Goal: Task Accomplishment & Management: Manage account settings

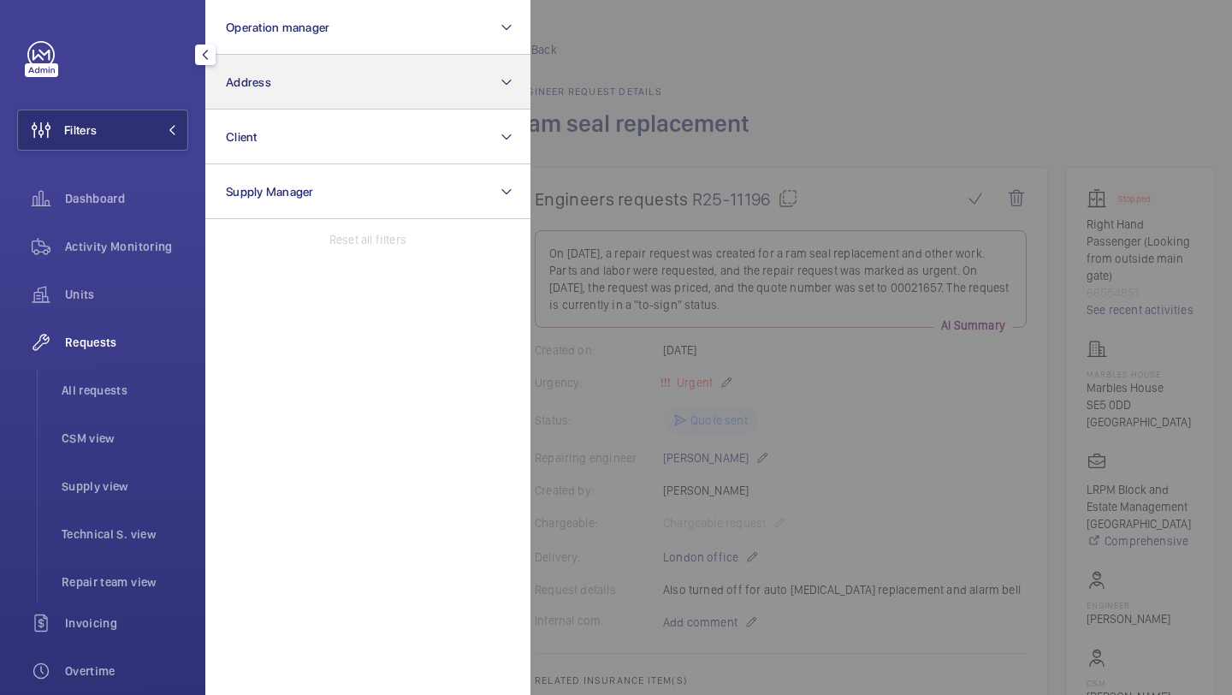
scroll to position [1506, 0]
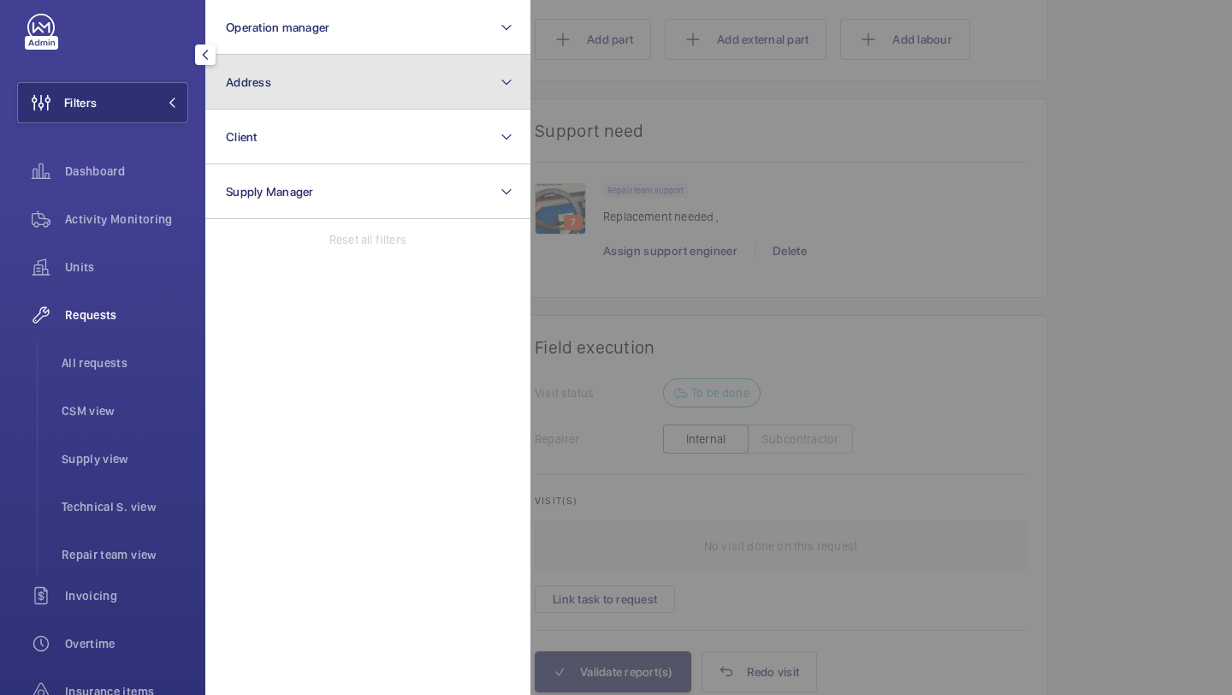
click at [254, 66] on button "Address" at bounding box center [367, 82] width 325 height 55
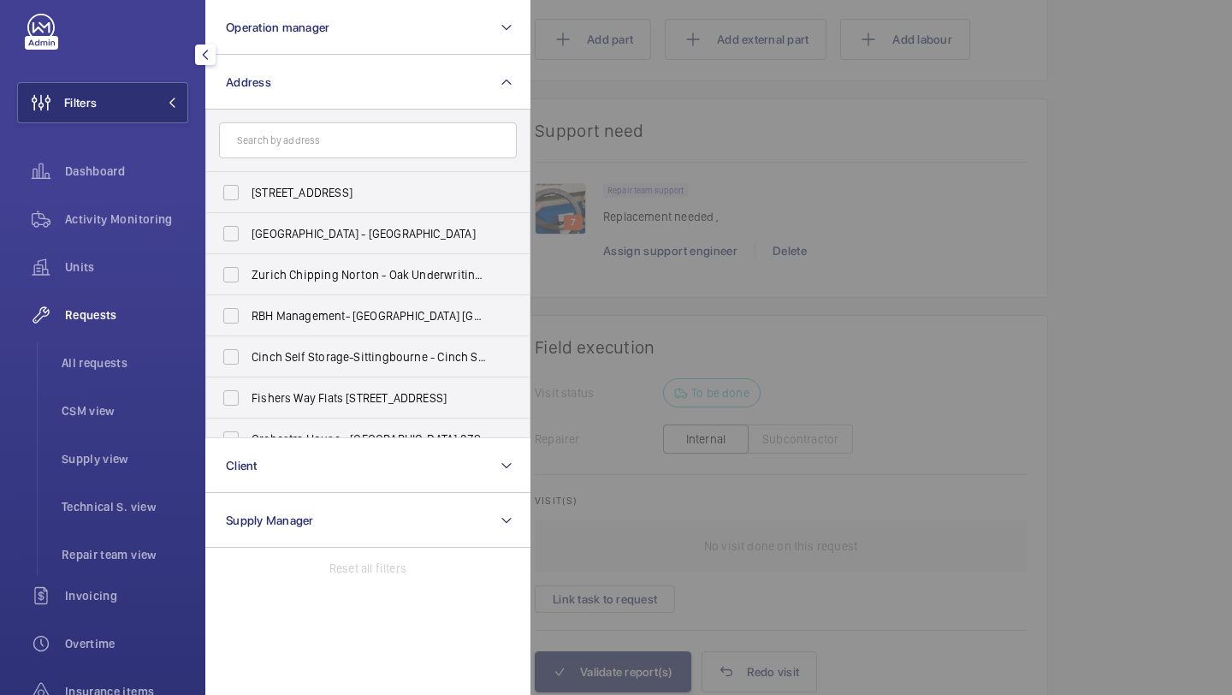
click at [281, 133] on input "text" at bounding box center [368, 140] width 298 height 36
type input "p"
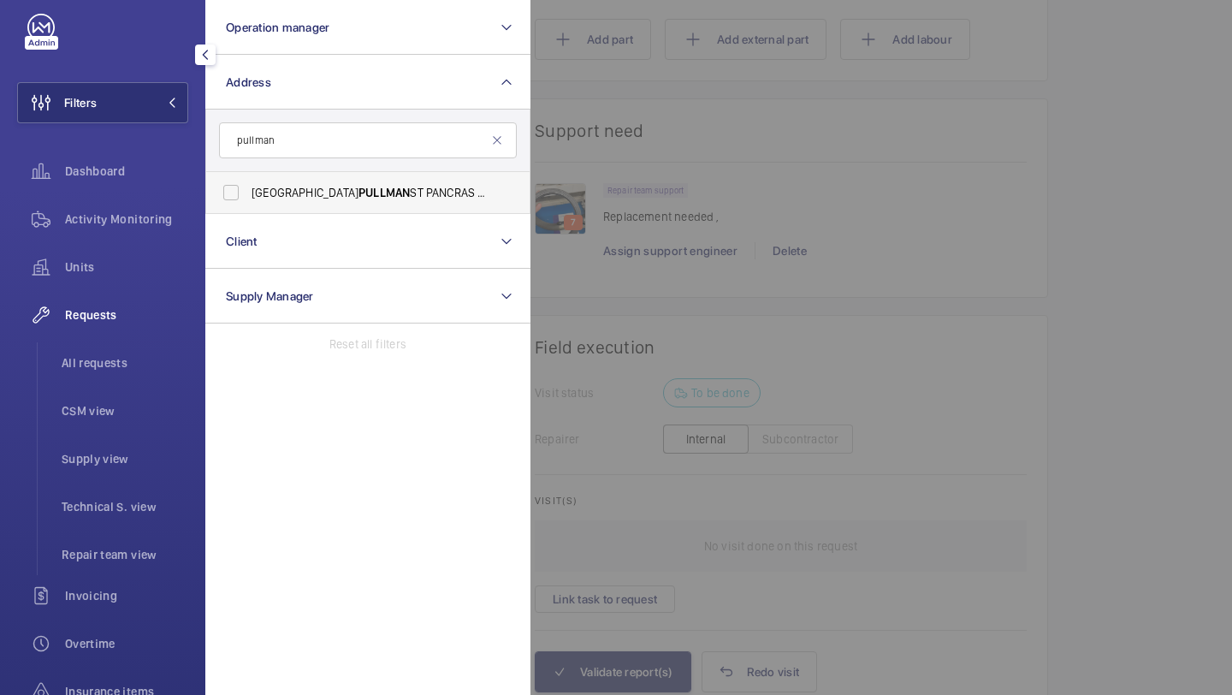
type input "pullman"
click at [358, 186] on span "PULLMAN" at bounding box center [383, 193] width 51 height 14
click at [248, 185] on input "LONDON PULLMAN ST PANCRAS - H5309, LONDON PULLMAN ST PANCRAS, 100 - 110 Euston …" at bounding box center [231, 192] width 34 height 34
checkbox input "true"
click at [611, 139] on div at bounding box center [1146, 347] width 1232 height 695
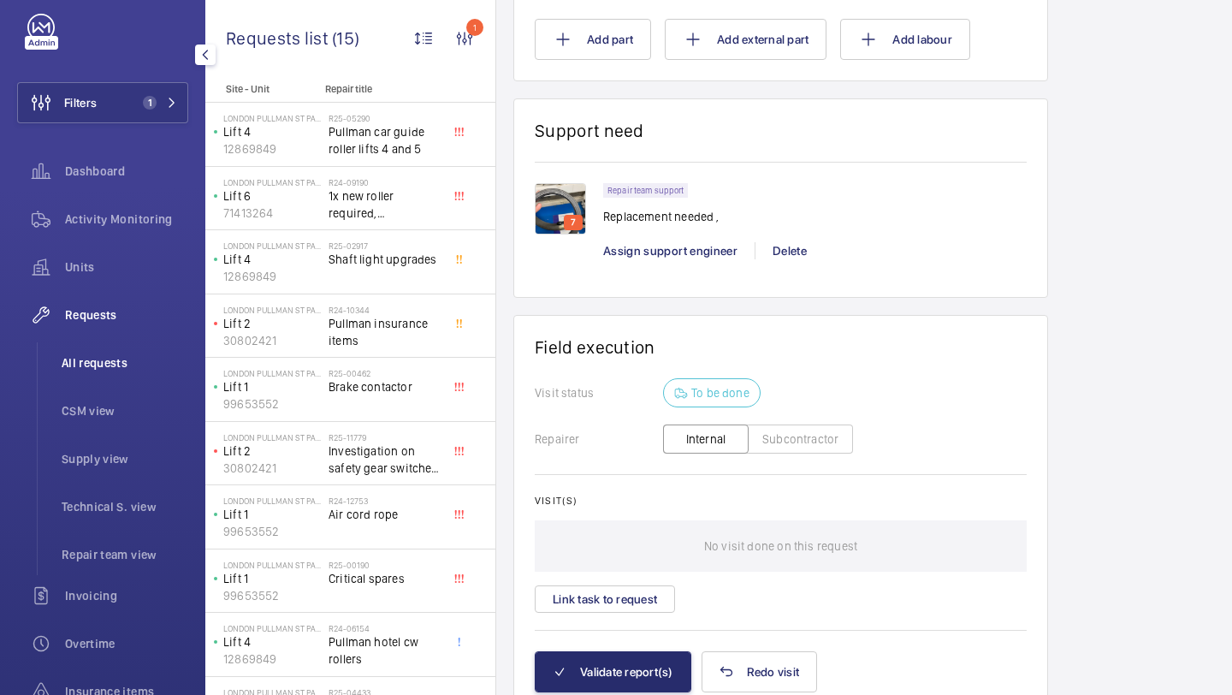
click at [109, 367] on span "All requests" at bounding box center [125, 362] width 127 height 17
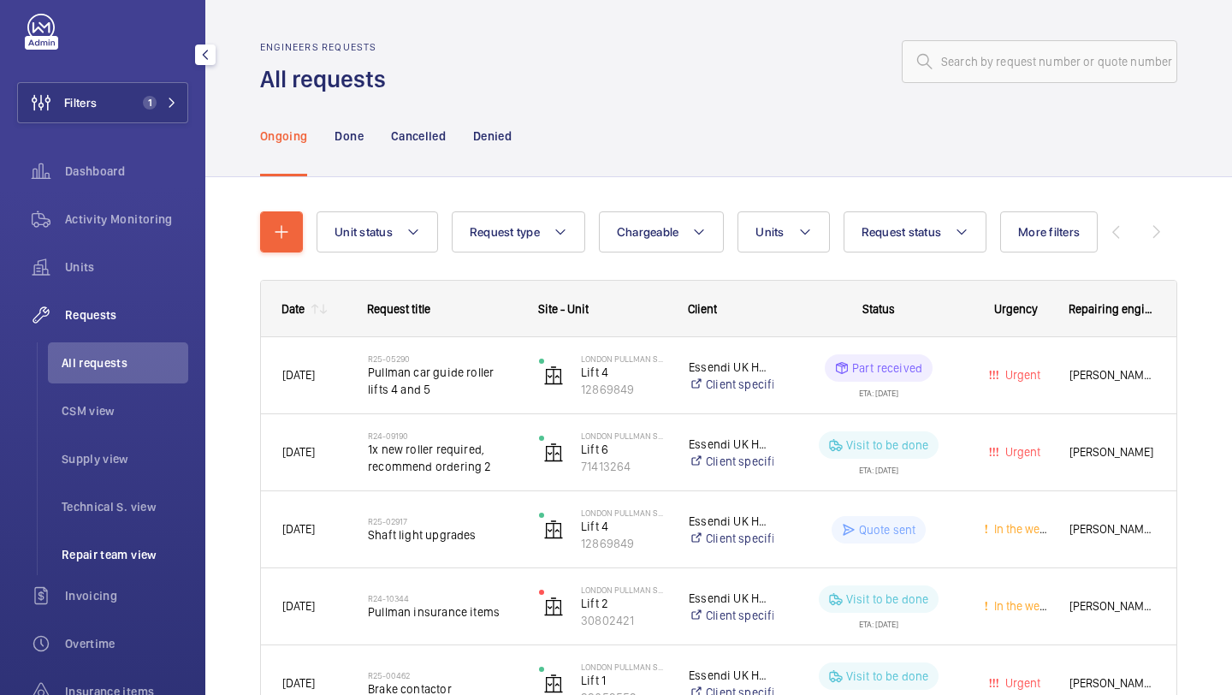
click at [121, 566] on li "Repair team view" at bounding box center [118, 554] width 140 height 41
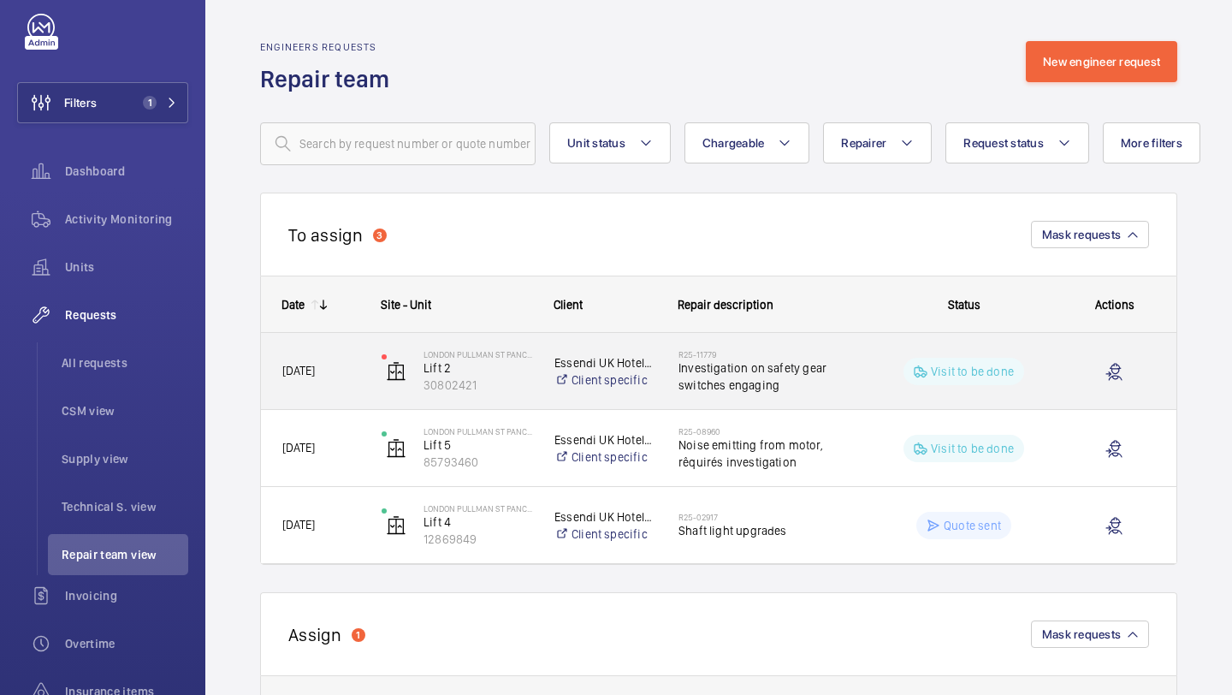
scroll to position [15, 0]
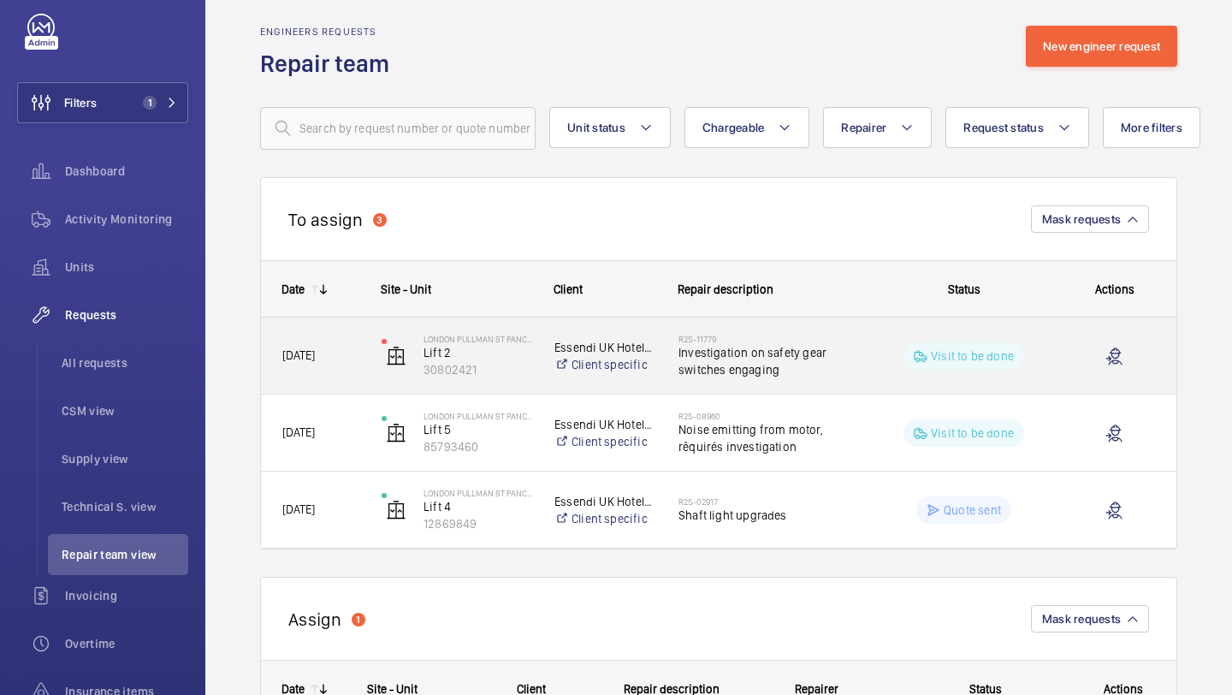
click at [769, 340] on h2 "R25-11779" at bounding box center [765, 339] width 175 height 10
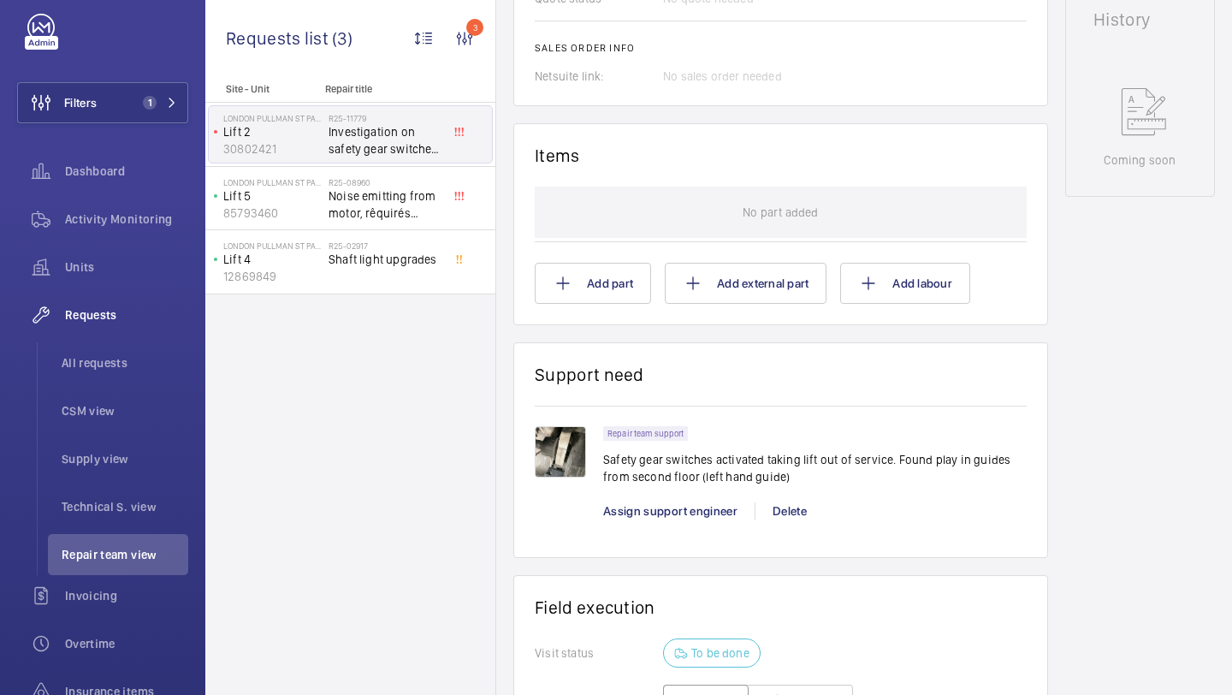
scroll to position [893, 0]
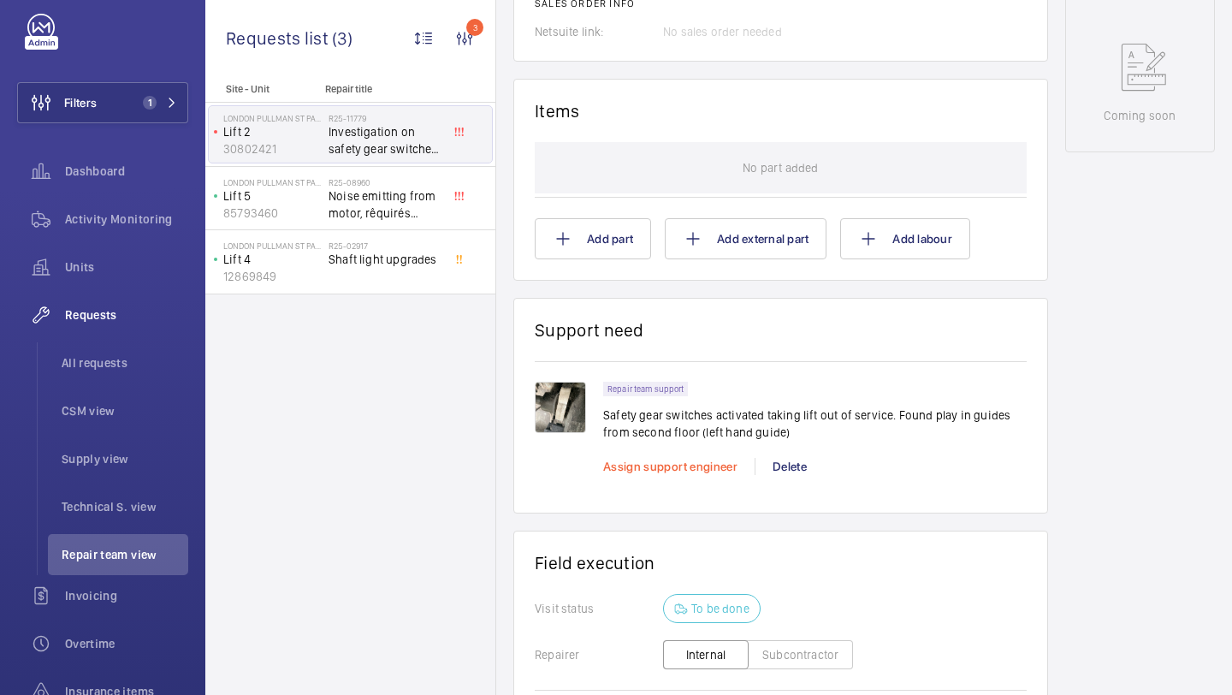
click at [639, 465] on span "Assign support engineer" at bounding box center [670, 466] width 134 height 14
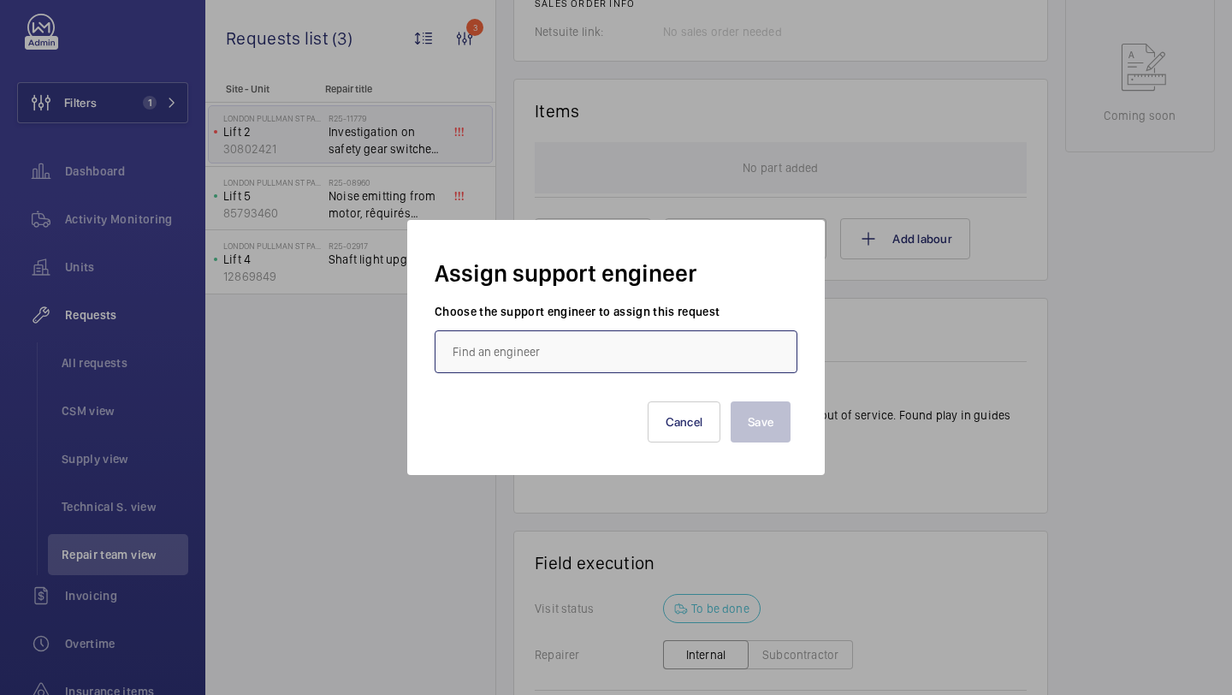
click at [607, 342] on input "text" at bounding box center [616, 351] width 363 height 43
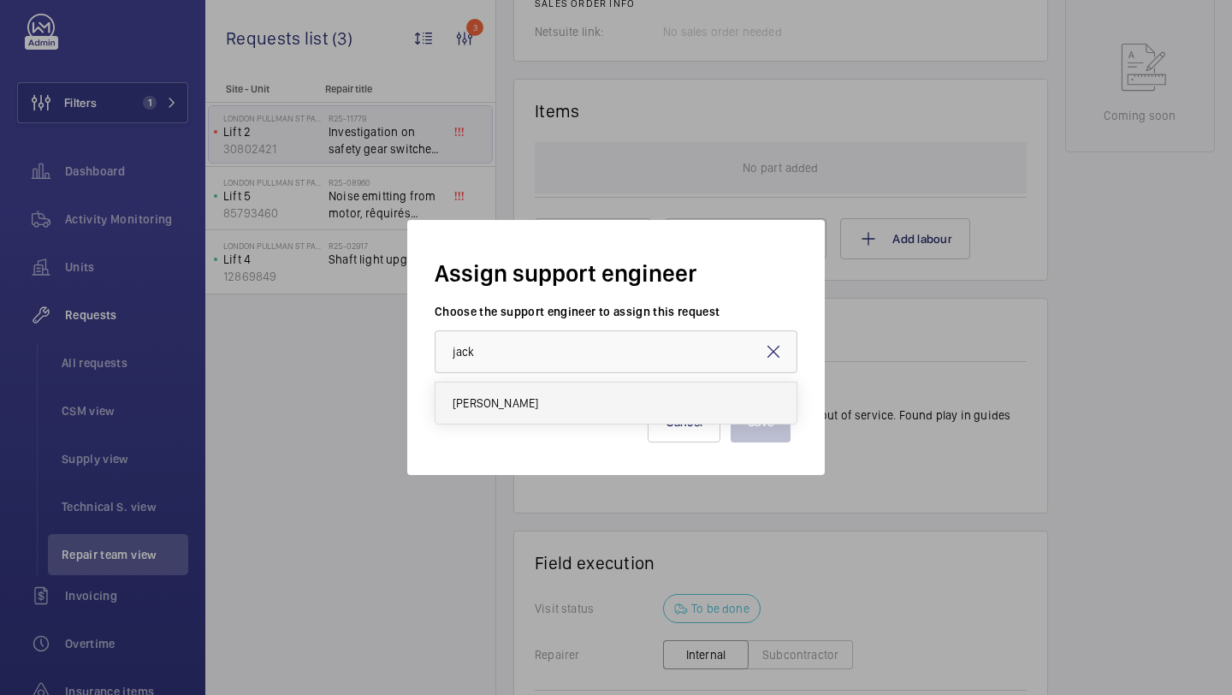
click at [591, 391] on mat-option "Jack Gambie" at bounding box center [615, 402] width 361 height 41
type input "Jack Gambie"
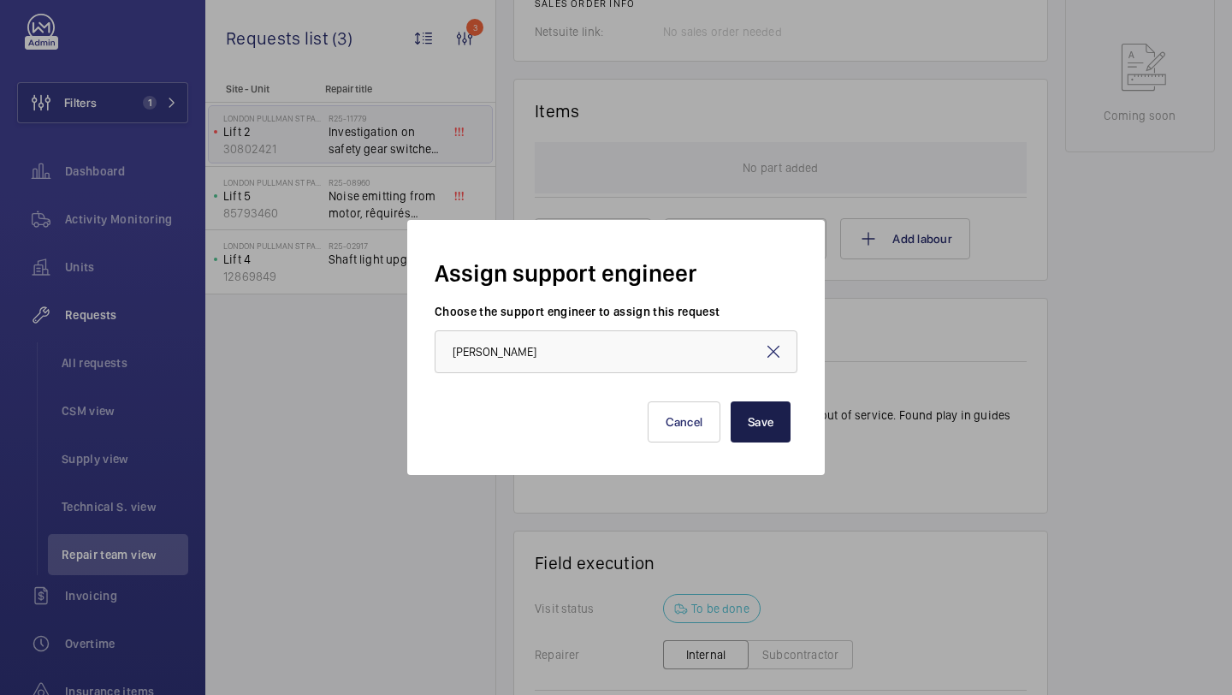
click at [751, 422] on button "Save" at bounding box center [761, 421] width 60 height 41
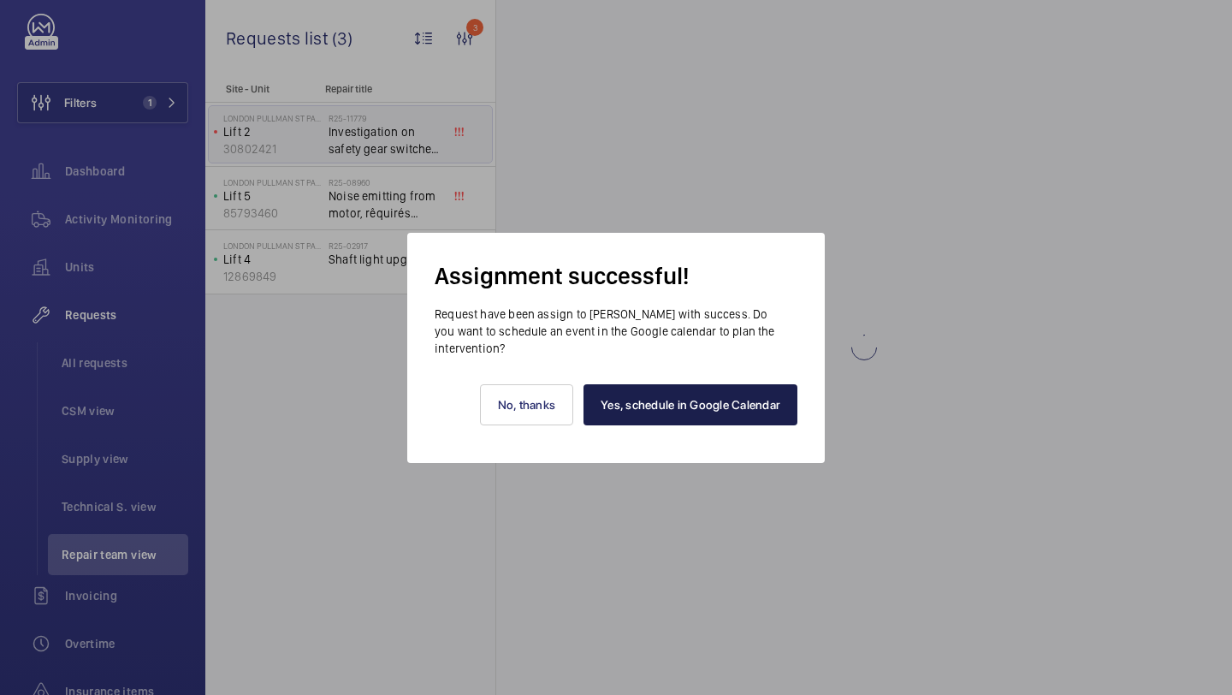
click at [724, 411] on link "Yes, schedule in Google Calendar" at bounding box center [691, 404] width 214 height 41
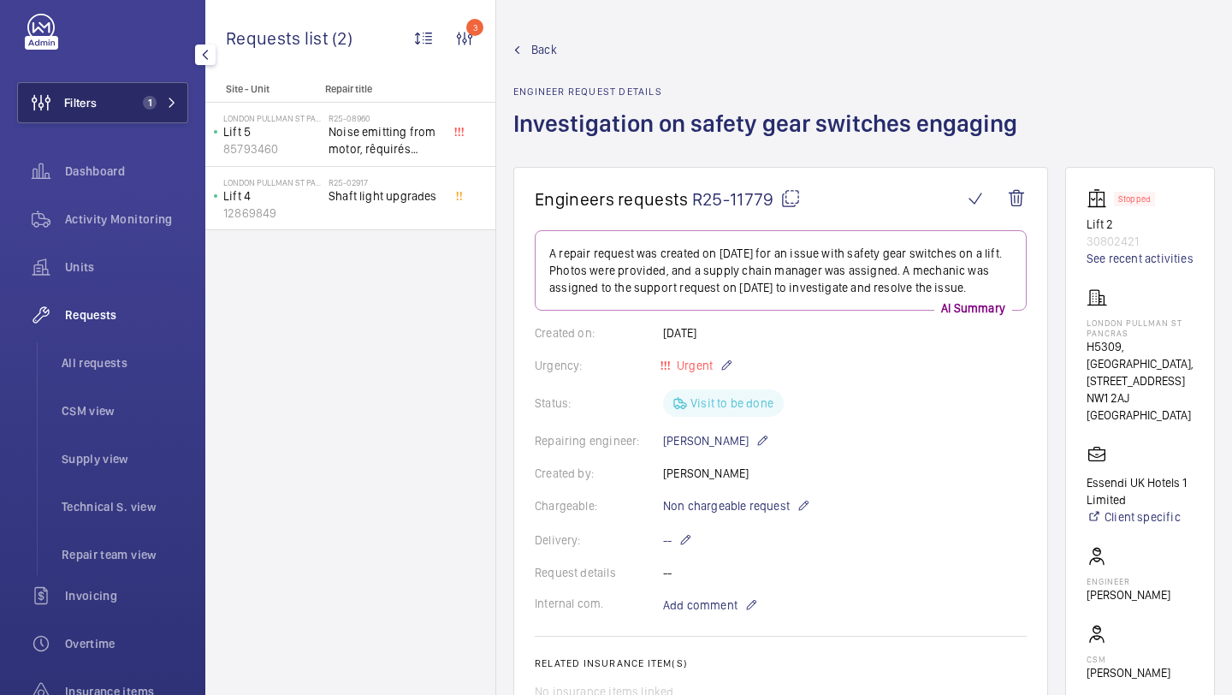
click at [141, 86] on button "Filters 1" at bounding box center [102, 102] width 171 height 41
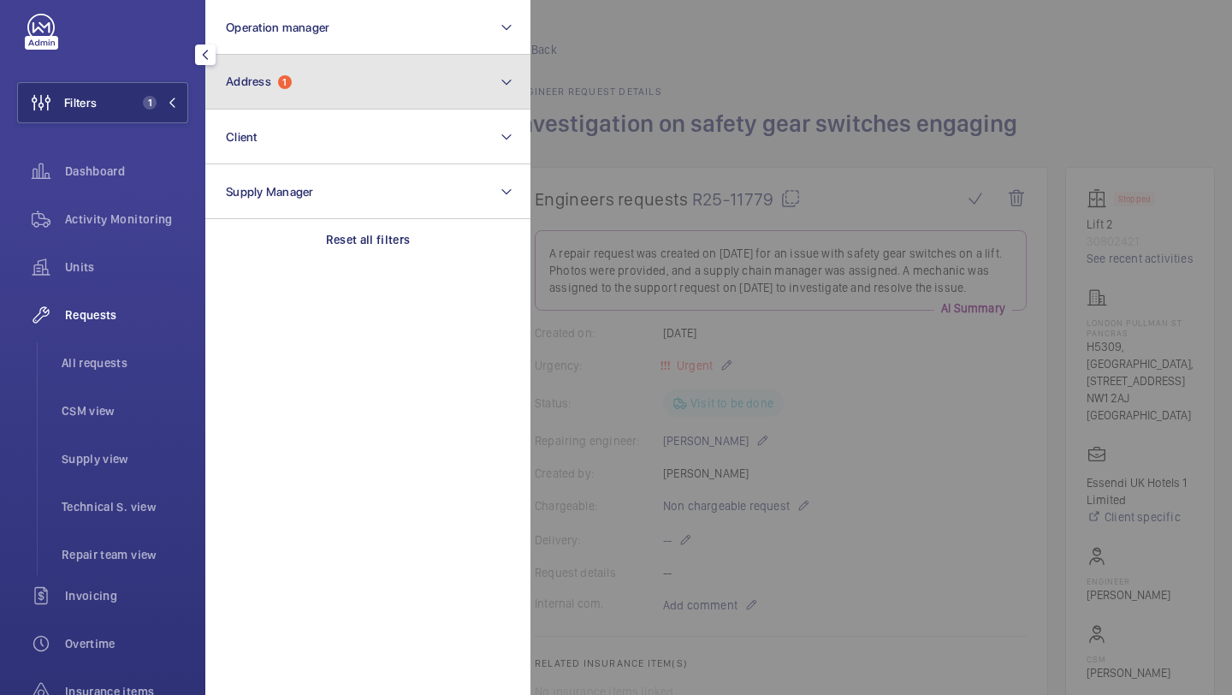
click at [213, 74] on button "Address 1" at bounding box center [367, 82] width 325 height 55
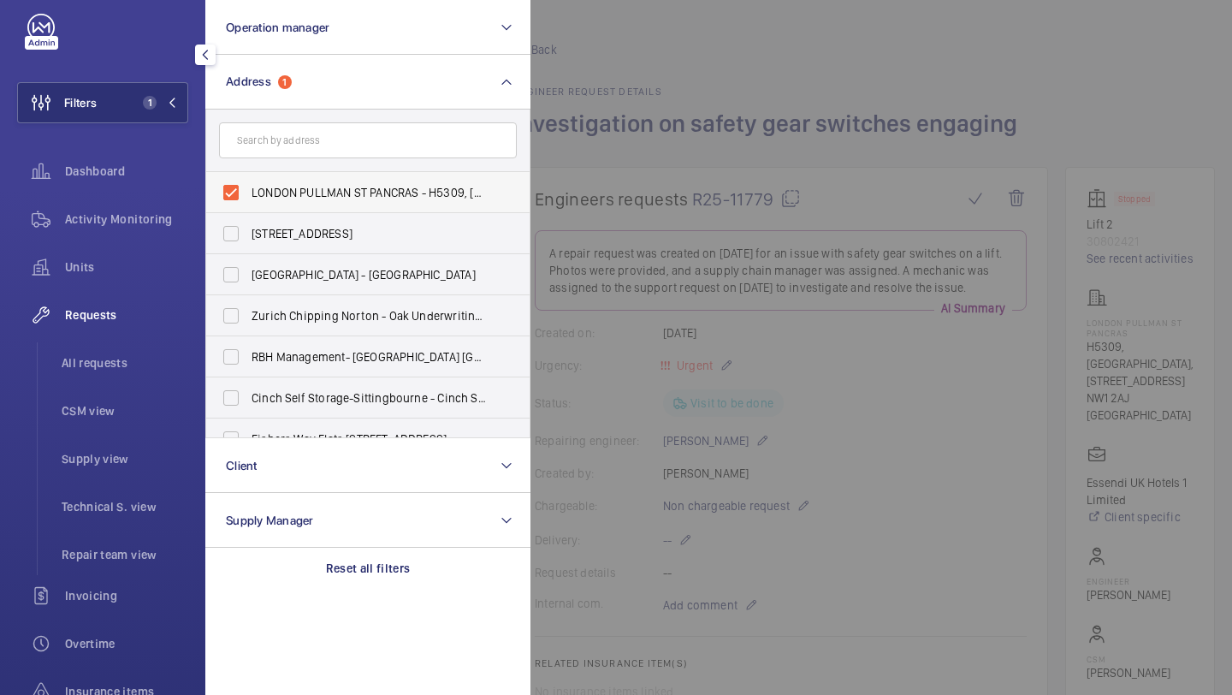
click at [275, 187] on span "LONDON PULLMAN ST PANCRAS - H5309, LONDON PULLMAN ST PANCRAS, 100 - 110 Euston …" at bounding box center [369, 192] width 235 height 17
click at [248, 187] on input "LONDON PULLMAN ST PANCRAS - H5309, LONDON PULLMAN ST PANCRAS, 100 - 110 Euston …" at bounding box center [231, 192] width 34 height 34
checkbox input "false"
click at [591, 143] on div at bounding box center [1146, 347] width 1232 height 695
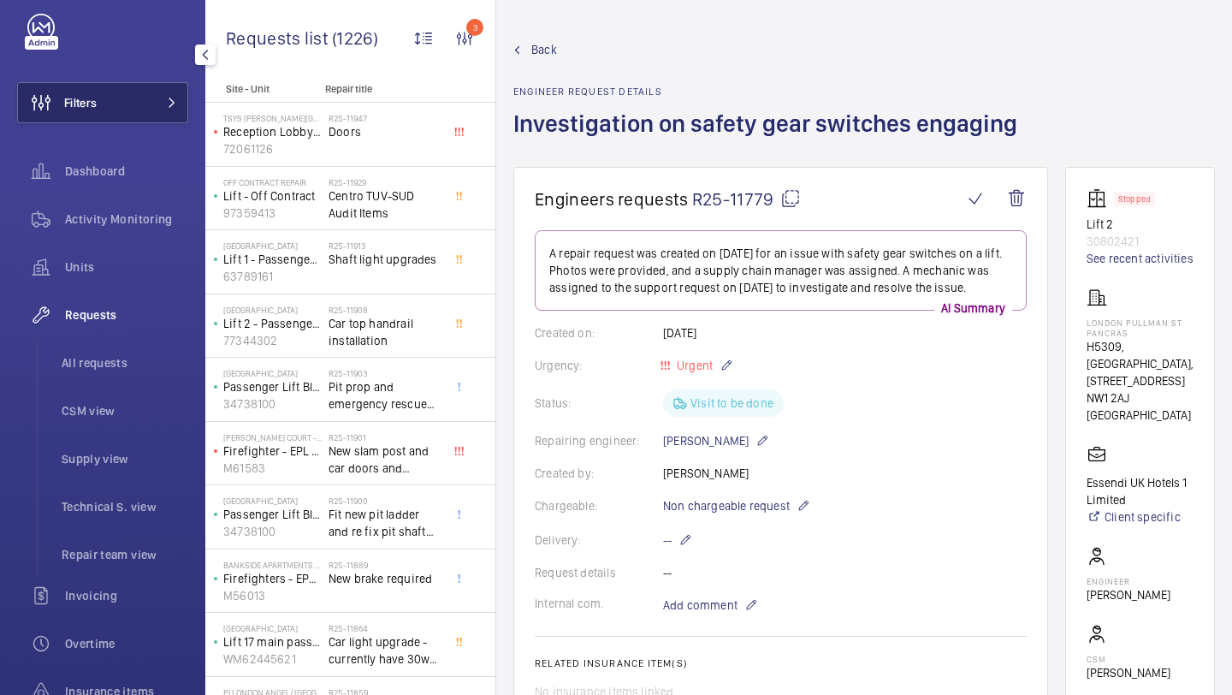
click at [169, 86] on button "Filters" at bounding box center [102, 102] width 171 height 41
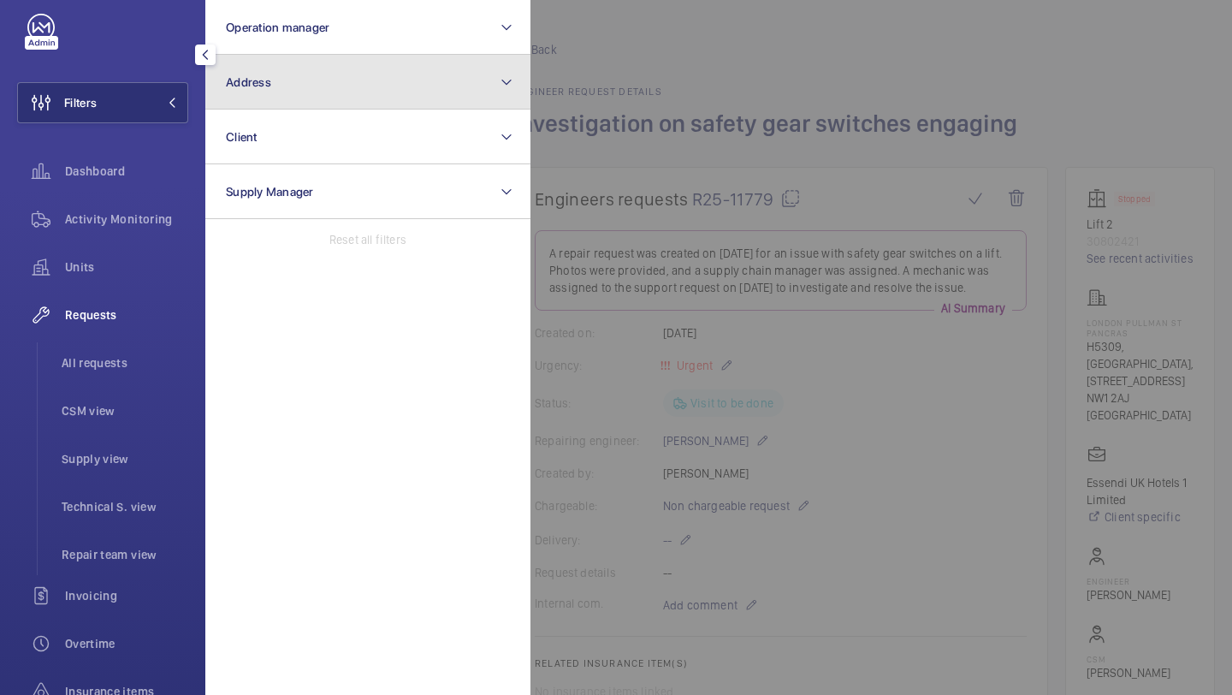
click at [281, 78] on button "Address" at bounding box center [367, 82] width 325 height 55
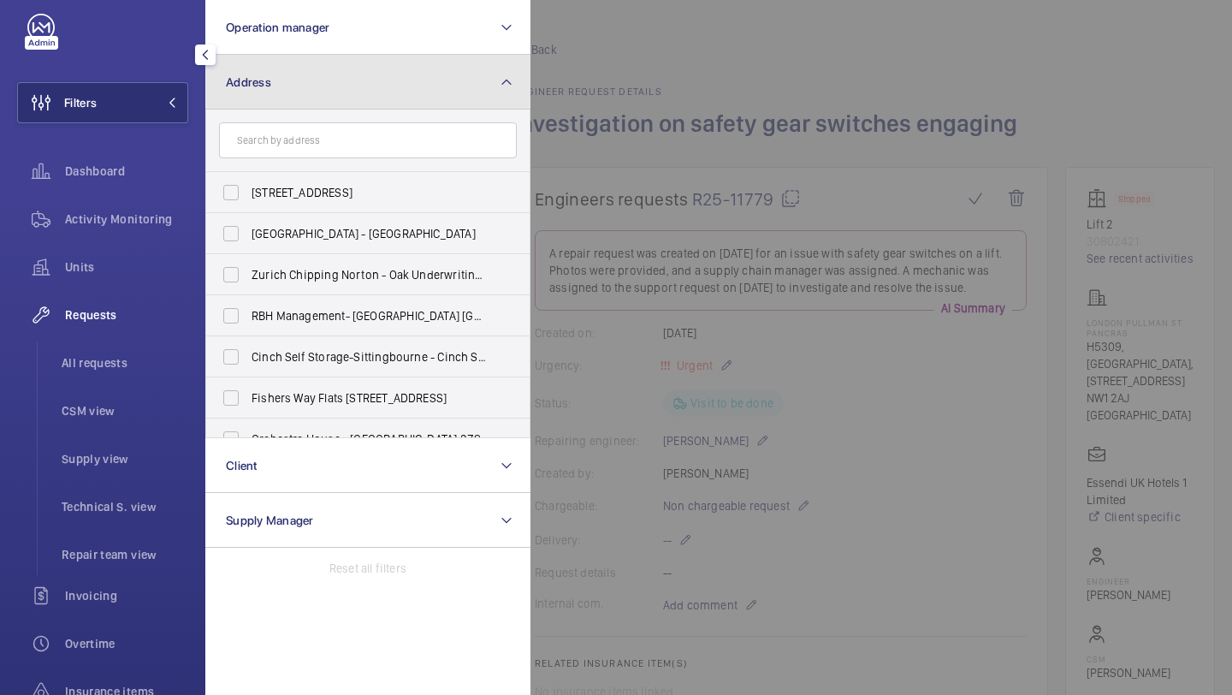
click at [526, 85] on button "Address" at bounding box center [367, 82] width 325 height 55
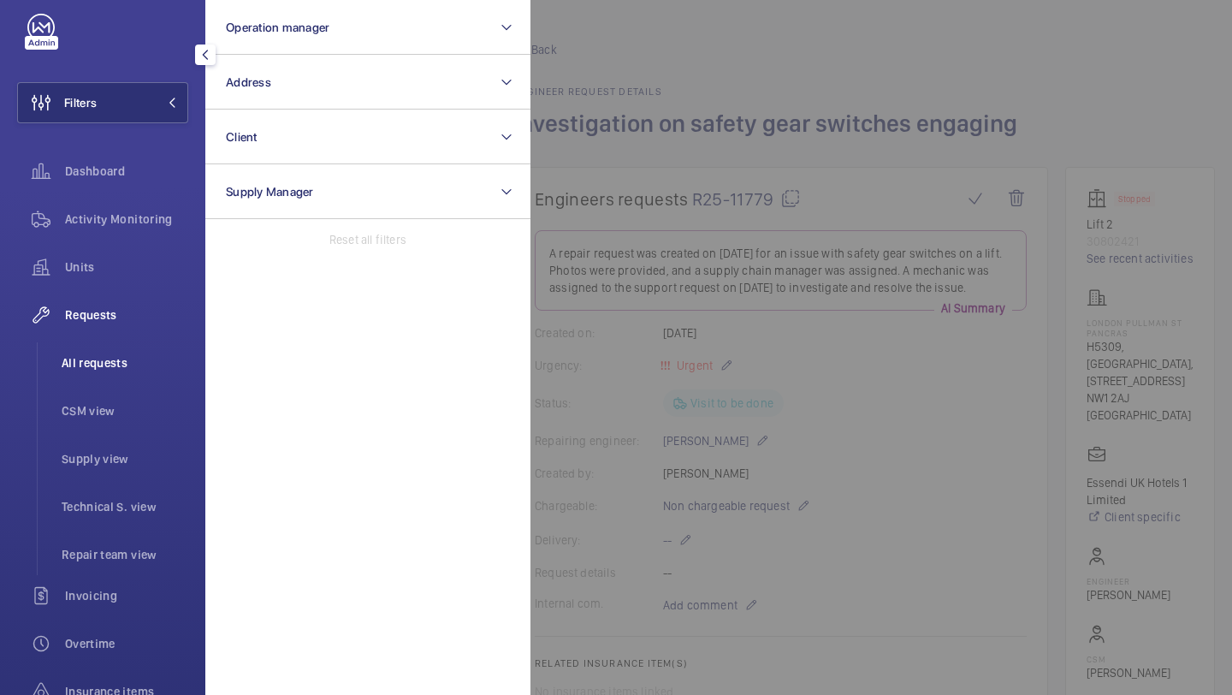
click at [98, 366] on span "All requests" at bounding box center [125, 362] width 127 height 17
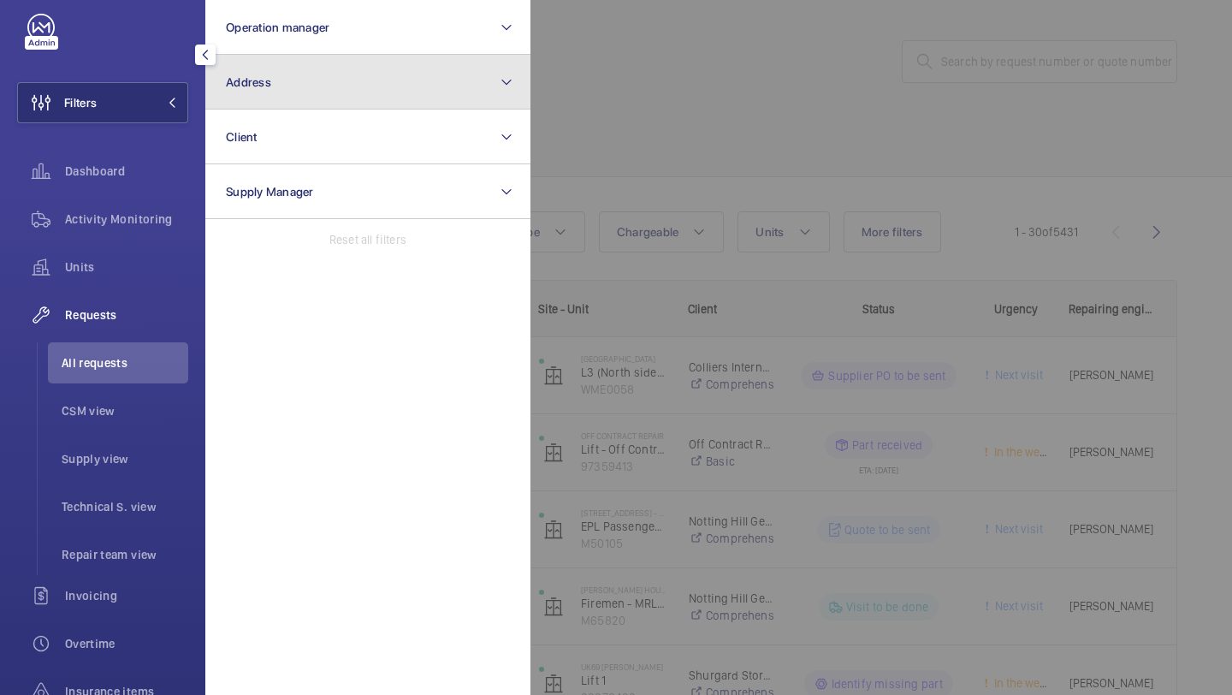
click at [251, 96] on button "Address" at bounding box center [367, 82] width 325 height 55
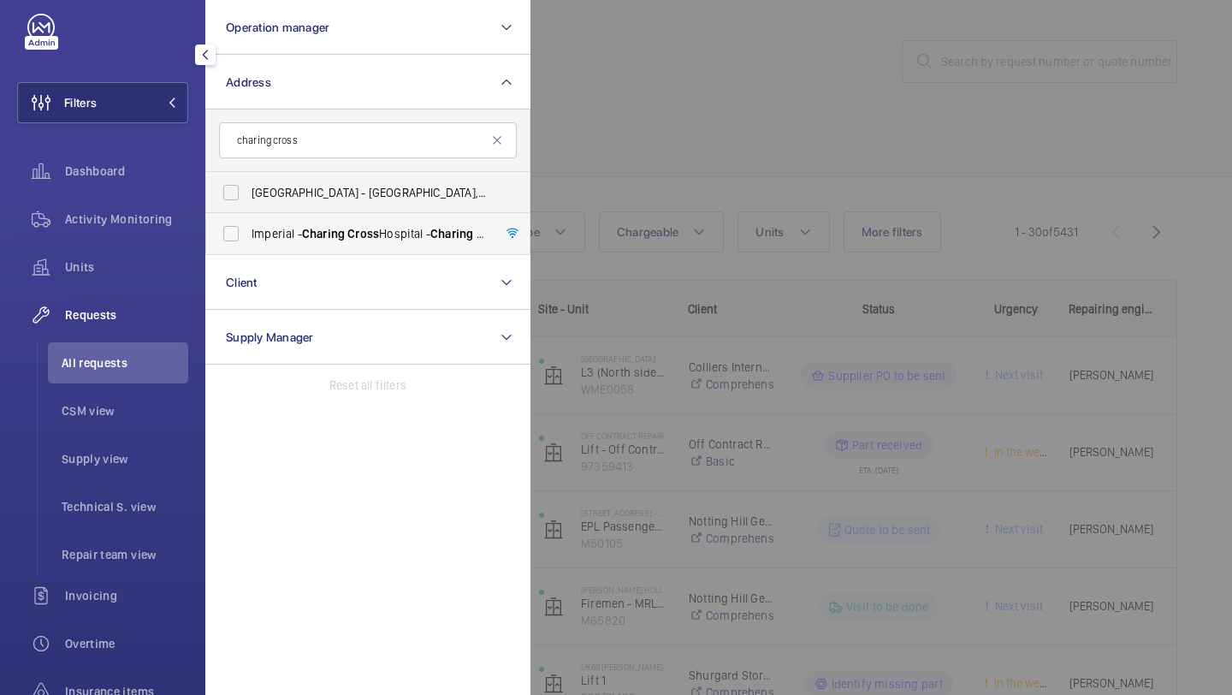
type input "charing cross"
click at [284, 236] on span "[GEOGRAPHIC_DATA] - [GEOGRAPHIC_DATA]" at bounding box center [369, 233] width 235 height 17
click at [248, 236] on input "[GEOGRAPHIC_DATA] - [GEOGRAPHIC_DATA]" at bounding box center [231, 233] width 34 height 34
checkbox input "true"
click at [649, 151] on div at bounding box center [1146, 347] width 1232 height 695
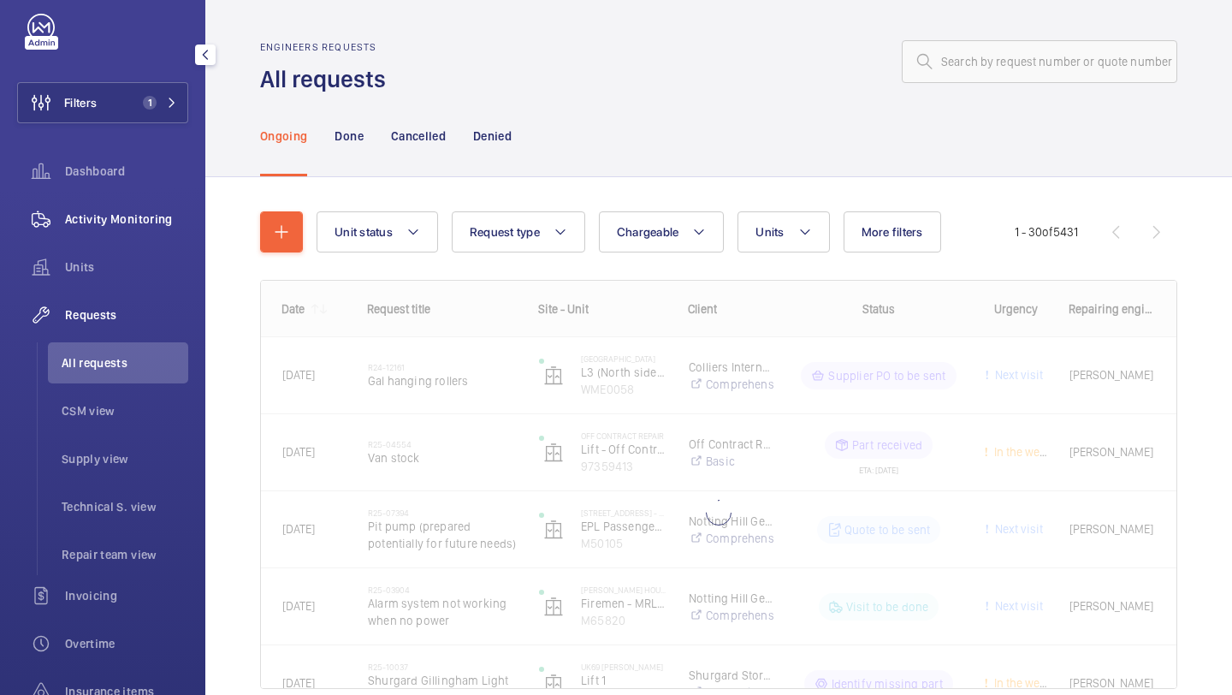
click at [139, 221] on span "Activity Monitoring" at bounding box center [126, 218] width 123 height 17
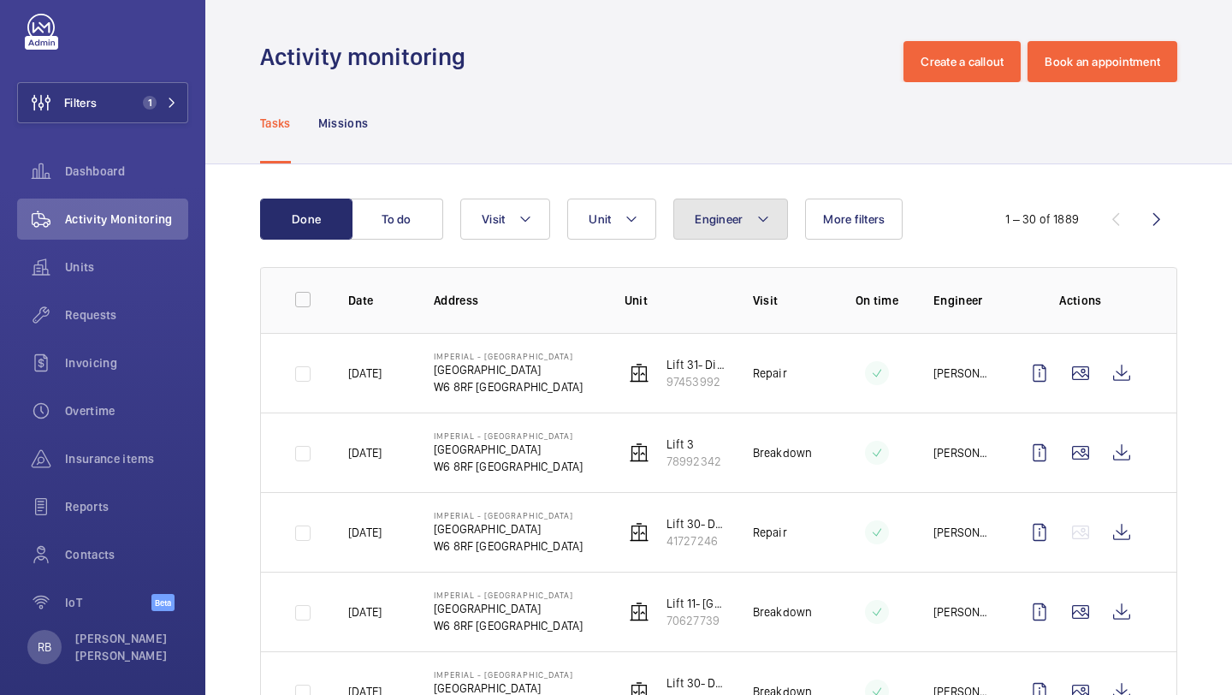
click at [709, 212] on span "Engineer" at bounding box center [719, 219] width 48 height 14
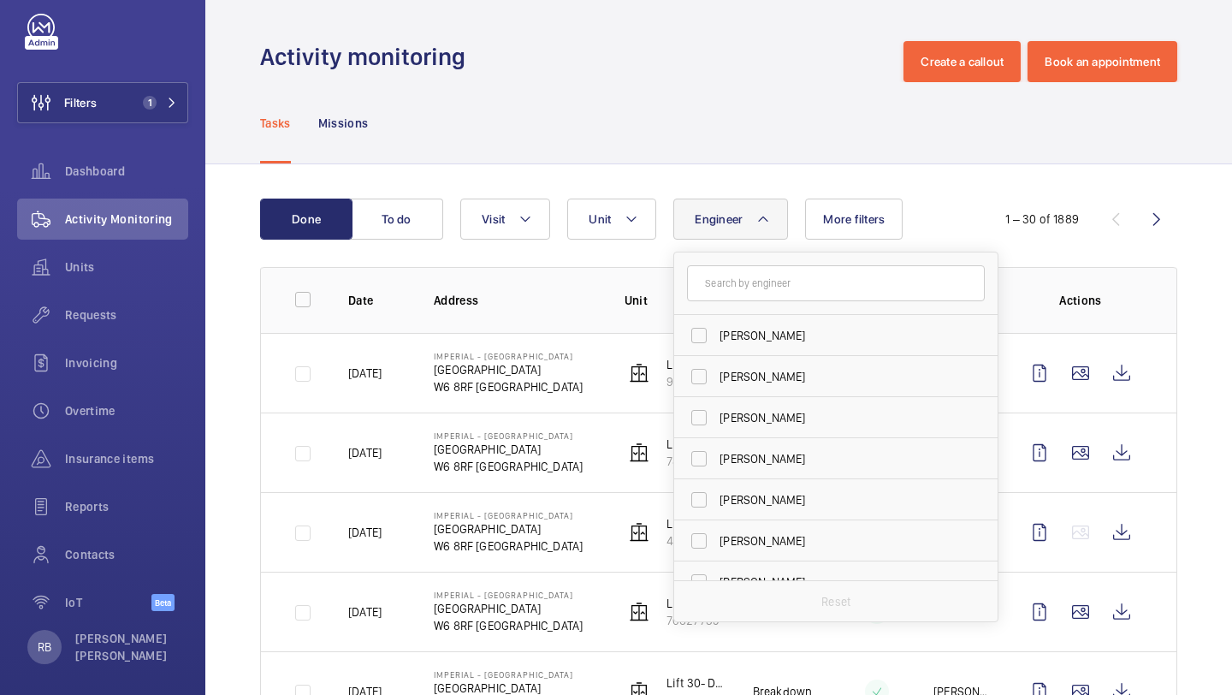
click at [731, 229] on button "Engineer" at bounding box center [730, 218] width 115 height 41
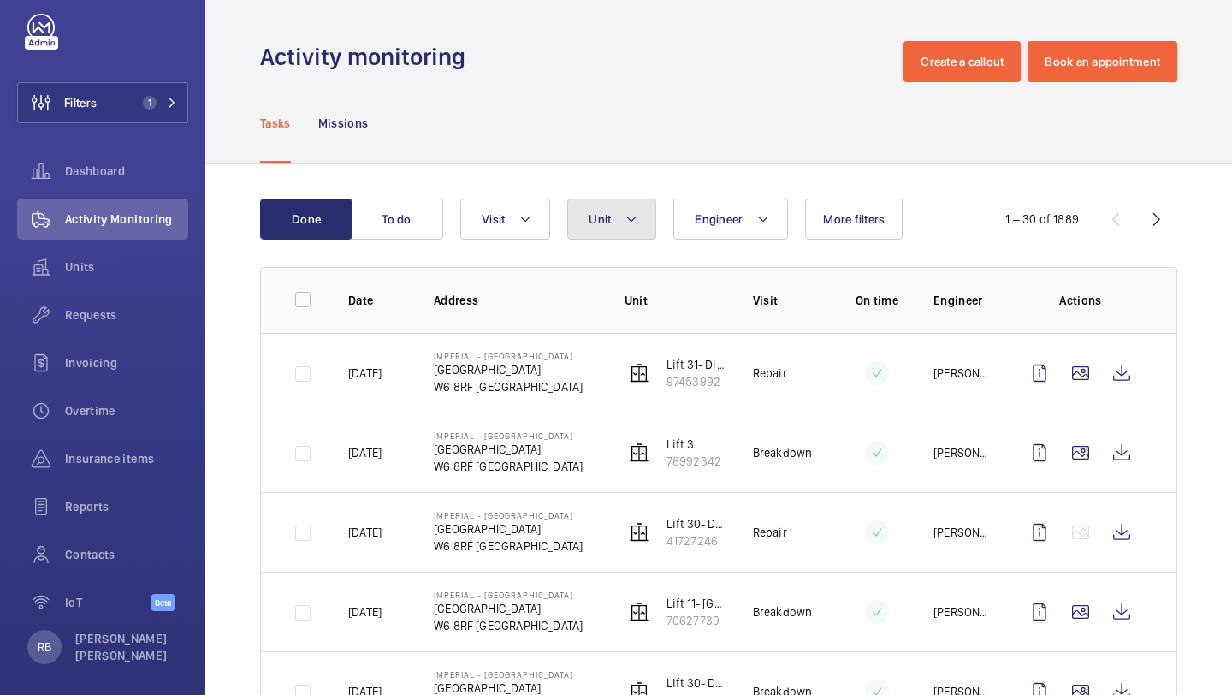
click at [598, 227] on button "Unit" at bounding box center [611, 218] width 89 height 41
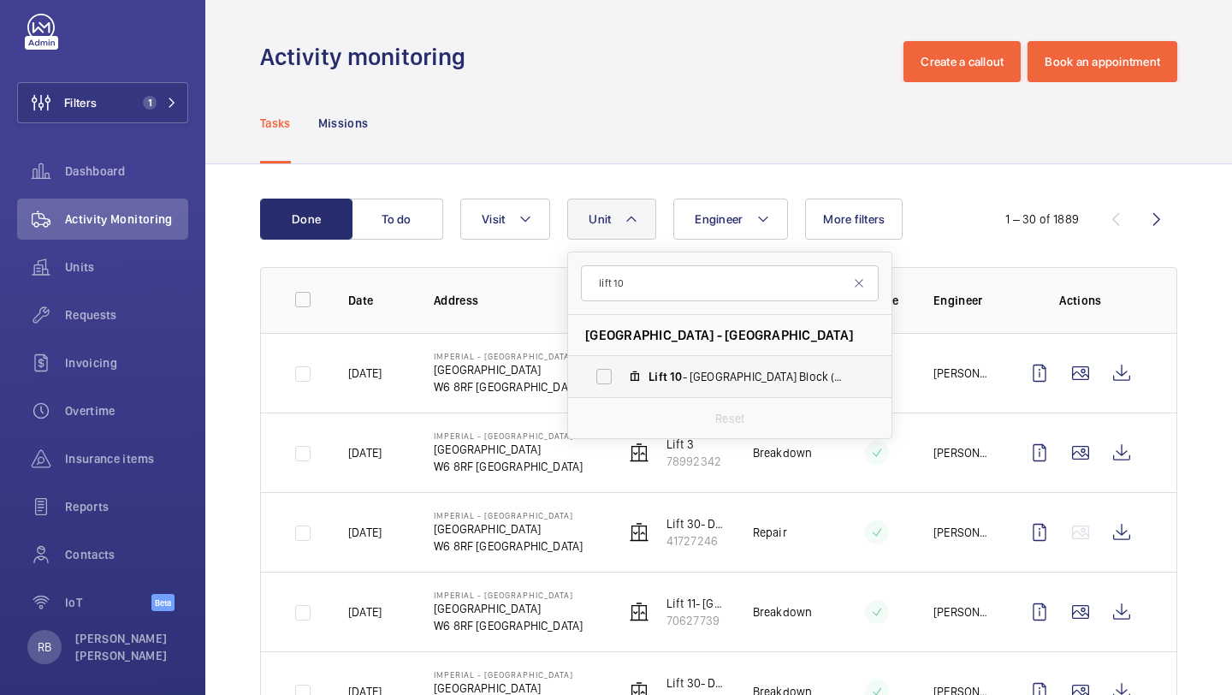
type input "lift 10"
click at [659, 376] on span "Lift" at bounding box center [658, 377] width 19 height 14
click at [621, 376] on input "Lift 10 - Tower & Laboratory Block (Passenger), 98744719" at bounding box center [604, 376] width 34 height 34
checkbox input "true"
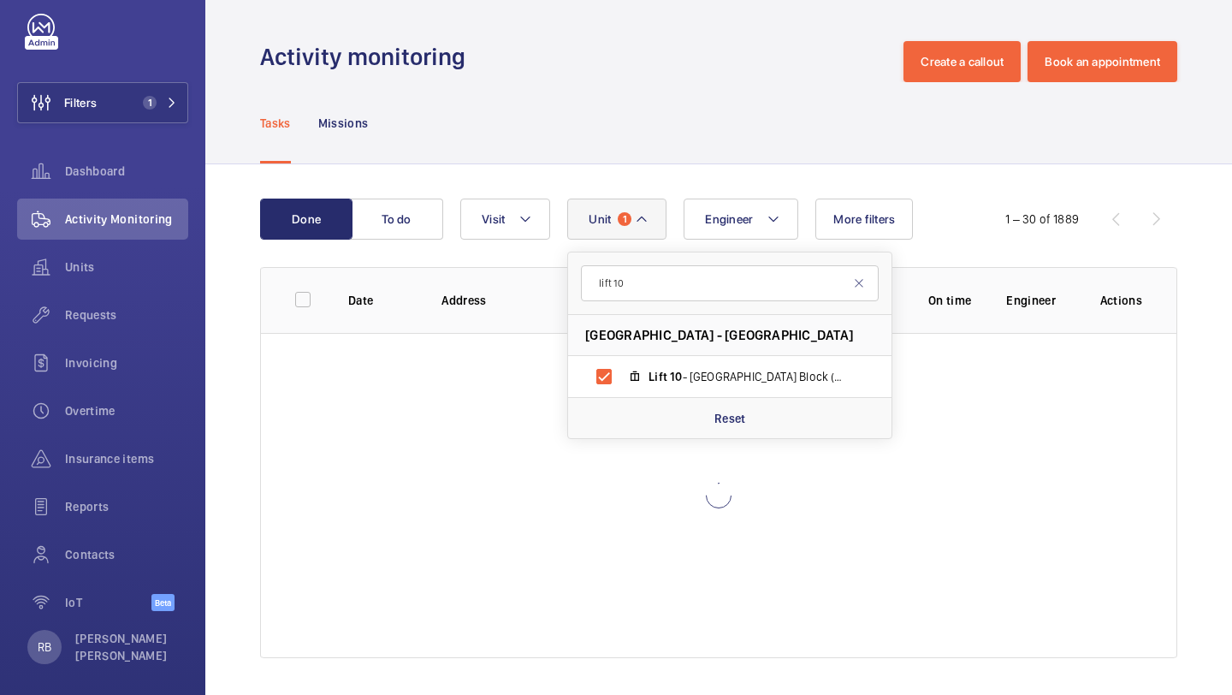
click at [1231, 329] on div "Done To do Engineer Unit 1 lift 10 Imperial - Charing Cross Hospital - Charing …" at bounding box center [718, 431] width 1027 height 535
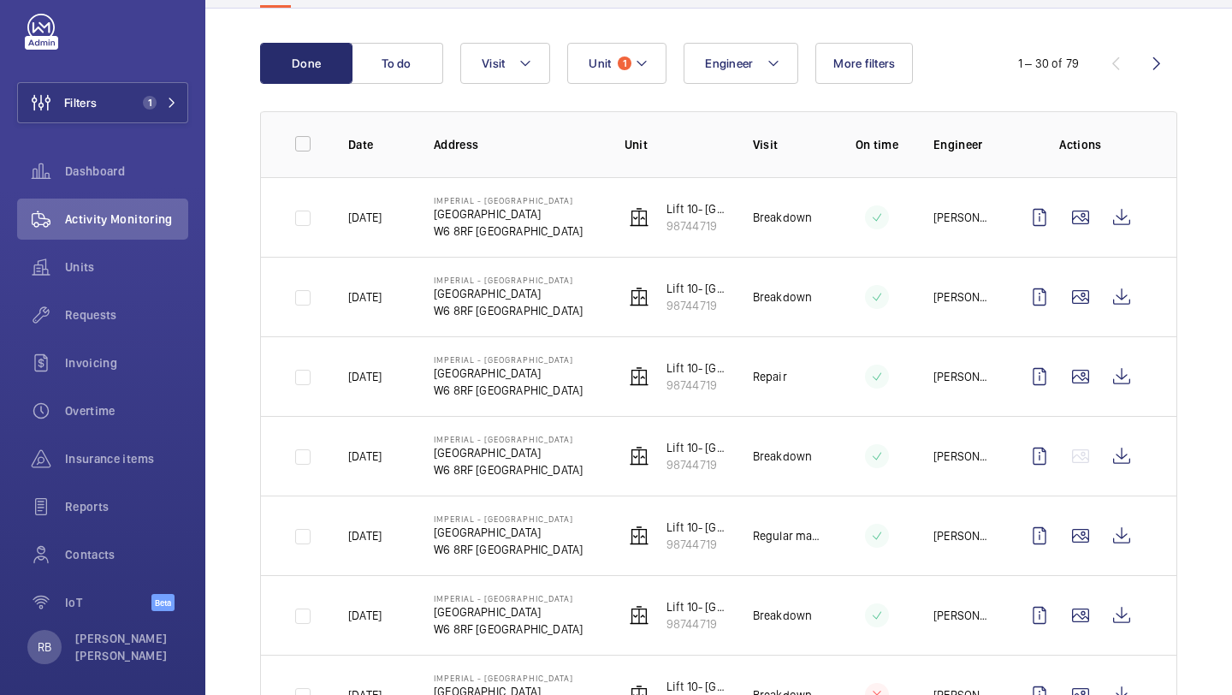
scroll to position [177, 0]
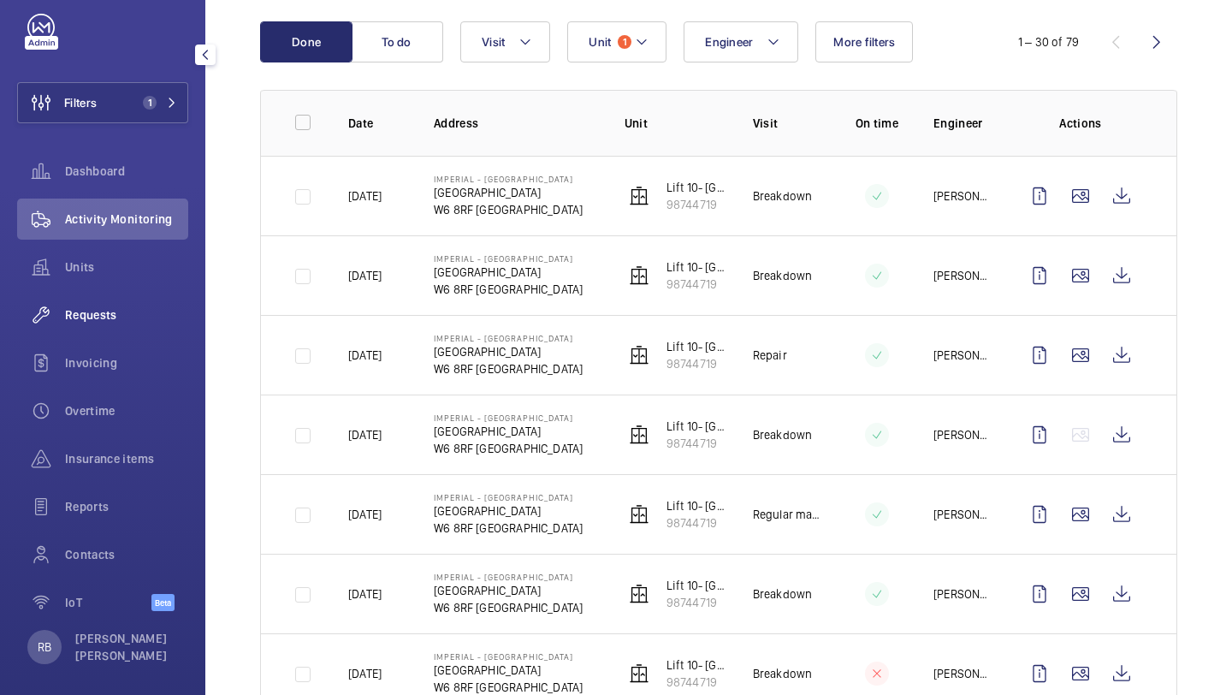
click at [107, 315] on span "Requests" at bounding box center [126, 314] width 123 height 17
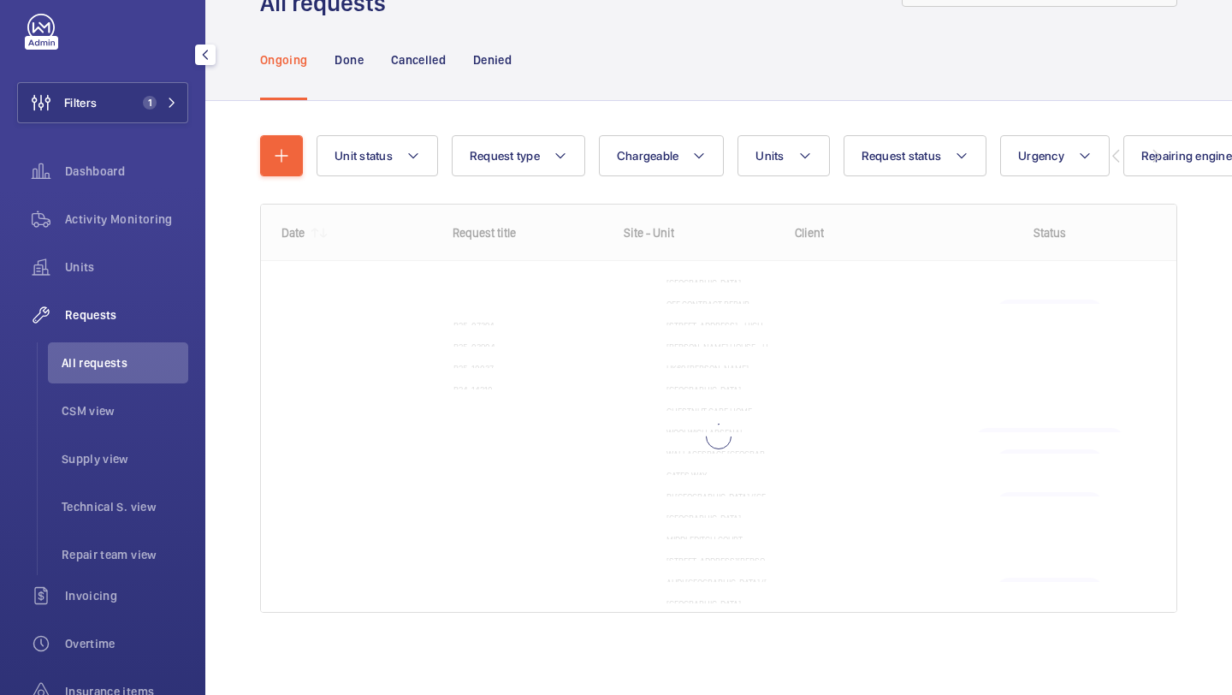
scroll to position [76, 0]
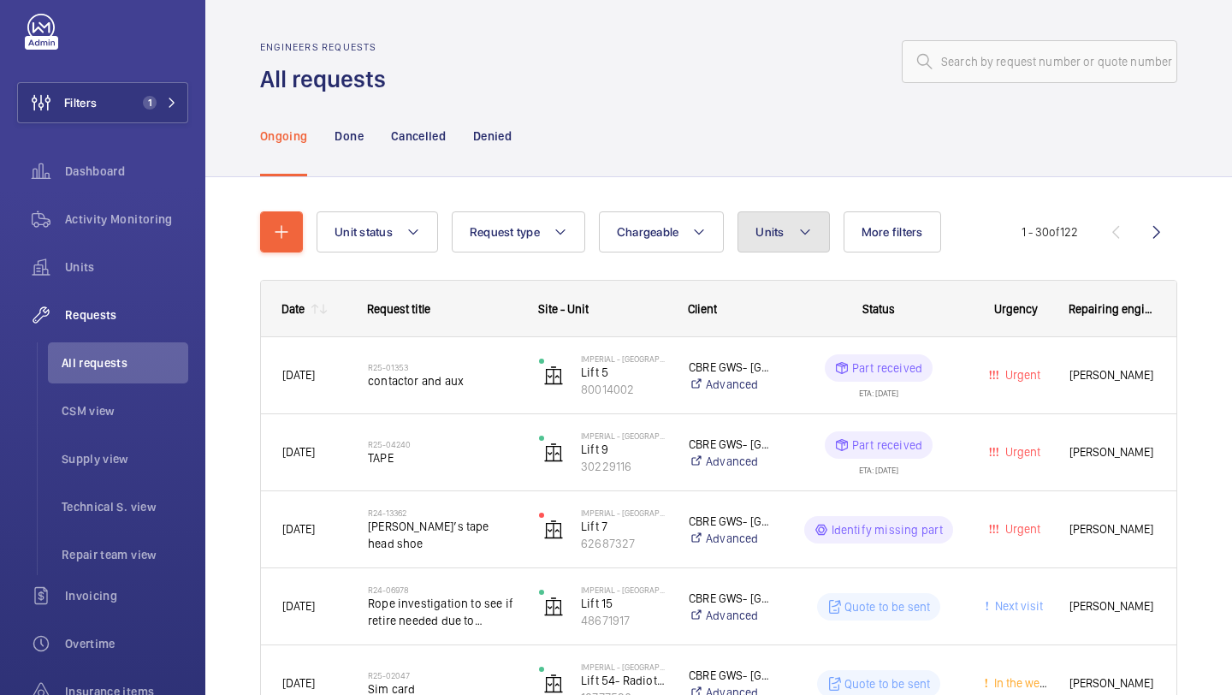
click at [794, 230] on button "Units" at bounding box center [784, 231] width 92 height 41
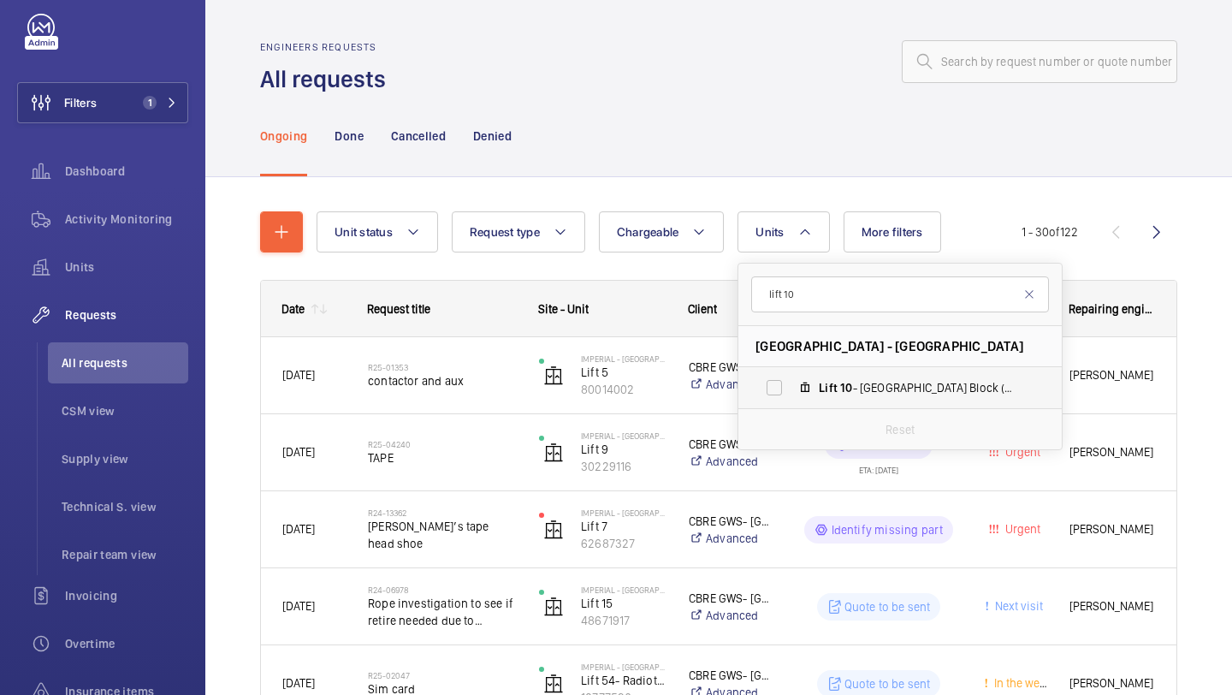
type input "lift 10"
click at [803, 404] on label "Lift 10 - Tower & Laboratory Block (Passenger), 98744719" at bounding box center [886, 387] width 296 height 41
click at [791, 404] on input "Lift 10 - Tower & Laboratory Block (Passenger), 98744719" at bounding box center [774, 387] width 34 height 34
checkbox input "true"
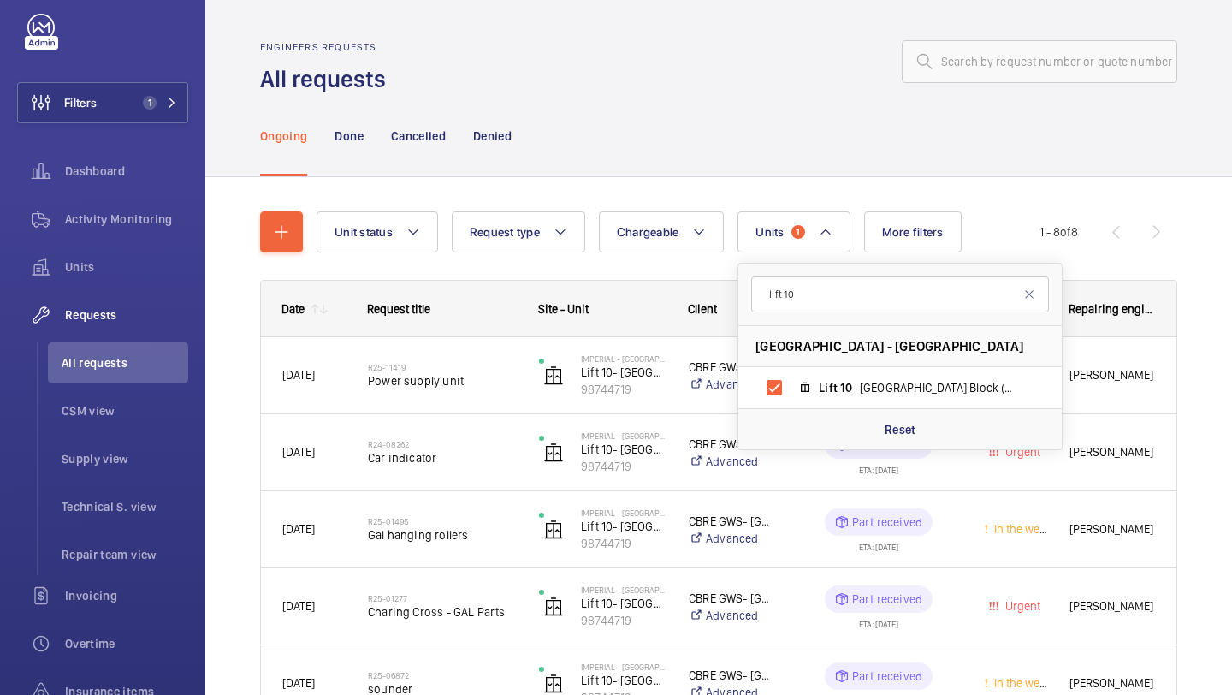
click at [702, 156] on div "Ongoing Done Cancelled Denied" at bounding box center [718, 135] width 917 height 81
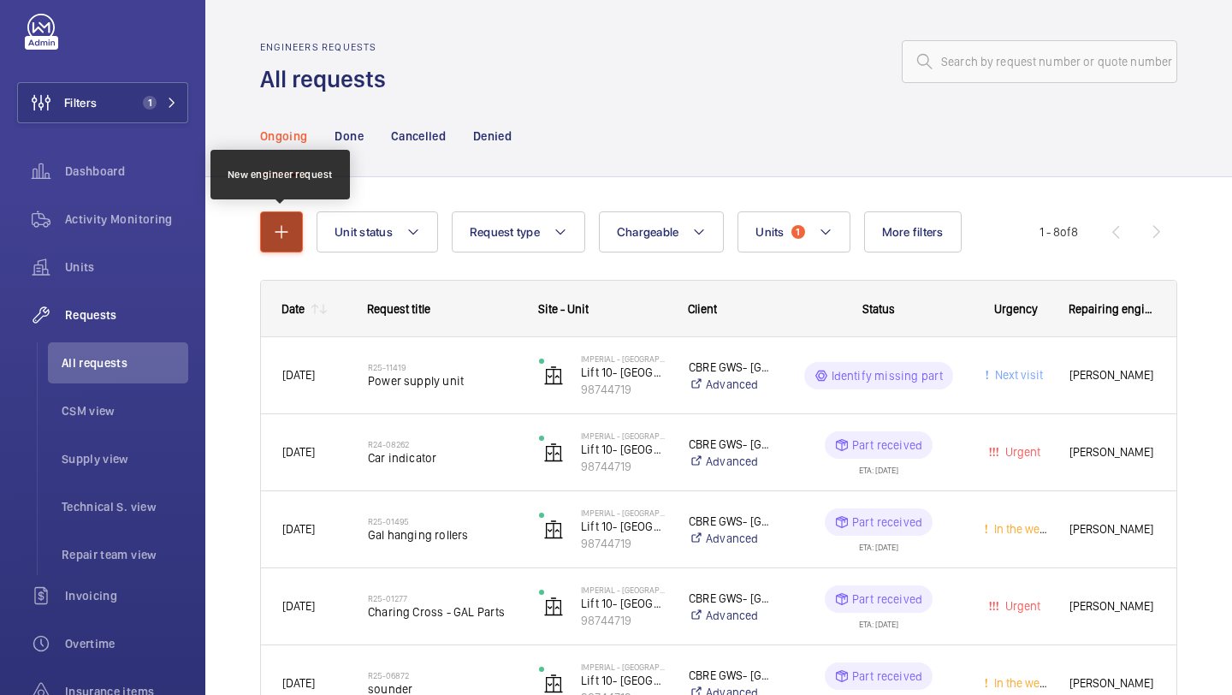
click at [281, 246] on button "button" at bounding box center [281, 231] width 43 height 41
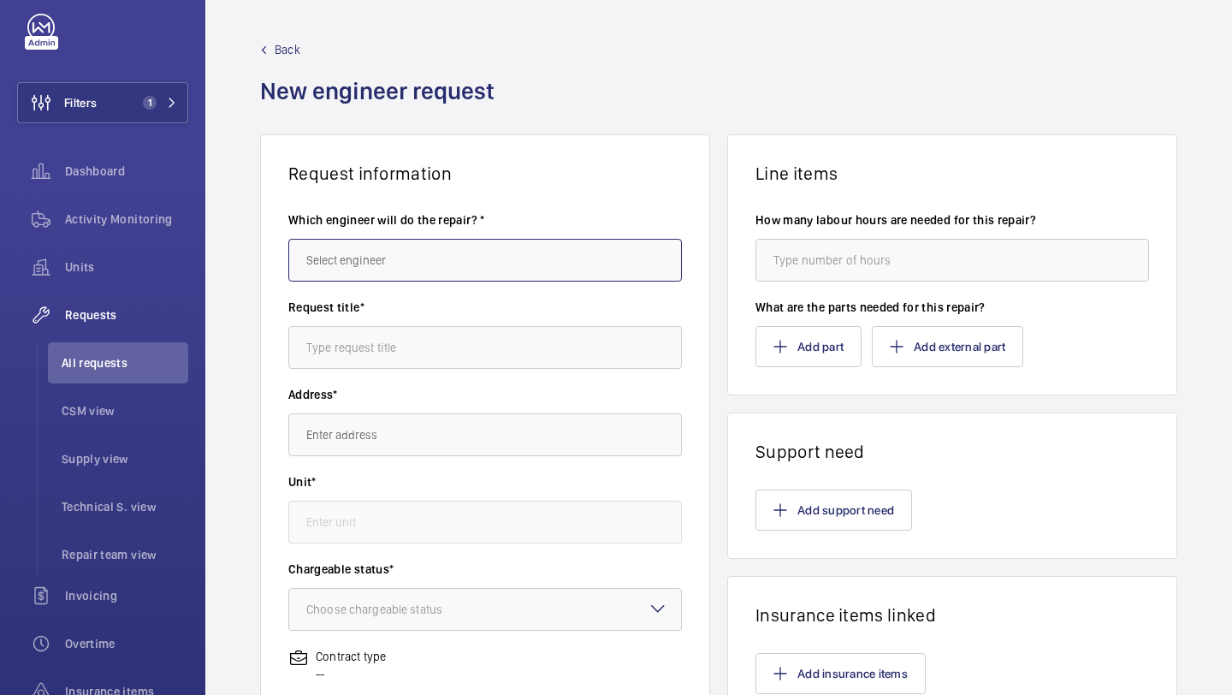
click at [372, 264] on input "text" at bounding box center [485, 260] width 394 height 43
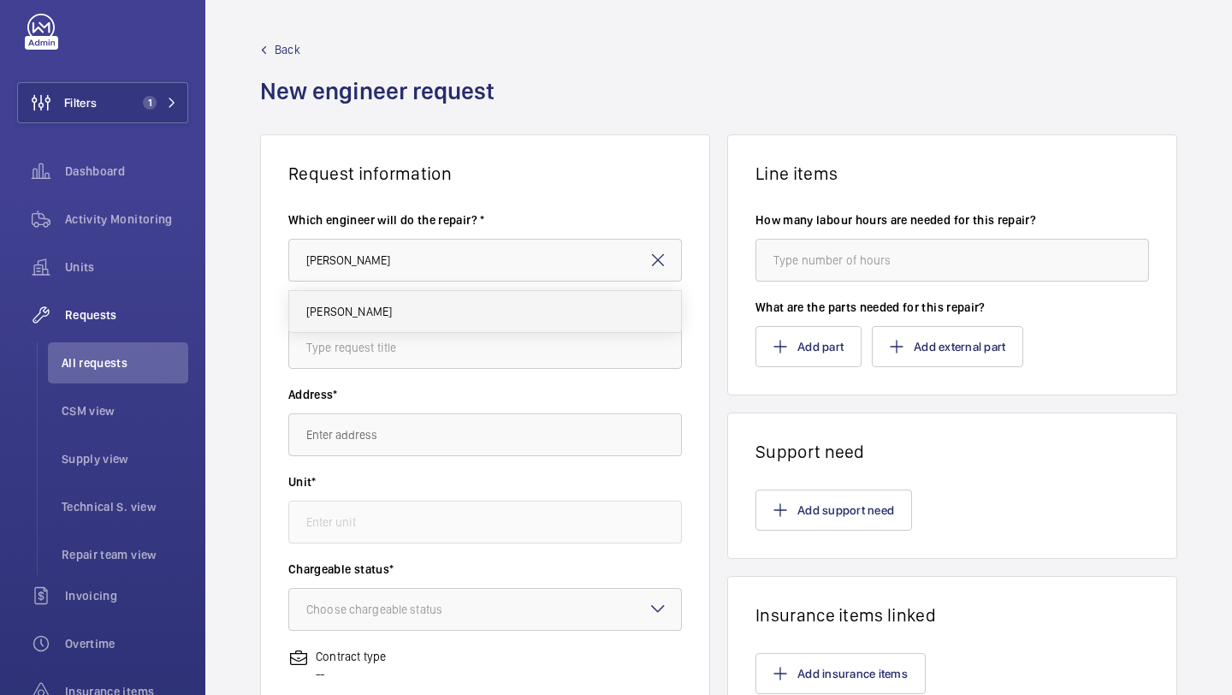
click at [353, 308] on span "[PERSON_NAME]" at bounding box center [349, 311] width 86 height 17
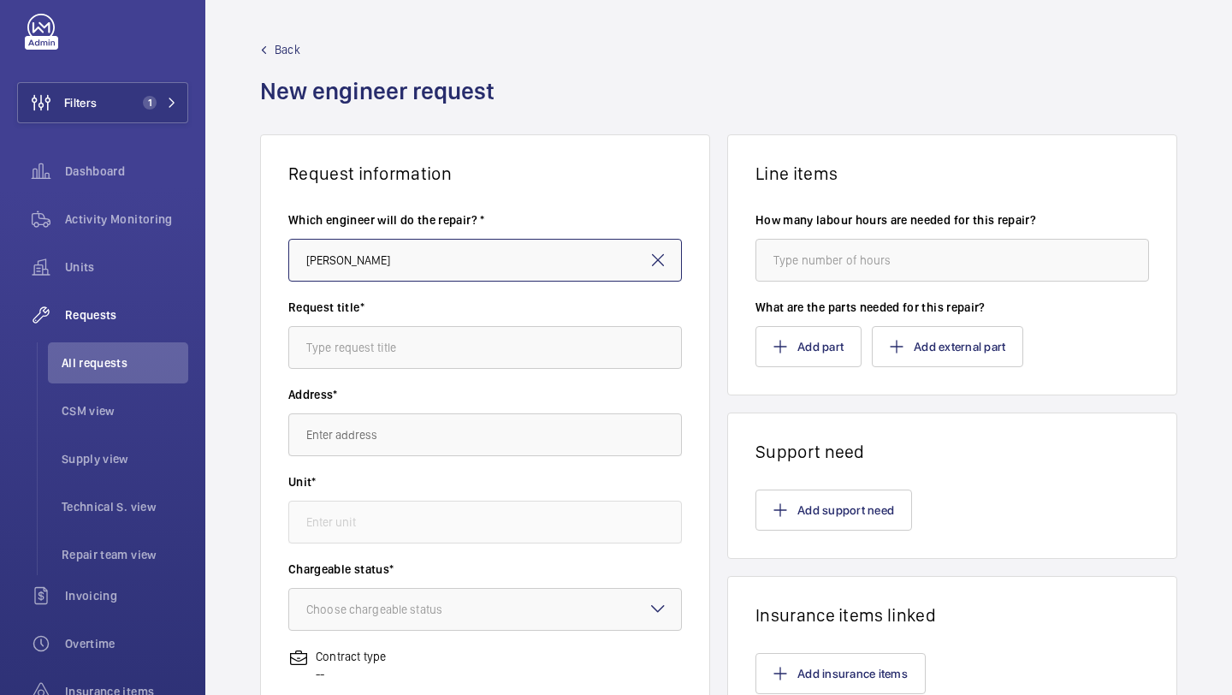
type input "[PERSON_NAME]"
click at [358, 396] on label "Address*" at bounding box center [485, 394] width 394 height 17
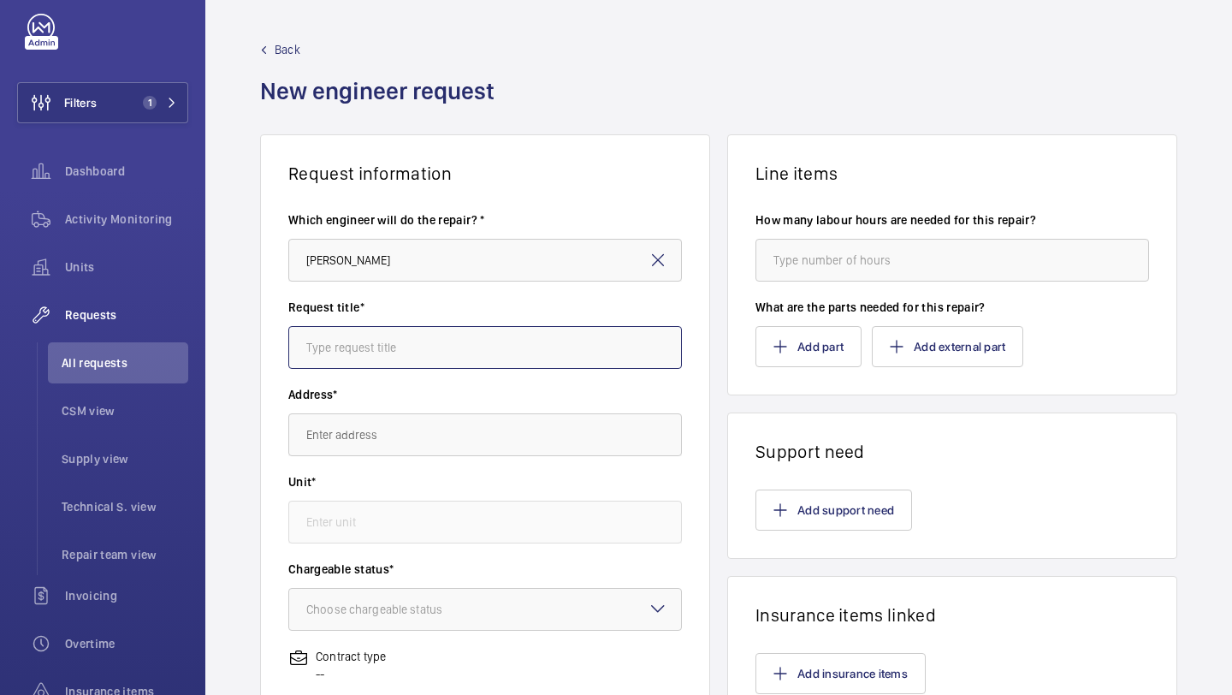
click at [375, 364] on input "text" at bounding box center [485, 347] width 394 height 43
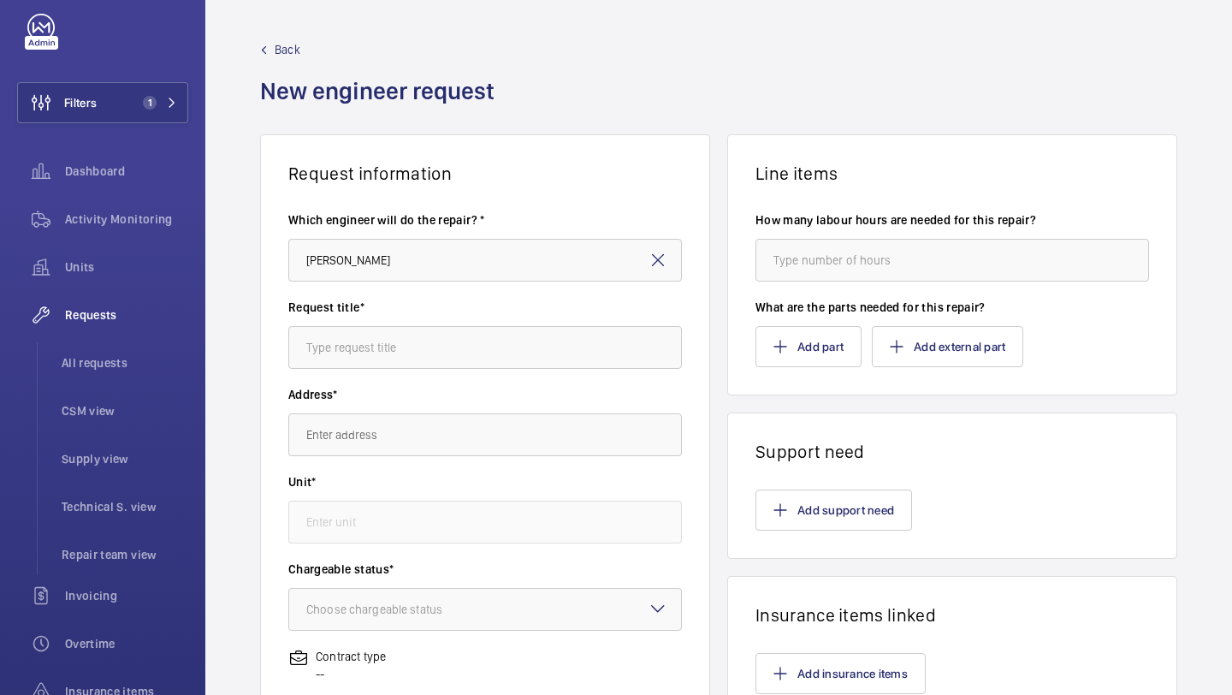
click at [658, 258] on mat-icon at bounding box center [658, 260] width 21 height 21
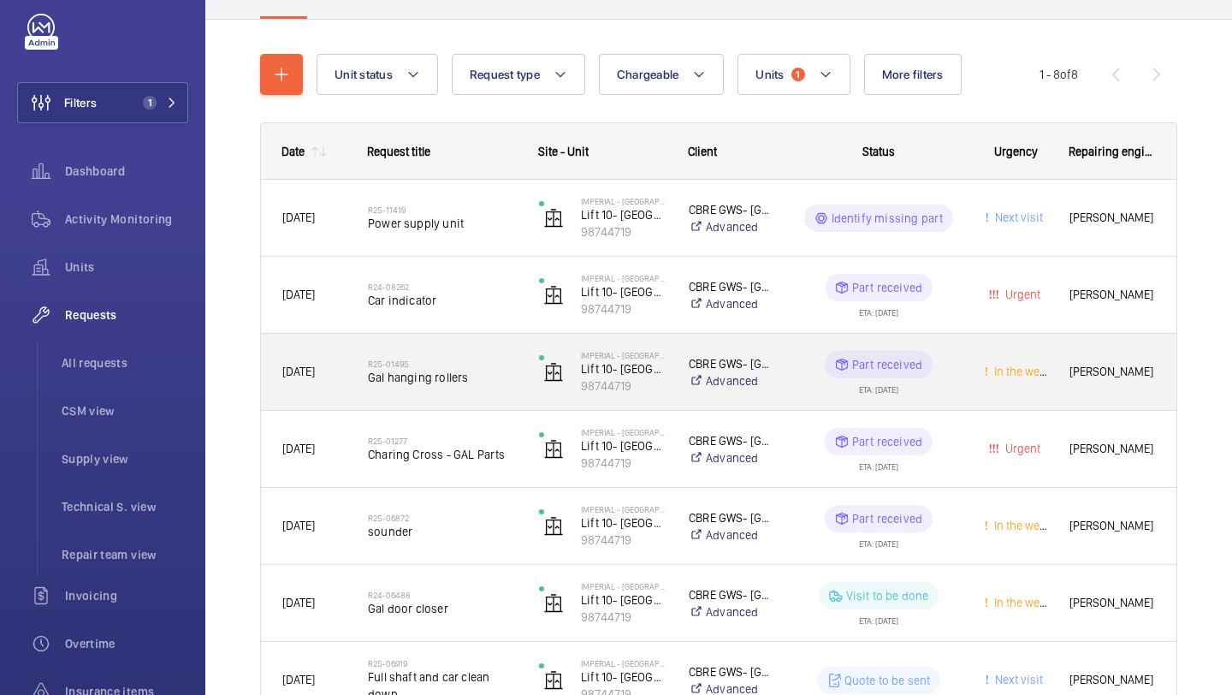
scroll to position [187, 0]
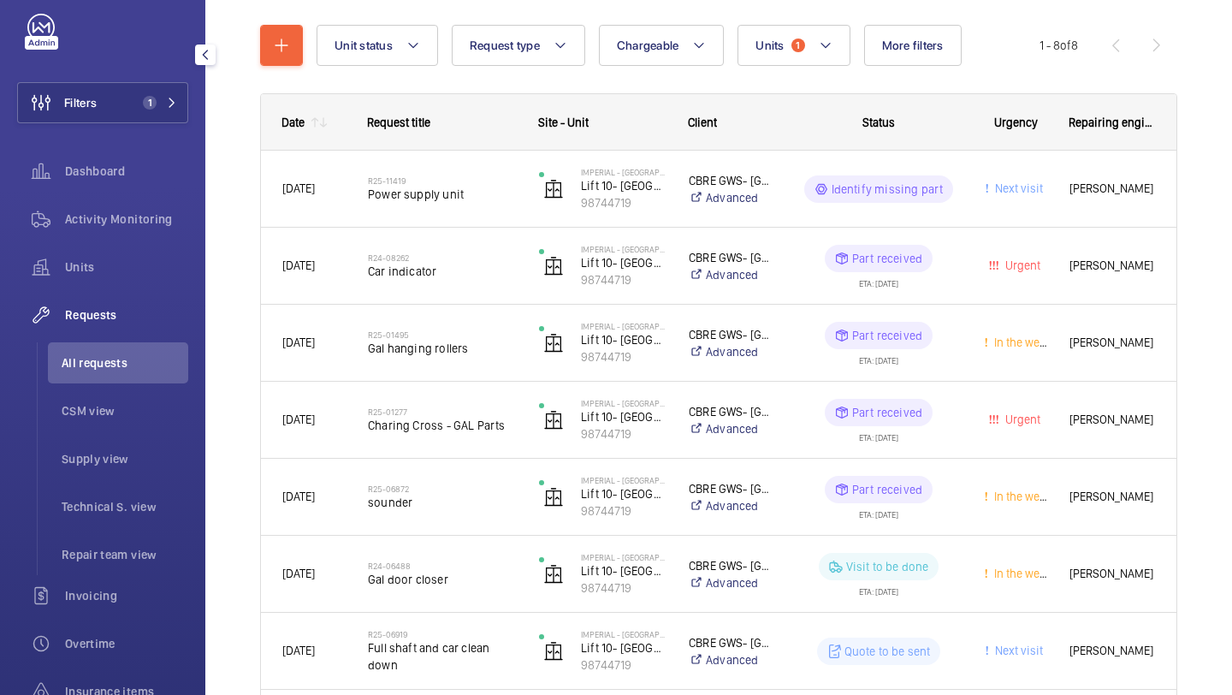
click at [118, 355] on span "All requests" at bounding box center [125, 362] width 127 height 17
click at [139, 205] on div "Activity Monitoring" at bounding box center [102, 218] width 171 height 41
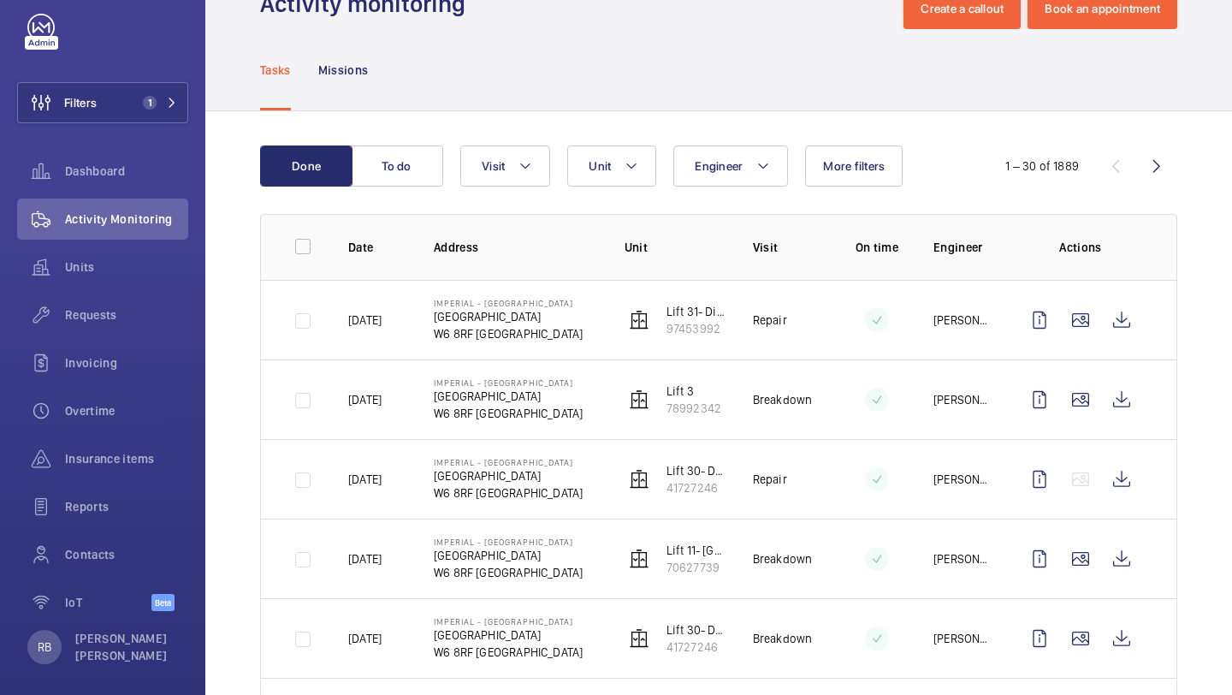
scroll to position [59, 0]
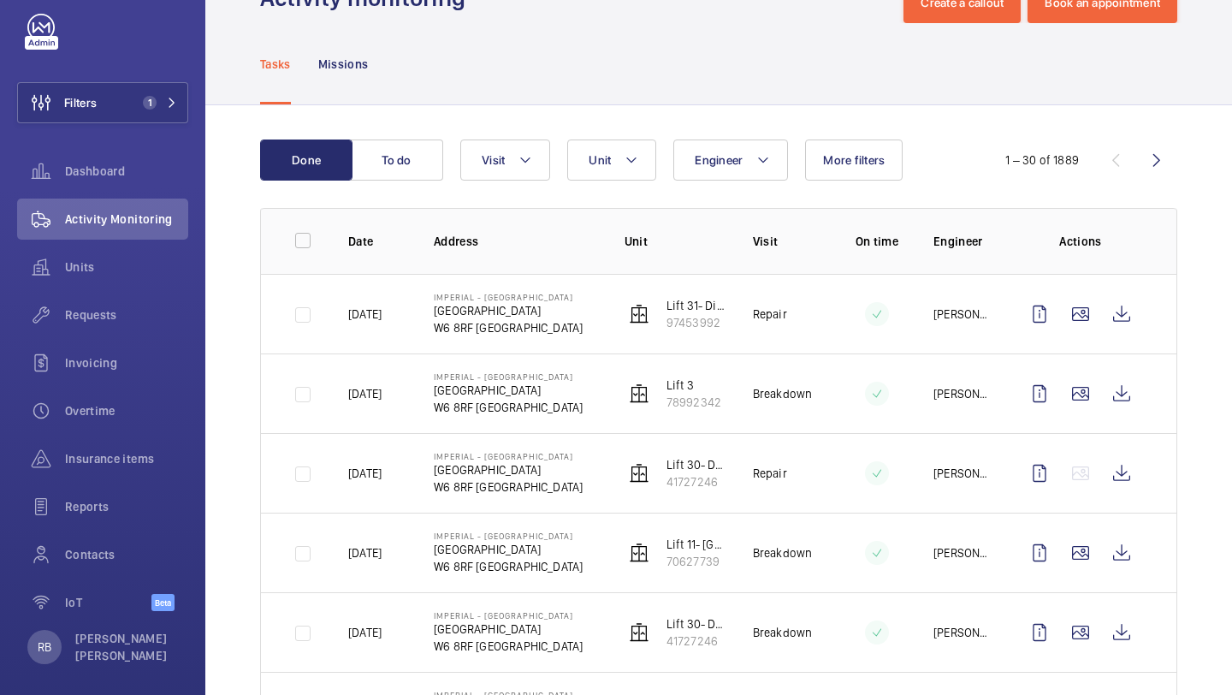
click at [613, 172] on button "Unit" at bounding box center [611, 159] width 89 height 41
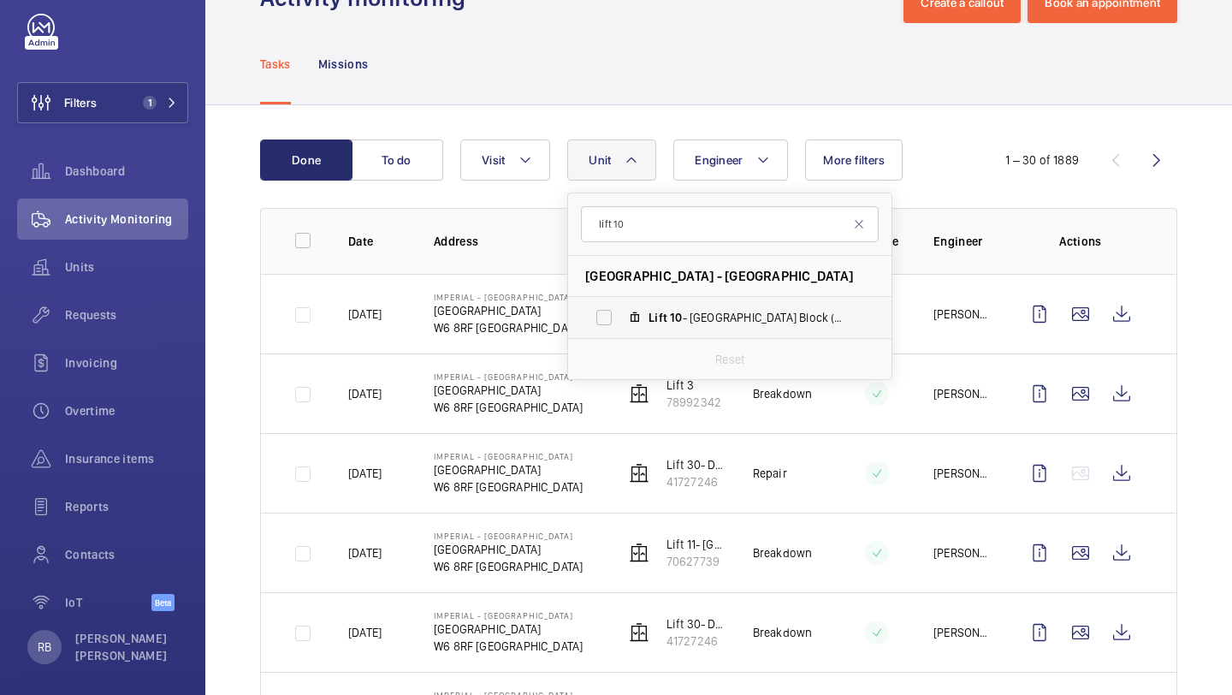
type input "lift 10"
click at [620, 313] on label "Lift 10 - Tower & Laboratory Block (Passenger), 98744719" at bounding box center [716, 317] width 296 height 41
click at [620, 313] on input "Lift 10 - Tower & Laboratory Block (Passenger), 98744719" at bounding box center [604, 317] width 34 height 34
checkbox input "true"
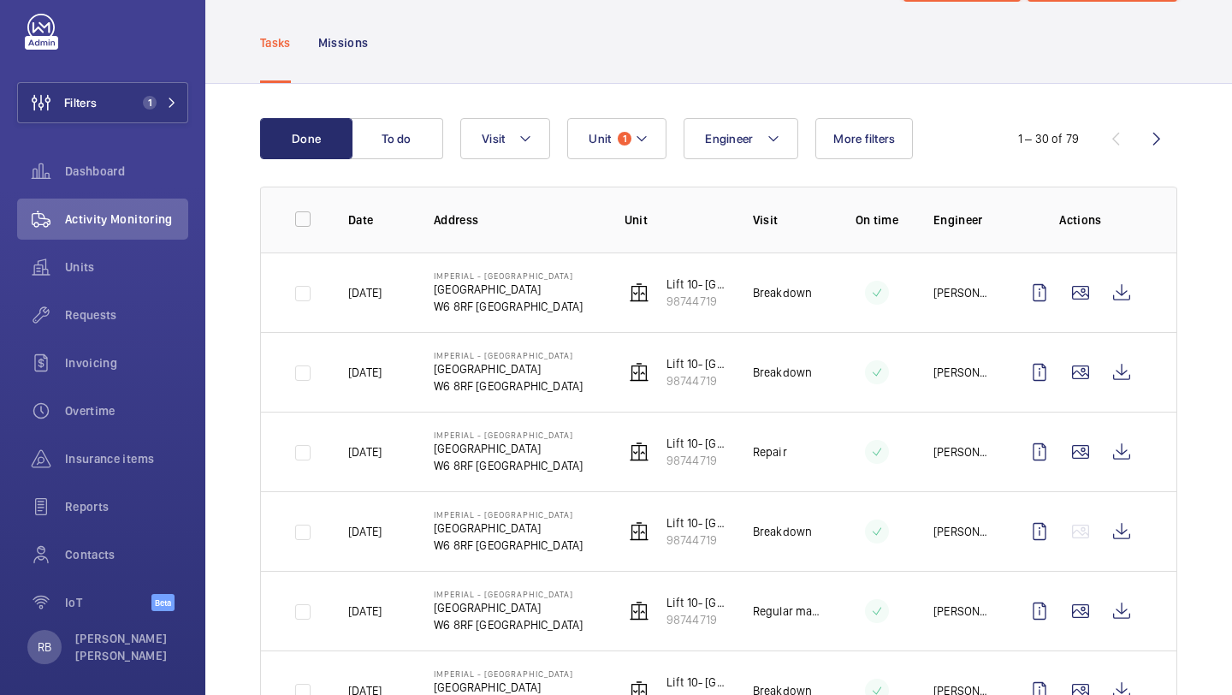
scroll to position [81, 0]
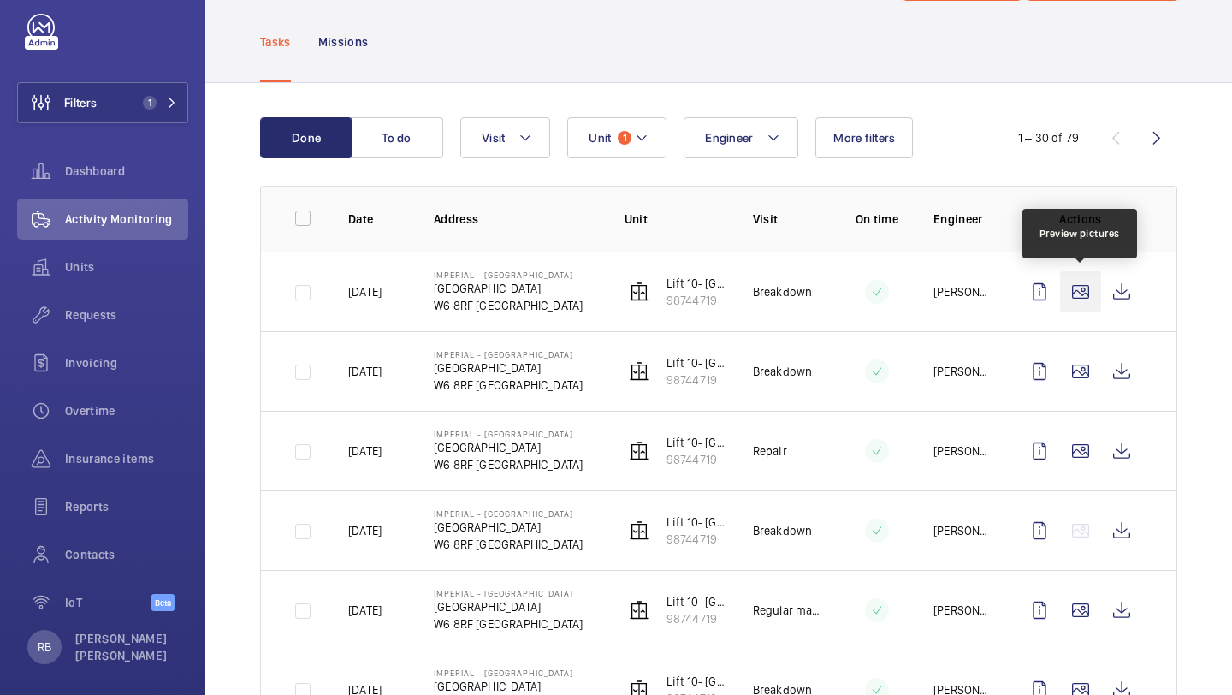
click at [1075, 293] on wm-front-icon-button at bounding box center [1080, 291] width 41 height 41
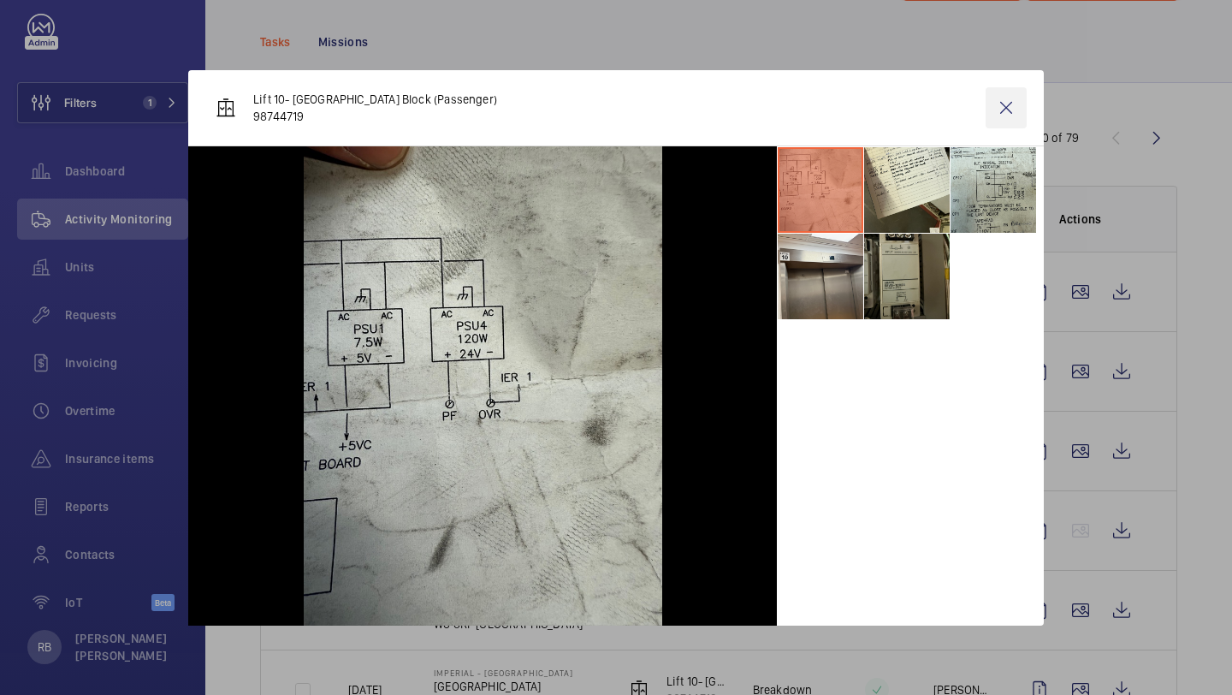
click at [1003, 122] on wm-front-icon-button at bounding box center [1006, 107] width 41 height 41
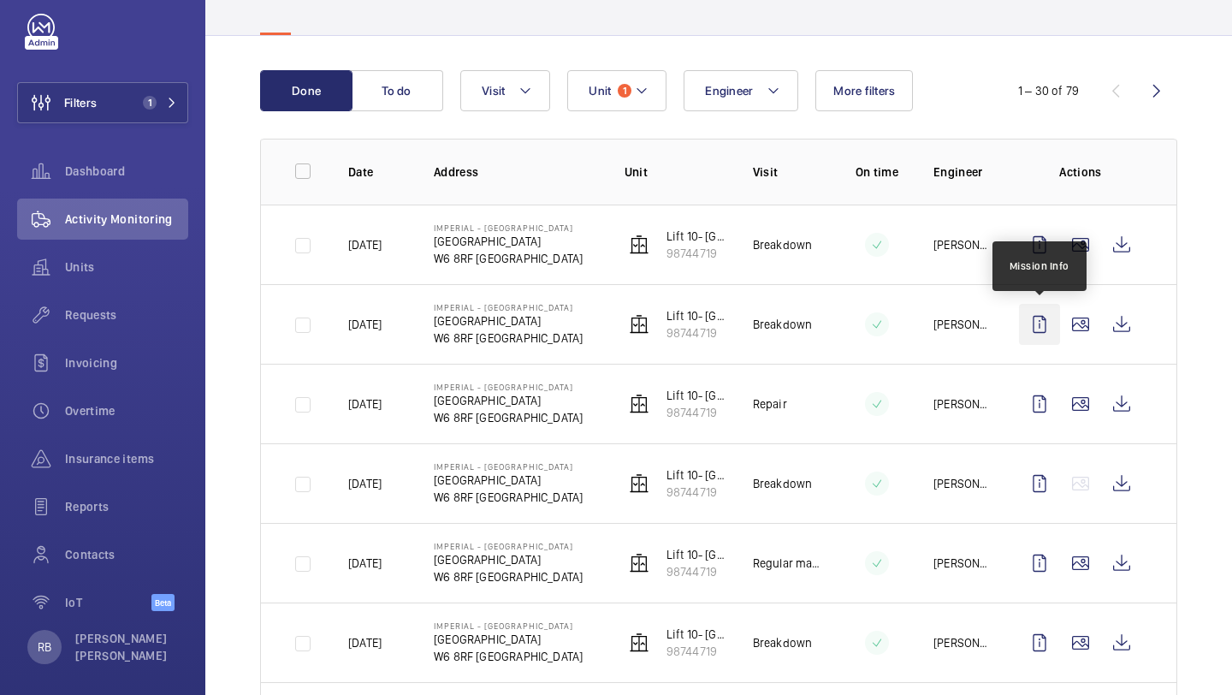
scroll to position [192, 0]
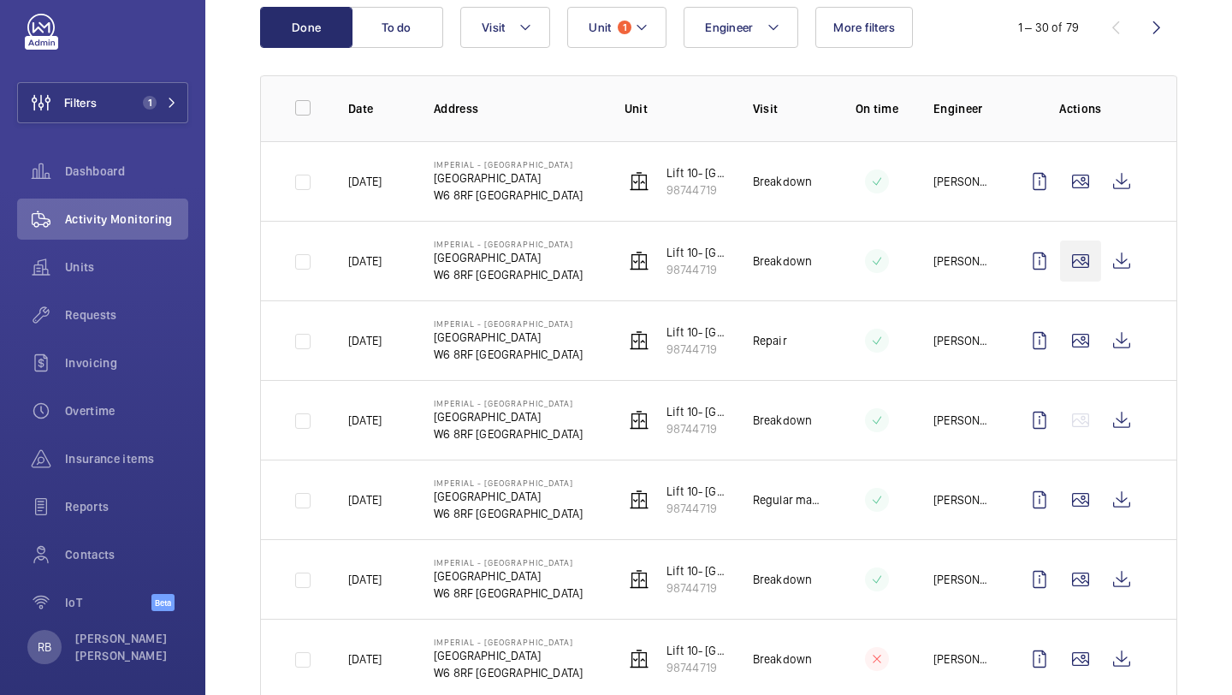
click at [1076, 256] on wm-front-icon-button at bounding box center [1080, 260] width 41 height 41
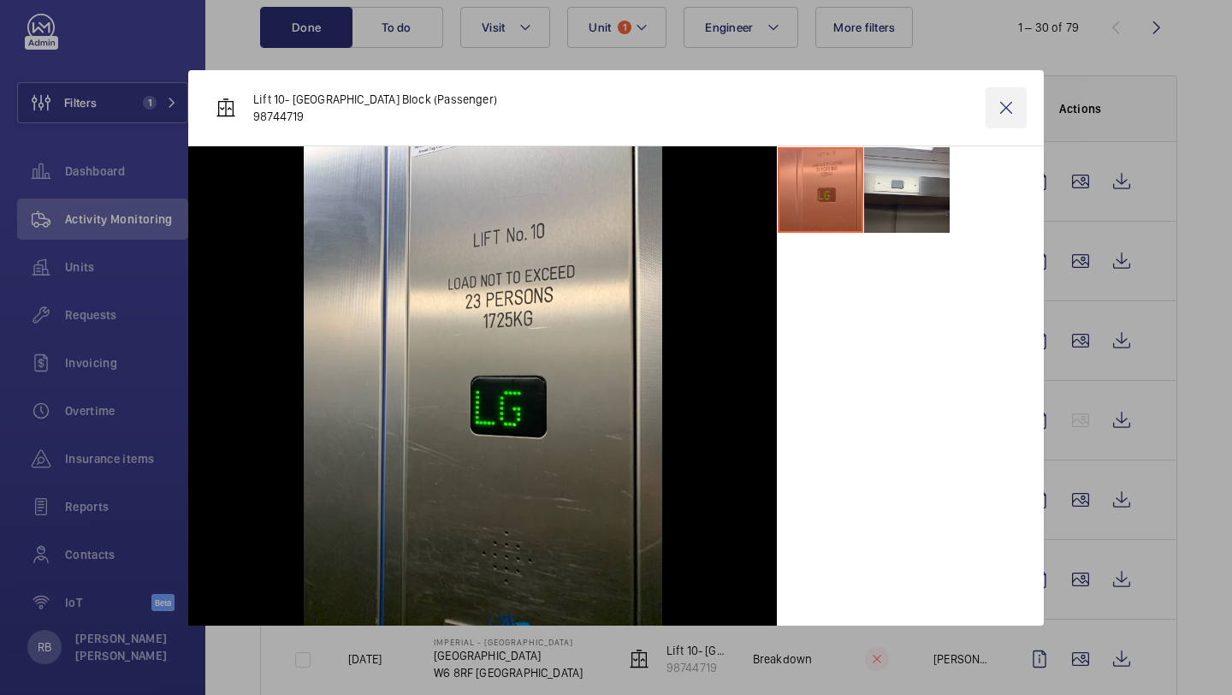
click at [1014, 109] on wm-front-icon-button at bounding box center [1006, 107] width 41 height 41
click at [1014, 109] on th "Actions" at bounding box center [1084, 108] width 185 height 66
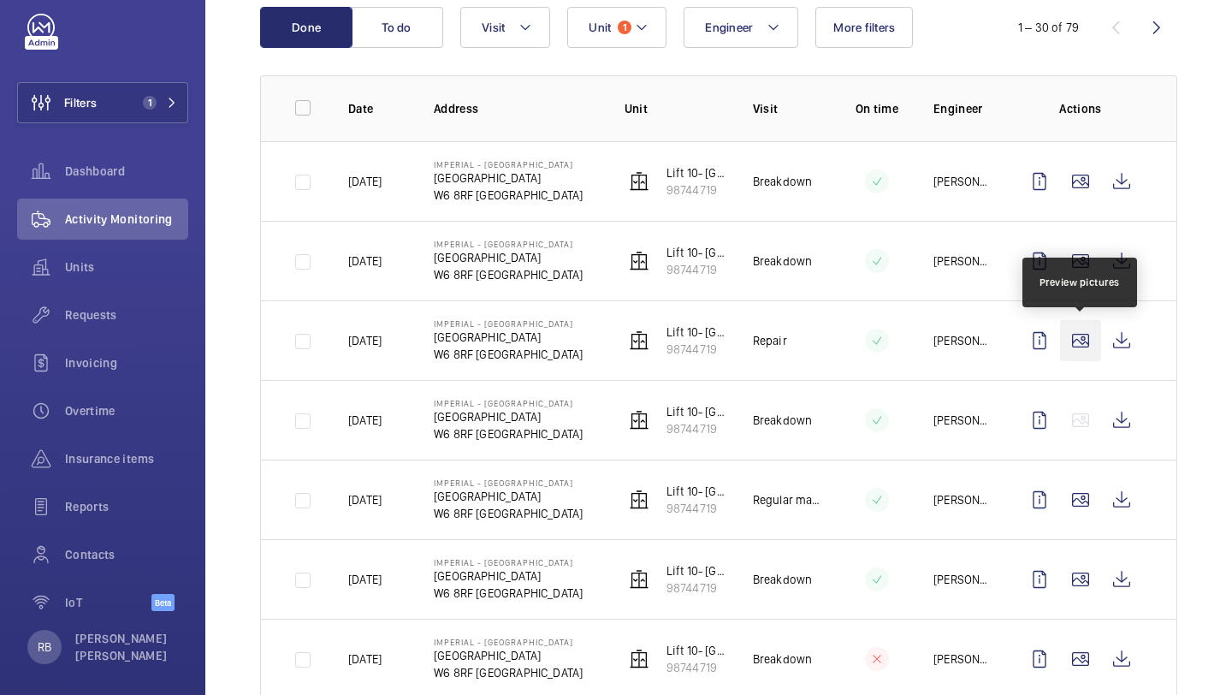
click at [1081, 325] on wm-front-icon-button at bounding box center [1080, 340] width 41 height 41
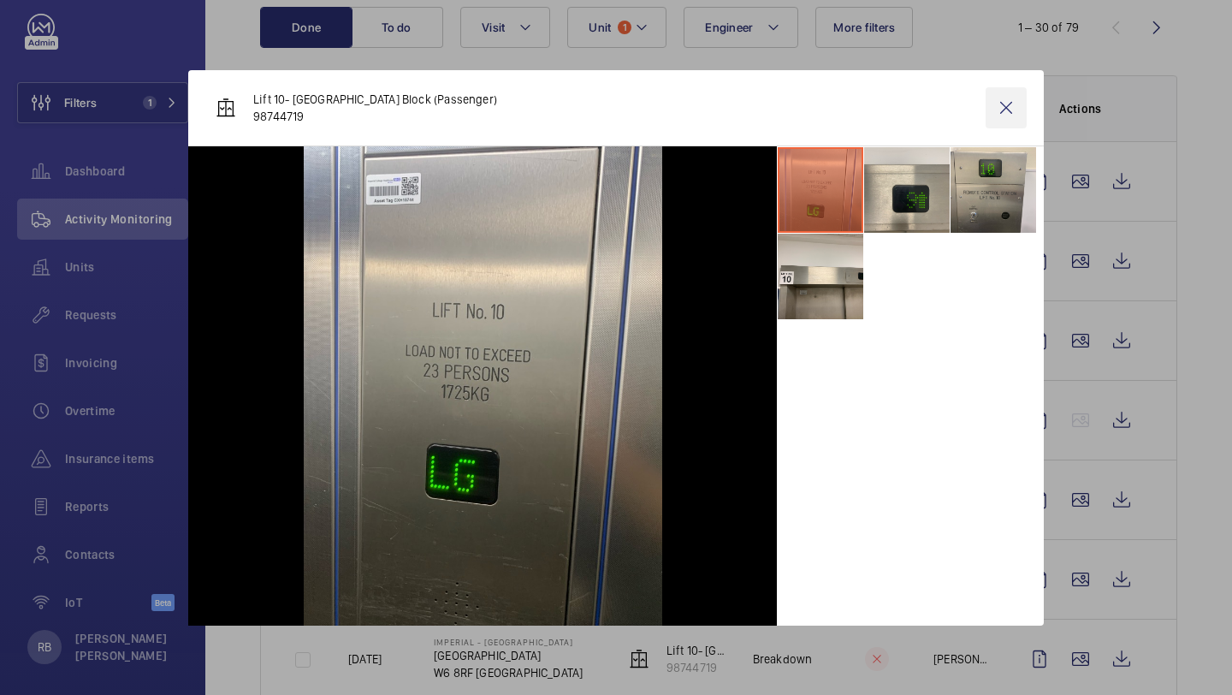
click at [1013, 102] on wm-front-icon-button at bounding box center [1006, 107] width 41 height 41
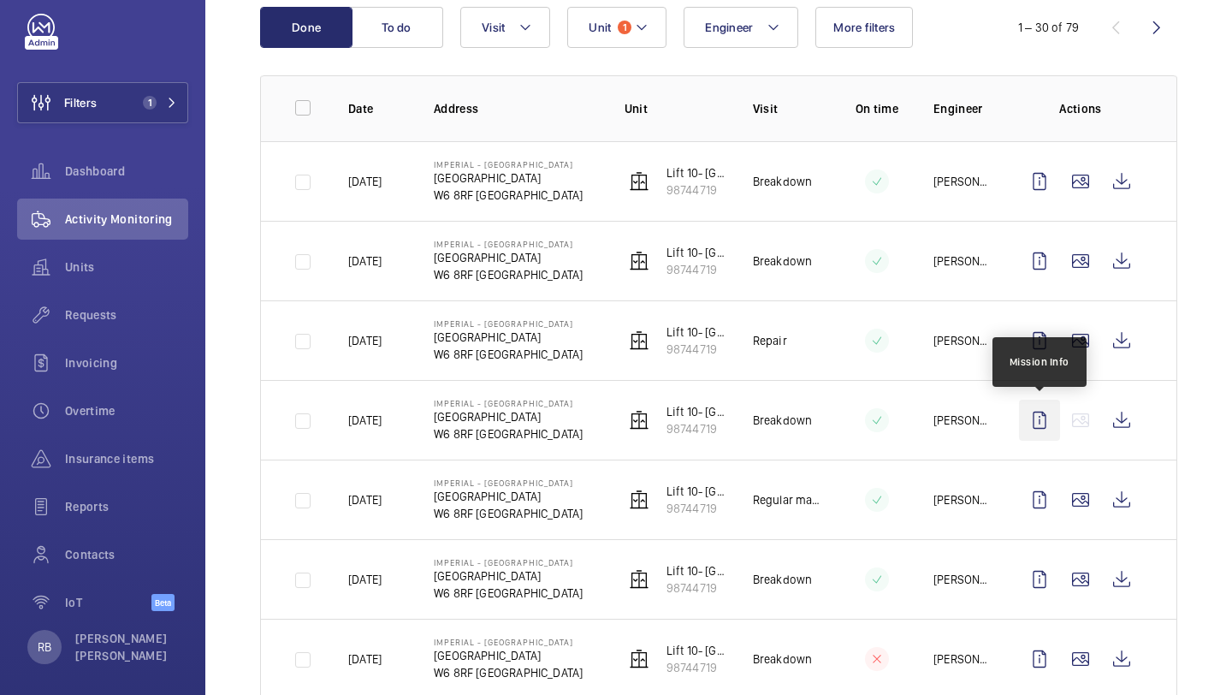
scroll to position [259, 0]
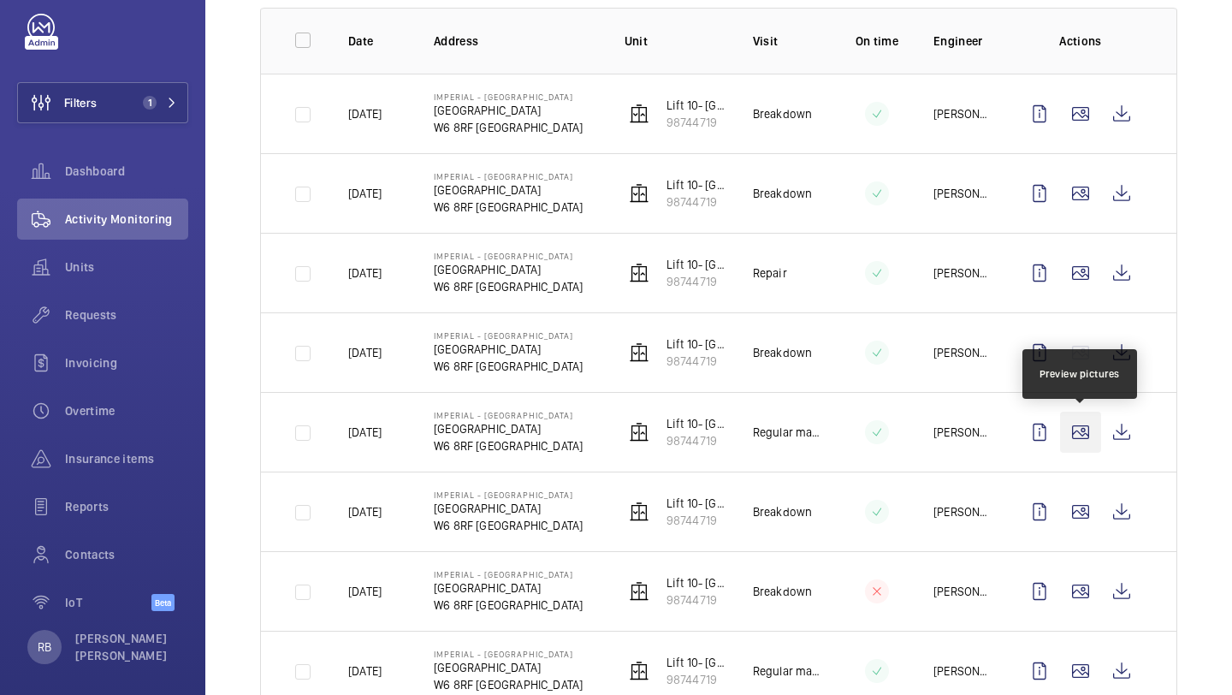
click at [1093, 452] on wm-front-icon-button at bounding box center [1080, 432] width 41 height 41
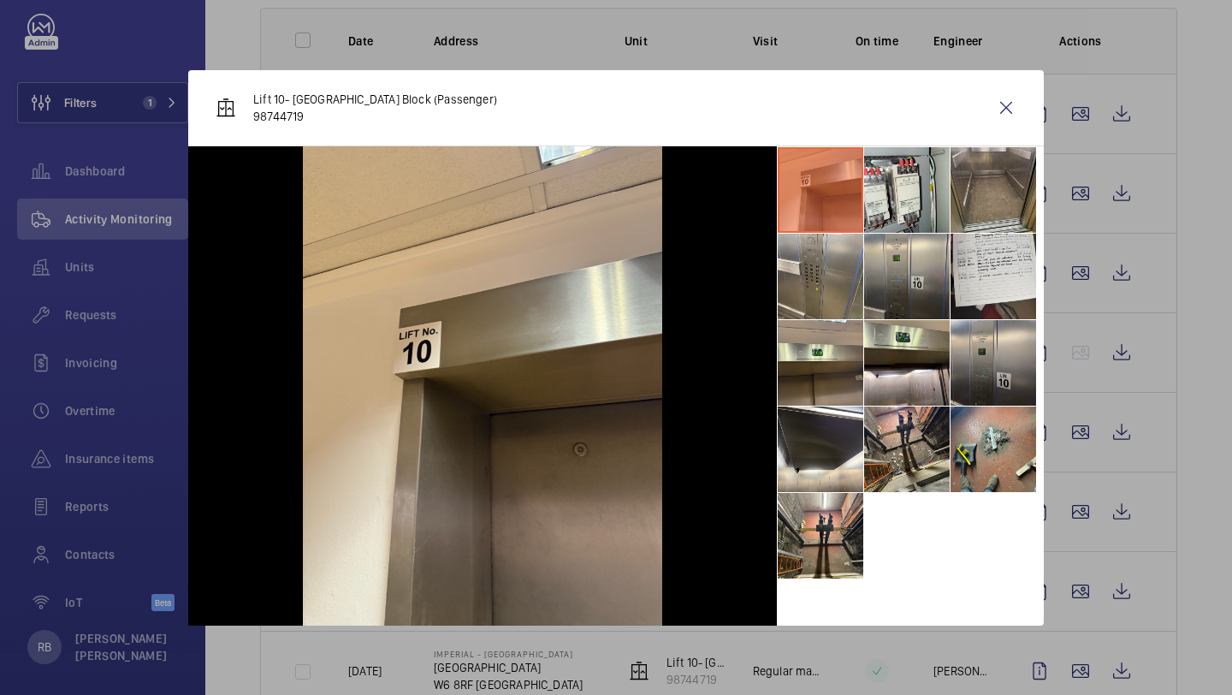
click at [992, 201] on li at bounding box center [994, 190] width 86 height 86
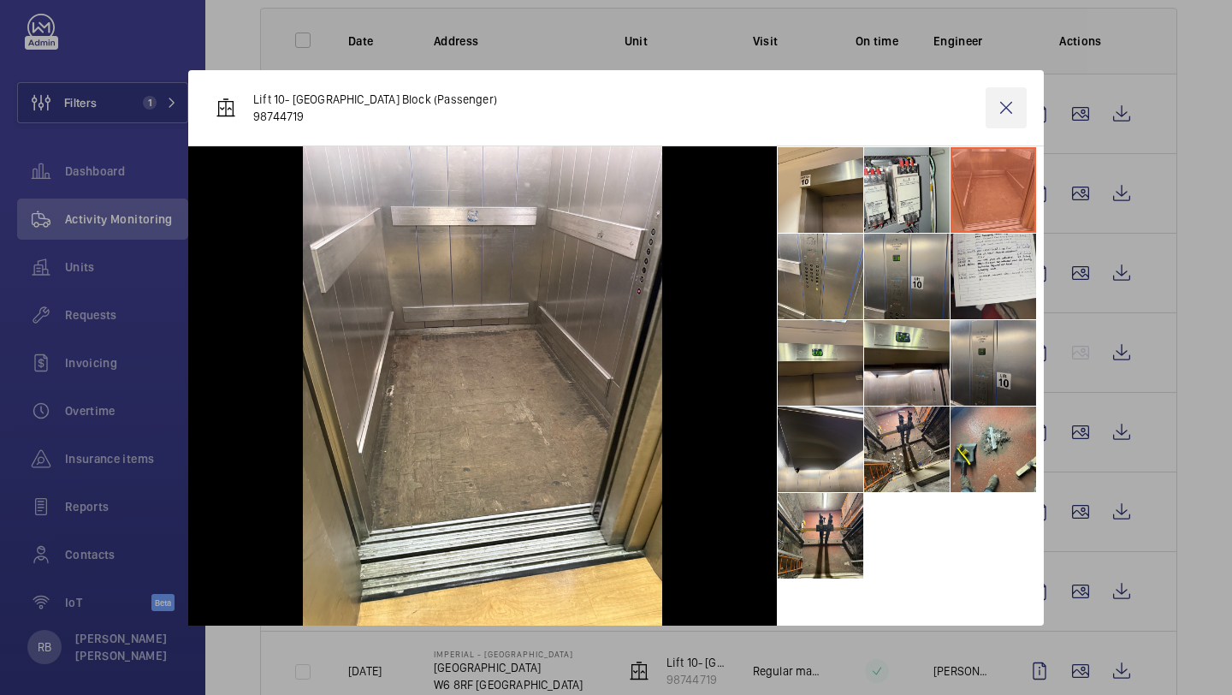
click at [1004, 110] on wm-front-icon-button at bounding box center [1006, 107] width 41 height 41
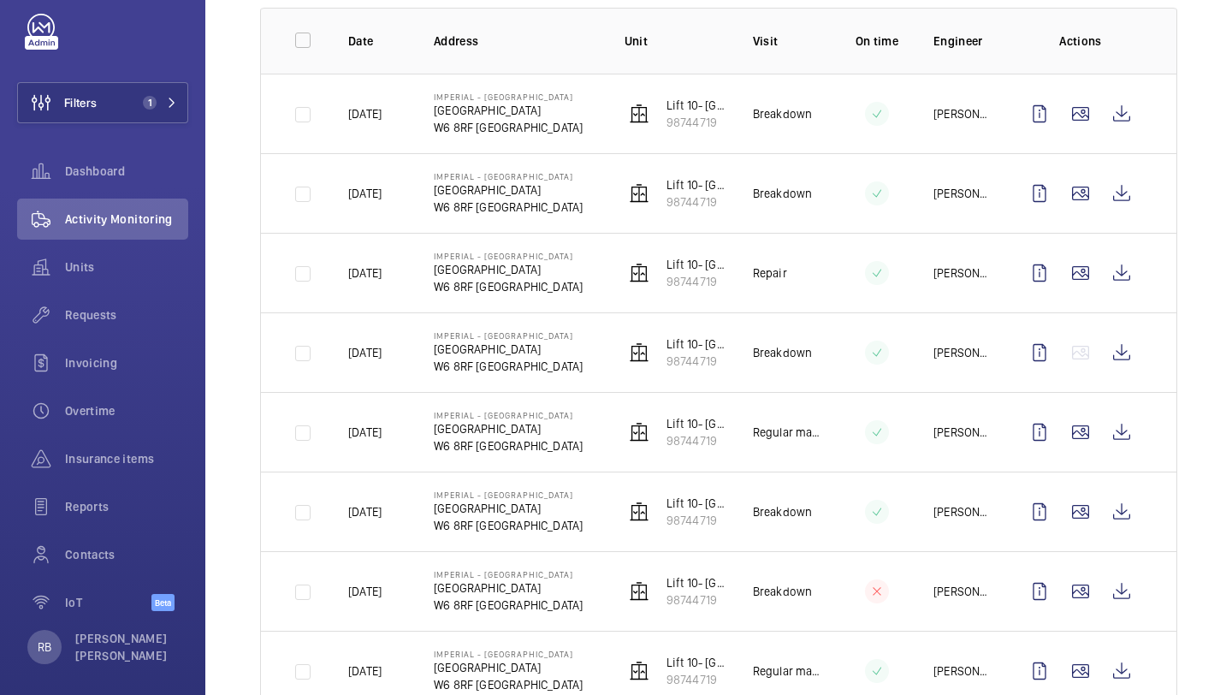
scroll to position [28, 0]
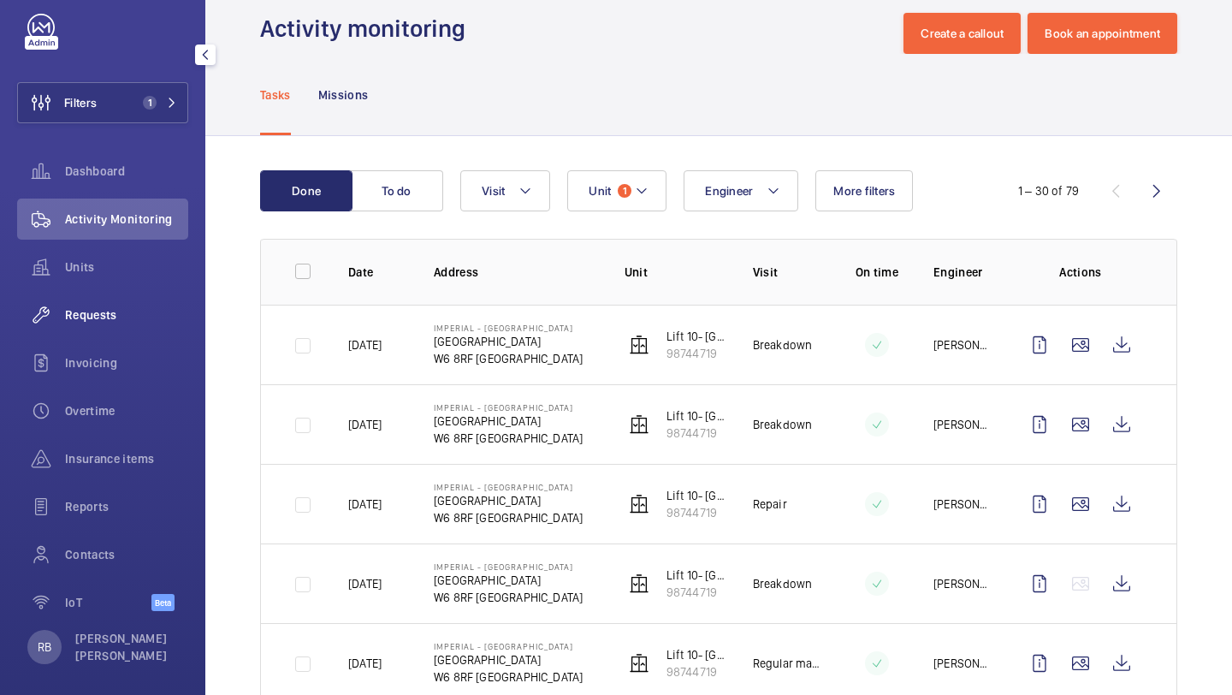
click at [116, 327] on div "Requests" at bounding box center [102, 314] width 171 height 41
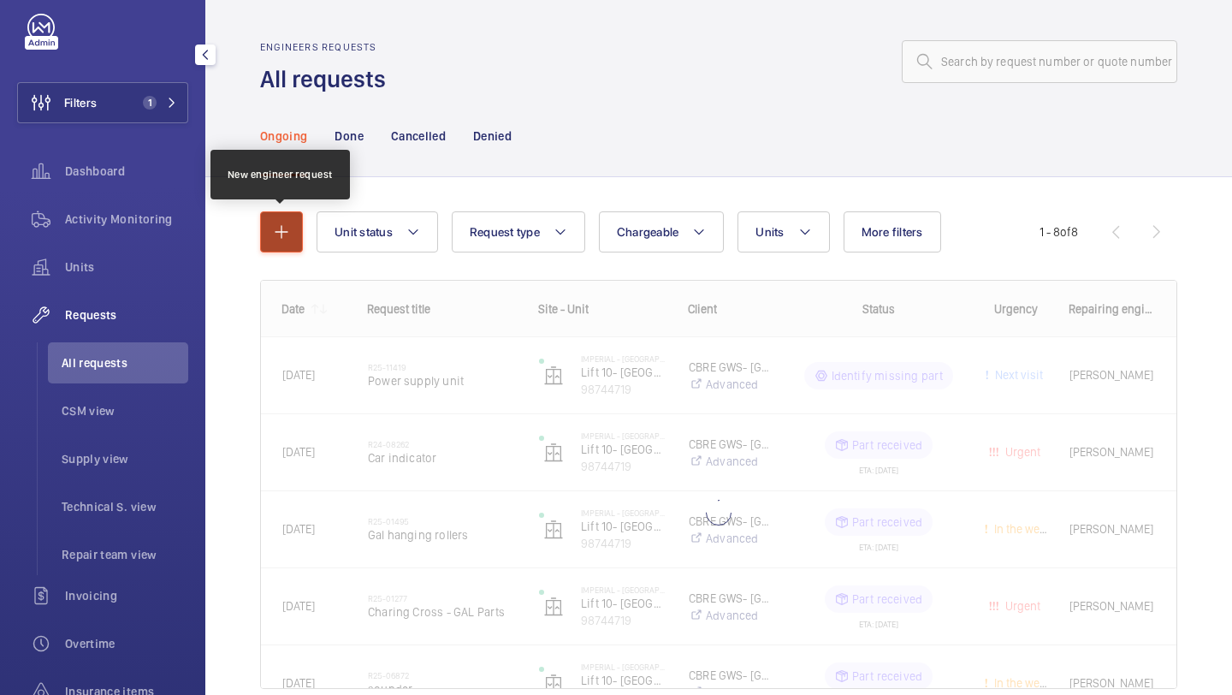
click at [263, 228] on button "button" at bounding box center [281, 231] width 43 height 41
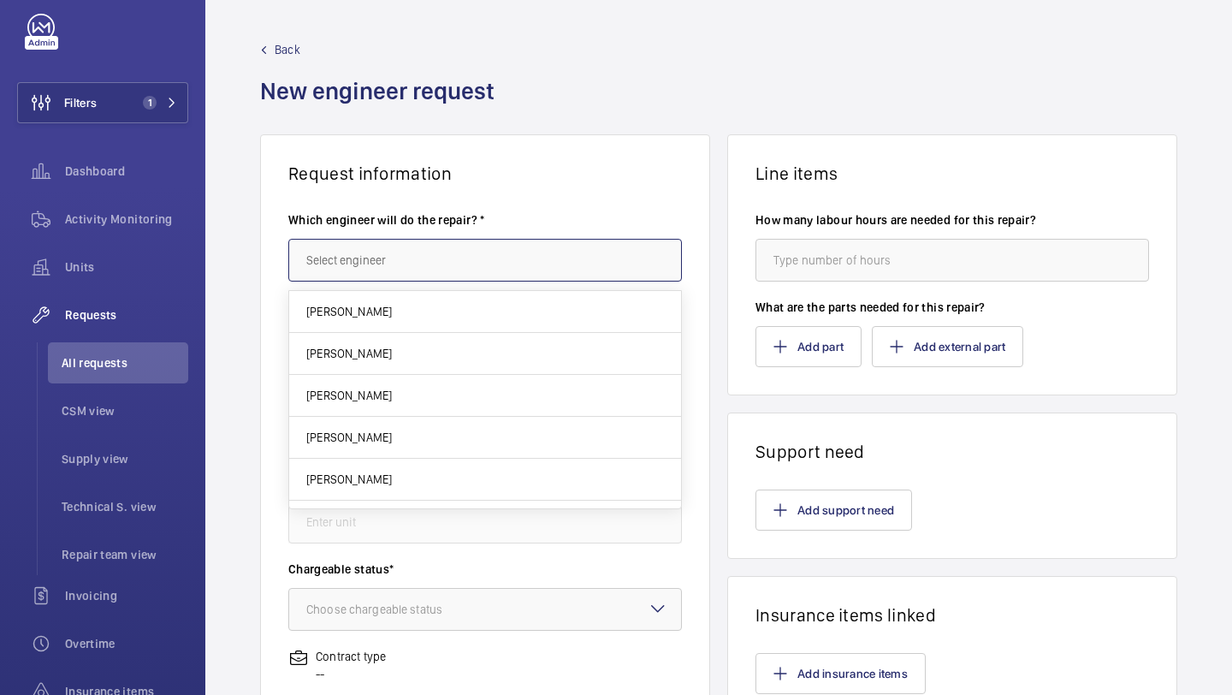
click at [394, 280] on input "text" at bounding box center [485, 260] width 394 height 43
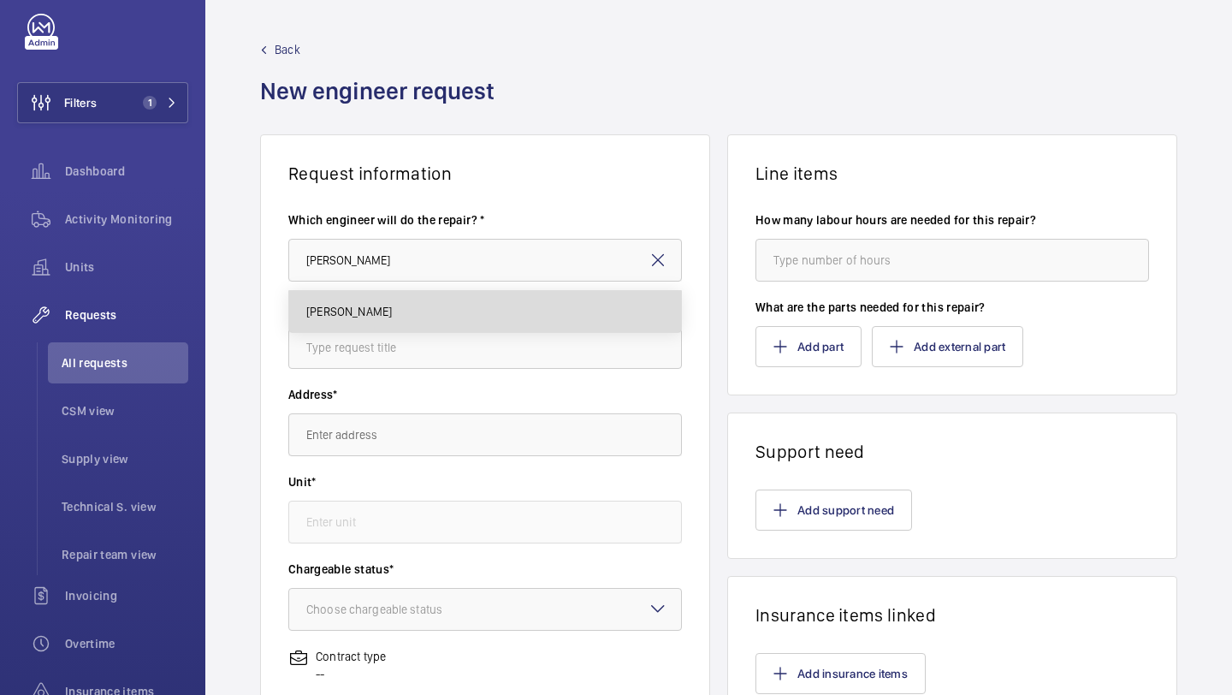
click at [373, 321] on mat-option "[PERSON_NAME]" at bounding box center [485, 311] width 392 height 41
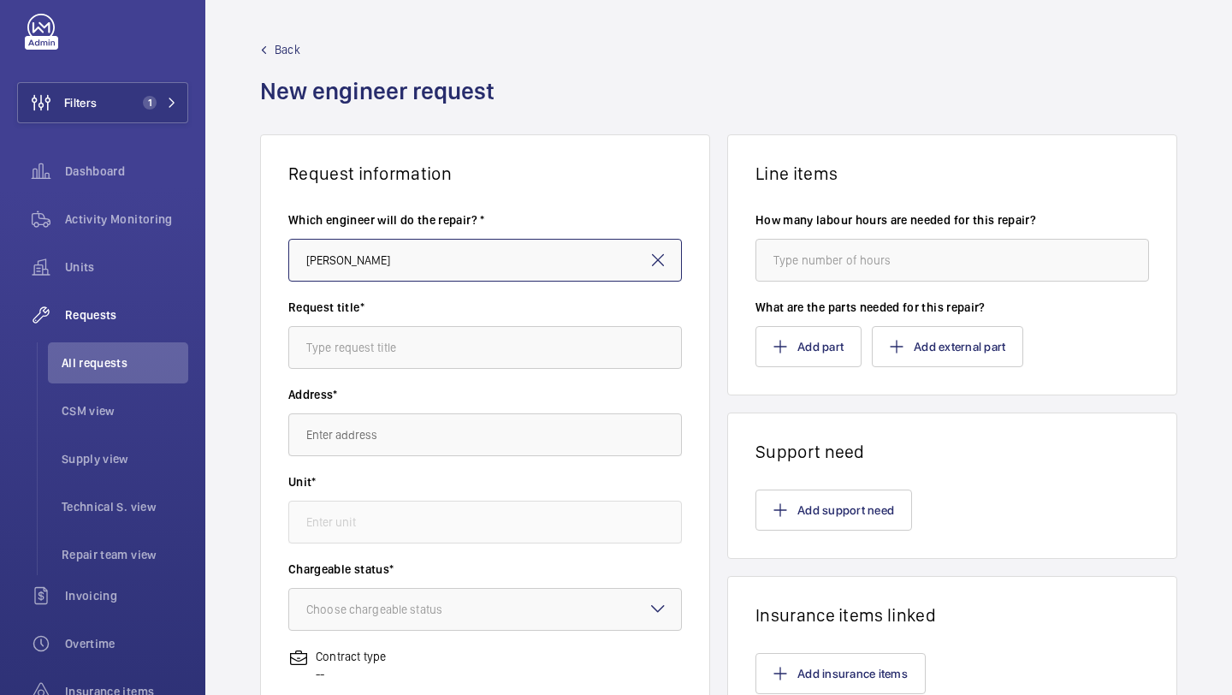
type input "[PERSON_NAME]"
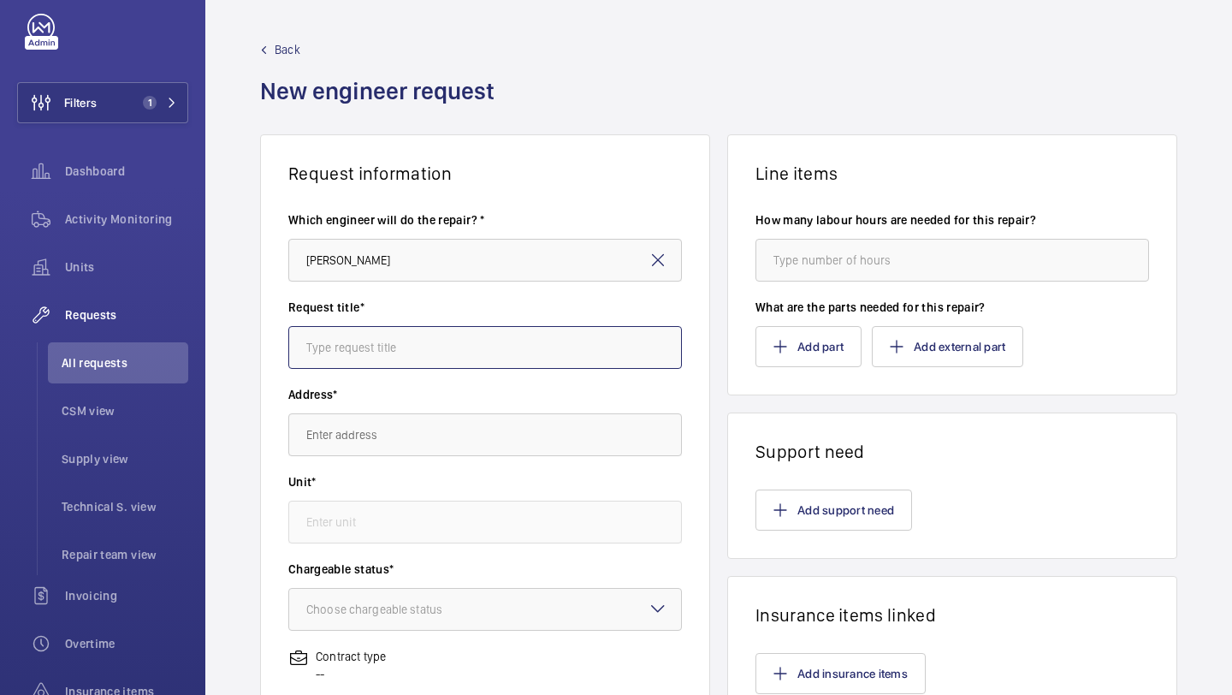
click at [373, 350] on input "text" at bounding box center [485, 347] width 394 height 43
type input "Supply And Fit Car Flooring"
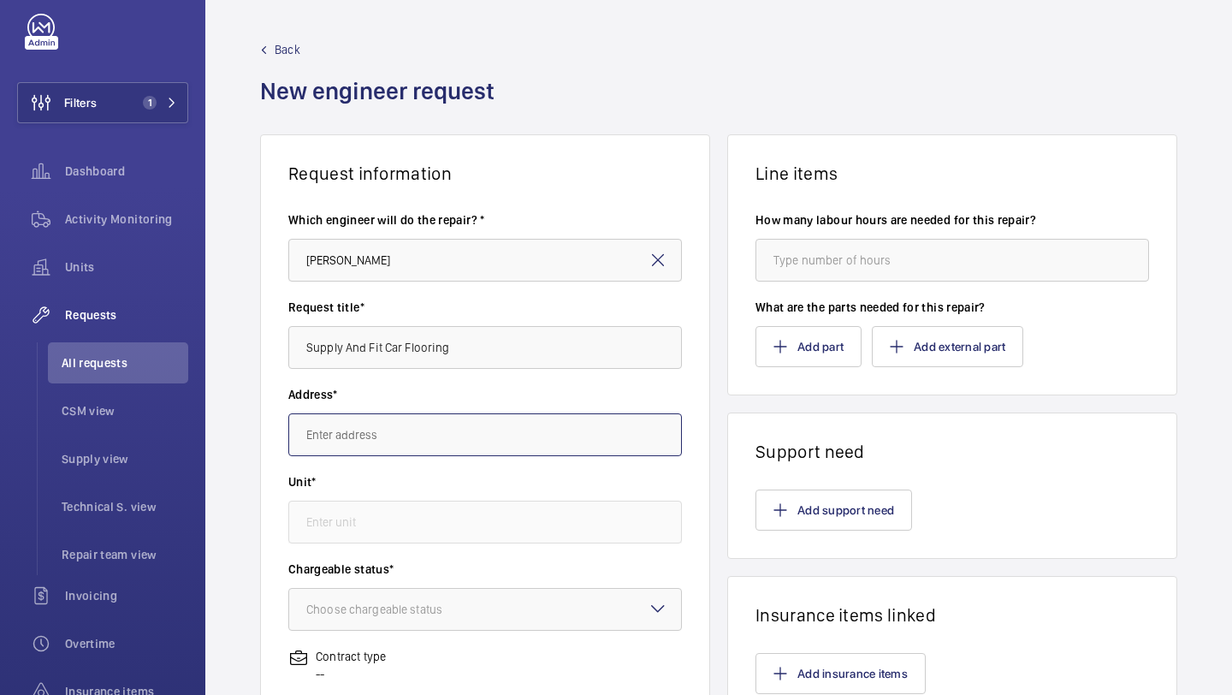
click at [375, 432] on input "text" at bounding box center [485, 434] width 394 height 43
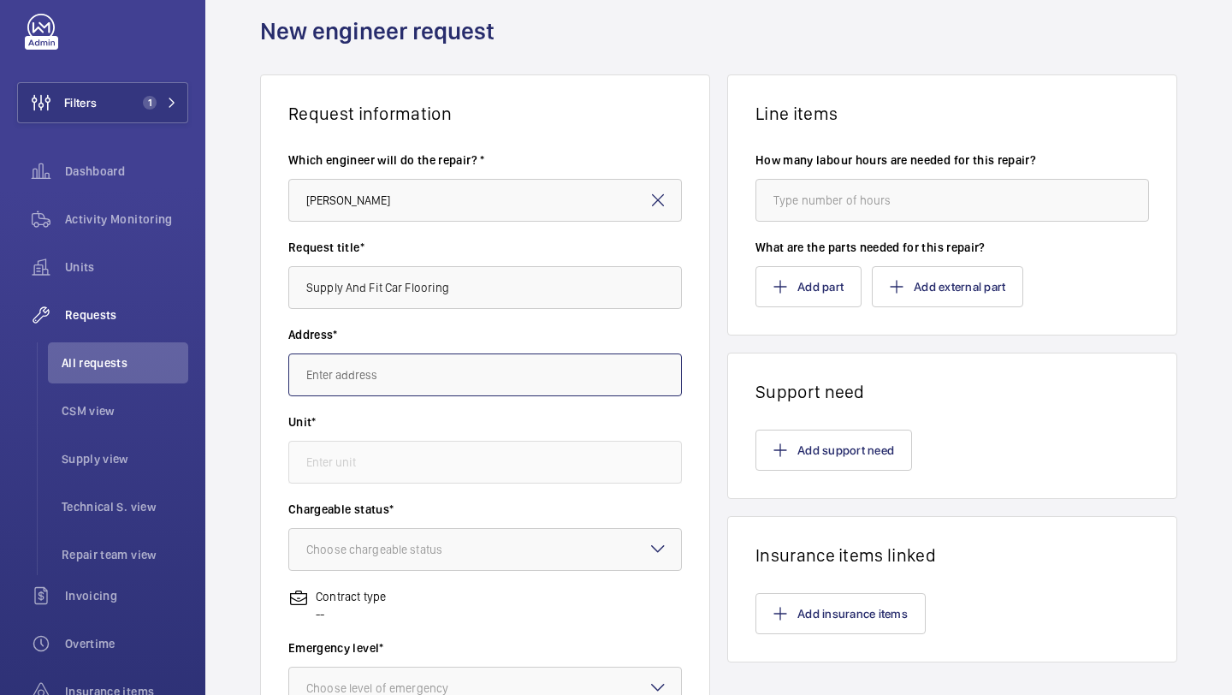
click at [395, 394] on input "text" at bounding box center [485, 374] width 394 height 43
click at [398, 385] on input "text" at bounding box center [485, 374] width 394 height 43
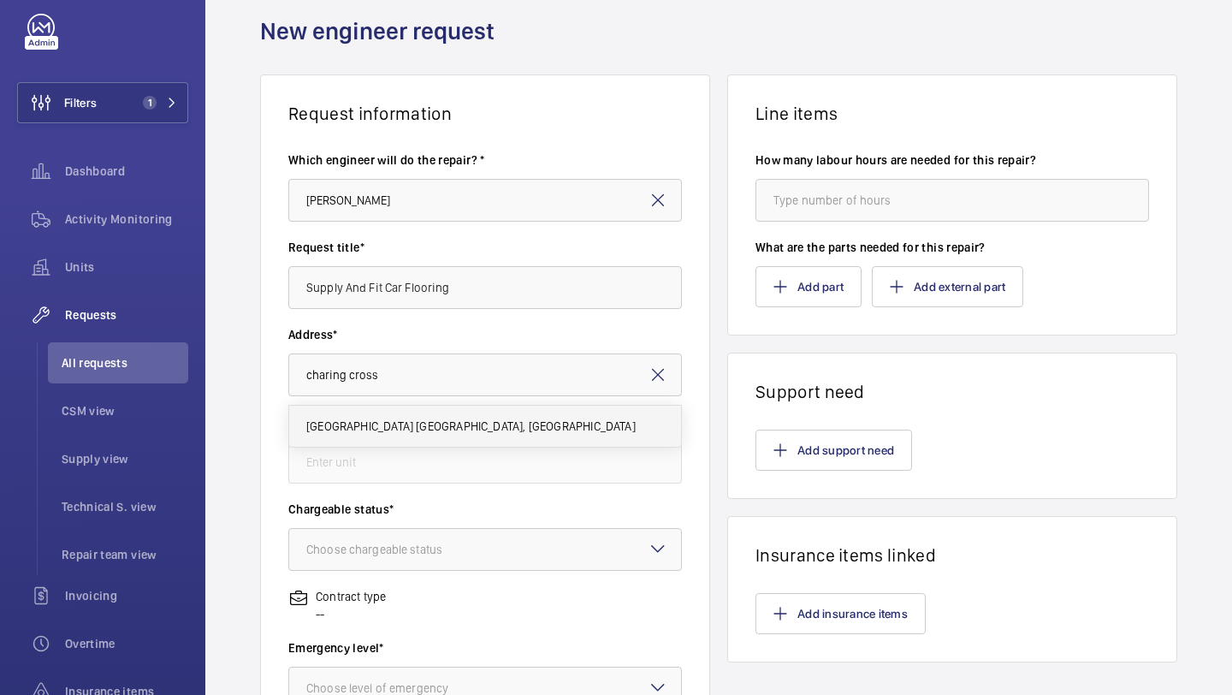
click at [467, 427] on span "Imperial - Charing Cross Hospital Charing Cross Hospital, W6 8RF LONDON" at bounding box center [470, 426] width 329 height 17
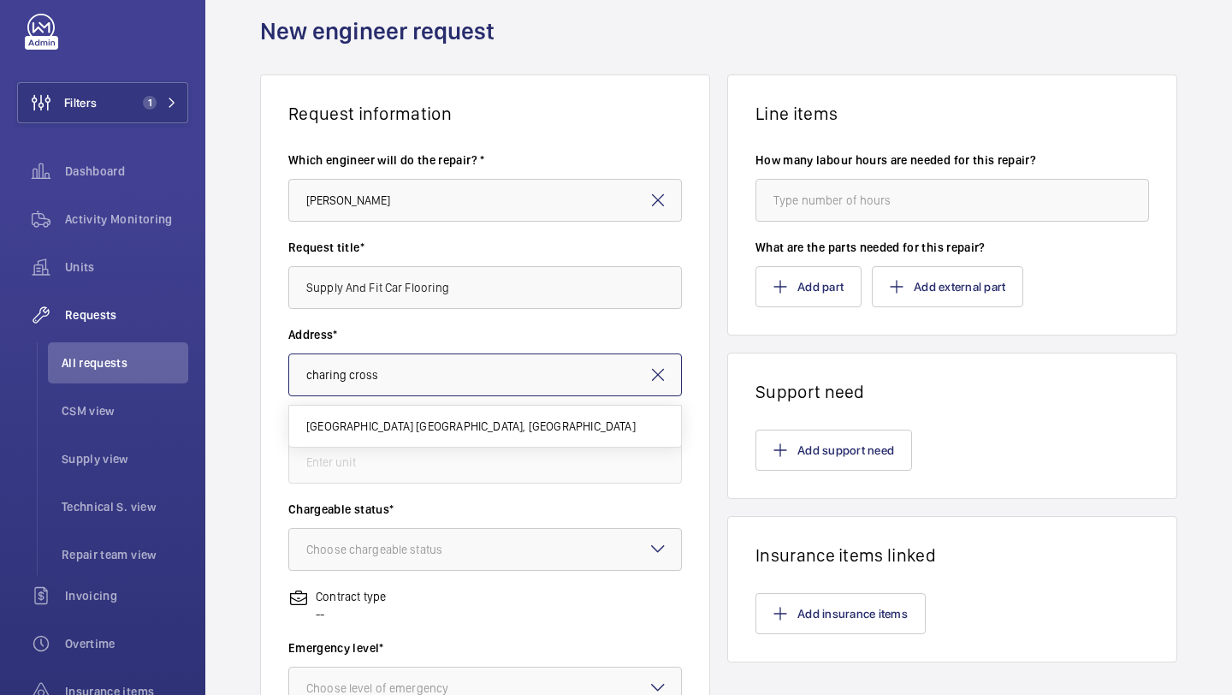
type input "Imperial - Charing Cross Hospital Charing Cross Hospital, W6 8RF LONDON"
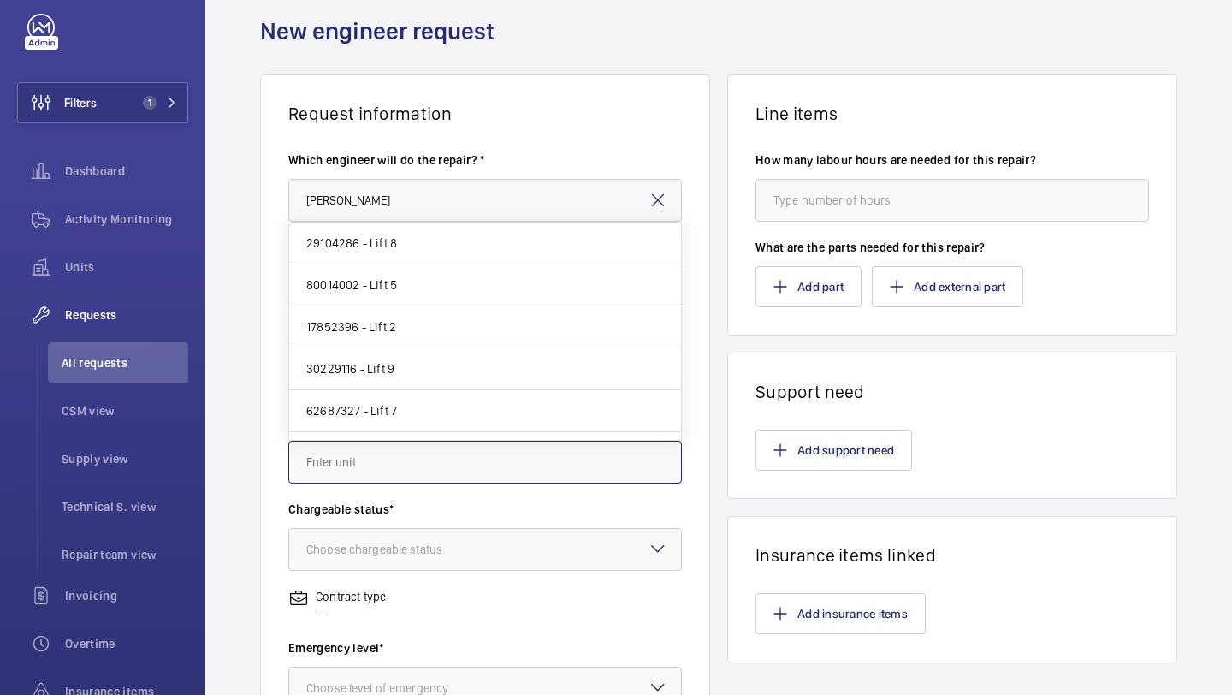
click at [436, 462] on input "text" at bounding box center [485, 462] width 394 height 43
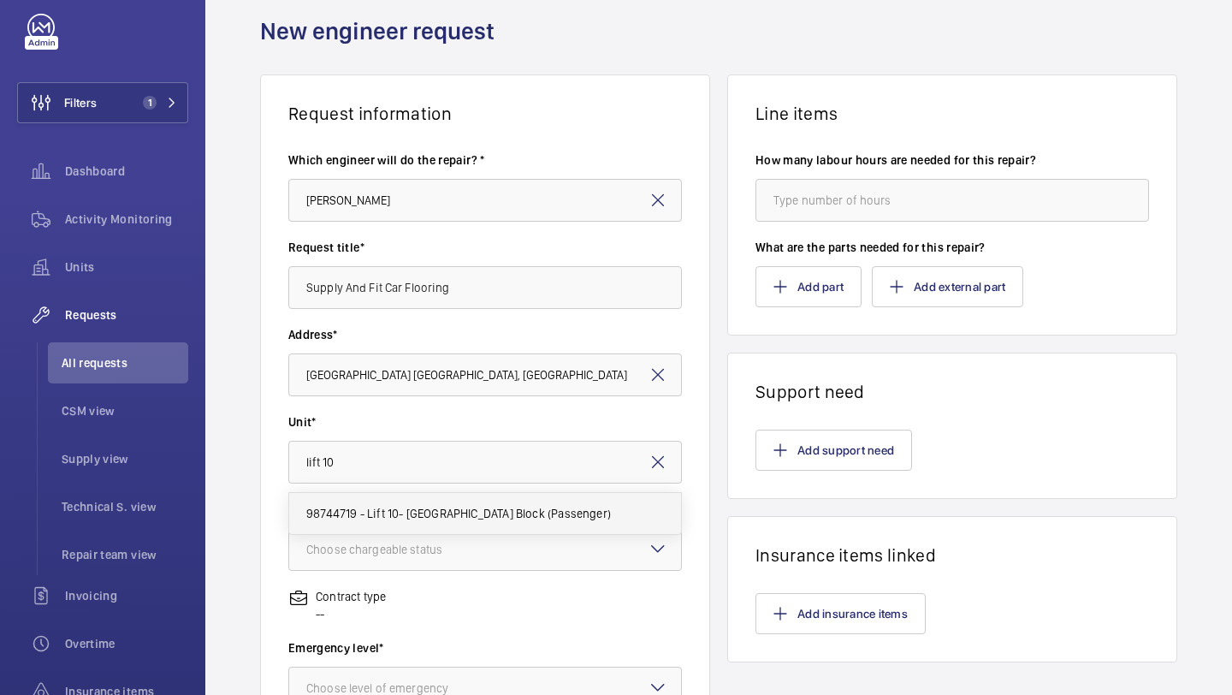
click at [435, 516] on span "98744719 - Lift 10- Tower & Laboratory Block (Passenger)" at bounding box center [458, 513] width 305 height 17
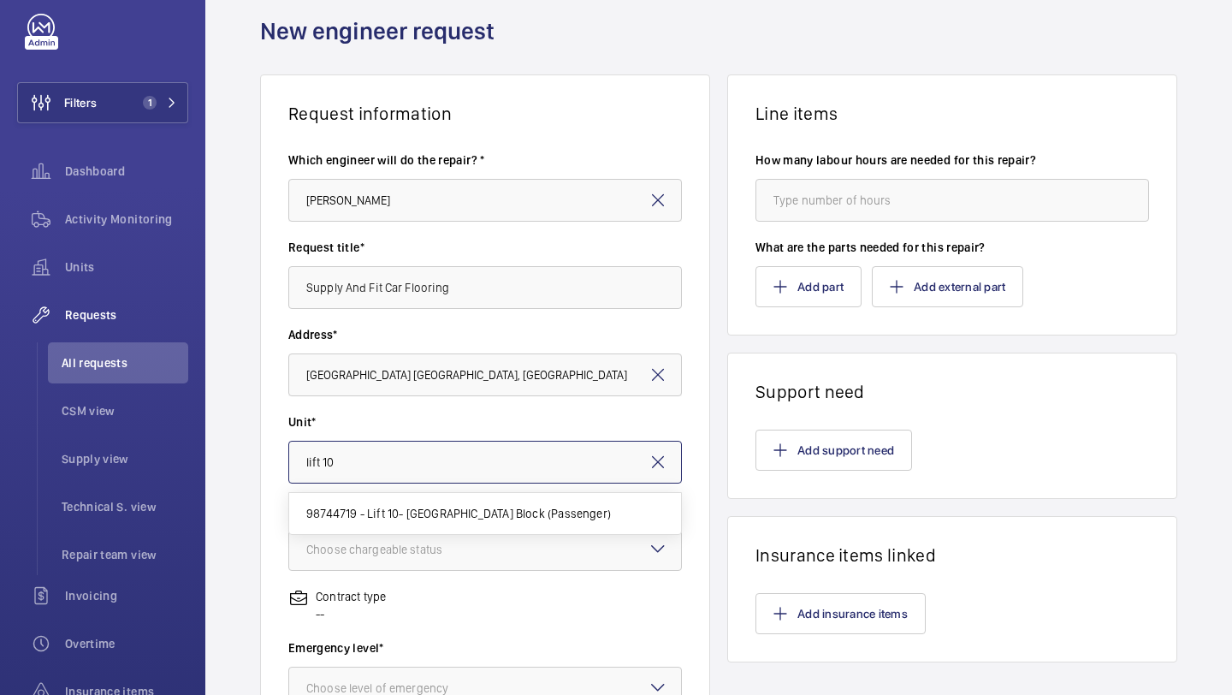
type input "98744719 - Lift 10- Tower & Laboratory Block (Passenger)"
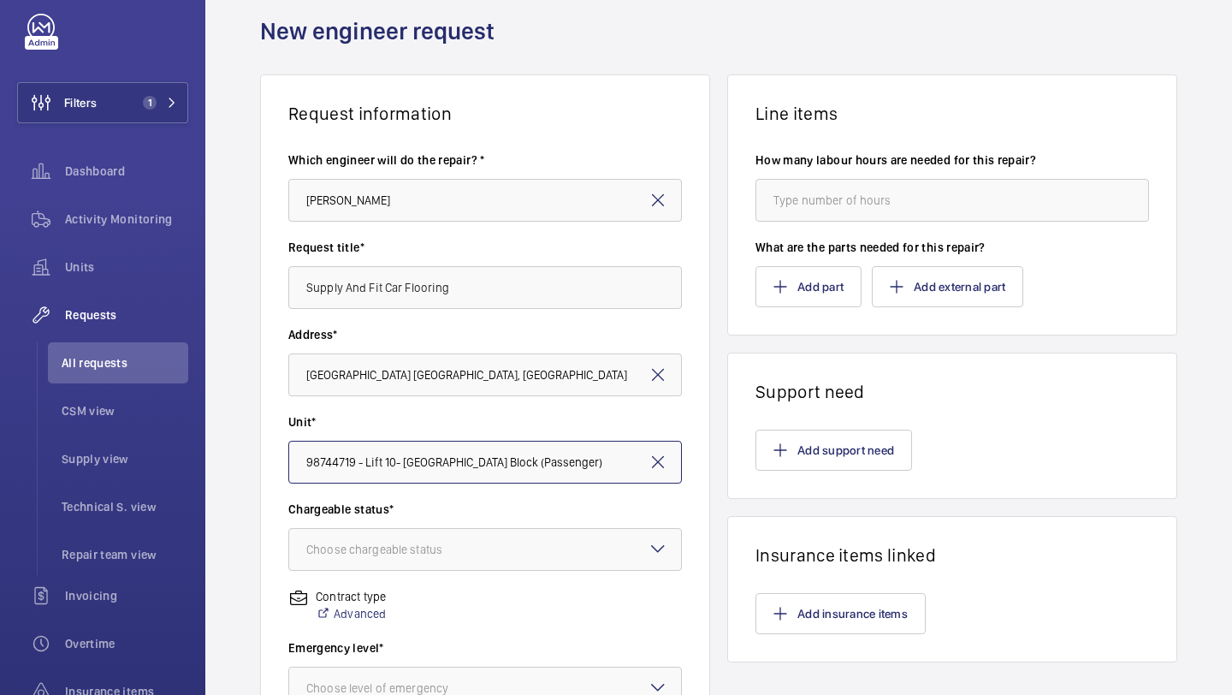
scroll to position [179, 0]
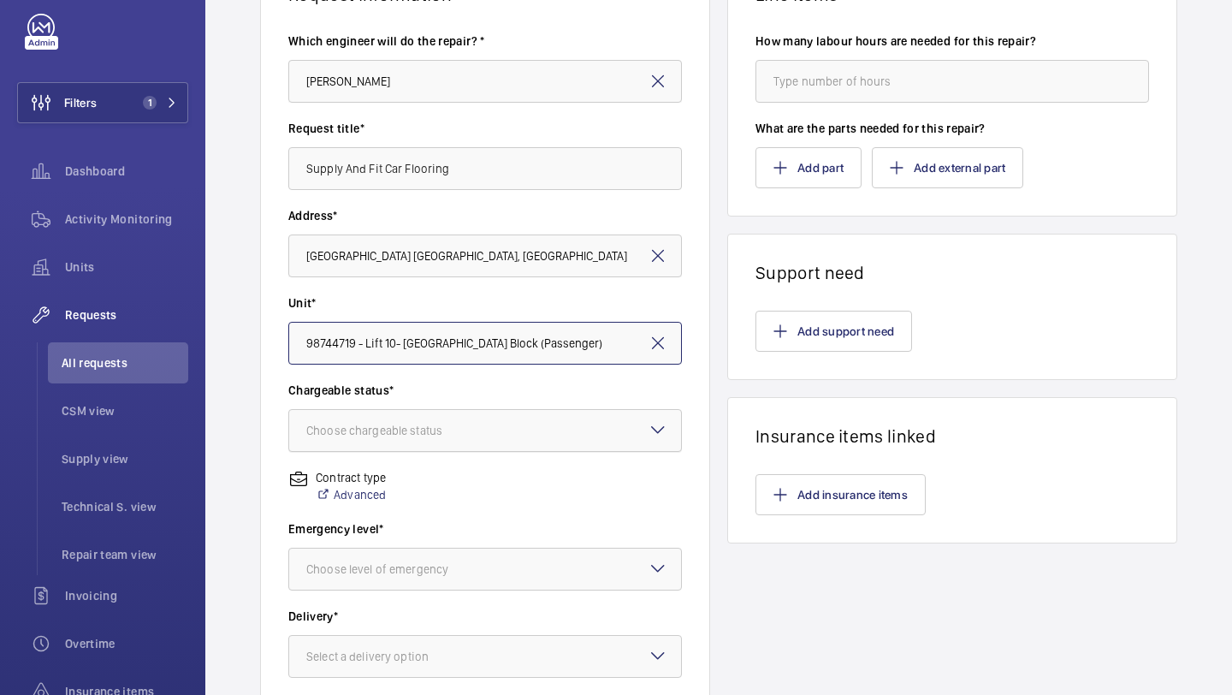
click at [434, 431] on div "Choose chargeable status" at bounding box center [395, 430] width 179 height 17
click at [404, 487] on span "Chargeable" at bounding box center [485, 482] width 358 height 17
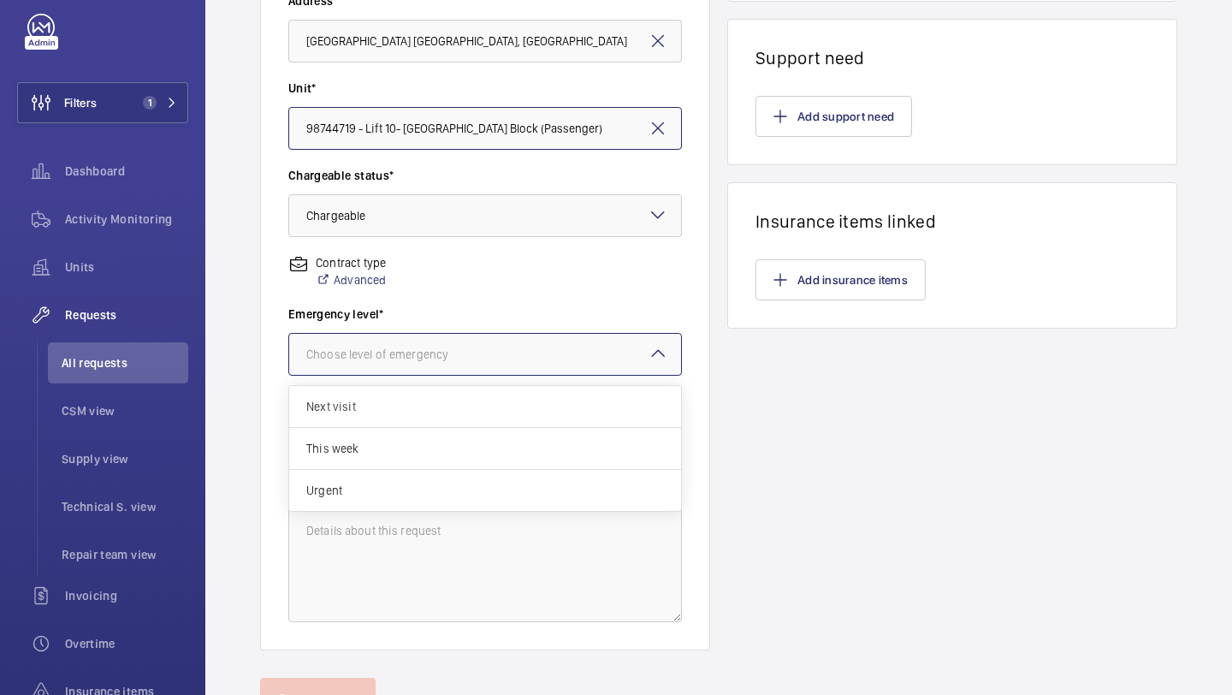
click at [459, 361] on div "Choose level of emergency" at bounding box center [398, 354] width 185 height 17
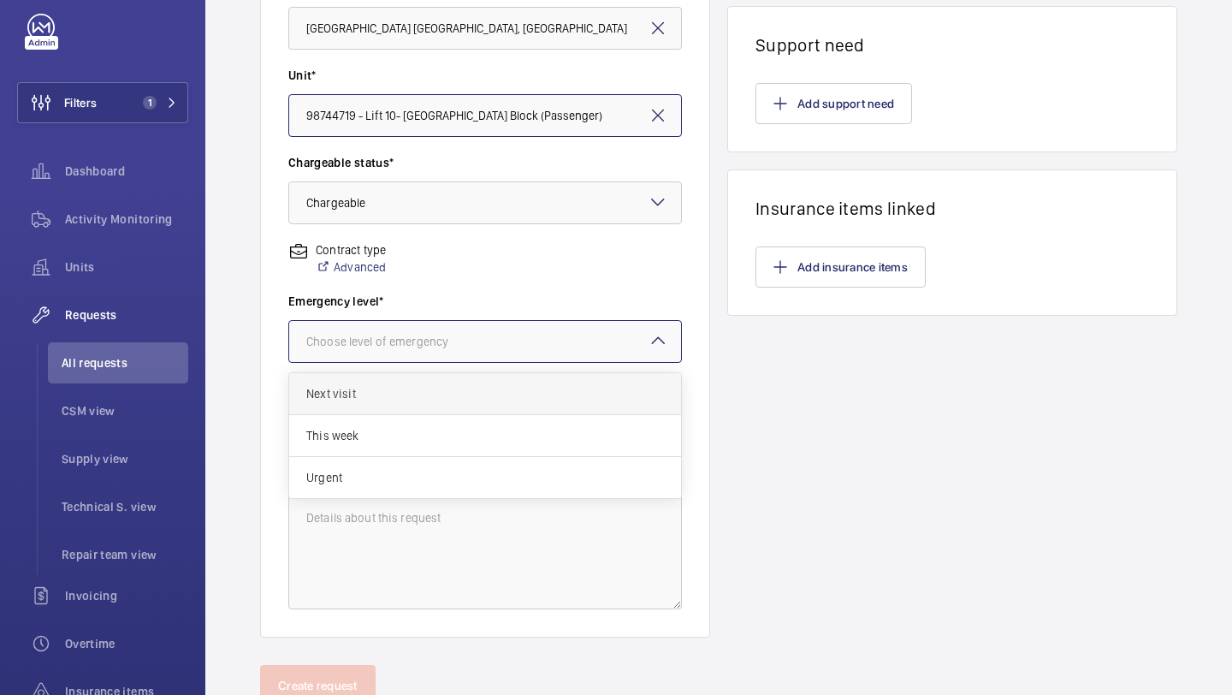
click at [448, 403] on div "Next visit" at bounding box center [485, 394] width 392 height 42
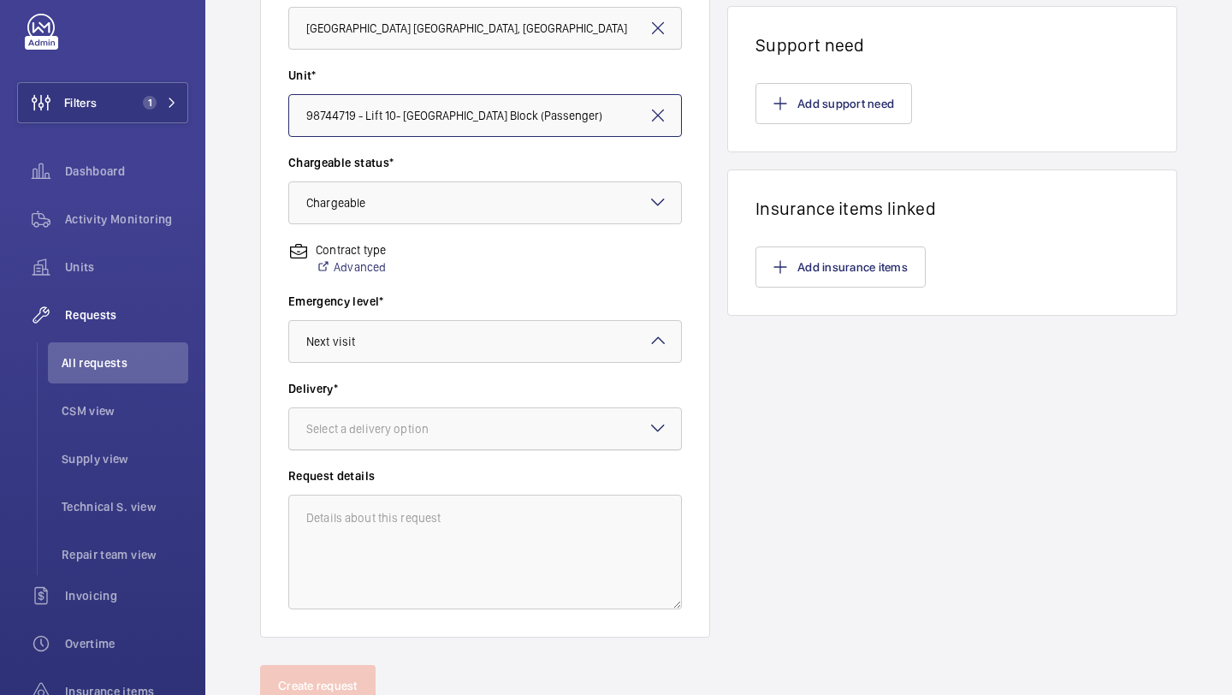
click at [459, 429] on div "Select a delivery option" at bounding box center [388, 428] width 165 height 17
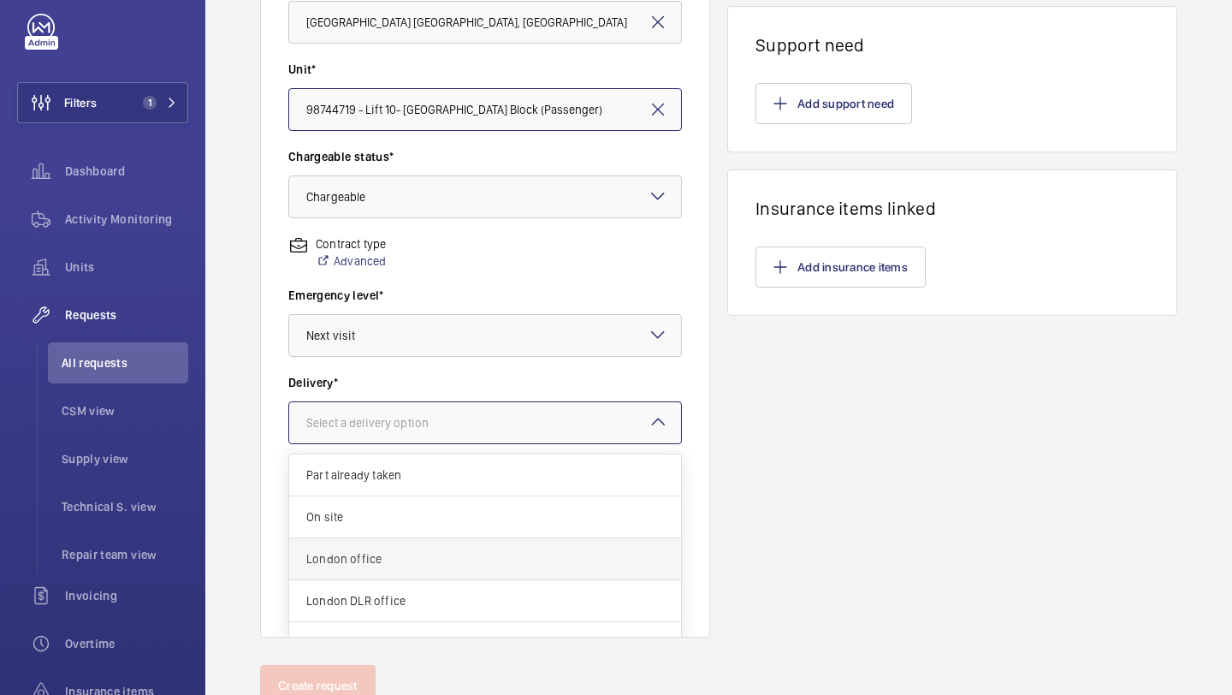
scroll to position [20, 0]
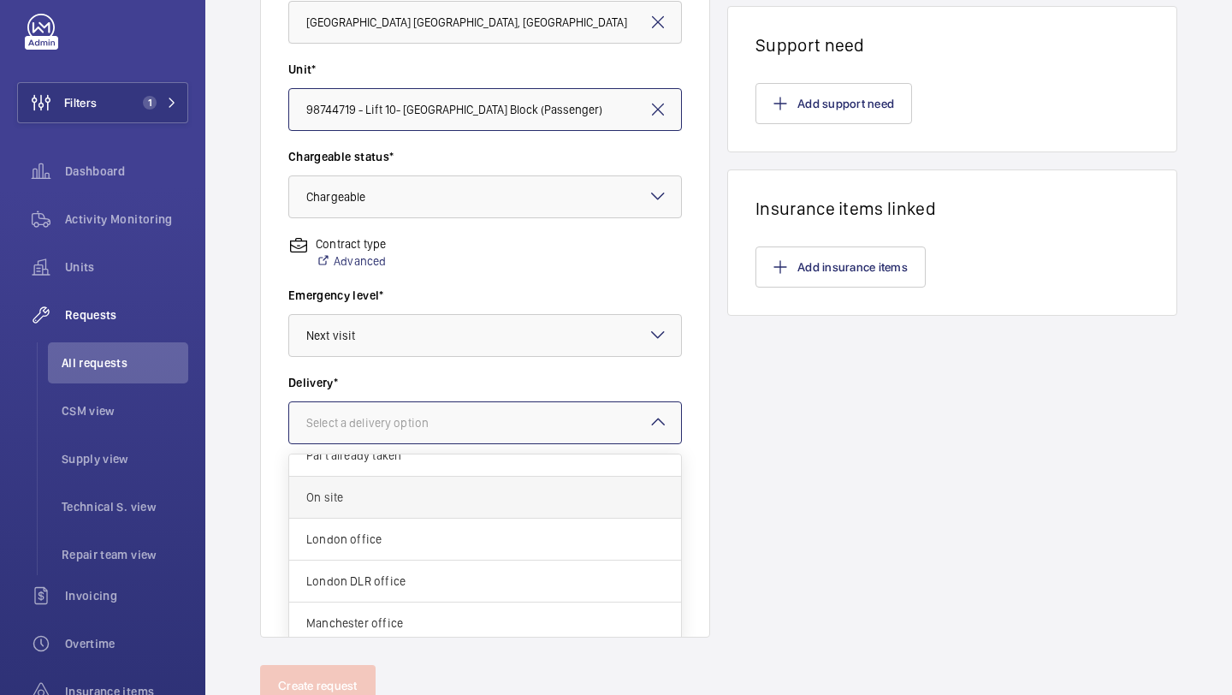
click at [501, 500] on span "On site" at bounding box center [485, 497] width 358 height 17
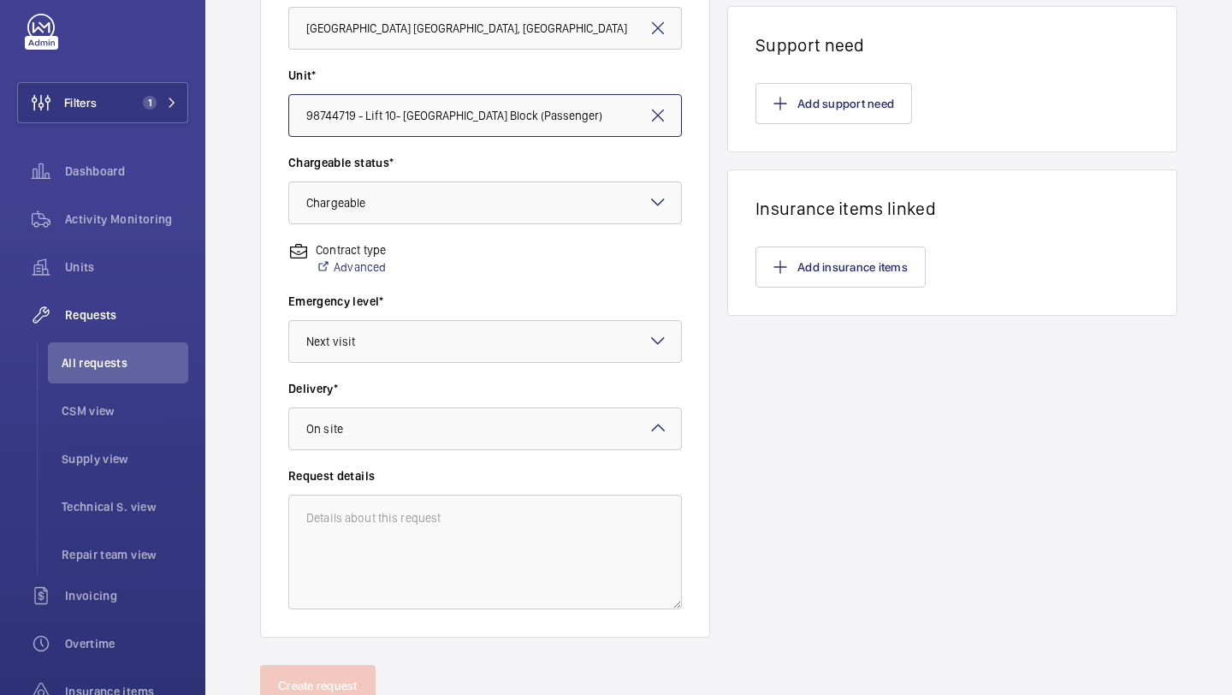
scroll to position [412, 0]
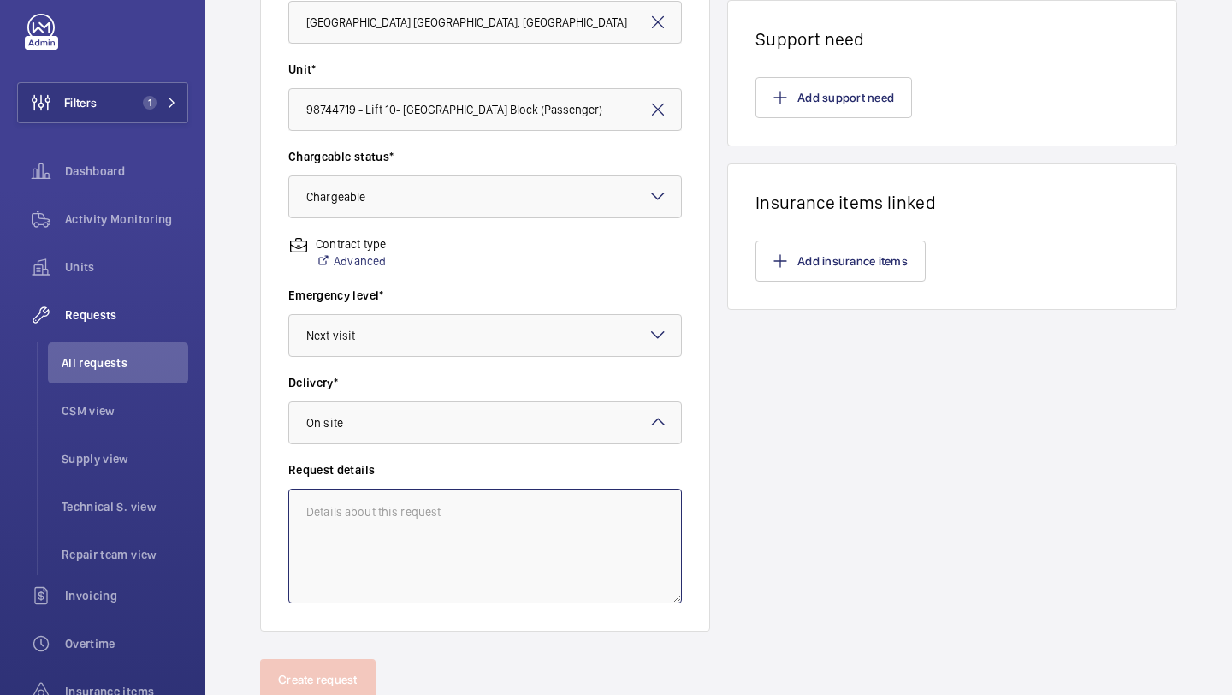
click at [489, 513] on textarea at bounding box center [485, 546] width 394 height 115
click at [382, 513] on textarea at bounding box center [485, 546] width 394 height 115
click at [378, 522] on textarea at bounding box center [485, 546] width 394 height 115
type textarea "S"
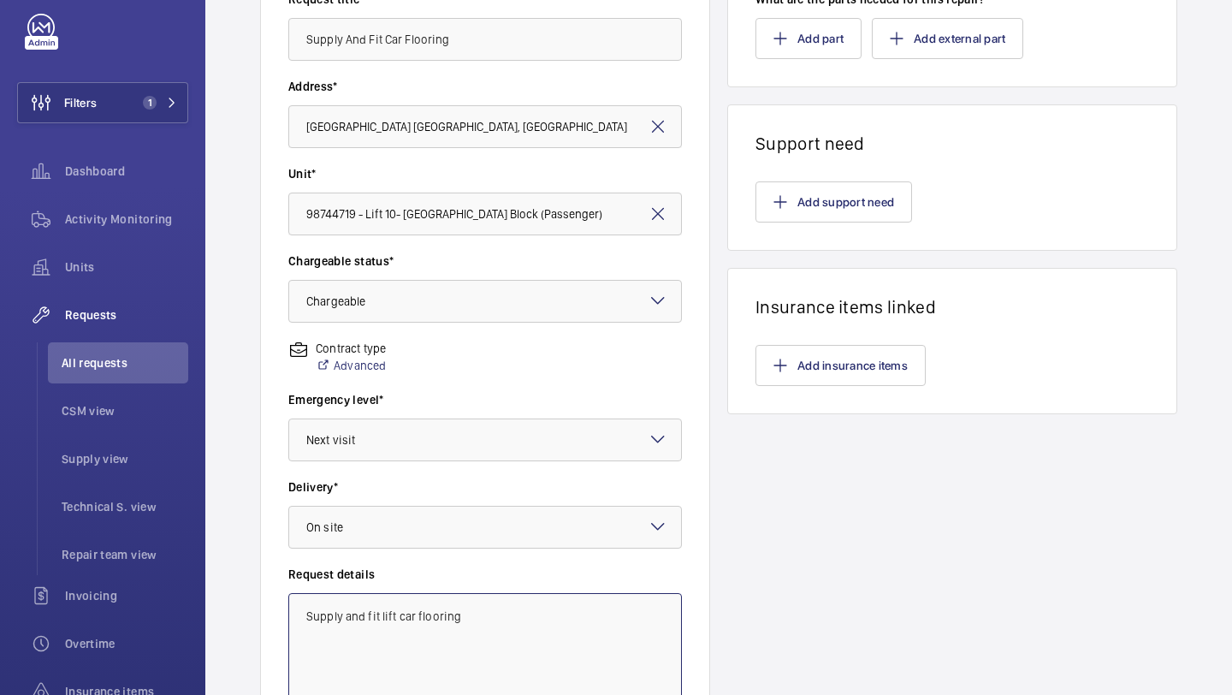
click at [358, 603] on textarea "Supply and fit lift car flooring" at bounding box center [485, 650] width 394 height 115
click at [358, 604] on textarea "Supply and fit lift car flooring" at bounding box center [485, 650] width 394 height 115
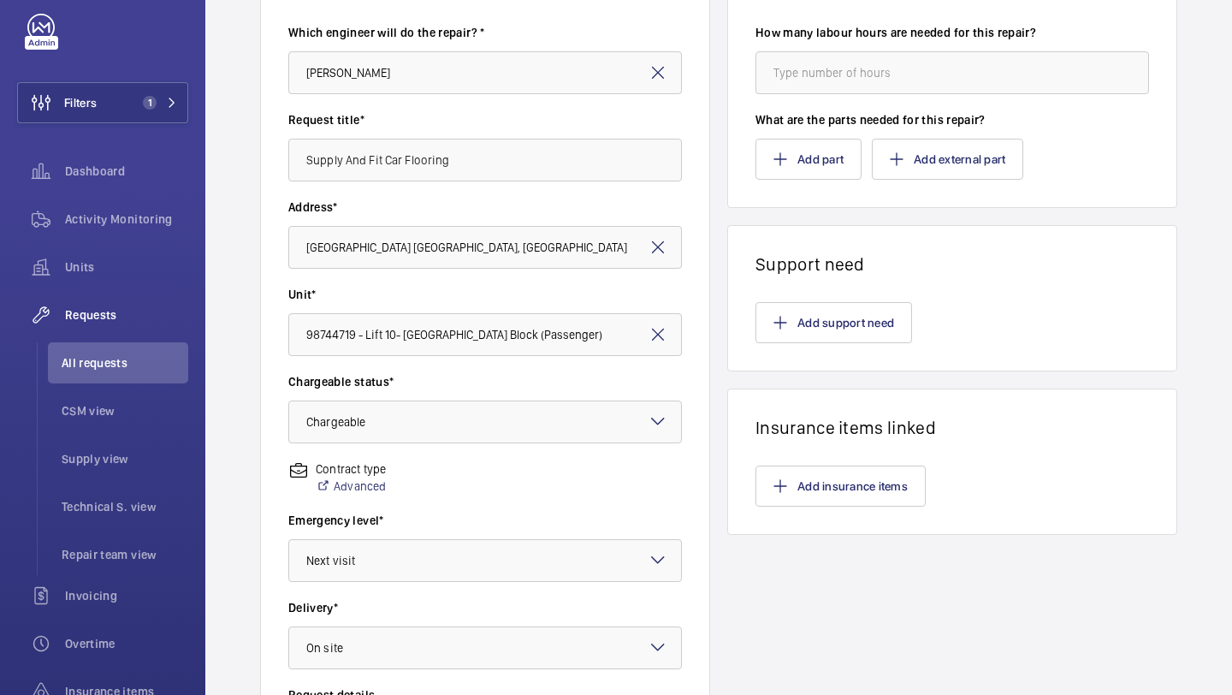
scroll to position [0, 0]
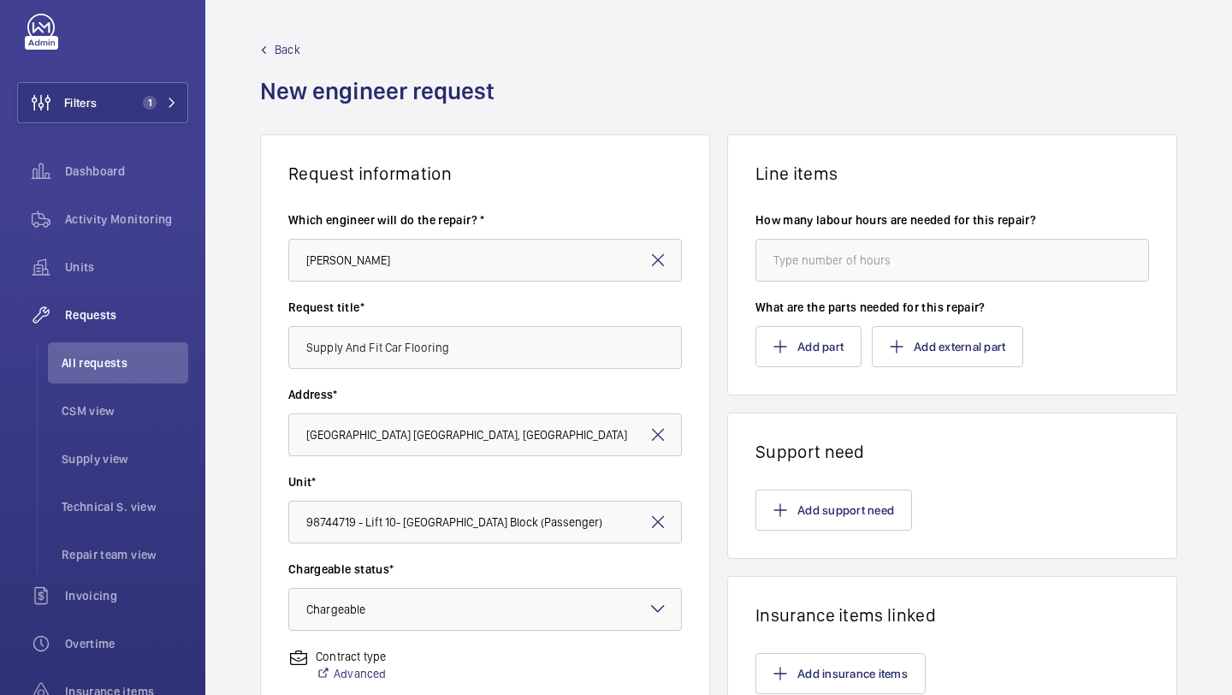
type textarea "Supply and fit lift car flooring"
click at [932, 226] on label "How many labour hours are needed for this repair?" at bounding box center [952, 219] width 394 height 17
click at [905, 269] on input "number" at bounding box center [952, 260] width 394 height 43
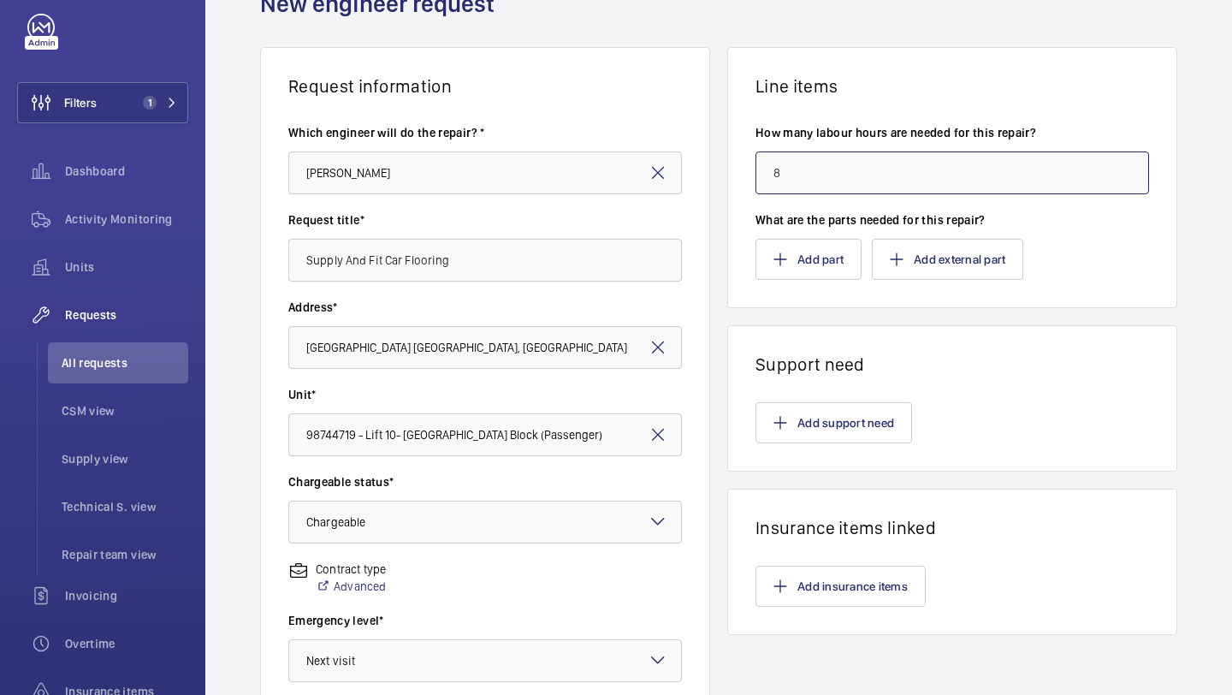
scroll to position [90, 0]
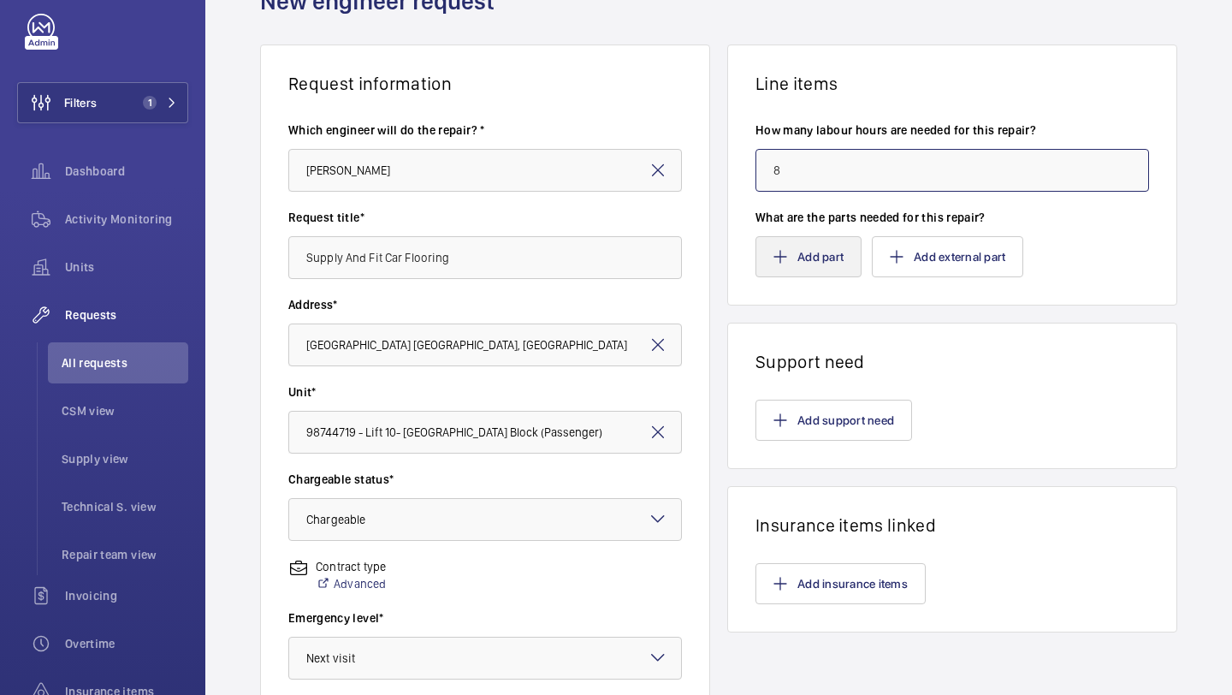
type input "8"
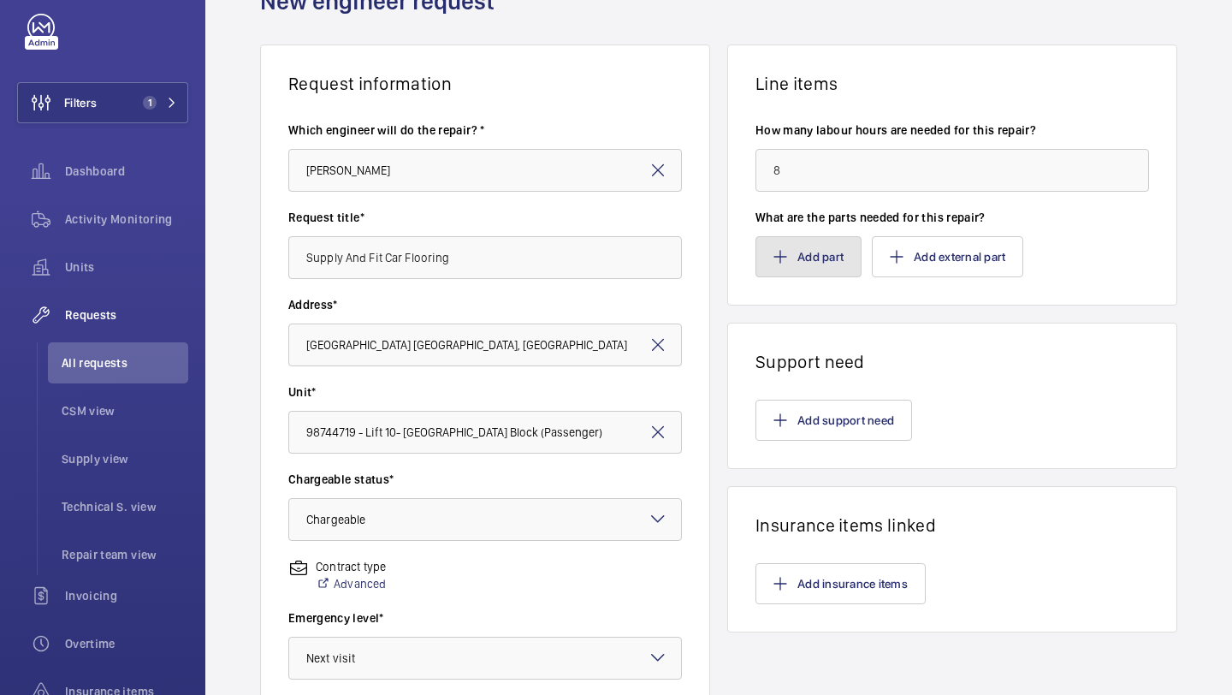
click at [846, 275] on button "Add part" at bounding box center [808, 256] width 106 height 41
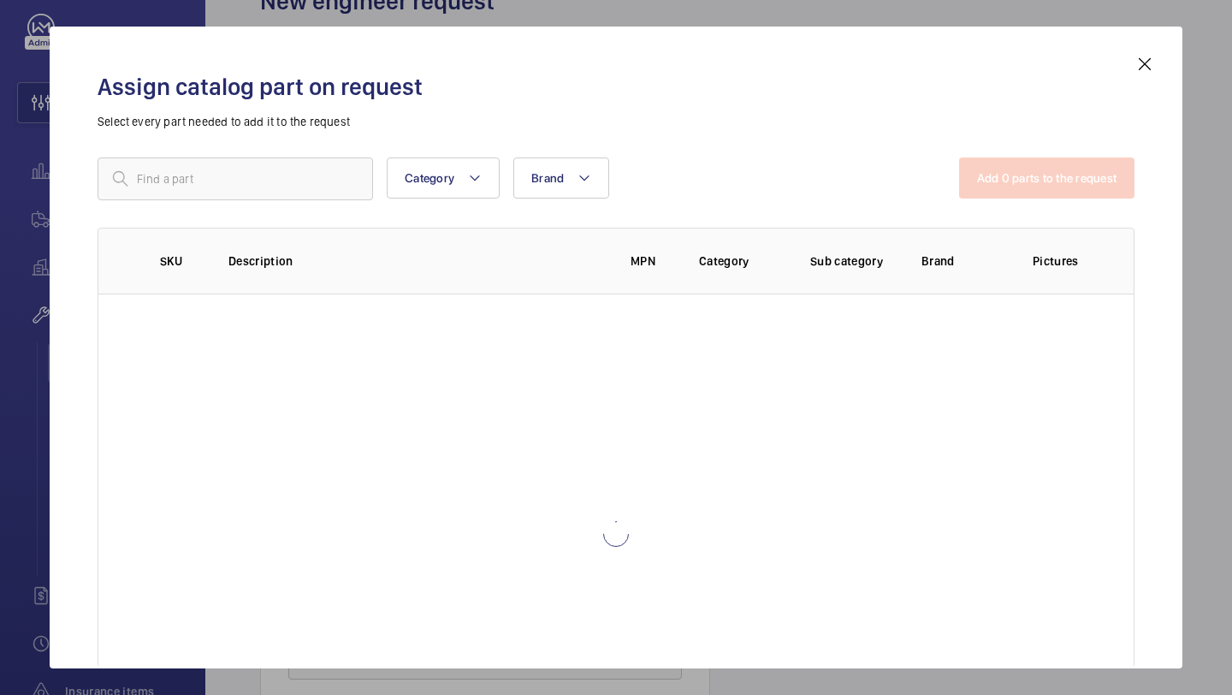
click at [281, 215] on div "Category Brand More filters Reset all filters Add 0 parts to the request SKU De…" at bounding box center [616, 371] width 1037 height 428
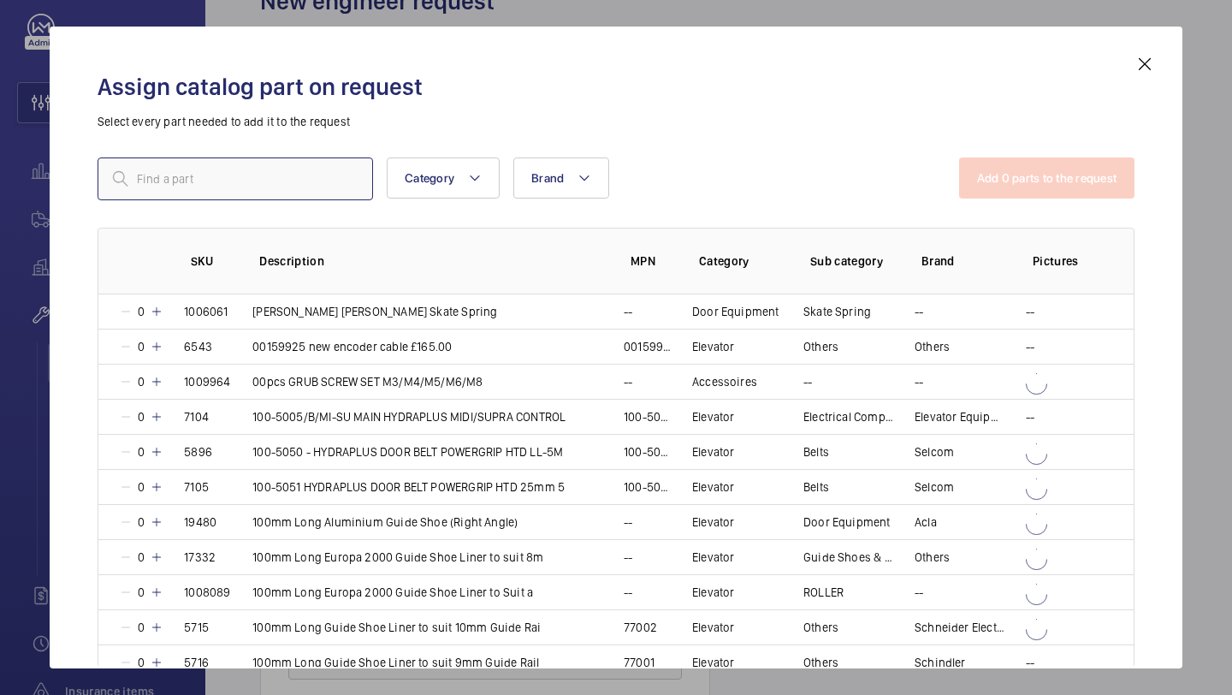
click at [281, 182] on input "text" at bounding box center [235, 178] width 275 height 43
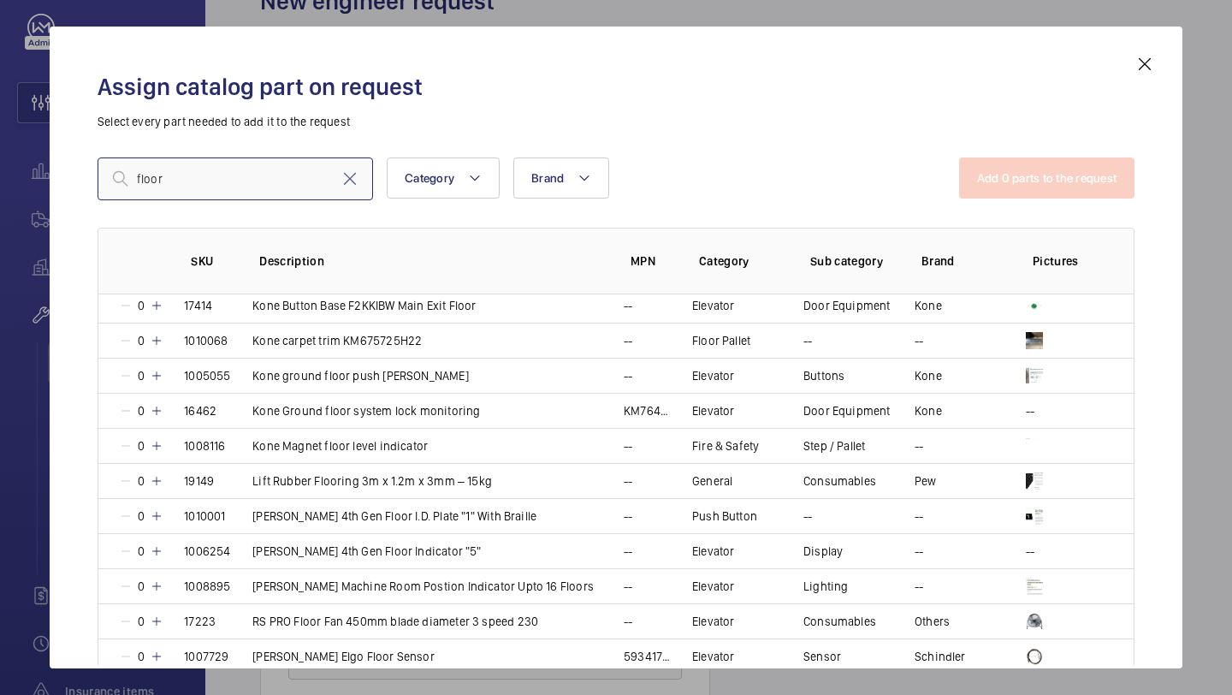
scroll to position [363, 0]
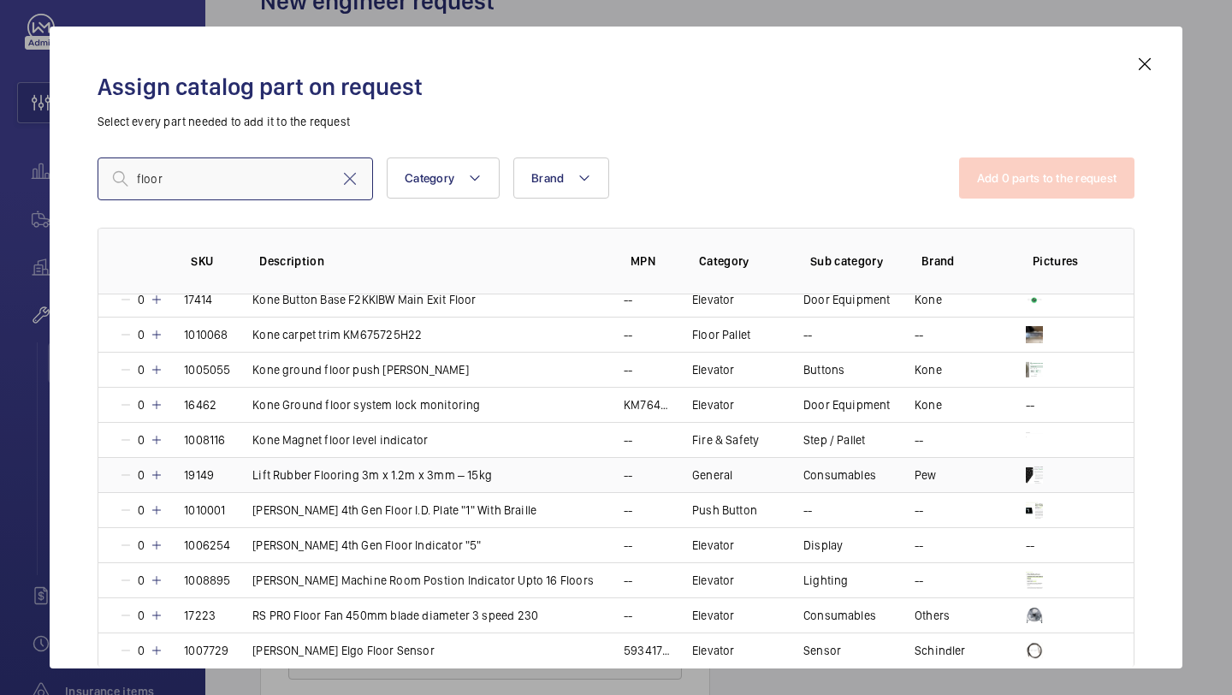
type input "floor"
click at [160, 475] on mat-icon at bounding box center [157, 475] width 14 height 14
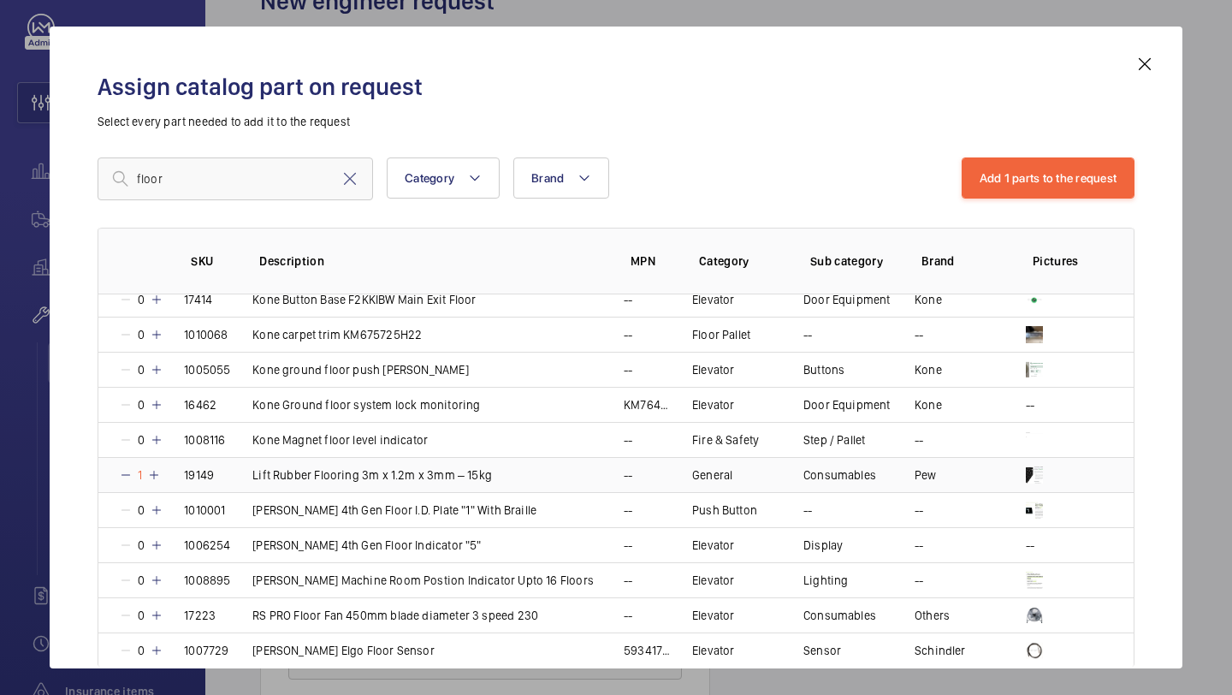
click at [160, 475] on mat-icon at bounding box center [154, 475] width 14 height 14
click at [1067, 177] on button "Add 1 parts to the request" at bounding box center [1049, 177] width 174 height 41
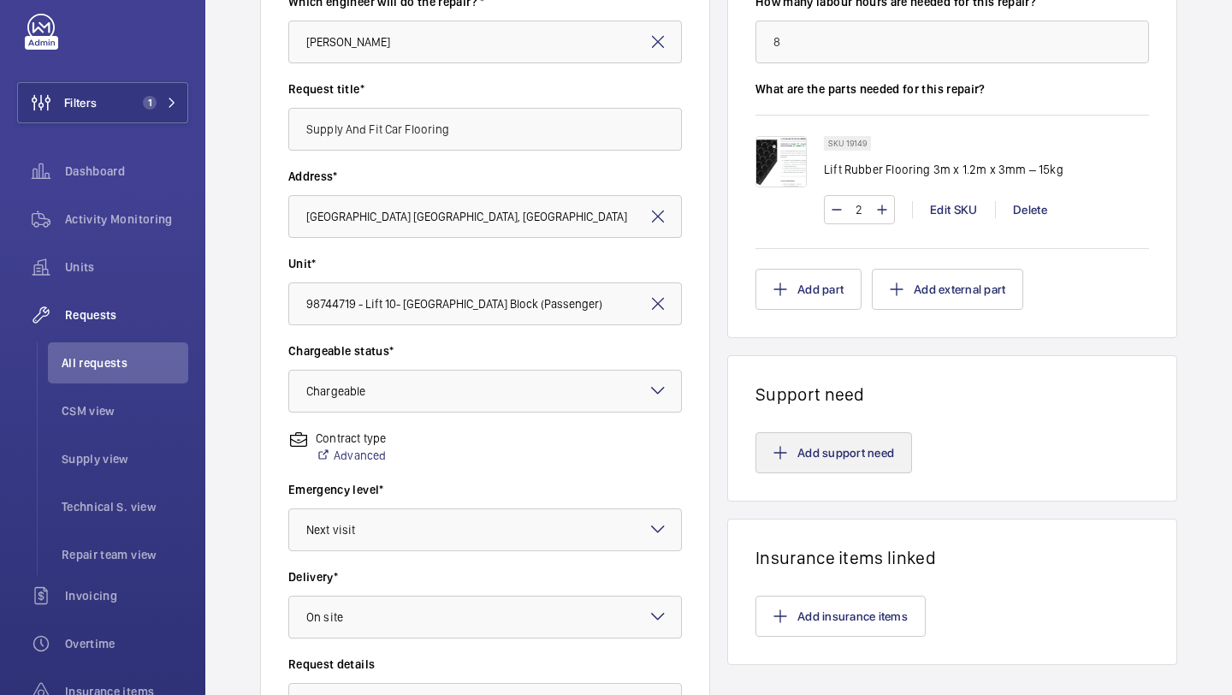
scroll to position [299, 0]
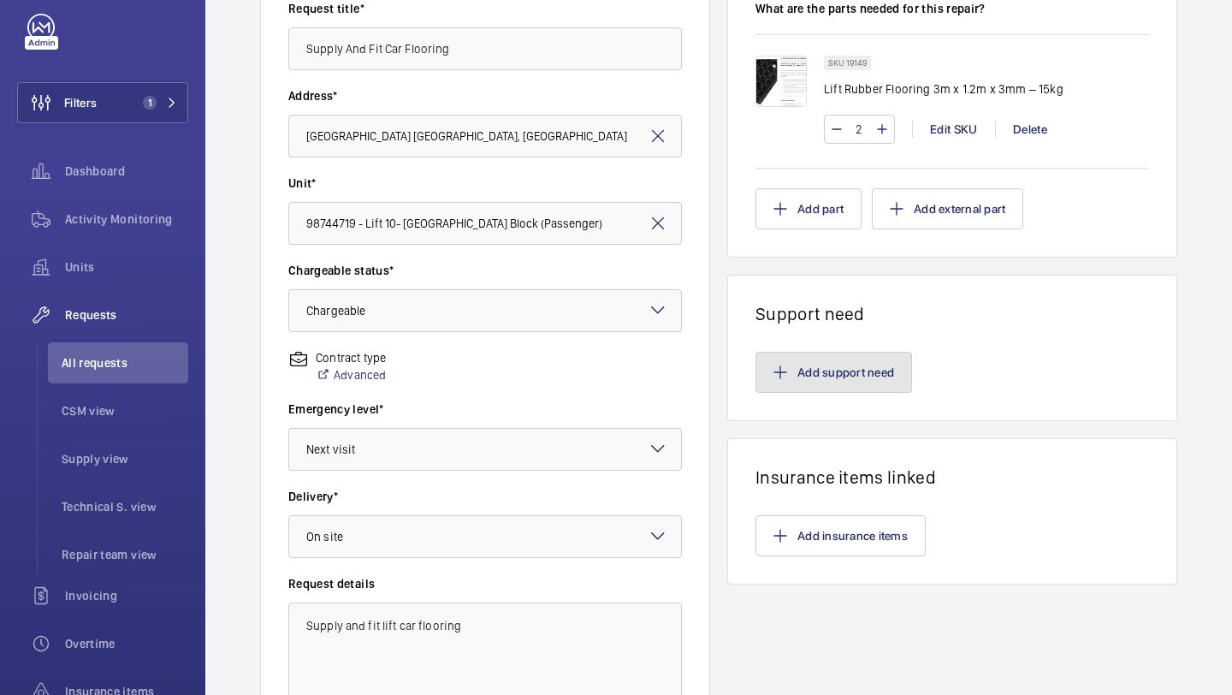
click at [822, 382] on button "Add support need" at bounding box center [833, 372] width 157 height 41
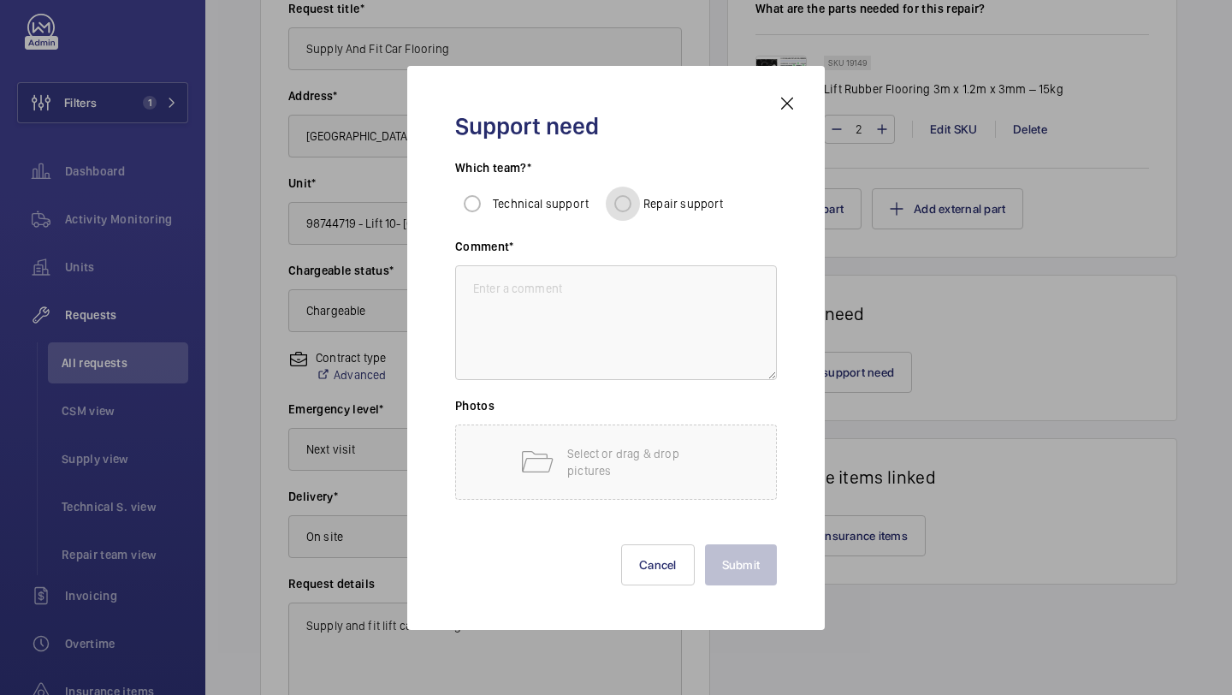
click at [631, 201] on input "Repair support" at bounding box center [623, 204] width 34 height 34
radio input "true"
click at [595, 329] on textarea at bounding box center [616, 322] width 322 height 115
paste textarea "Supply and fit lift car flooring"
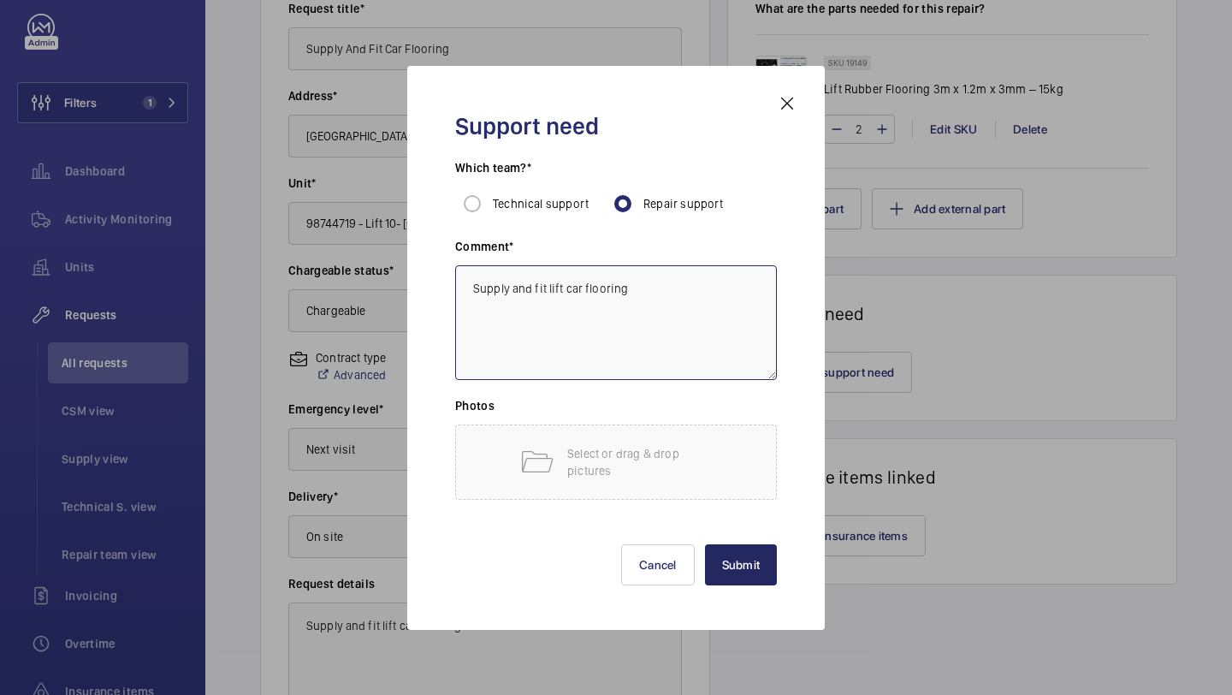
type textarea "Supply and fit lift car flooring"
click at [742, 544] on button "Submit" at bounding box center [741, 564] width 73 height 41
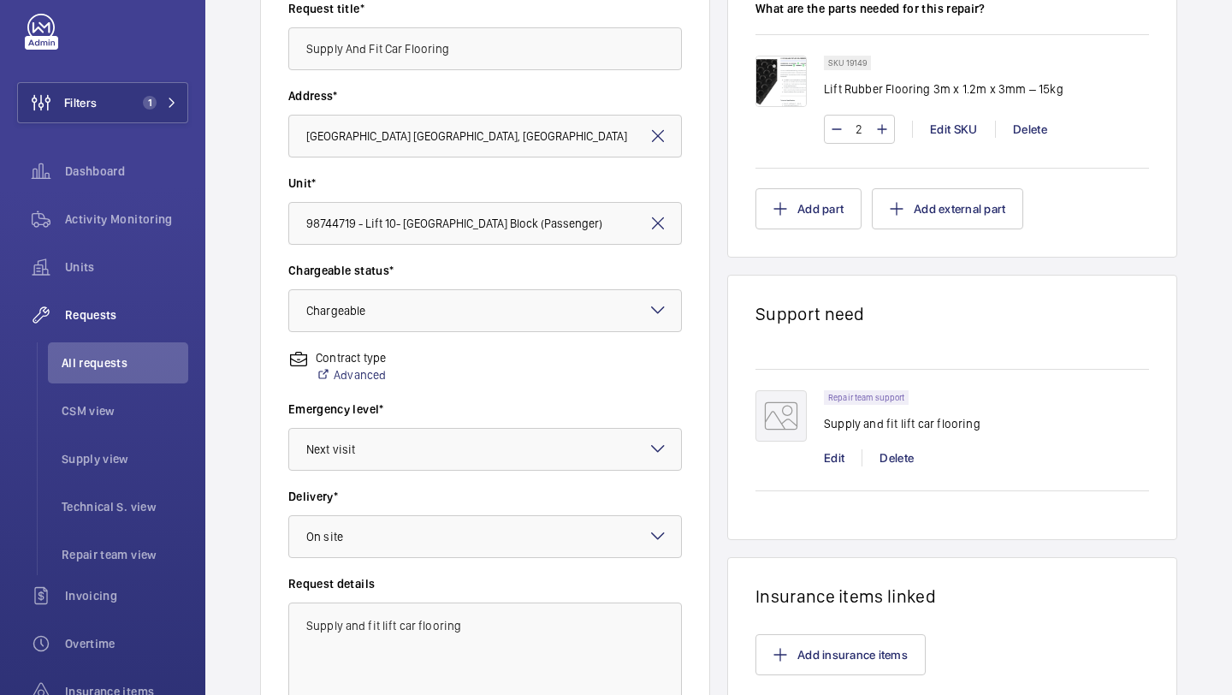
scroll to position [472, 0]
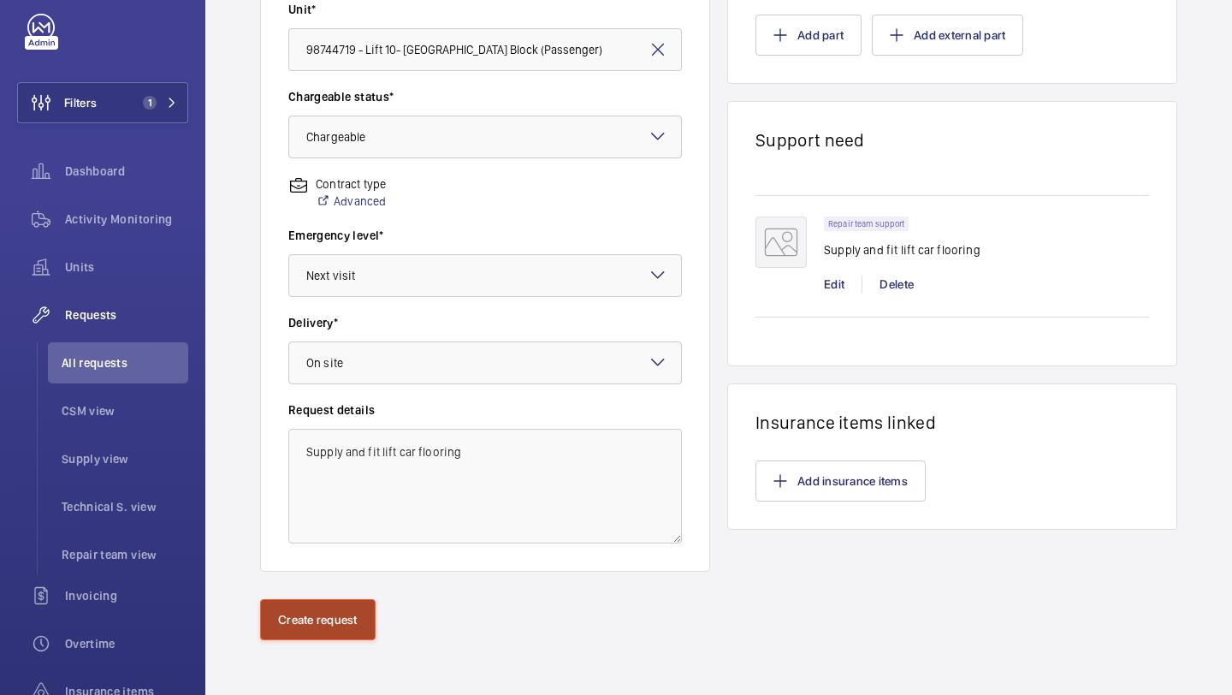
click at [308, 602] on button "Create request" at bounding box center [318, 619] width 116 height 41
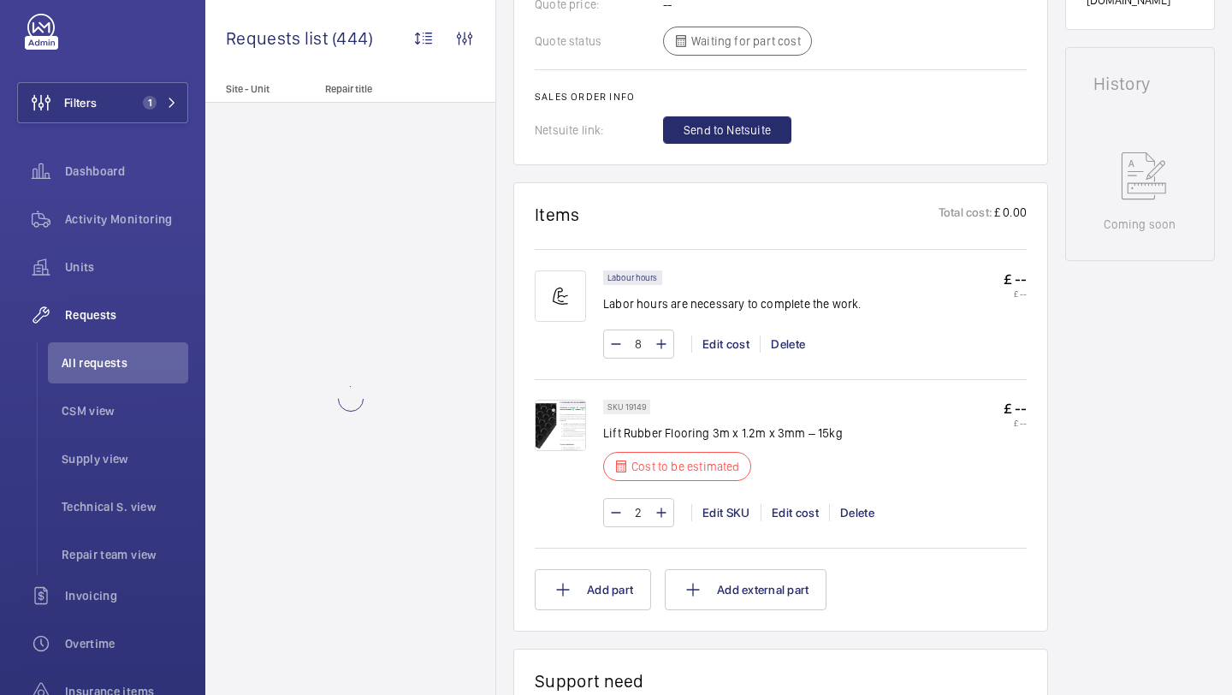
scroll to position [831, 0]
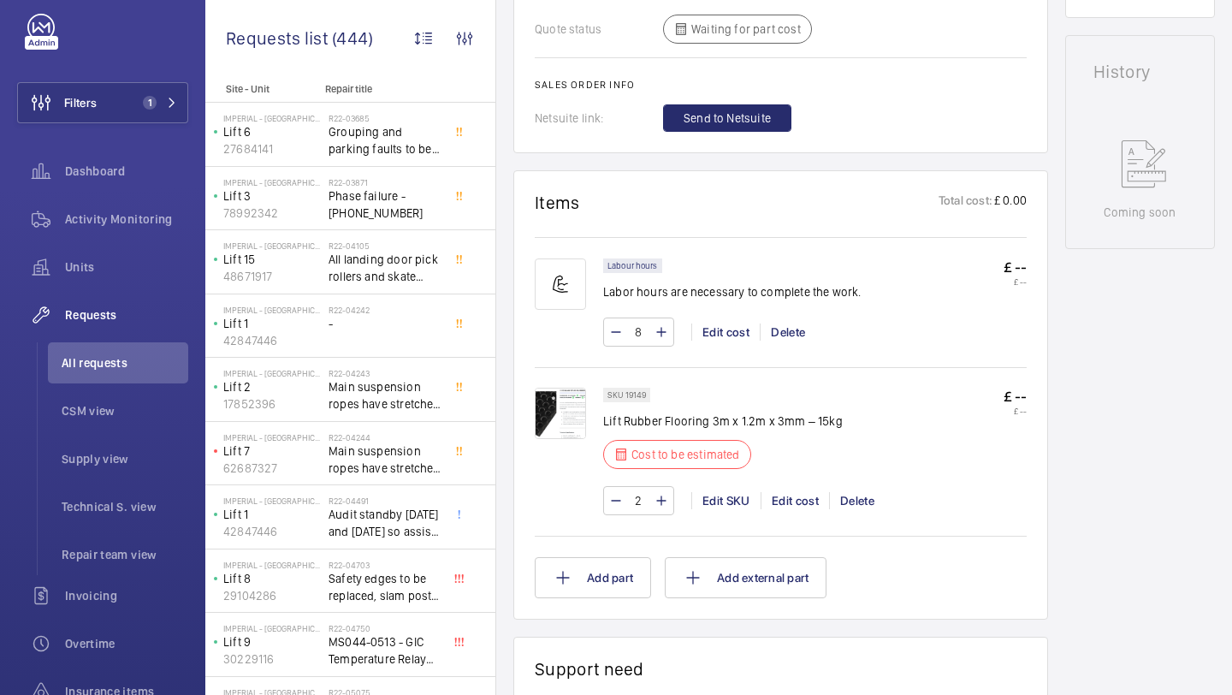
click at [561, 427] on img at bounding box center [560, 413] width 51 height 51
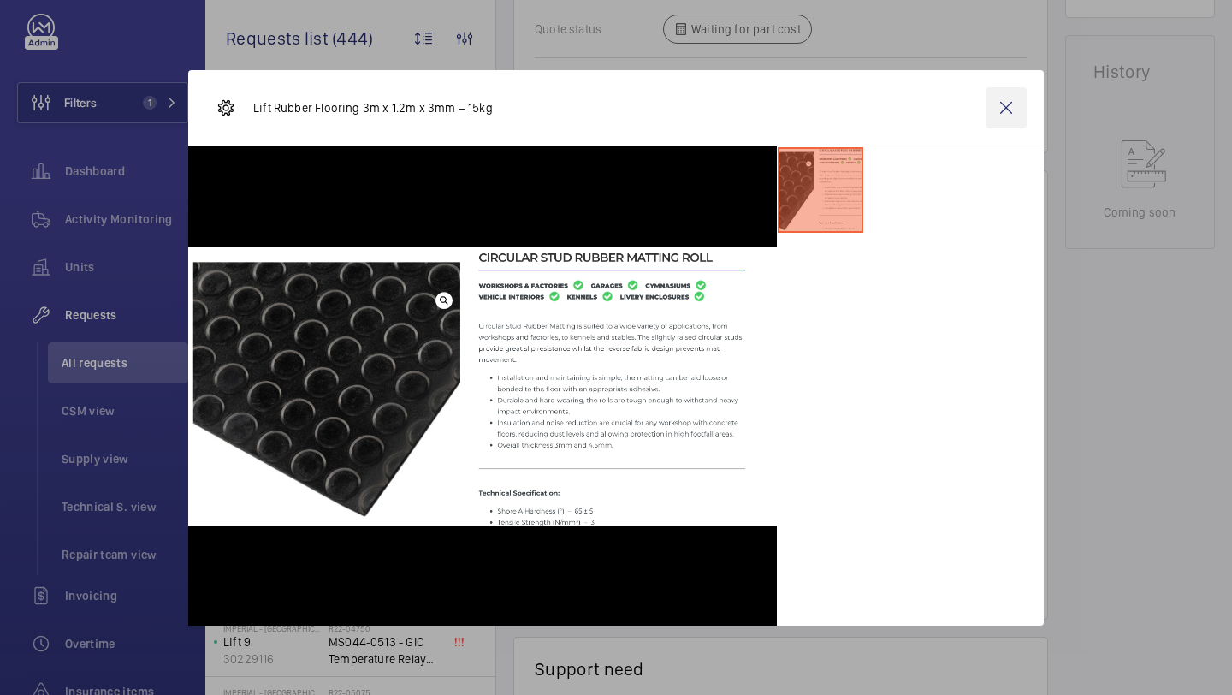
click at [999, 110] on wm-front-icon-button at bounding box center [1006, 107] width 41 height 41
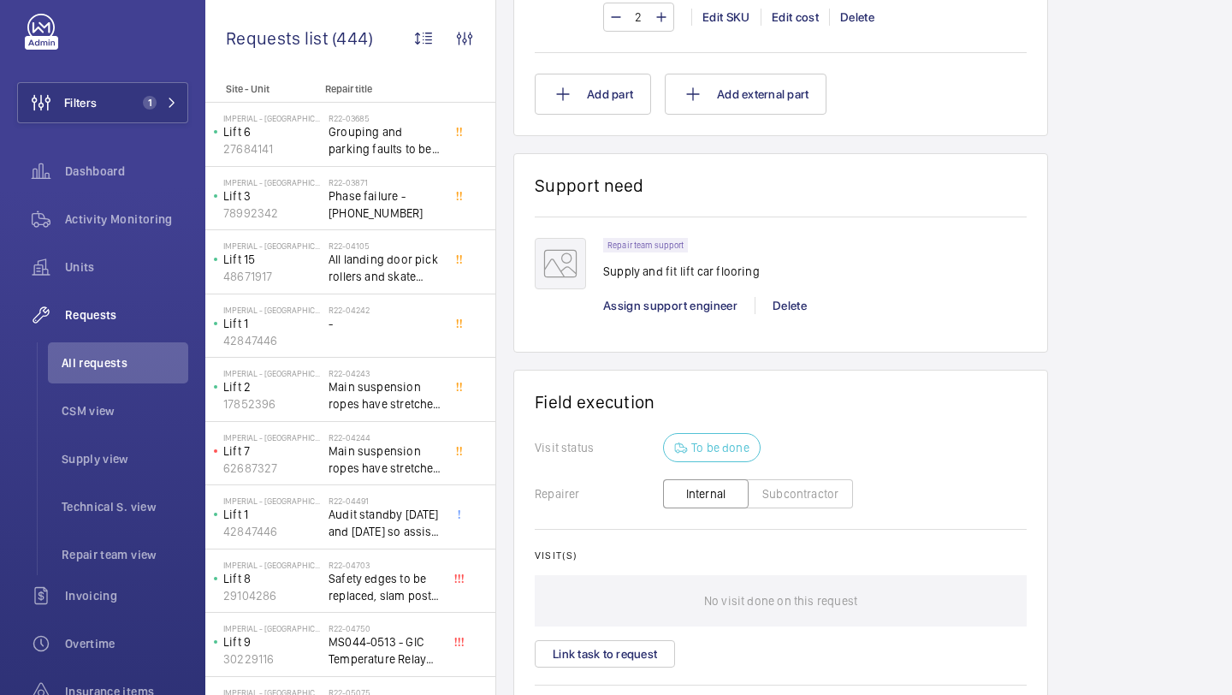
scroll to position [1040, 0]
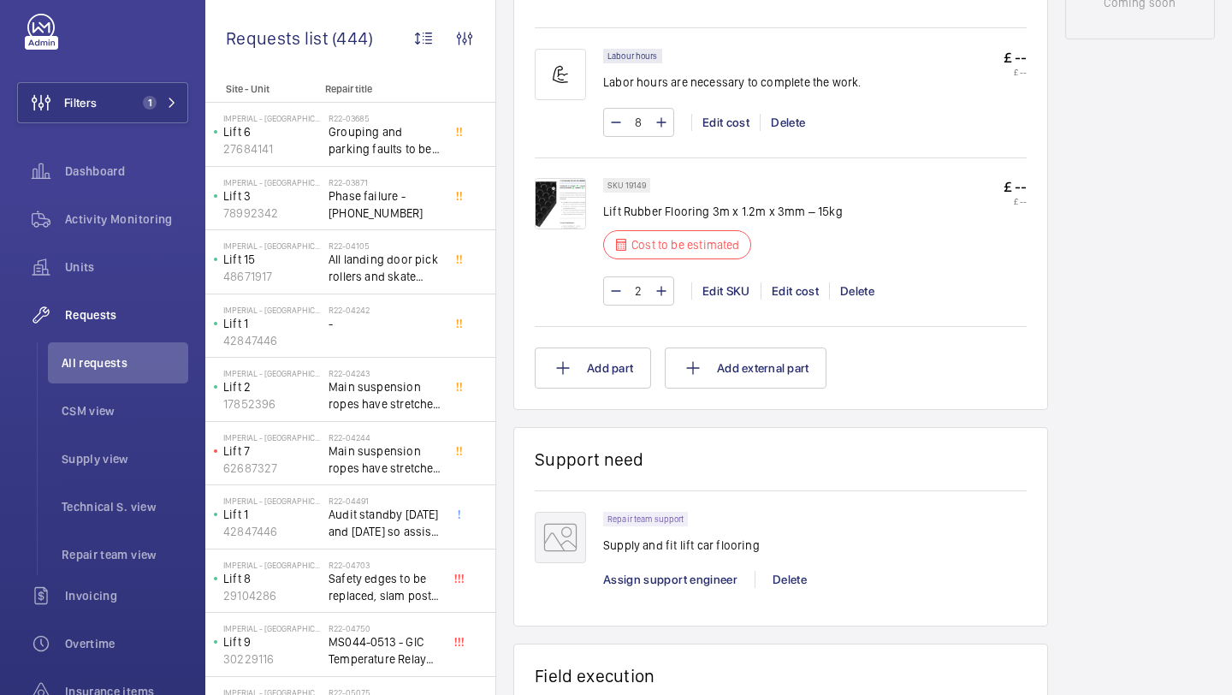
click at [556, 187] on img at bounding box center [560, 203] width 51 height 51
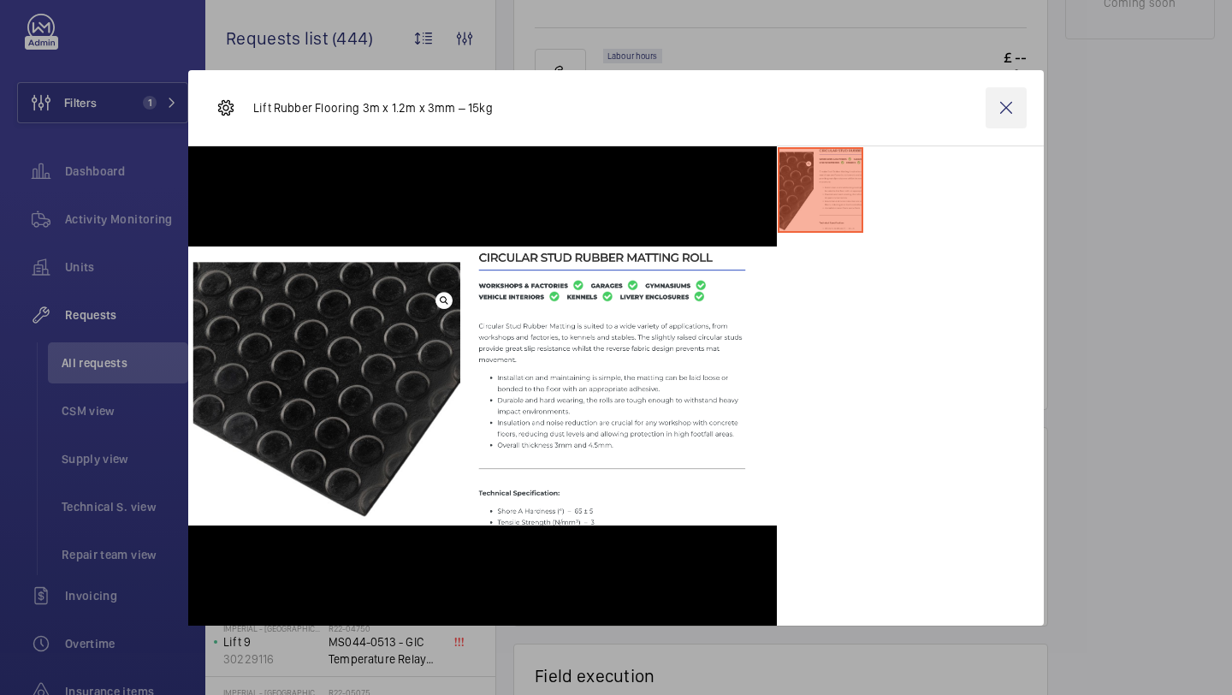
click at [1007, 105] on wm-front-icon-button at bounding box center [1006, 107] width 41 height 41
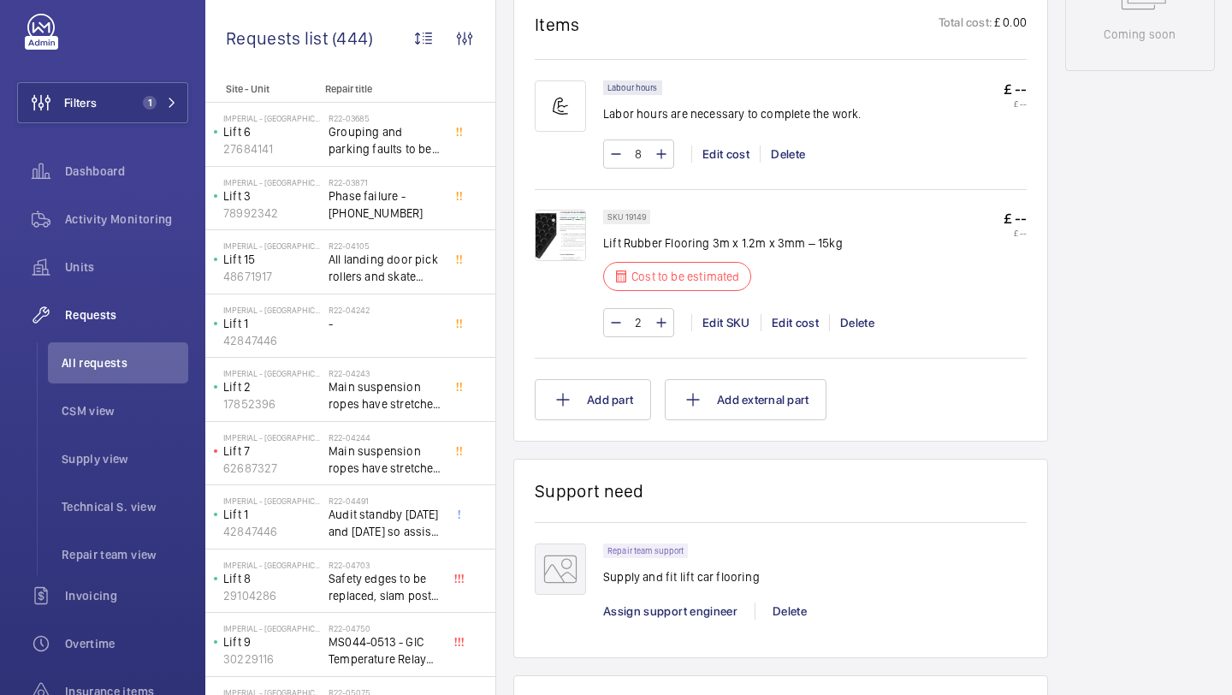
scroll to position [976, 0]
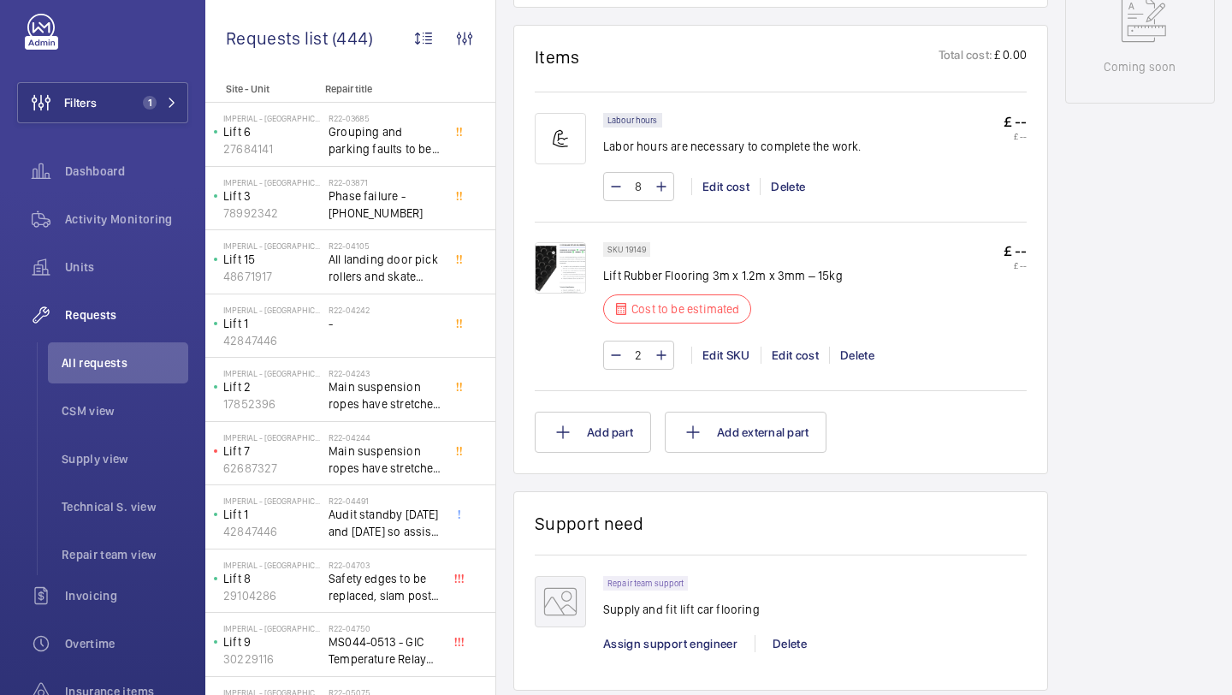
click at [703, 276] on p "Lift Rubber Flooring 3m x 1.2m x 3mm – 15kg" at bounding box center [723, 275] width 240 height 17
click at [699, 278] on p "Lift Rubber Flooring 3m x 1.2m x 3mm – 15kg" at bounding box center [723, 275] width 240 height 17
click at [699, 279] on p "Lift Rubber Flooring 3m x 1.2m x 3mm – 15kg" at bounding box center [723, 275] width 240 height 17
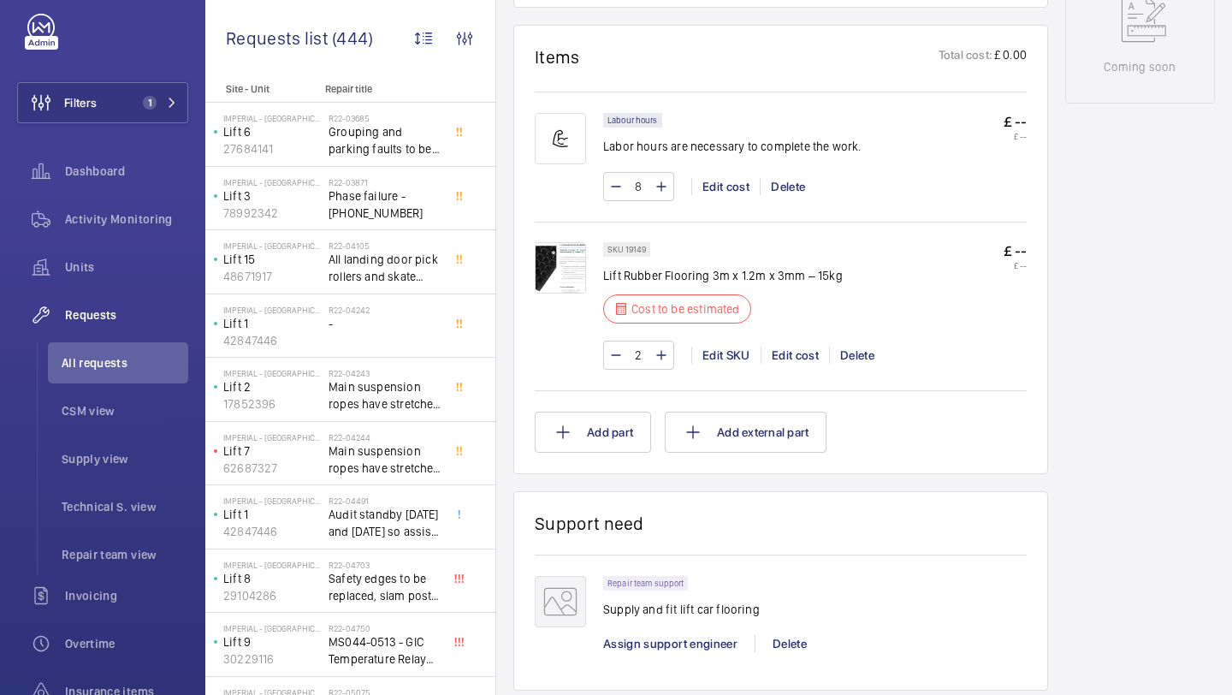
click at [699, 279] on p "Lift Rubber Flooring 3m x 1.2m x 3mm – 15kg" at bounding box center [723, 275] width 240 height 17
click at [694, 280] on p "Lift Rubber Flooring 3m x 1.2m x 3mm – 15kg" at bounding box center [723, 275] width 240 height 17
click at [564, 271] on img at bounding box center [560, 267] width 51 height 51
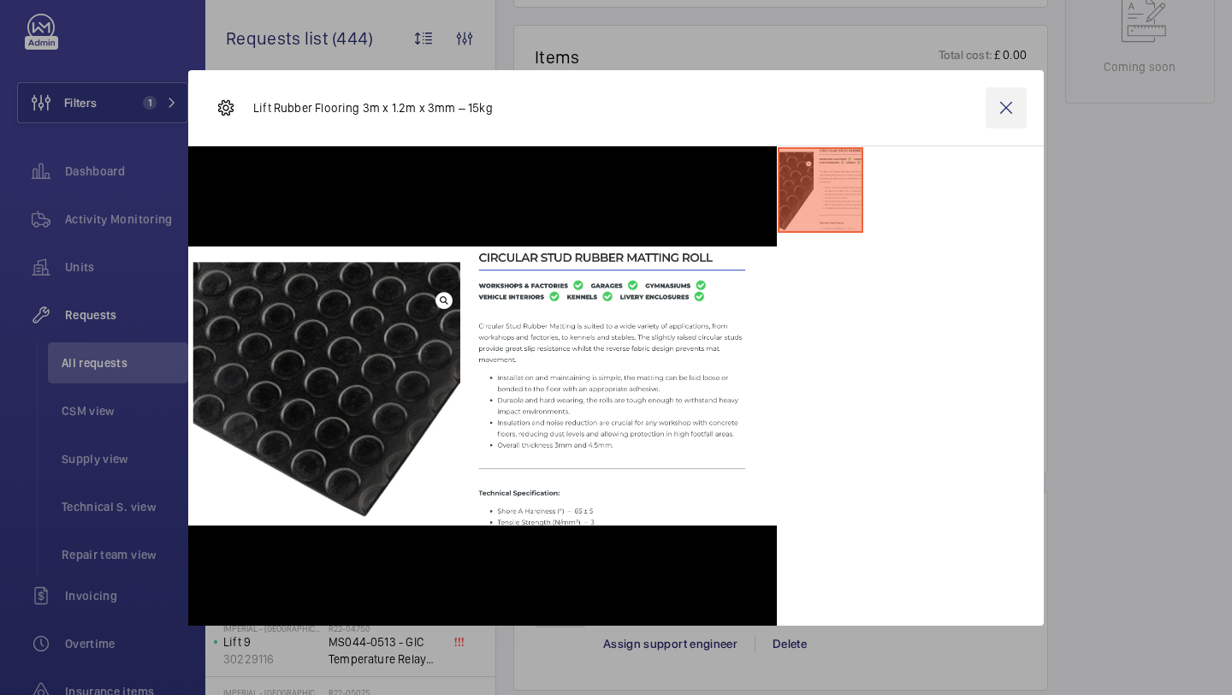
click at [1000, 92] on wm-front-icon-button at bounding box center [1006, 107] width 41 height 41
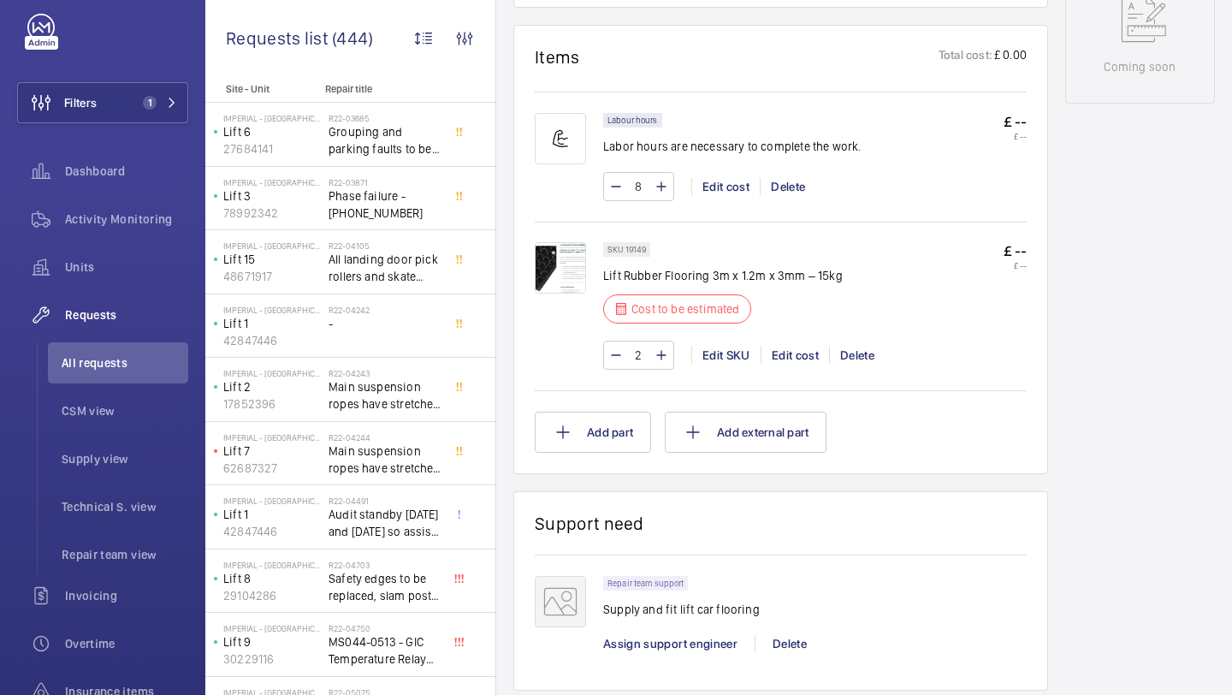
click at [558, 276] on img at bounding box center [560, 267] width 51 height 51
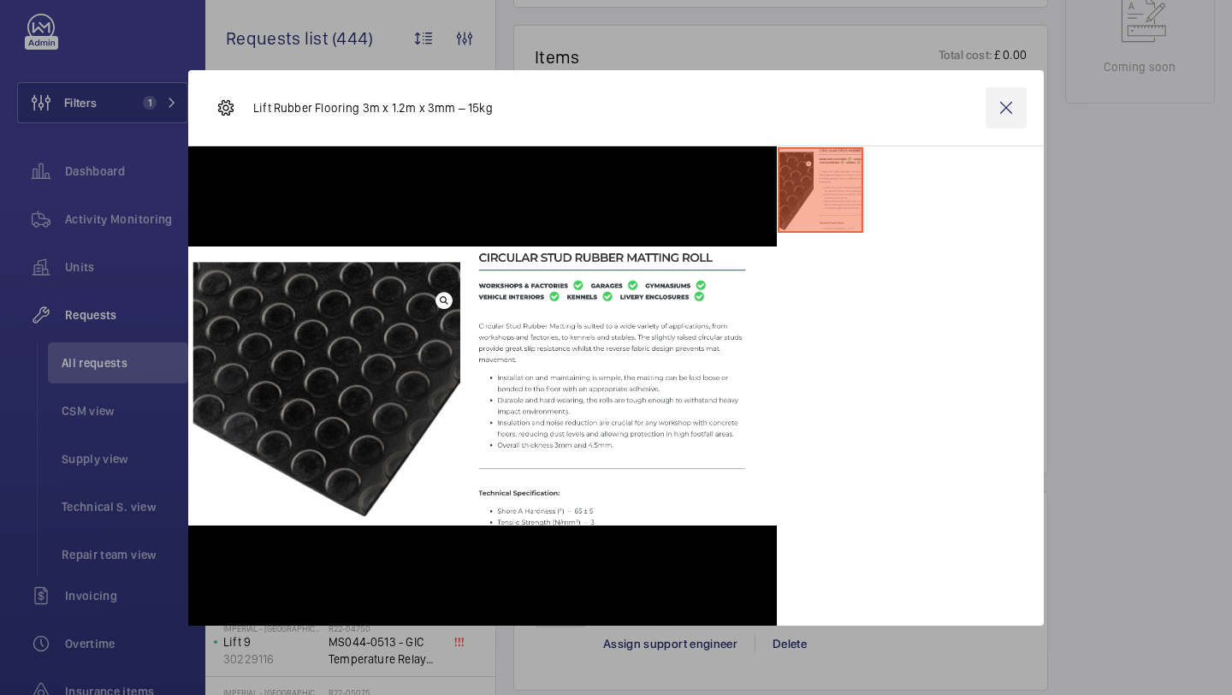
click at [1004, 101] on wm-front-icon-button at bounding box center [1006, 107] width 41 height 41
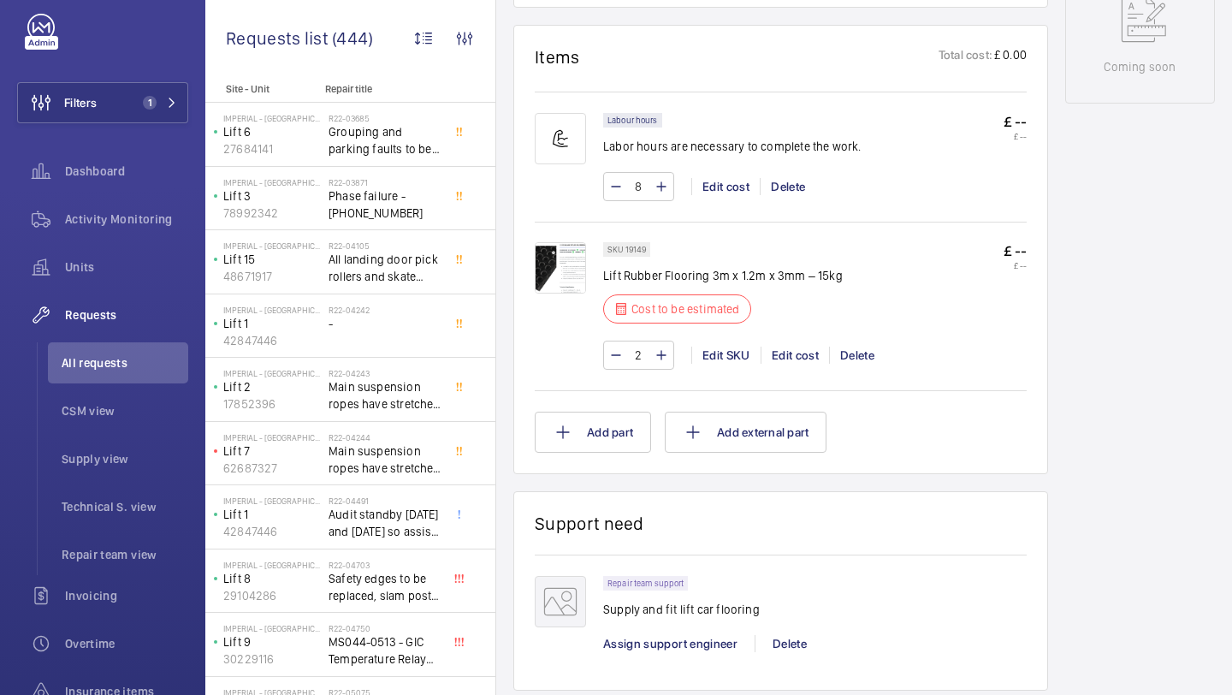
click at [623, 249] on p "SKU 19149" at bounding box center [626, 249] width 39 height 6
drag, startPoint x: 623, startPoint y: 249, endPoint x: 654, endPoint y: 260, distance: 32.7
click at [654, 260] on div "SKU 19149 Lift Rubber Flooring 3m x 1.2m x 3mm – 15kg Cost to be estimated" at bounding box center [723, 288] width 240 height 92
click at [635, 252] on p "SKU 19149" at bounding box center [626, 249] width 39 height 6
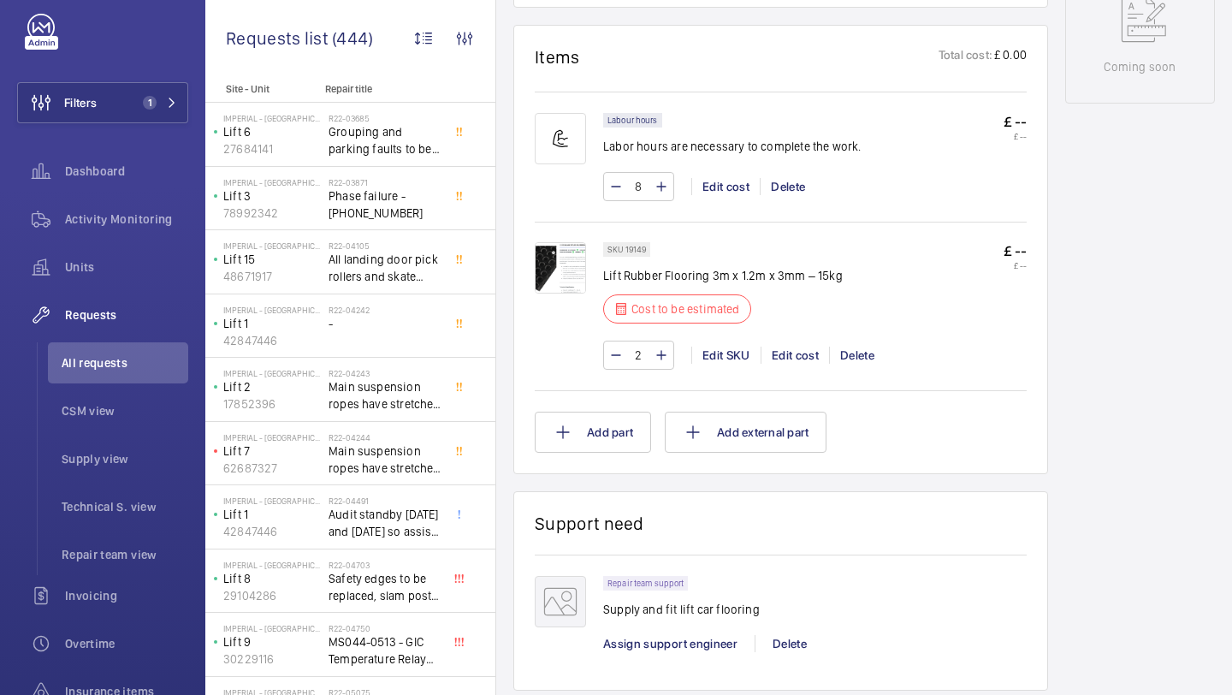
click at [635, 252] on p "SKU 19149" at bounding box center [626, 249] width 39 height 6
click at [625, 250] on p "SKU 19149" at bounding box center [626, 249] width 39 height 6
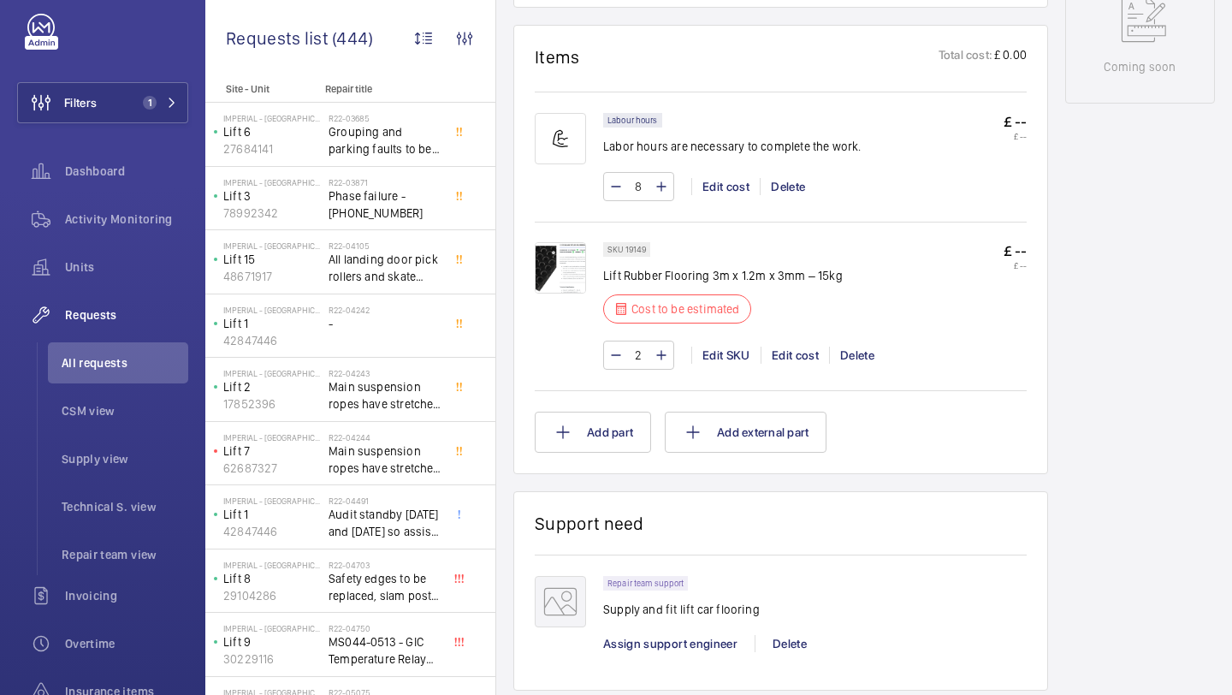
click at [625, 250] on p "SKU 19149" at bounding box center [626, 249] width 39 height 6
click at [655, 253] on wm-front-pills "SKU 19149" at bounding box center [631, 249] width 57 height 15
click at [580, 275] on img at bounding box center [560, 267] width 51 height 51
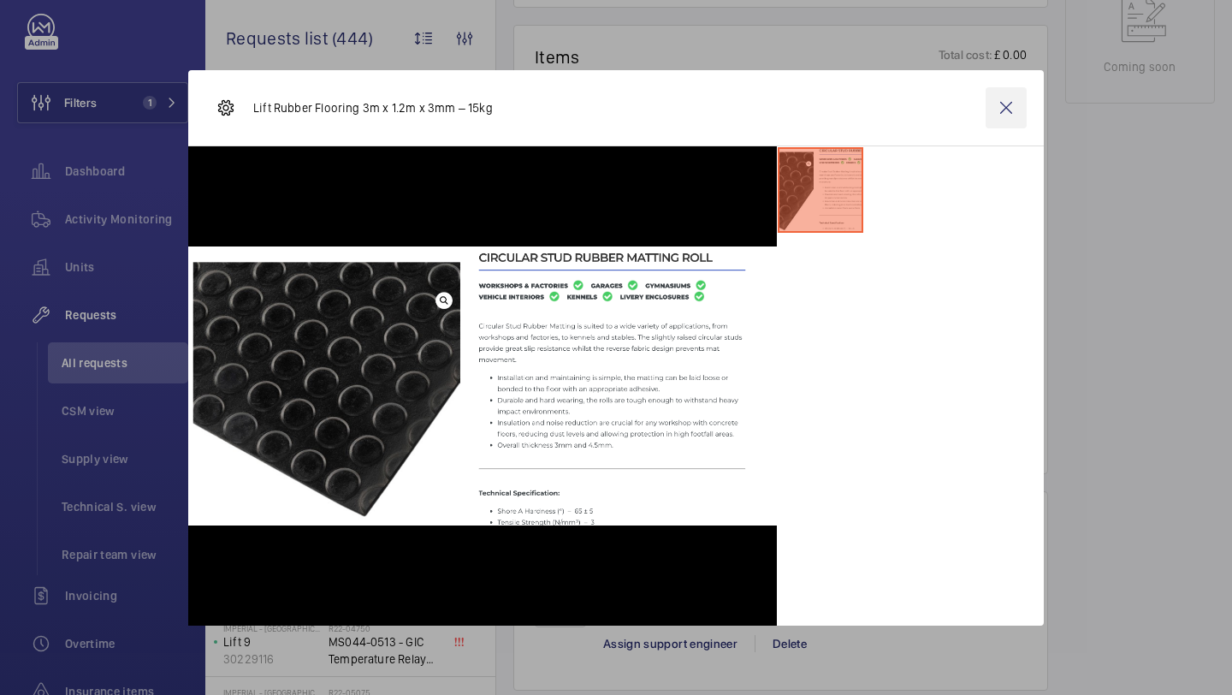
click at [1015, 114] on wm-front-icon-button at bounding box center [1006, 107] width 41 height 41
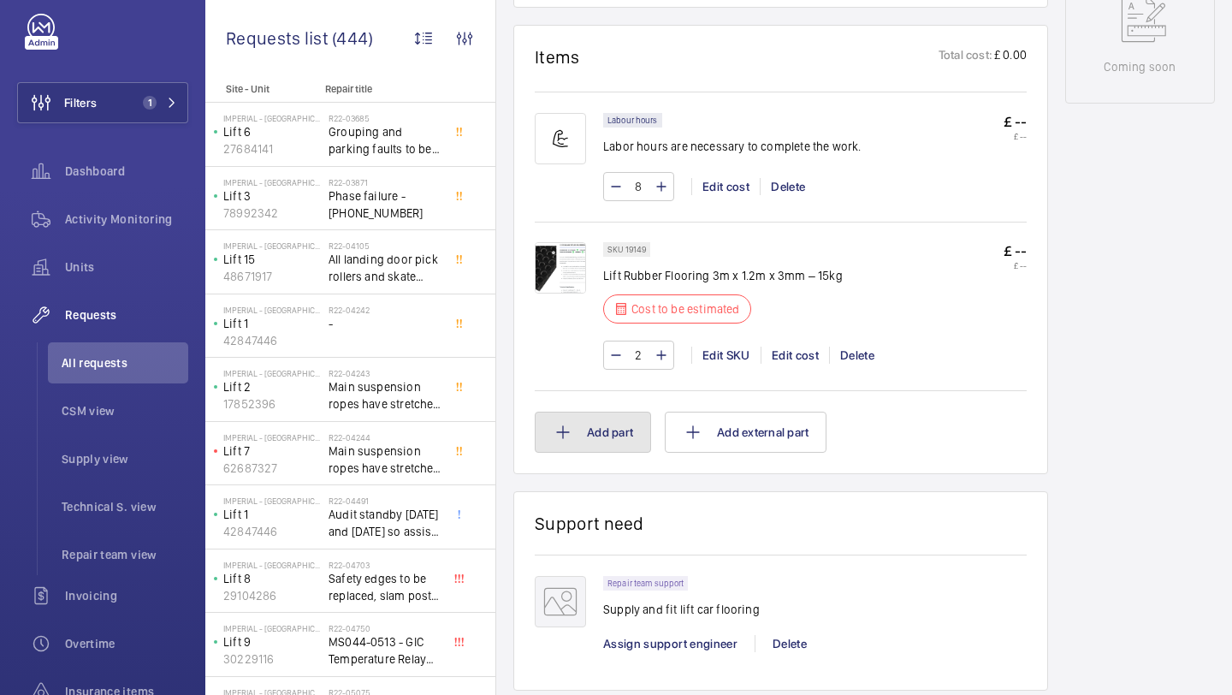
click at [637, 452] on button "Add part" at bounding box center [593, 432] width 116 height 41
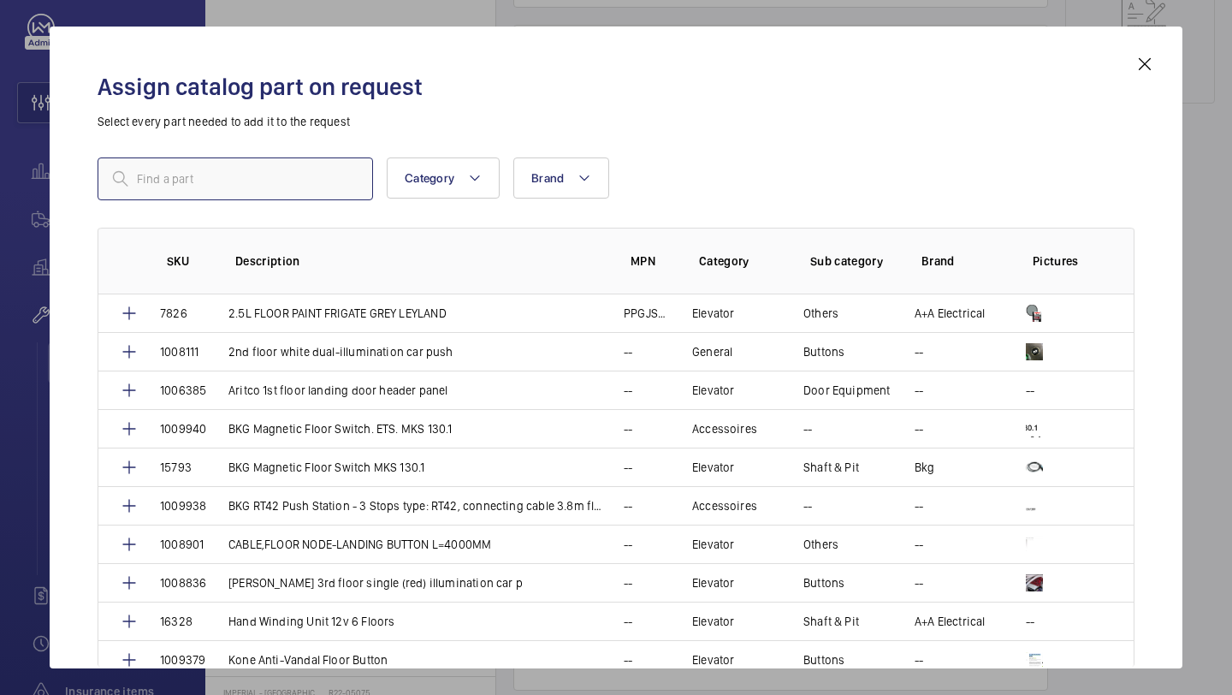
click at [310, 191] on input "text" at bounding box center [235, 178] width 275 height 43
click at [310, 190] on input "text" at bounding box center [235, 178] width 275 height 43
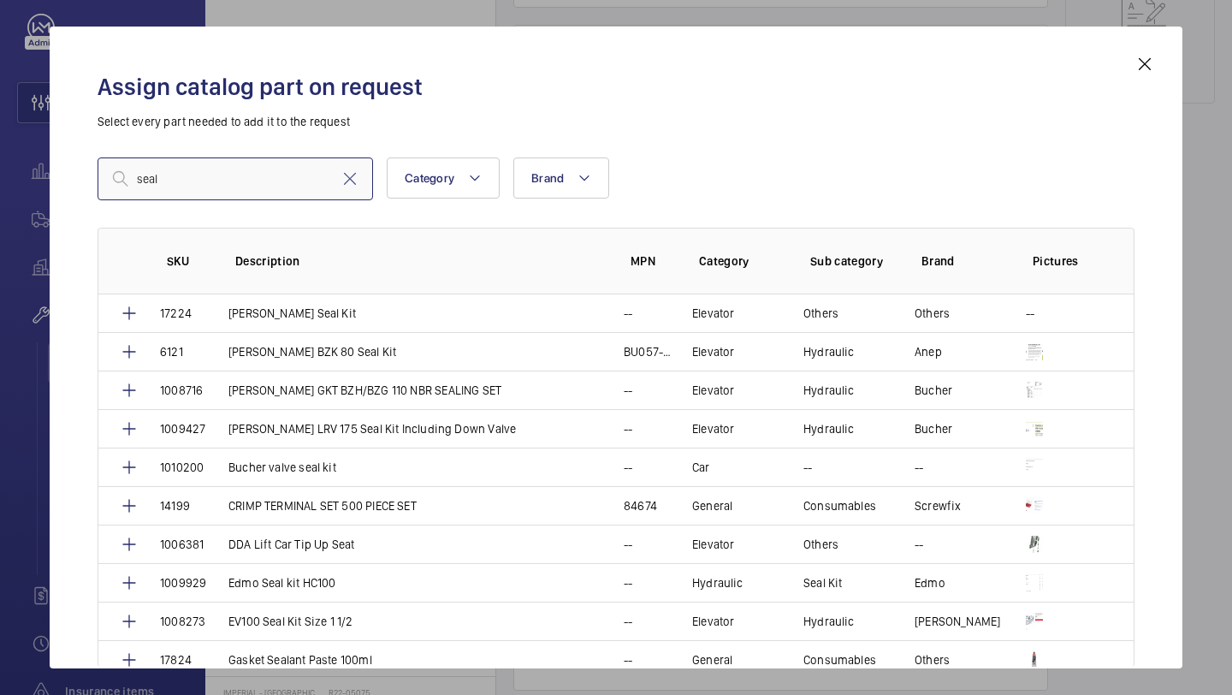
type input "seal"
click at [1151, 62] on mat-icon at bounding box center [1145, 64] width 21 height 21
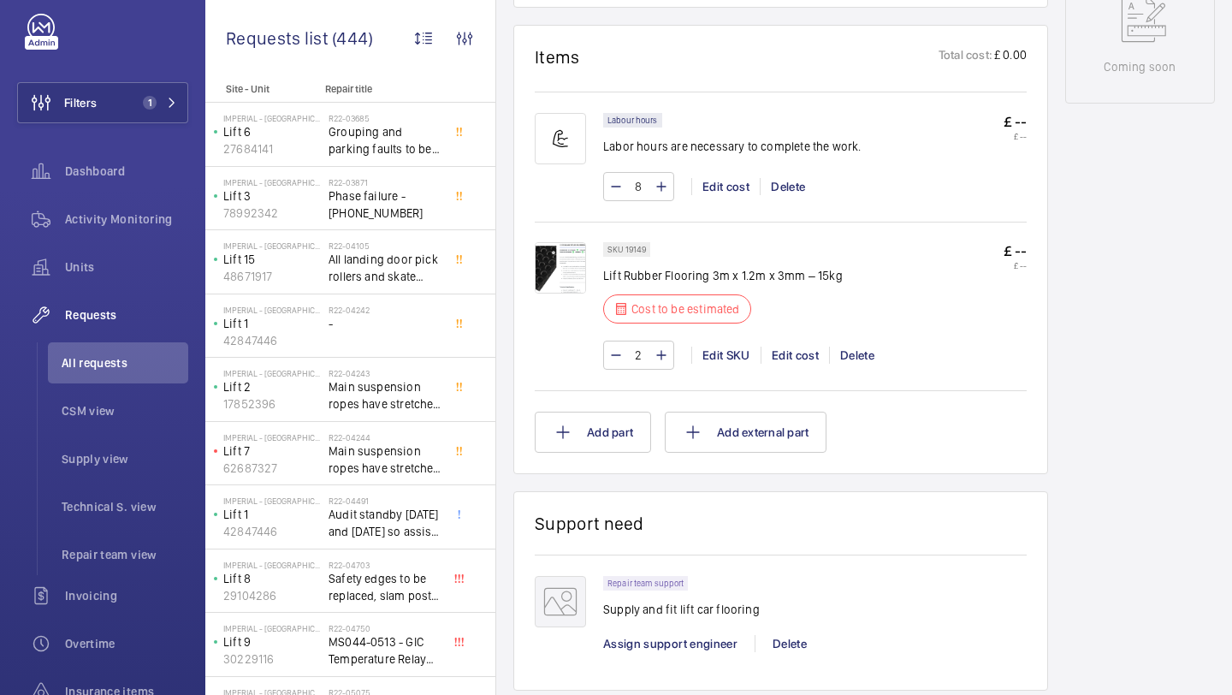
click at [562, 260] on img at bounding box center [560, 267] width 51 height 51
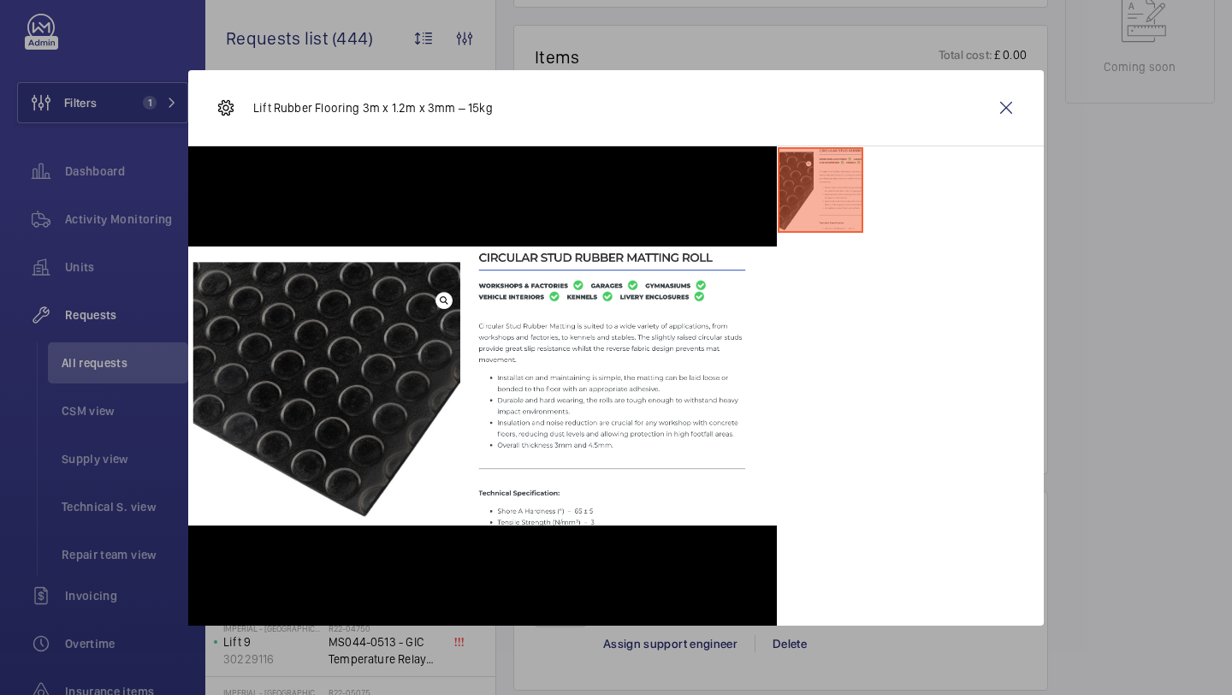
click at [1037, 110] on div "Lift Rubber Flooring 3m x 1.2m x 3mm – 15kg" at bounding box center [616, 108] width 856 height 76
click at [1023, 110] on wm-front-icon-button at bounding box center [1006, 107] width 41 height 41
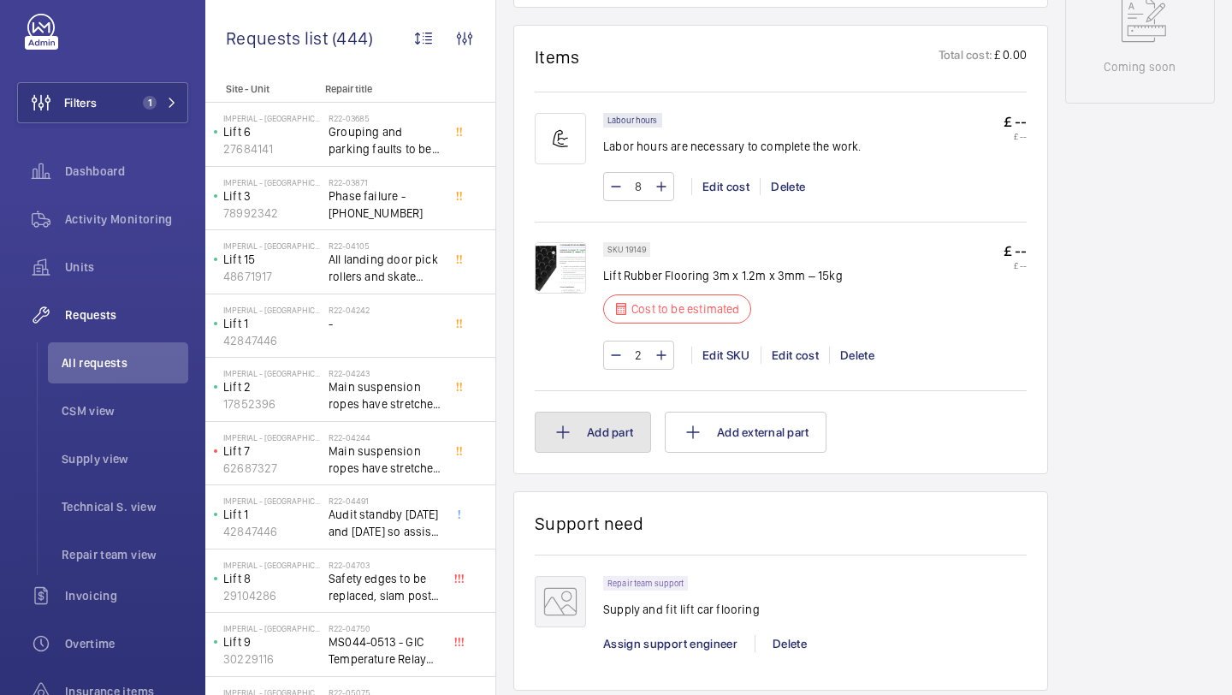
click at [609, 452] on button "Add part" at bounding box center [593, 432] width 116 height 41
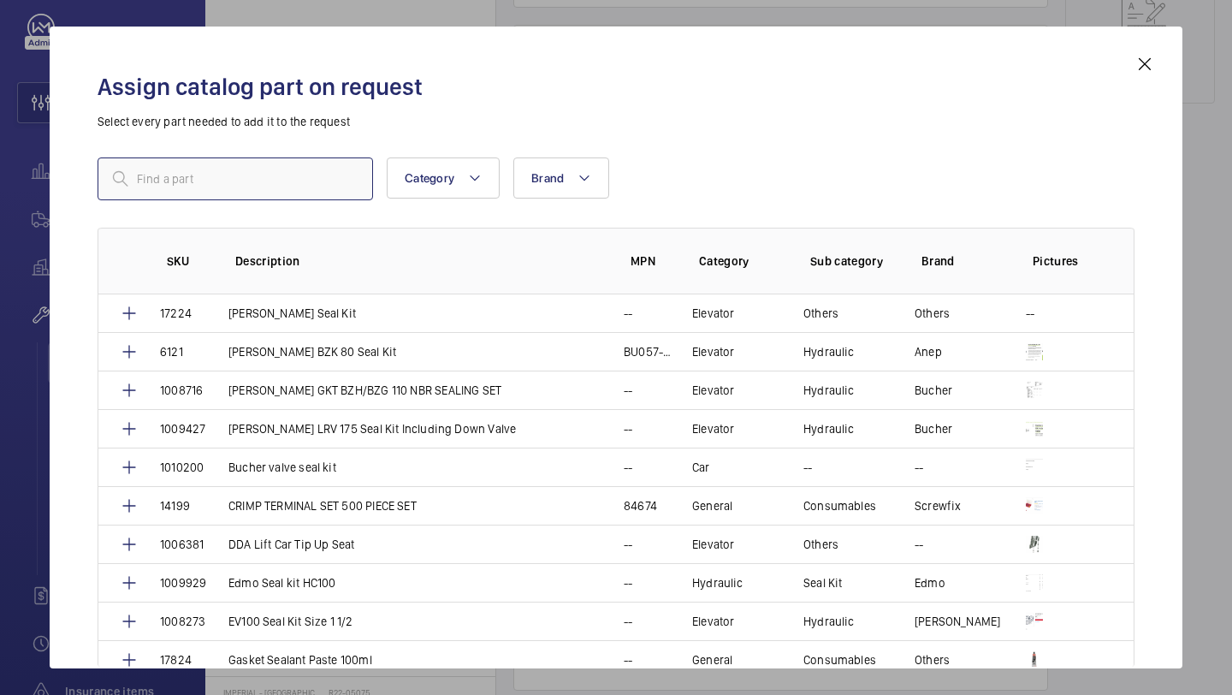
click at [317, 184] on input "text" at bounding box center [235, 178] width 275 height 43
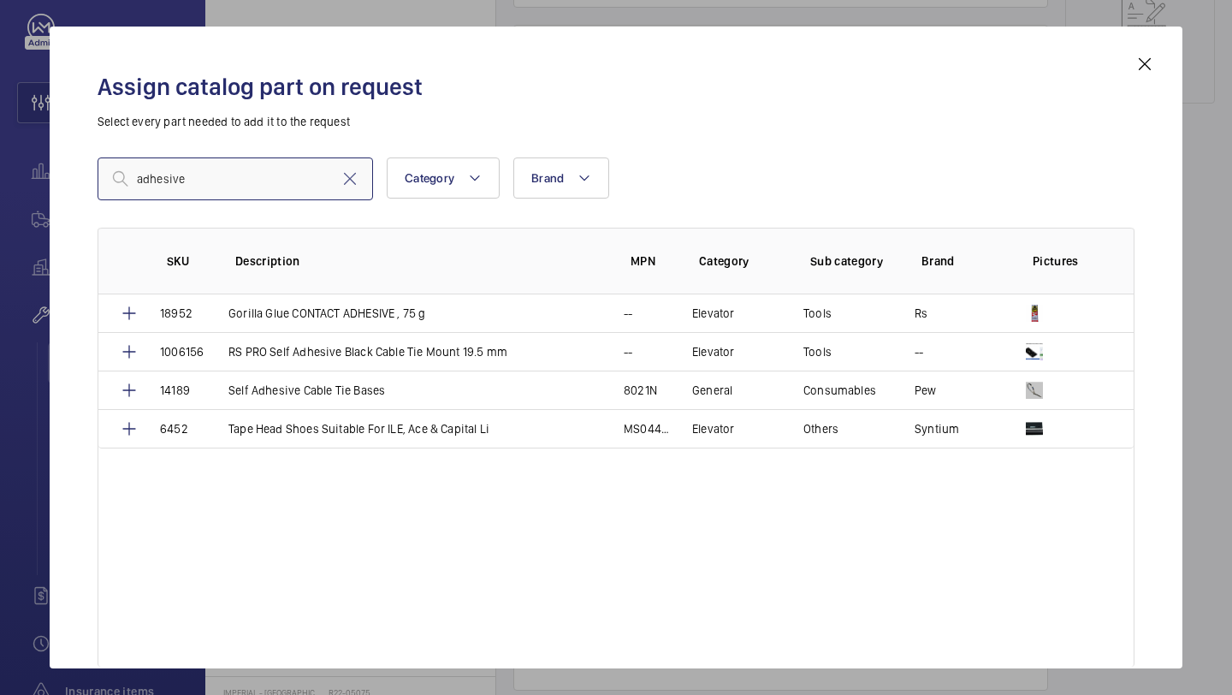
click at [258, 185] on input "adhesive" at bounding box center [235, 178] width 275 height 43
click at [258, 184] on input "adhesive" at bounding box center [235, 178] width 275 height 43
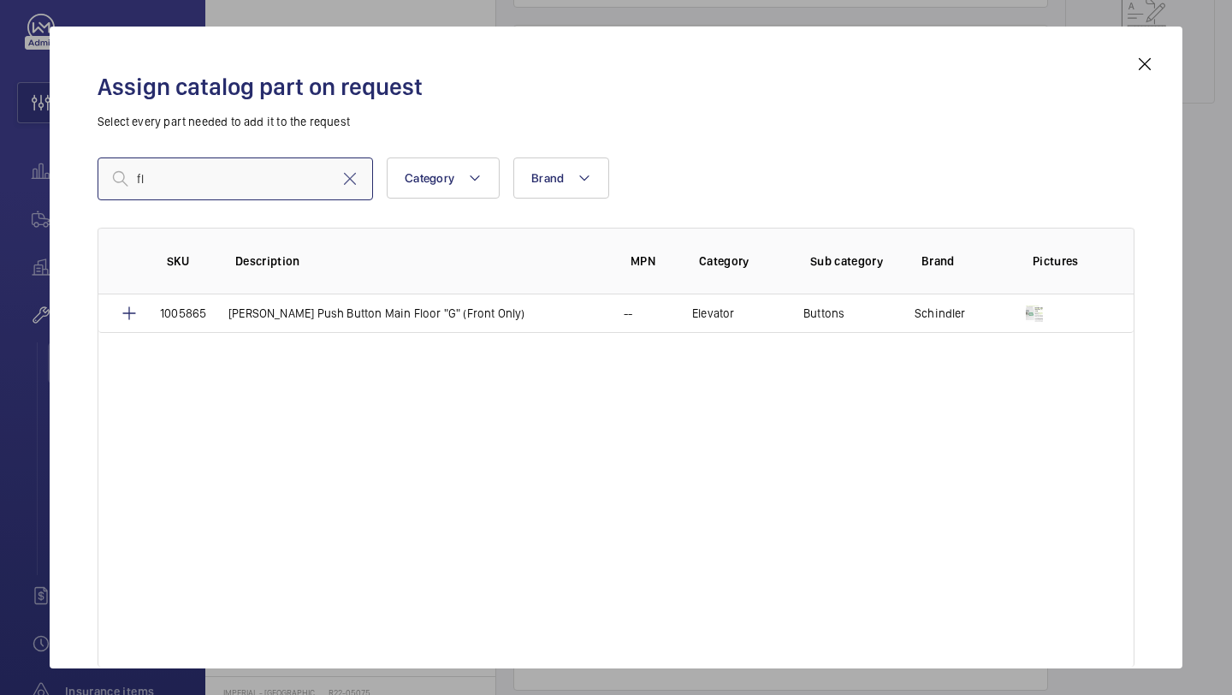
type input "f"
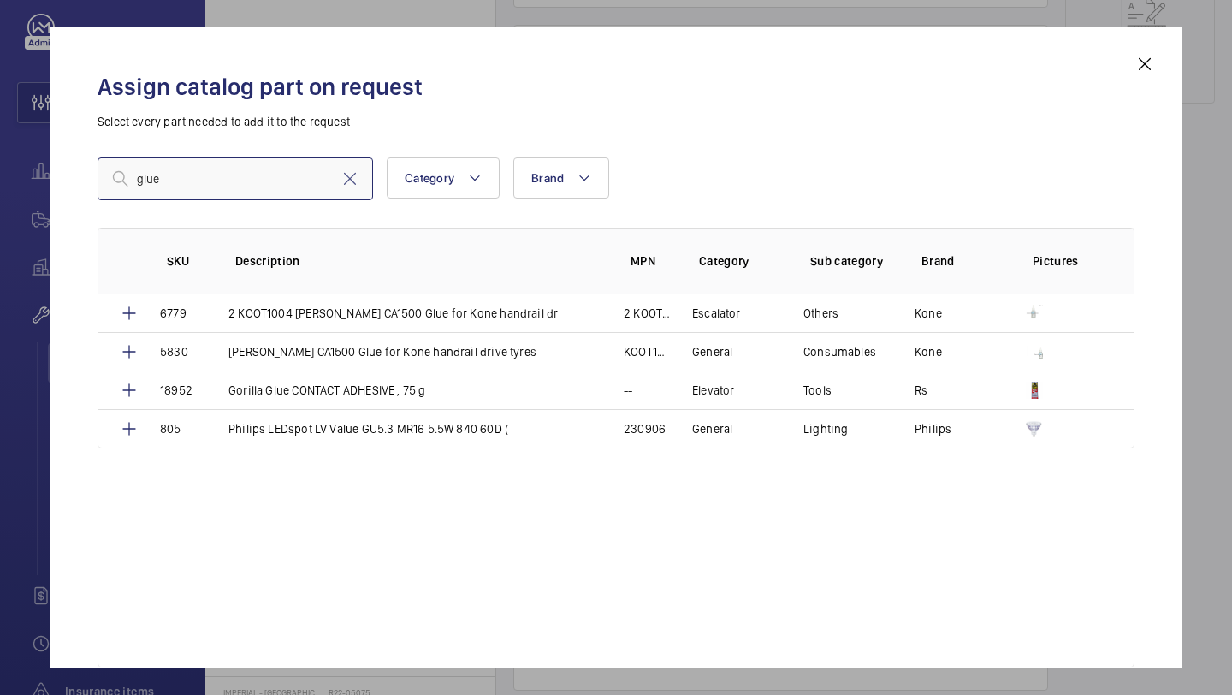
click at [180, 181] on input "glue" at bounding box center [235, 178] width 275 height 43
type input "glue"
click at [1146, 58] on mat-icon at bounding box center [1145, 64] width 21 height 21
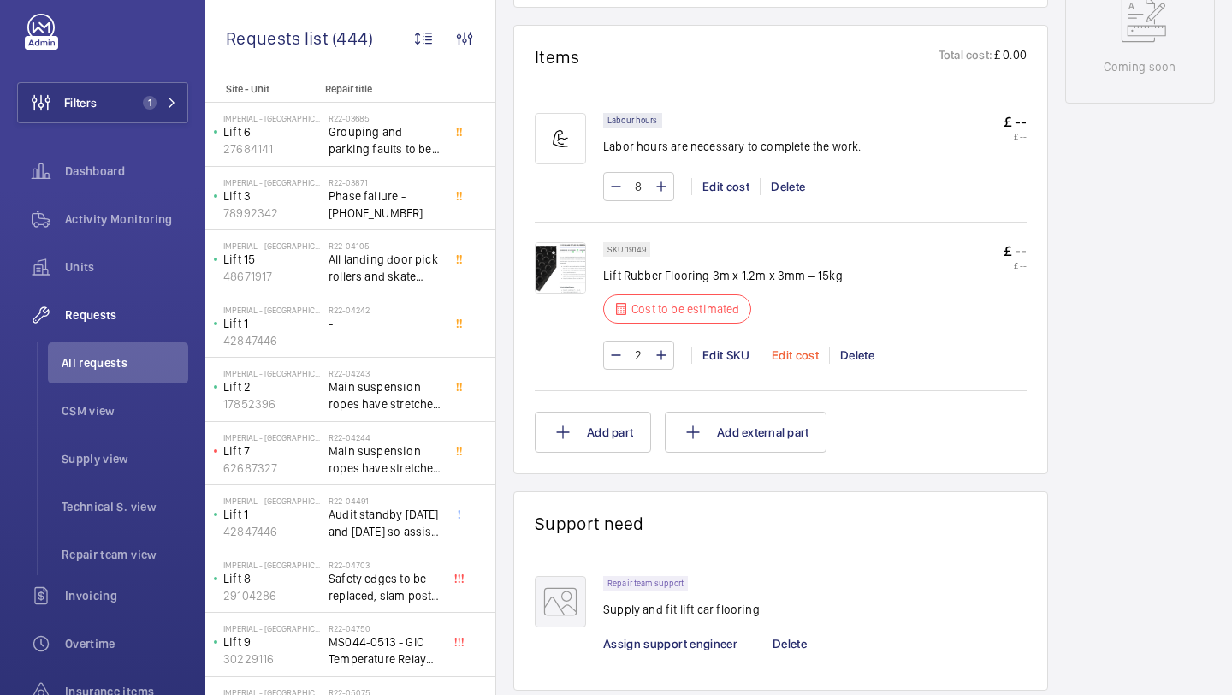
click at [796, 357] on div "Edit cost" at bounding box center [795, 355] width 68 height 17
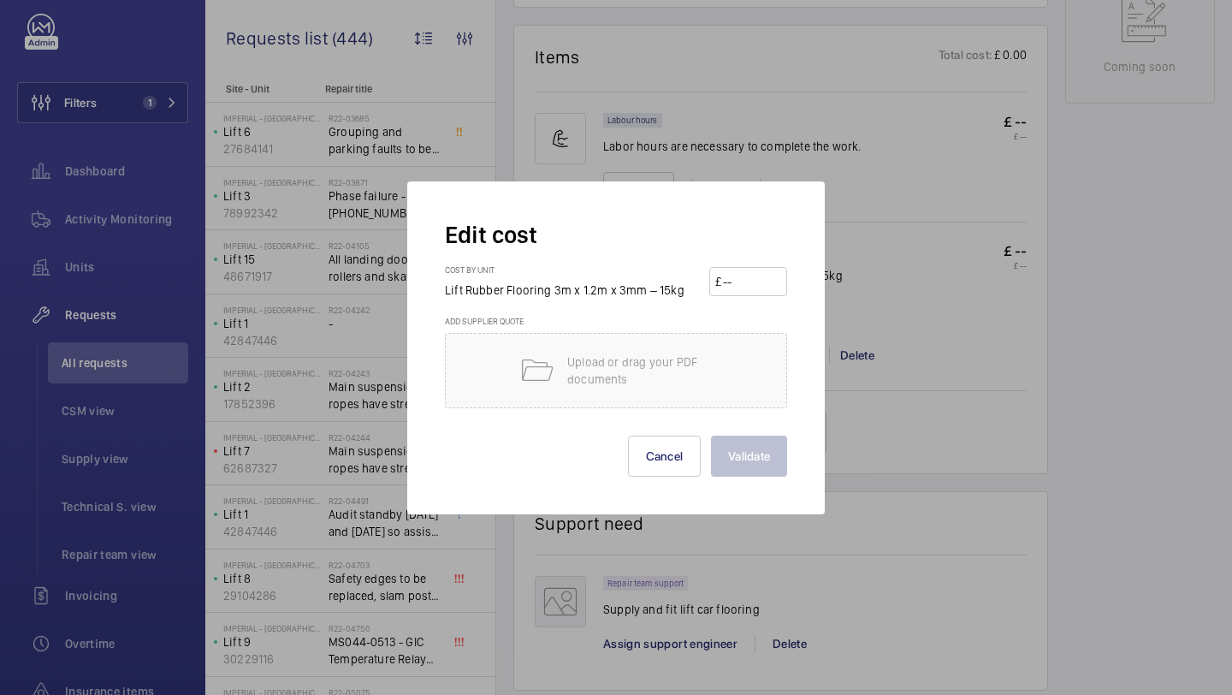
click at [751, 274] on input "number" at bounding box center [751, 281] width 60 height 27
type input "220"
click at [754, 453] on button "Validate" at bounding box center [749, 455] width 76 height 41
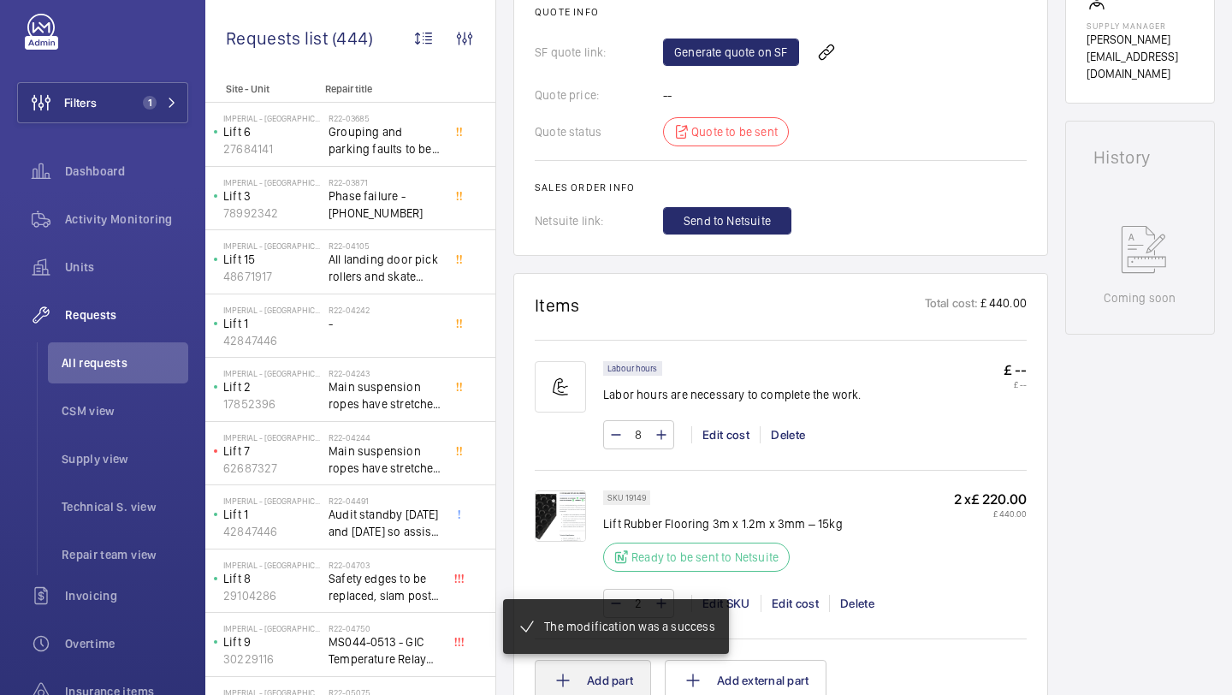
scroll to position [951, 0]
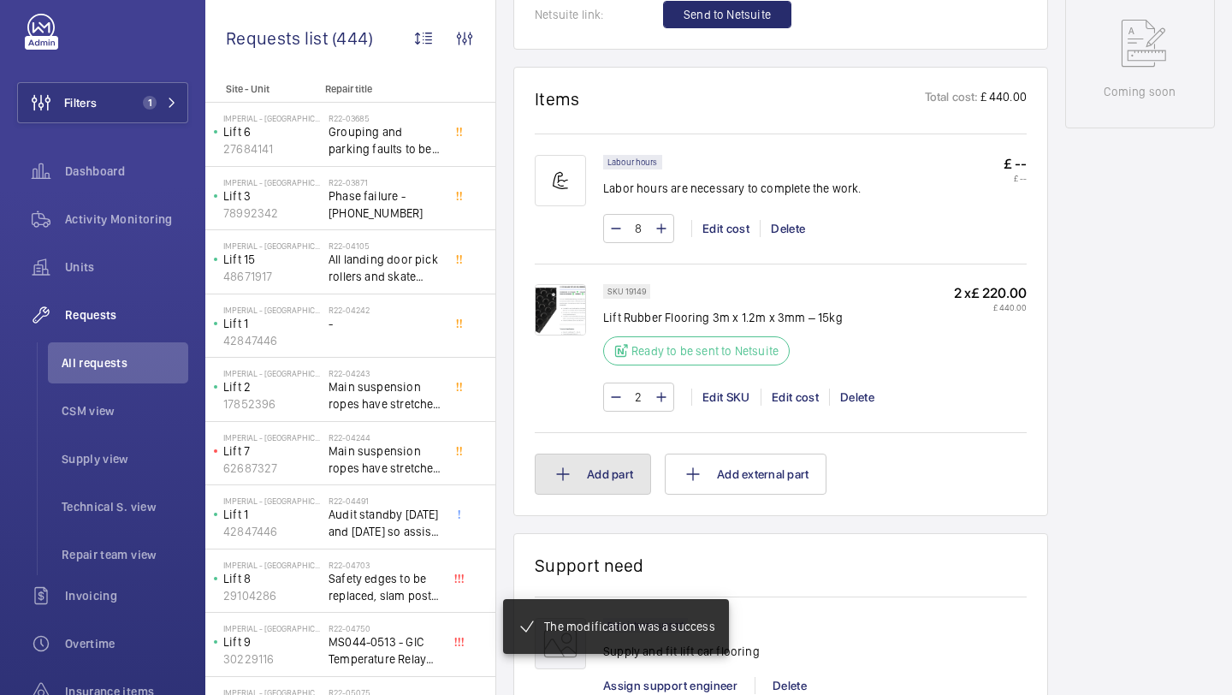
click at [613, 454] on button "Add part" at bounding box center [593, 473] width 116 height 41
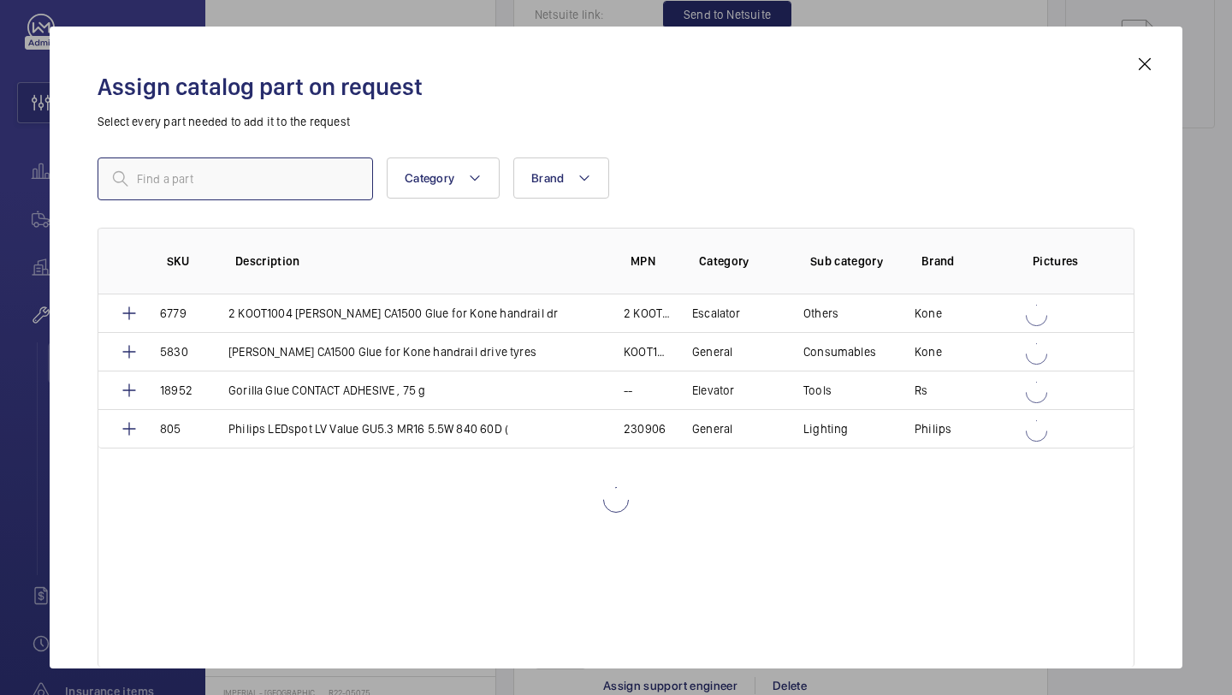
click at [253, 181] on input "text" at bounding box center [235, 178] width 275 height 43
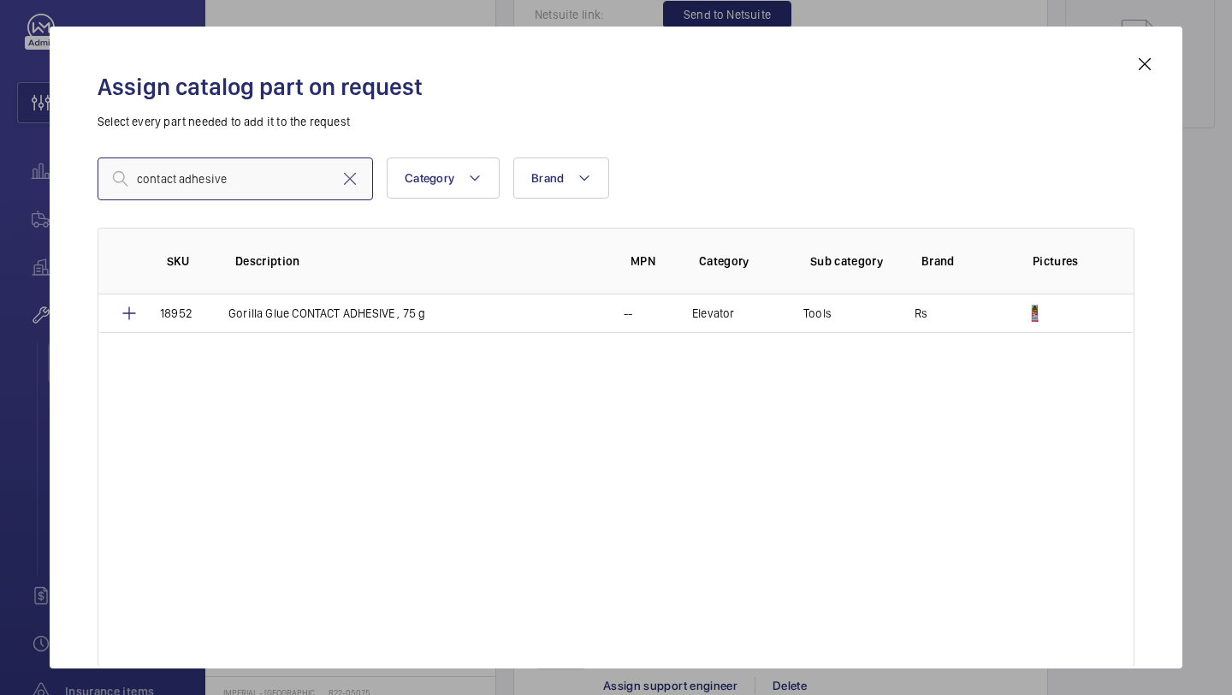
click at [275, 187] on input "contact adhesive" at bounding box center [235, 178] width 275 height 43
type input "s"
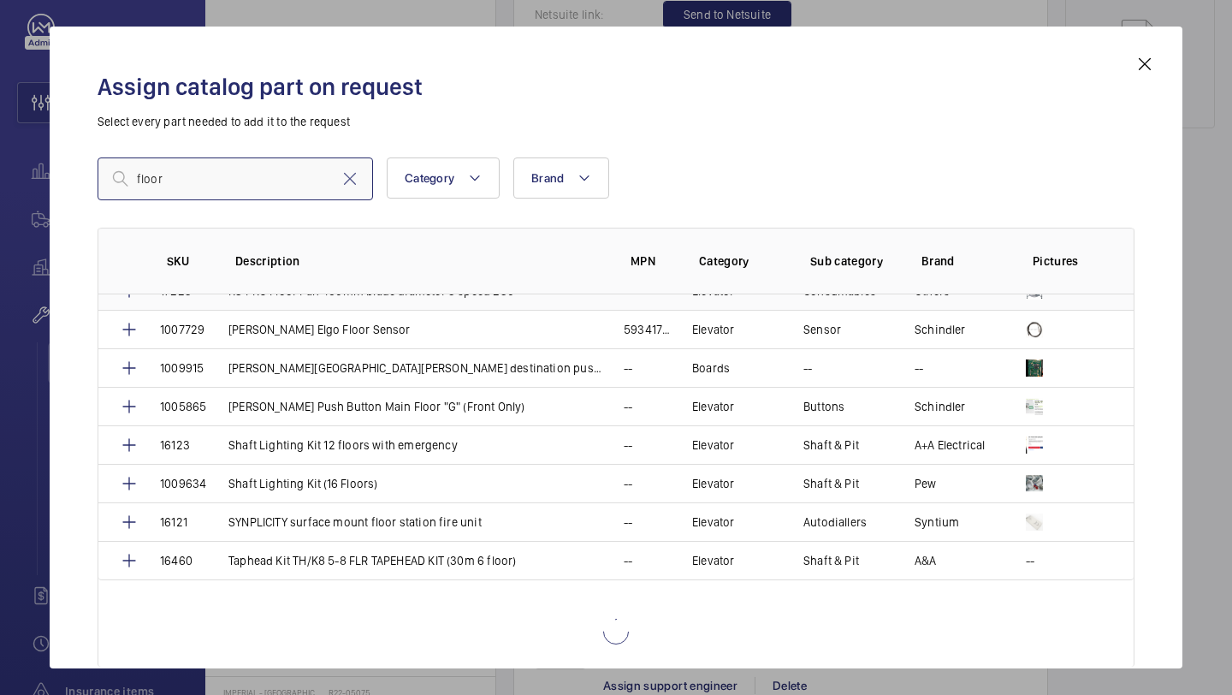
scroll to position [667, 0]
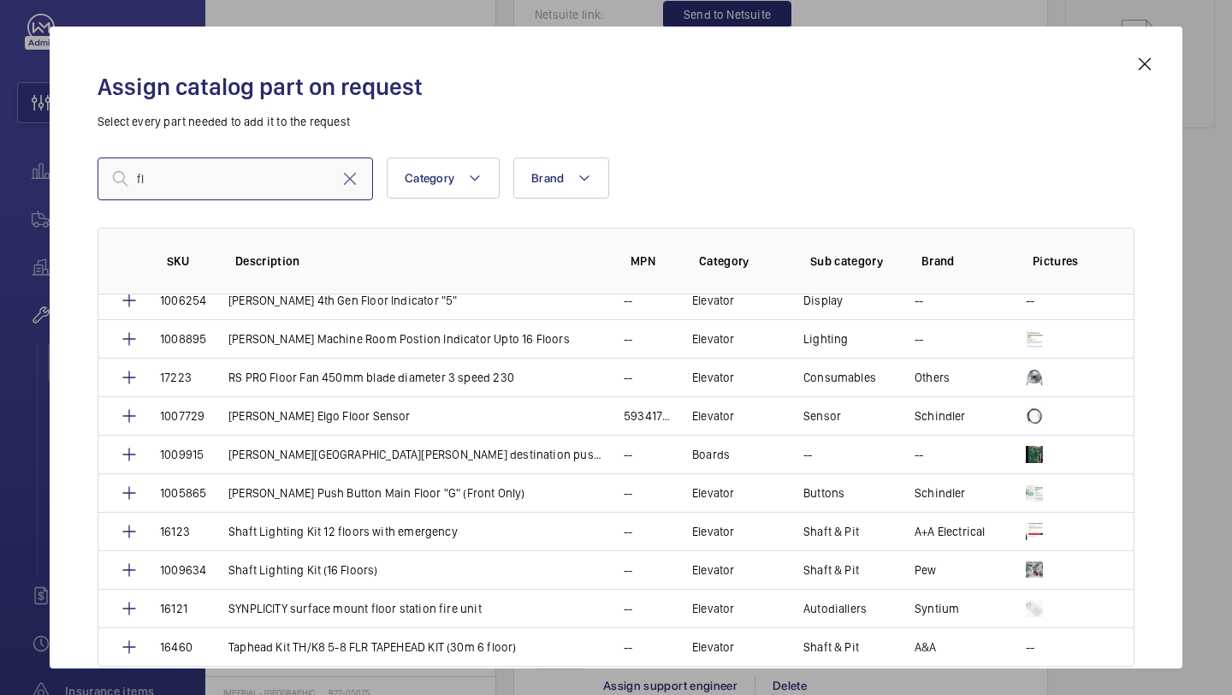
type input "f"
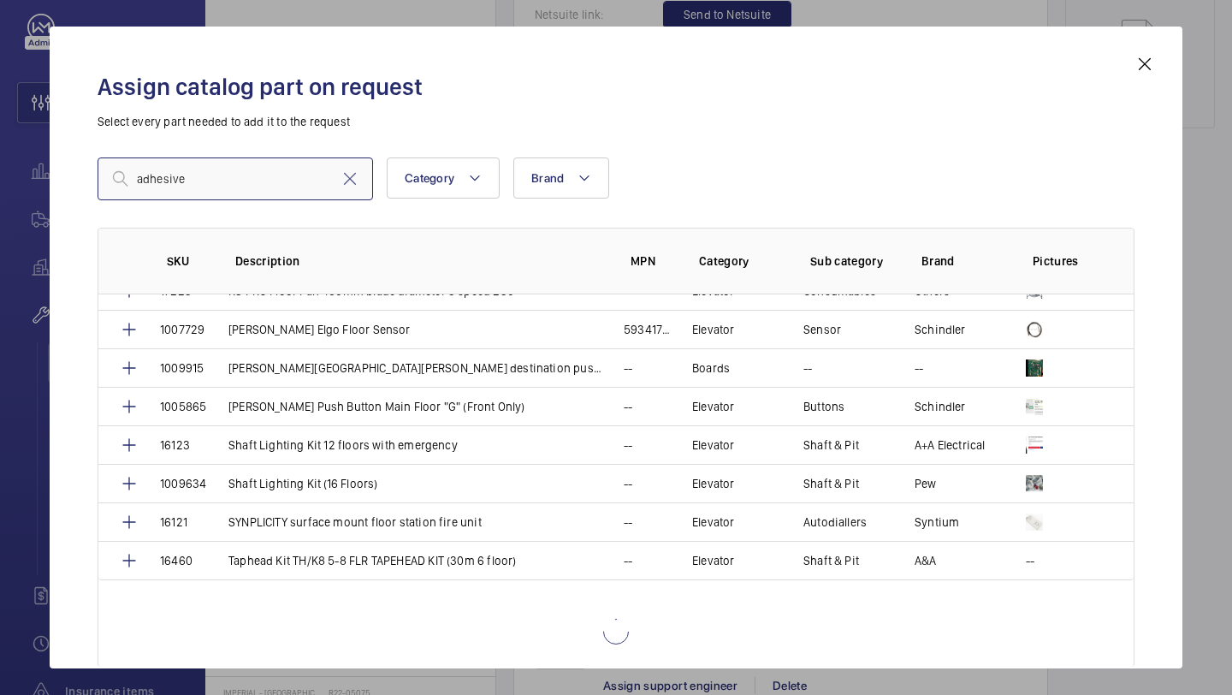
scroll to position [0, 0]
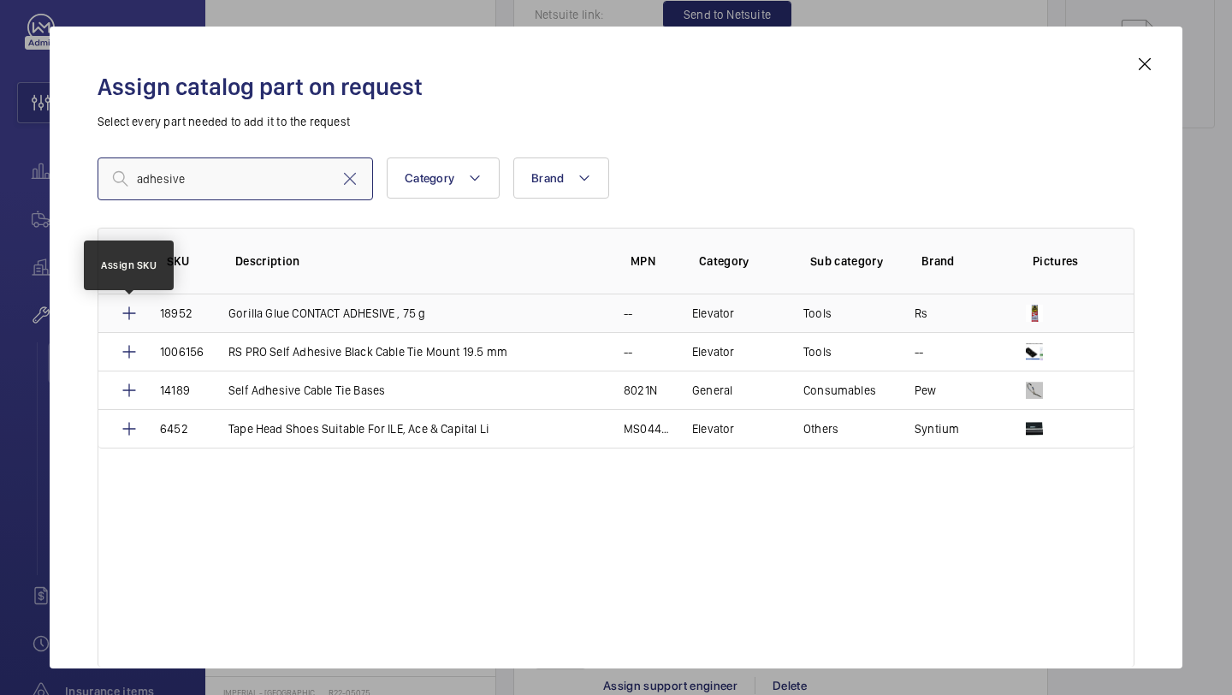
type input "adhesive"
click at [133, 311] on mat-icon at bounding box center [129, 313] width 21 height 21
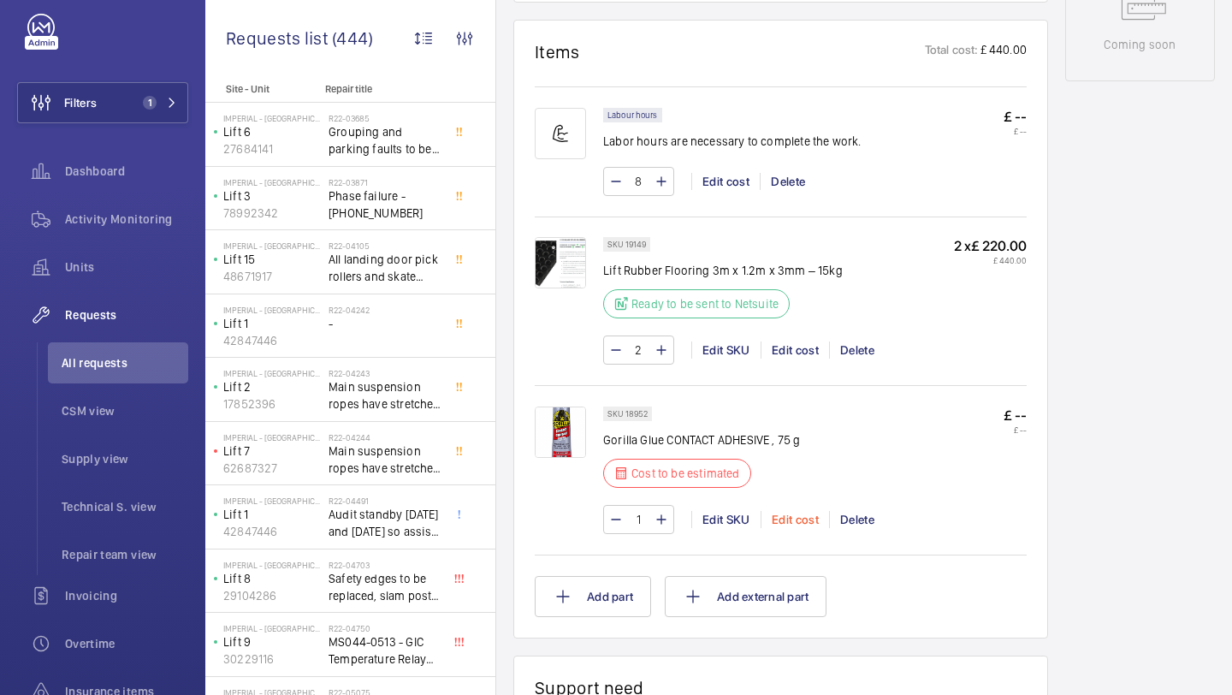
click at [803, 518] on div "Edit cost" at bounding box center [795, 519] width 68 height 17
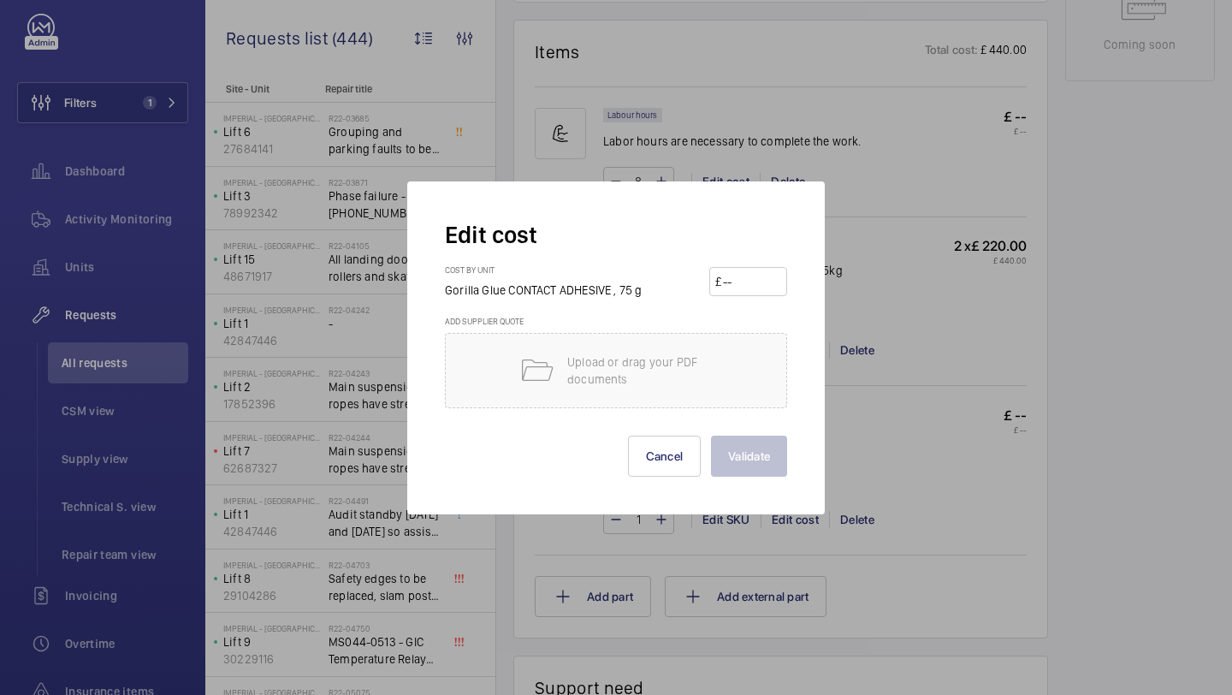
scroll to position [1005, 0]
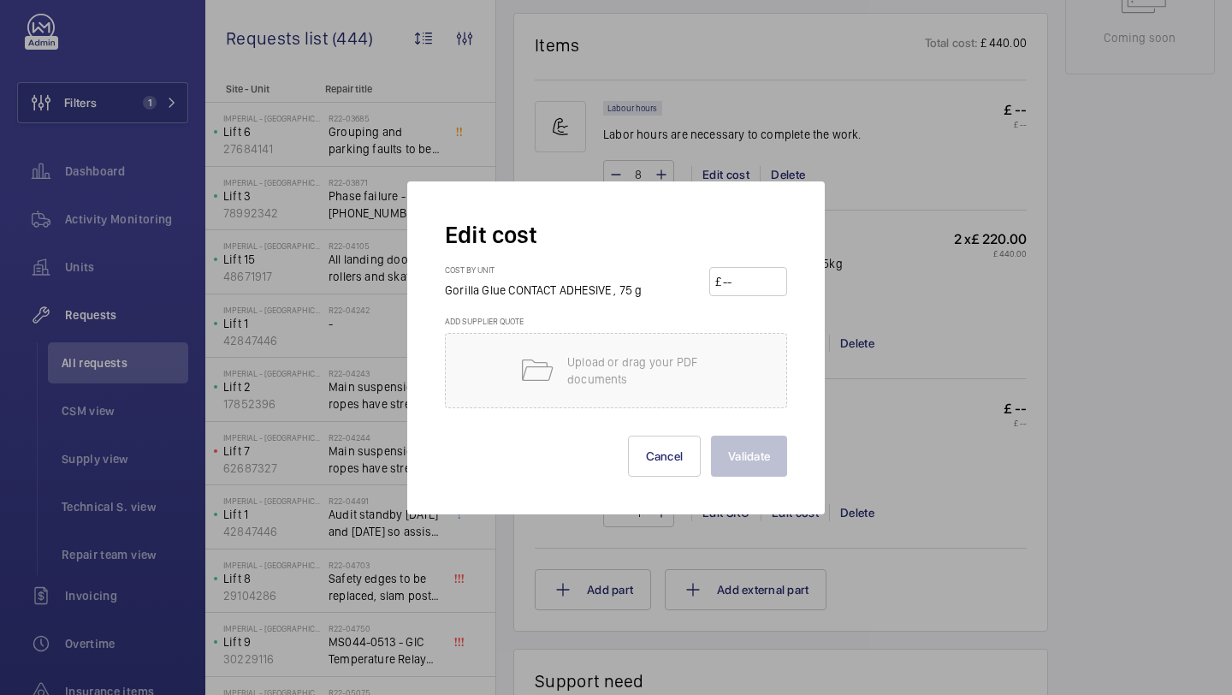
click at [765, 290] on input "number" at bounding box center [751, 281] width 60 height 27
type input "50"
click at [741, 450] on button "Validate" at bounding box center [749, 455] width 76 height 41
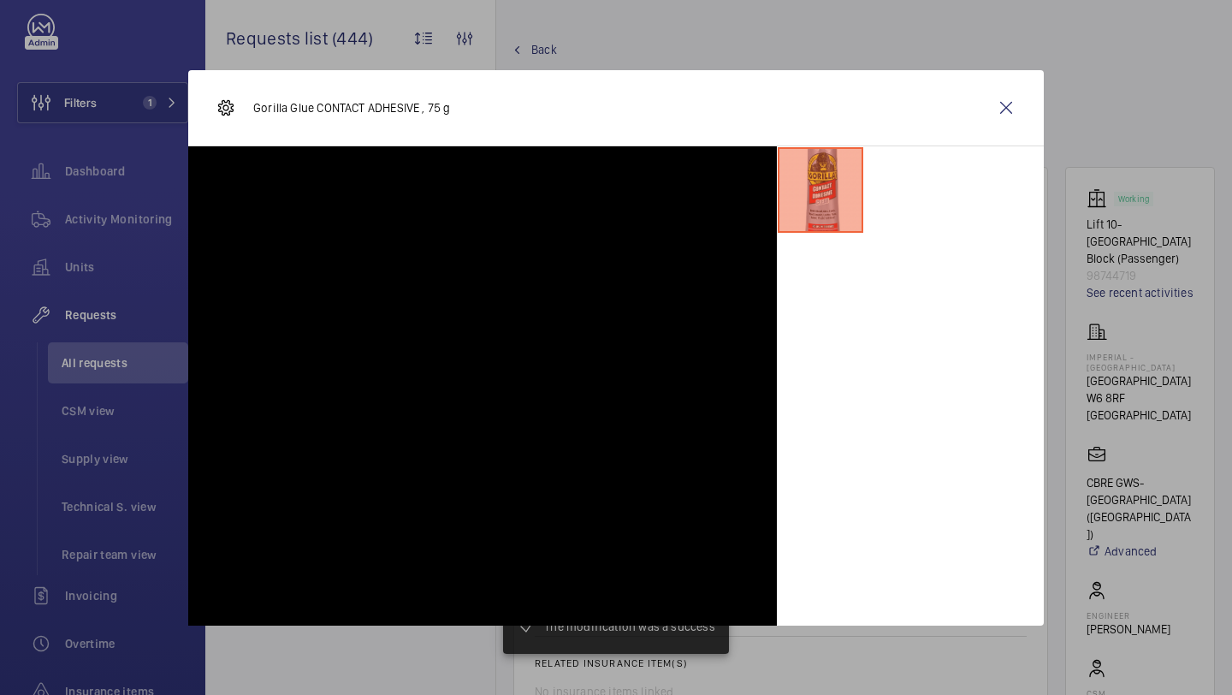
scroll to position [1182, 0]
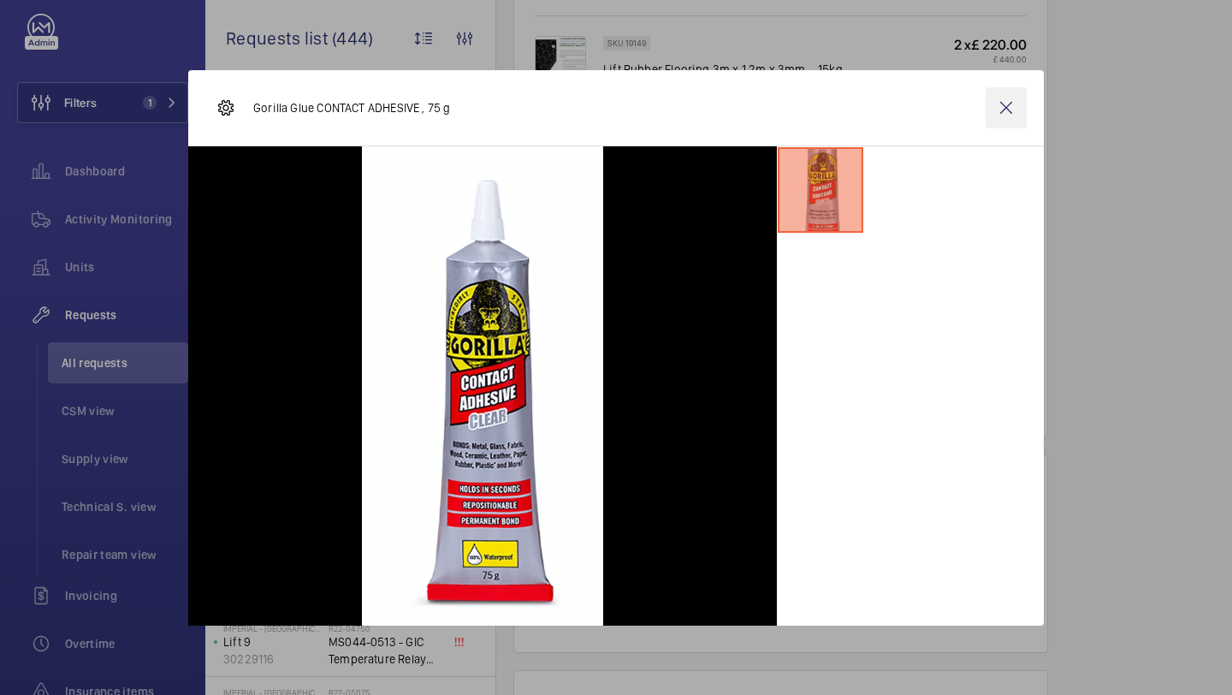
click at [1016, 99] on wm-front-icon-button at bounding box center [1006, 107] width 41 height 41
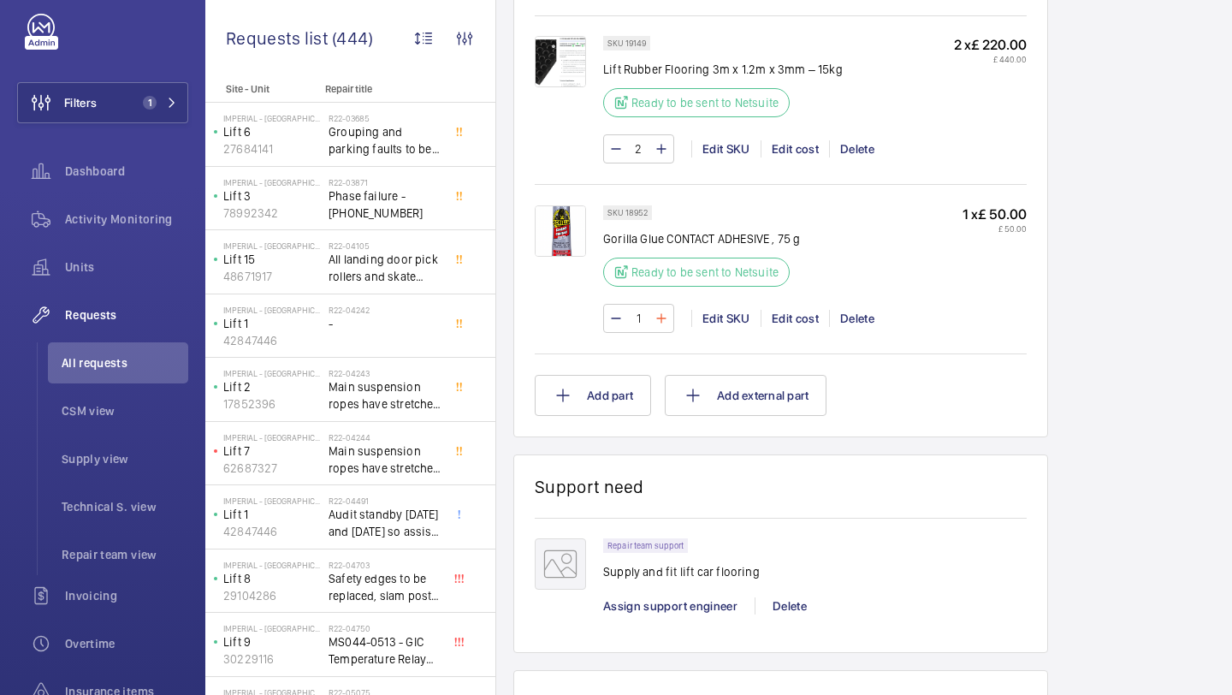
click at [661, 328] on mat-icon at bounding box center [662, 318] width 14 height 21
type input "2"
click at [663, 318] on wm-front-input-numeric-stepper "2" at bounding box center [638, 318] width 71 height 29
click at [661, 321] on mat-icon at bounding box center [662, 318] width 14 height 21
type input "3"
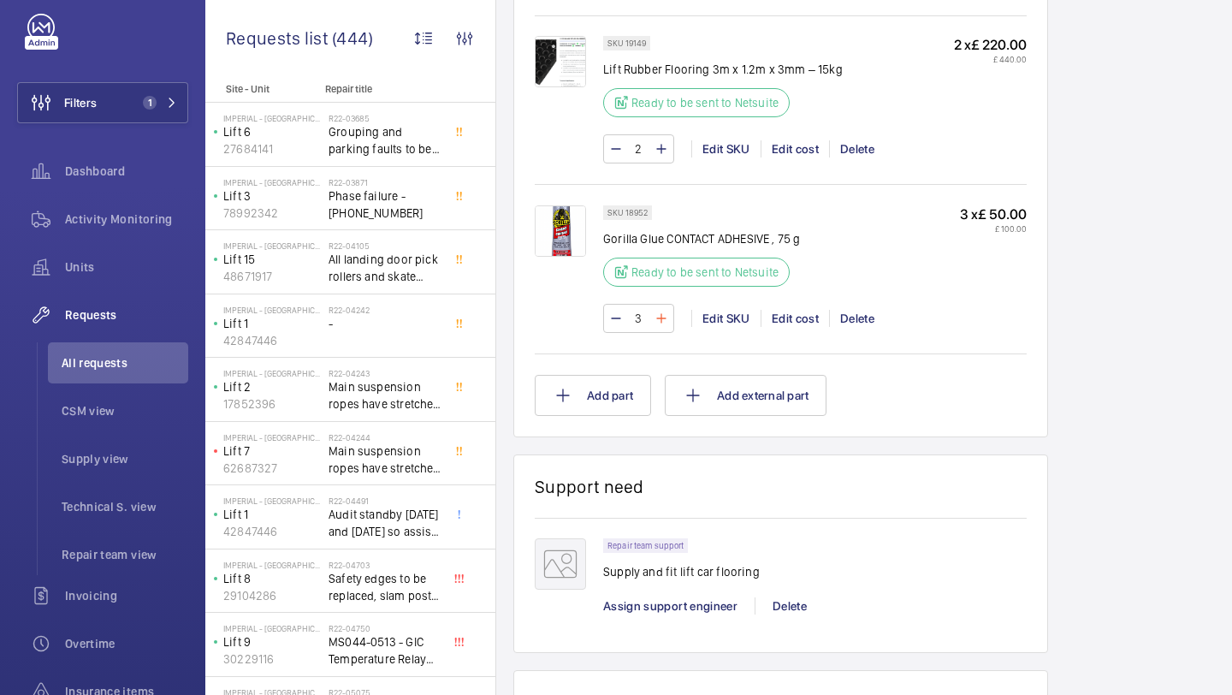
click at [661, 321] on wm-front-input-numeric-stepper "3" at bounding box center [638, 318] width 71 height 29
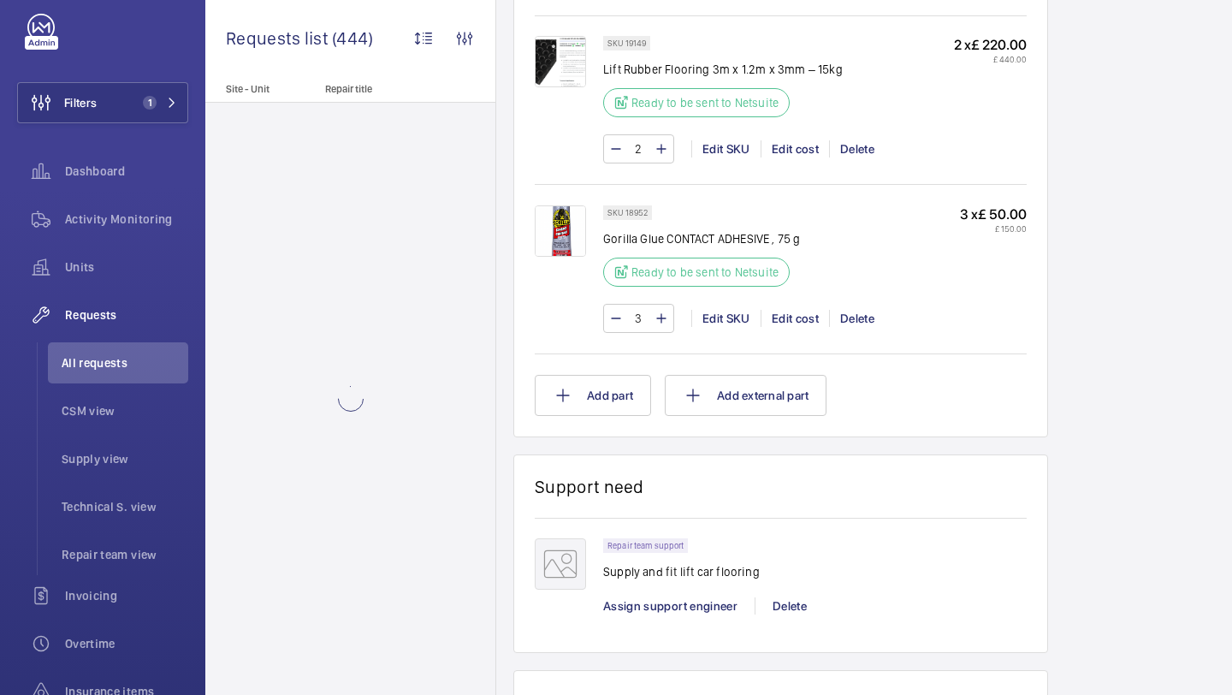
click at [661, 321] on mat-icon at bounding box center [662, 318] width 14 height 21
type input "4"
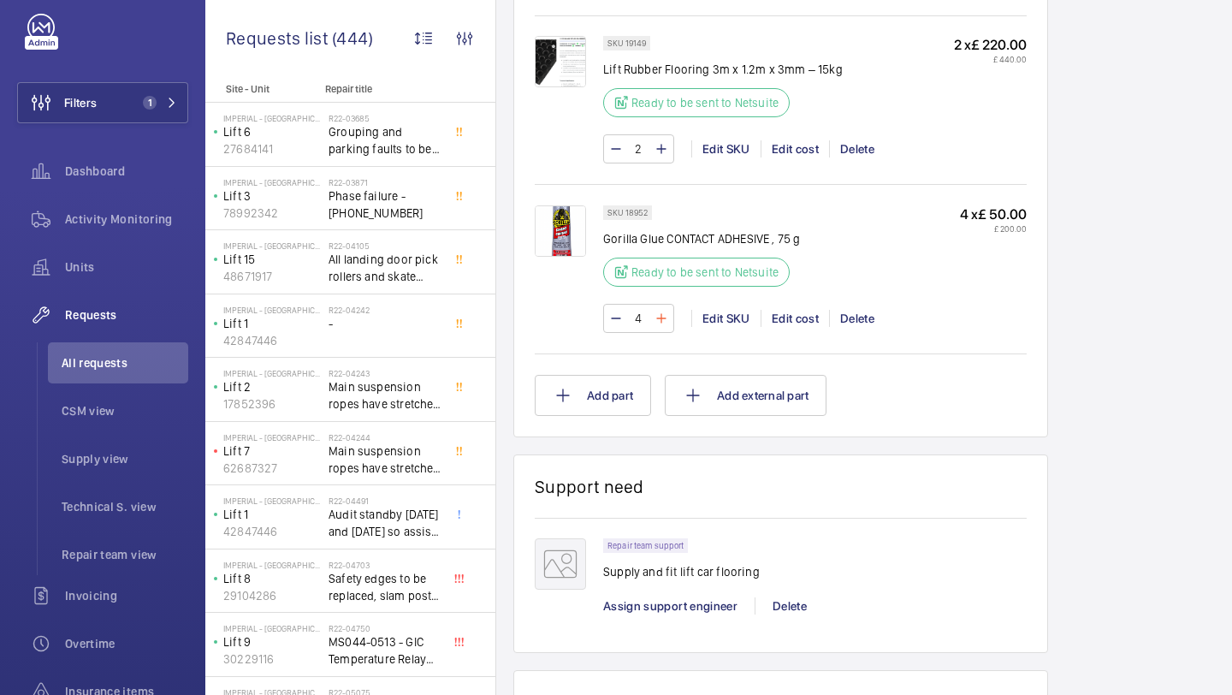
click at [661, 317] on mat-icon at bounding box center [662, 318] width 14 height 21
type input "5"
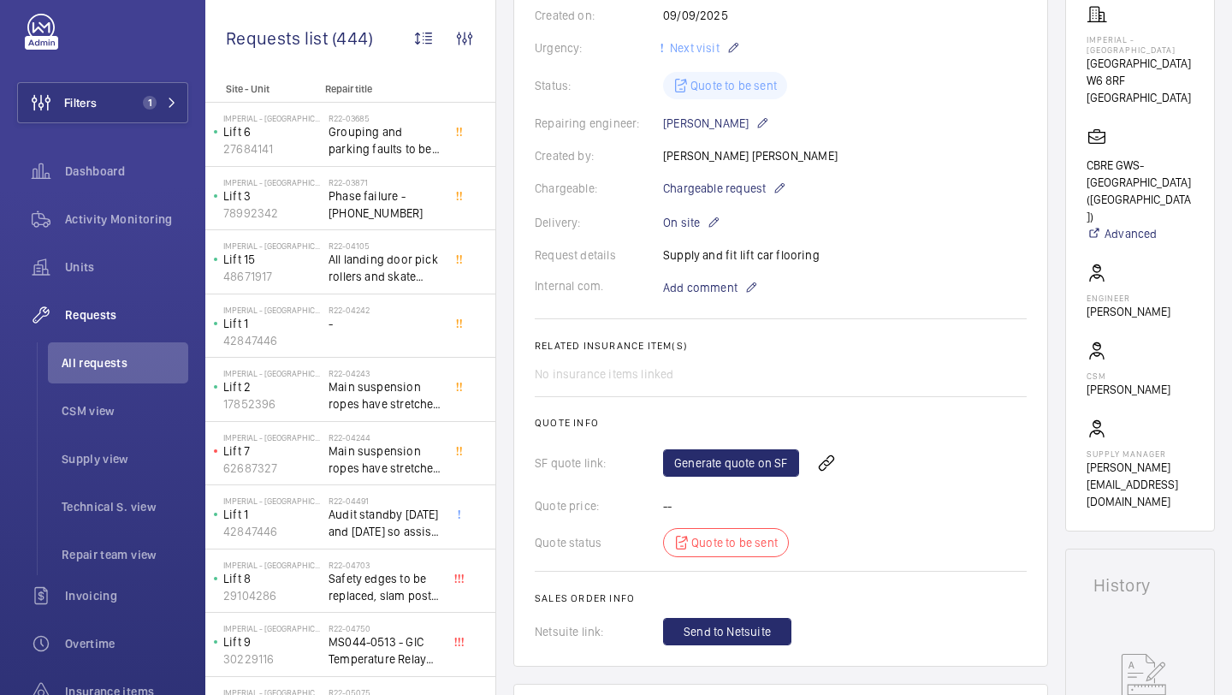
scroll to position [327, 0]
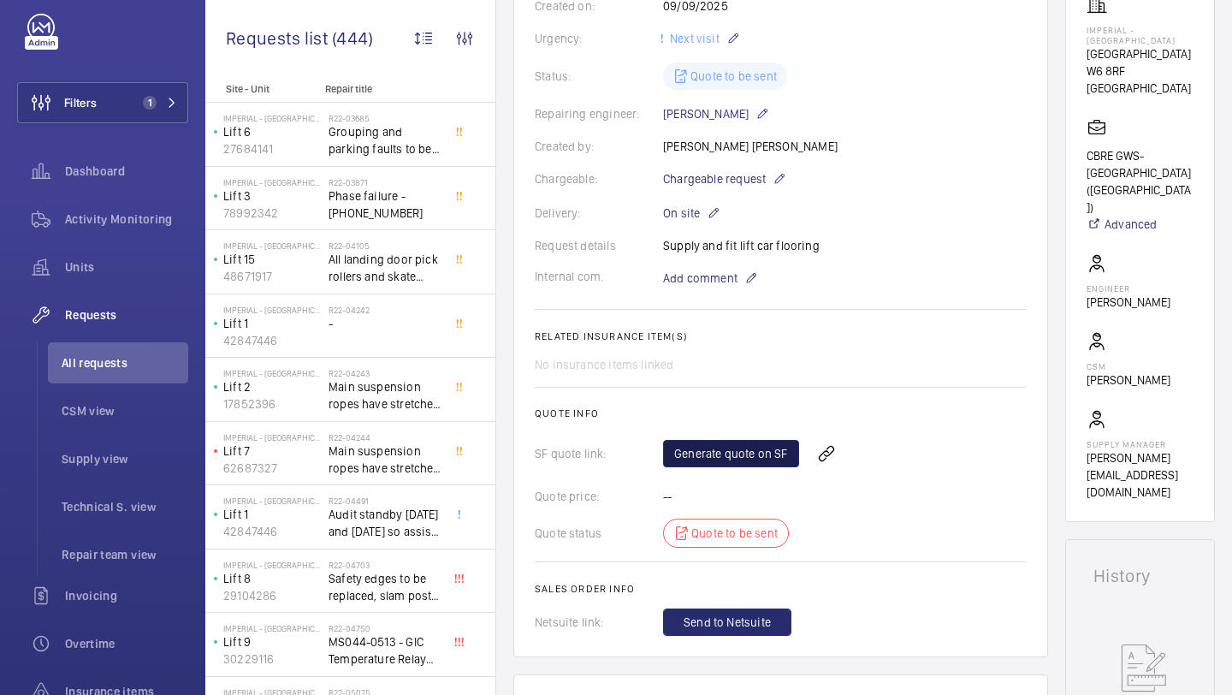
click at [724, 442] on link "Generate quote on SF" at bounding box center [731, 453] width 136 height 27
click at [842, 469] on div "Generate quote on SF Refresh page" at bounding box center [845, 453] width 364 height 41
click at [844, 461] on span "Refresh page" at bounding box center [852, 453] width 87 height 21
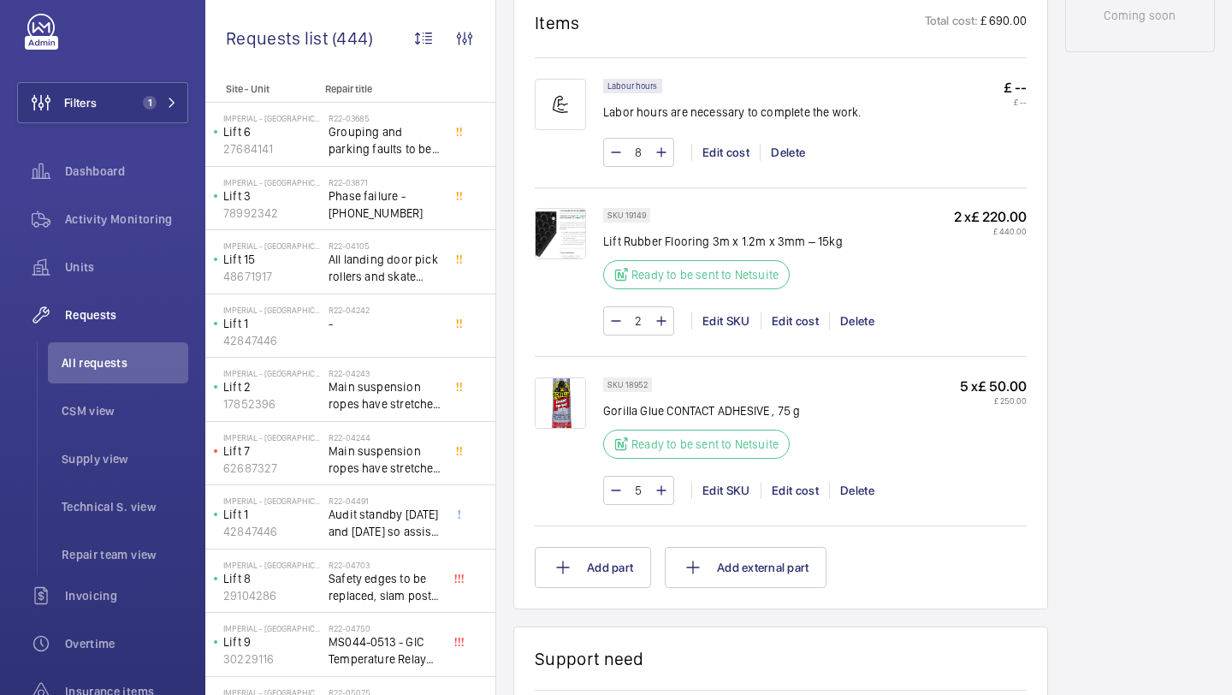
scroll to position [1045, 0]
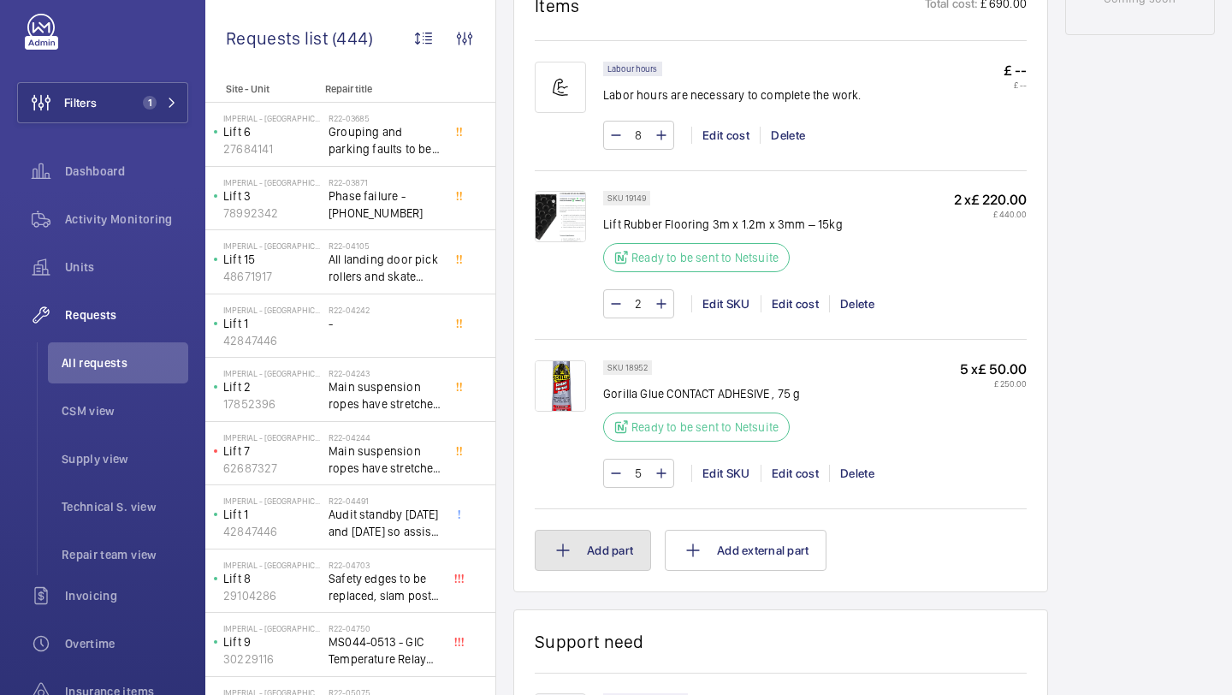
click at [613, 539] on button "Add part" at bounding box center [593, 550] width 116 height 41
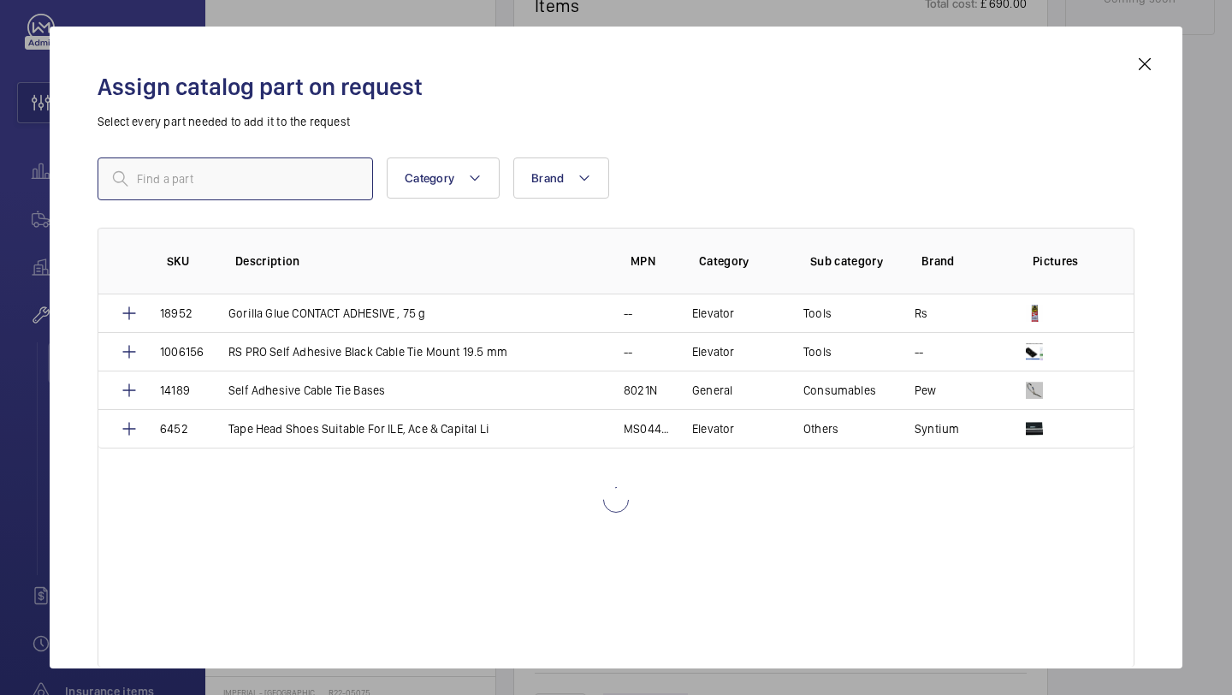
click at [268, 191] on input "text" at bounding box center [235, 178] width 275 height 43
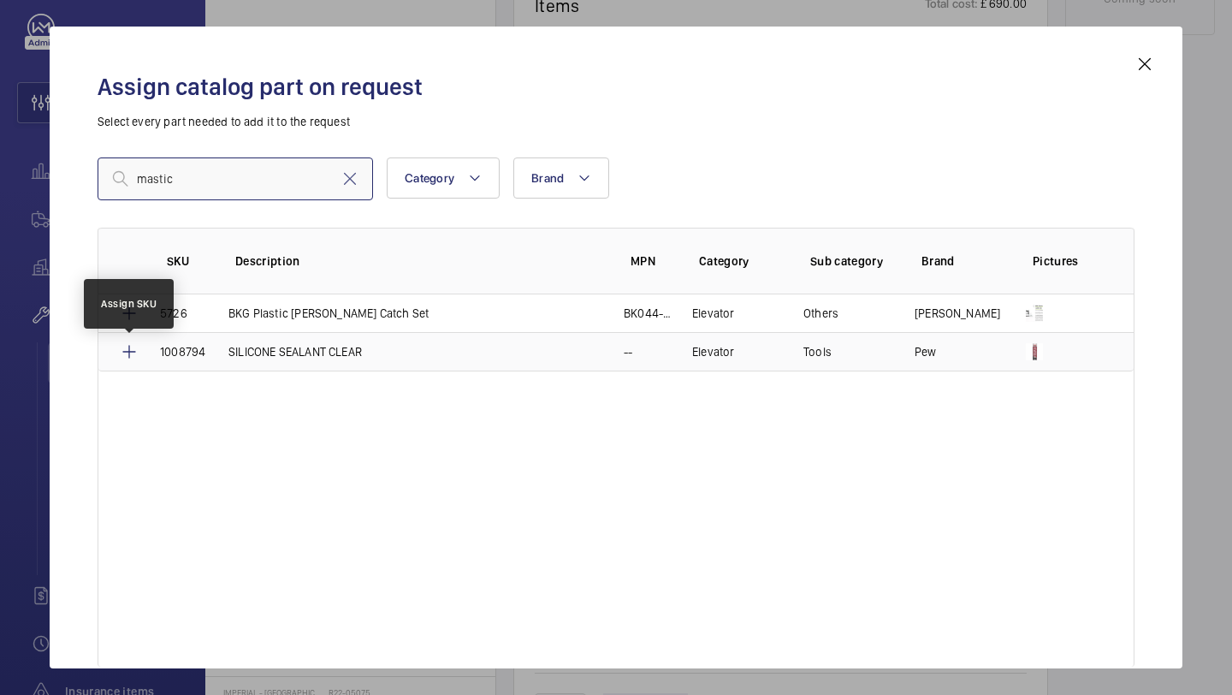
type input "mastic"
click at [133, 353] on mat-icon at bounding box center [129, 351] width 21 height 21
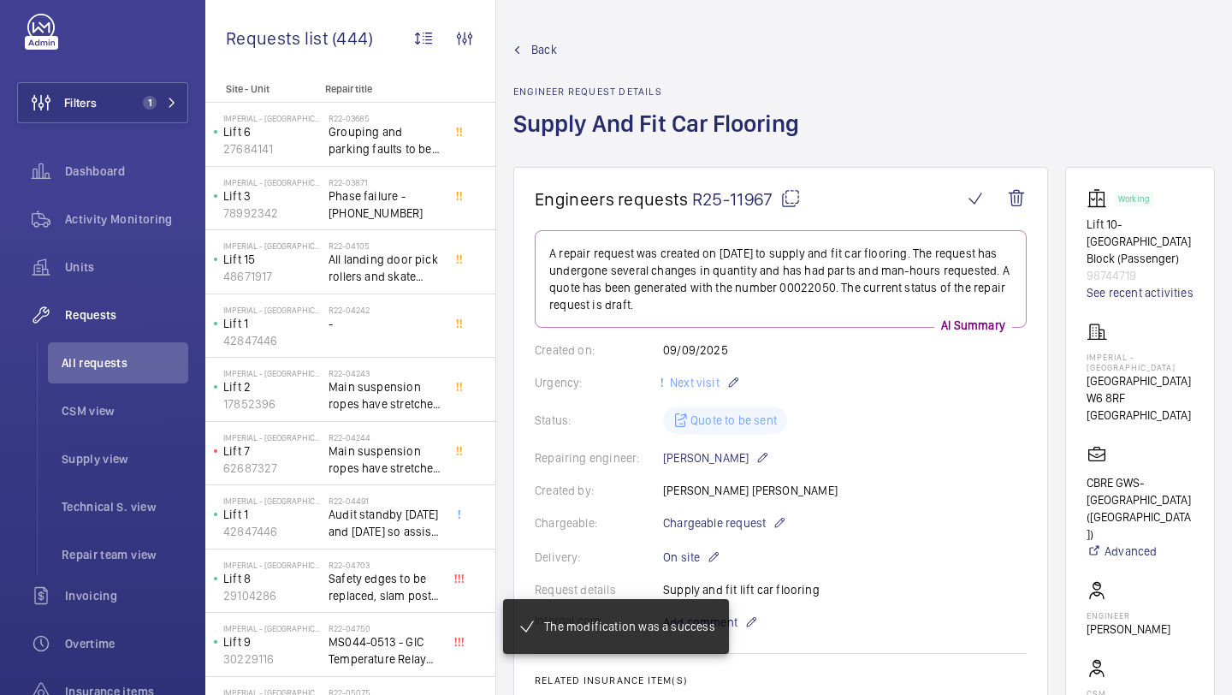
scroll to position [1105, 0]
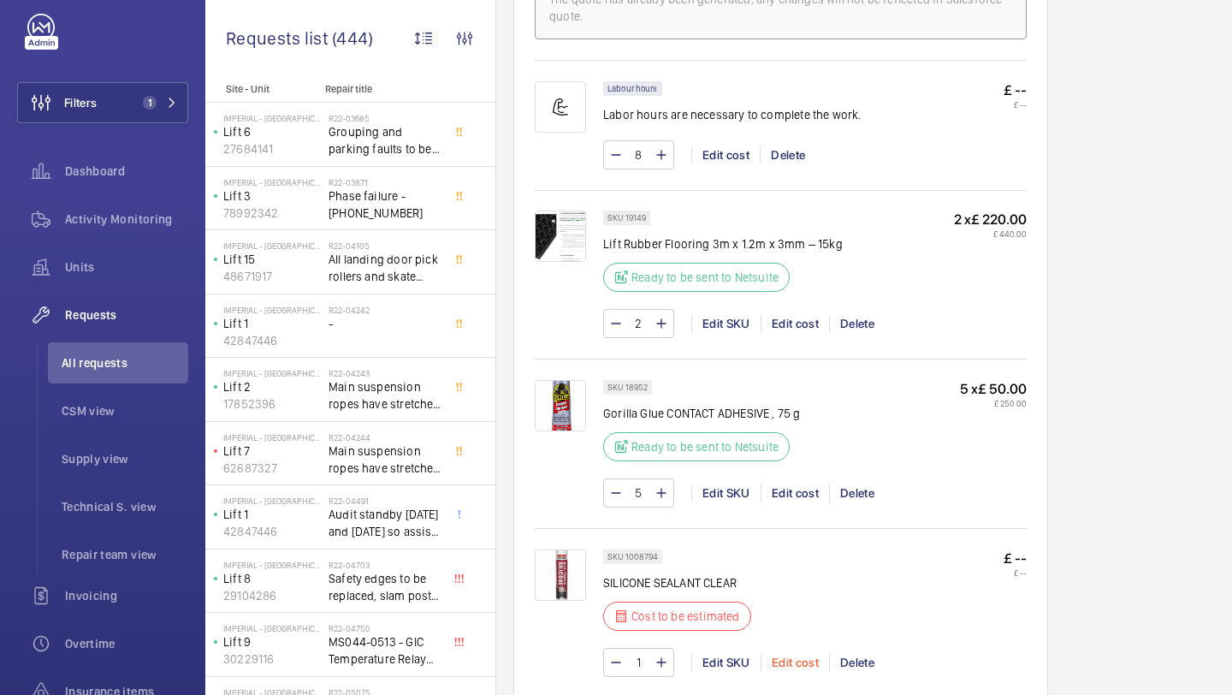
click at [784, 661] on div "Edit cost" at bounding box center [795, 662] width 68 height 17
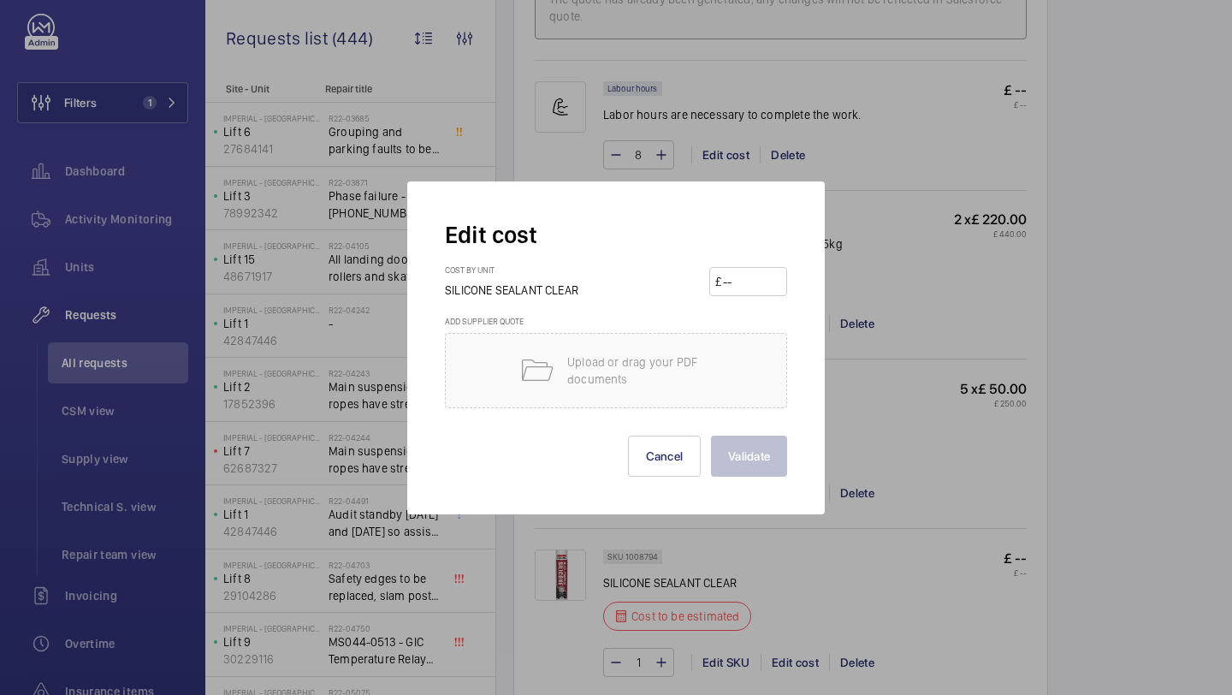
click at [746, 298] on div "Cost by unit SILICONE SEALANT CLEAR £" at bounding box center [616, 289] width 342 height 51
click at [758, 278] on input "number" at bounding box center [751, 281] width 60 height 27
type input "25"
click at [752, 465] on button "Validate" at bounding box center [749, 455] width 76 height 41
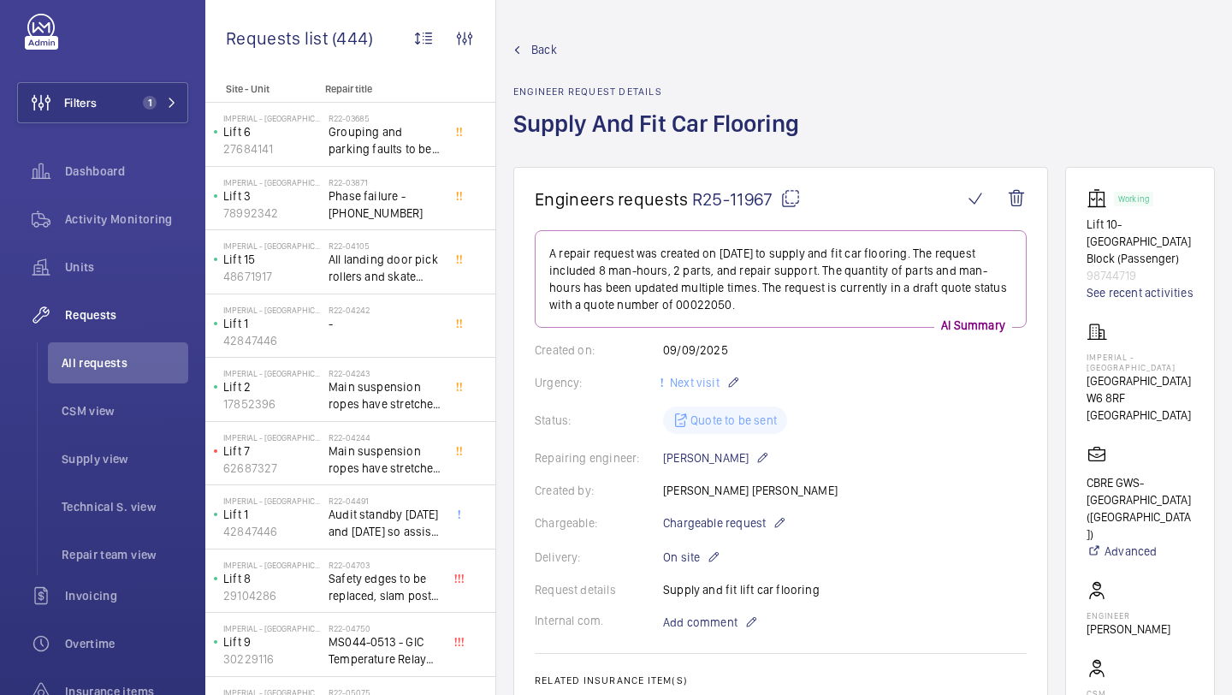
scroll to position [1821, 0]
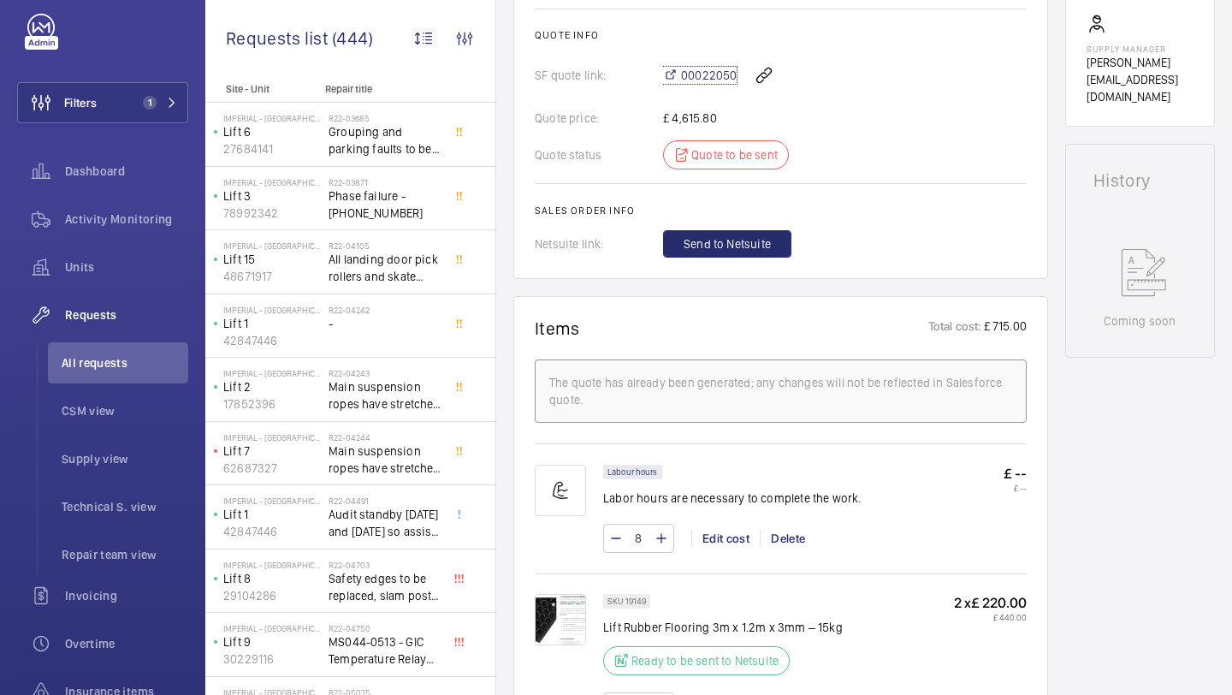
scroll to position [653, 0]
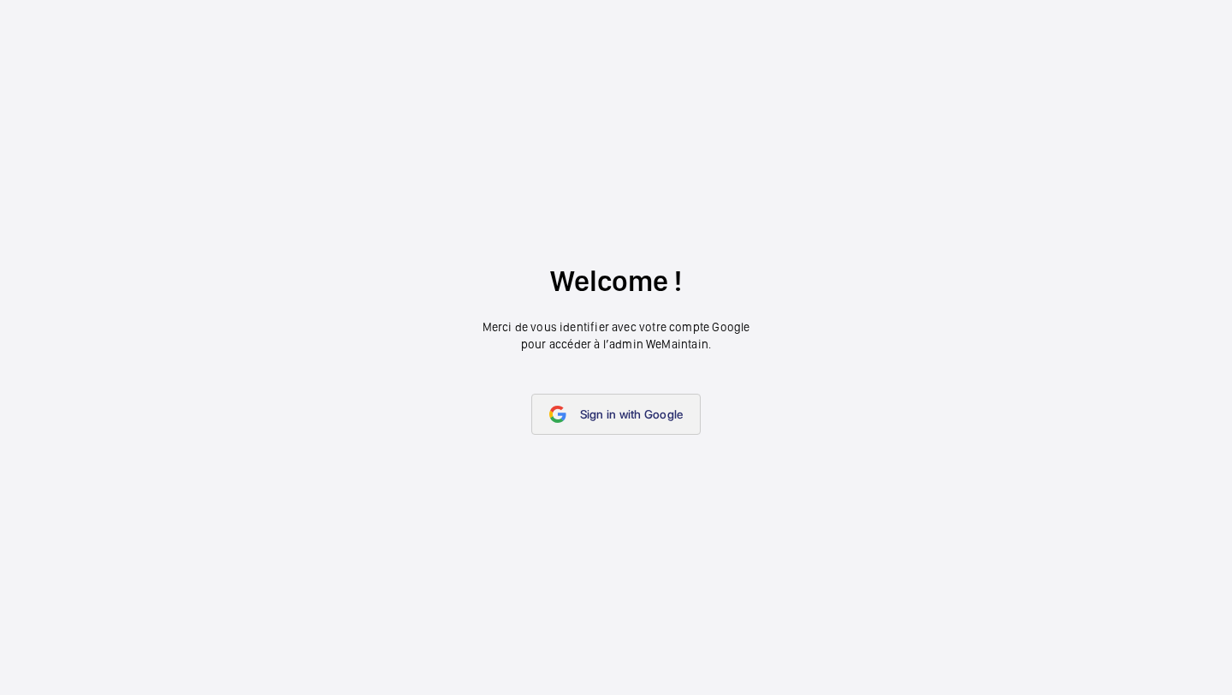
click at [622, 394] on link "Sign in with Google" at bounding box center [616, 414] width 170 height 41
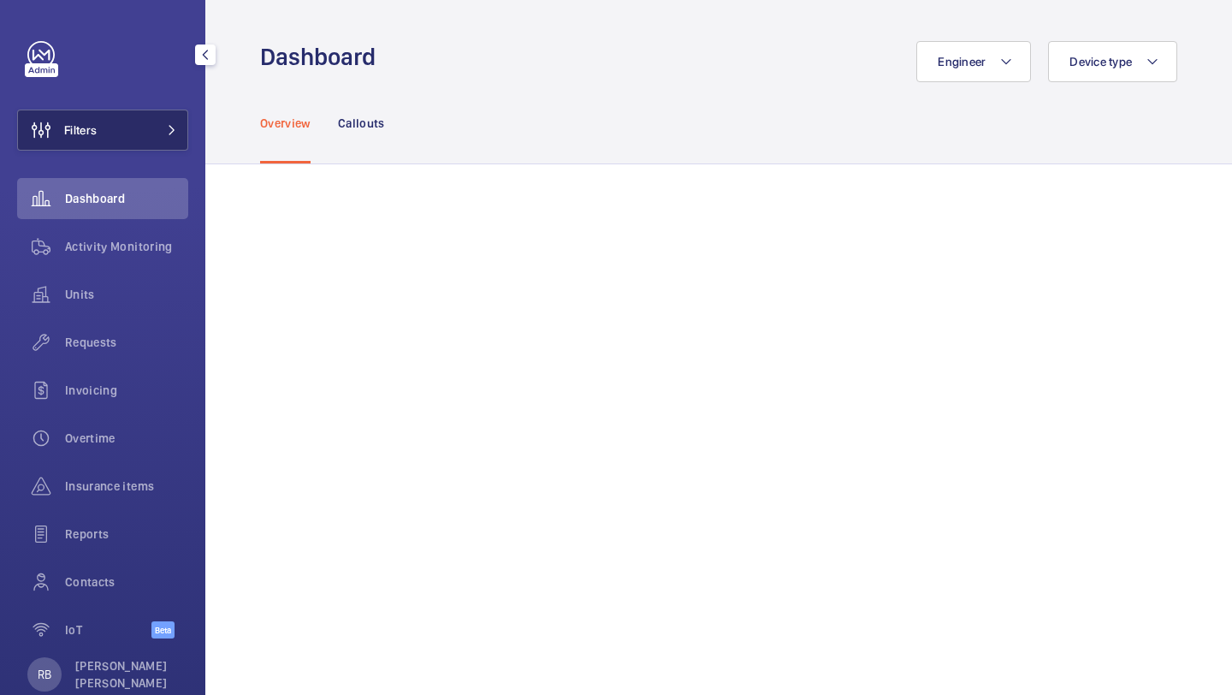
click at [82, 131] on span "Filters" at bounding box center [80, 129] width 33 height 17
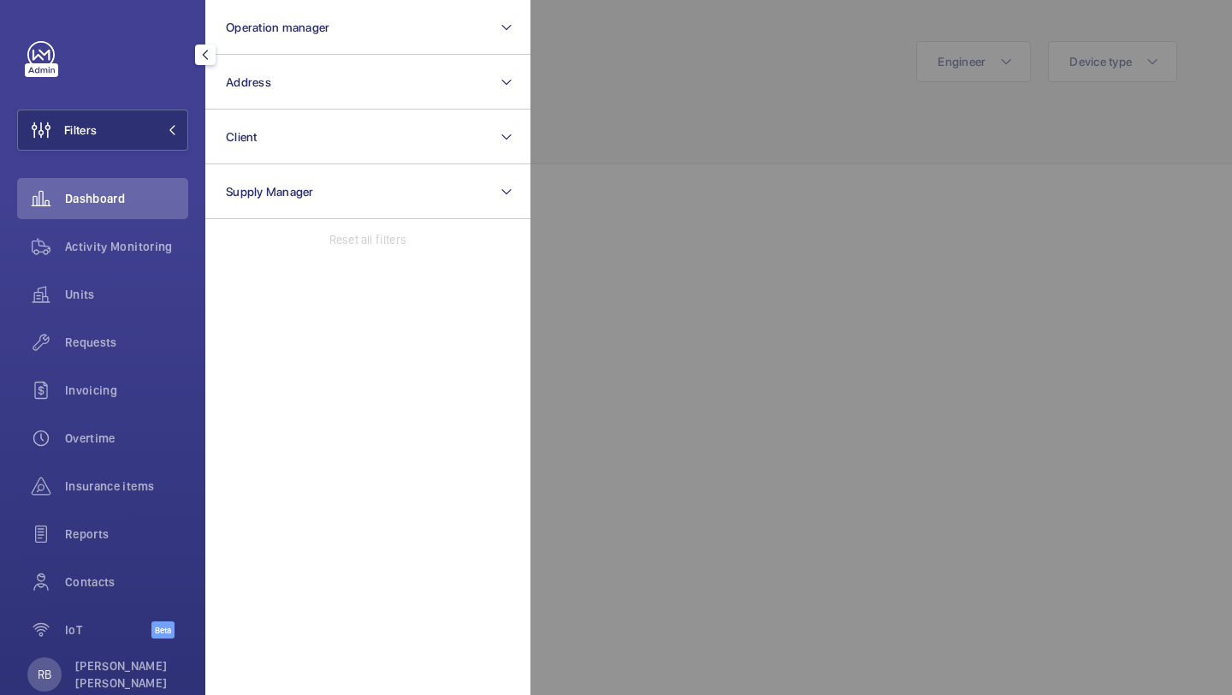
click at [752, 397] on div at bounding box center [1146, 347] width 1232 height 695
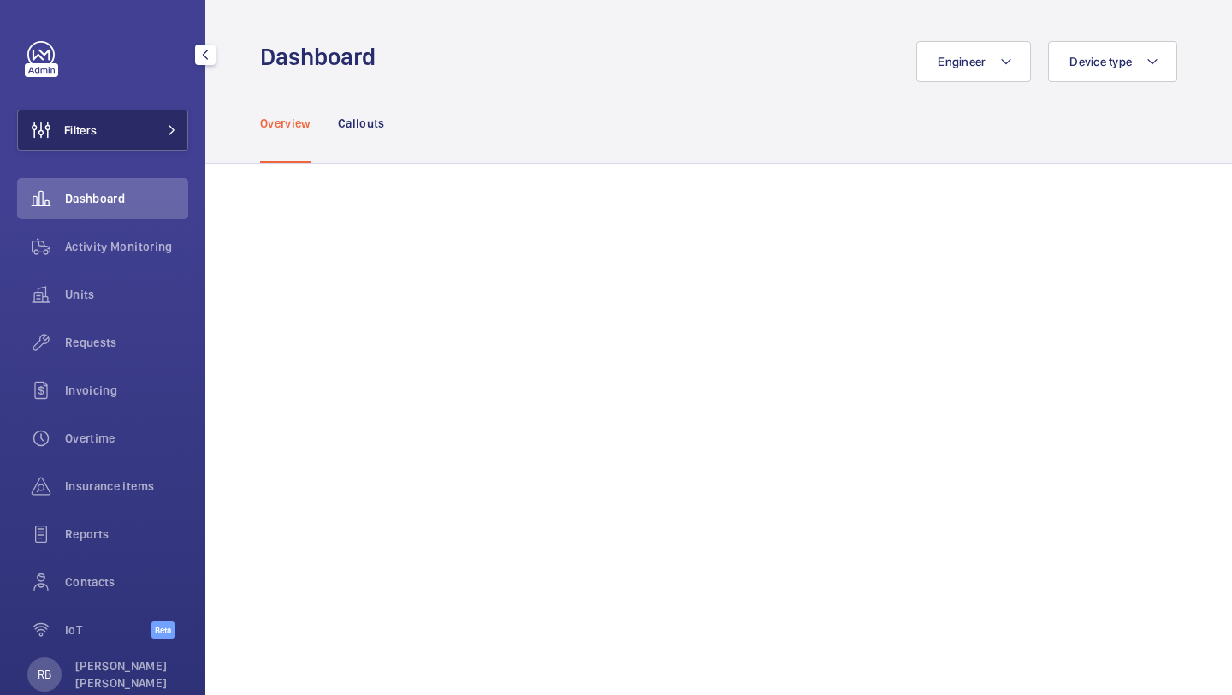
click at [163, 140] on button "Filters" at bounding box center [102, 130] width 171 height 41
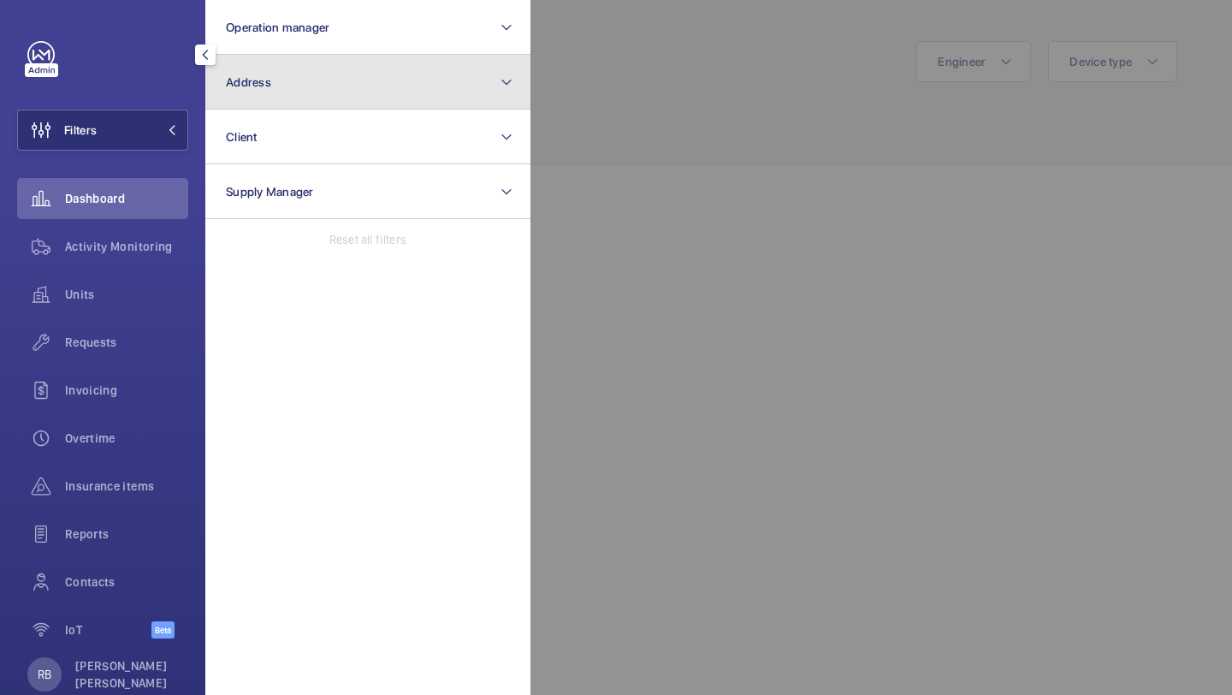
click at [280, 91] on button "Address" at bounding box center [367, 82] width 325 height 55
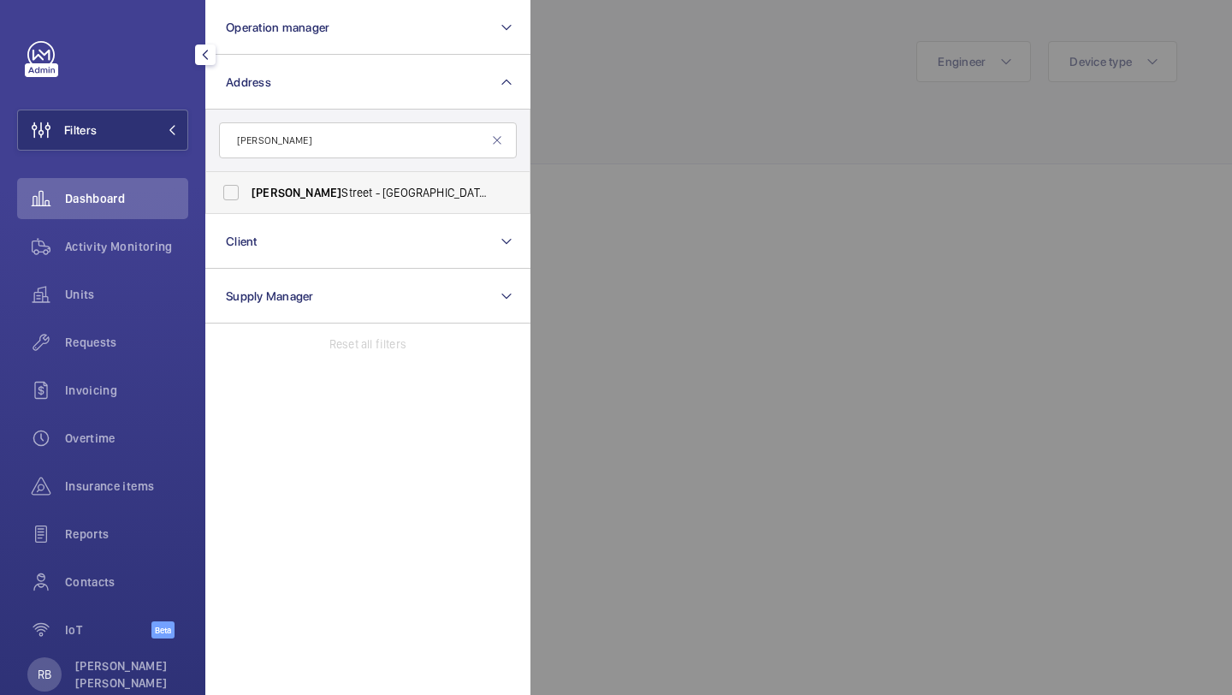
type input "westmoreland"
click at [287, 174] on label "Westmoreland Street - UCLH, 16-18 Westmoreland Street,, LONDON W1G 8PH" at bounding box center [355, 192] width 298 height 41
click at [248, 175] on input "Westmoreland Street - UCLH, 16-18 Westmoreland Street,, LONDON W1G 8PH" at bounding box center [231, 192] width 34 height 34
checkbox input "true"
click at [607, 98] on div at bounding box center [1146, 347] width 1232 height 695
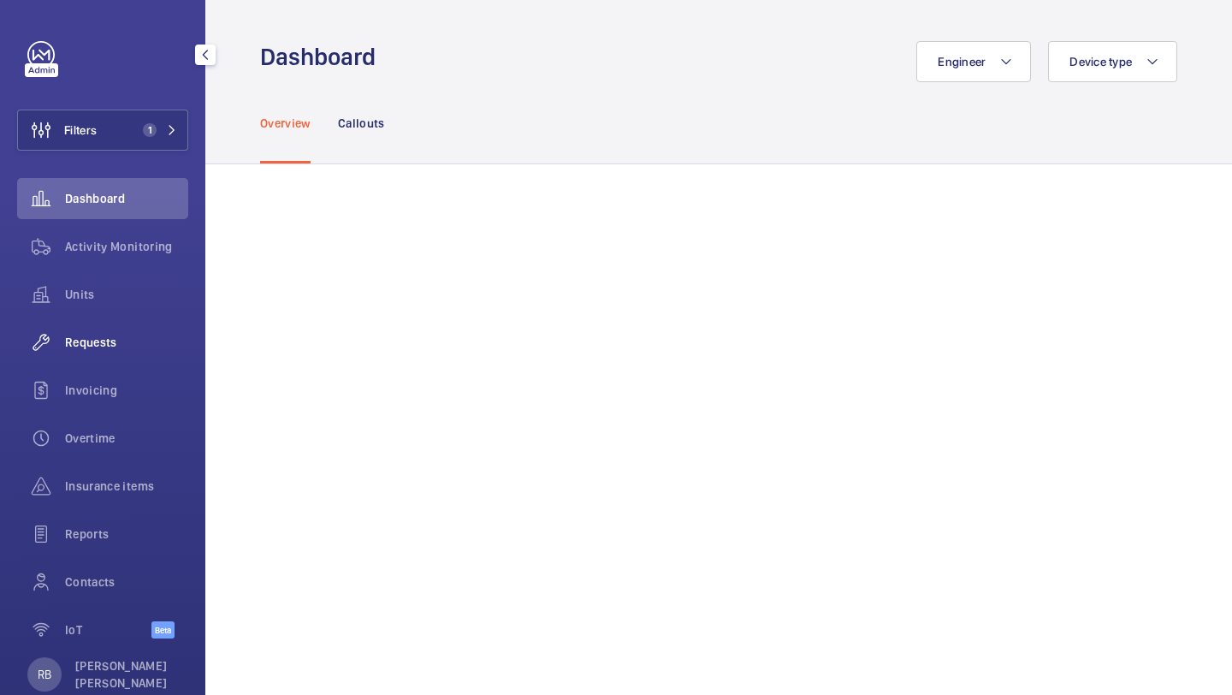
click at [121, 338] on span "Requests" at bounding box center [126, 342] width 123 height 17
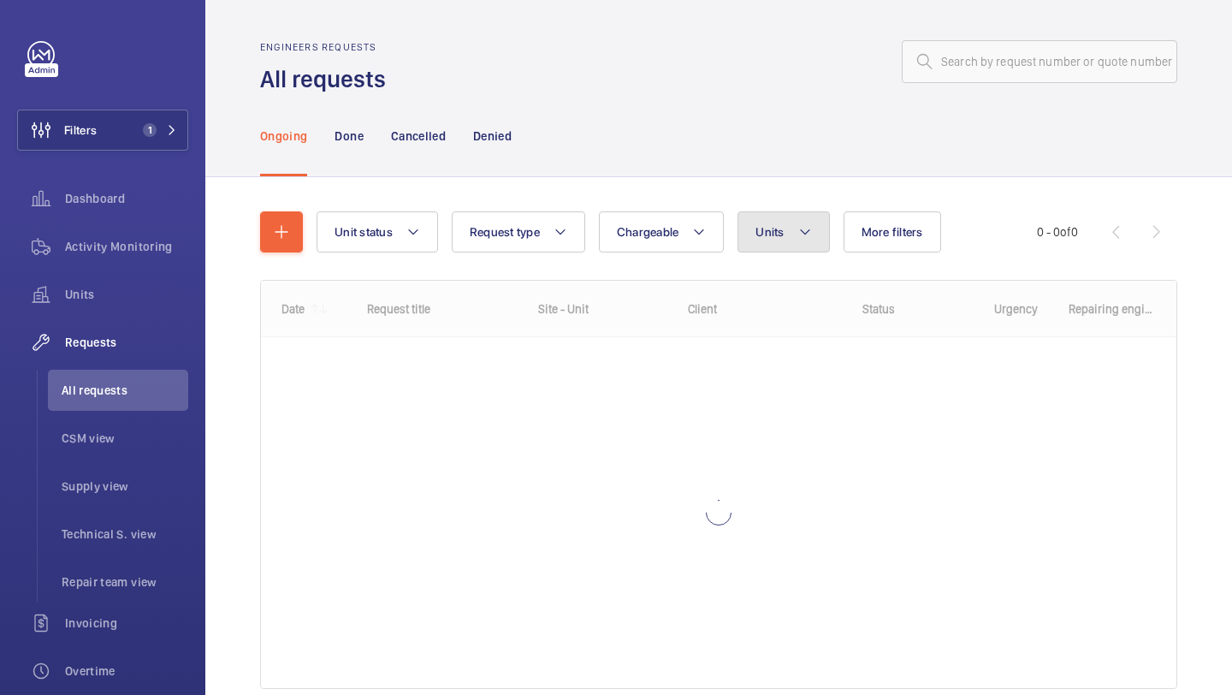
click at [759, 227] on span "Units" at bounding box center [769, 232] width 28 height 14
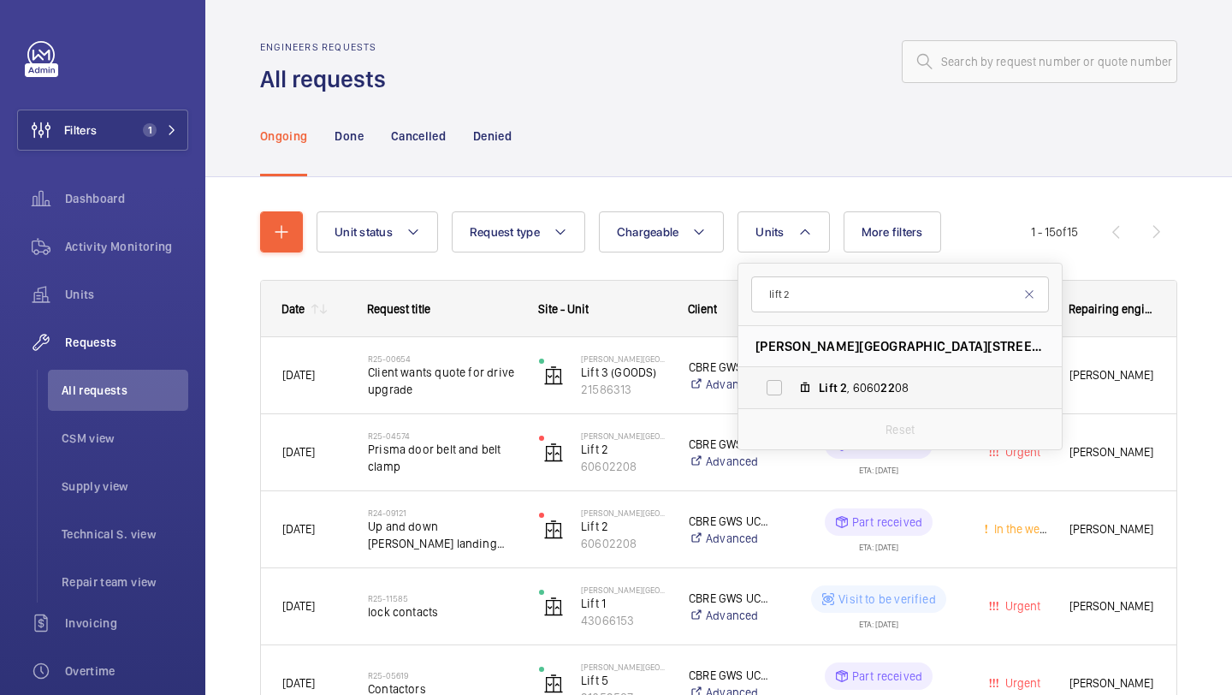
type input "lift 2"
click at [788, 393] on label "Lift 2 , 6060 2 2 08" at bounding box center [886, 387] width 296 height 41
click at [788, 393] on input "Lift 2 , 6060 2 2 08" at bounding box center [774, 387] width 34 height 34
checkbox input "true"
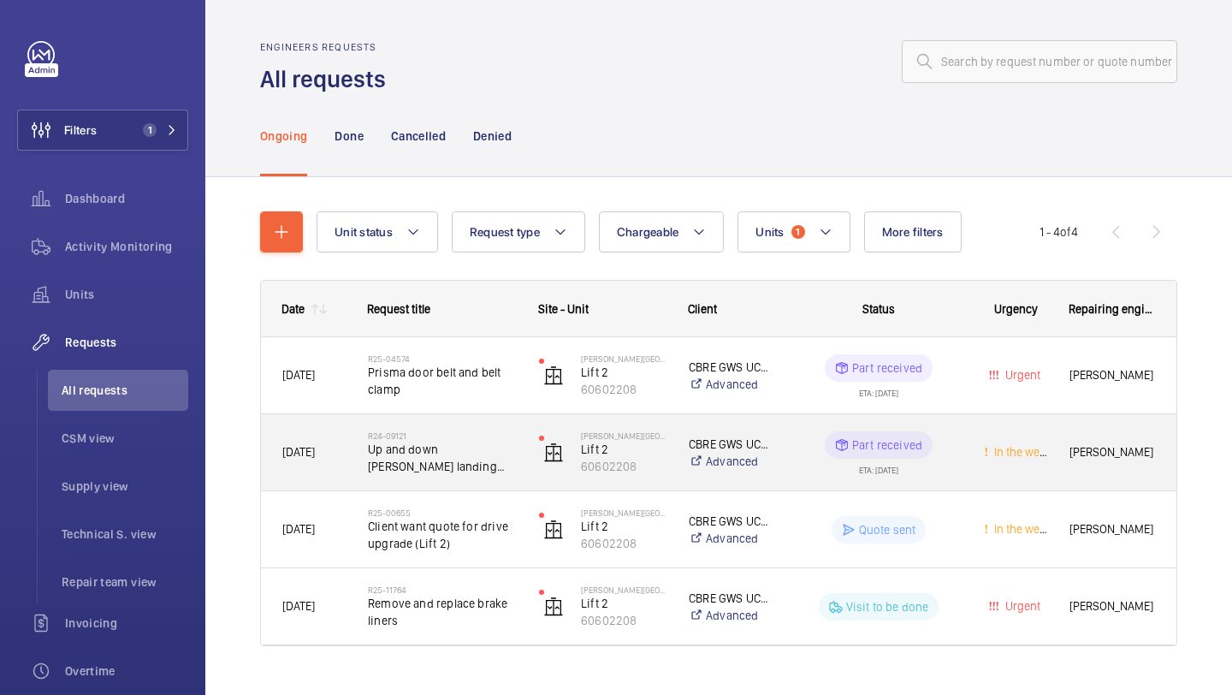
scroll to position [33, 0]
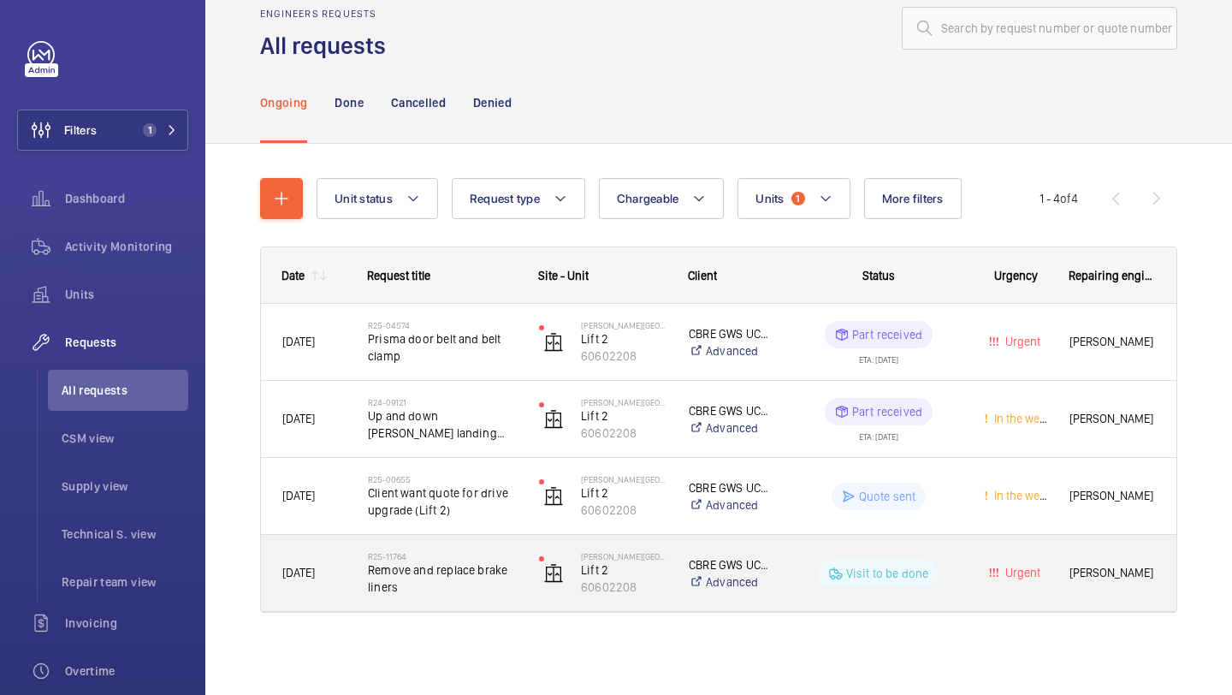
click at [474, 568] on span "Remove and replace brake liners" at bounding box center [442, 578] width 149 height 34
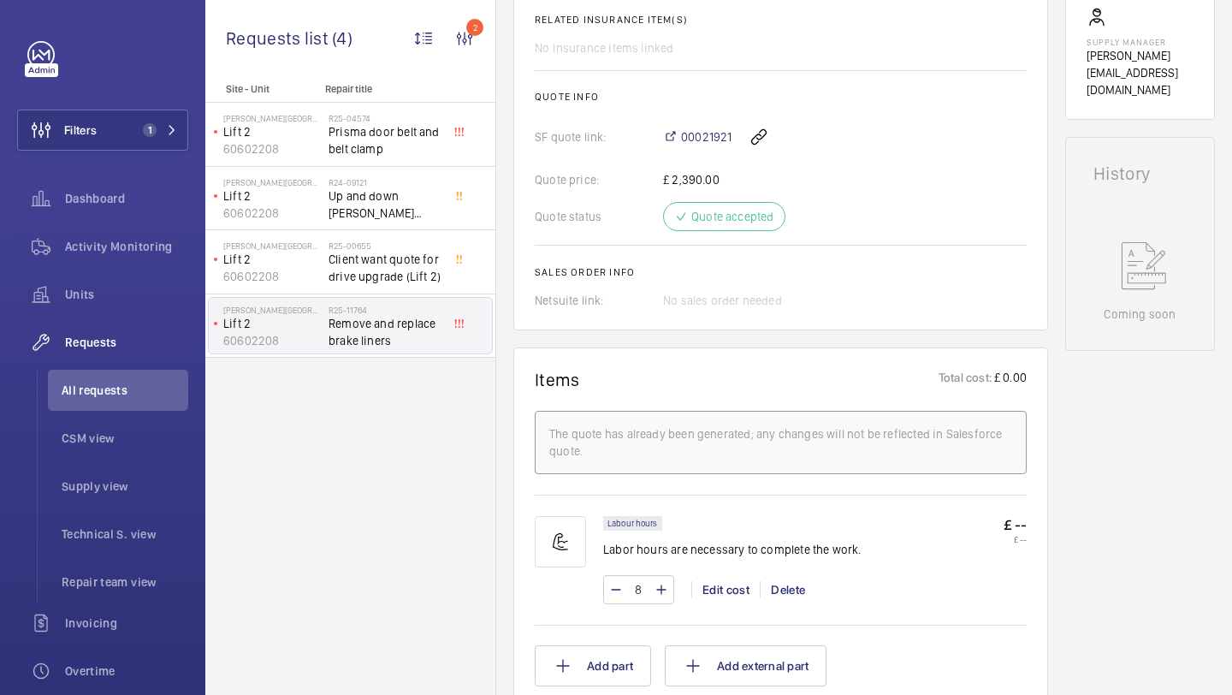
scroll to position [666, 0]
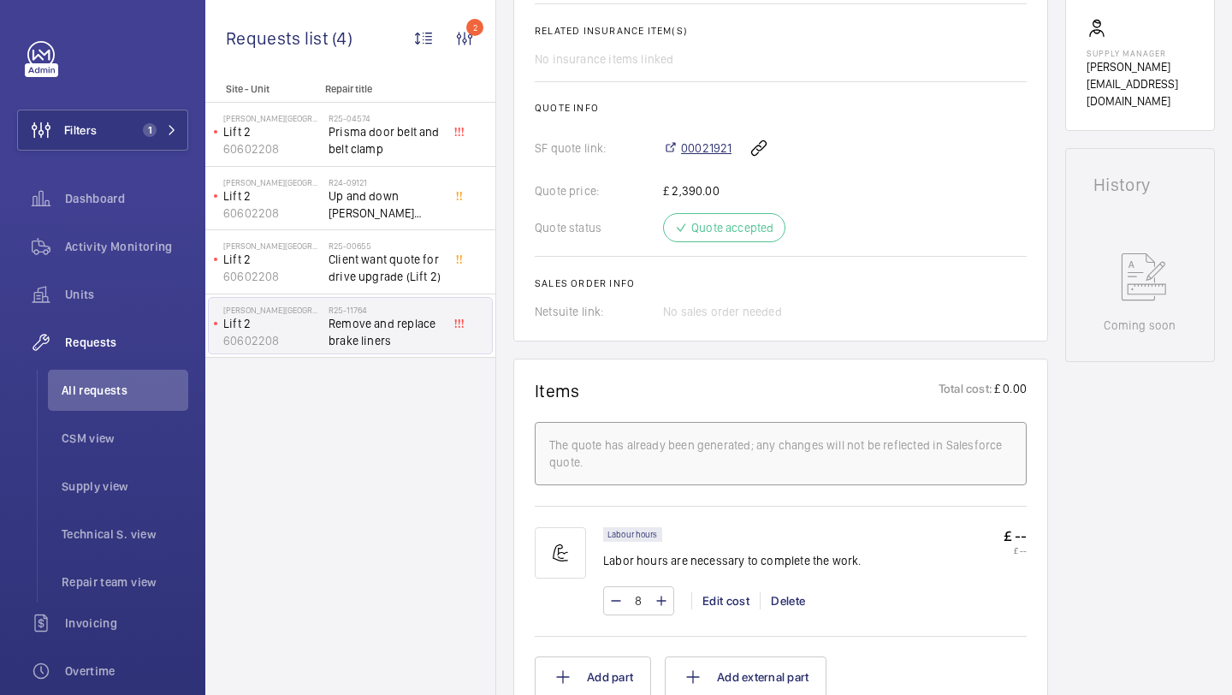
click at [707, 155] on span "00021921" at bounding box center [706, 147] width 50 height 17
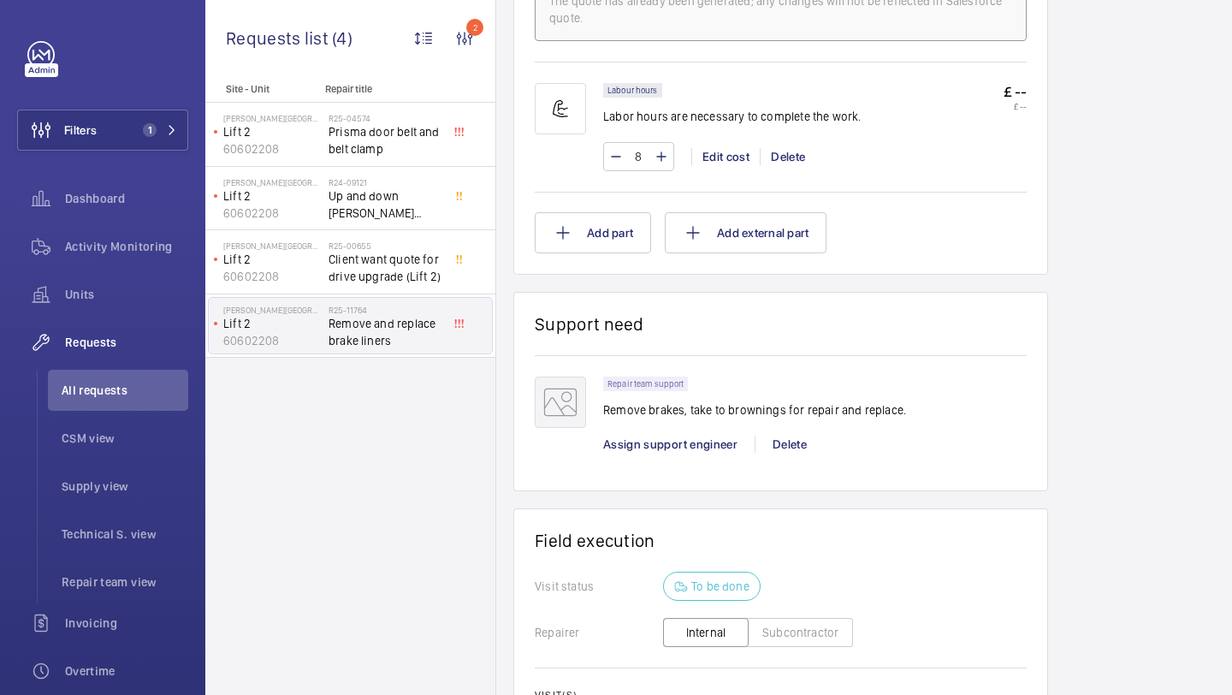
scroll to position [1109, 0]
click at [704, 449] on span "Assign support engineer" at bounding box center [670, 446] width 134 height 14
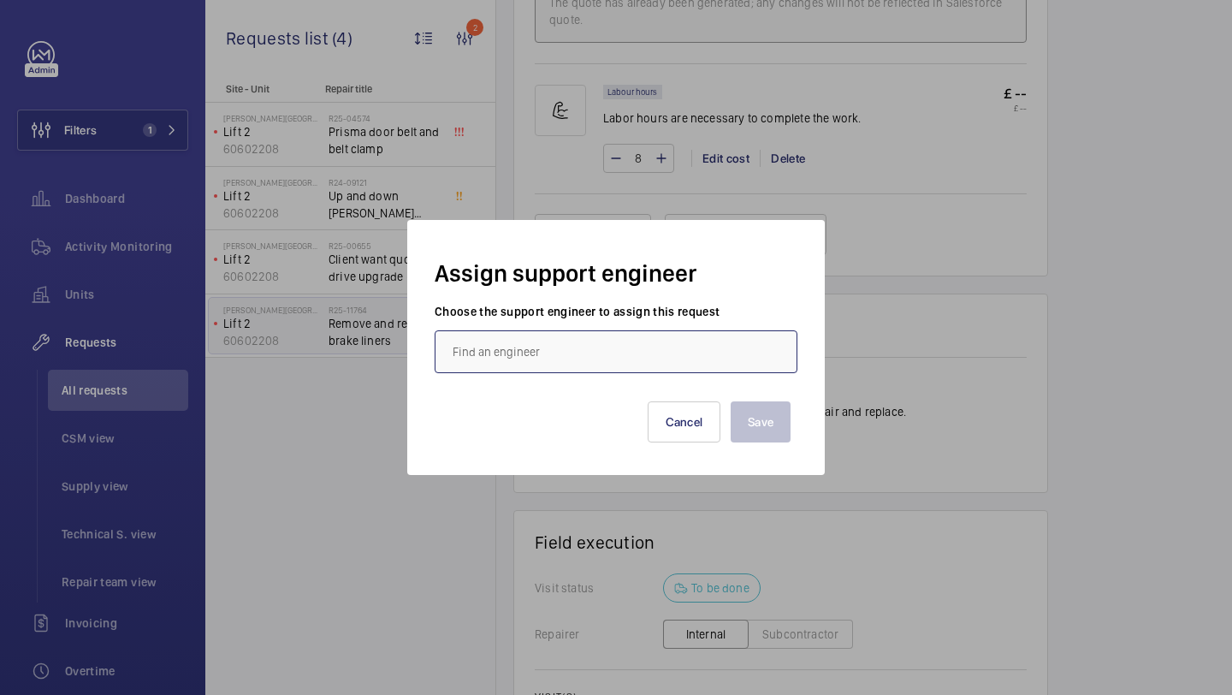
click at [587, 340] on input "text" at bounding box center [616, 351] width 363 height 43
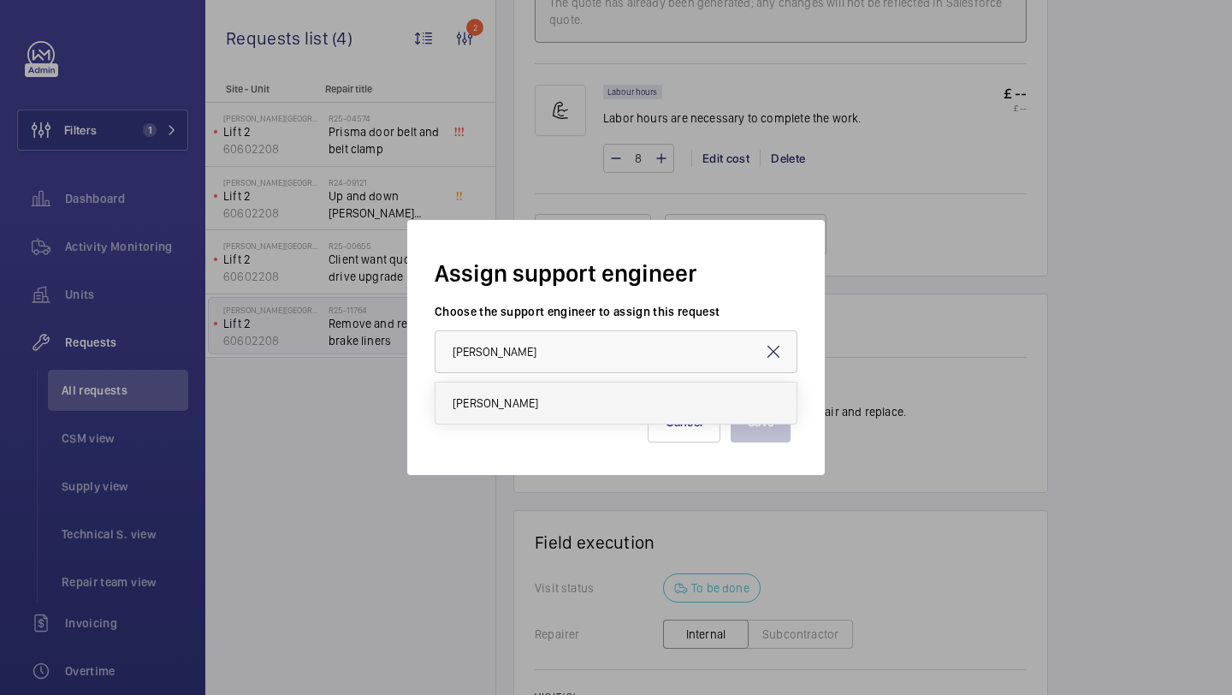
click at [531, 407] on mat-option "Jack Gambie" at bounding box center [615, 402] width 361 height 41
type input "Jack Gambie"
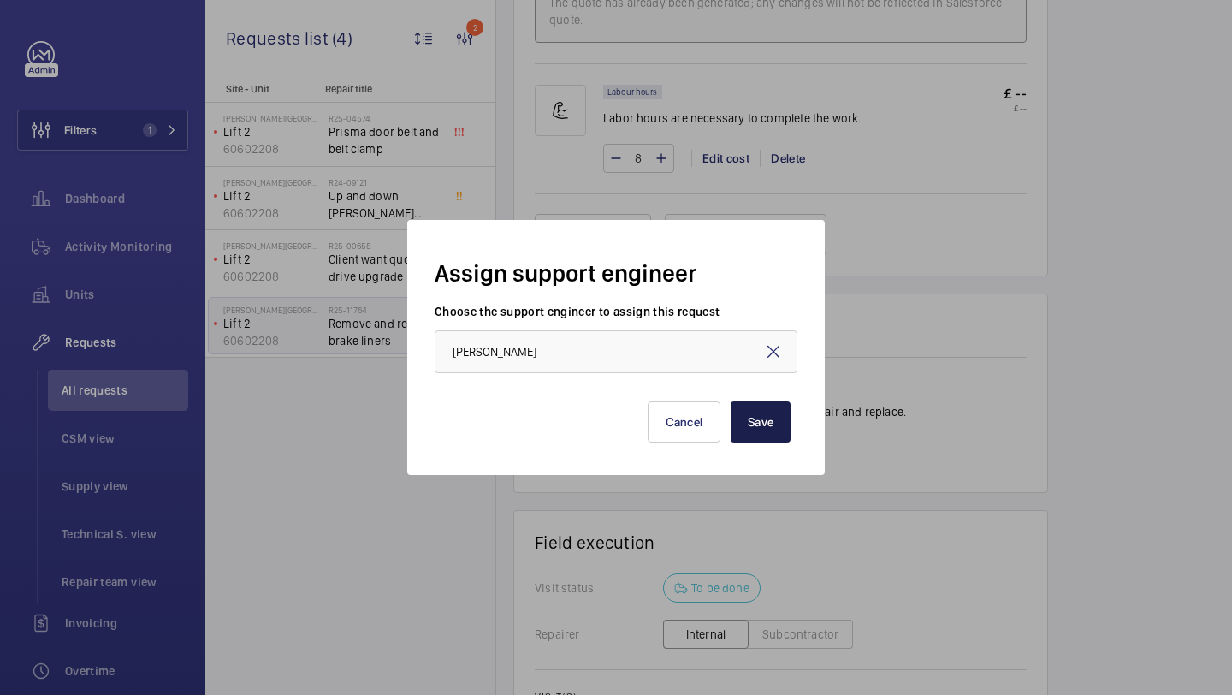
click at [749, 414] on button "Save" at bounding box center [761, 421] width 60 height 41
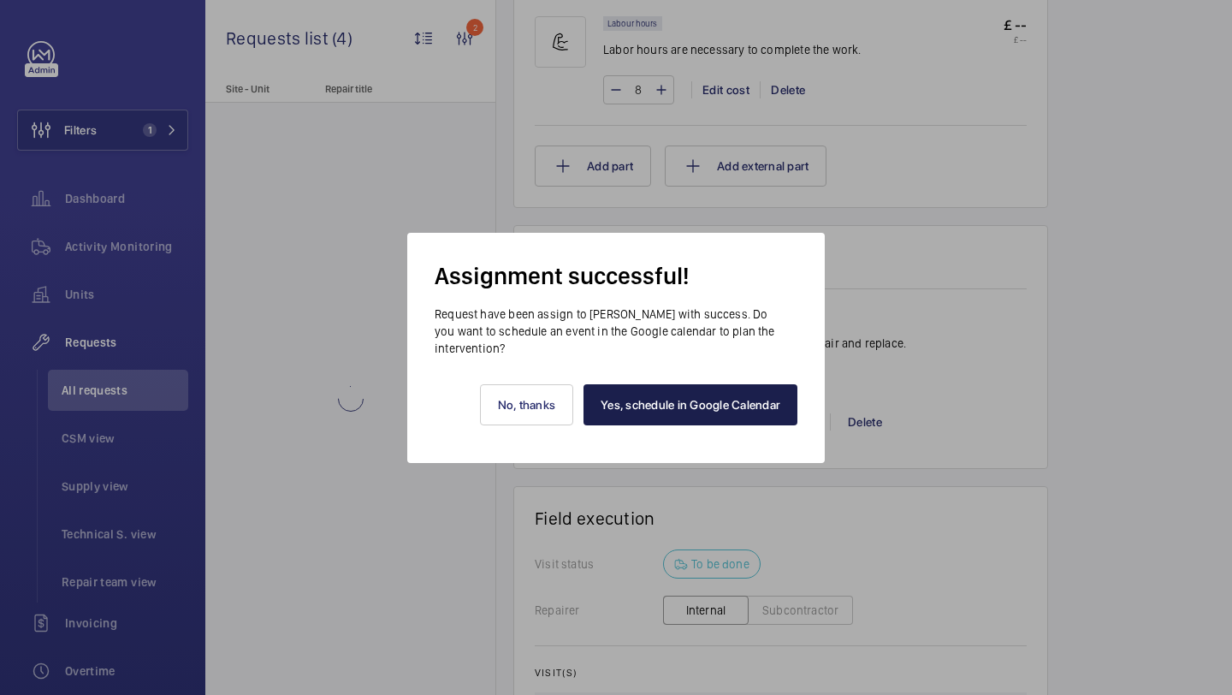
click at [665, 407] on link "Yes, schedule in Google Calendar" at bounding box center [691, 404] width 214 height 41
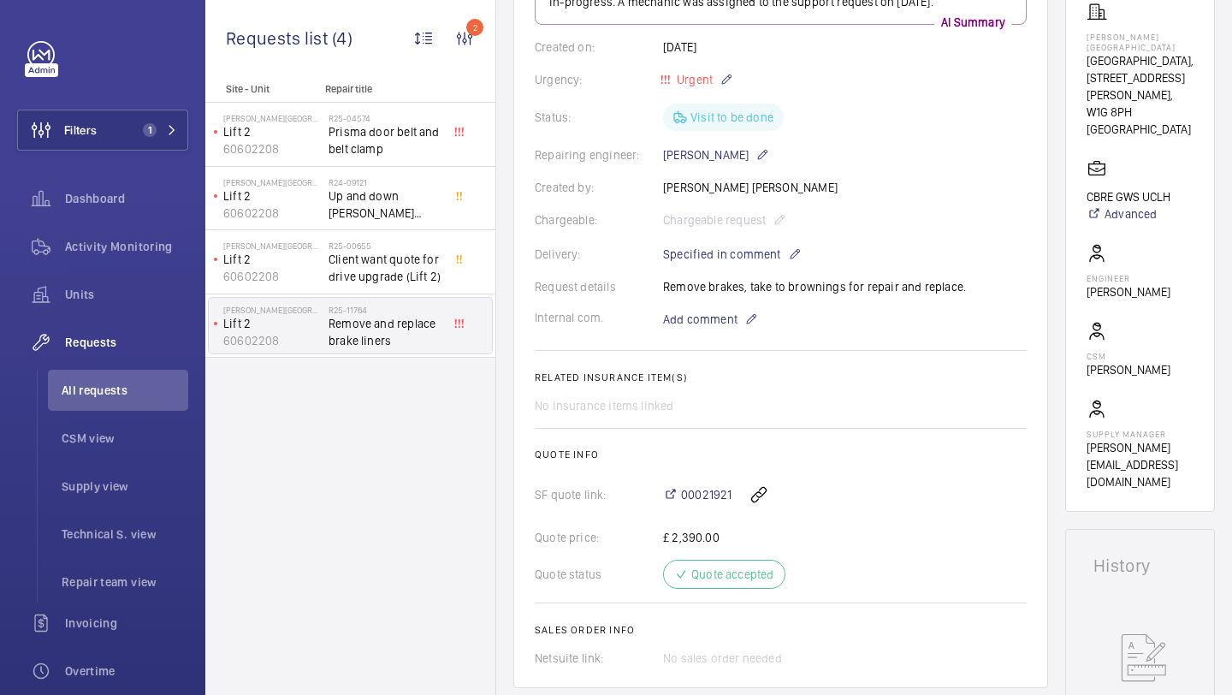
scroll to position [287, 0]
click at [713, 326] on span "Add comment" at bounding box center [700, 317] width 74 height 17
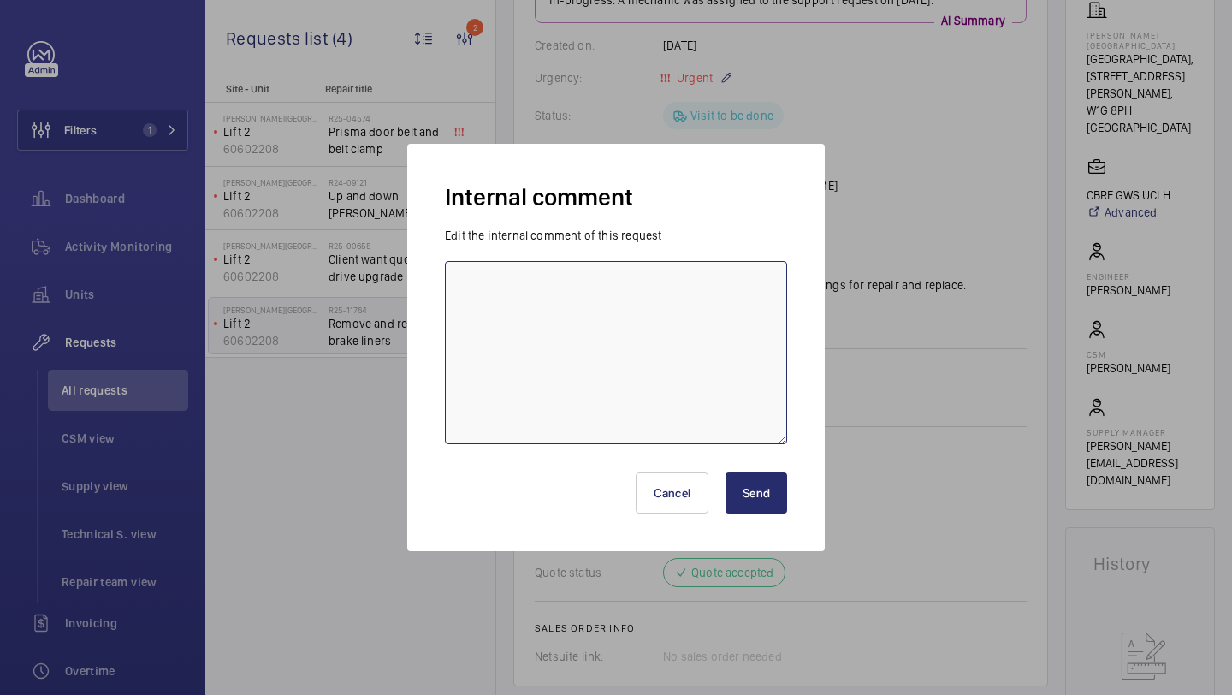
click at [718, 327] on textarea at bounding box center [616, 352] width 342 height 183
type textarea "JACK G BOOKED FOR FRIDAY 12TH SEPTEMBER"
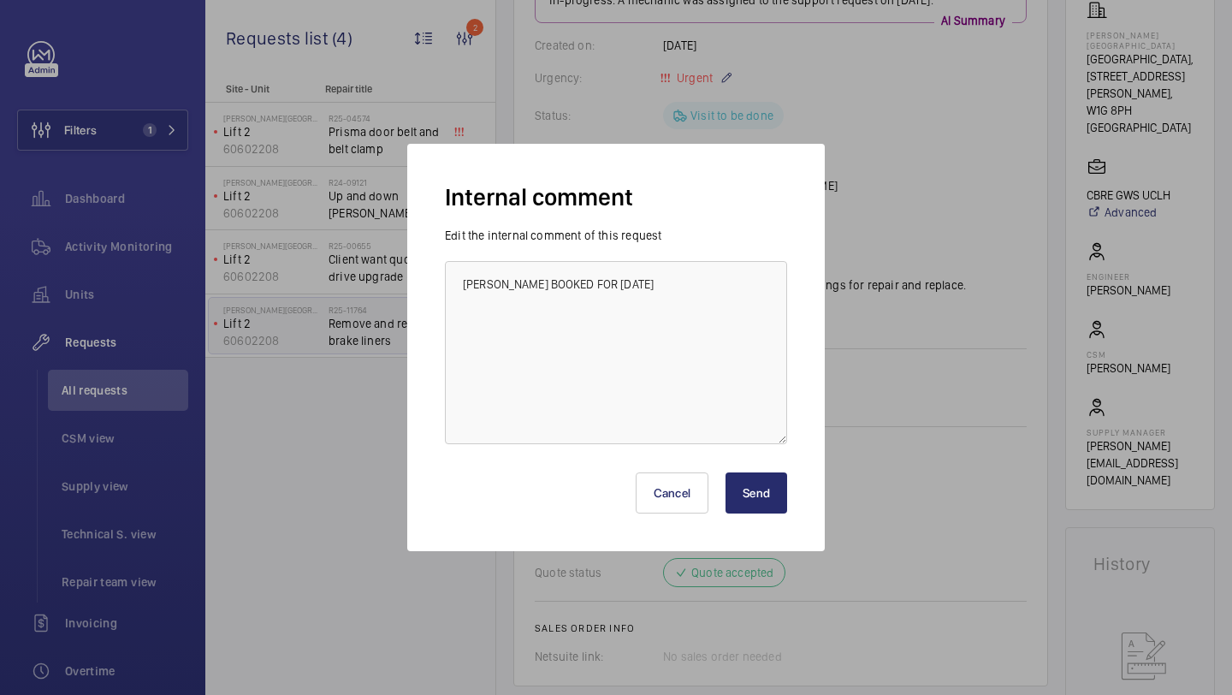
click at [759, 494] on button "Send" at bounding box center [757, 492] width 62 height 41
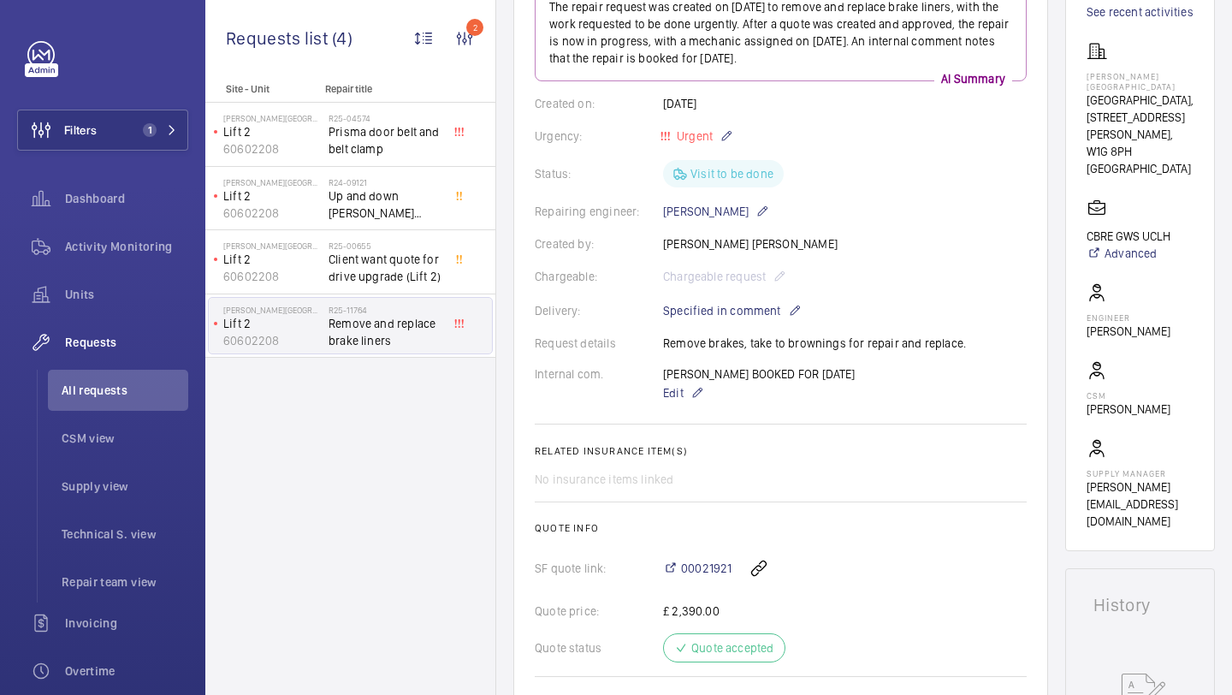
scroll to position [260, 0]
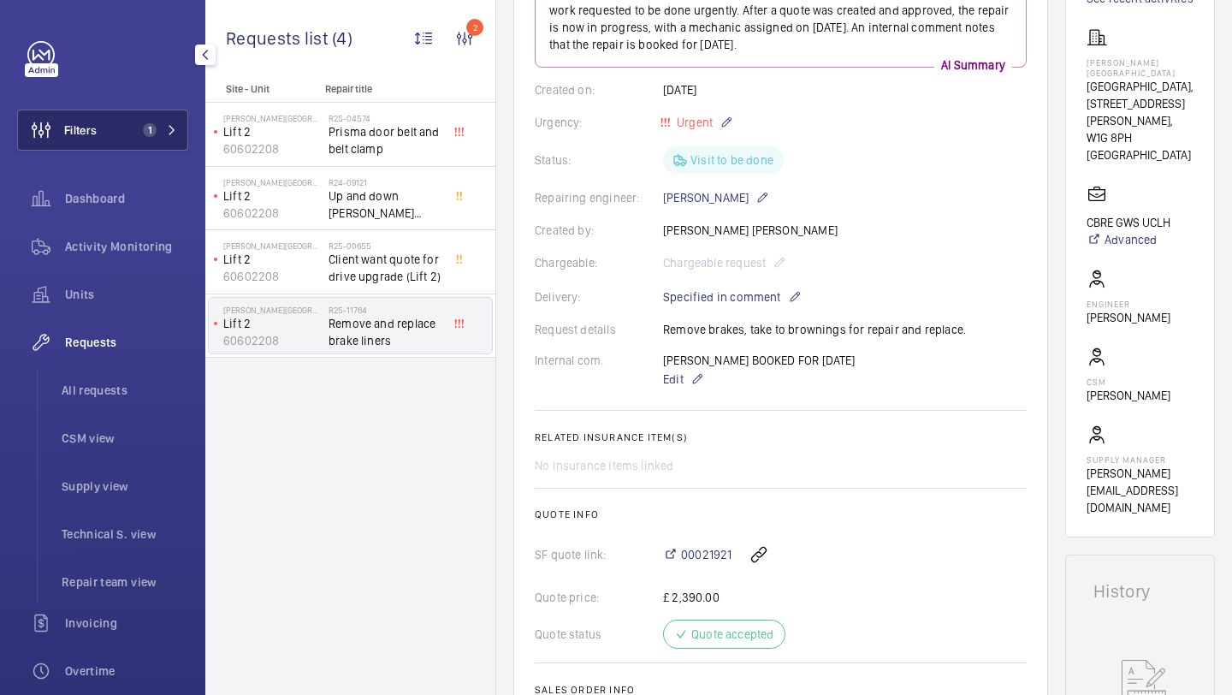
click at [169, 139] on button "Filters 1" at bounding box center [102, 130] width 171 height 41
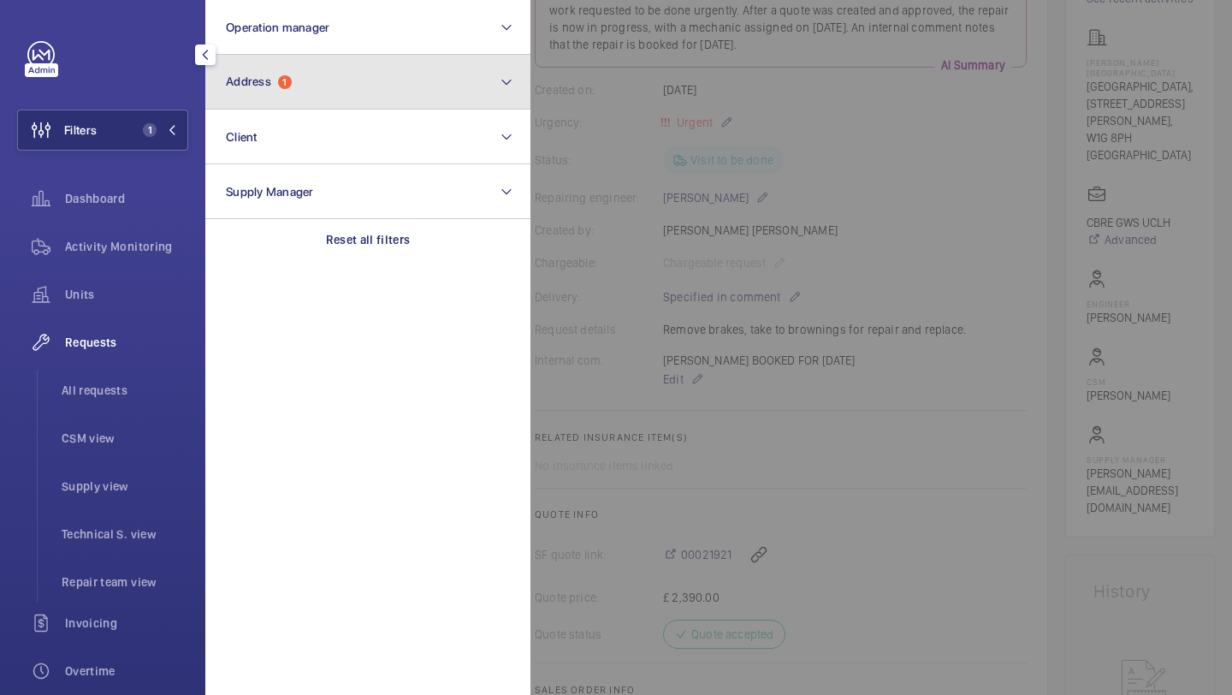
click at [240, 92] on button "Address 1" at bounding box center [367, 82] width 325 height 55
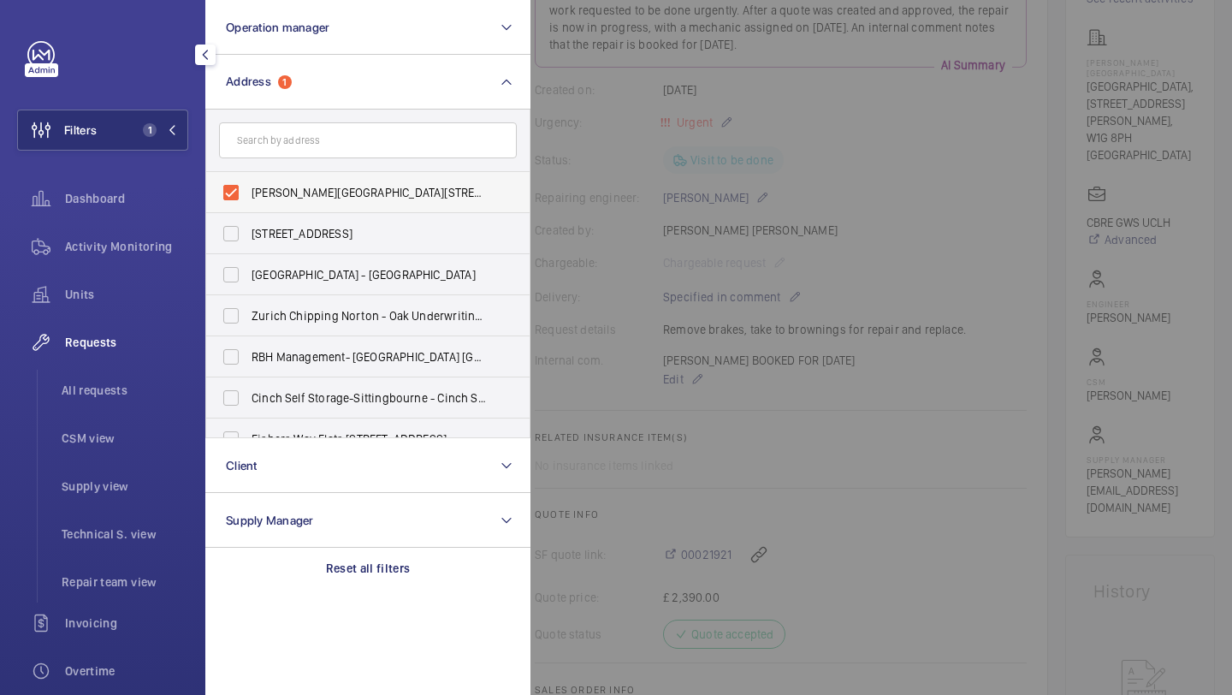
click at [266, 203] on label "Westmoreland Street - UCLH, 16-18 Westmoreland Street,, LONDON W1G 8PH" at bounding box center [355, 192] width 298 height 41
click at [248, 203] on input "Westmoreland Street - UCLH, 16-18 Westmoreland Street,, LONDON W1G 8PH" at bounding box center [231, 192] width 34 height 34
checkbox input "false"
click at [123, 577] on span "Repair team view" at bounding box center [125, 581] width 127 height 17
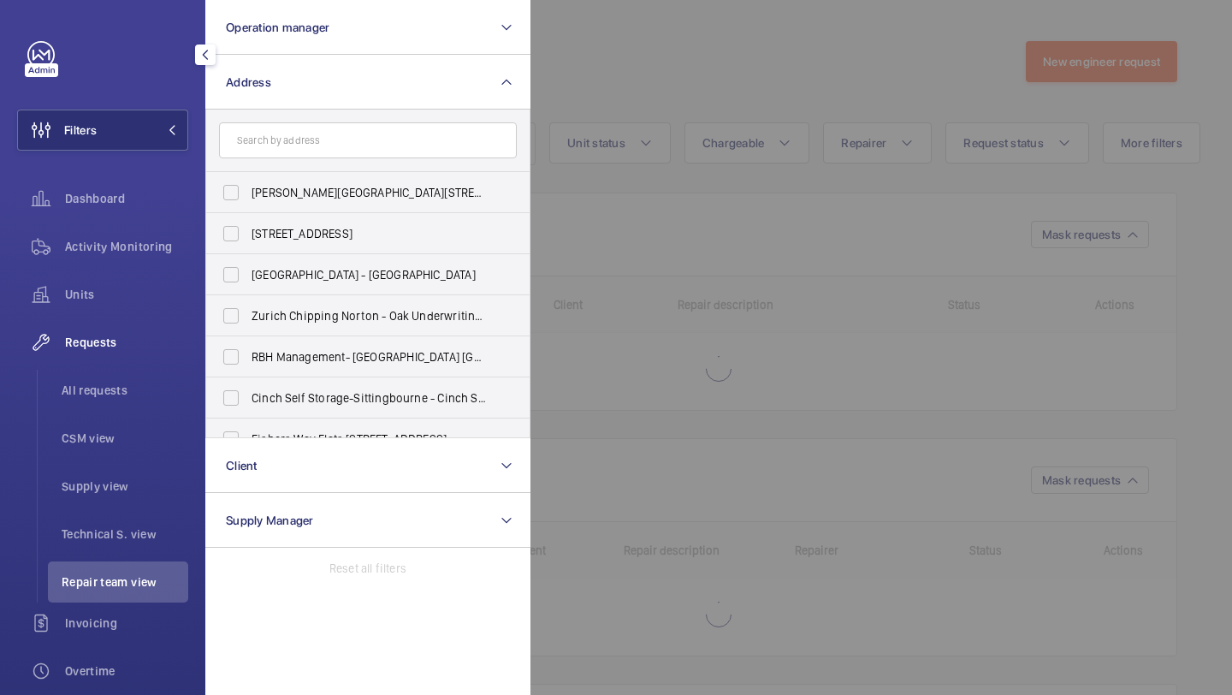
click at [607, 229] on div at bounding box center [1146, 347] width 1232 height 695
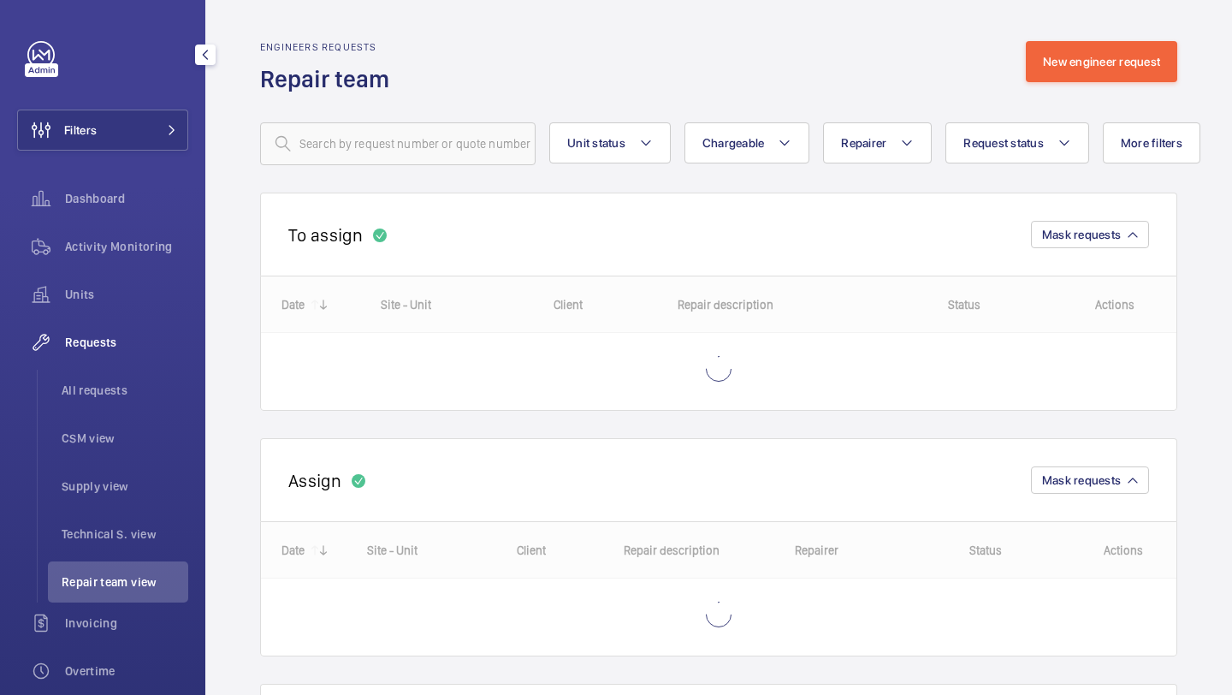
click at [399, 114] on wm-front-routed-filters "Unit status Chargeable Repairer Request status More filters Device type Reset a…" at bounding box center [718, 130] width 917 height 70
click at [392, 145] on input "text" at bounding box center [397, 143] width 275 height 43
paste input "R25-11947"
click at [392, 145] on input "R25-11947" at bounding box center [397, 143] width 275 height 43
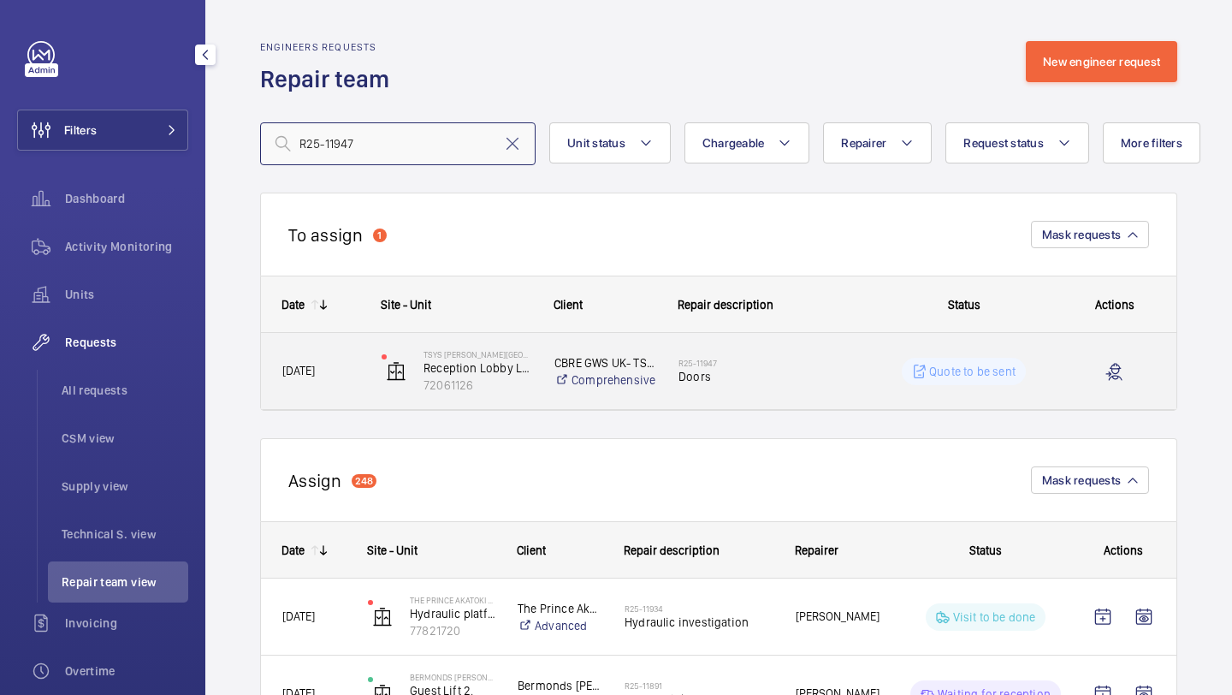
type input "R25-11947"
click at [740, 366] on h2 "R25-11947" at bounding box center [765, 363] width 175 height 10
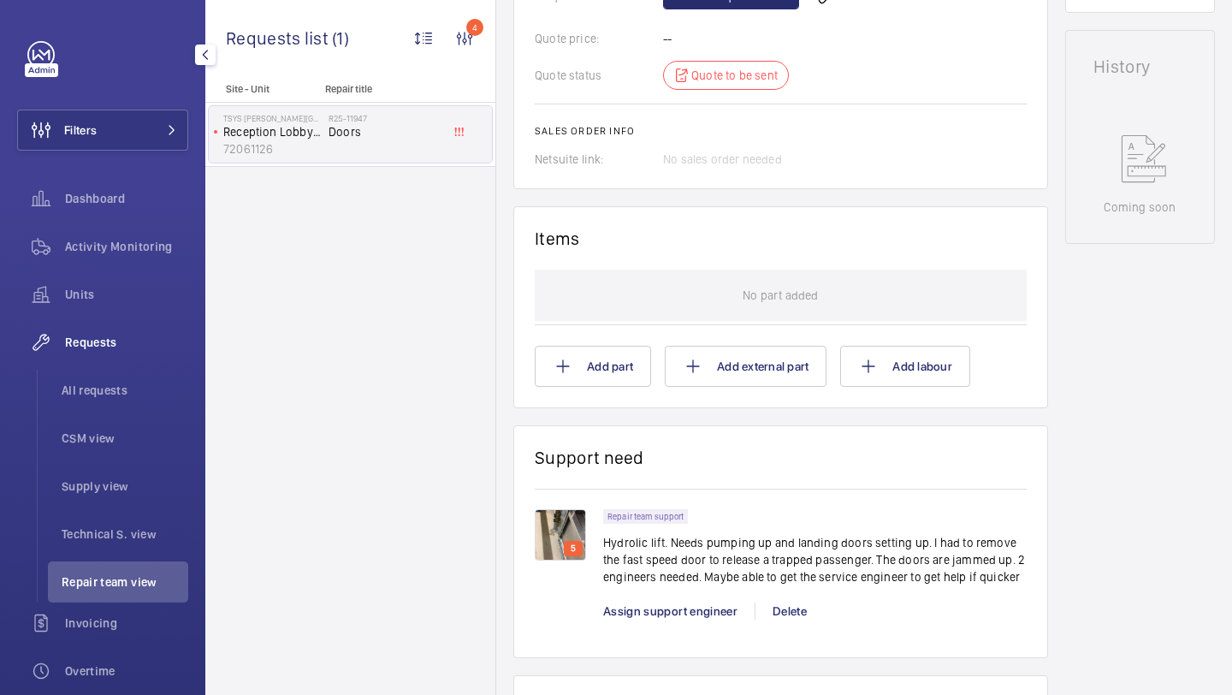
scroll to position [803, 0]
click at [690, 586] on div "Repair team support Hydrolic lift. Needs pumping up and landing doors setting u…" at bounding box center [815, 550] width 424 height 86
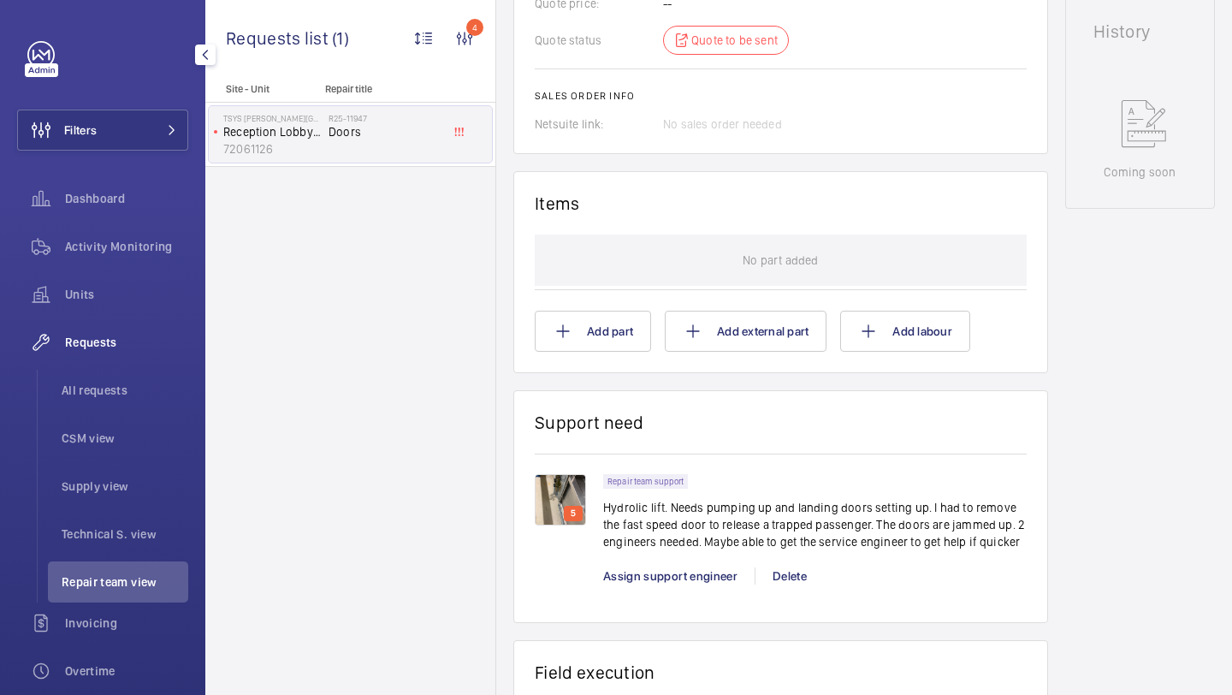
scroll to position [853, 0]
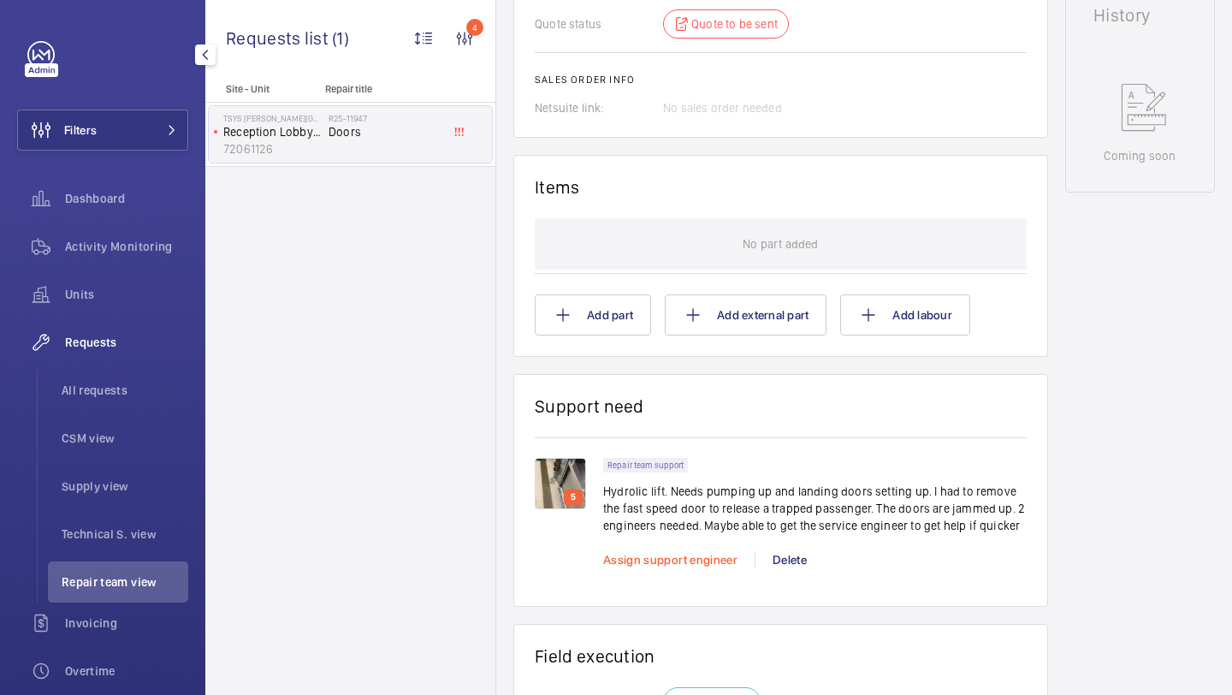
click at [669, 566] on span "Assign support engineer" at bounding box center [670, 560] width 134 height 14
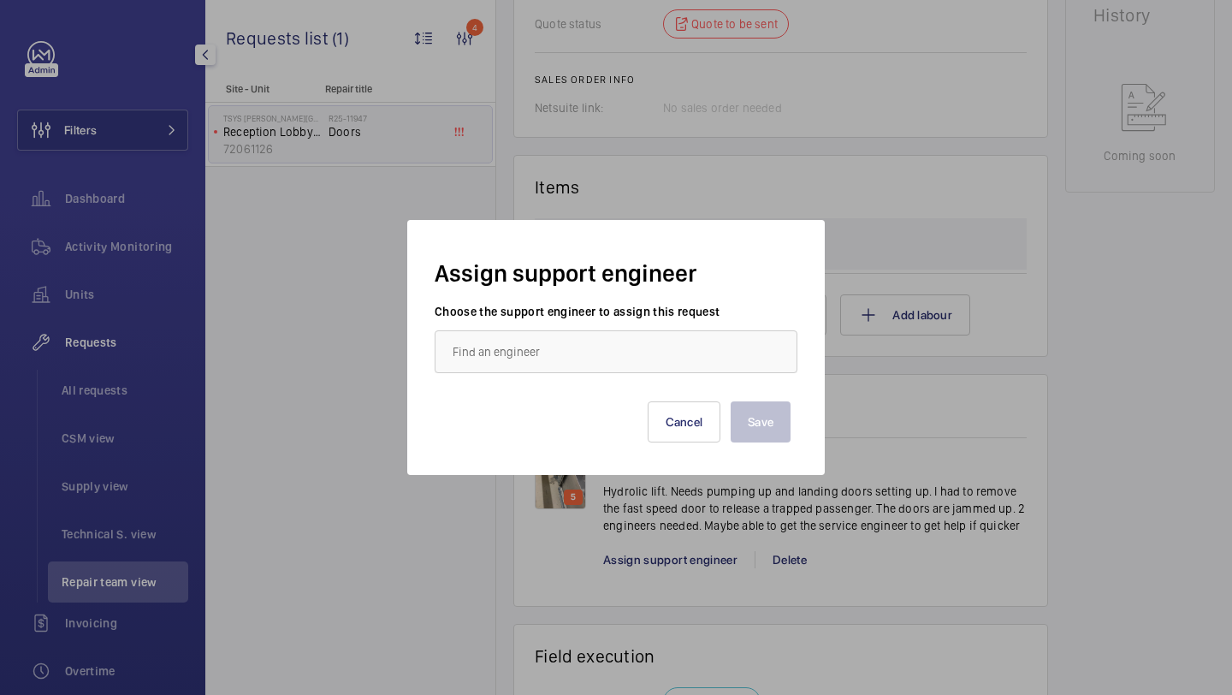
click at [601, 380] on div "Save Cancel" at bounding box center [615, 408] width 349 height 68
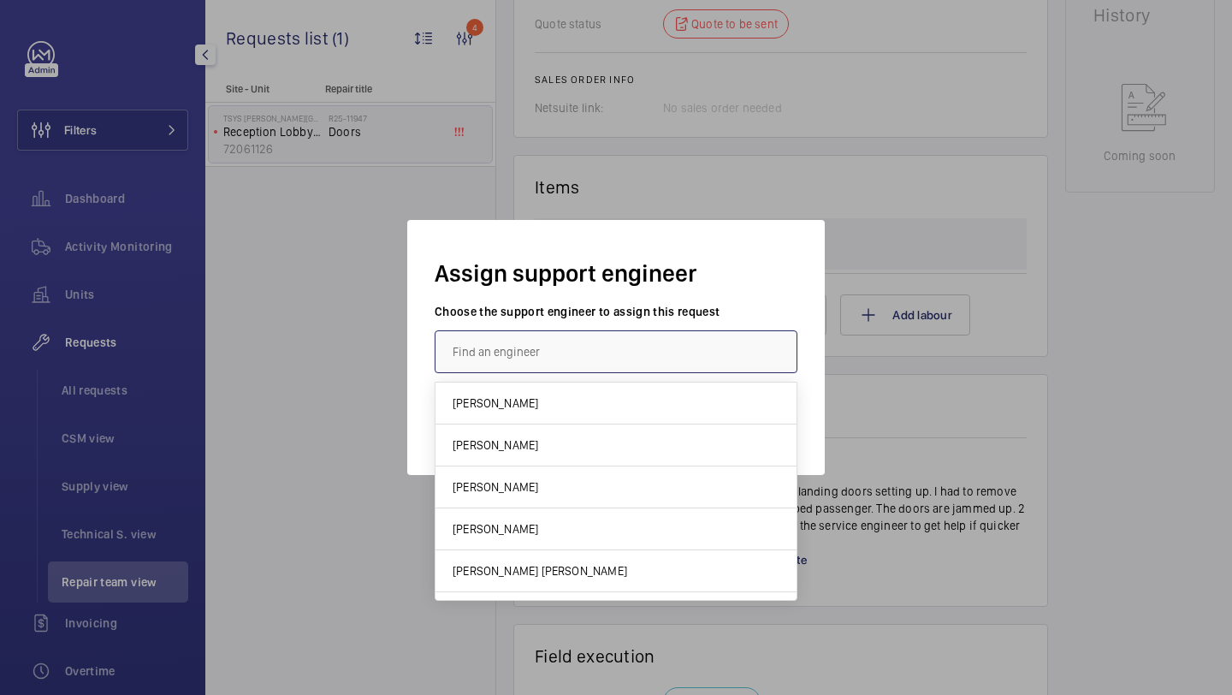
click at [601, 356] on input "text" at bounding box center [616, 351] width 363 height 43
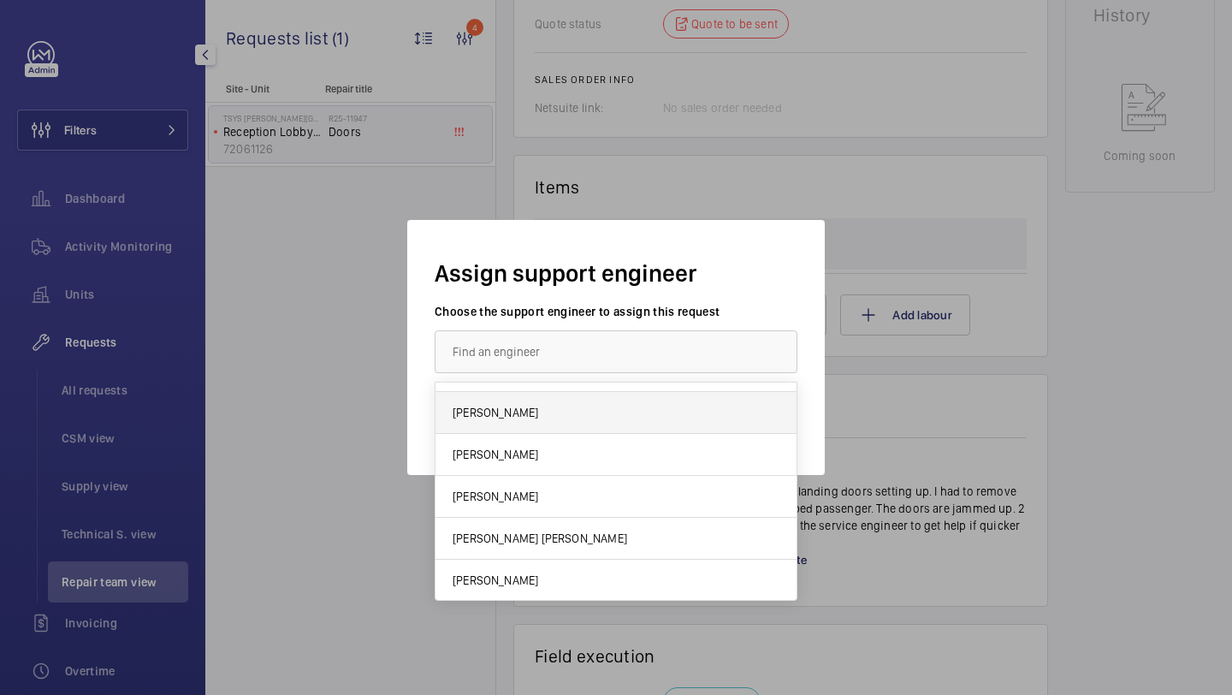
click at [578, 412] on mat-option "[PERSON_NAME]" at bounding box center [615, 413] width 361 height 42
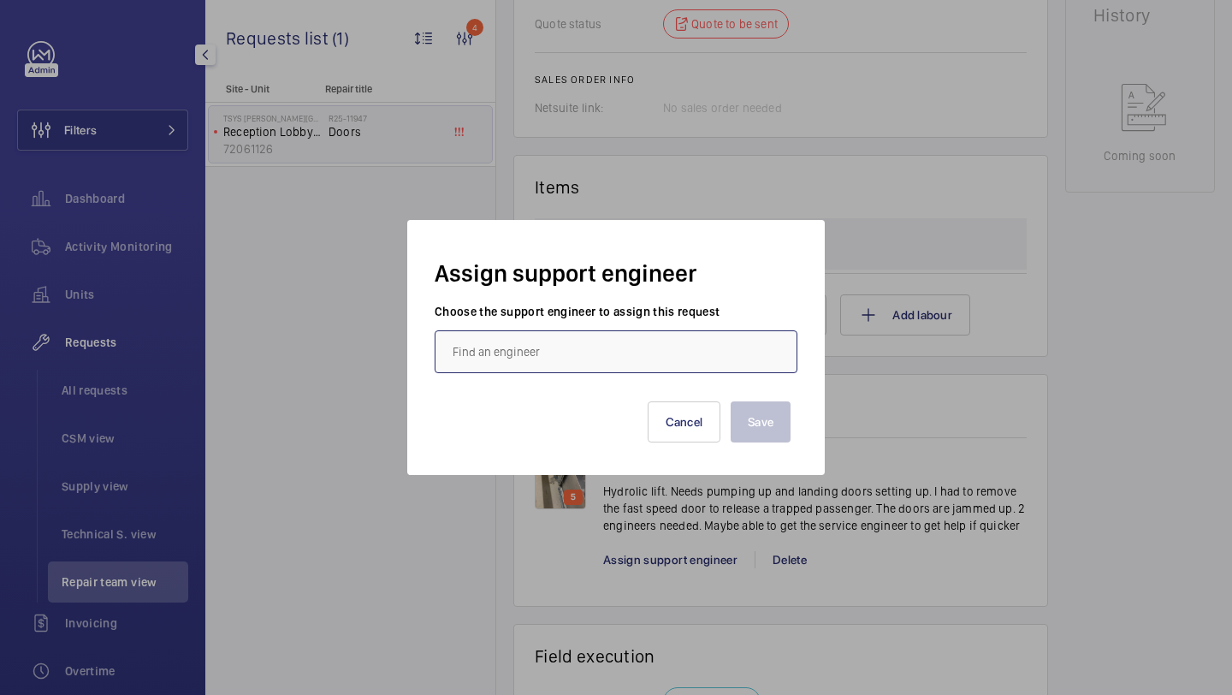
type input "[PERSON_NAME]"
click at [775, 417] on button "Save" at bounding box center [761, 421] width 60 height 41
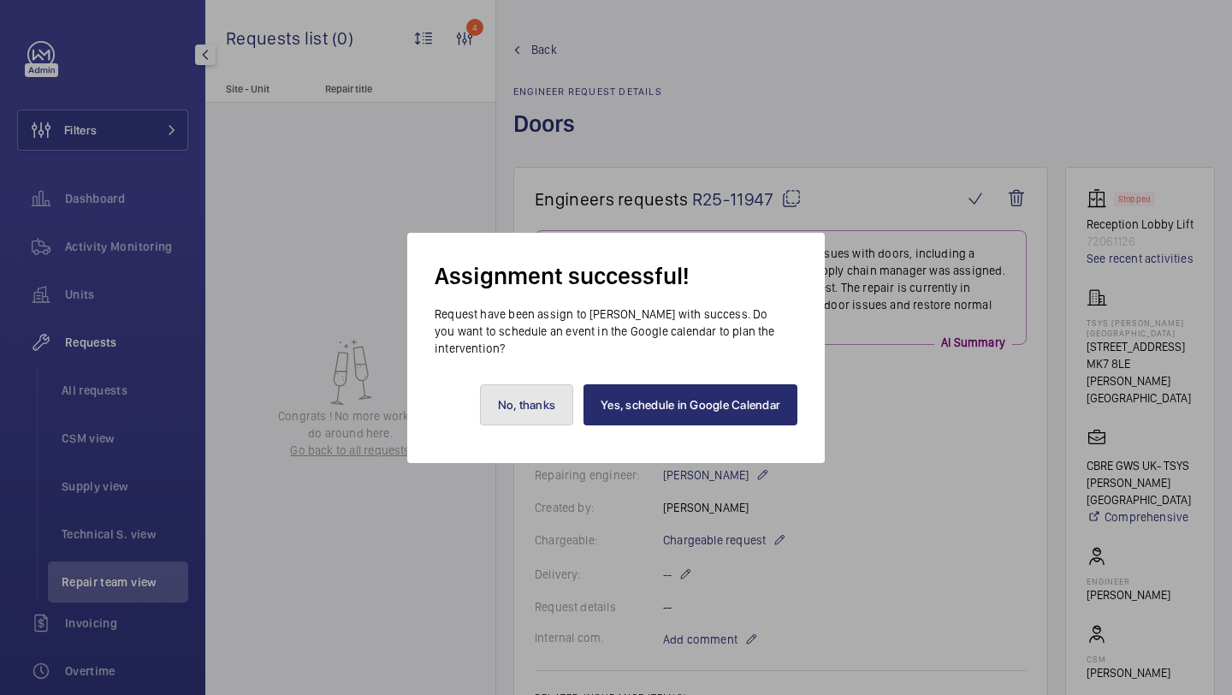
click at [515, 414] on button "No, thanks" at bounding box center [527, 404] width 94 height 41
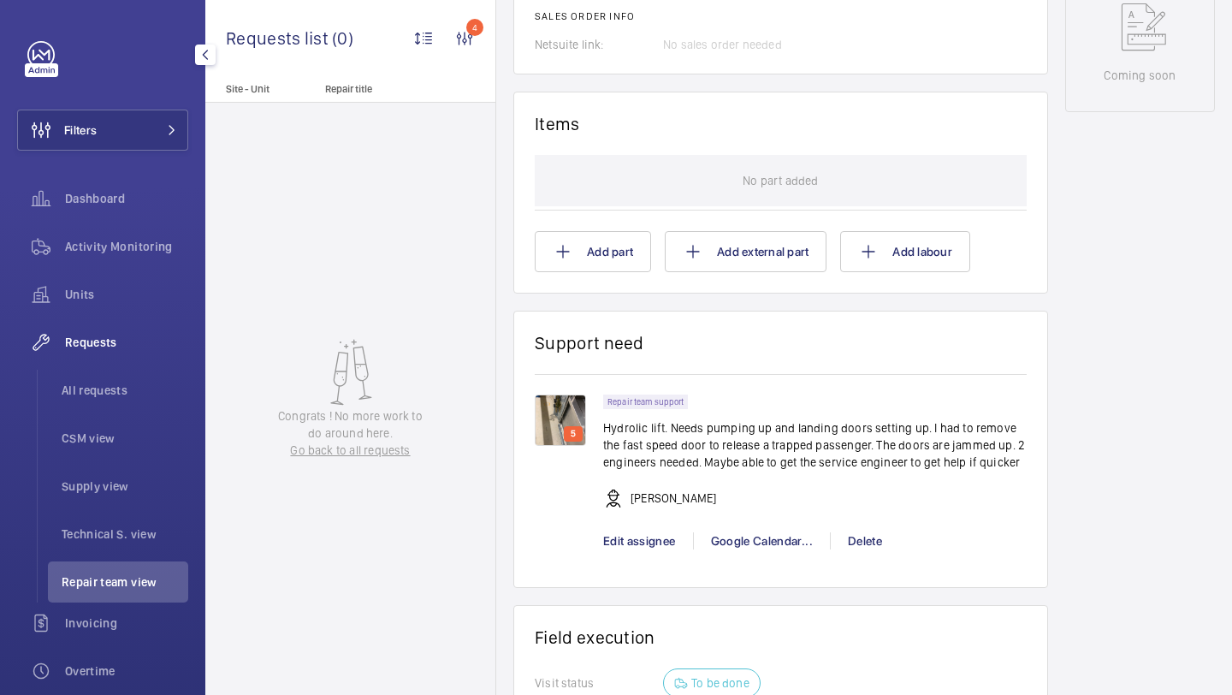
scroll to position [946, 0]
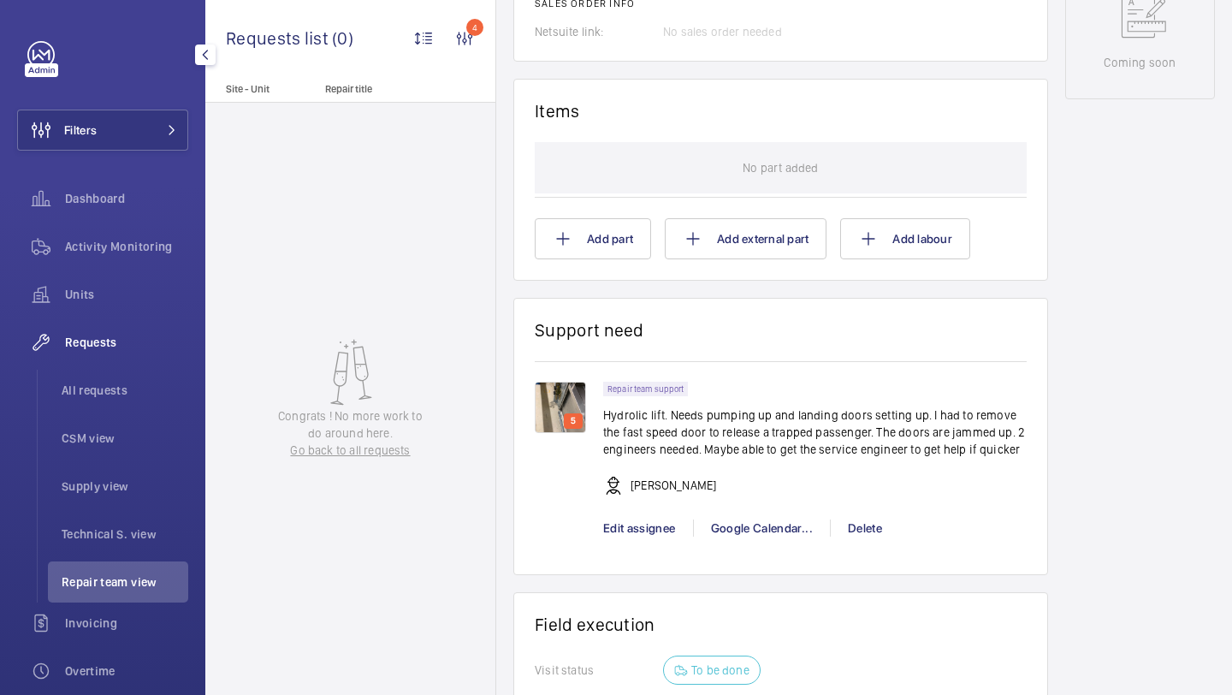
click at [596, 405] on div "5" at bounding box center [569, 459] width 68 height 155
click at [556, 406] on img at bounding box center [560, 407] width 51 height 51
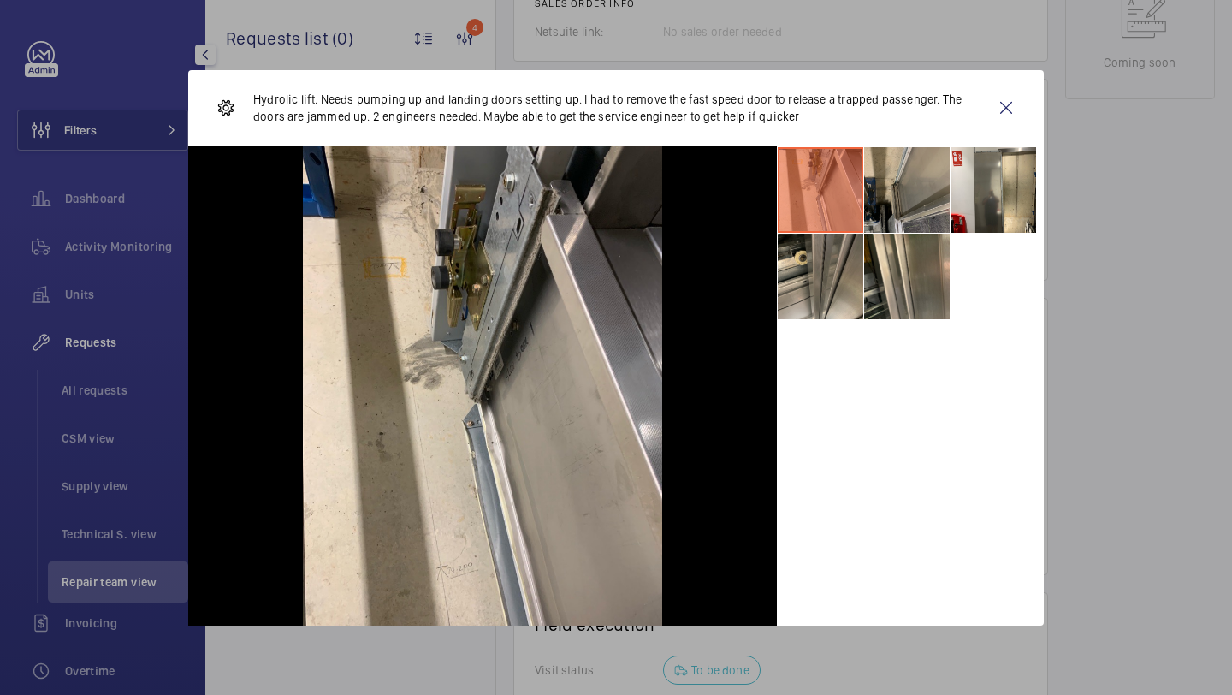
click at [933, 175] on li at bounding box center [907, 190] width 86 height 86
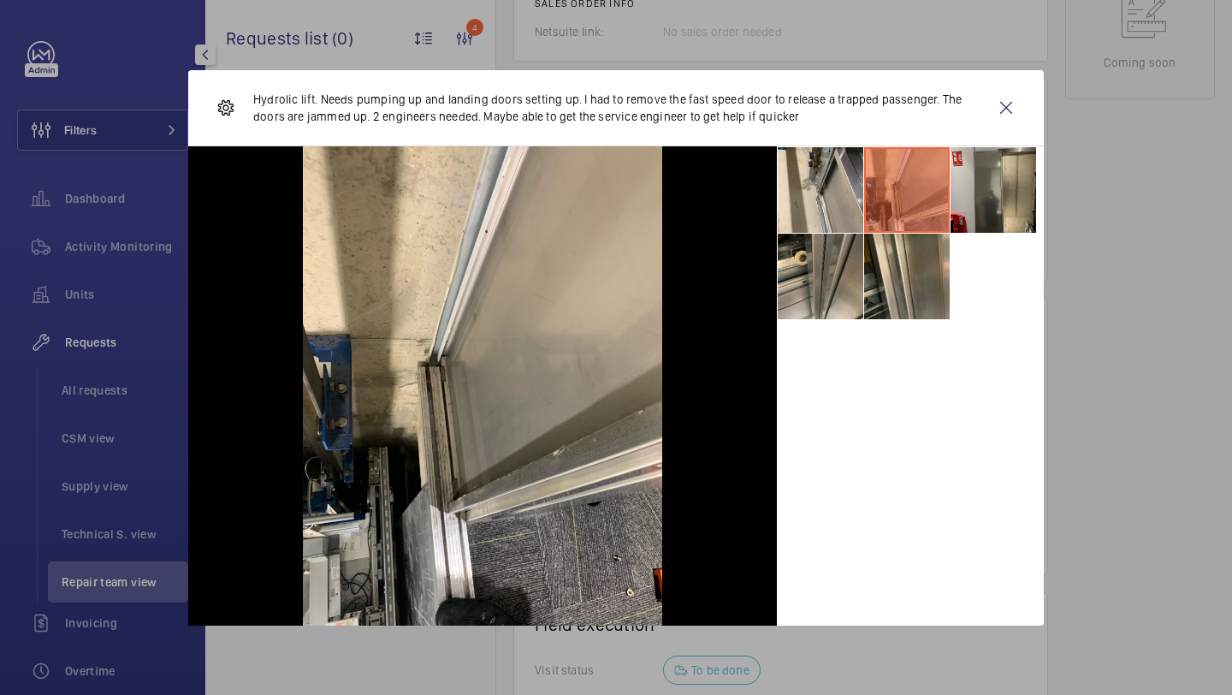
click at [980, 178] on li at bounding box center [994, 190] width 86 height 86
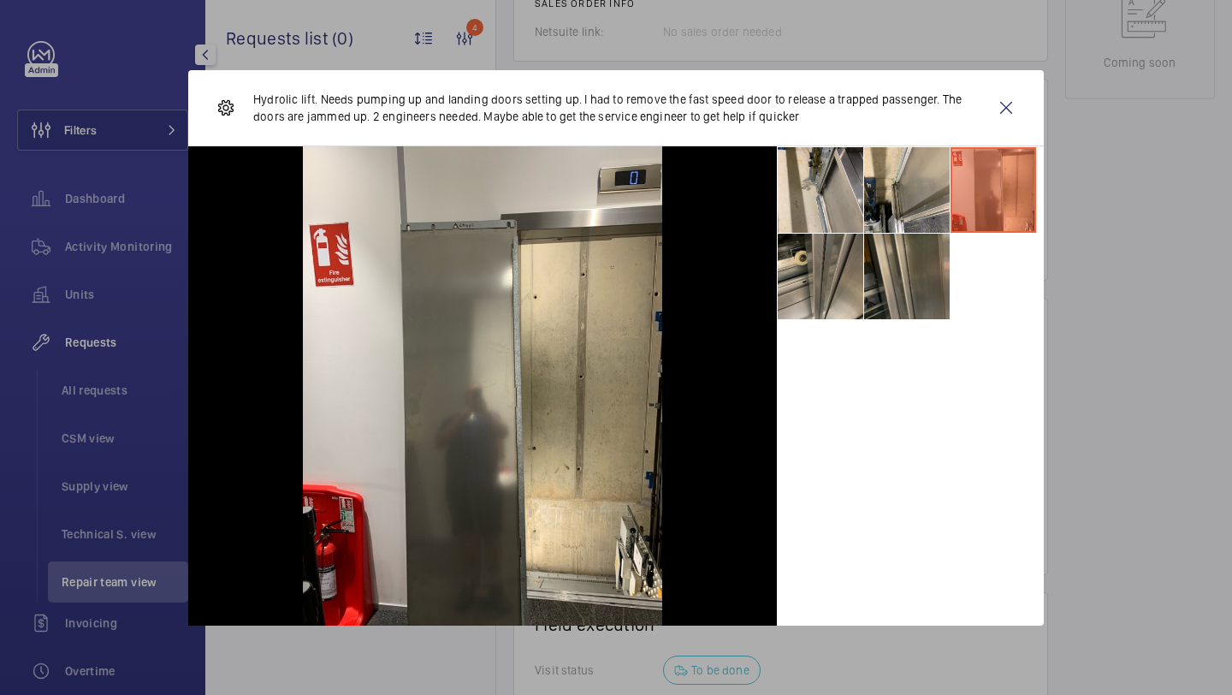
click at [896, 268] on li at bounding box center [907, 277] width 86 height 86
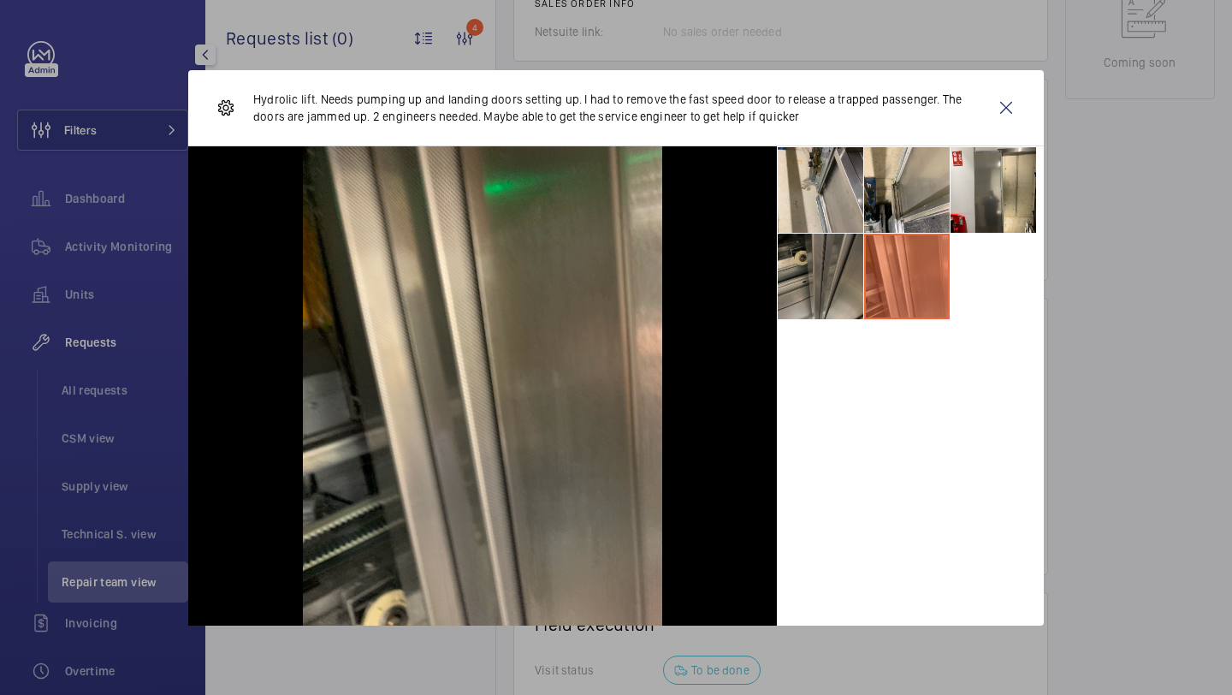
click at [832, 269] on li at bounding box center [821, 277] width 86 height 86
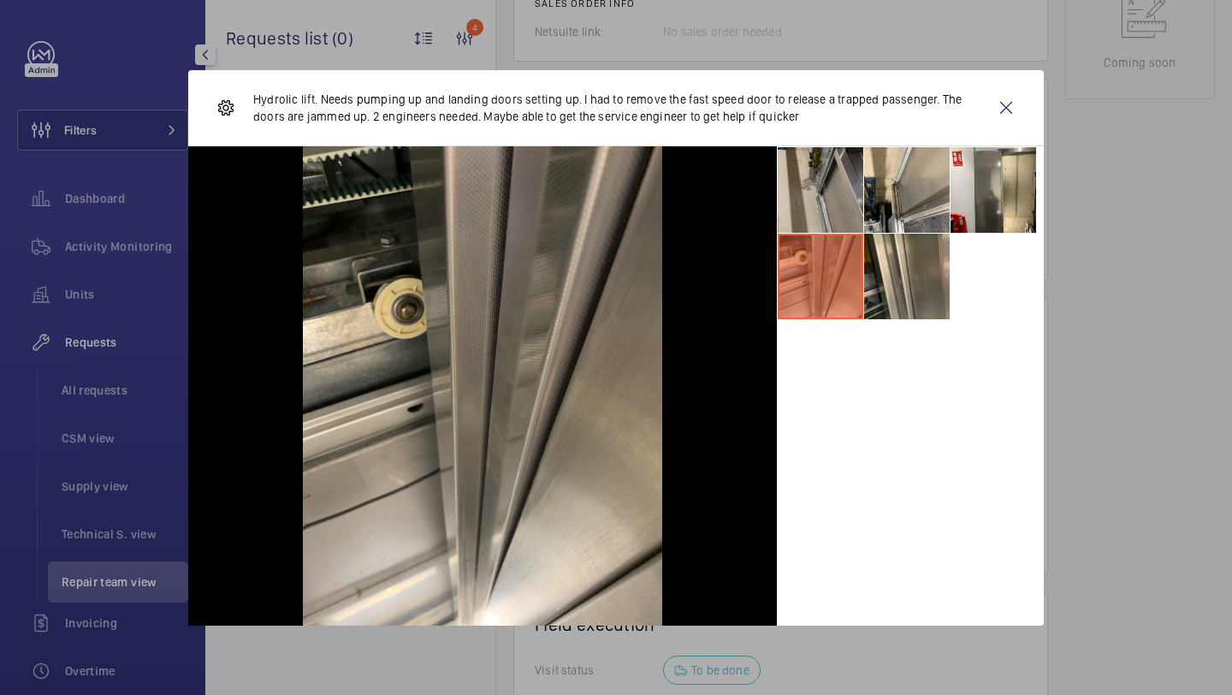
click at [836, 208] on li at bounding box center [821, 190] width 86 height 86
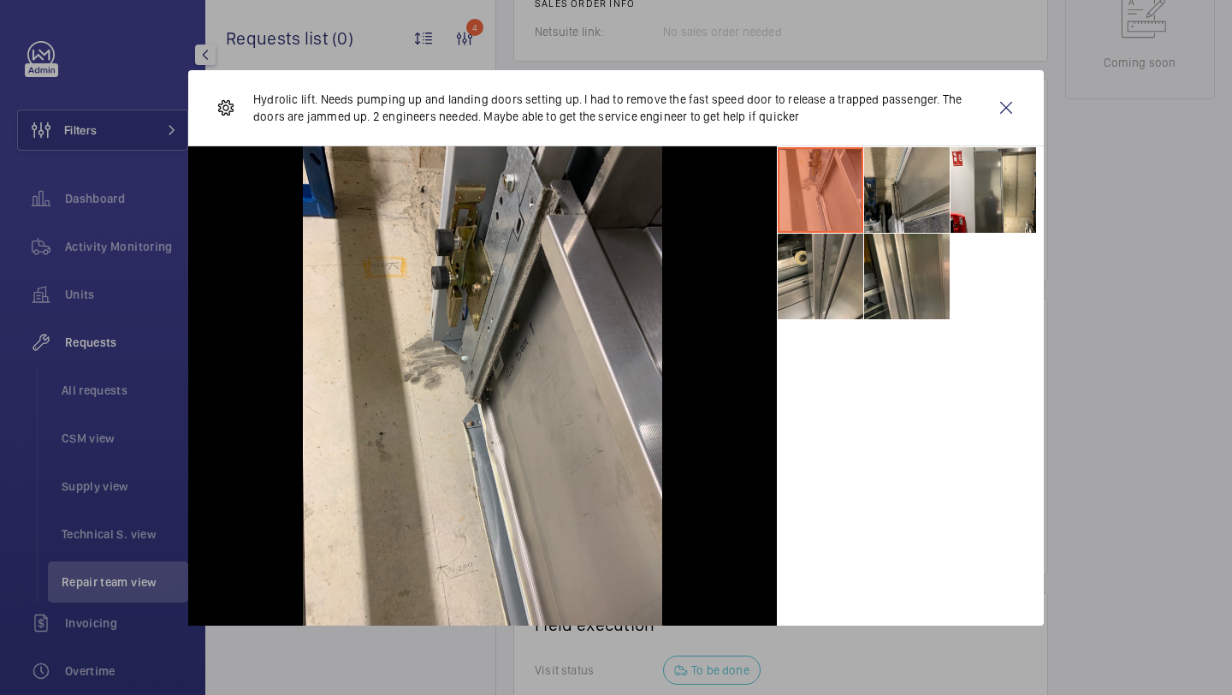
click at [910, 185] on li at bounding box center [907, 190] width 86 height 86
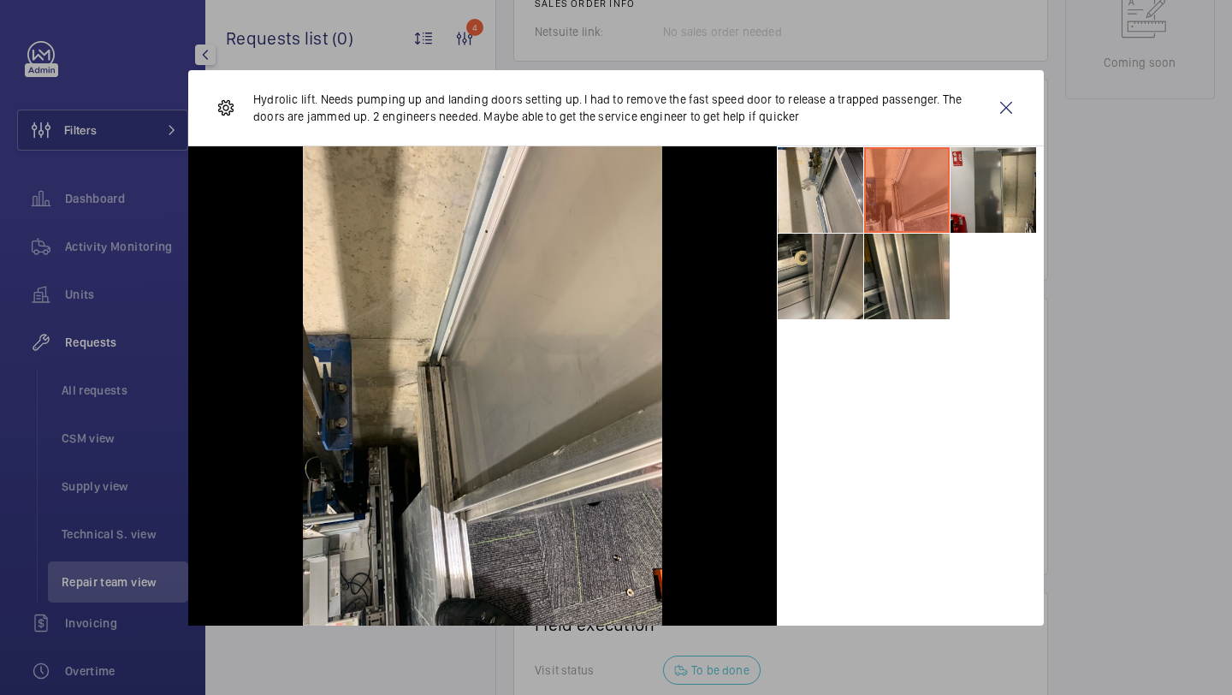
click at [987, 183] on li at bounding box center [994, 190] width 86 height 86
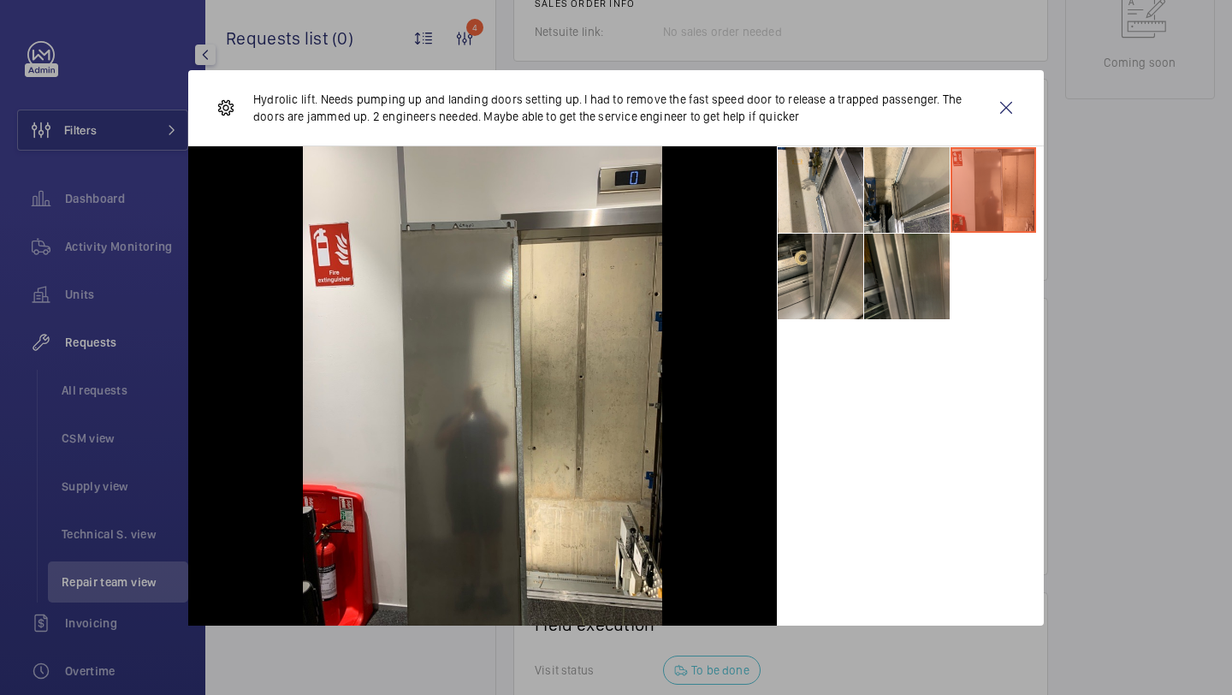
click at [915, 245] on li at bounding box center [907, 277] width 86 height 86
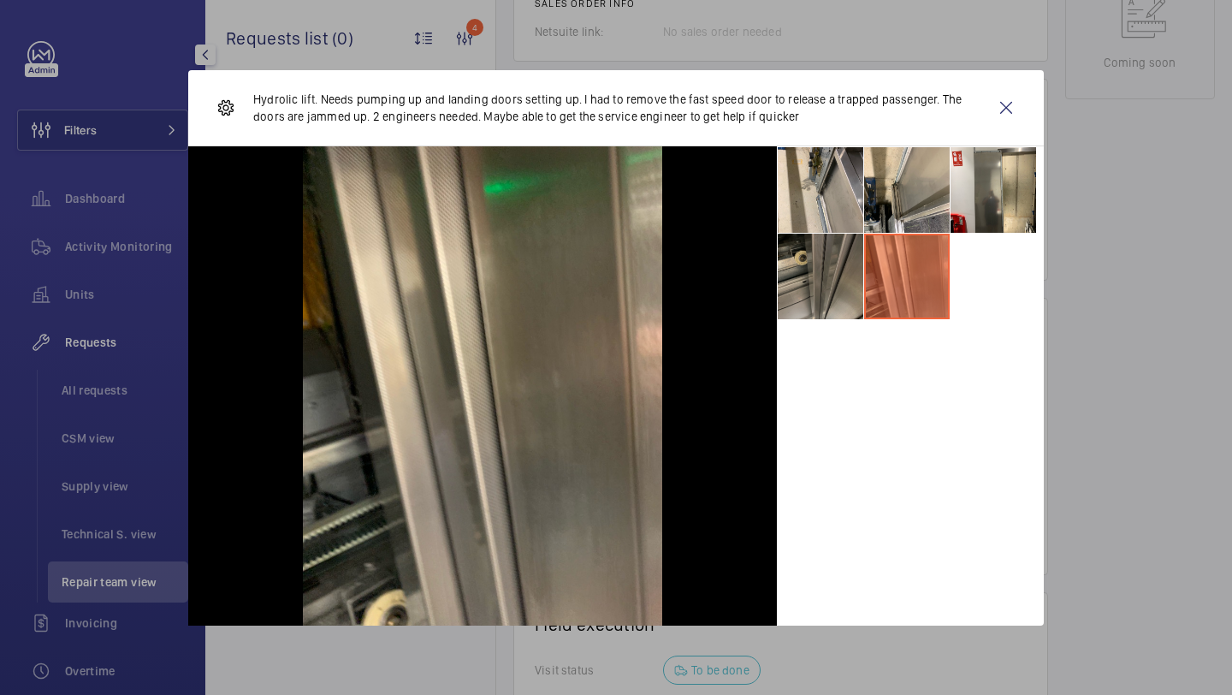
click at [821, 266] on li at bounding box center [821, 277] width 86 height 86
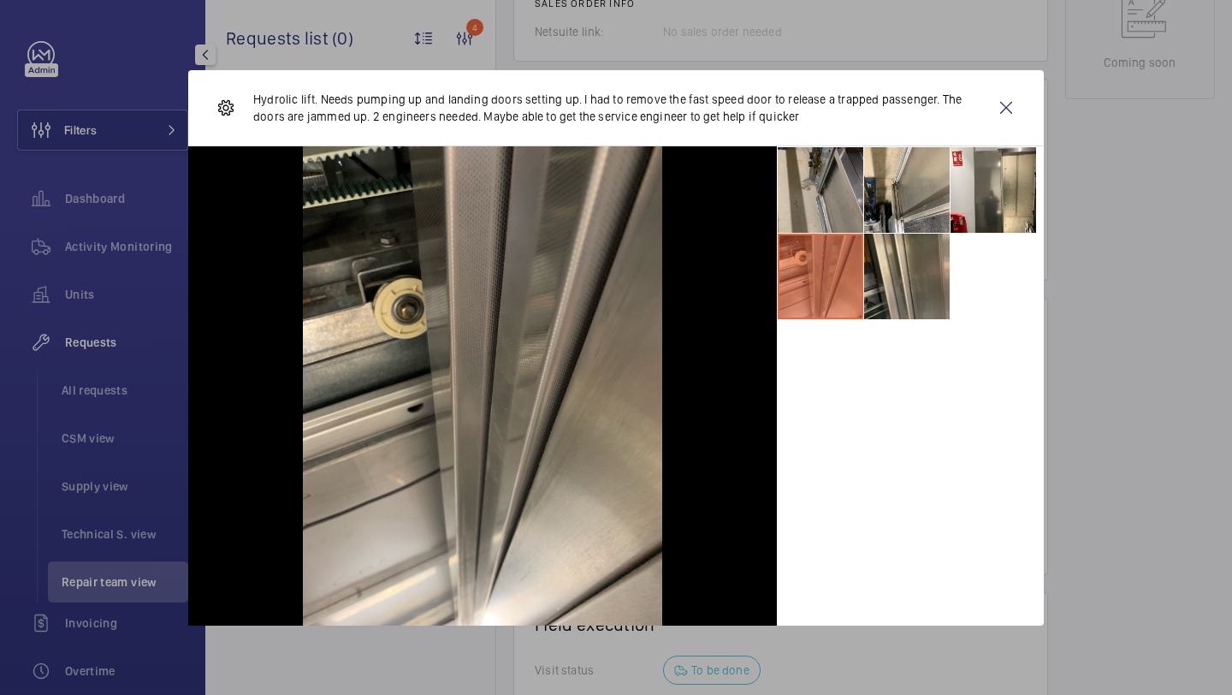
click at [821, 210] on li at bounding box center [821, 190] width 86 height 86
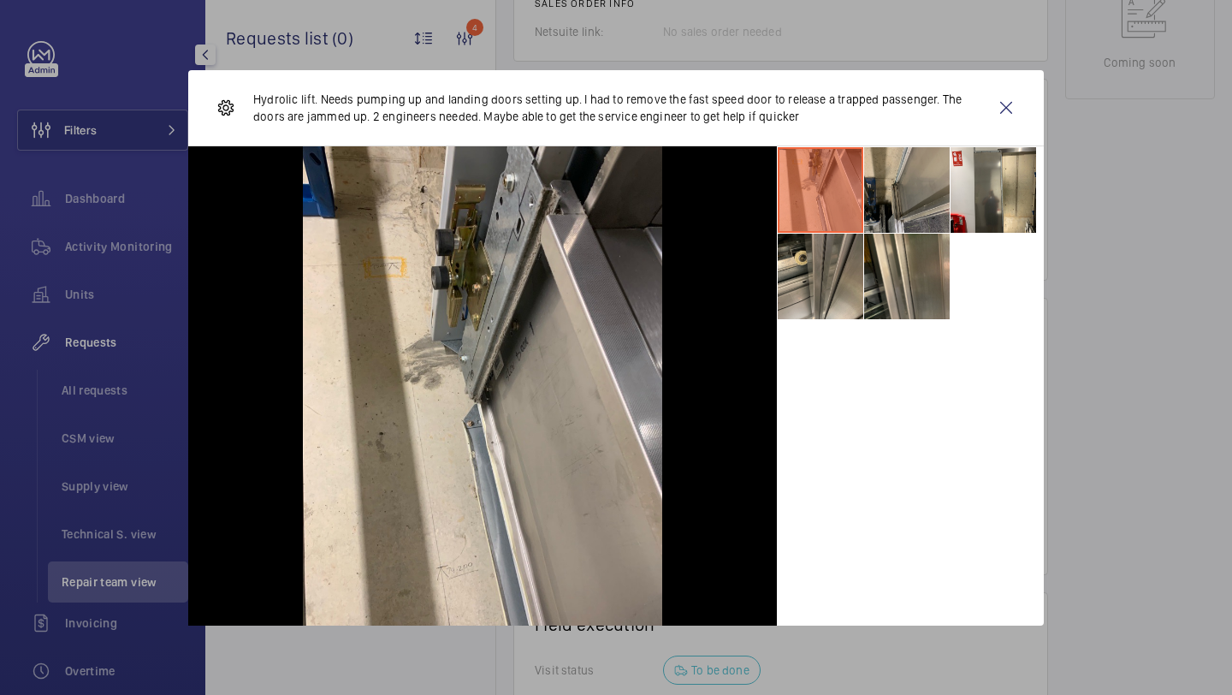
click at [902, 189] on li at bounding box center [907, 190] width 86 height 86
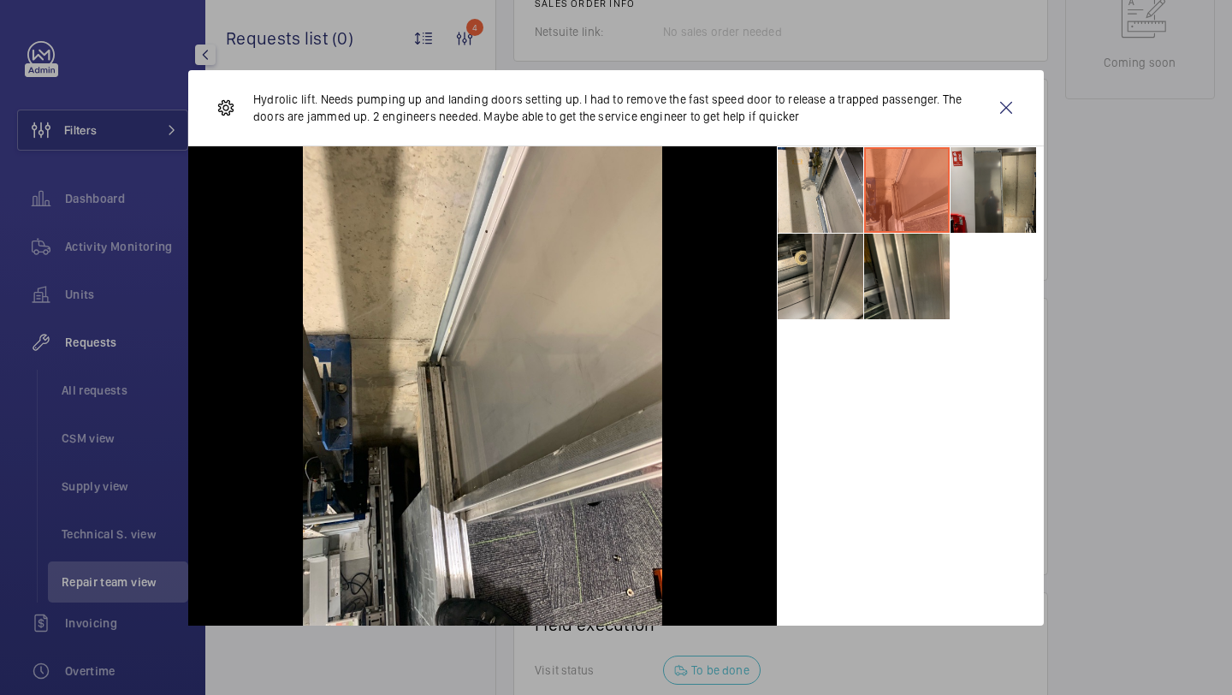
click at [965, 171] on li at bounding box center [994, 190] width 86 height 86
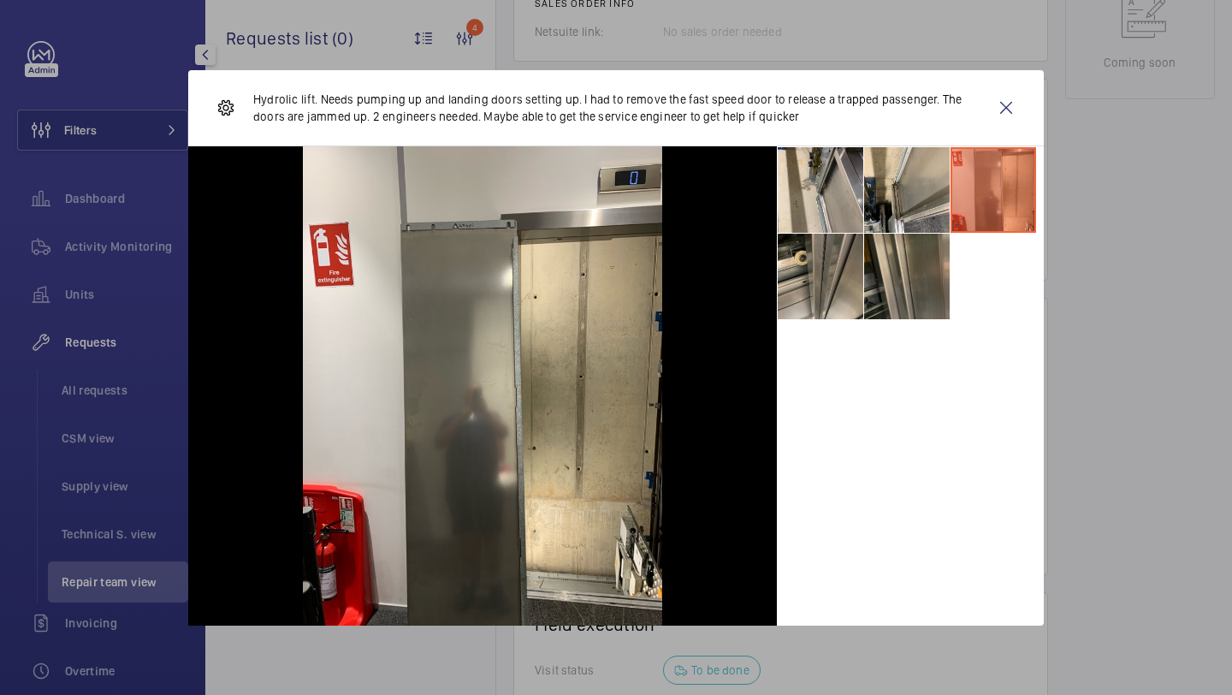
click at [888, 250] on li at bounding box center [907, 277] width 86 height 86
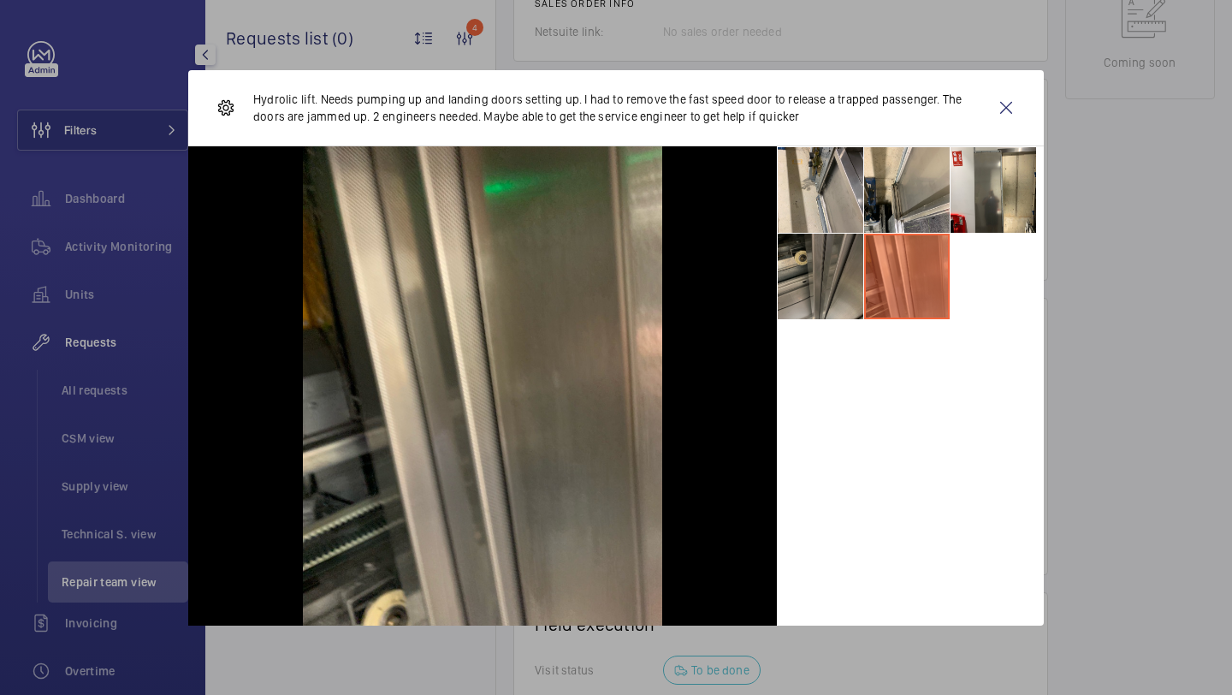
click at [809, 256] on li at bounding box center [821, 277] width 86 height 86
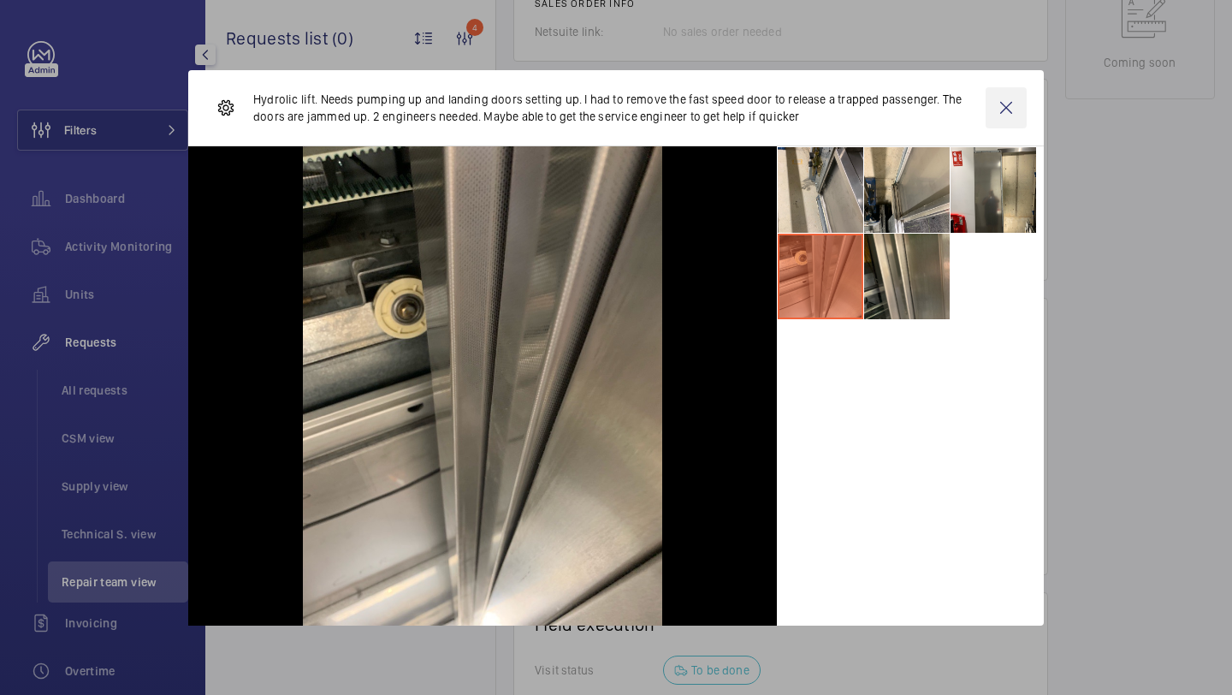
click at [1004, 113] on wm-front-icon-button at bounding box center [1006, 107] width 41 height 41
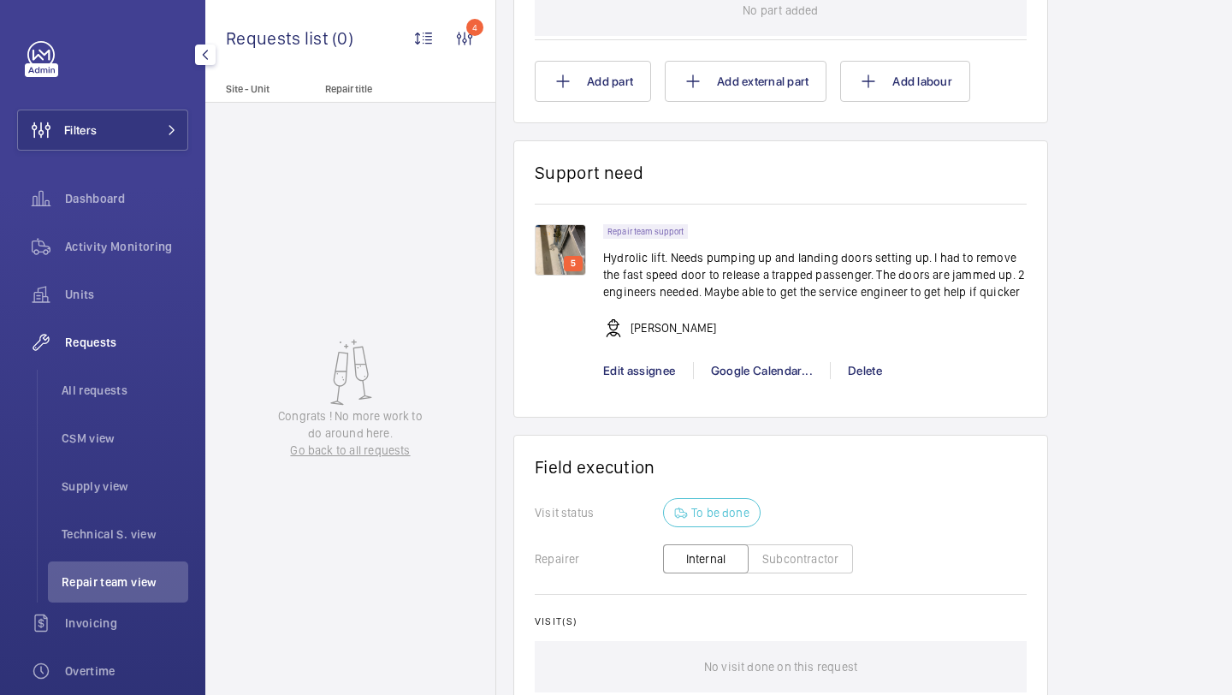
scroll to position [1130, 0]
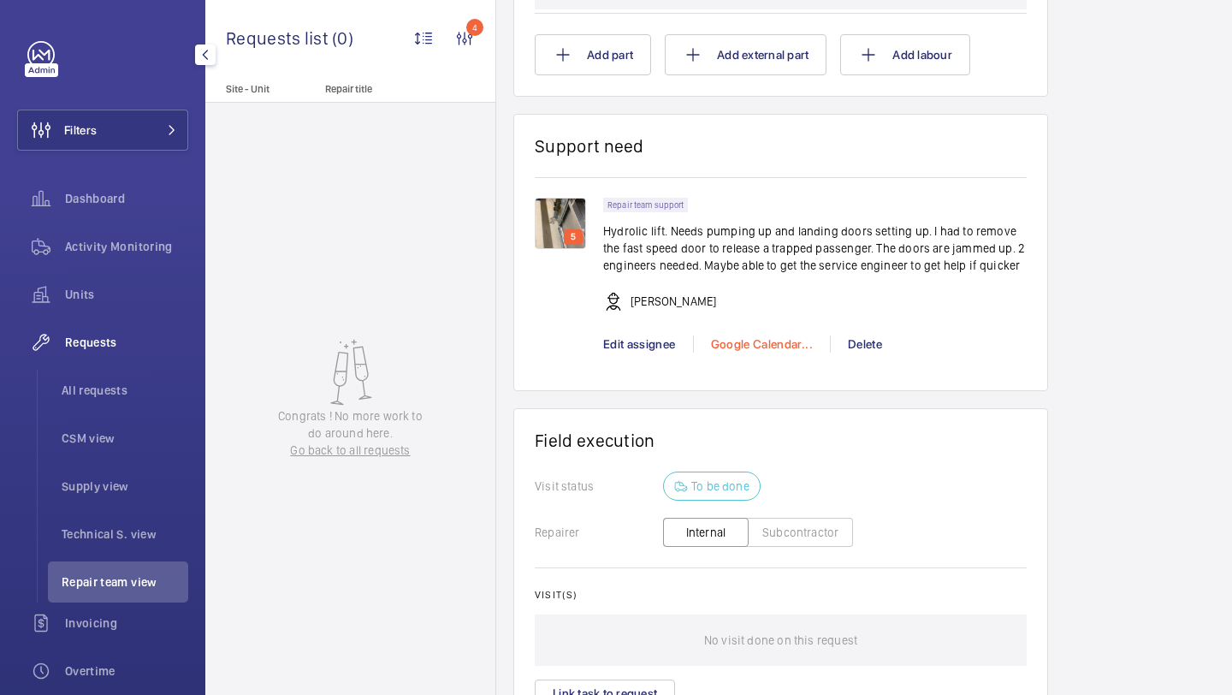
click at [740, 342] on div "Google Calendar..." at bounding box center [761, 343] width 137 height 17
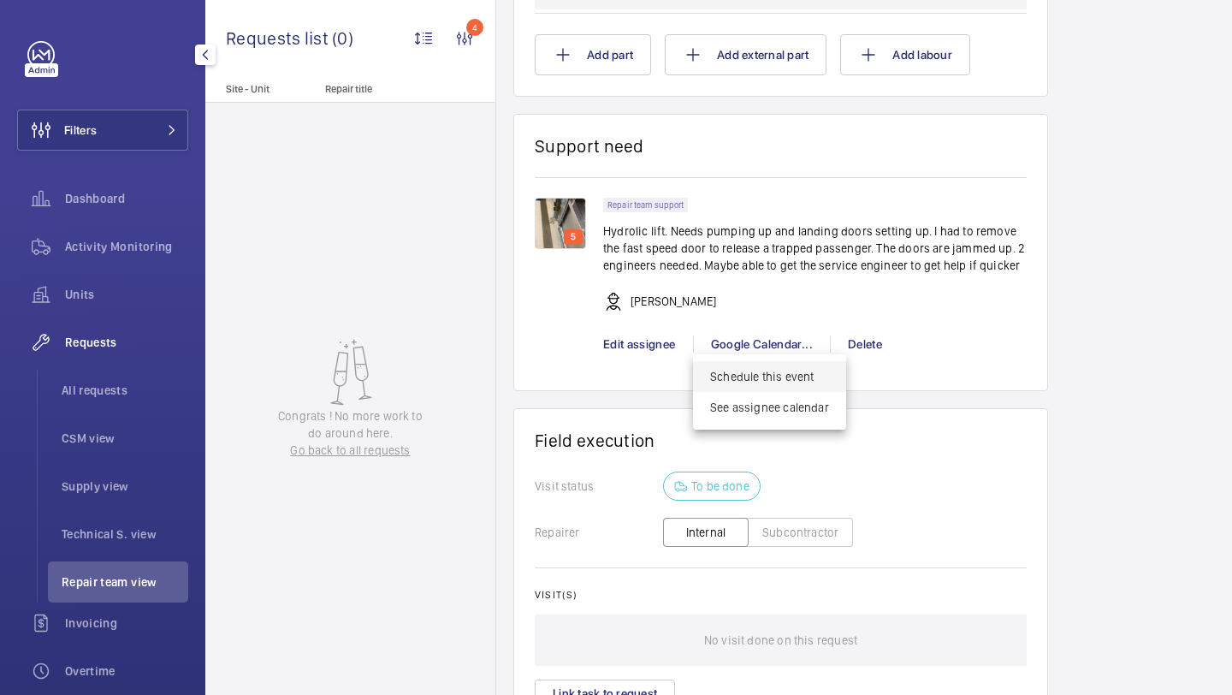
click at [731, 384] on span "Schedule this event" at bounding box center [769, 376] width 119 height 17
click at [921, 296] on div at bounding box center [616, 347] width 1232 height 695
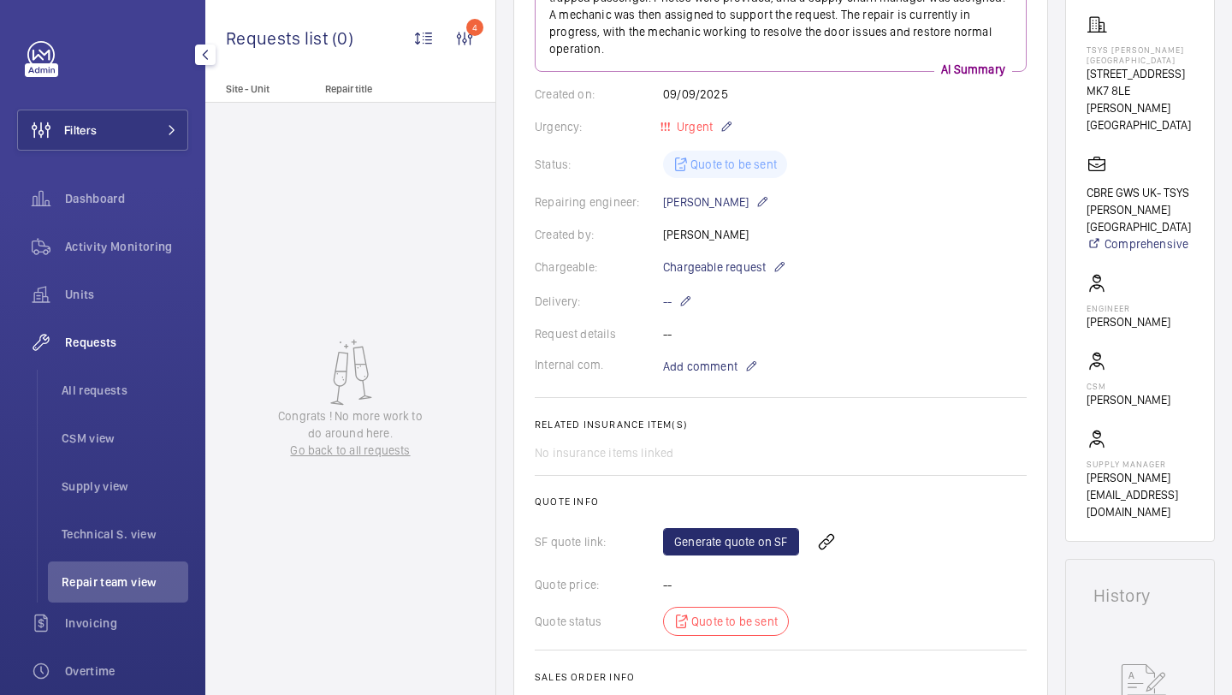
scroll to position [271, 0]
click at [716, 377] on p "Add comment" at bounding box center [727, 368] width 128 height 21
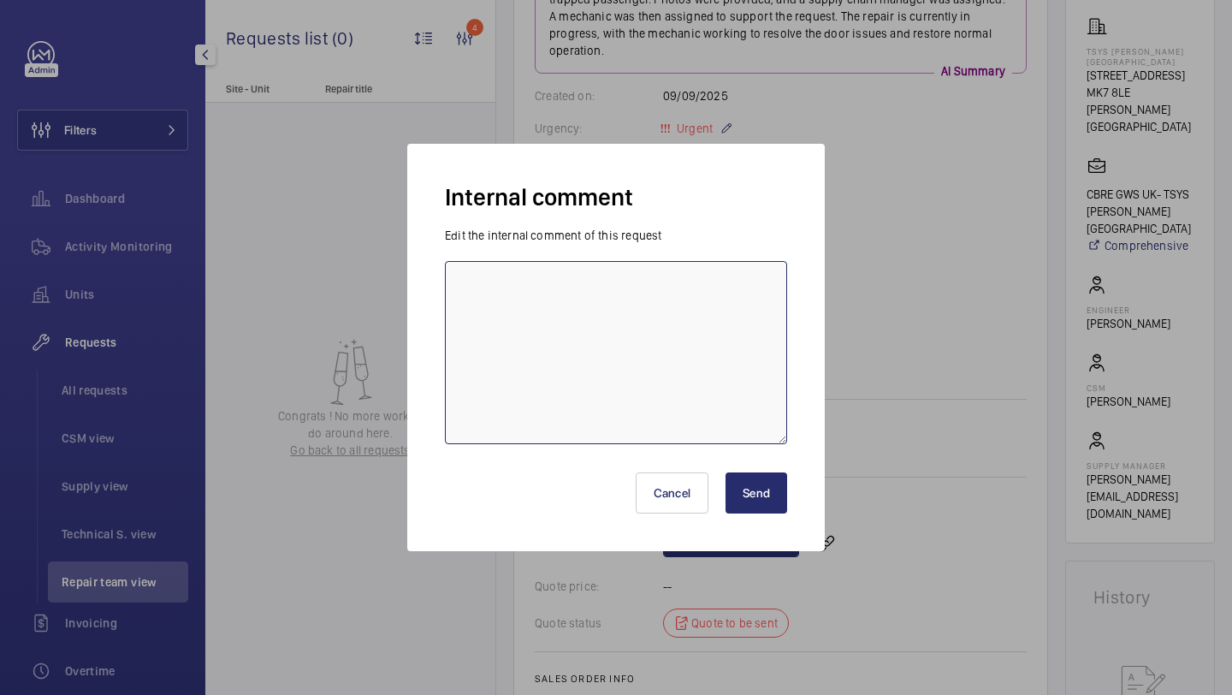
click at [689, 313] on textarea at bounding box center [616, 352] width 342 height 183
type textarea "ROB BOOKED FOR WEDNESDAY 09TH SEPTEMBER. KB"
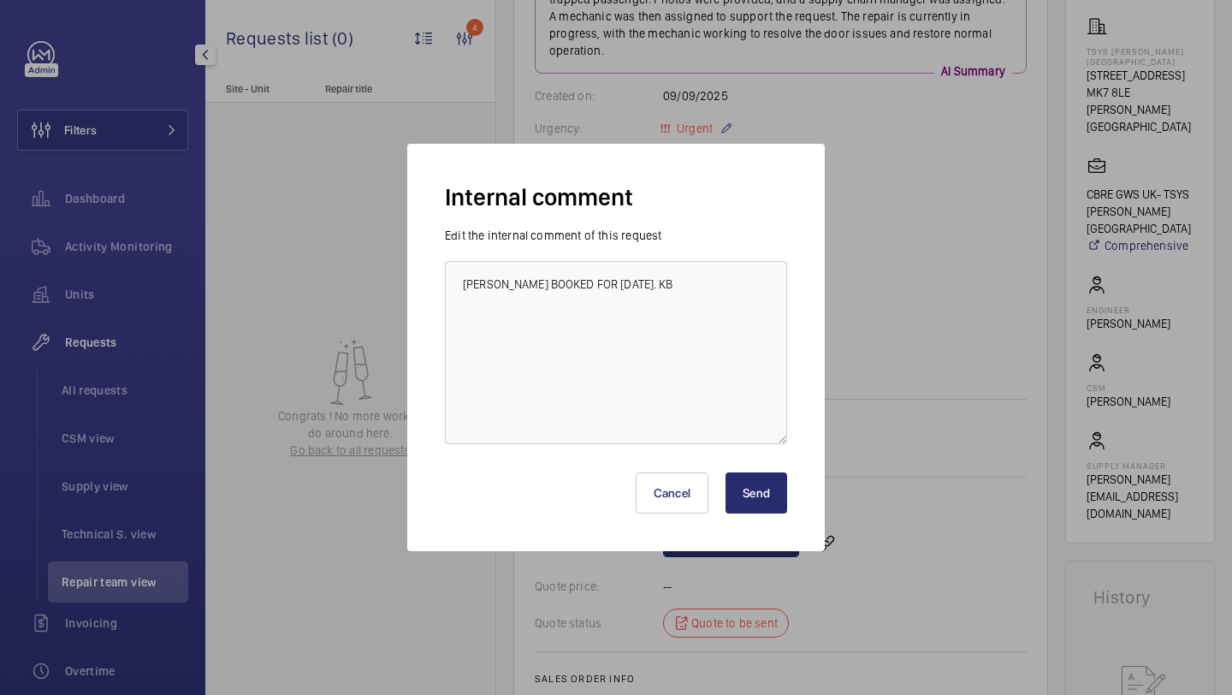
click at [742, 503] on button "Send" at bounding box center [757, 492] width 62 height 41
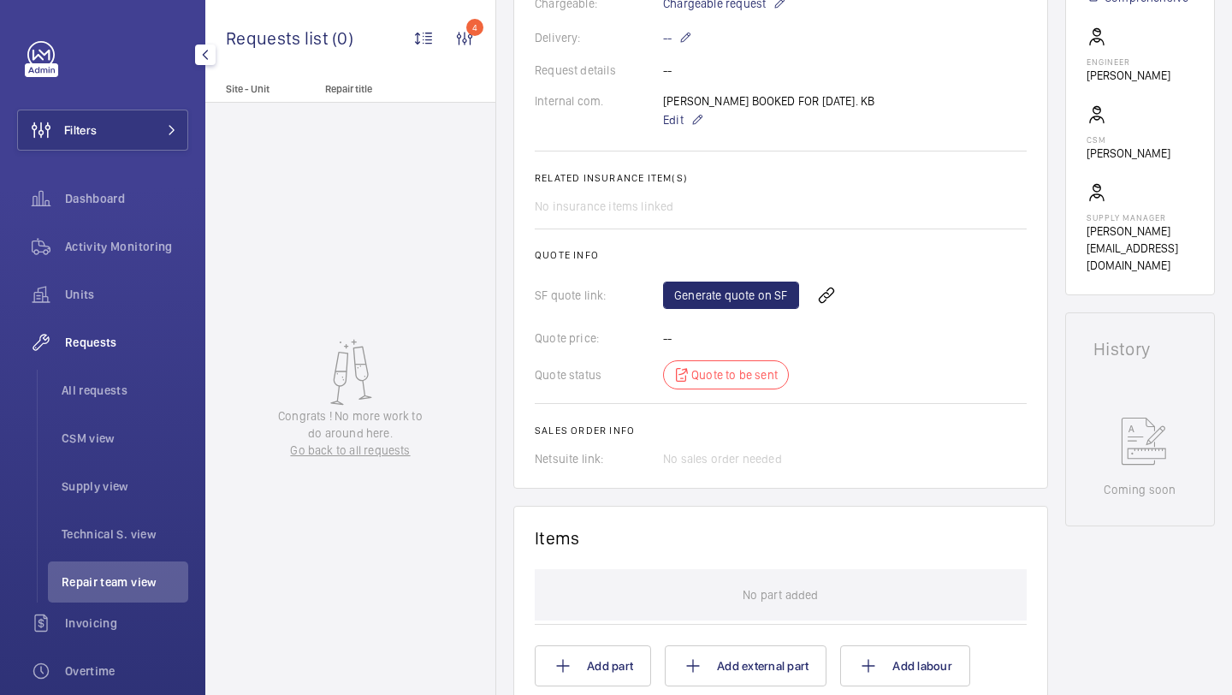
scroll to position [0, 0]
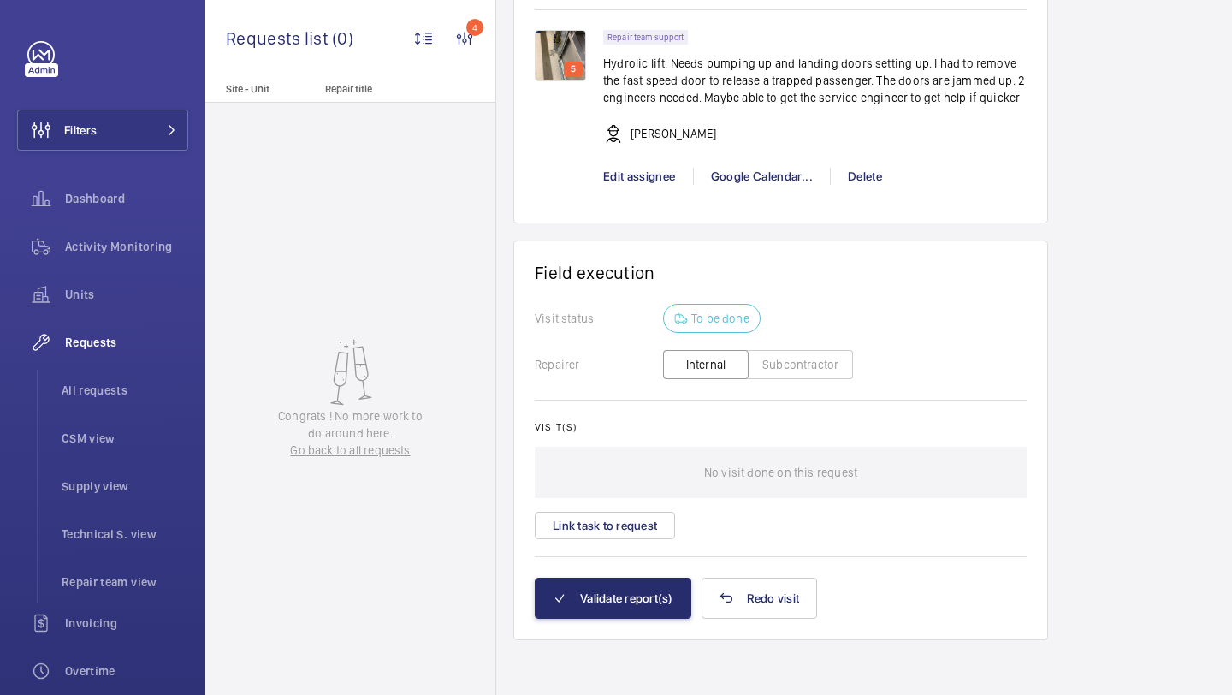
scroll to position [1050, 0]
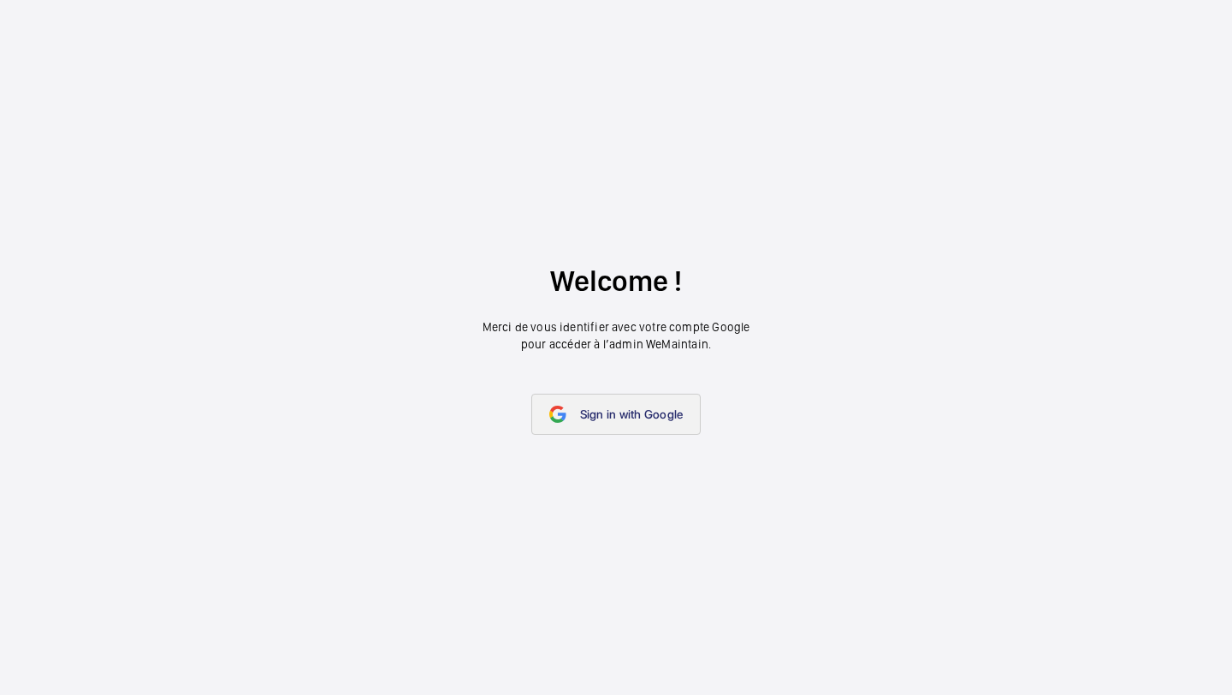
click at [589, 407] on span "Sign in with Google" at bounding box center [632, 414] width 104 height 14
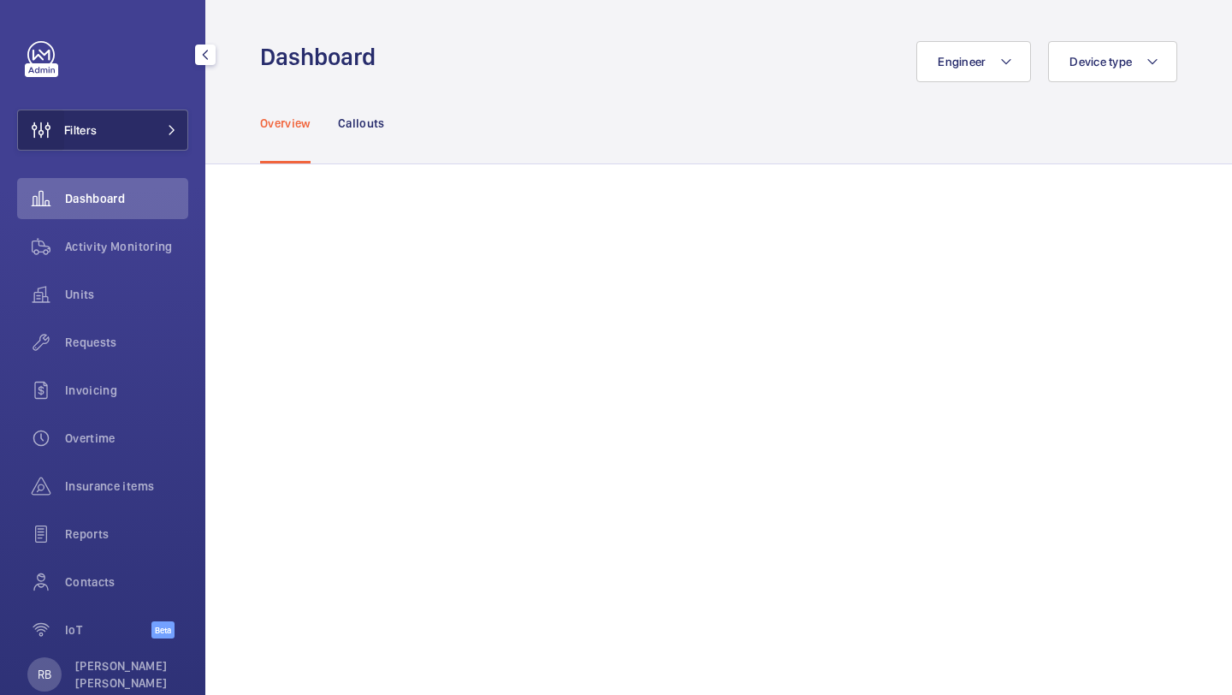
click at [30, 127] on wm-front-icon-button at bounding box center [41, 130] width 46 height 41
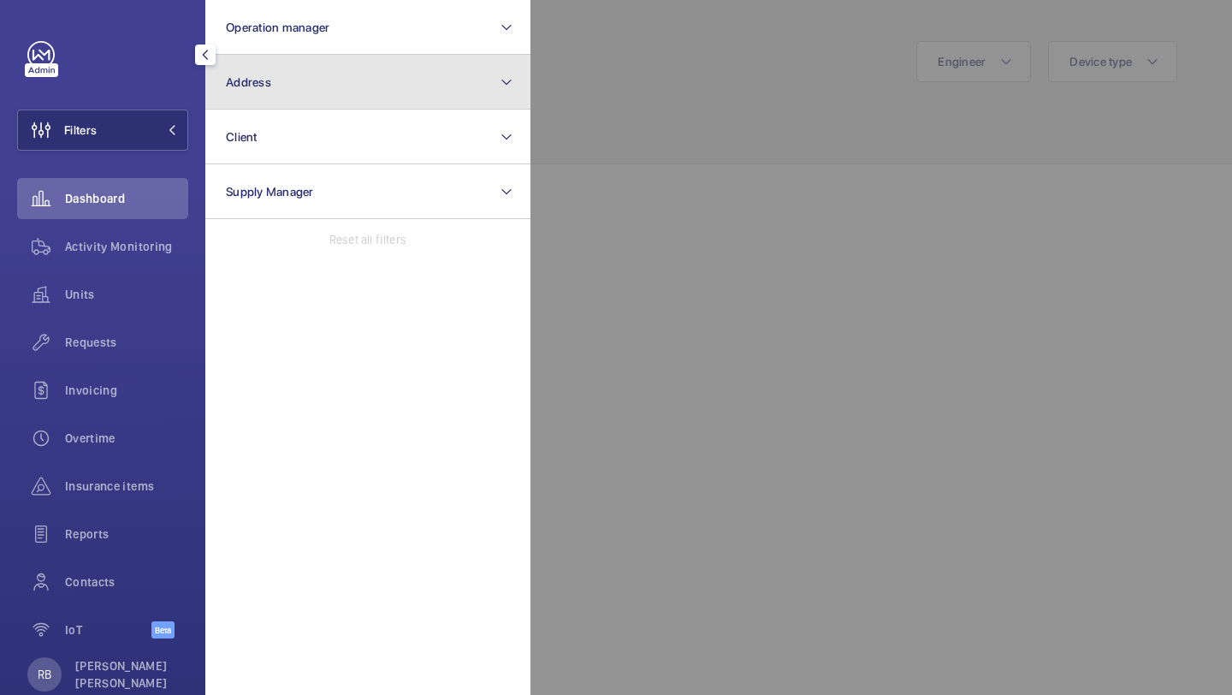
click at [381, 84] on button "Address" at bounding box center [367, 82] width 325 height 55
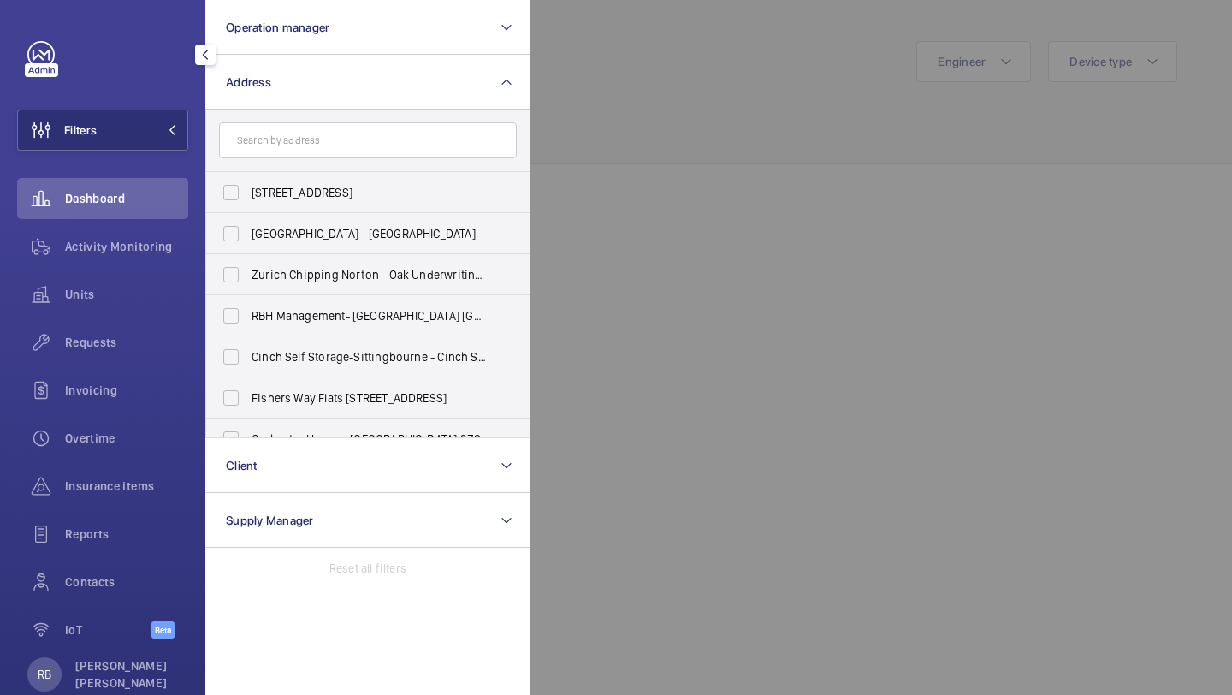
click at [655, 81] on div at bounding box center [1146, 347] width 1232 height 695
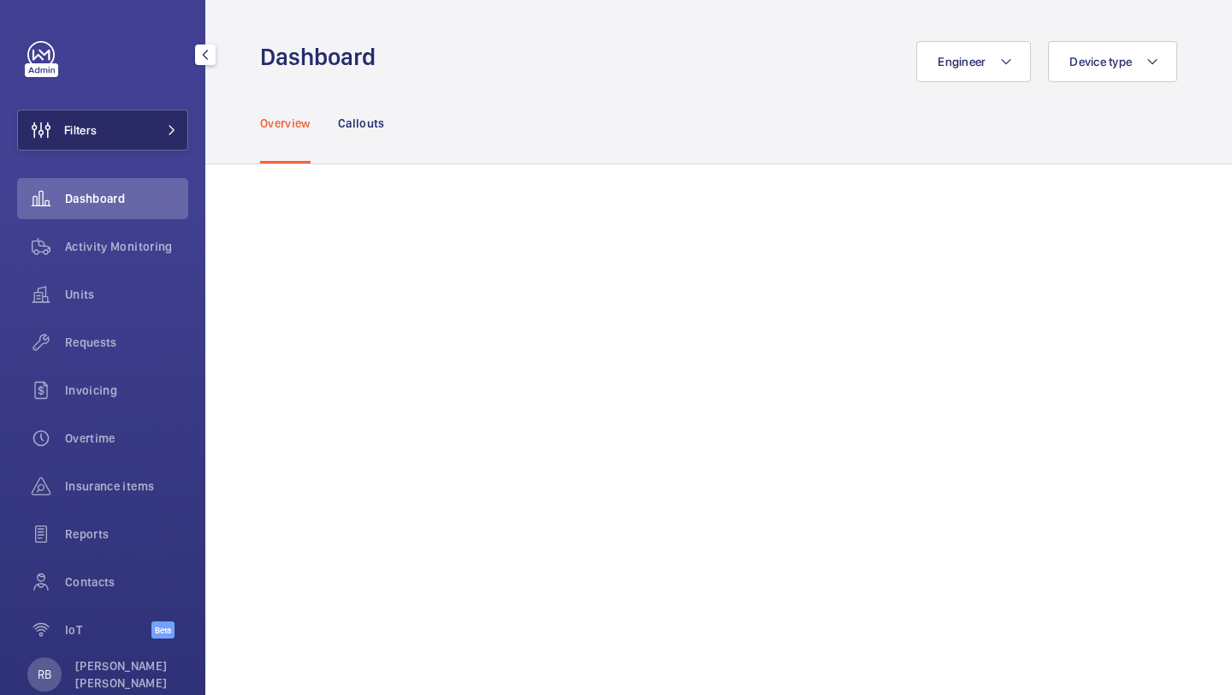
click at [184, 120] on button "Filters" at bounding box center [102, 130] width 171 height 41
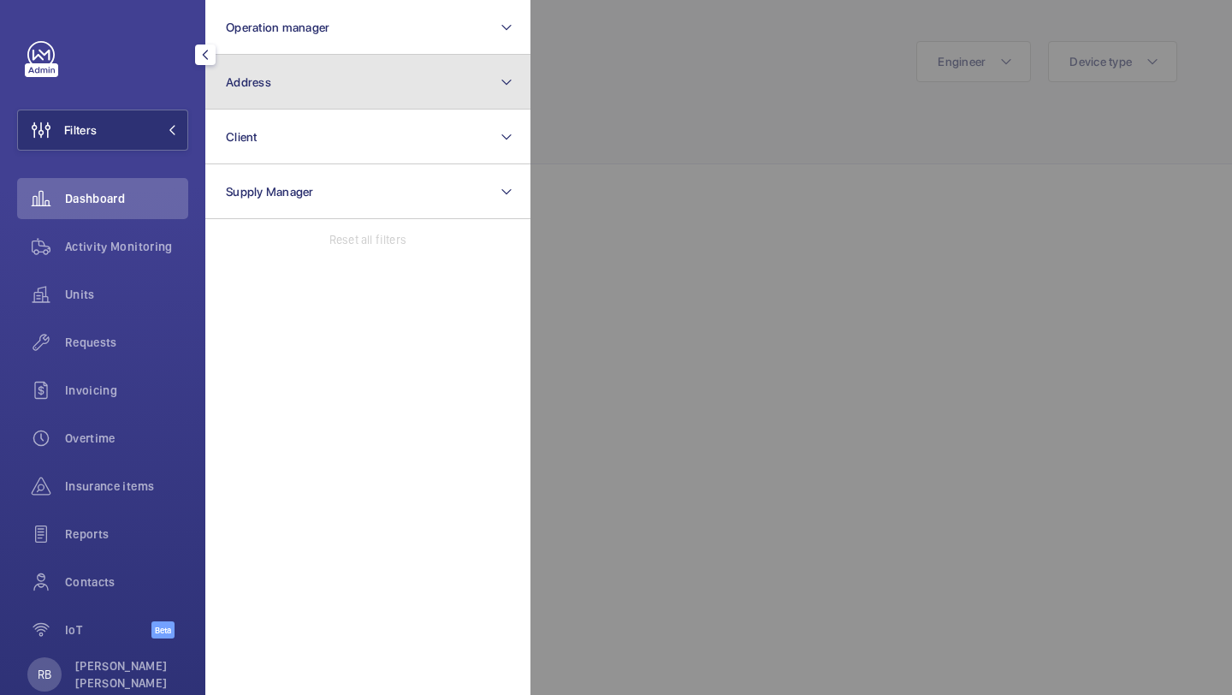
click at [303, 56] on button "Address" at bounding box center [367, 82] width 325 height 55
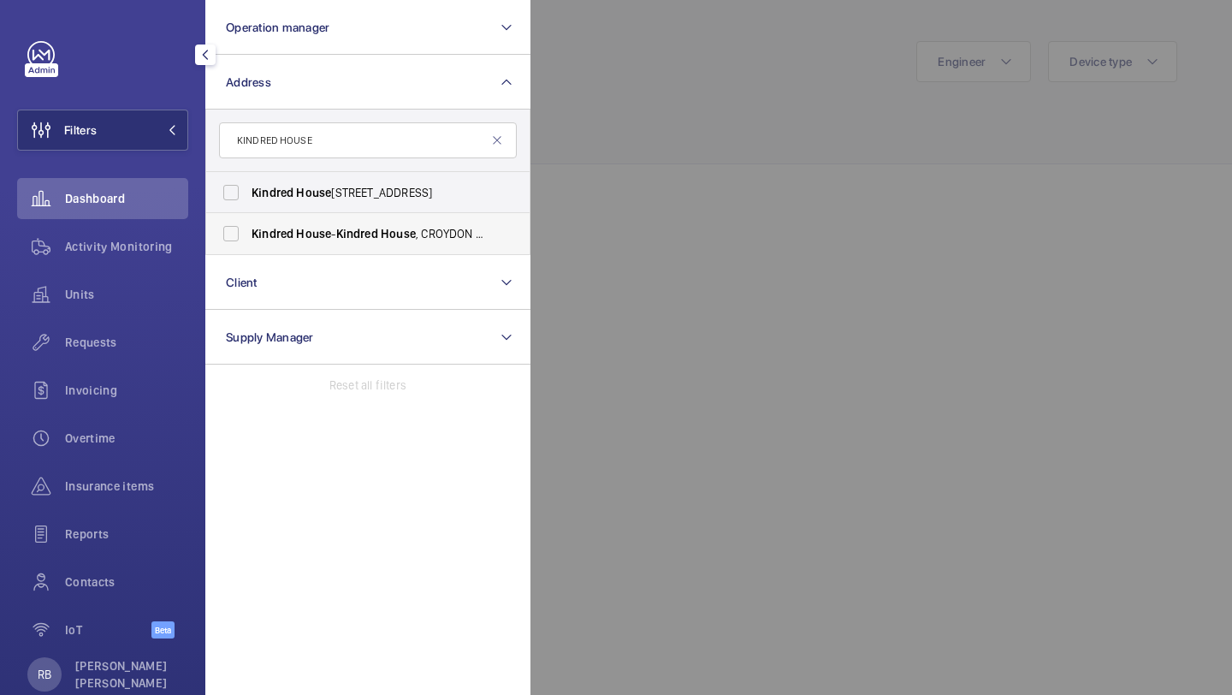
type input "KINDRED HOUSE"
click at [323, 237] on span "House" at bounding box center [313, 234] width 35 height 14
click at [248, 237] on input "Kindred House - Kindred House , CROYDON CR0 1GL" at bounding box center [231, 233] width 34 height 34
checkbox input "true"
click at [584, 157] on div at bounding box center [1146, 347] width 1232 height 695
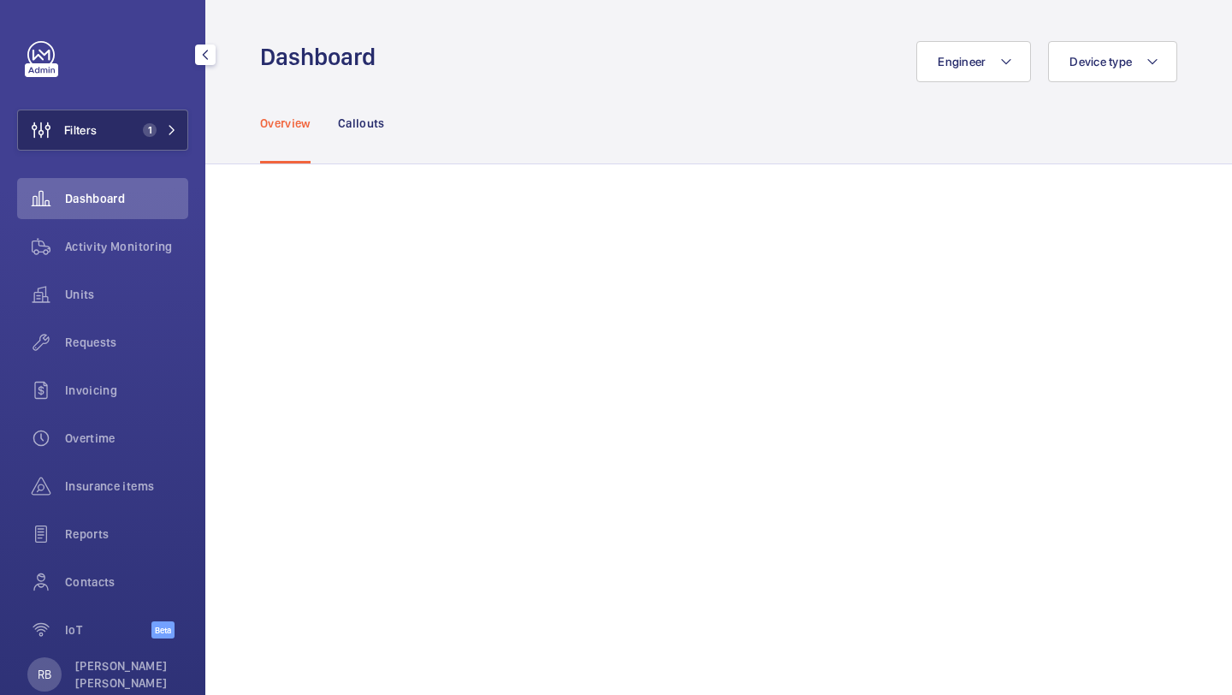
click at [151, 146] on button "Filters 1" at bounding box center [102, 130] width 171 height 41
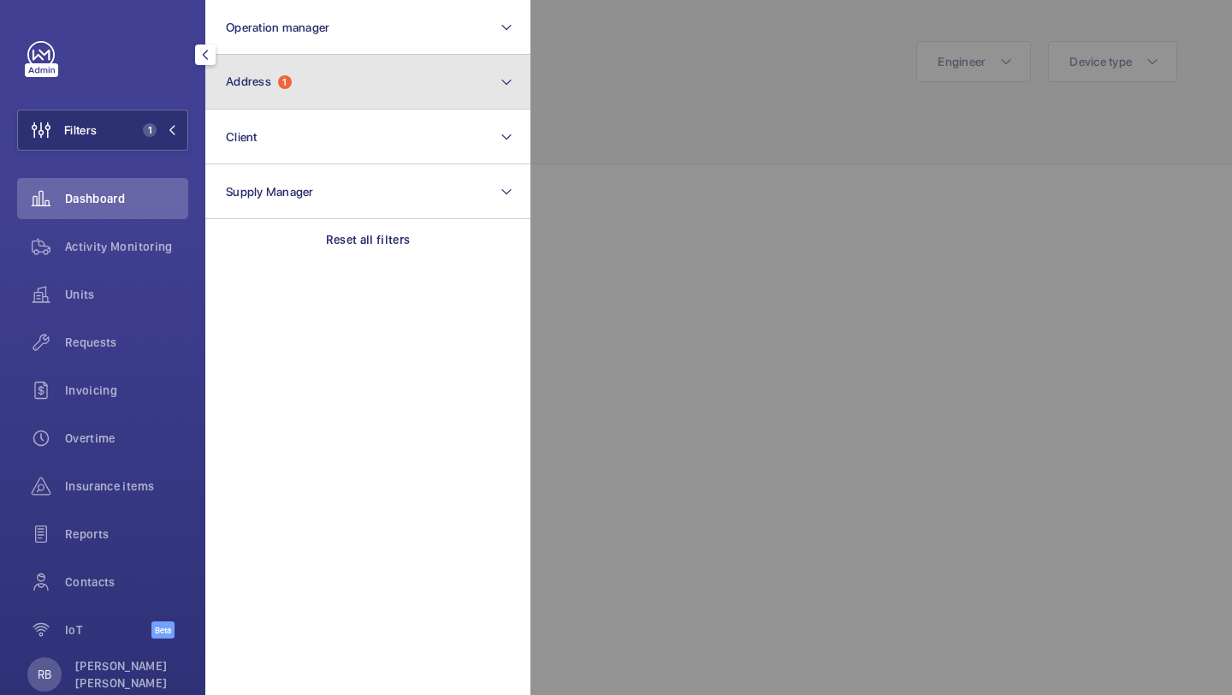
click at [326, 93] on button "Address 1" at bounding box center [367, 82] width 325 height 55
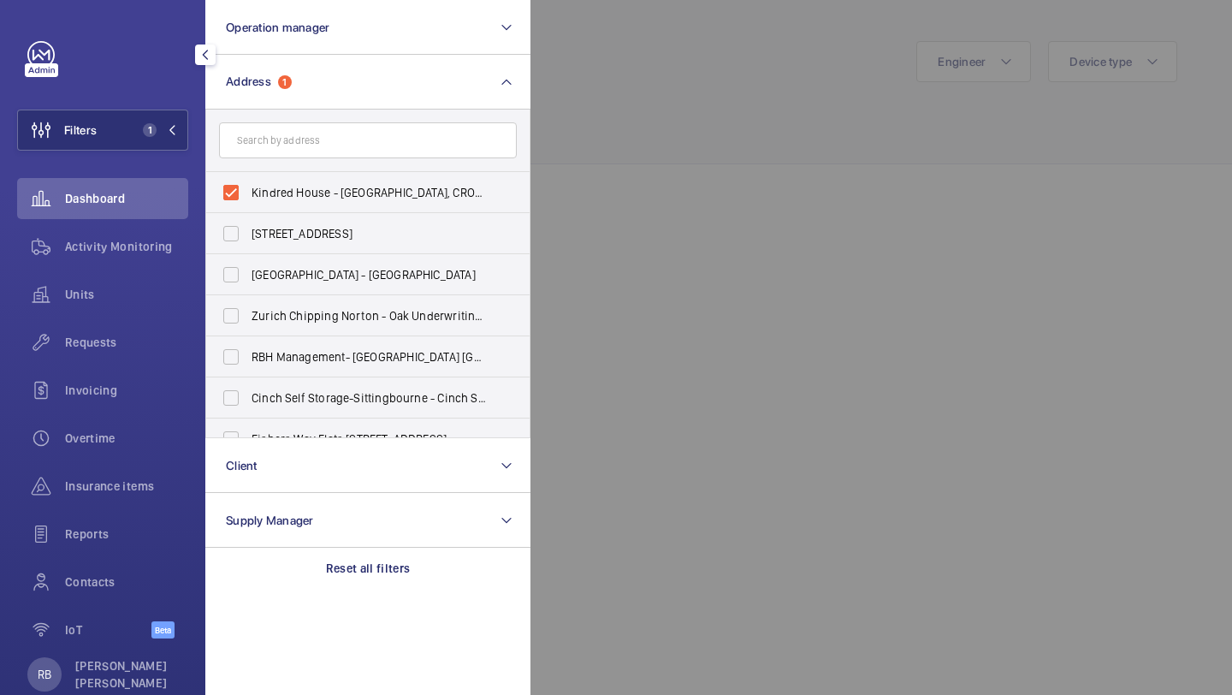
click at [631, 121] on div at bounding box center [1146, 347] width 1232 height 695
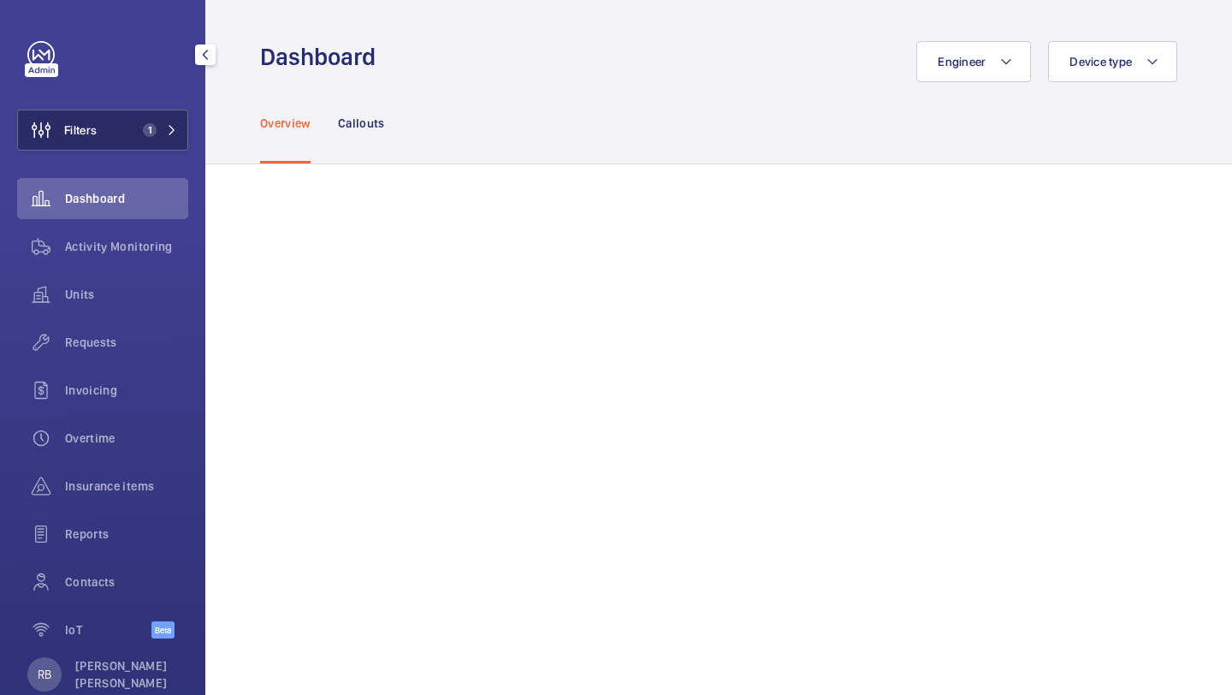
click at [157, 122] on button "Filters 1" at bounding box center [102, 130] width 171 height 41
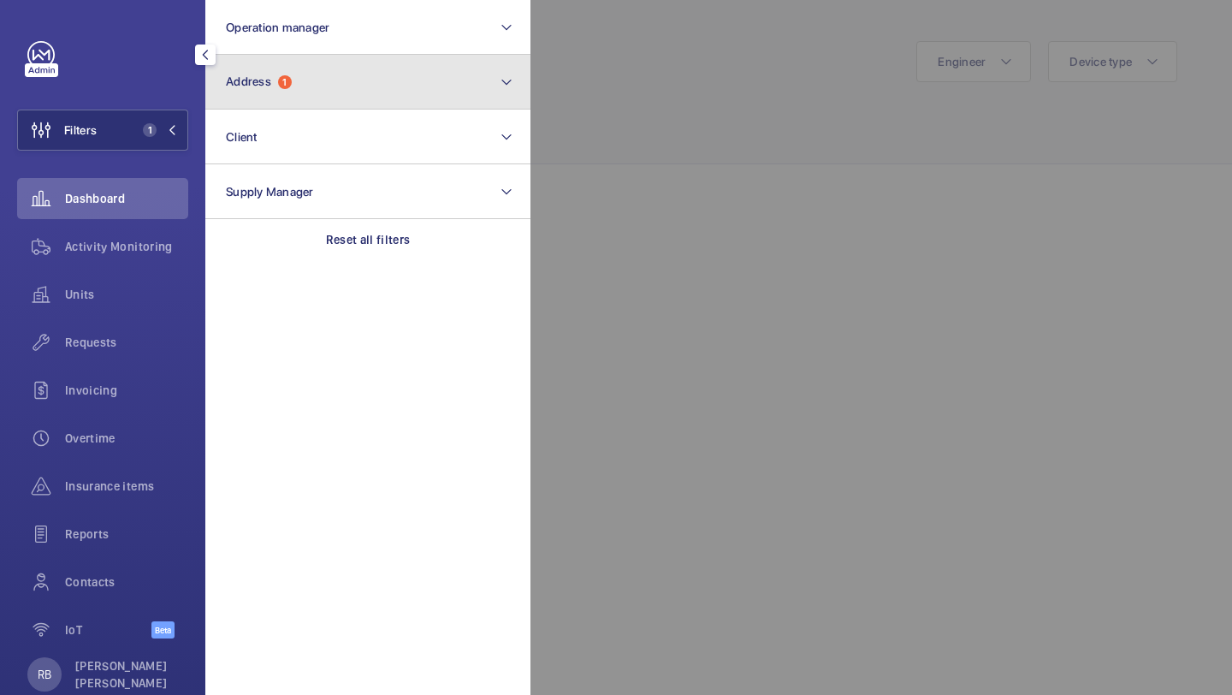
click at [251, 77] on span "Address" at bounding box center [248, 81] width 45 height 14
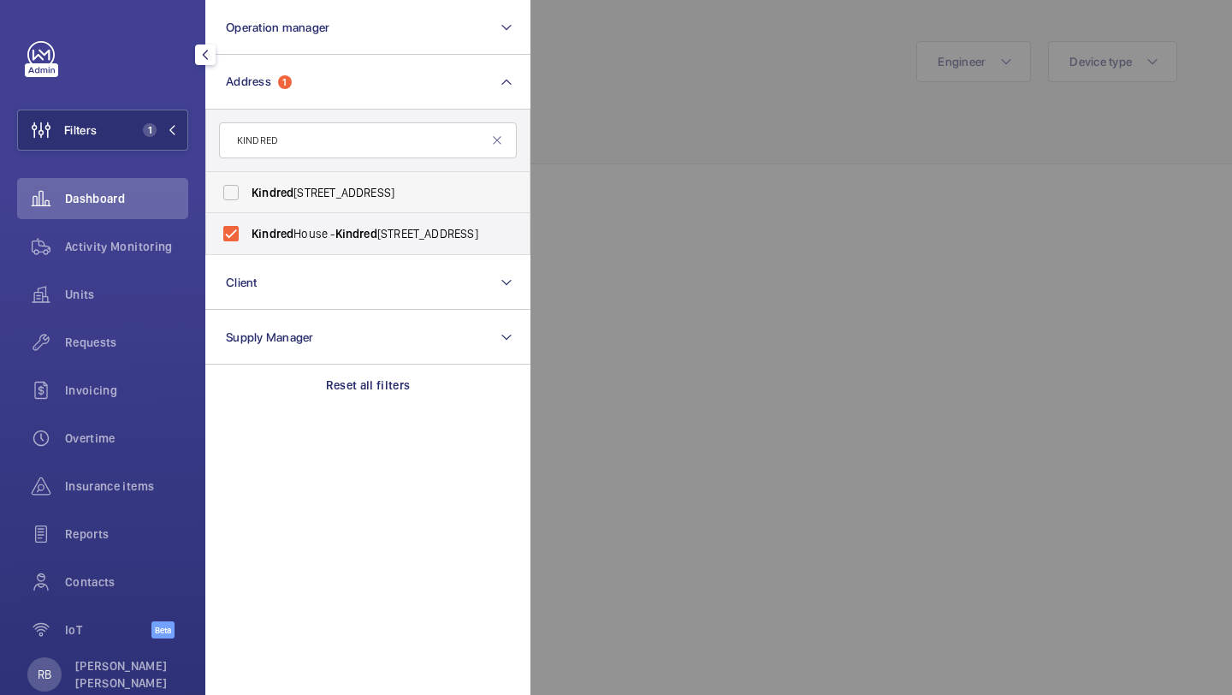
type input "KINDRED"
click at [295, 200] on label "Kindred House - Wandle Road, CROYDON CR0 1FJ" at bounding box center [355, 192] width 298 height 41
click at [248, 200] on input "Kindred House - Wandle Road, CROYDON CR0 1FJ" at bounding box center [231, 192] width 34 height 34
checkbox input "true"
click at [600, 121] on div at bounding box center [1146, 347] width 1232 height 695
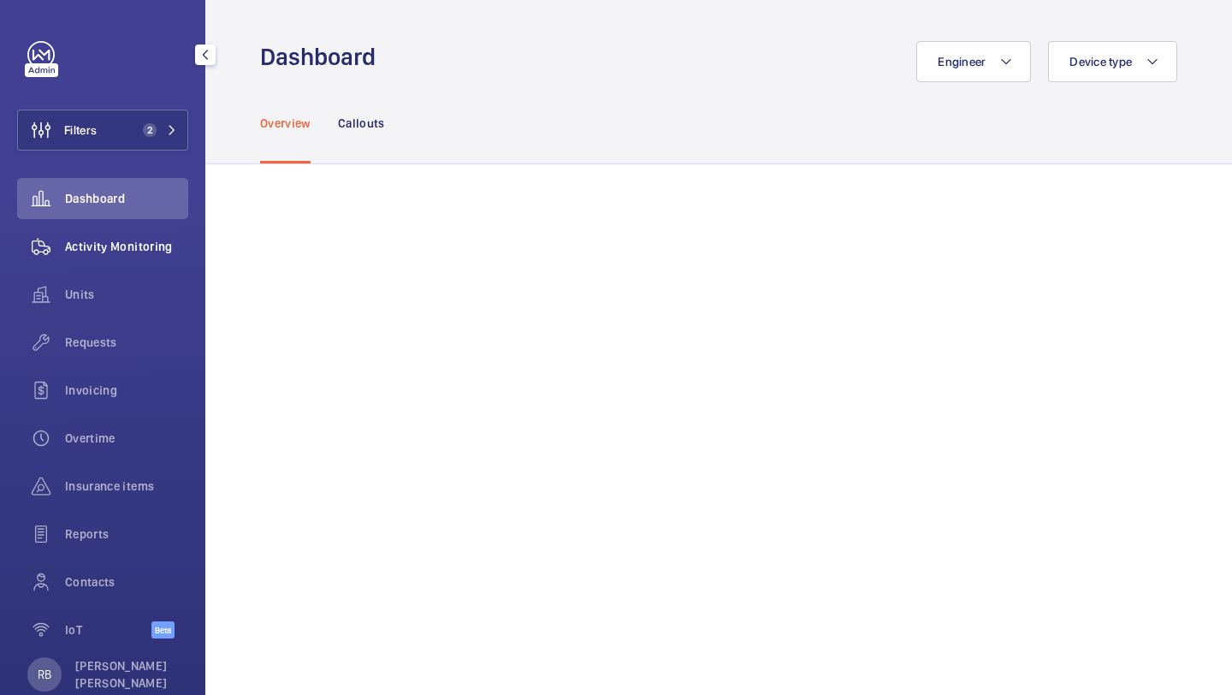
click at [127, 250] on span "Activity Monitoring" at bounding box center [126, 246] width 123 height 17
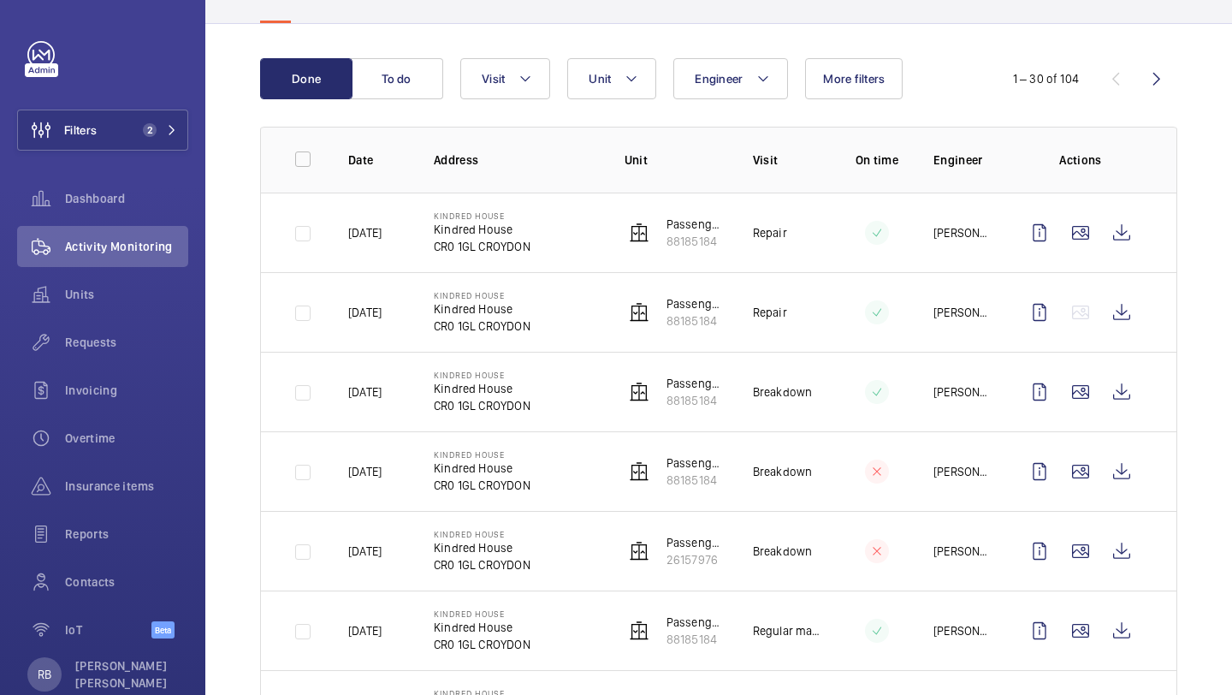
scroll to position [163, 0]
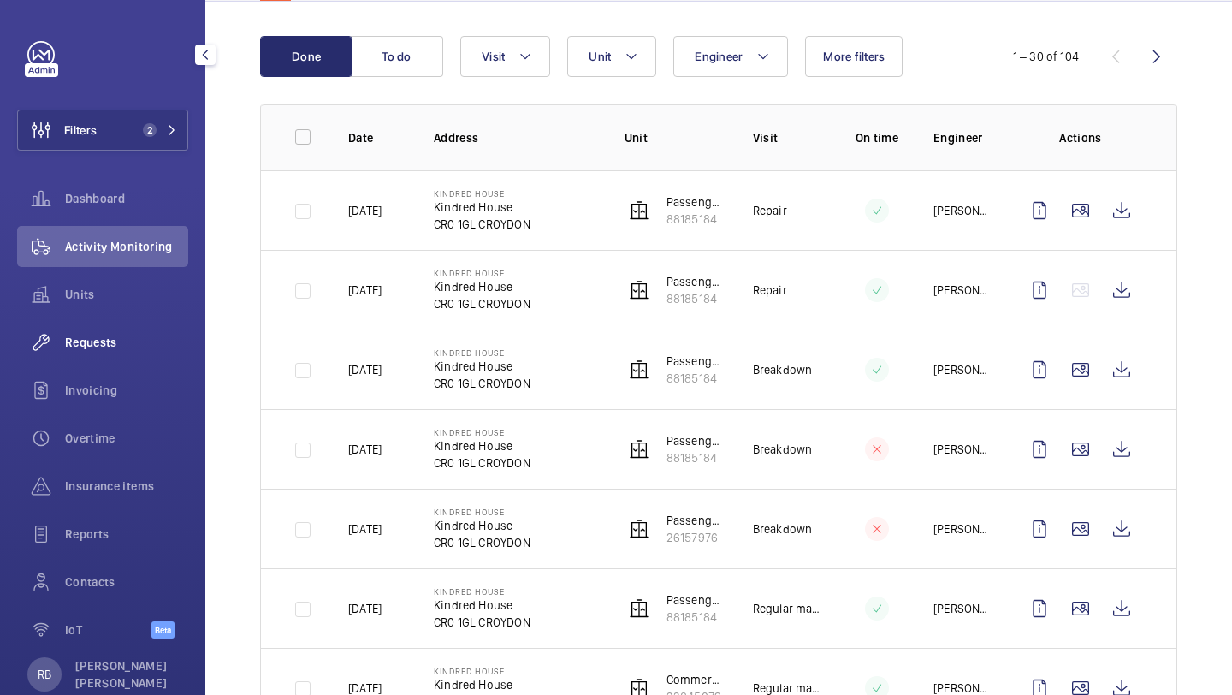
click at [146, 344] on span "Requests" at bounding box center [126, 342] width 123 height 17
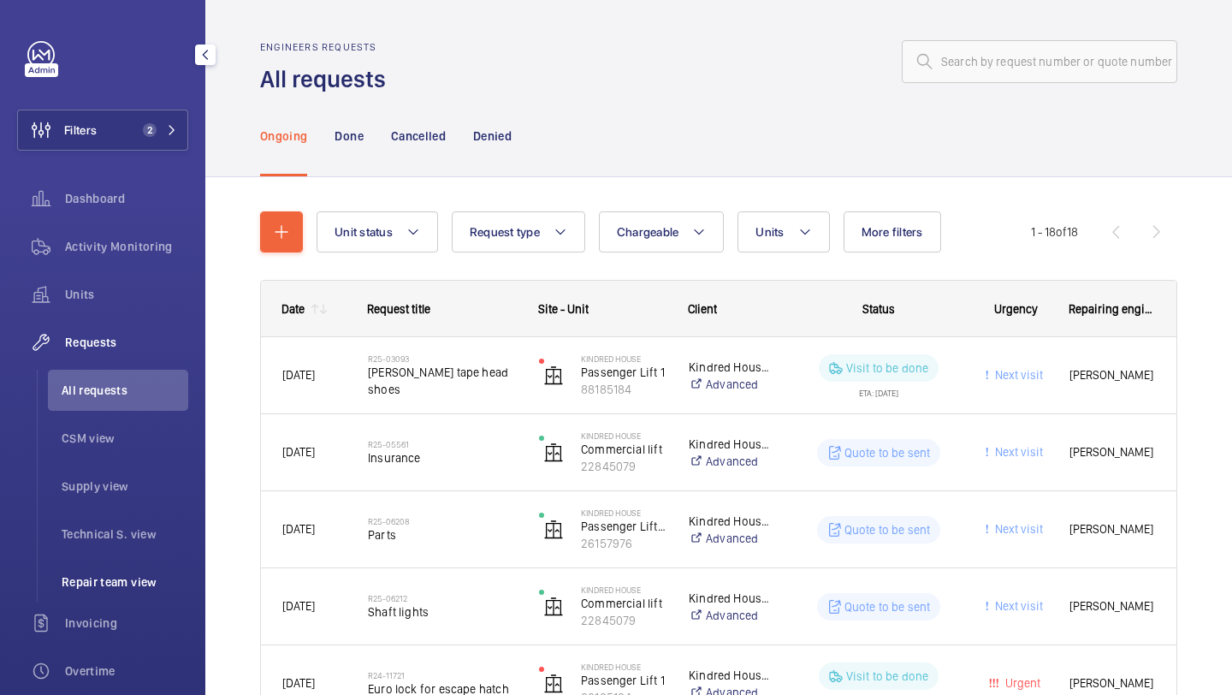
click at [138, 584] on span "Repair team view" at bounding box center [125, 581] width 127 height 17
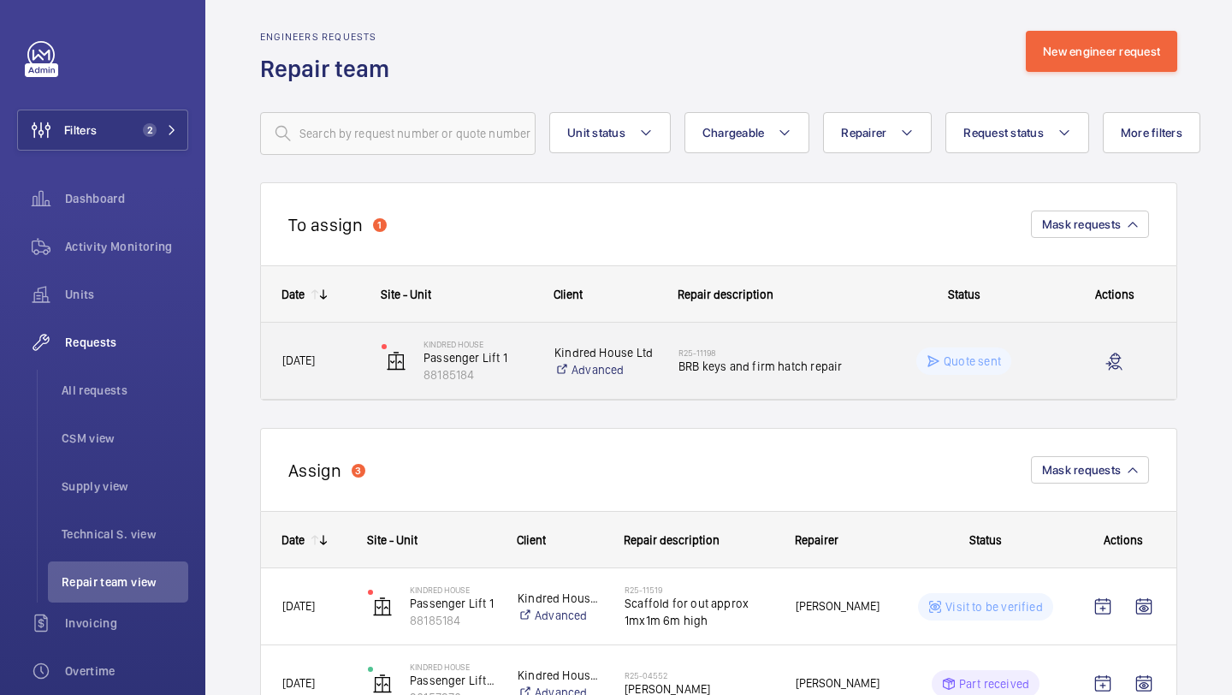
scroll to position [246, 0]
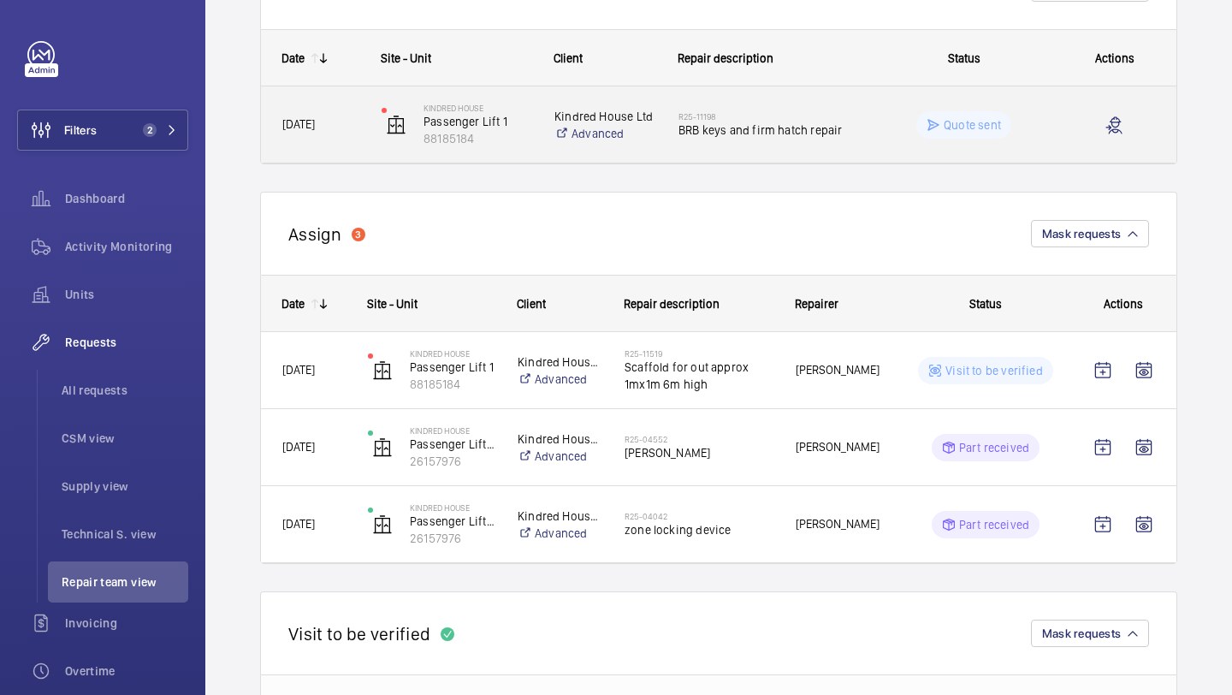
click at [726, 125] on span "BRB keys and firm hatch repair" at bounding box center [765, 129] width 175 height 17
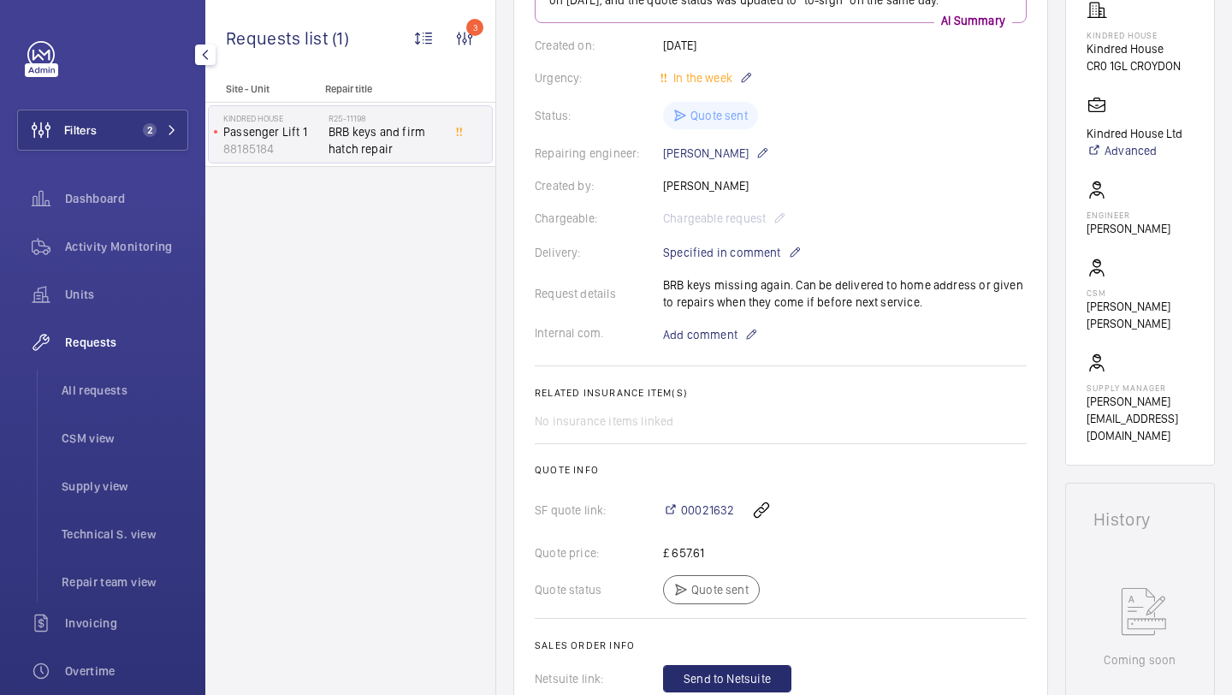
scroll to position [322, 0]
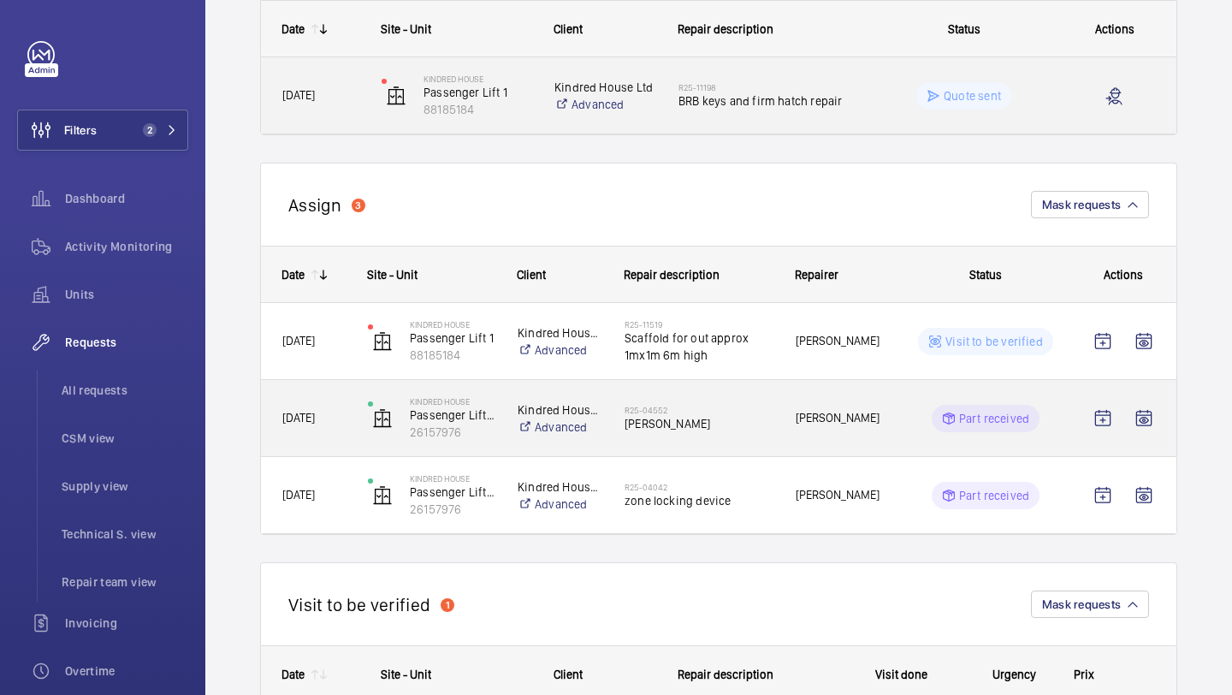
scroll to position [291, 0]
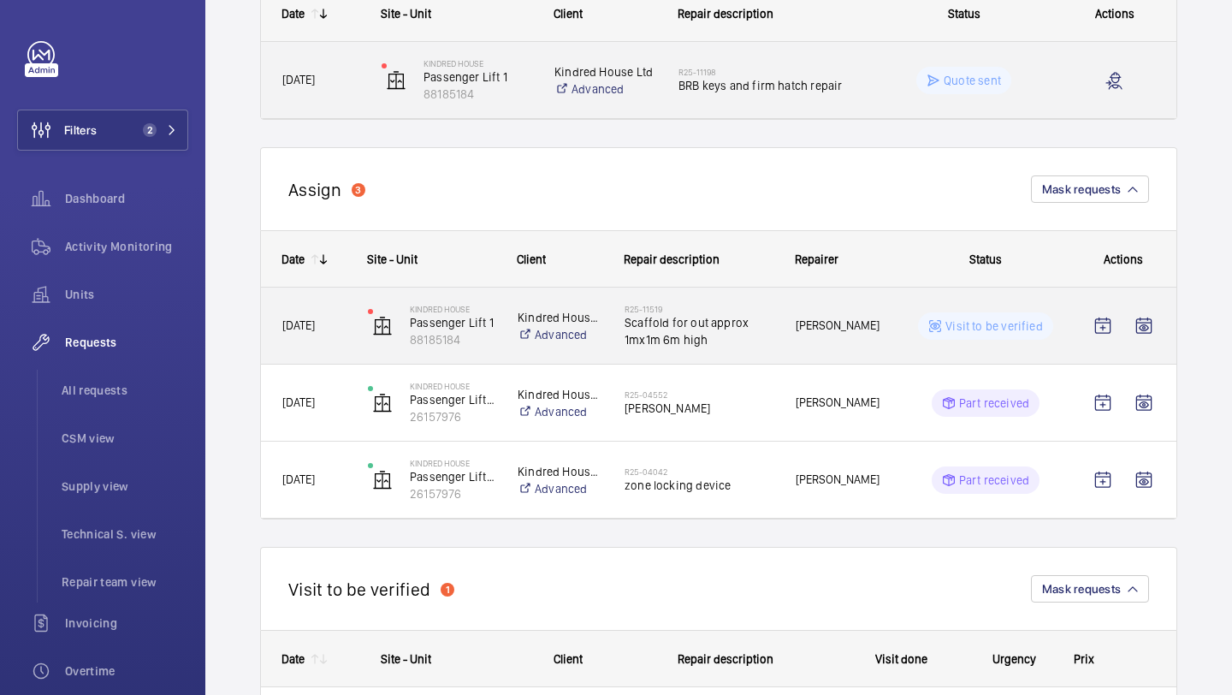
click at [709, 326] on span "Scaffold for out approx 1mx1m 6m high" at bounding box center [699, 331] width 149 height 34
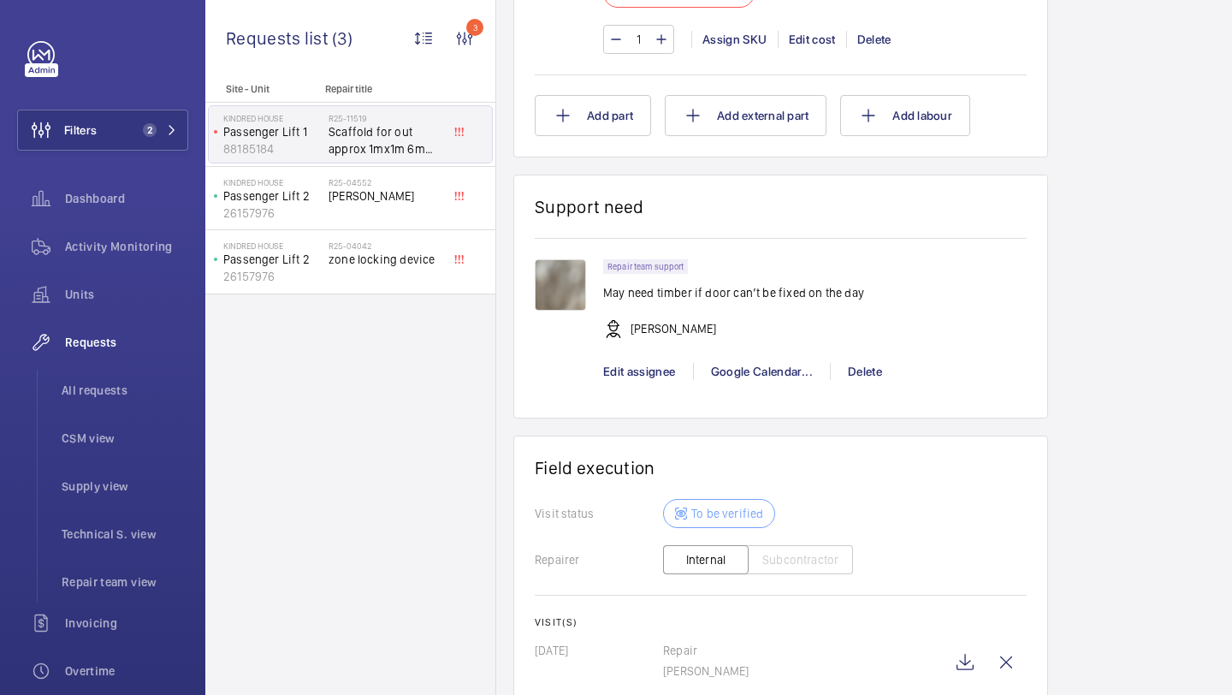
scroll to position [1526, 0]
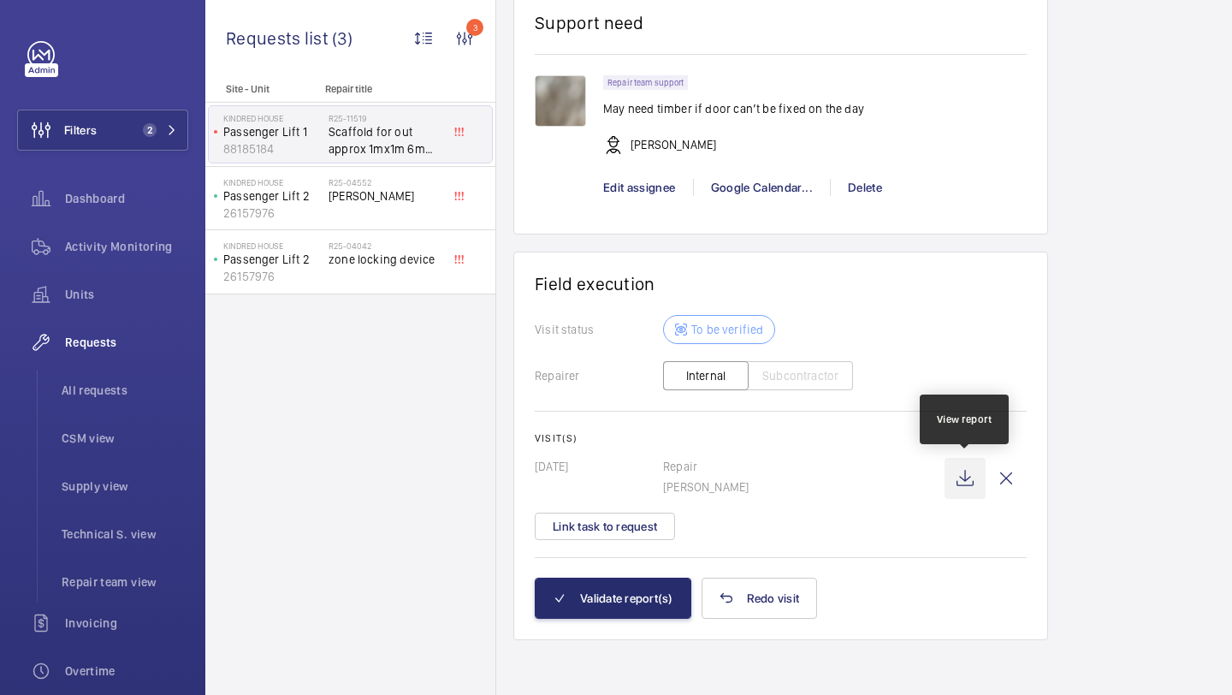
click at [967, 481] on wm-front-icon-button at bounding box center [965, 478] width 41 height 41
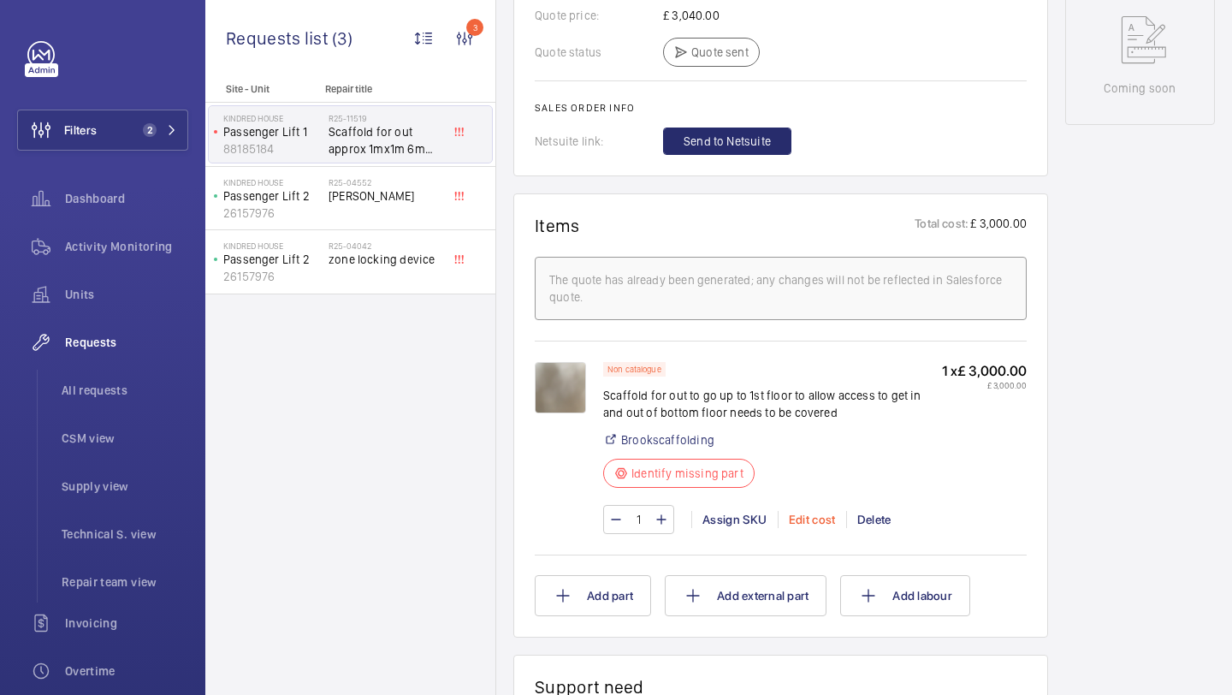
scroll to position [448, 0]
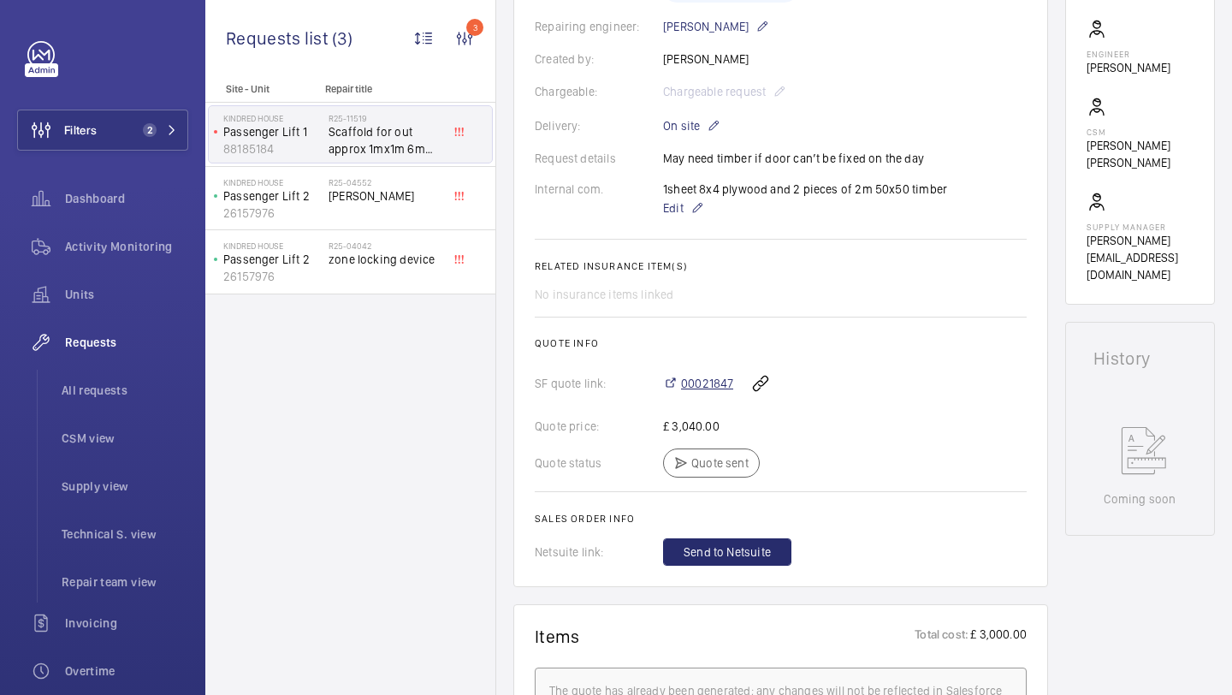
click at [700, 379] on span "00021847" at bounding box center [707, 383] width 52 height 17
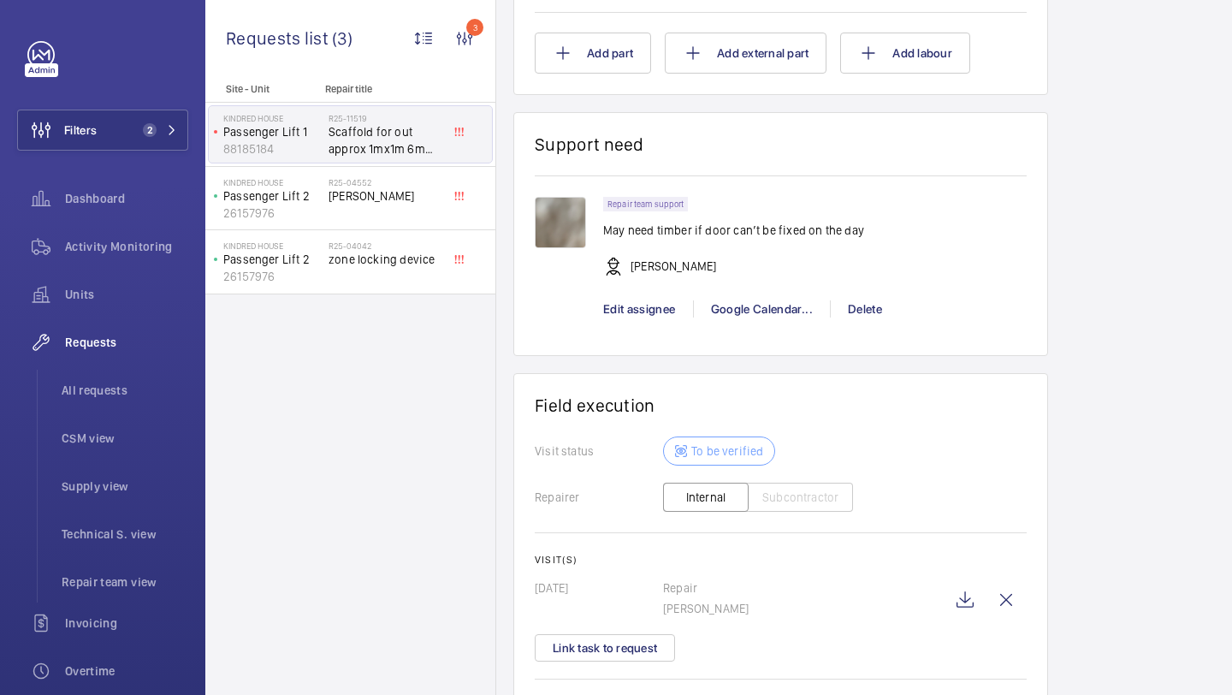
scroll to position [1402, 0]
click at [752, 305] on div "Google Calendar..." at bounding box center [761, 307] width 137 height 17
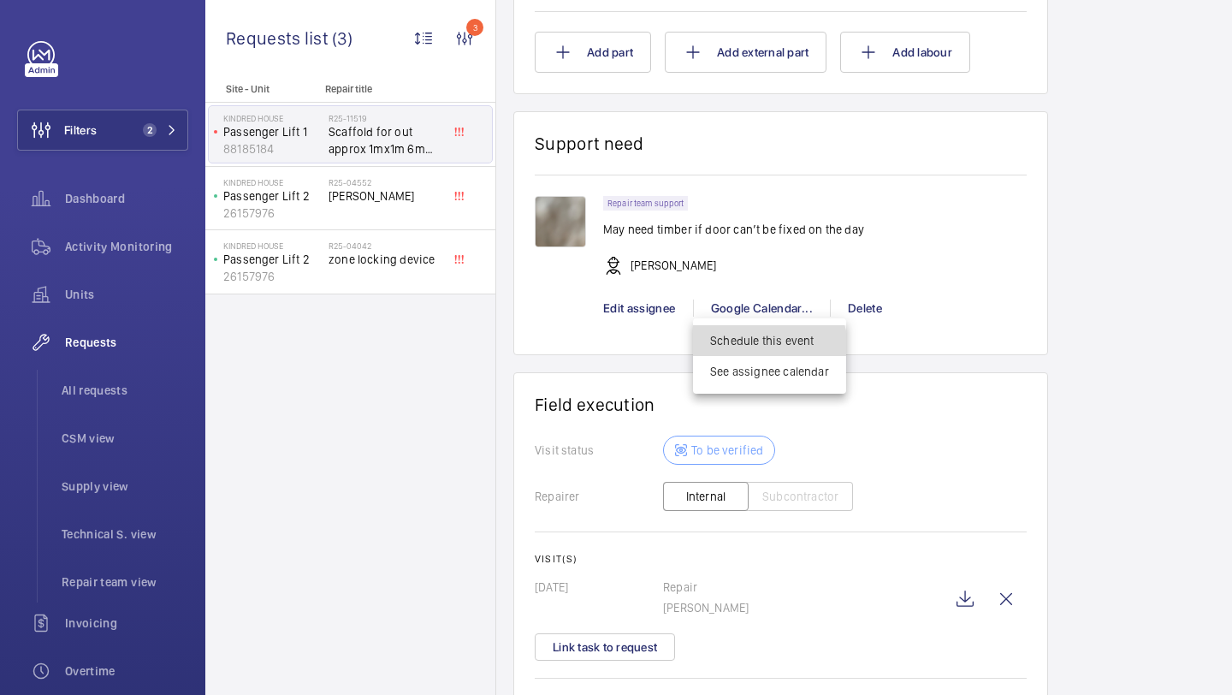
click at [765, 347] on span "Schedule this event" at bounding box center [769, 340] width 119 height 17
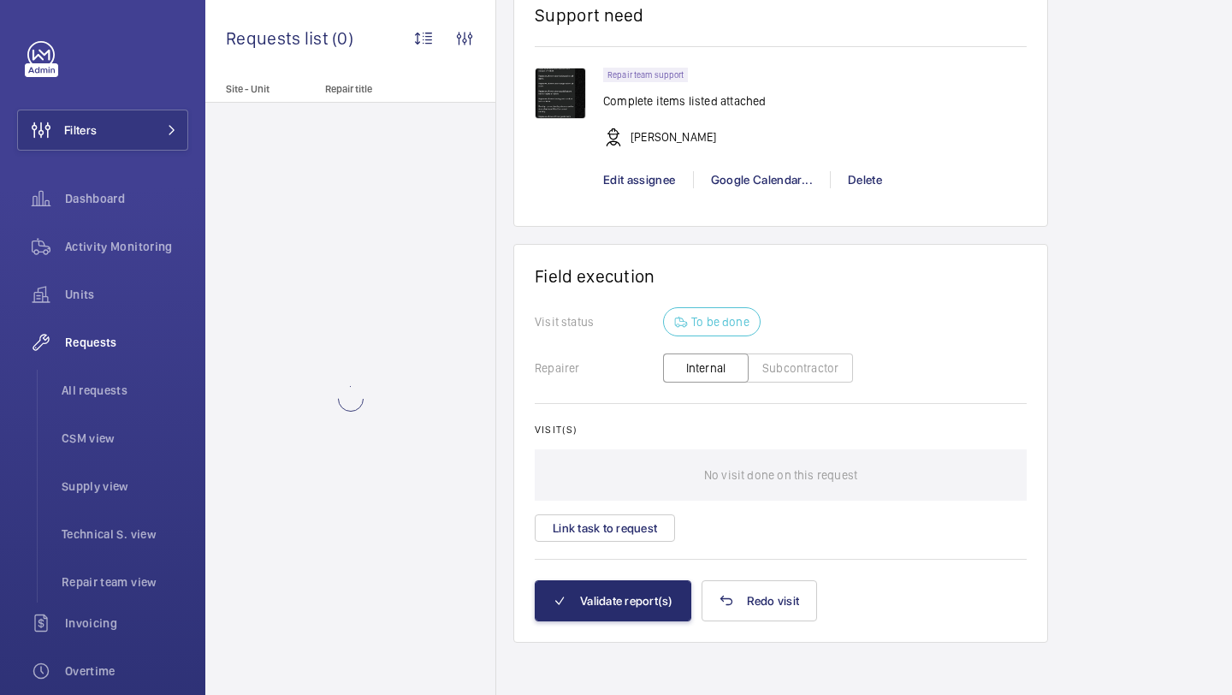
scroll to position [2360, 0]
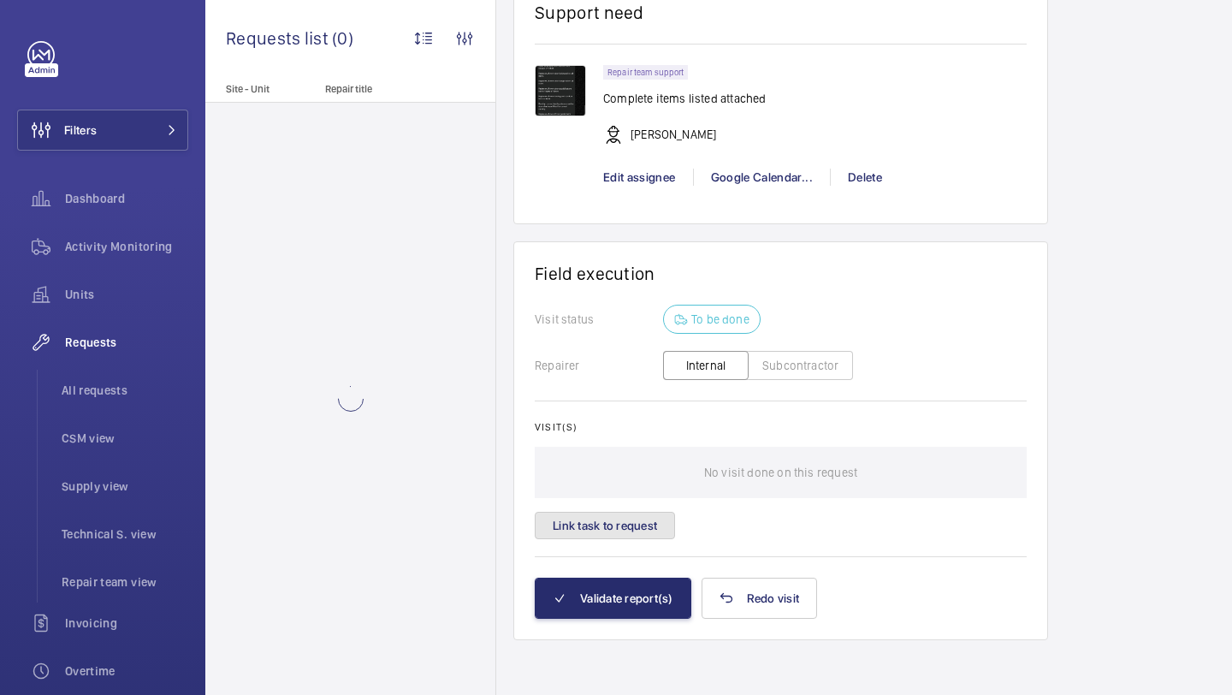
click at [649, 525] on button "Link task to request" at bounding box center [605, 525] width 140 height 27
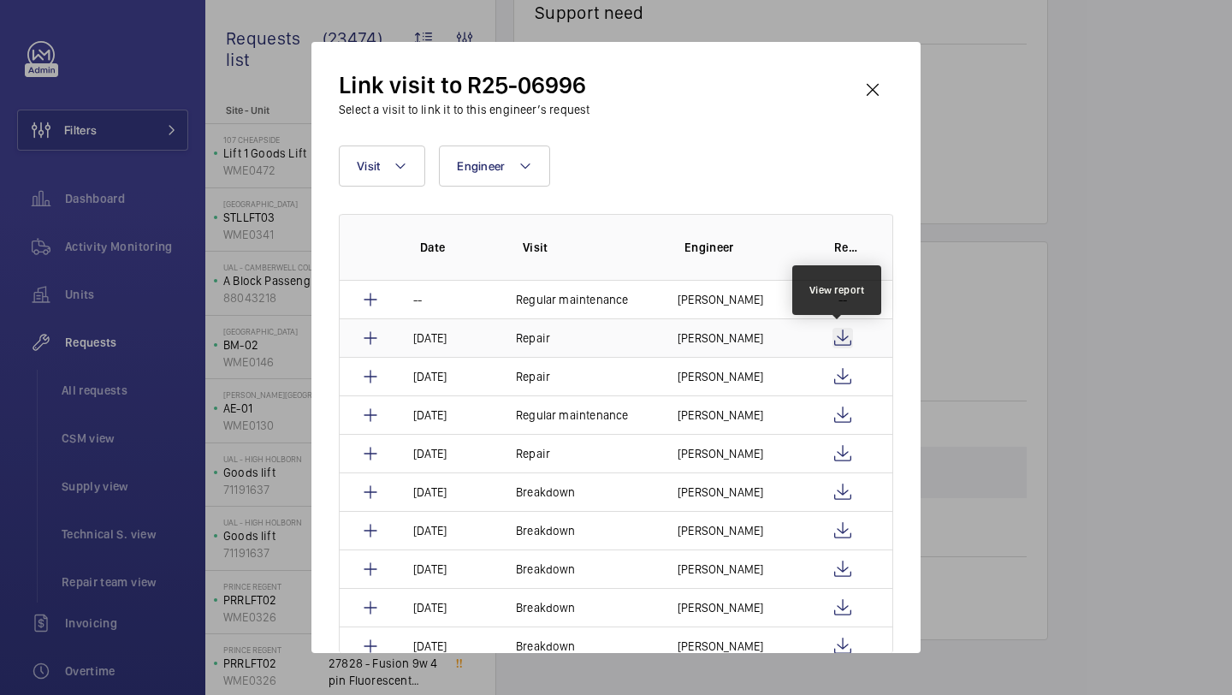
click at [837, 340] on wm-front-icon-button at bounding box center [842, 338] width 21 height 21
click at [704, 330] on p "[PERSON_NAME]" at bounding box center [721, 337] width 86 height 17
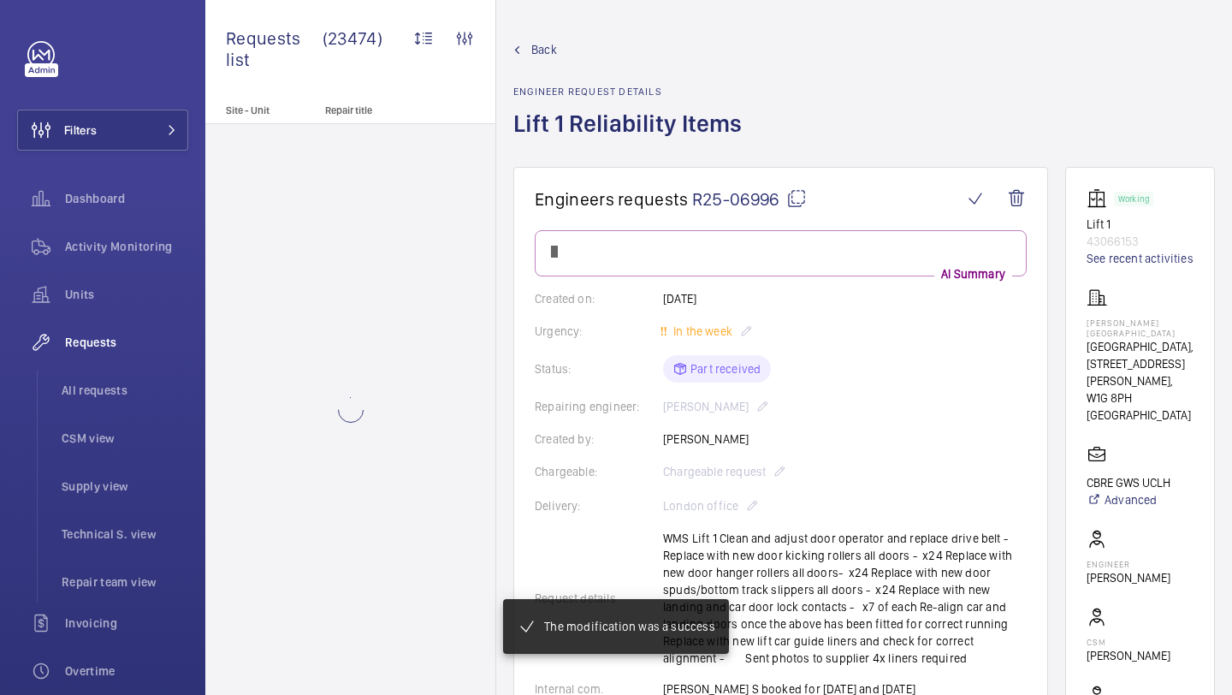
scroll to position [2298, 0]
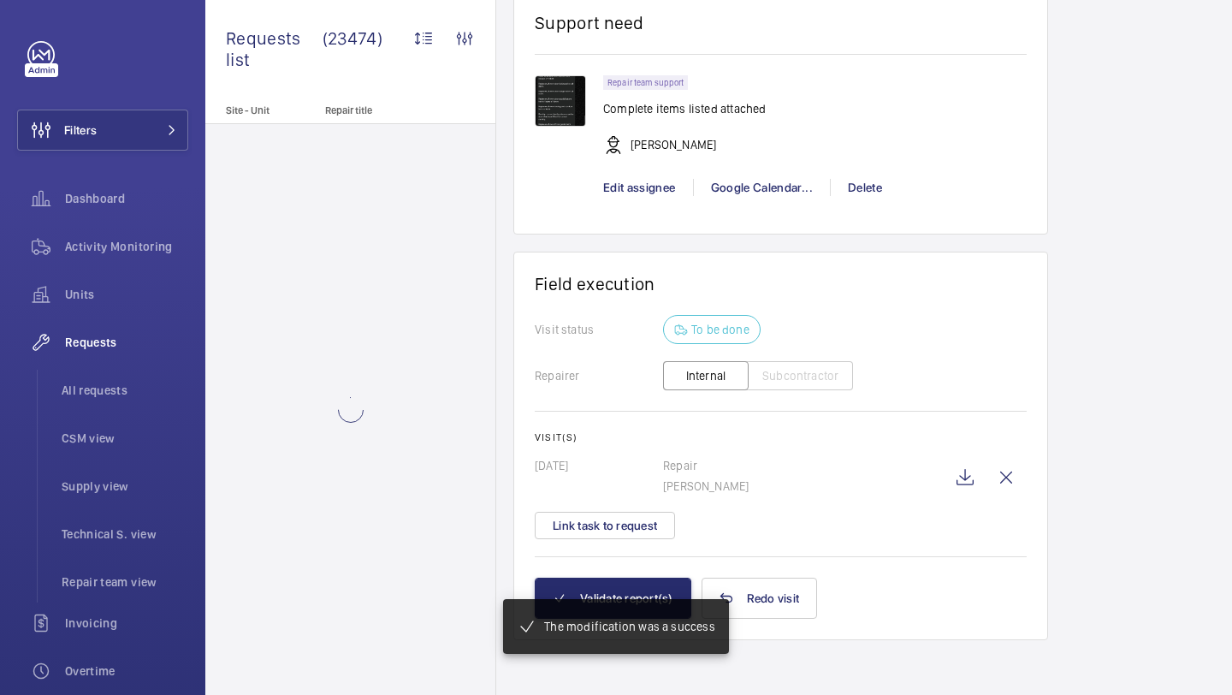
click at [619, 510] on div "Visit(s) 03/09/2025 Repair Jack Gambie Link task to request" at bounding box center [781, 485] width 492 height 108
click at [616, 522] on button "Link task to request" at bounding box center [605, 525] width 140 height 27
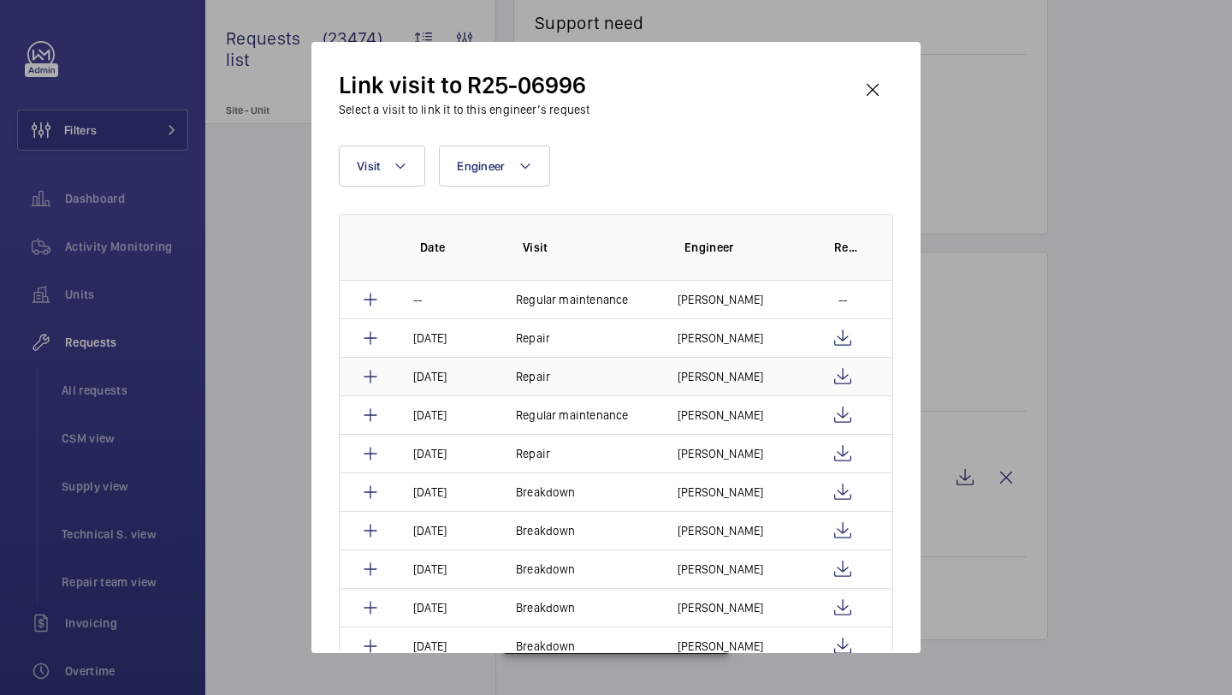
scroll to position [2367, 0]
click at [725, 379] on p "[PERSON_NAME]" at bounding box center [721, 376] width 86 height 17
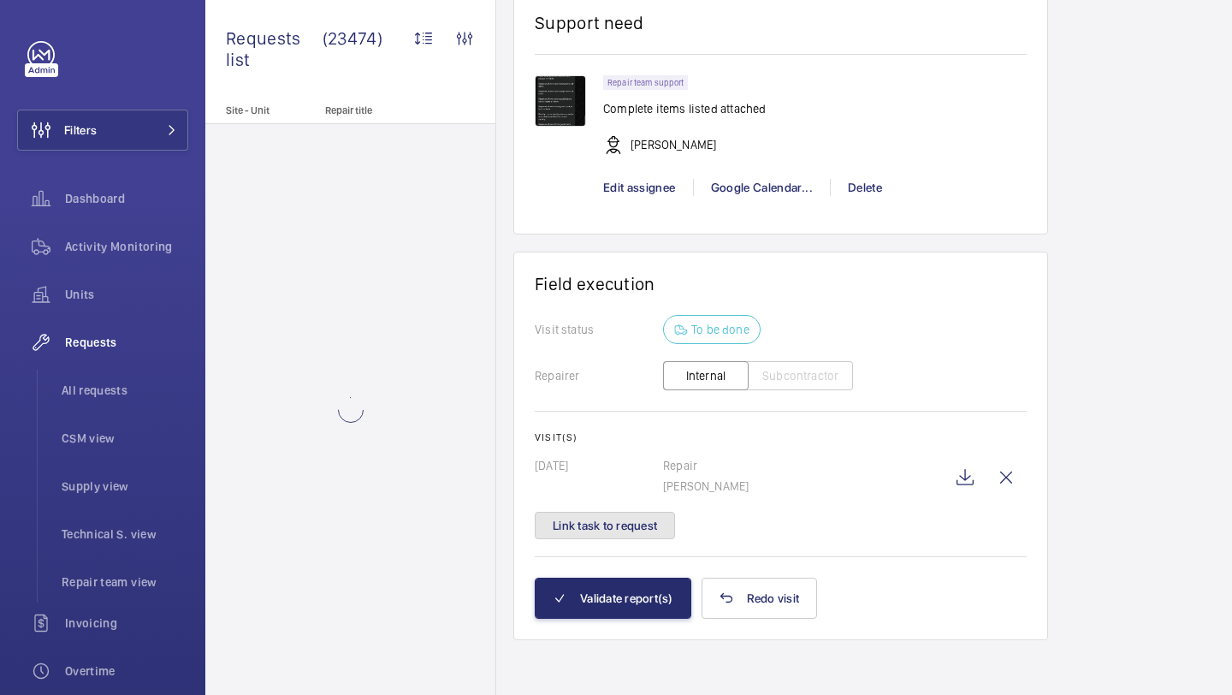
click at [634, 533] on button "Link task to request" at bounding box center [605, 525] width 140 height 27
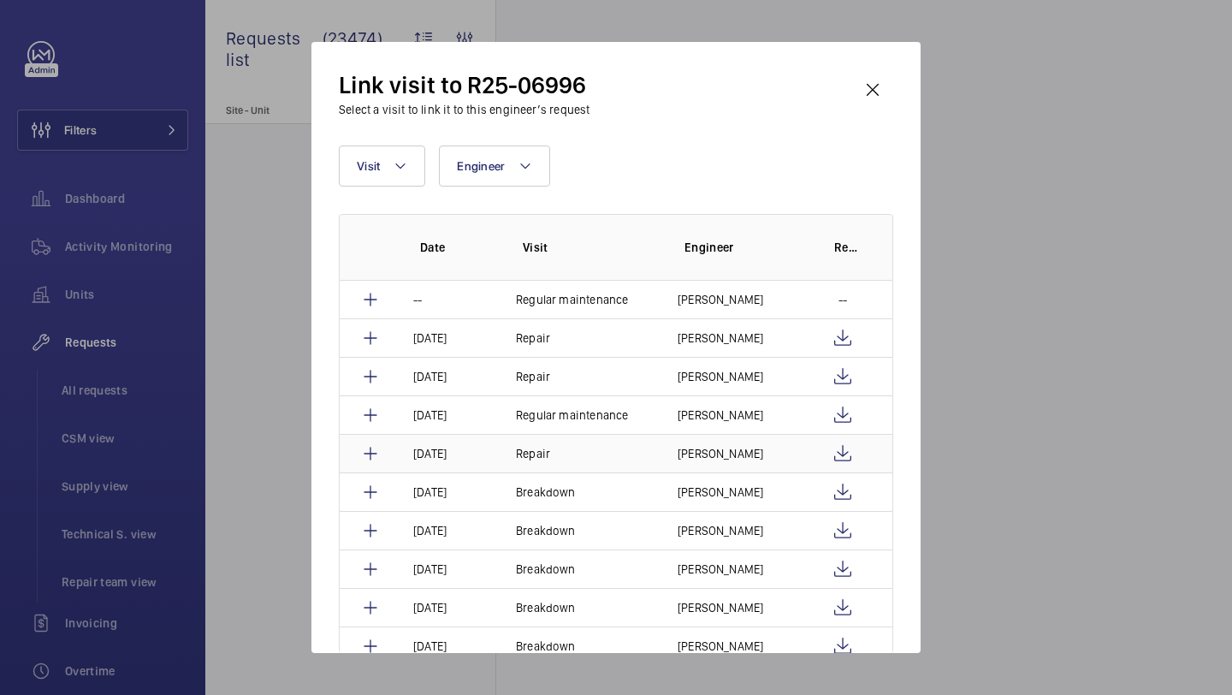
scroll to position [29, 0]
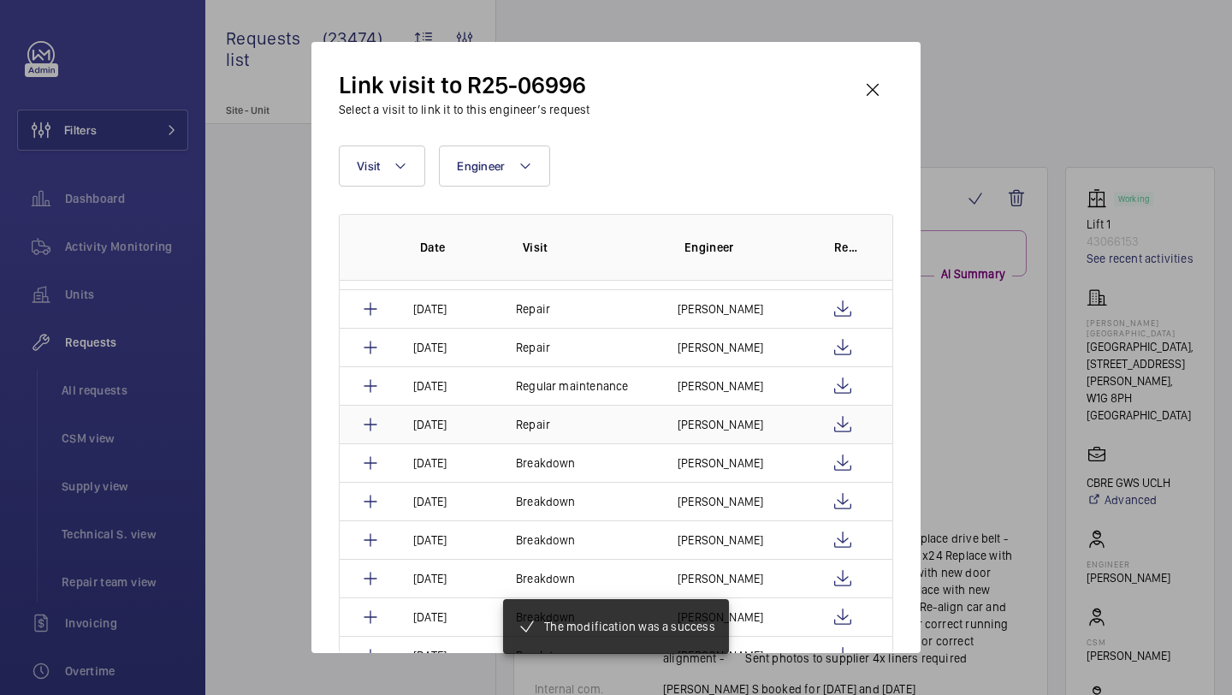
scroll to position [2353, 0]
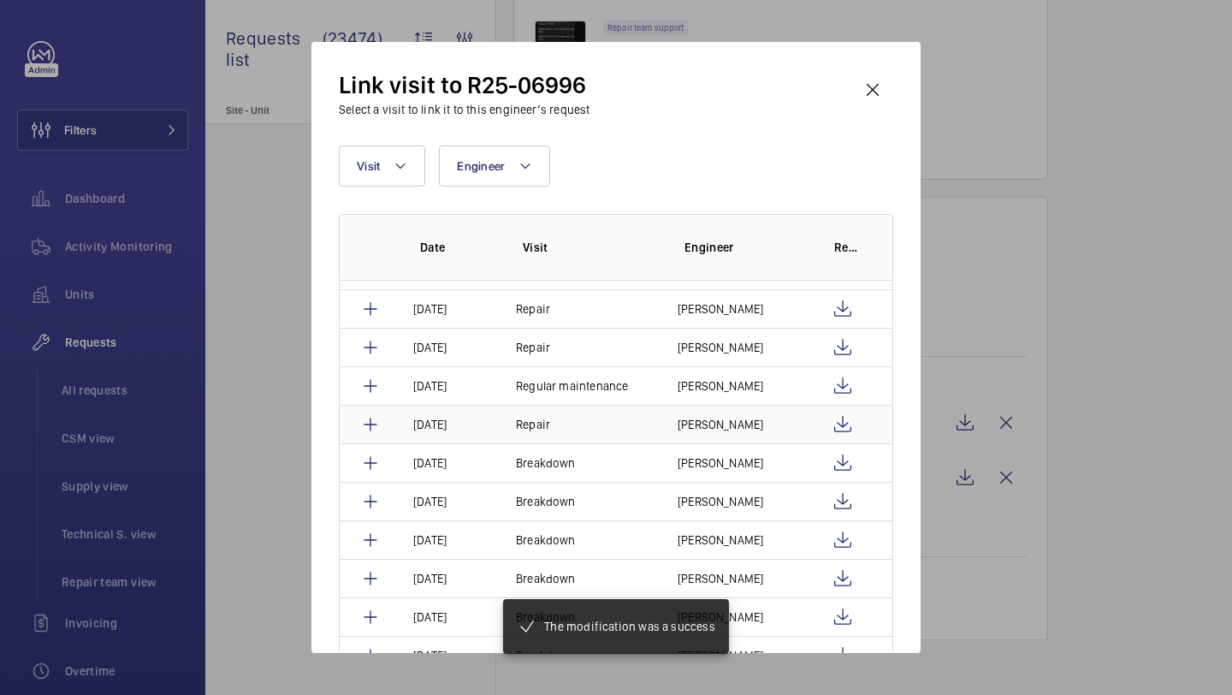
click at [755, 426] on p "[PERSON_NAME]" at bounding box center [721, 424] width 86 height 17
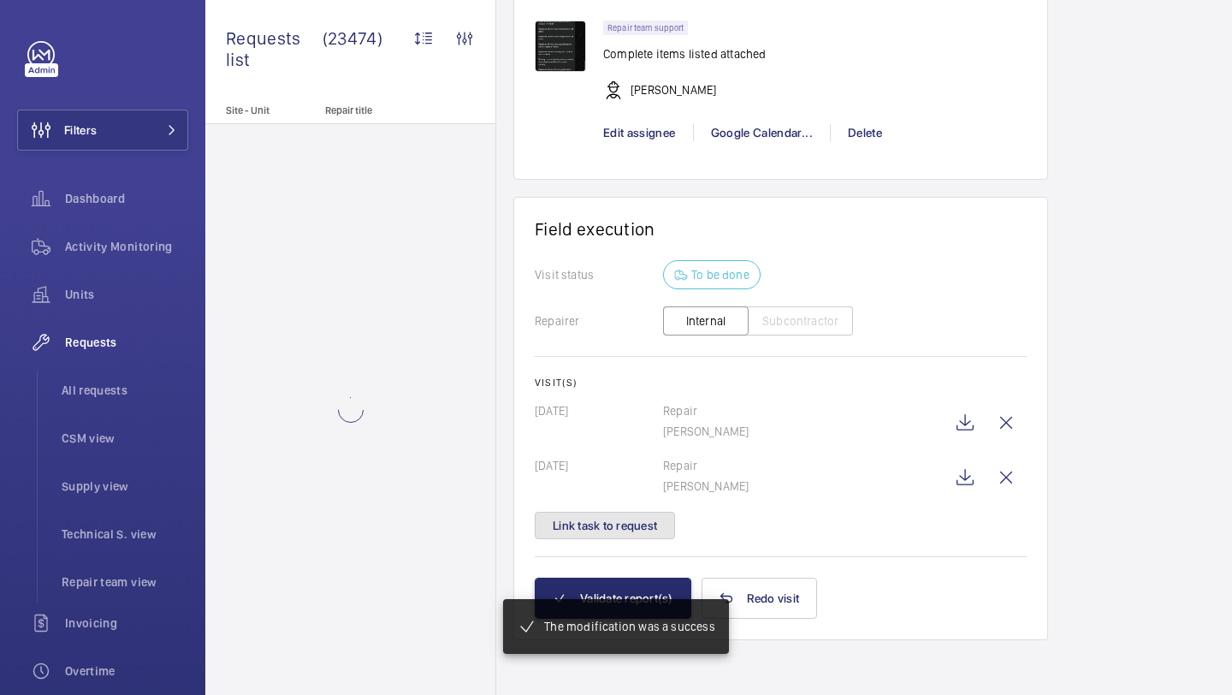
click at [622, 534] on button "Link task to request" at bounding box center [605, 525] width 140 height 27
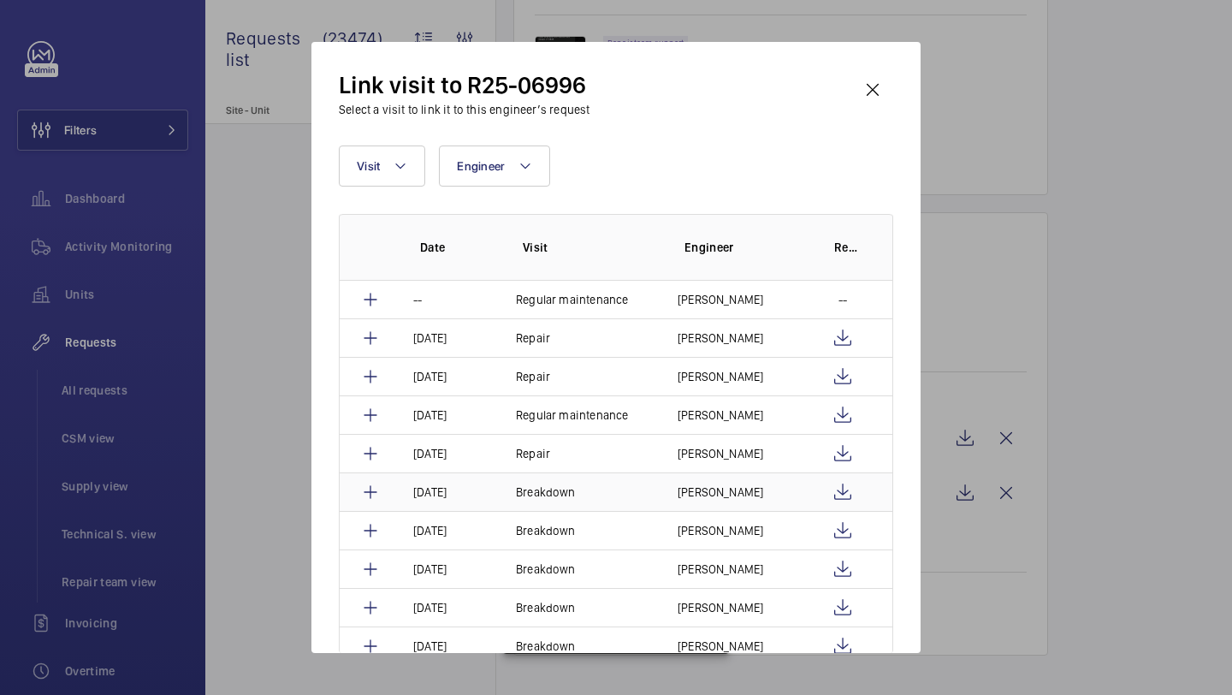
scroll to position [2404, 0]
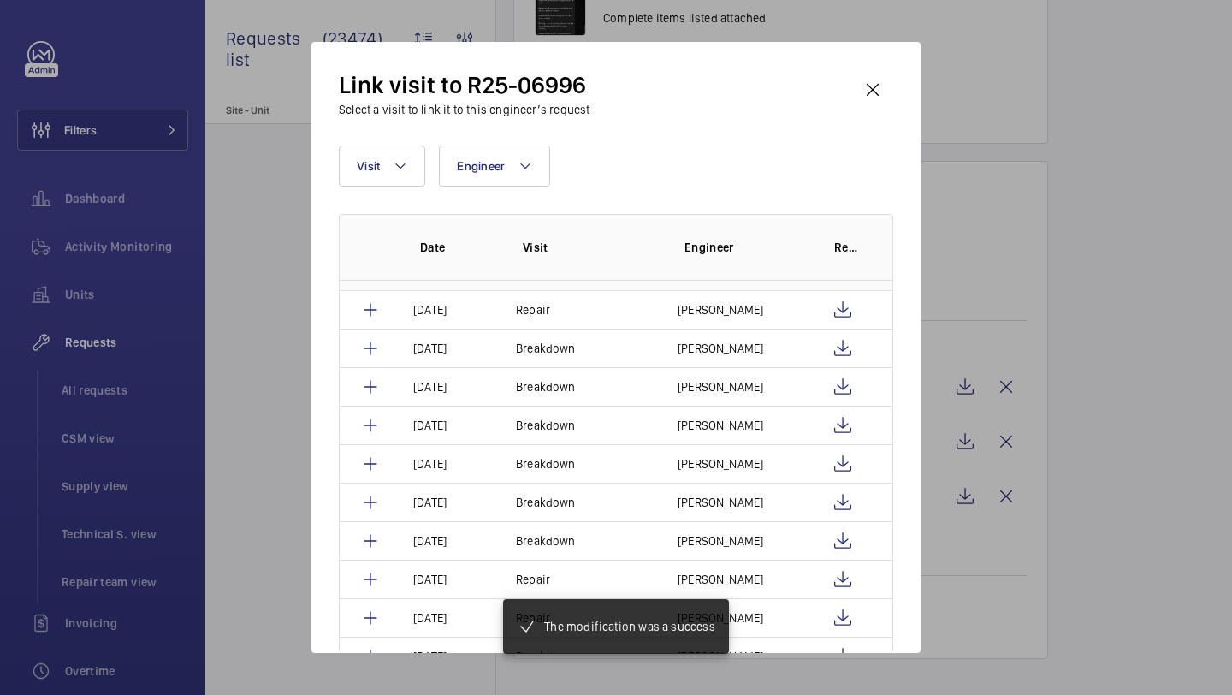
scroll to position [183, 0]
click at [678, 532] on p "[PERSON_NAME]" at bounding box center [721, 539] width 86 height 17
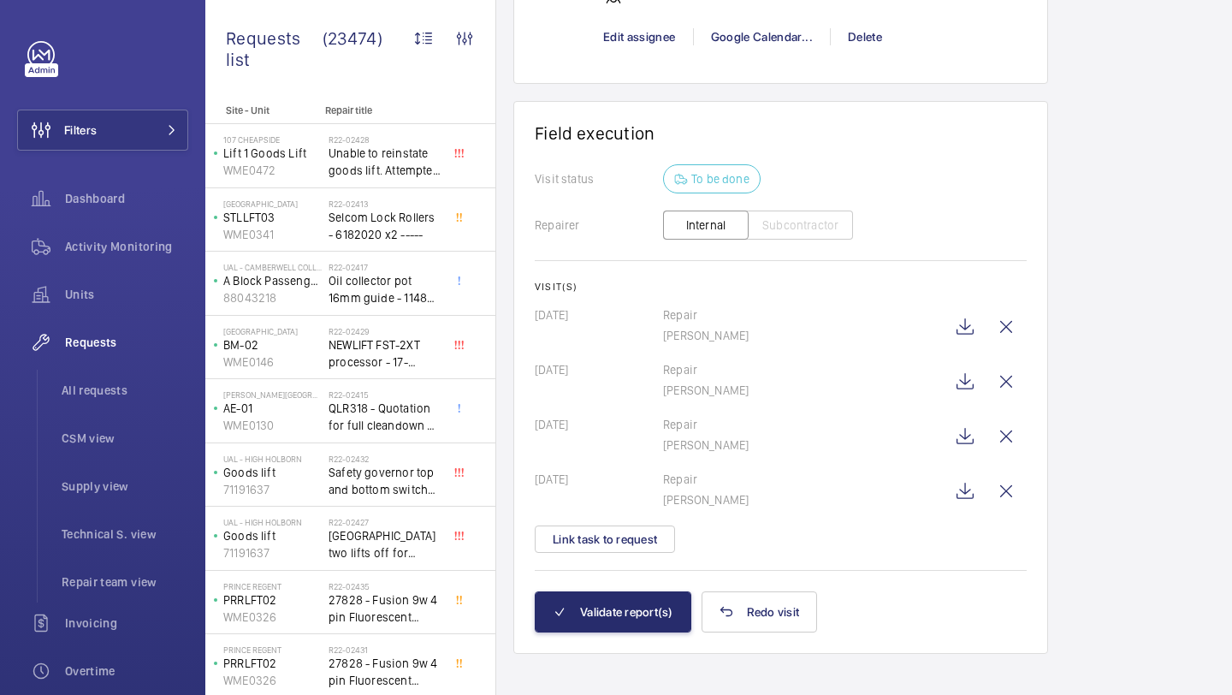
scroll to position [2514, 0]
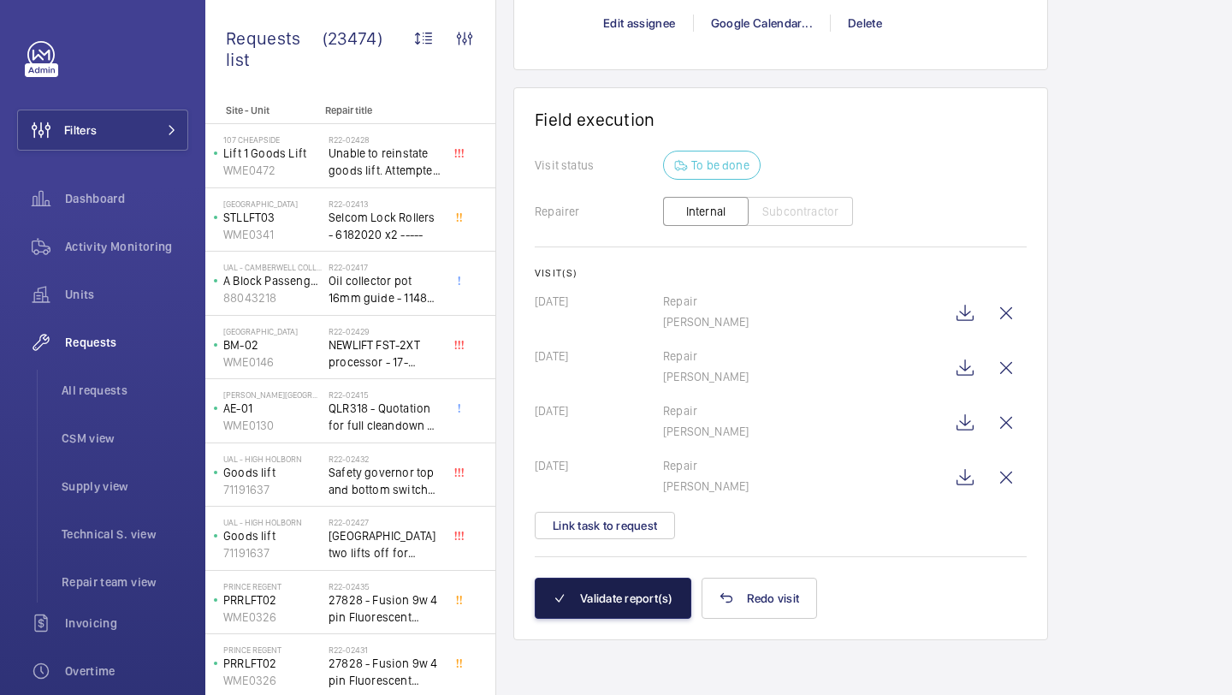
click at [626, 601] on button "Validate report(s)" at bounding box center [613, 598] width 157 height 41
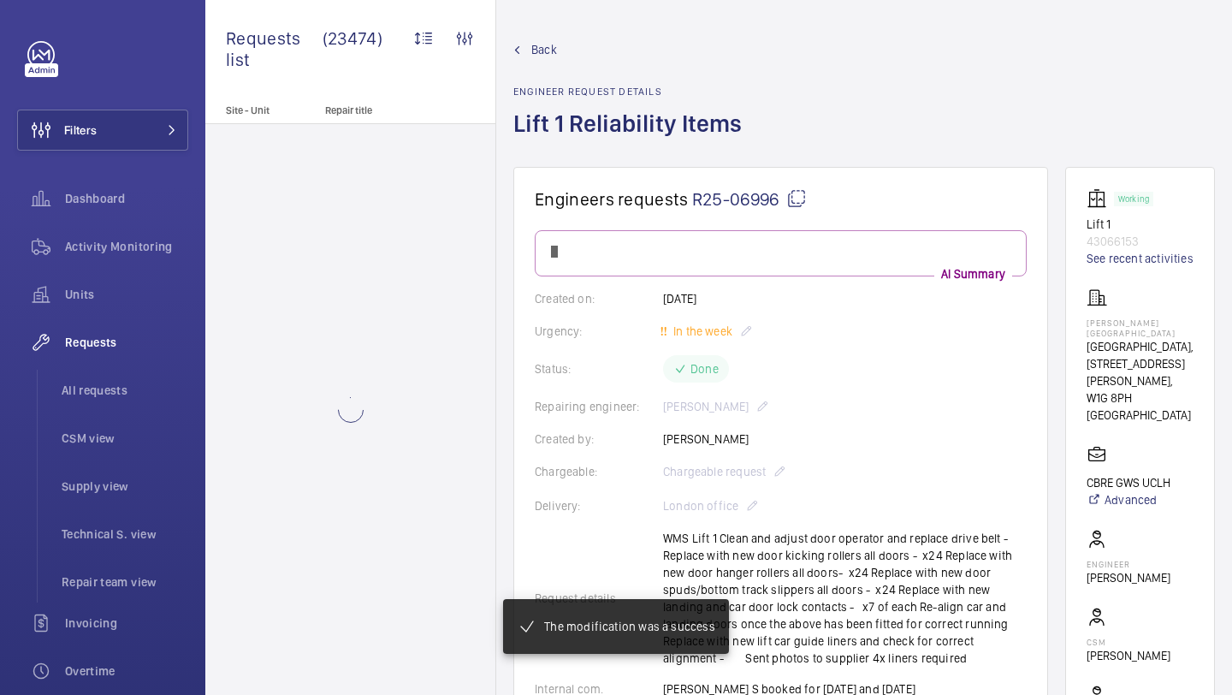
scroll to position [2380, 0]
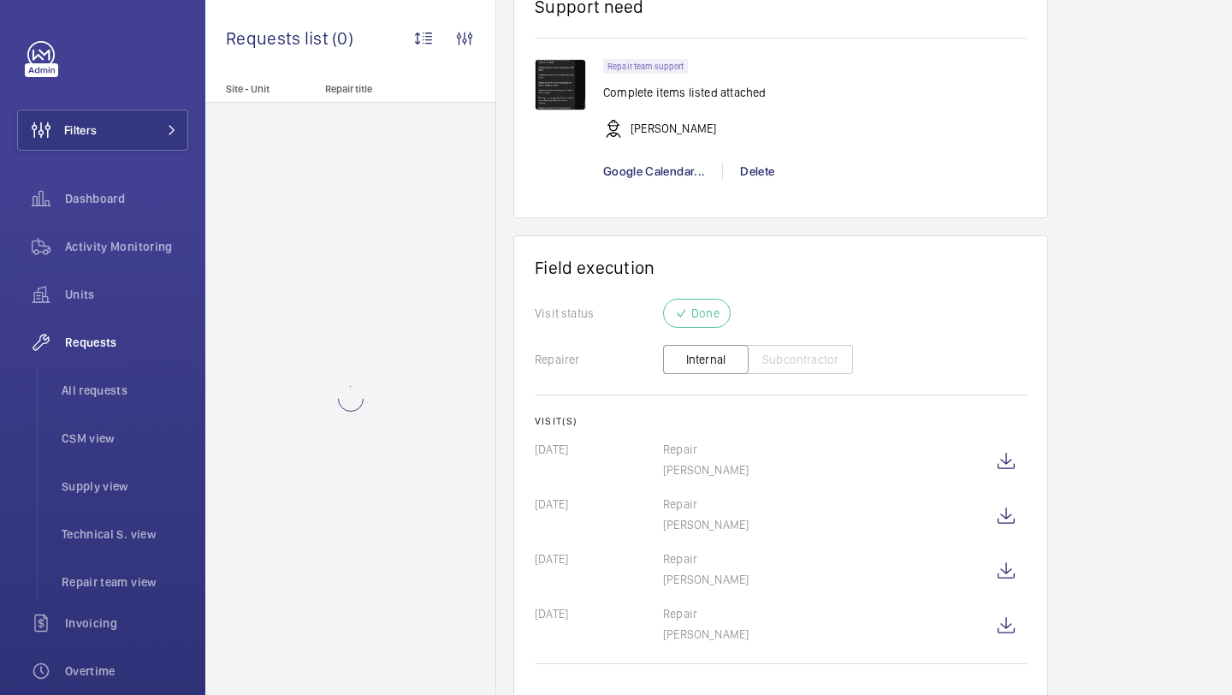
scroll to position [2329, 0]
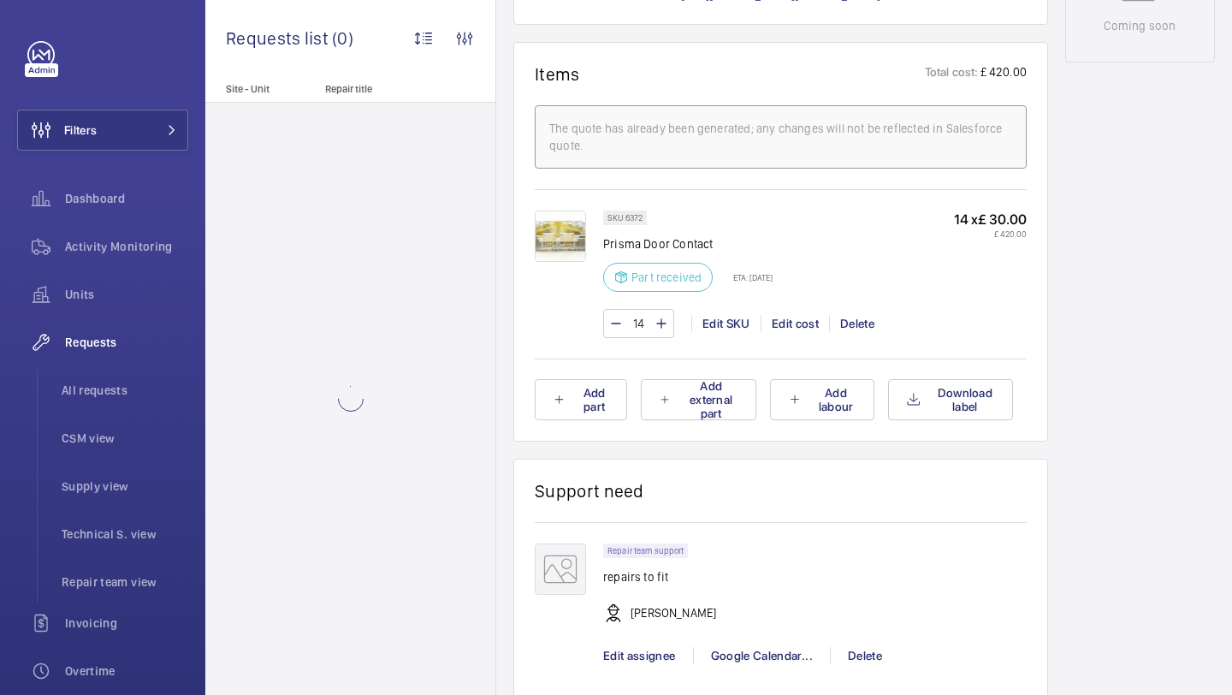
scroll to position [1454, 0]
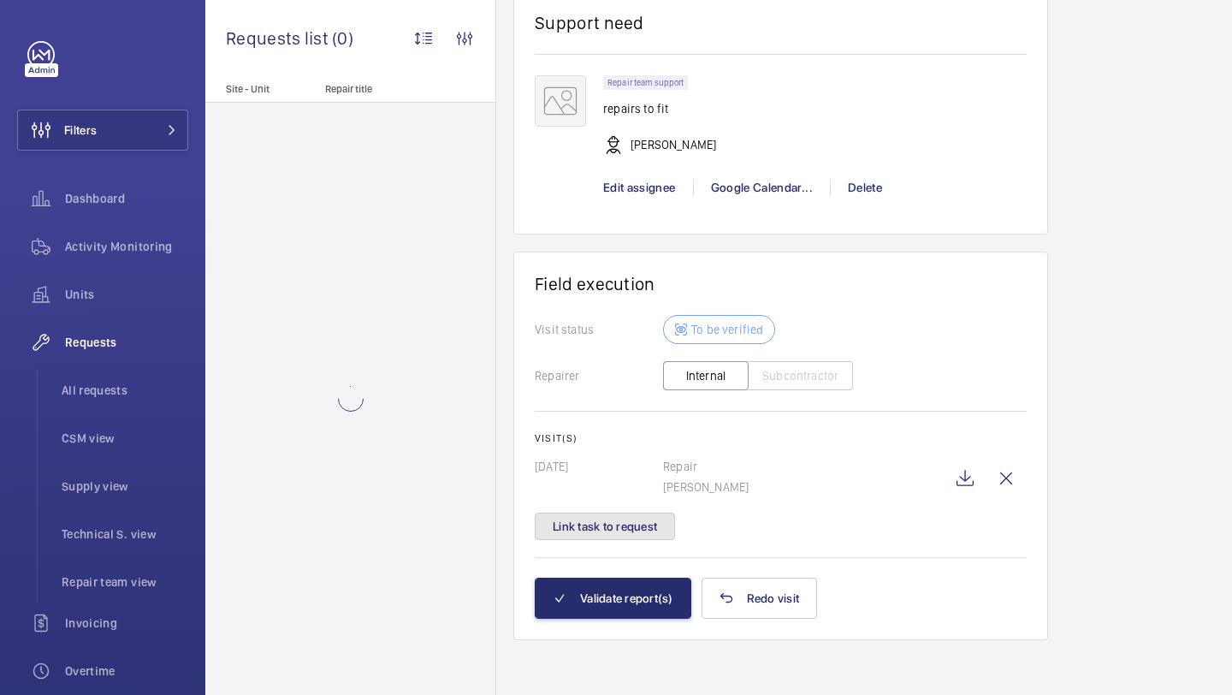
click at [646, 524] on button "Link task to request" at bounding box center [605, 525] width 140 height 27
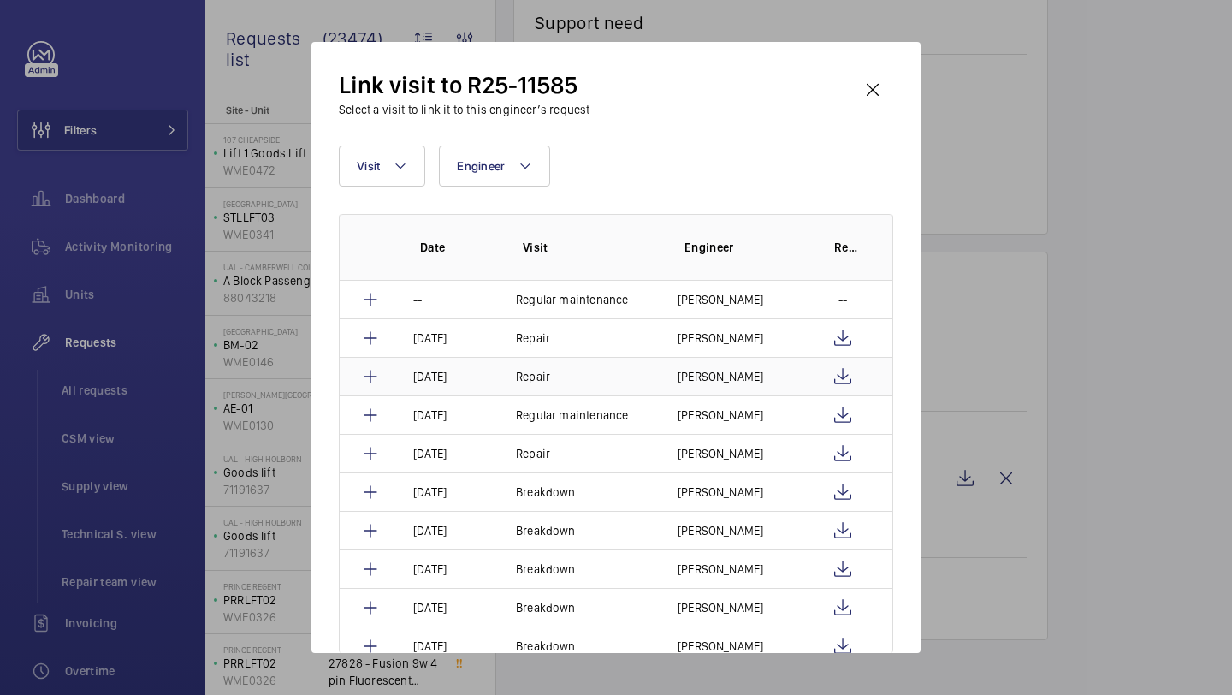
click at [725, 384] on p "[PERSON_NAME]" at bounding box center [721, 376] width 86 height 17
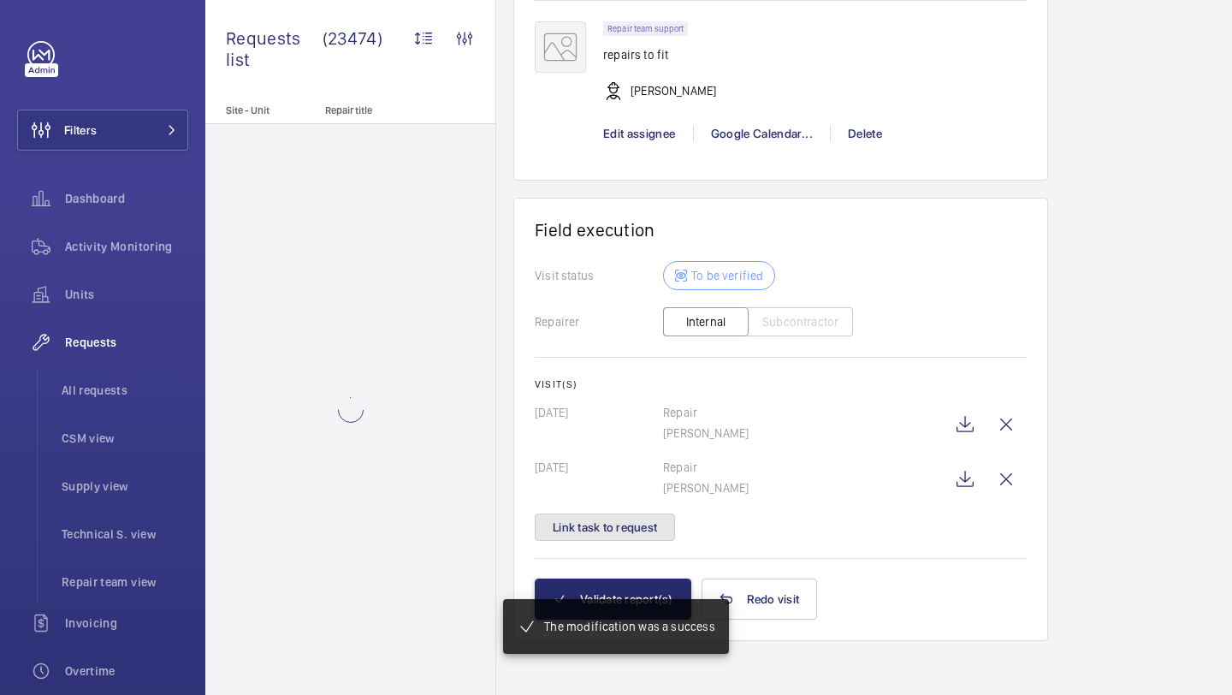
click at [635, 536] on button "Link task to request" at bounding box center [605, 526] width 140 height 27
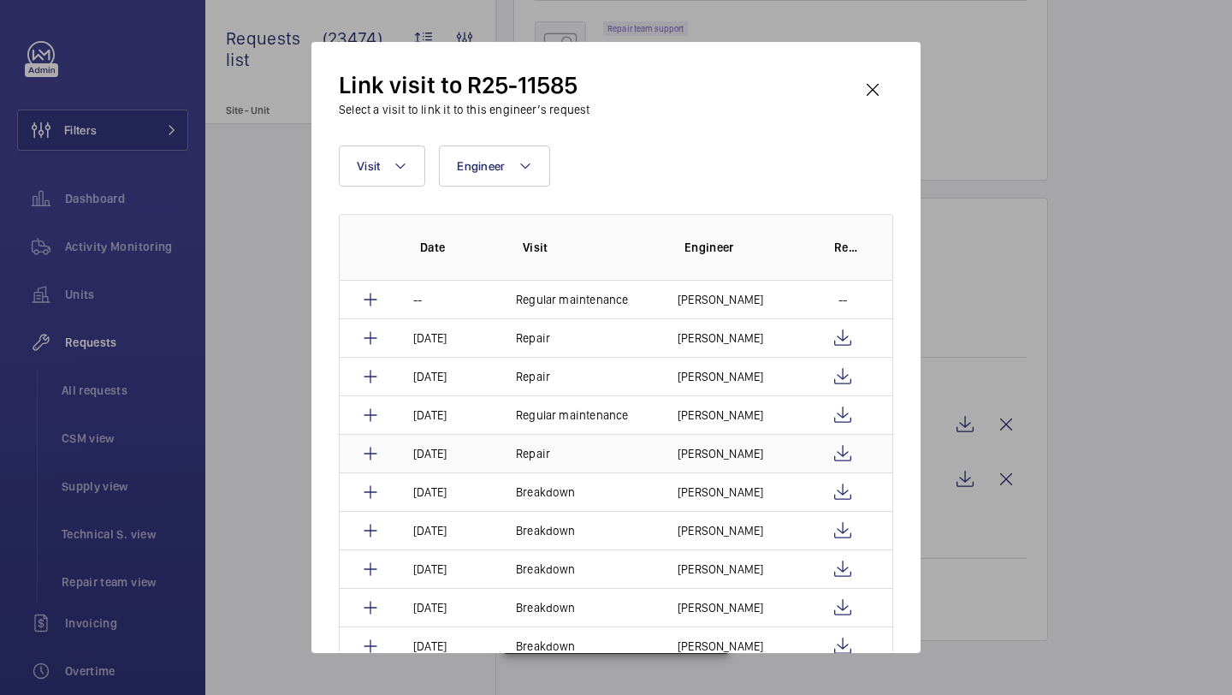
scroll to position [1488, 0]
click at [732, 451] on p "[PERSON_NAME]" at bounding box center [721, 453] width 86 height 17
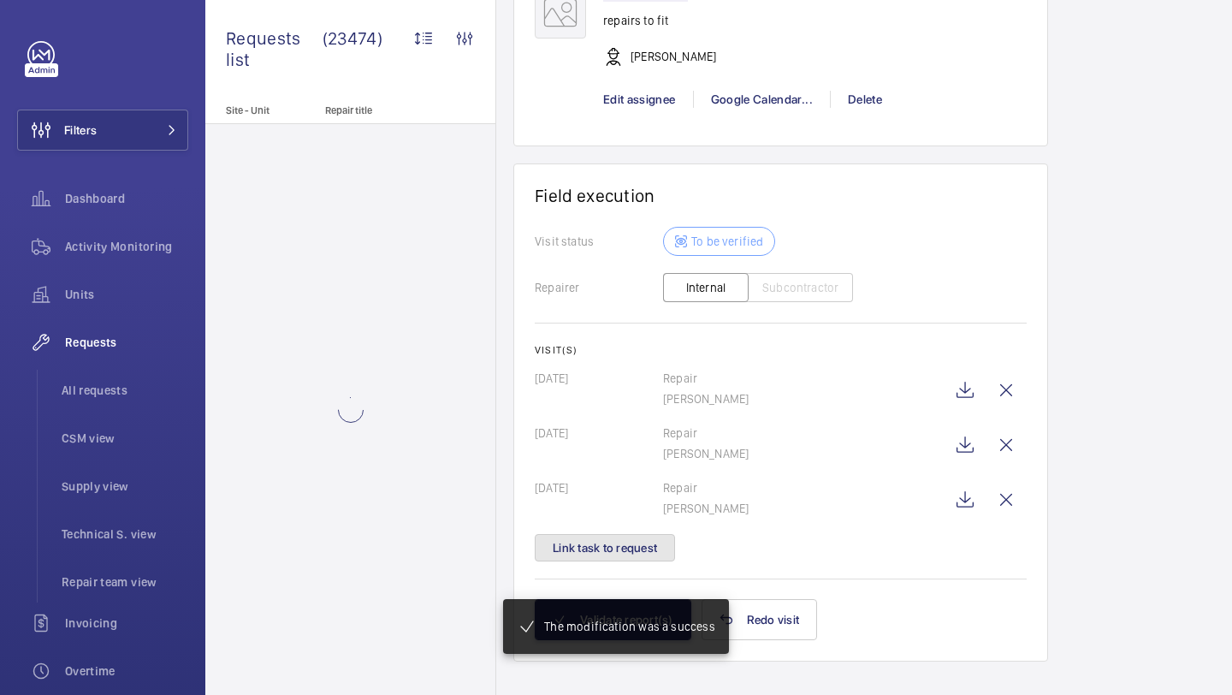
click at [620, 548] on button "Link task to request" at bounding box center [605, 547] width 140 height 27
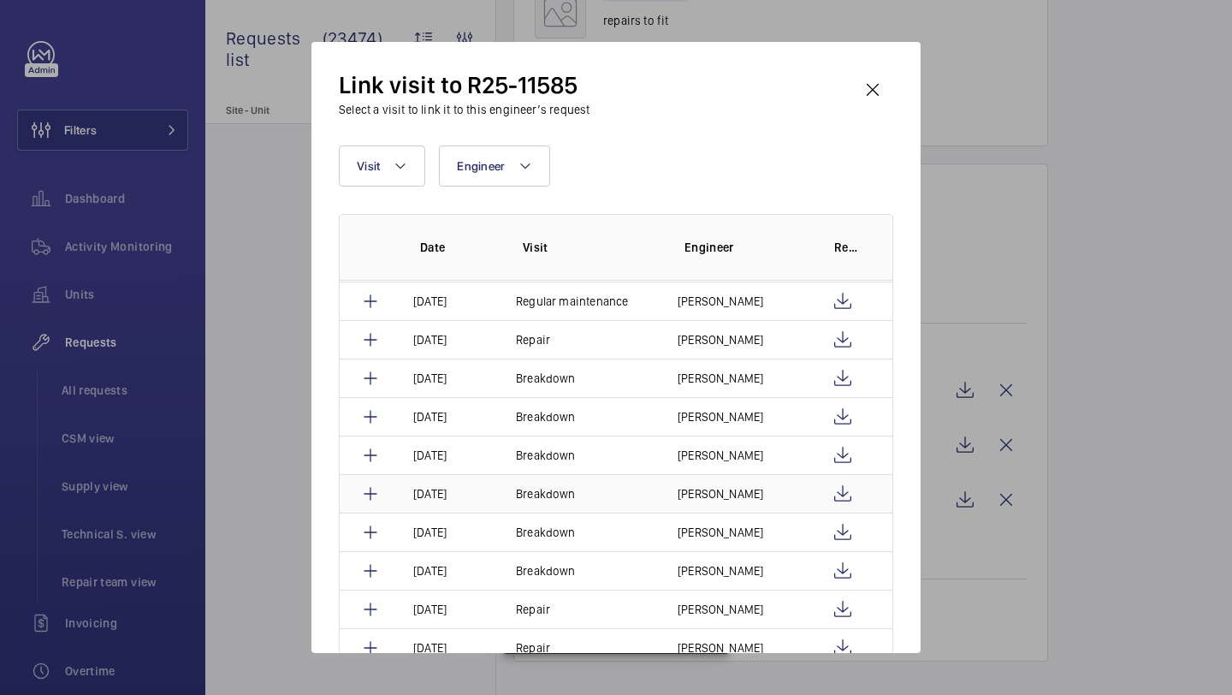
scroll to position [116, 0]
click at [718, 610] on p "Maurice Shanley" at bounding box center [721, 607] width 86 height 17
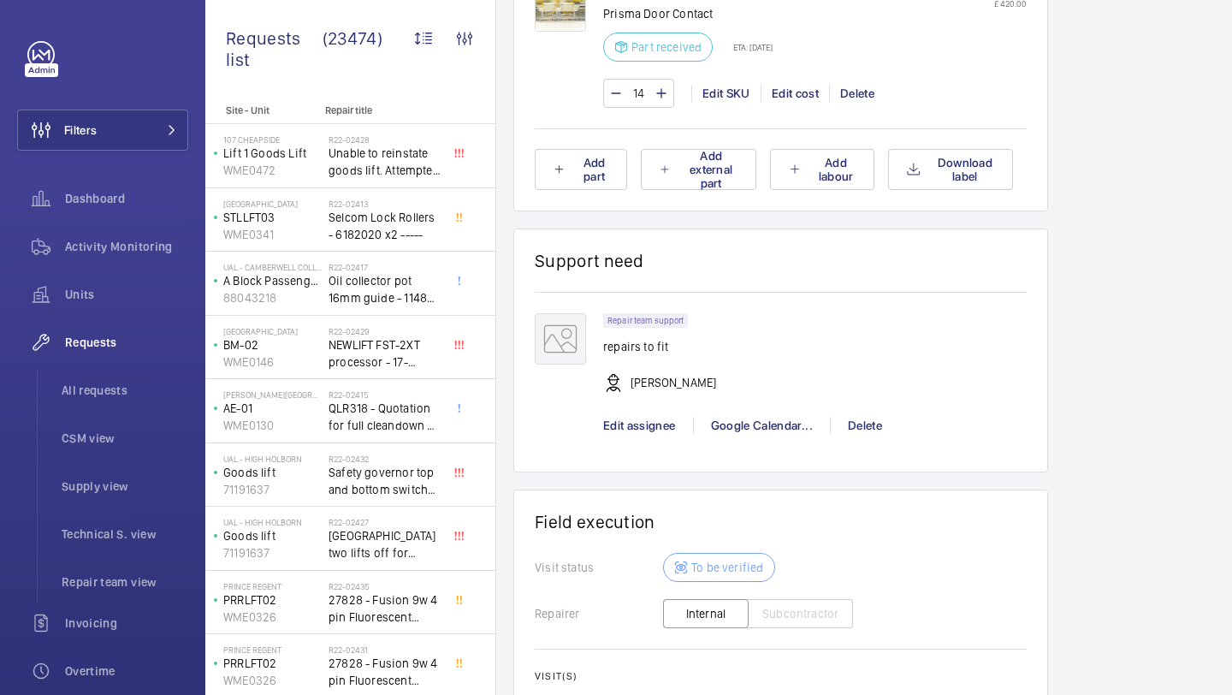
scroll to position [1635, 0]
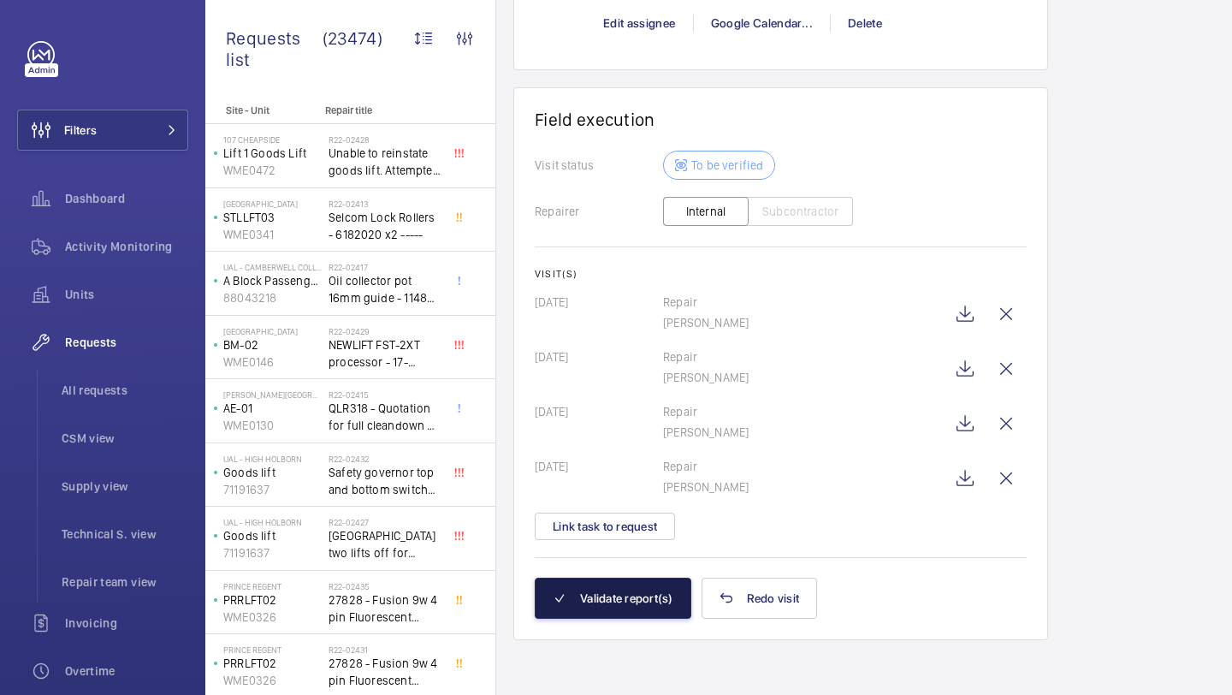
click at [626, 608] on button "Validate report(s)" at bounding box center [613, 598] width 157 height 41
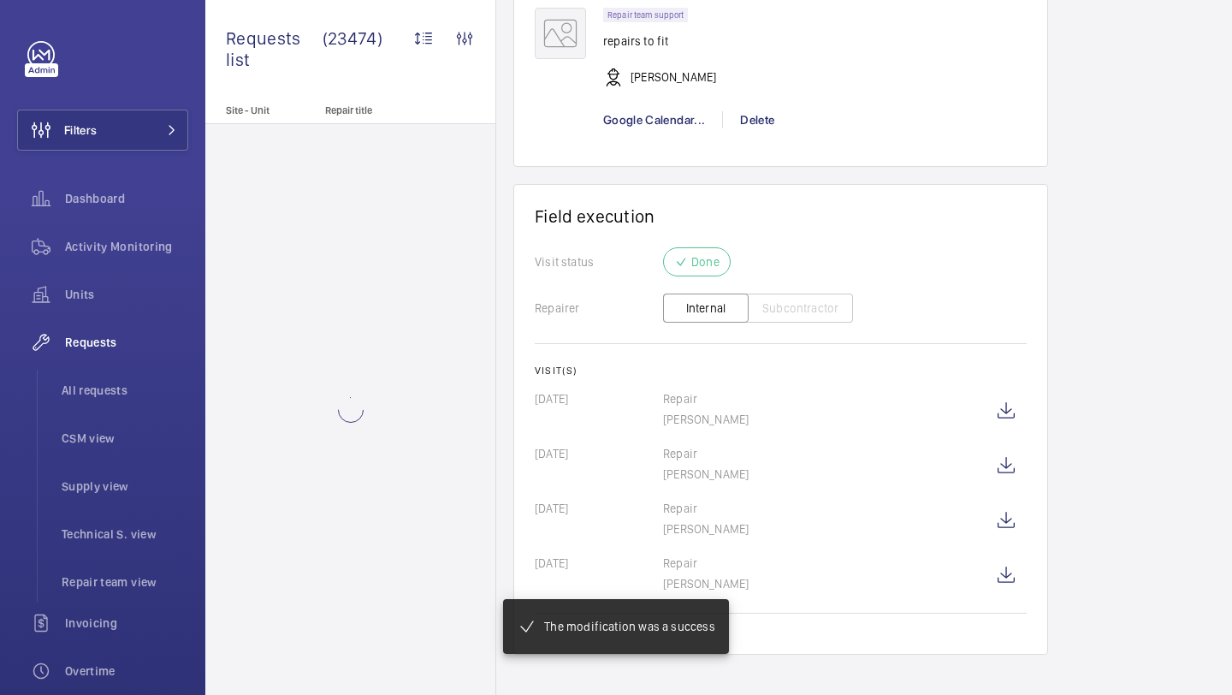
scroll to position [1402, 0]
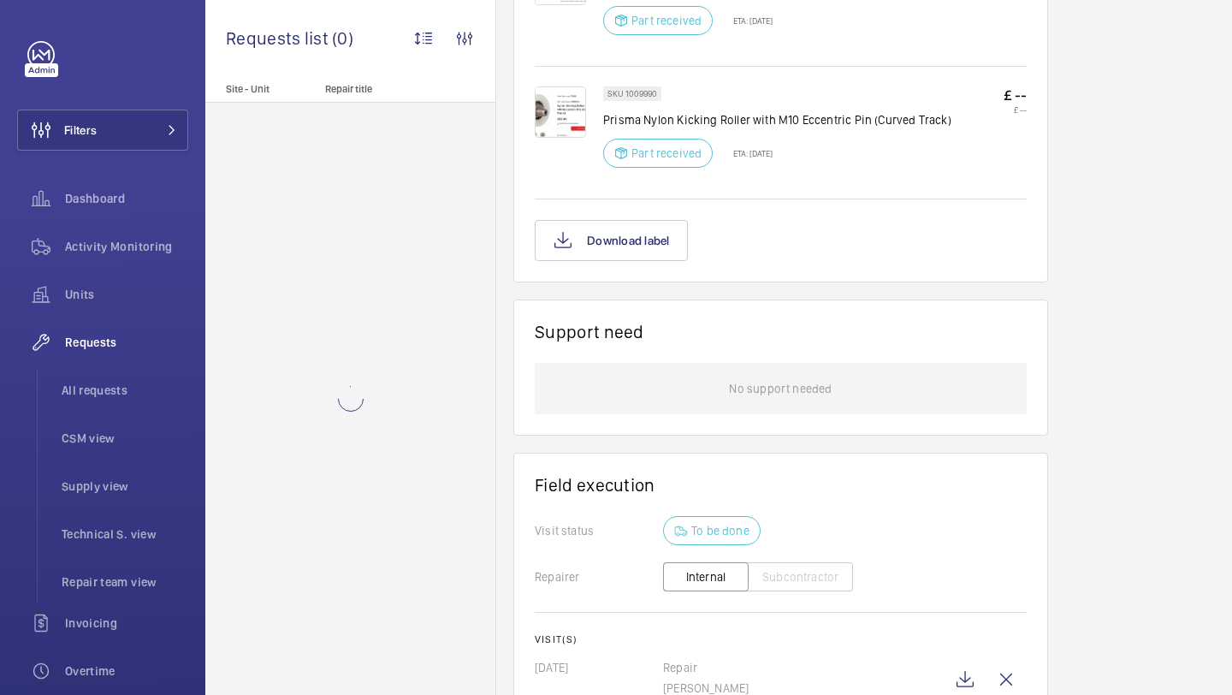
scroll to position [1401, 0]
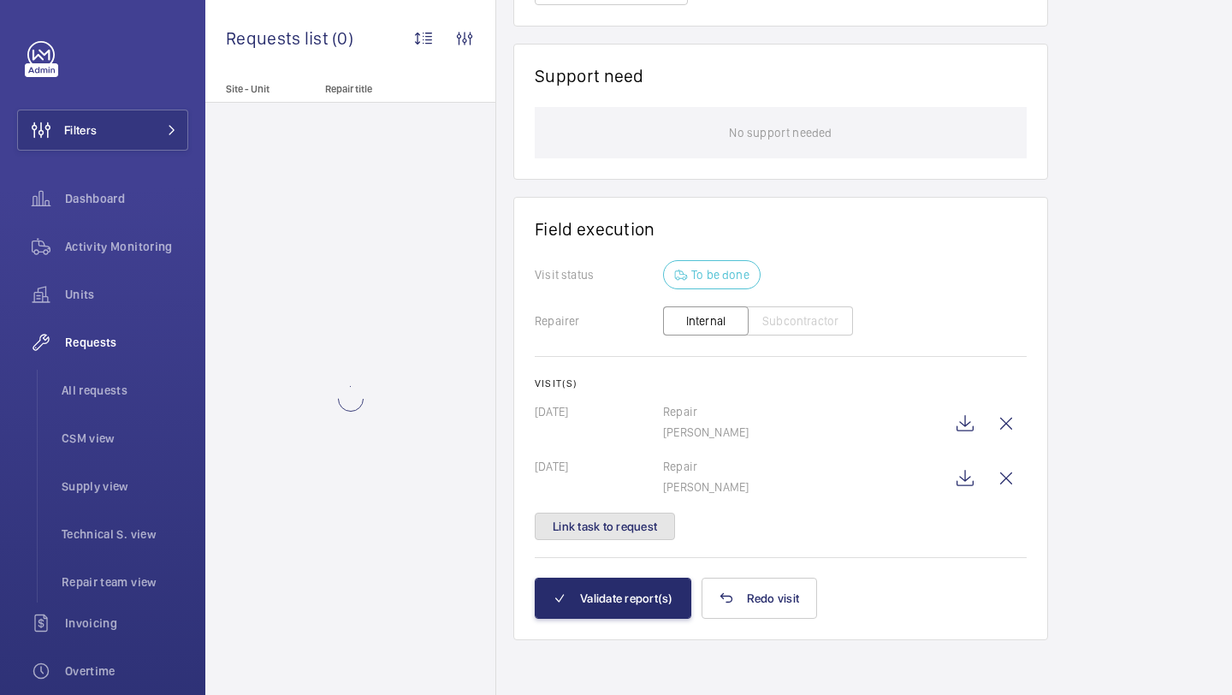
click at [639, 518] on button "Link task to request" at bounding box center [605, 525] width 140 height 27
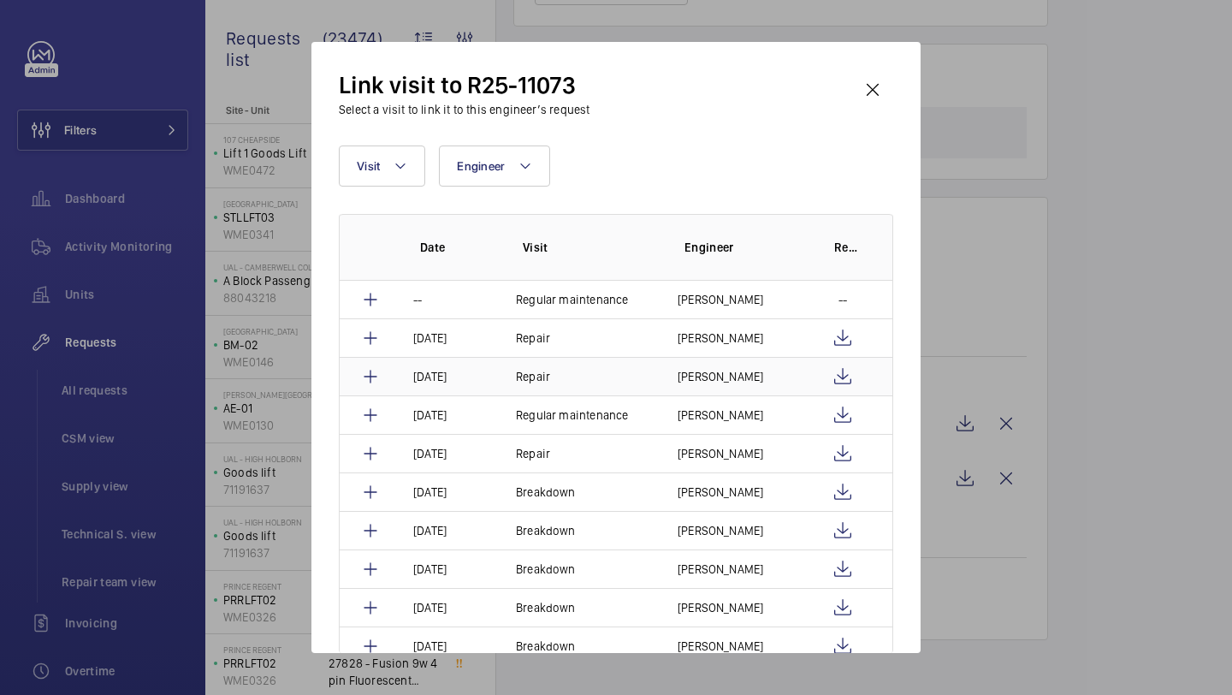
click at [767, 376] on td "[PERSON_NAME]" at bounding box center [732, 376] width 150 height 39
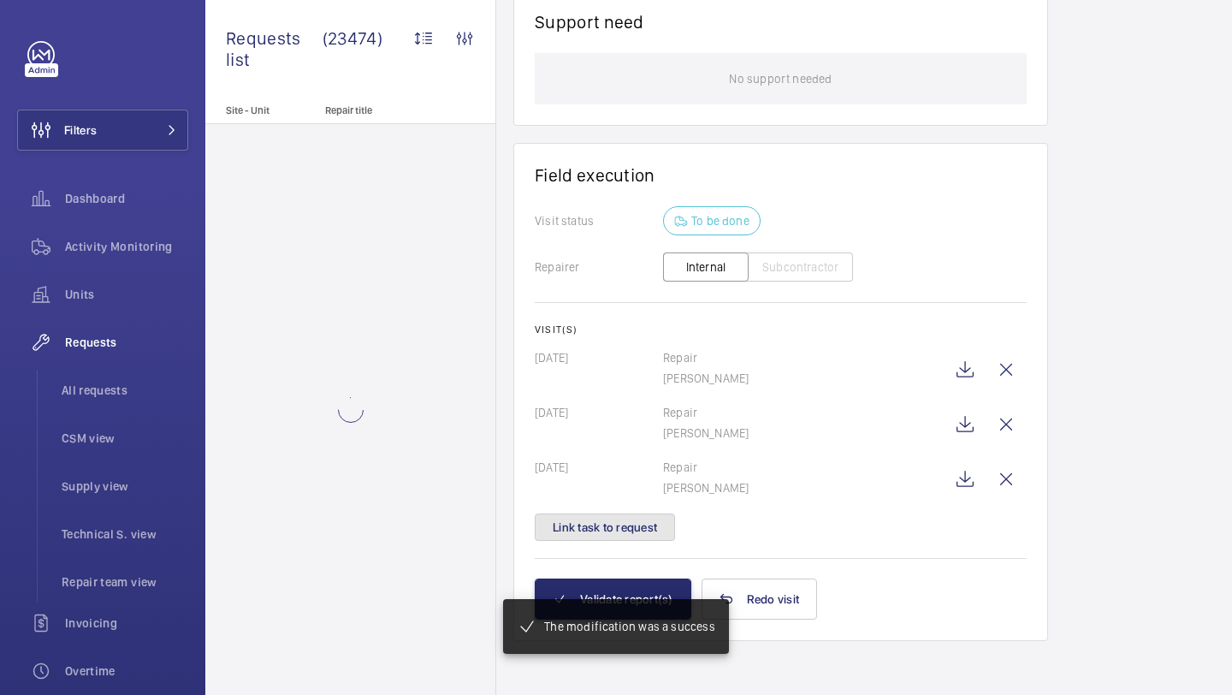
click at [628, 530] on button "Link task to request" at bounding box center [605, 526] width 140 height 27
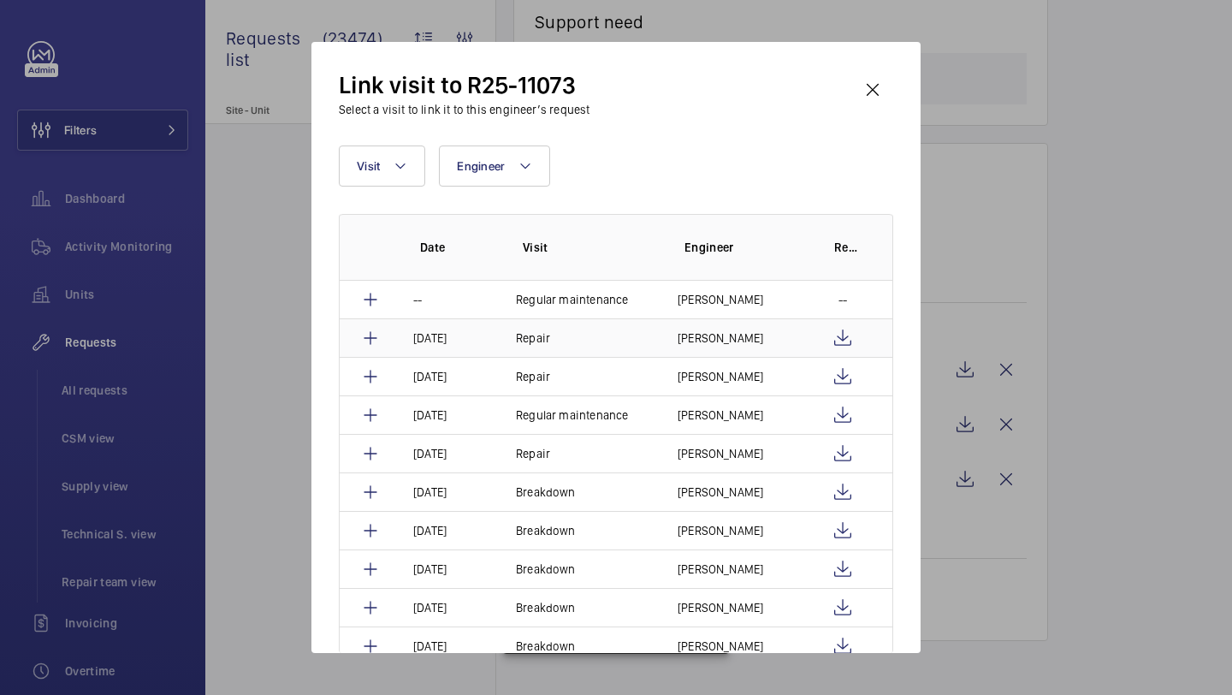
scroll to position [1435, 0]
click at [755, 339] on td "[PERSON_NAME]" at bounding box center [732, 337] width 150 height 39
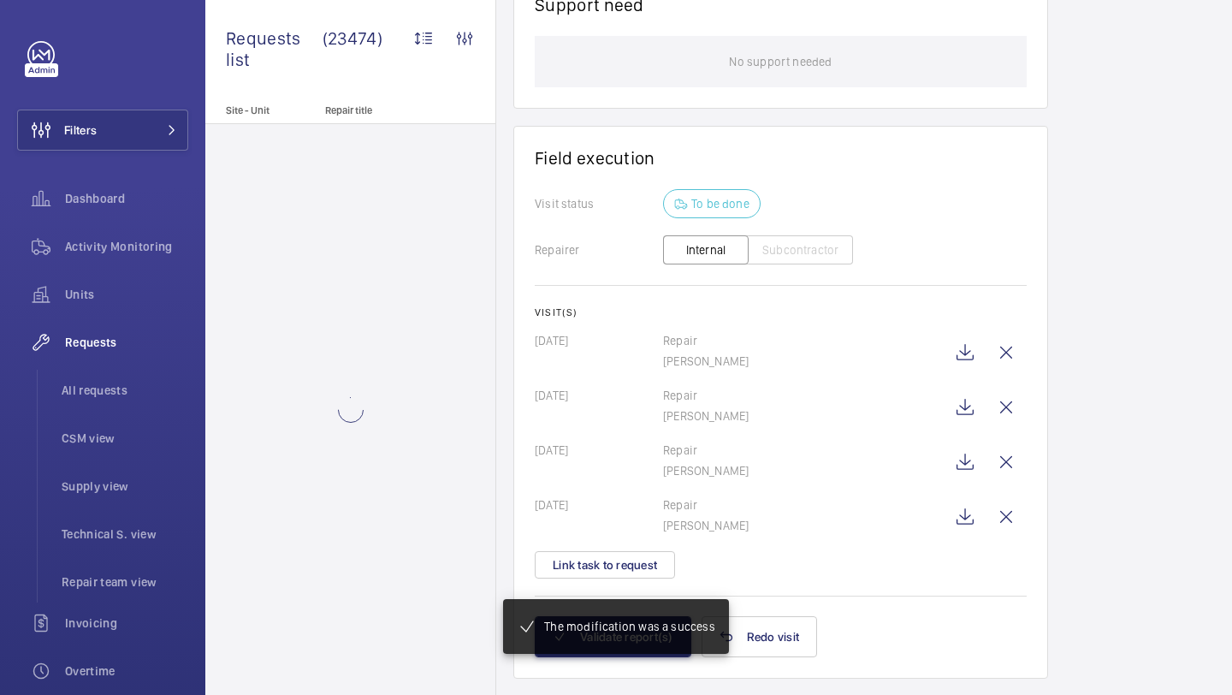
scroll to position [1493, 0]
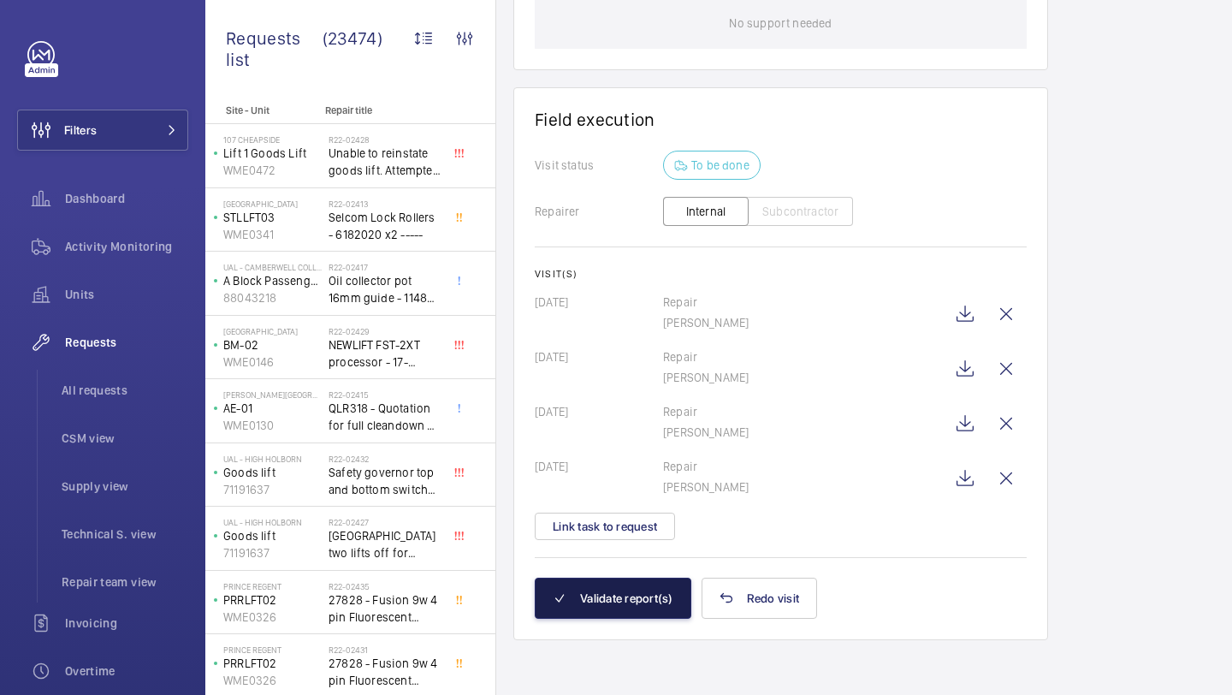
click at [629, 601] on button "Validate report(s)" at bounding box center [613, 598] width 157 height 41
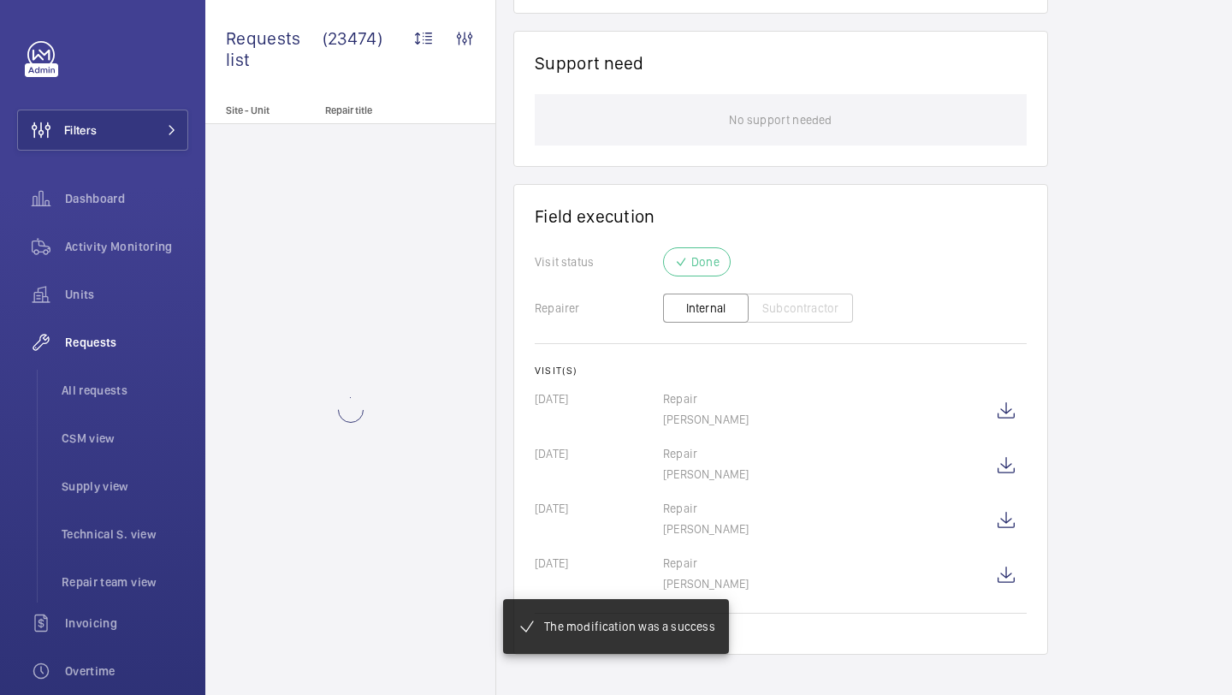
scroll to position [1394, 0]
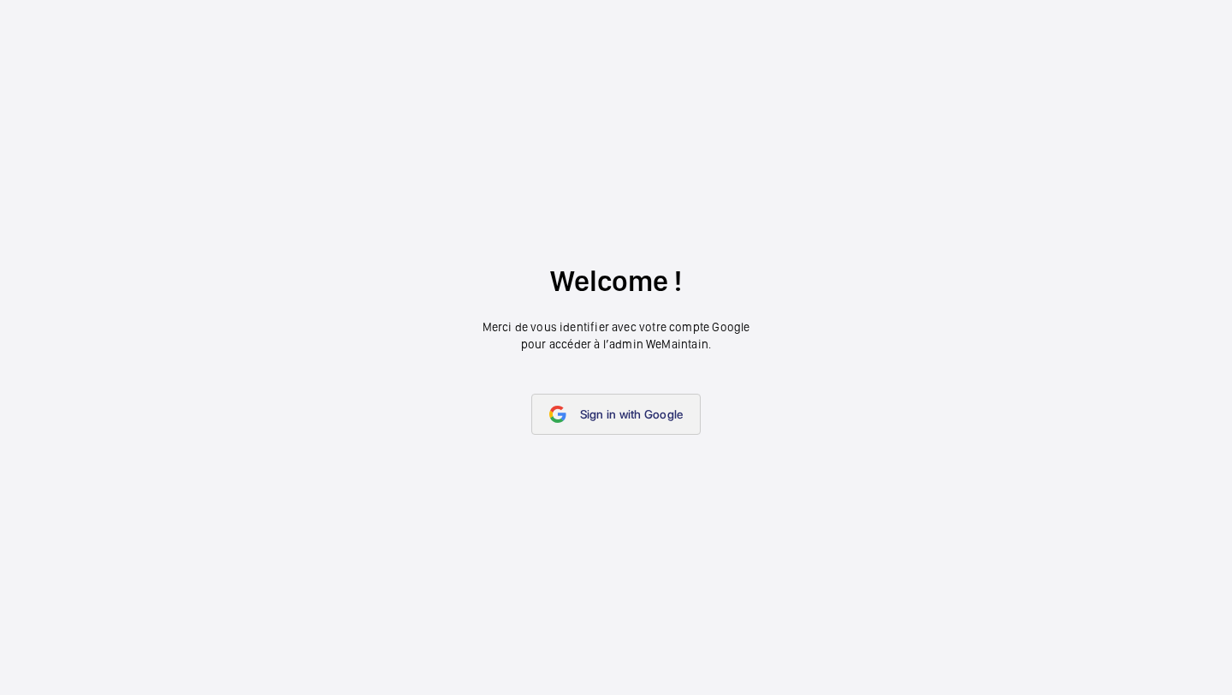
click at [589, 403] on link "Sign in with Google" at bounding box center [616, 414] width 170 height 41
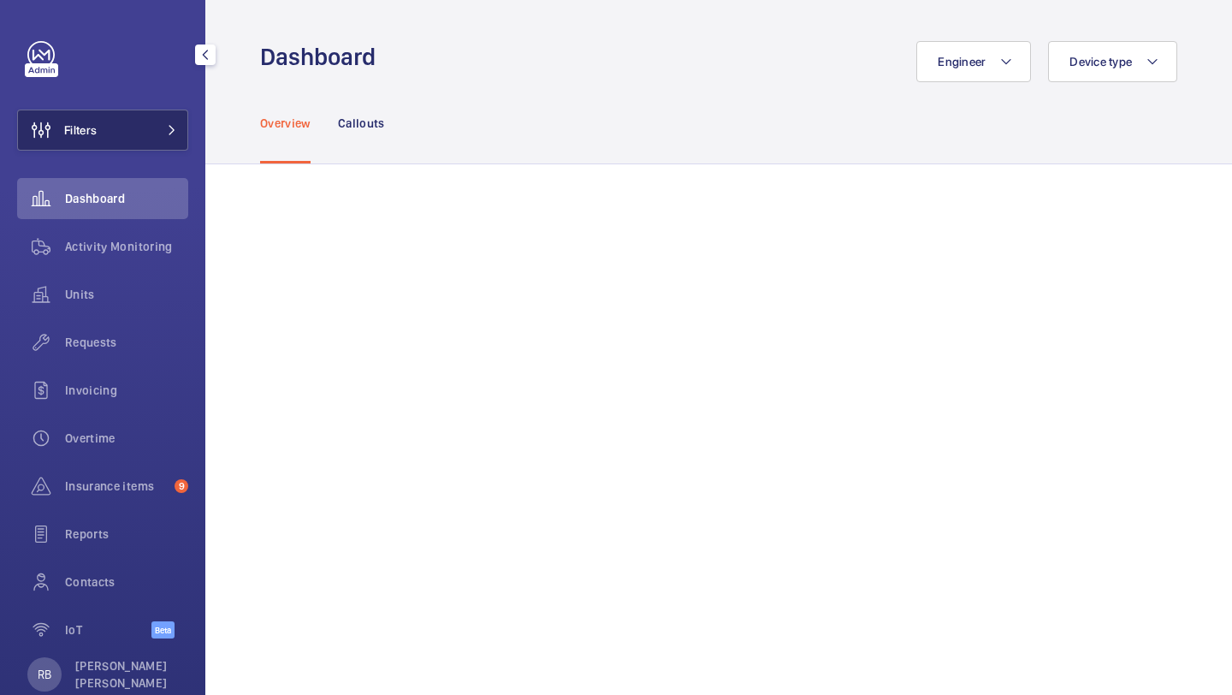
click at [135, 139] on button "Filters" at bounding box center [102, 130] width 171 height 41
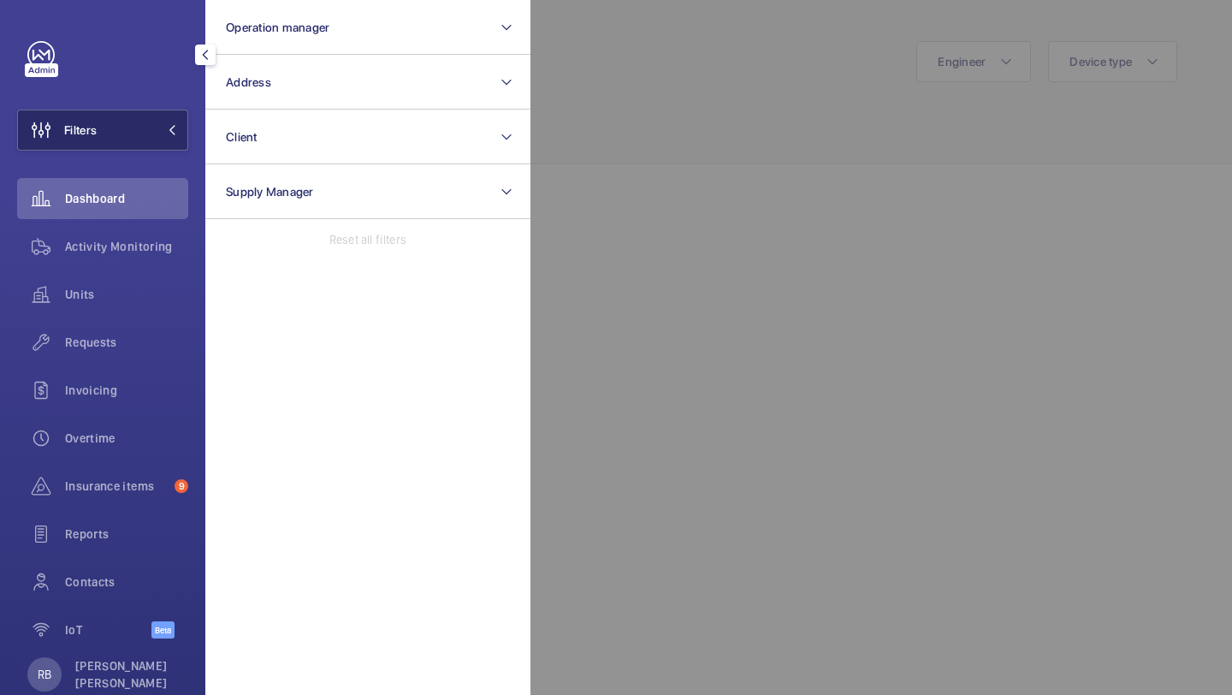
click at [135, 139] on button "Filters" at bounding box center [102, 130] width 171 height 41
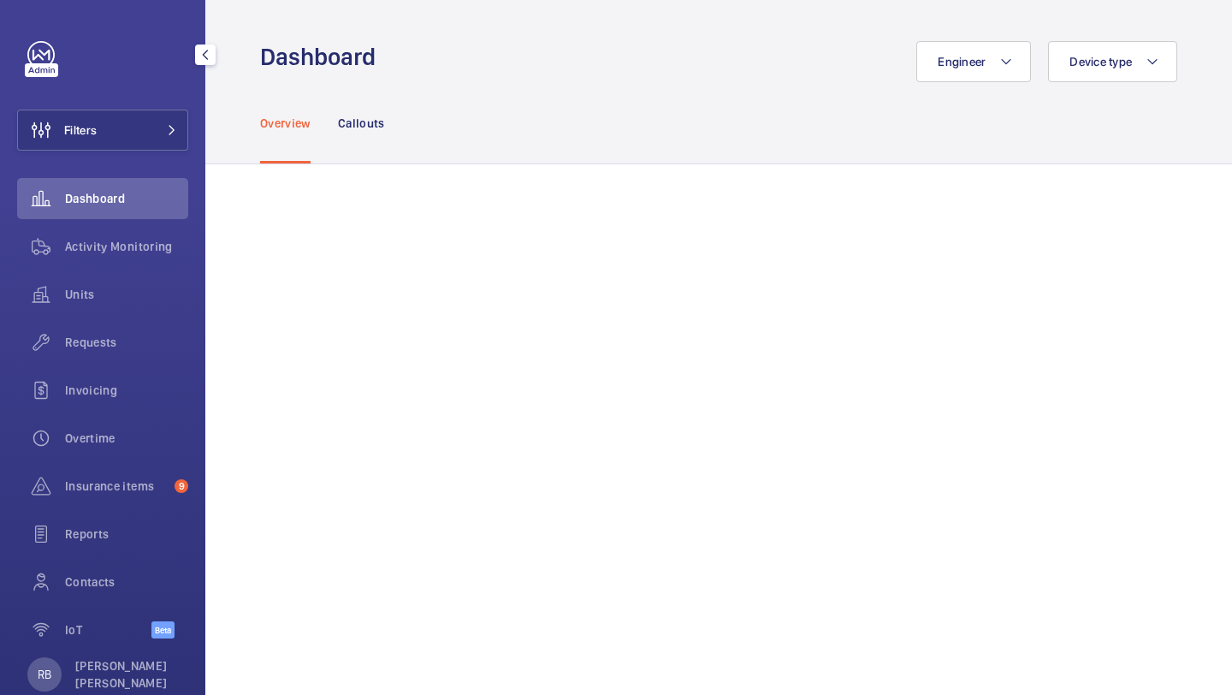
click at [147, 155] on div "Filters Dashboard Activity Monitoring Units Requests Invoicing Overtime Insuran…" at bounding box center [102, 349] width 171 height 616
click at [157, 122] on button "Filters" at bounding box center [102, 130] width 171 height 41
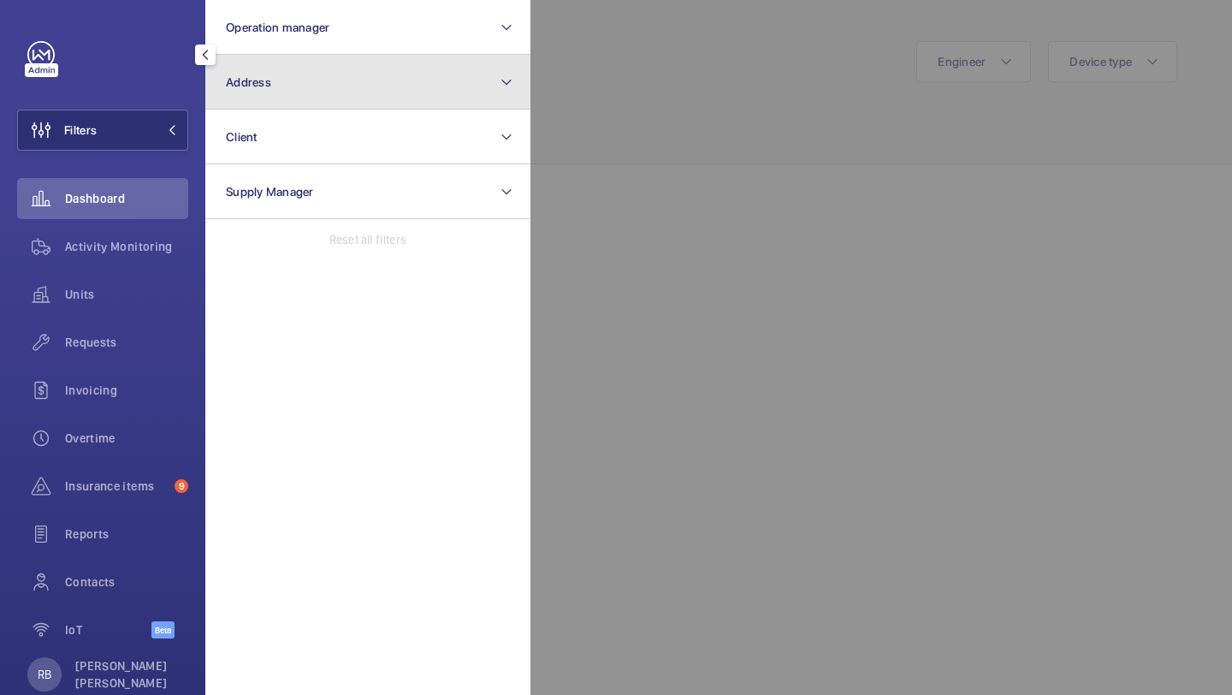
click at [257, 89] on button "Address" at bounding box center [367, 82] width 325 height 55
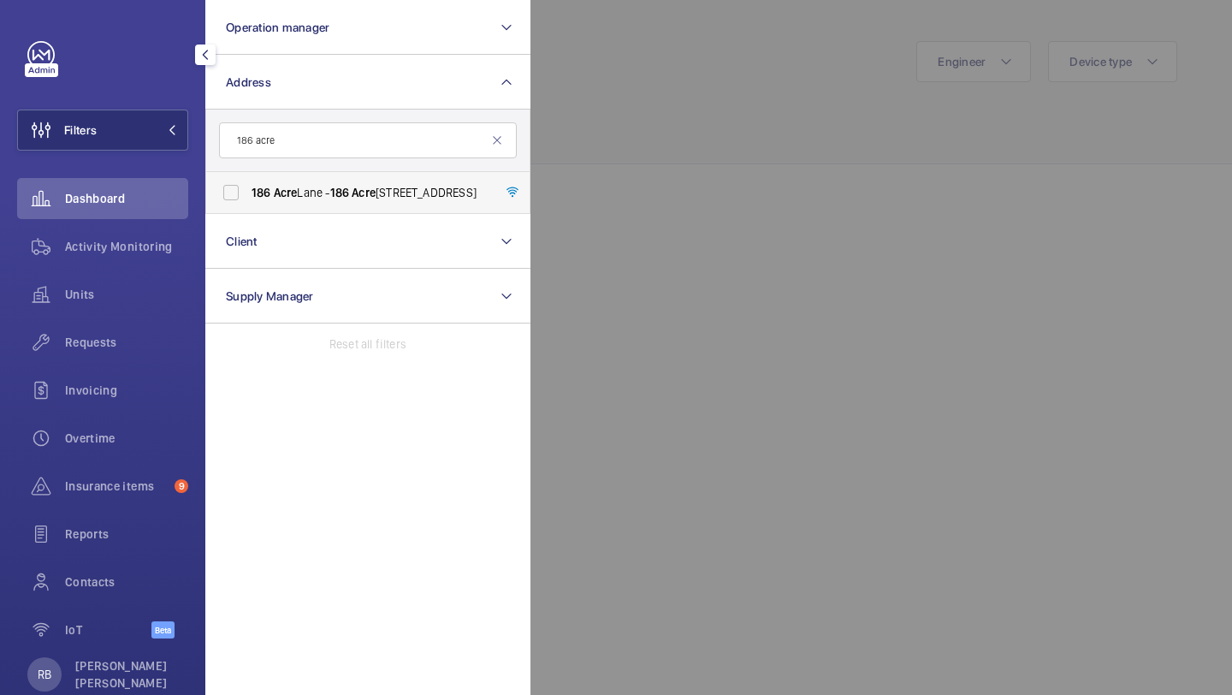
type input "186 acre"
click at [295, 183] on label "[STREET_ADDRESS]" at bounding box center [355, 192] width 298 height 41
click at [248, 183] on input "[STREET_ADDRESS]" at bounding box center [231, 192] width 34 height 34
checkbox input "true"
click at [567, 161] on div at bounding box center [1146, 347] width 1232 height 695
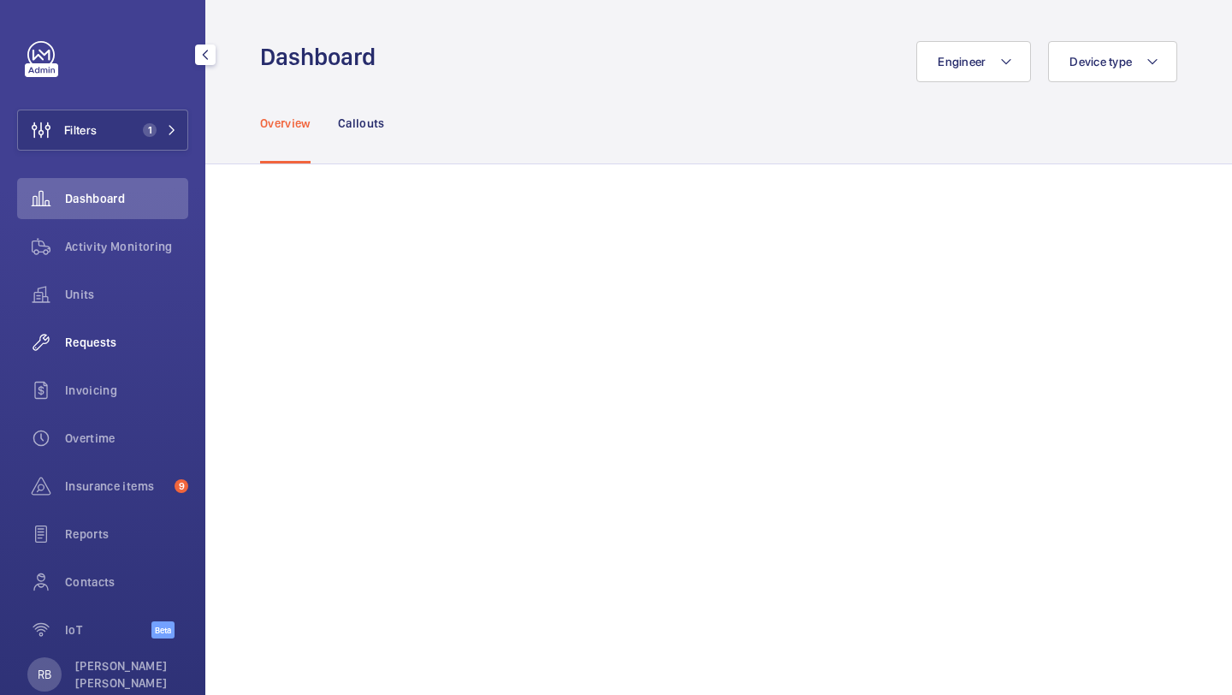
click at [119, 346] on span "Requests" at bounding box center [126, 342] width 123 height 17
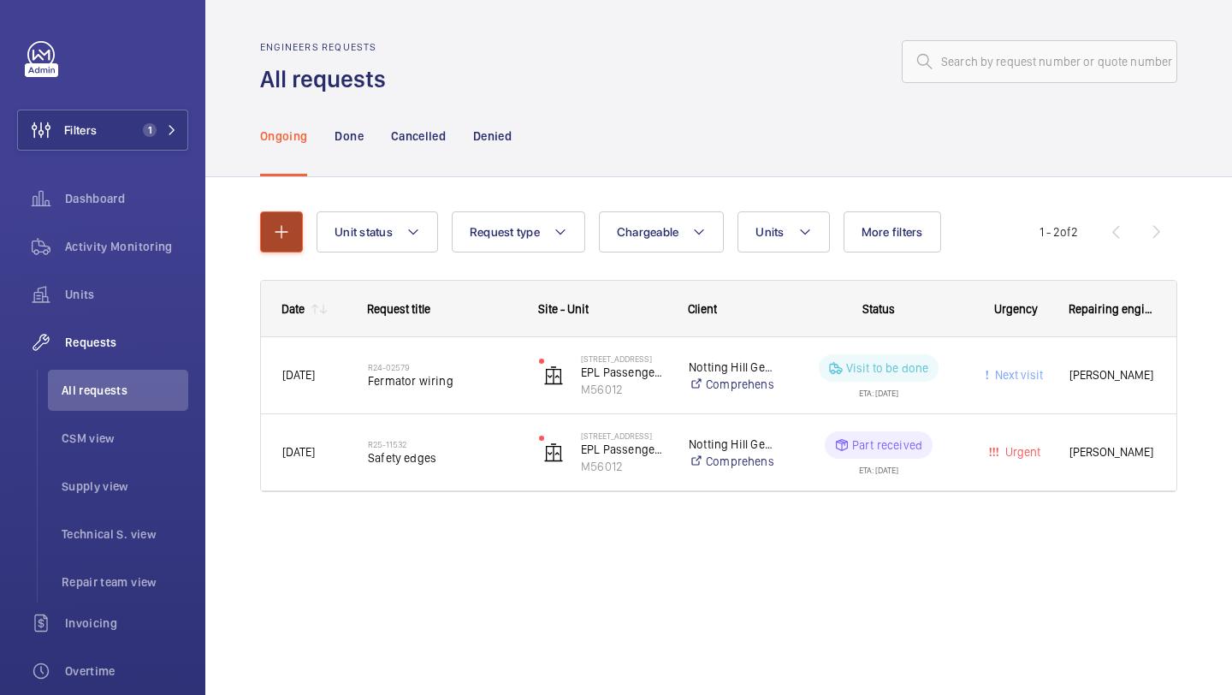
click at [280, 216] on button "button" at bounding box center [281, 231] width 43 height 41
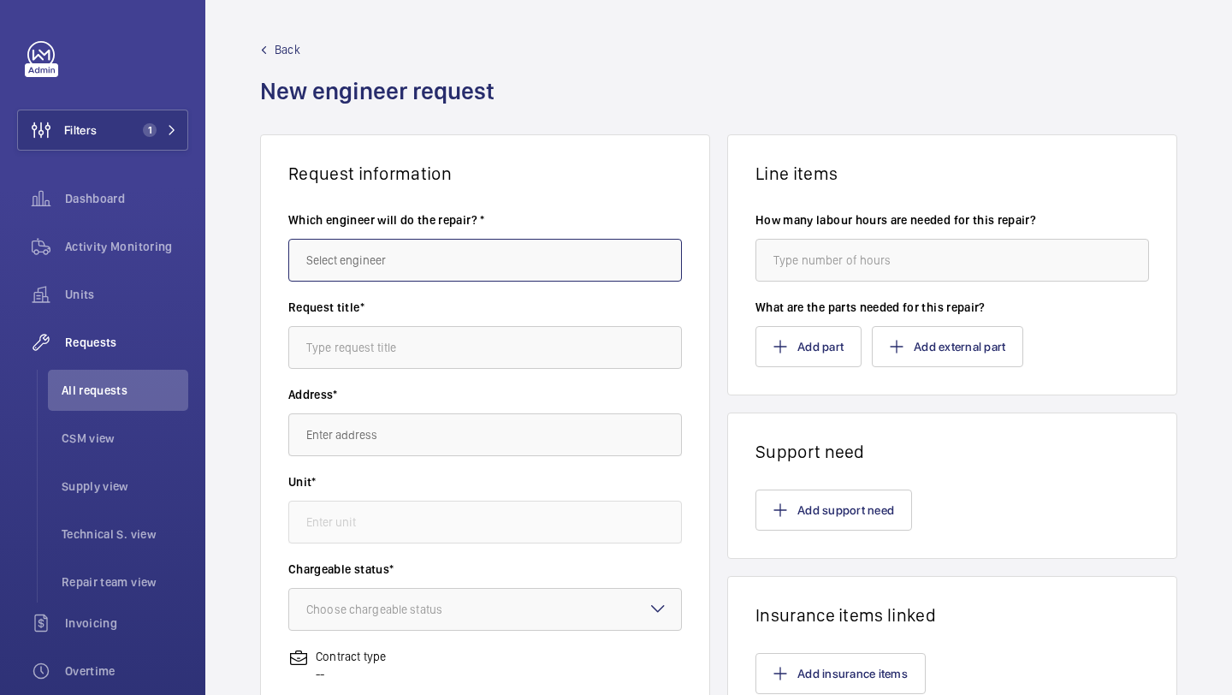
click at [395, 275] on input "text" at bounding box center [485, 260] width 394 height 43
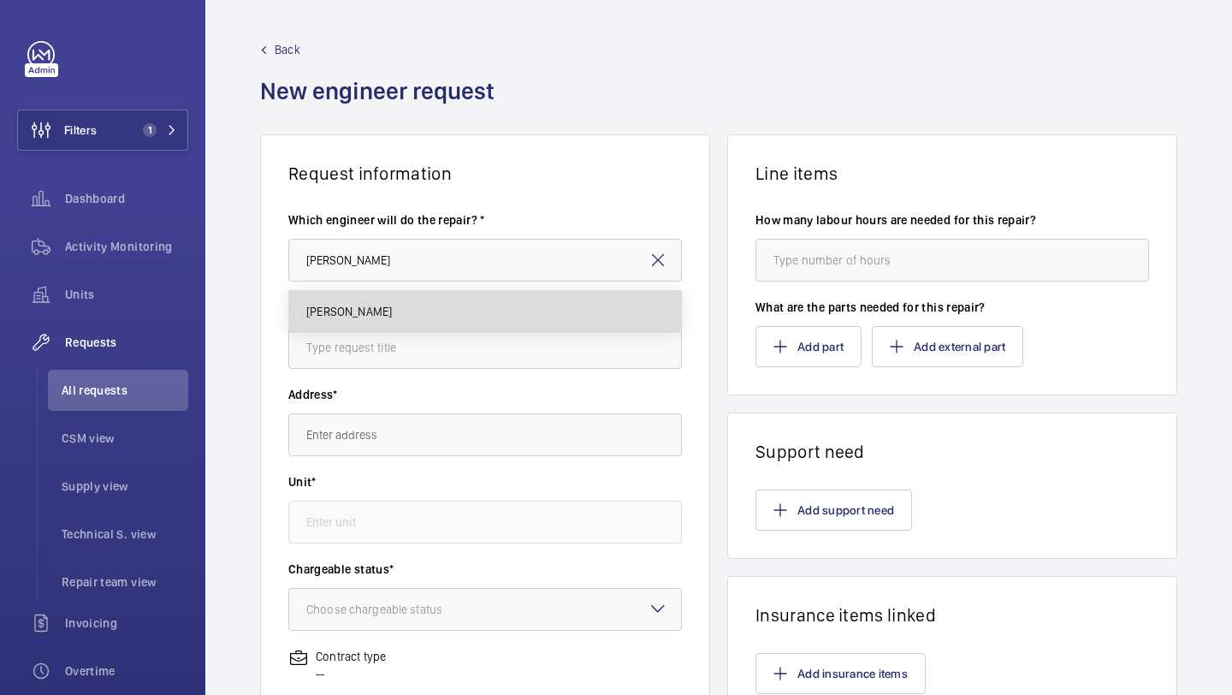
click at [387, 319] on mat-option "[PERSON_NAME]" at bounding box center [485, 311] width 392 height 41
type input "[PERSON_NAME]"
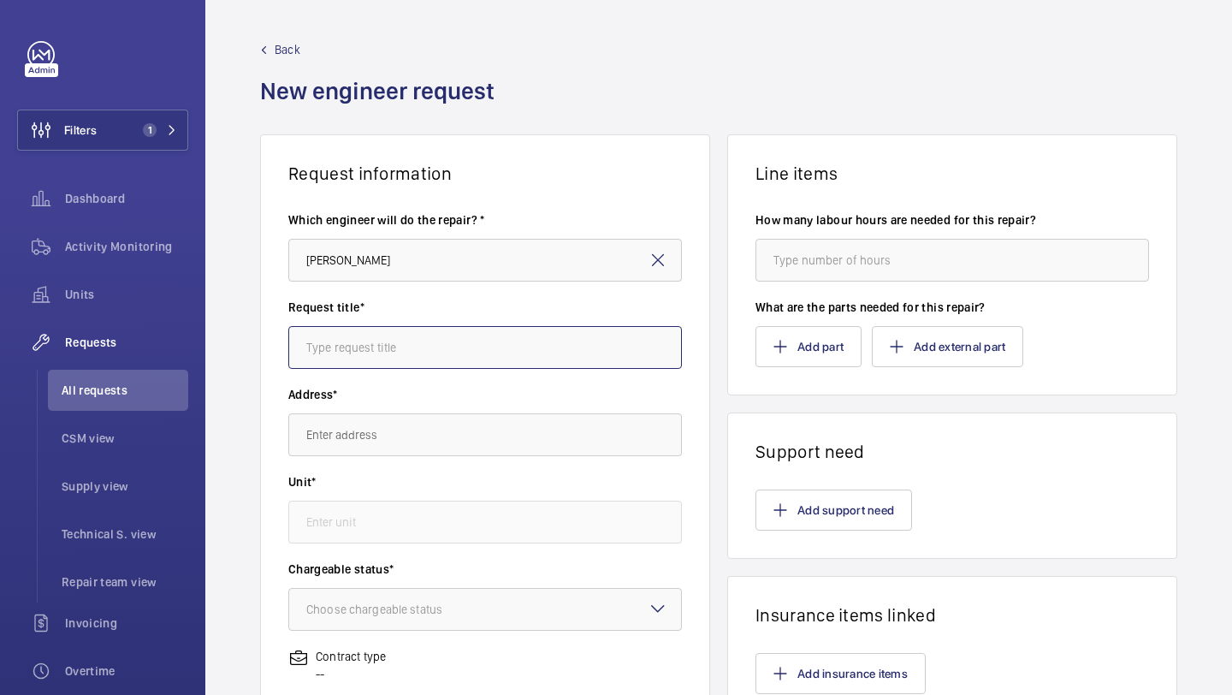
click at [383, 350] on input "text" at bounding box center [485, 347] width 394 height 43
click at [395, 351] on input "text" at bounding box center [485, 347] width 394 height 43
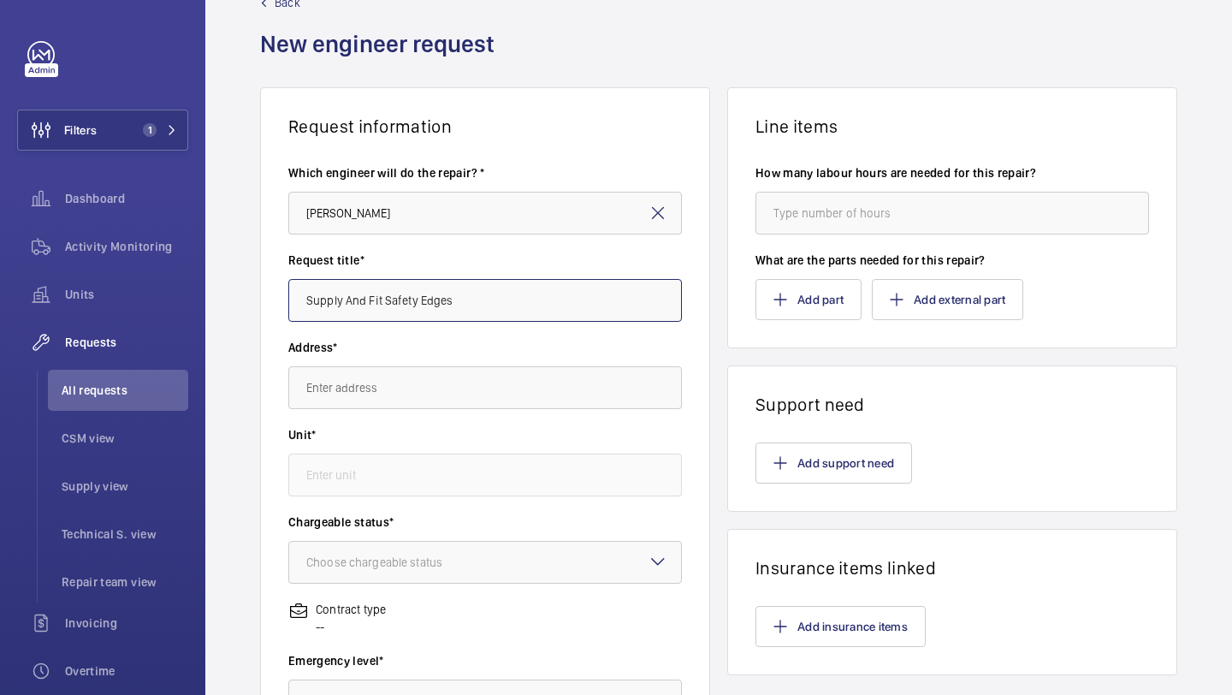
scroll to position [50, 0]
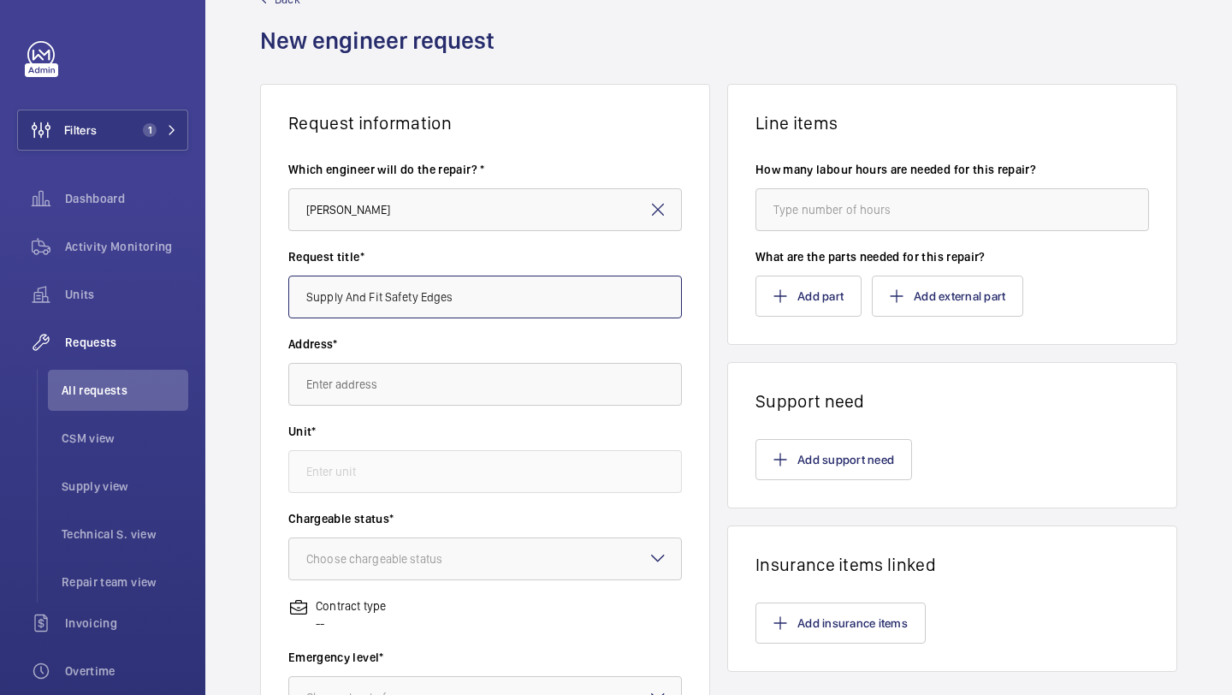
type input "Supply And Fit Safety Edges"
click at [390, 406] on body "Filters 1 Dashboard Activity Monitoring Units Requests All requests CSM view Su…" at bounding box center [616, 347] width 1232 height 695
click at [400, 366] on input "text" at bounding box center [485, 384] width 394 height 43
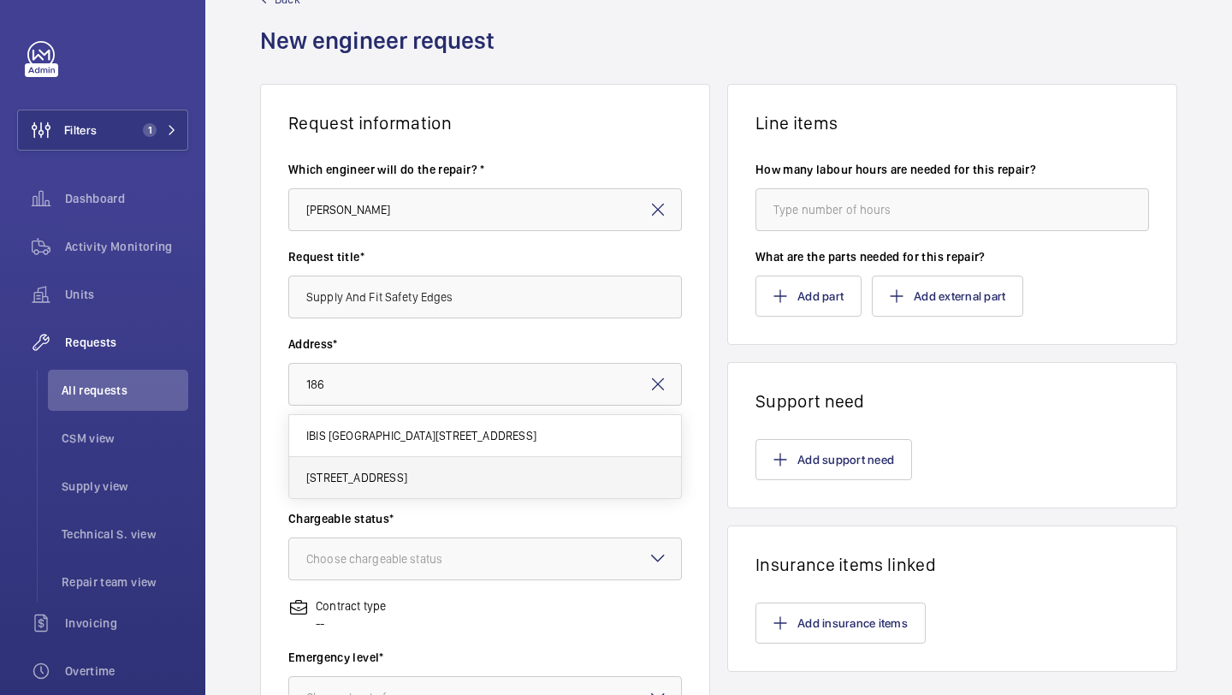
click at [407, 476] on span "[STREET_ADDRESS]" at bounding box center [356, 477] width 101 height 17
type input "[STREET_ADDRESS]"
click at [439, 500] on div "Unit*" at bounding box center [485, 466] width 394 height 87
click at [439, 497] on div "Unit*" at bounding box center [485, 466] width 394 height 87
click at [439, 495] on div "Unit*" at bounding box center [485, 466] width 394 height 87
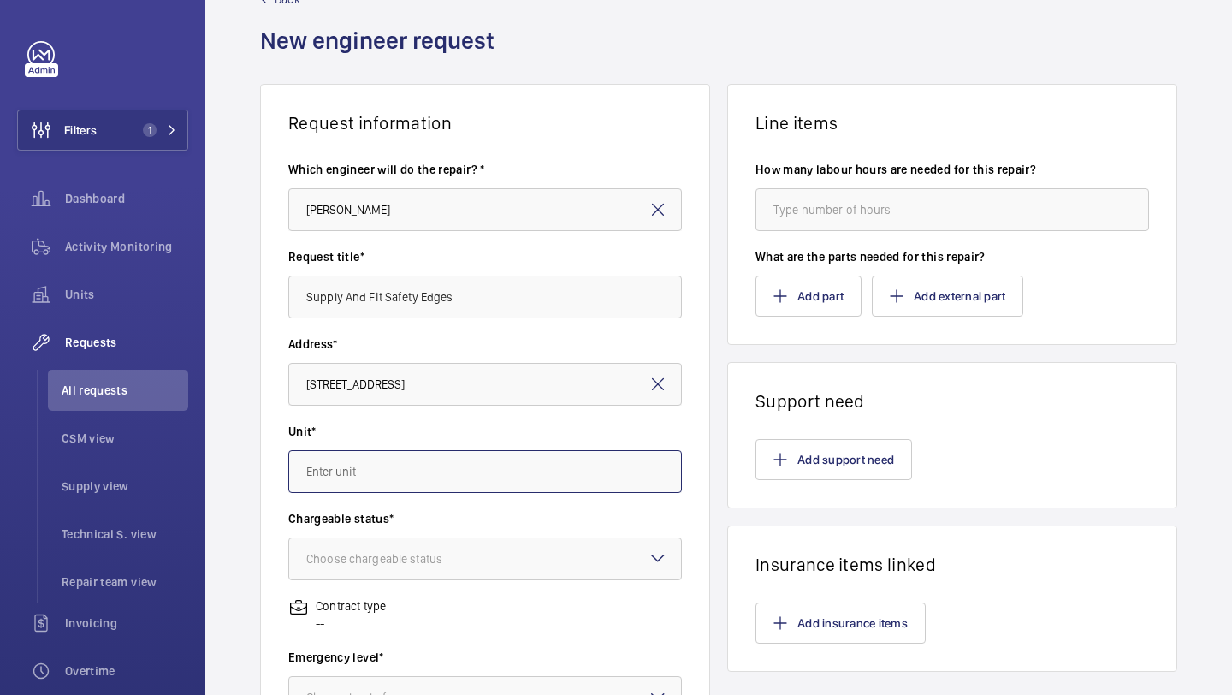
click at [456, 463] on input "text" at bounding box center [485, 471] width 394 height 43
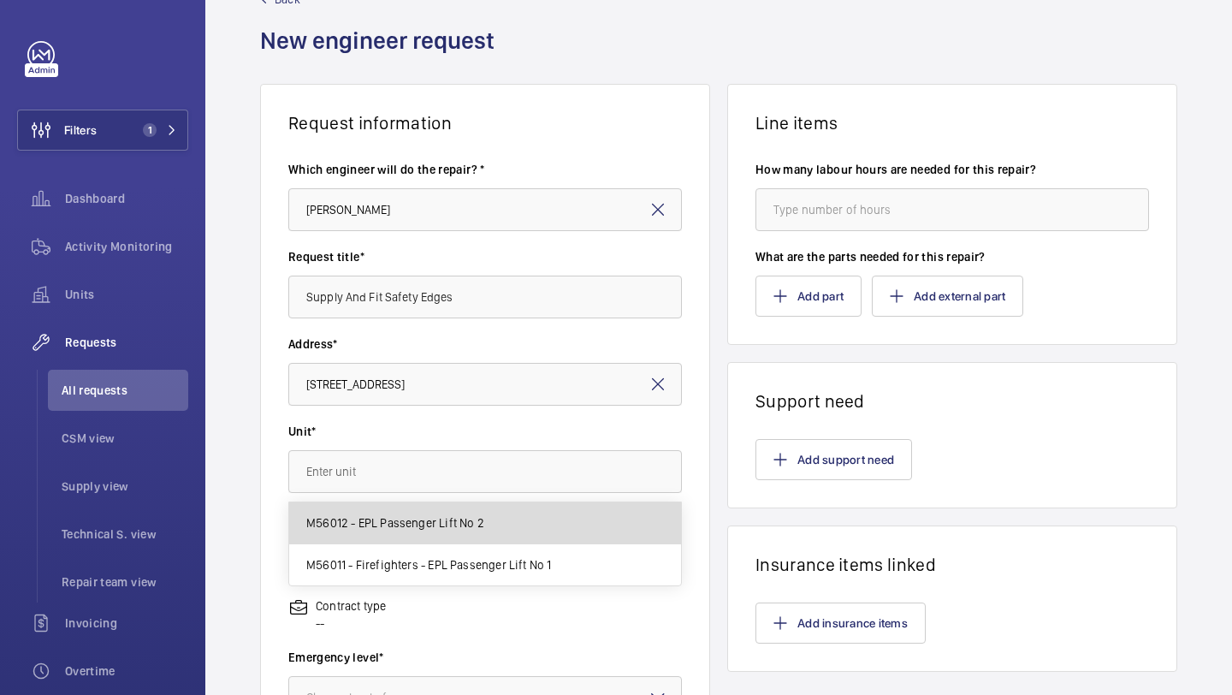
click at [475, 532] on mat-option "M56012 - EPL Passenger Lift No 2" at bounding box center [485, 523] width 392 height 42
type input "M56012 - EPL Passenger Lift No 2"
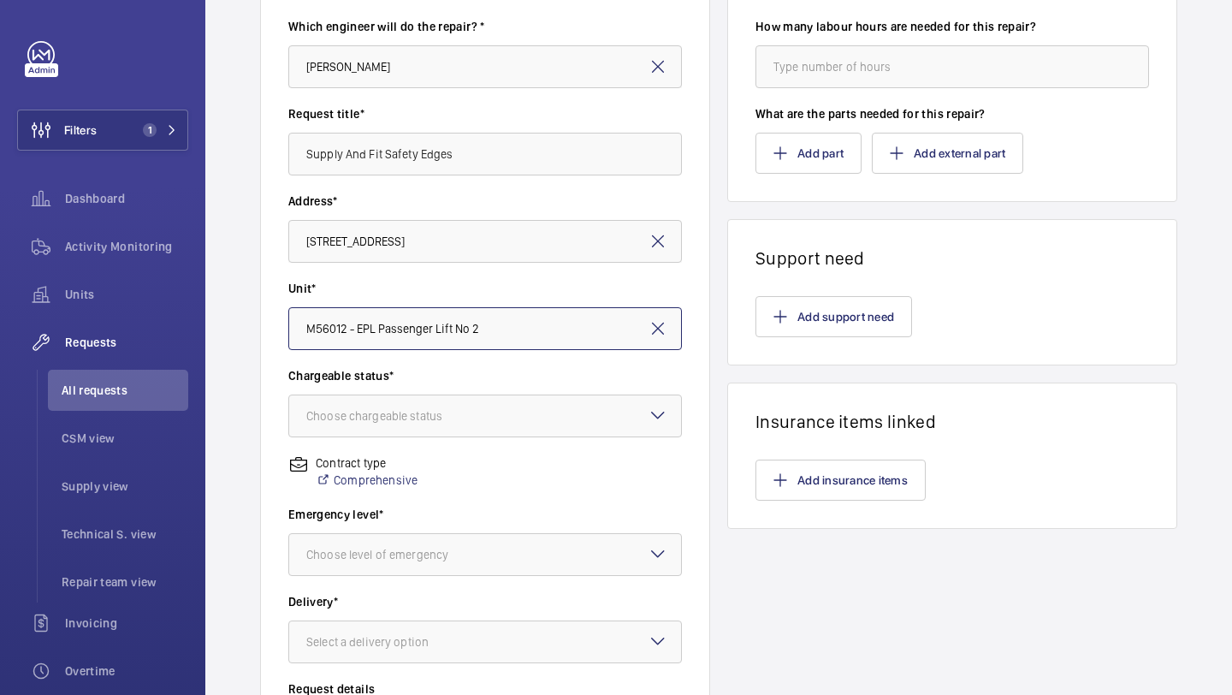
scroll to position [217, 0]
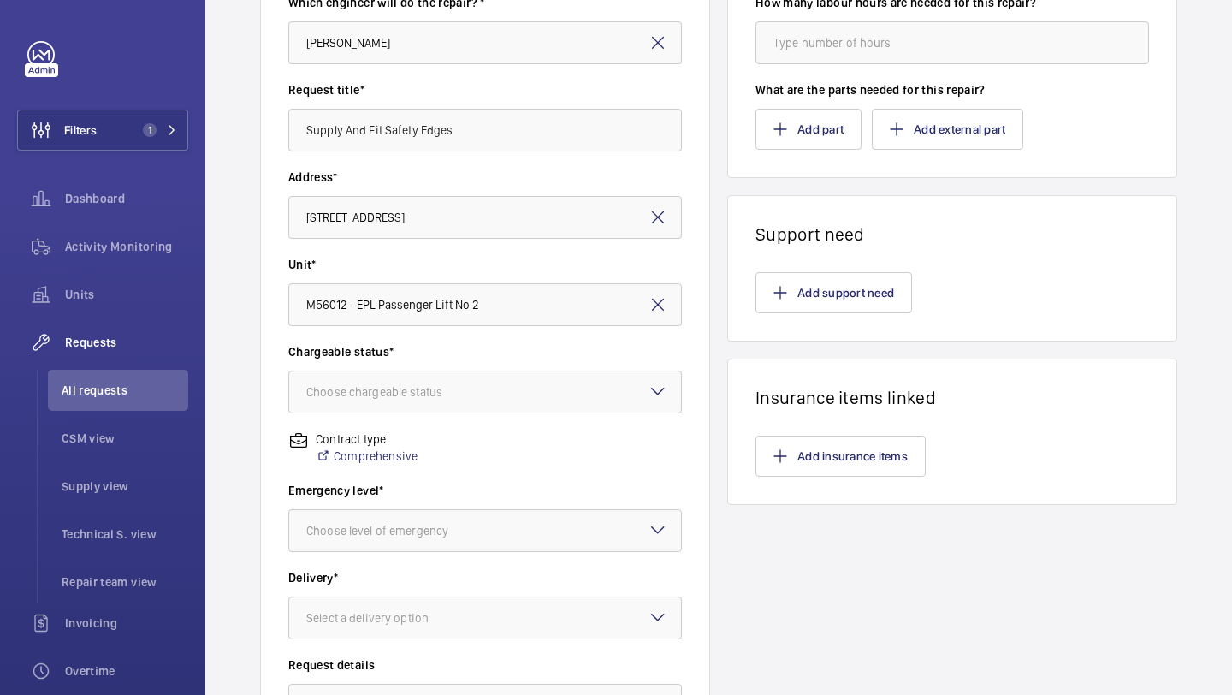
click at [494, 353] on label "Chargeable status*" at bounding box center [485, 351] width 394 height 17
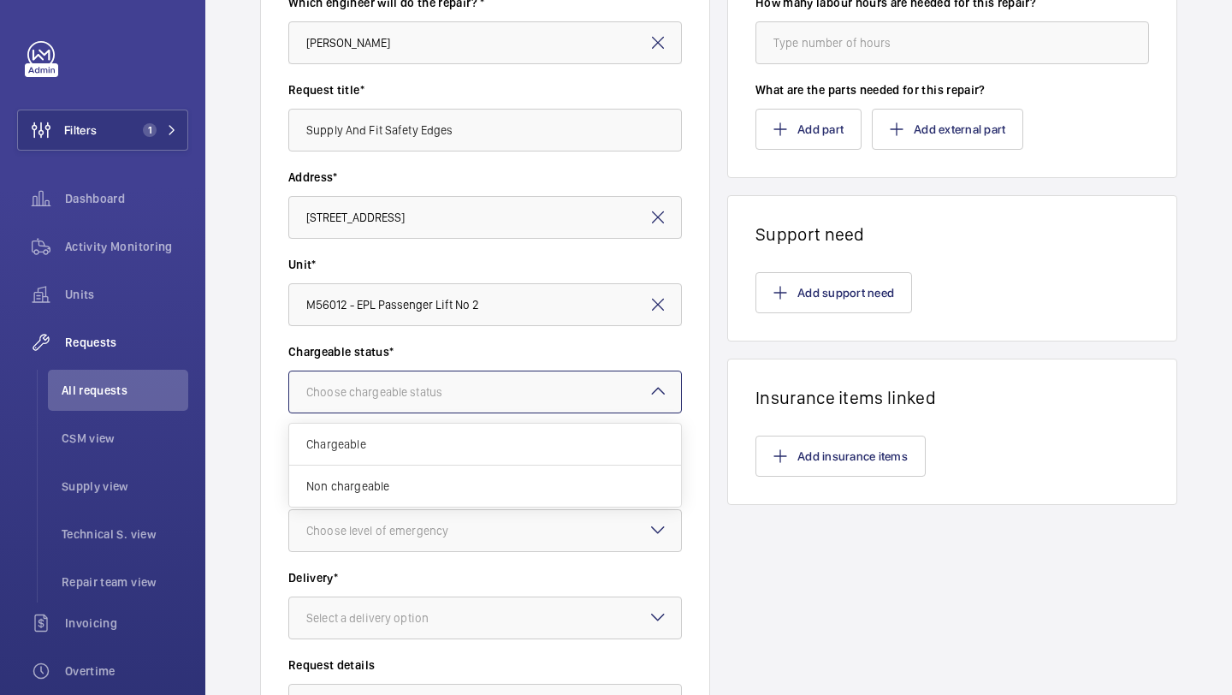
click at [488, 376] on div at bounding box center [485, 391] width 392 height 41
click at [418, 483] on span "Non chargeable" at bounding box center [485, 485] width 358 height 17
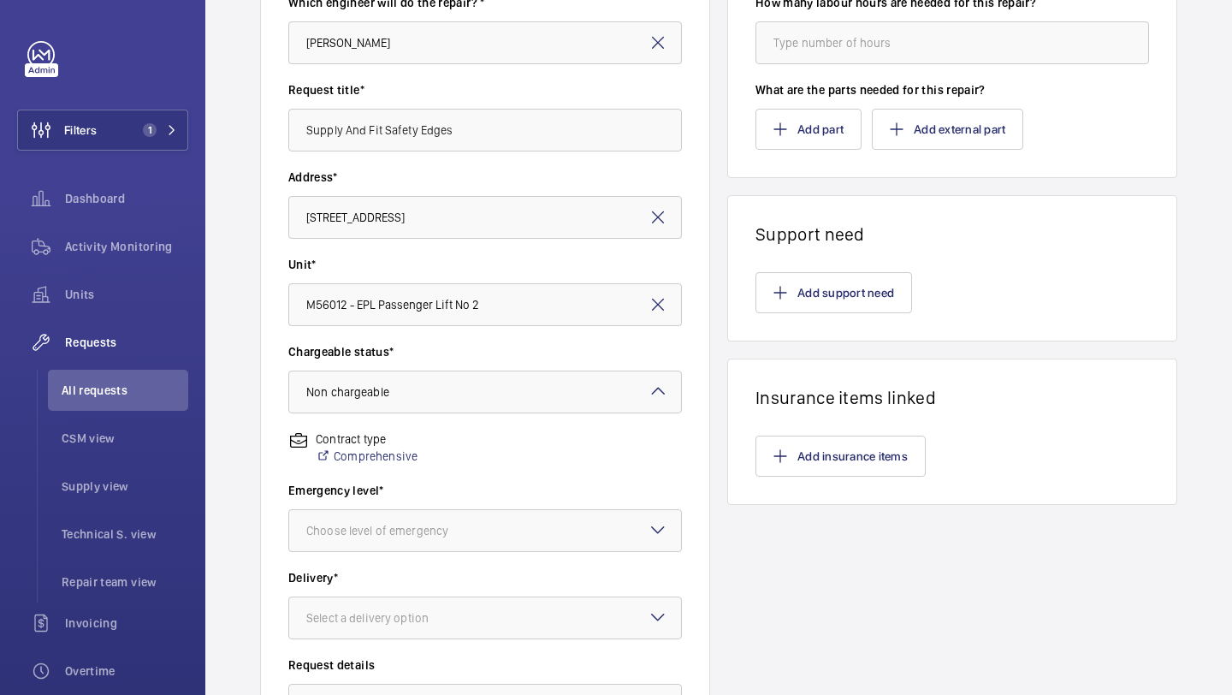
scroll to position [357, 0]
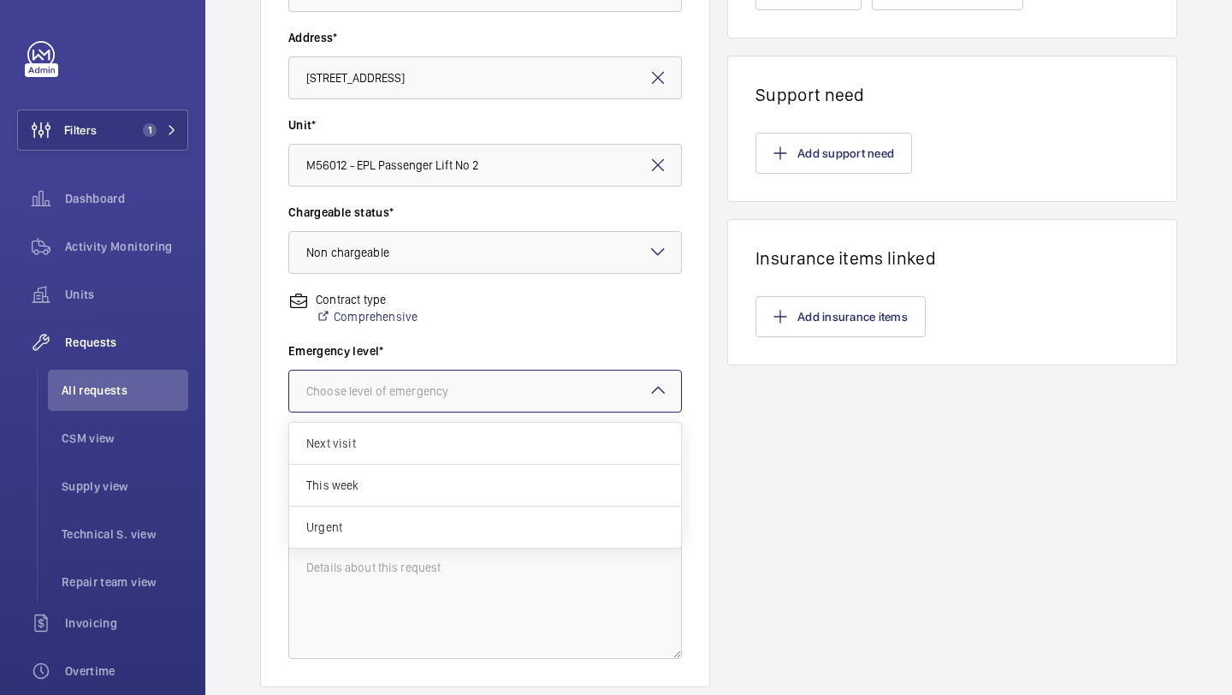
click at [445, 399] on div "Choose level of emergency" at bounding box center [398, 390] width 185 height 17
click at [404, 518] on div "Urgent" at bounding box center [485, 527] width 392 height 41
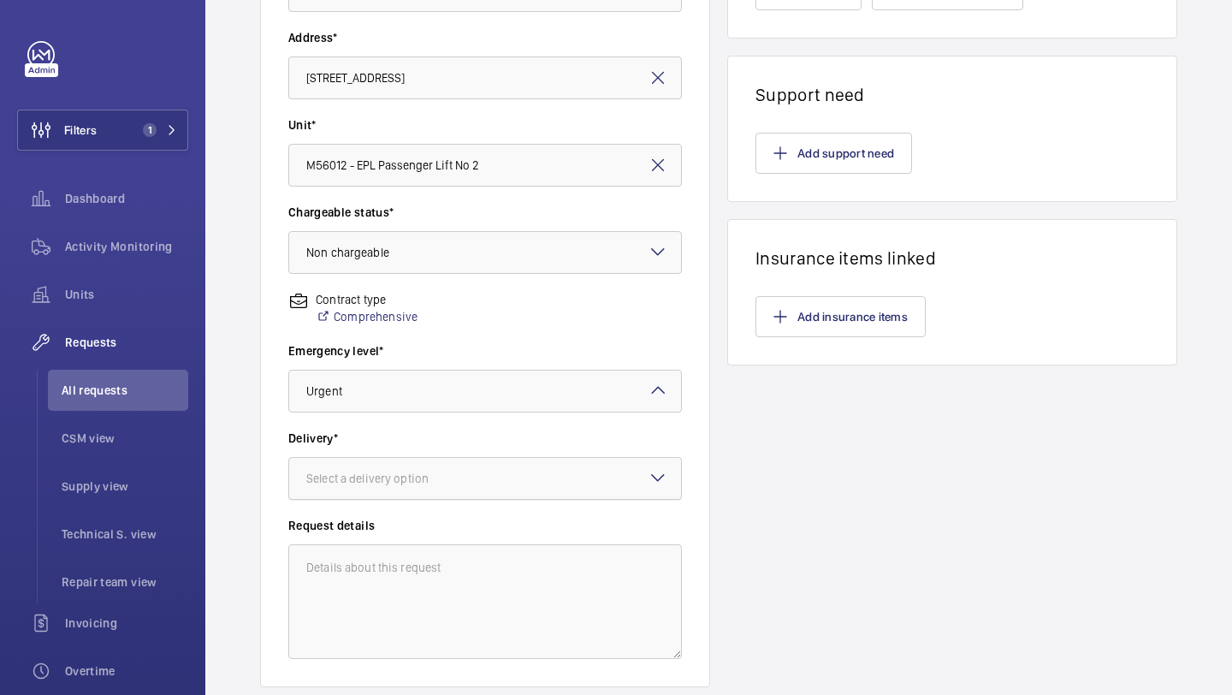
click at [420, 473] on div "Select a delivery option" at bounding box center [388, 478] width 165 height 17
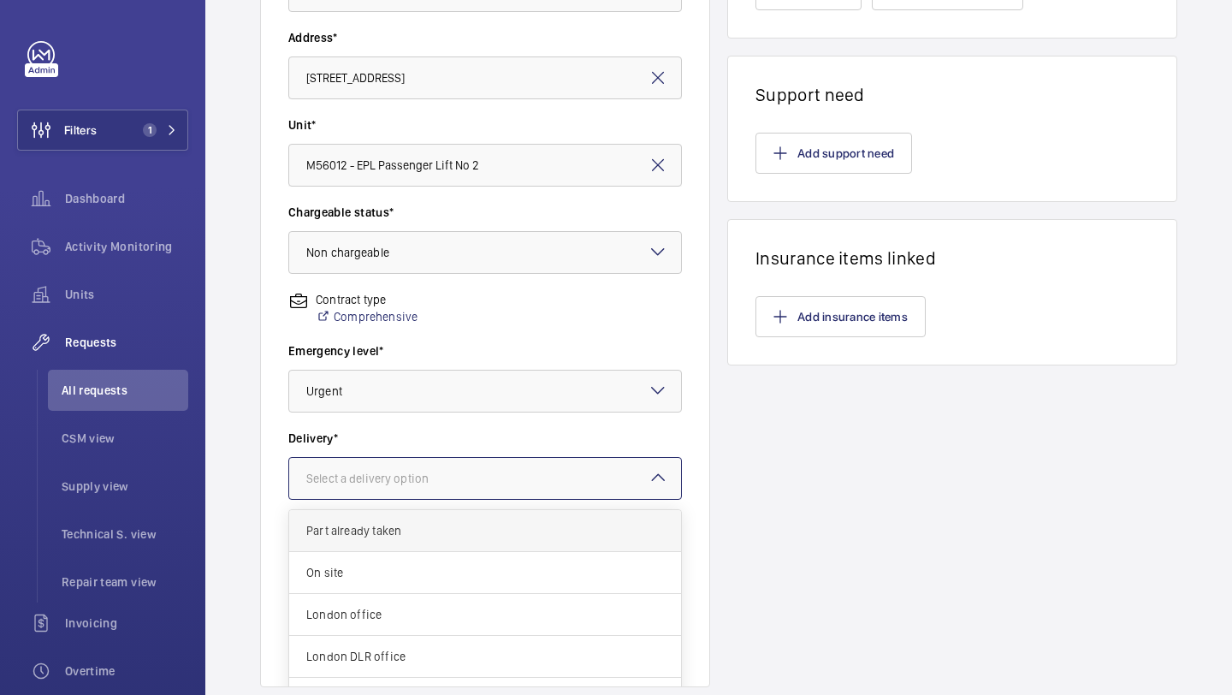
scroll to position [62, 0]
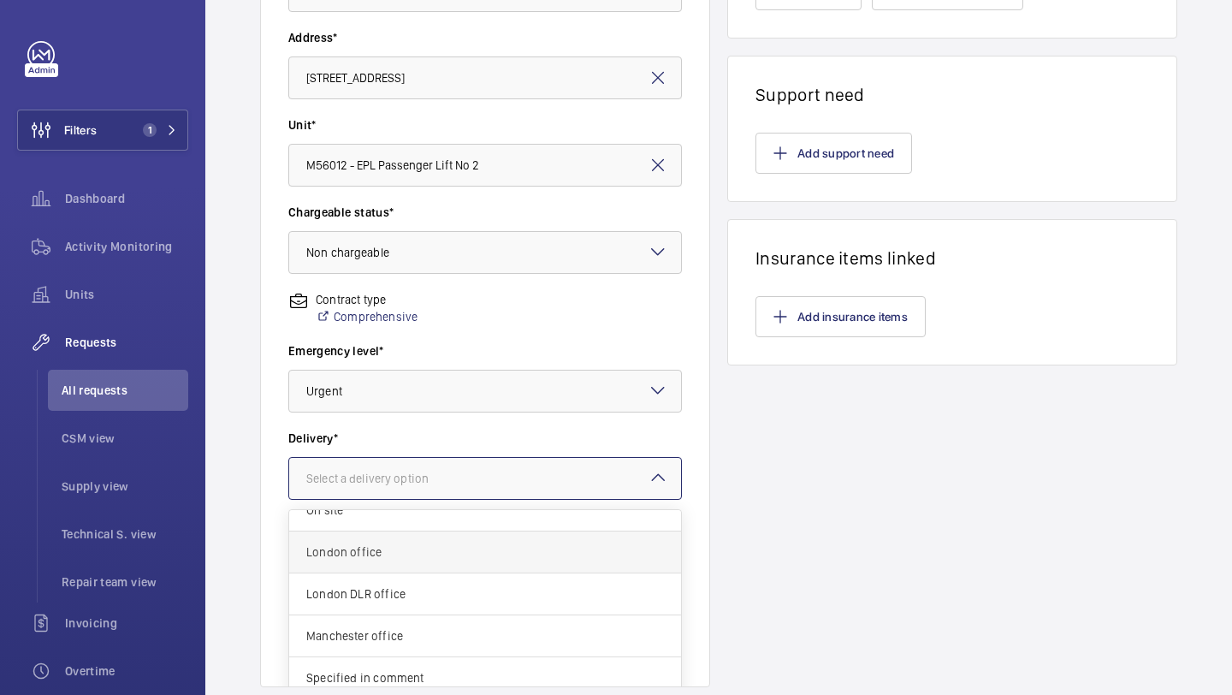
click at [413, 543] on span "London office" at bounding box center [485, 551] width 358 height 17
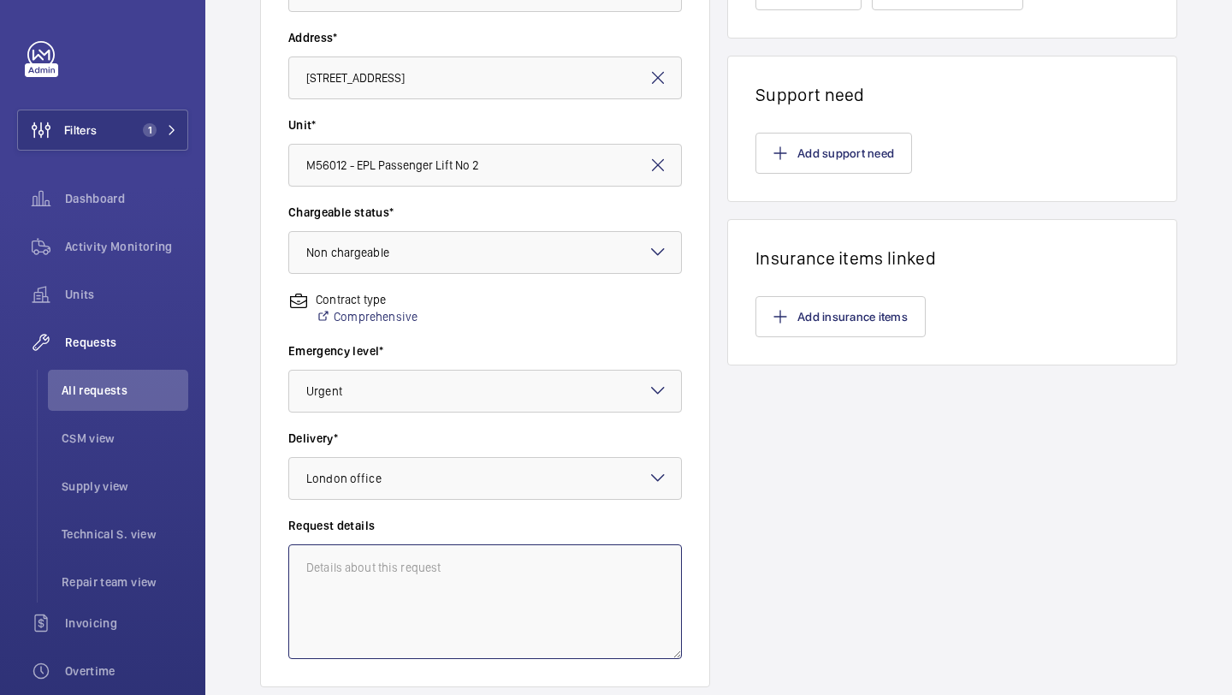
click at [412, 550] on textarea at bounding box center [485, 601] width 394 height 115
click at [432, 547] on textarea "Supply and fit safety edges" at bounding box center [485, 601] width 394 height 115
click at [429, 565] on textarea "Supply and fit safety edges" at bounding box center [485, 601] width 394 height 115
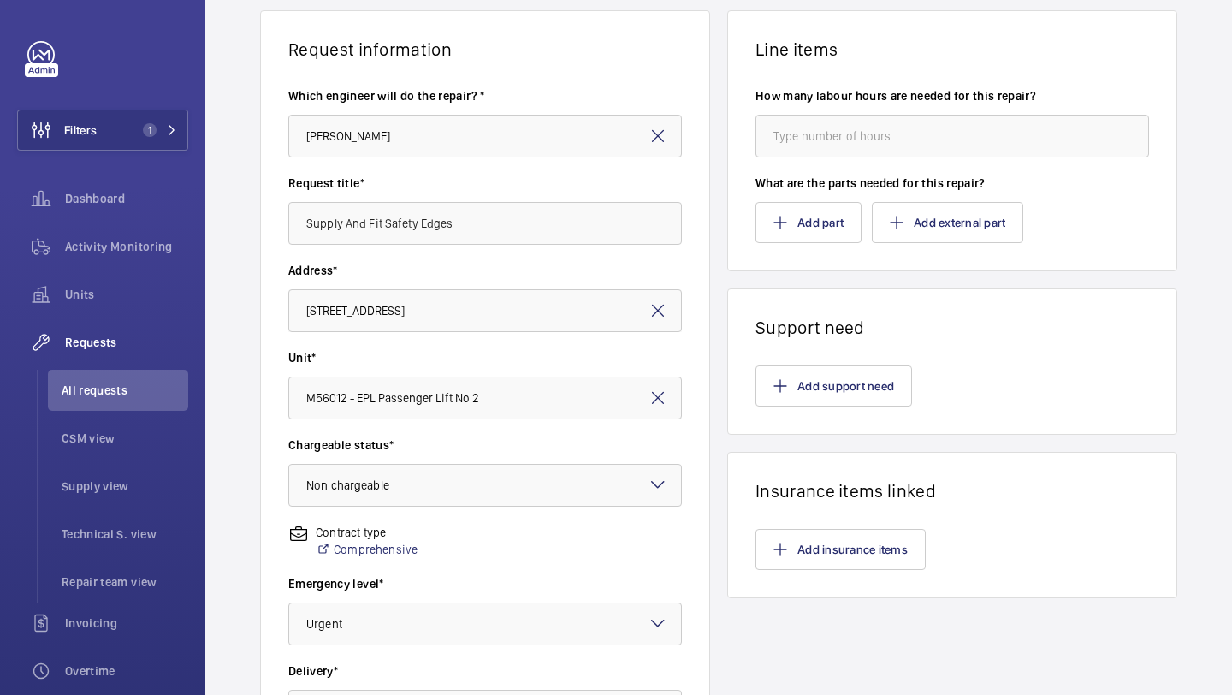
scroll to position [0, 0]
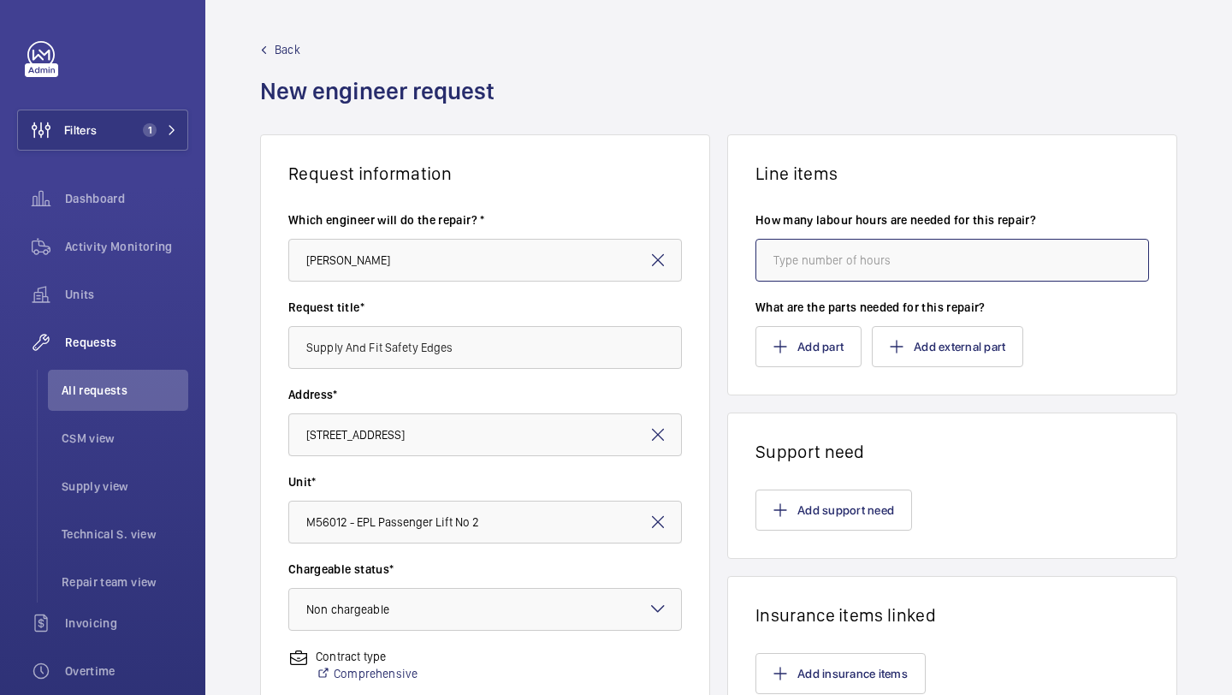
click at [869, 265] on input "number" at bounding box center [952, 260] width 394 height 43
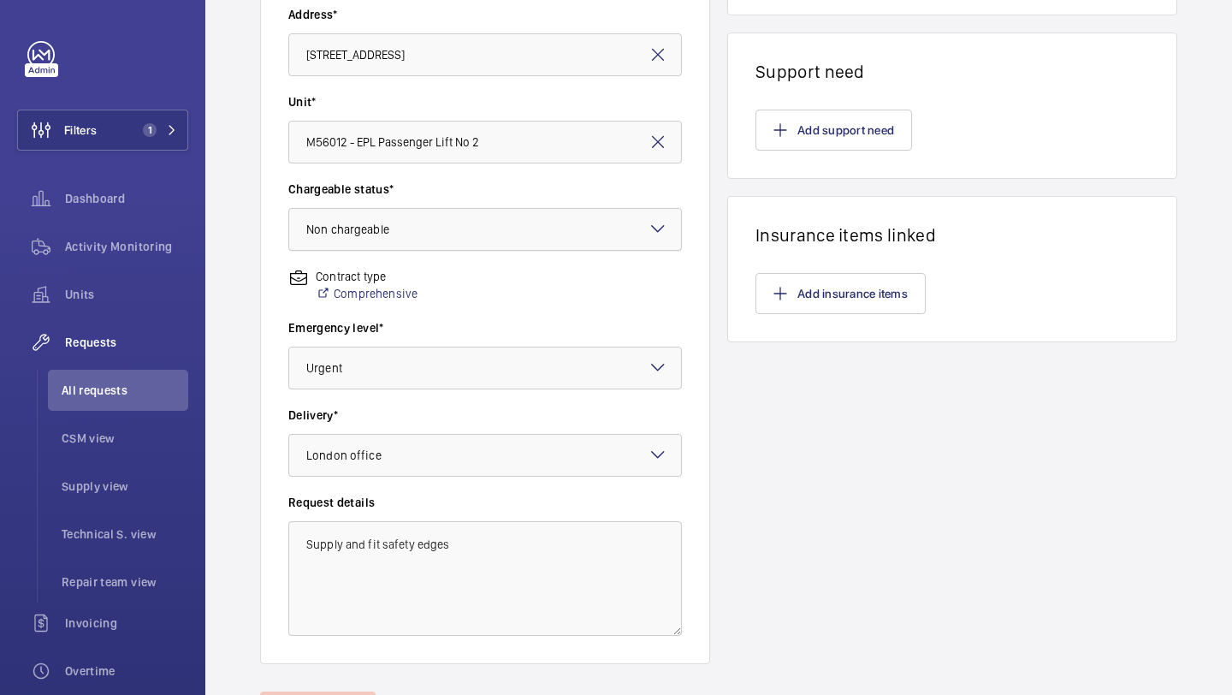
scroll to position [379, 0]
click at [467, 536] on textarea "Supply and fit safety edges" at bounding box center [485, 579] width 394 height 115
click at [430, 542] on textarea "Supply and fit safety edges - R25-11532" at bounding box center [485, 579] width 394 height 115
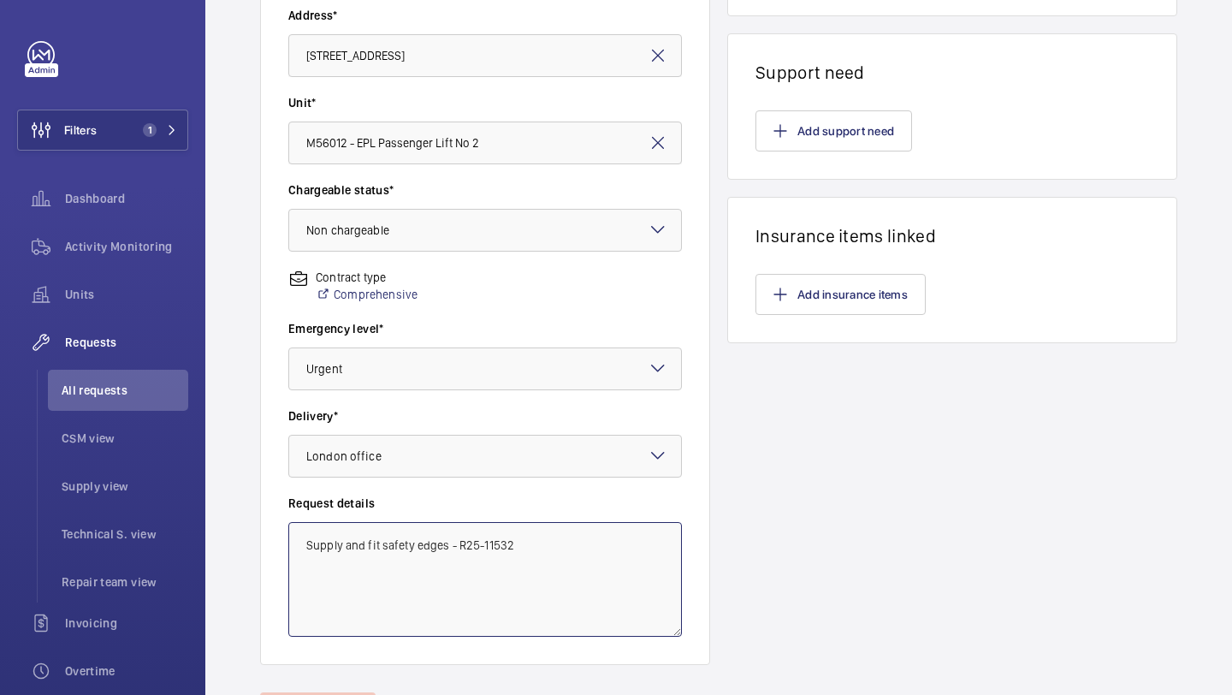
click at [430, 542] on textarea "Supply and fit safety edges - R25-11532" at bounding box center [485, 579] width 394 height 115
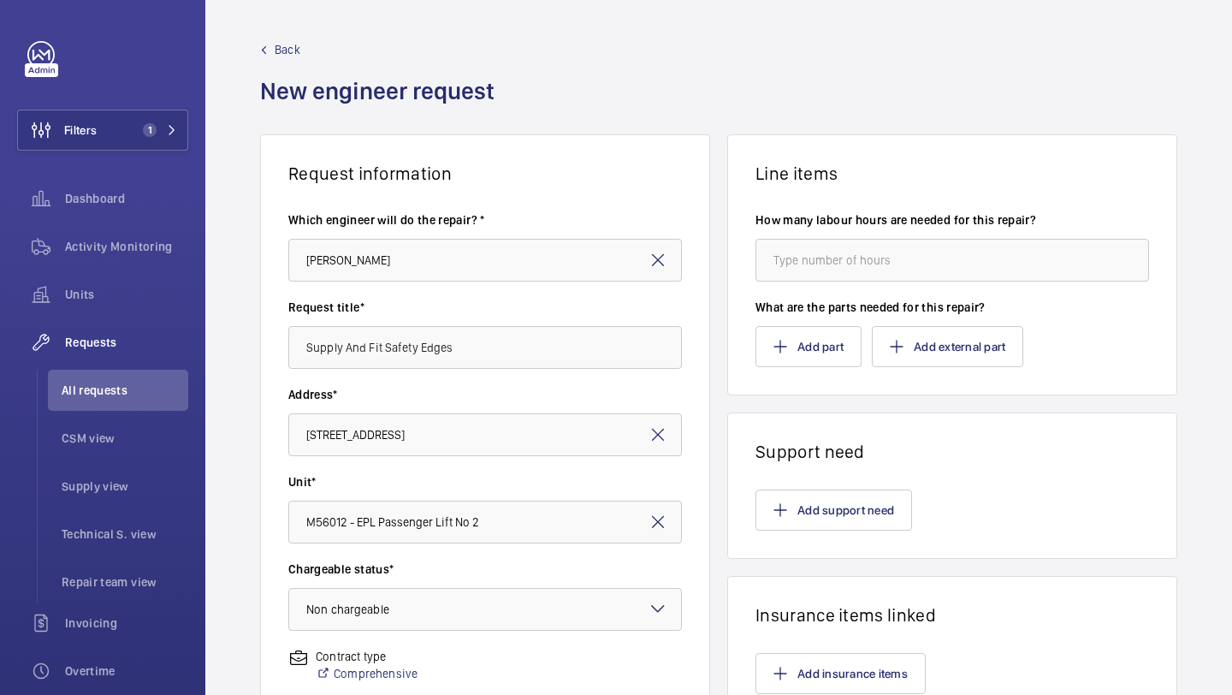
type textarea "Supply and fit safety edges - R25-11532"
click at [951, 274] on input "number" at bounding box center [952, 260] width 394 height 43
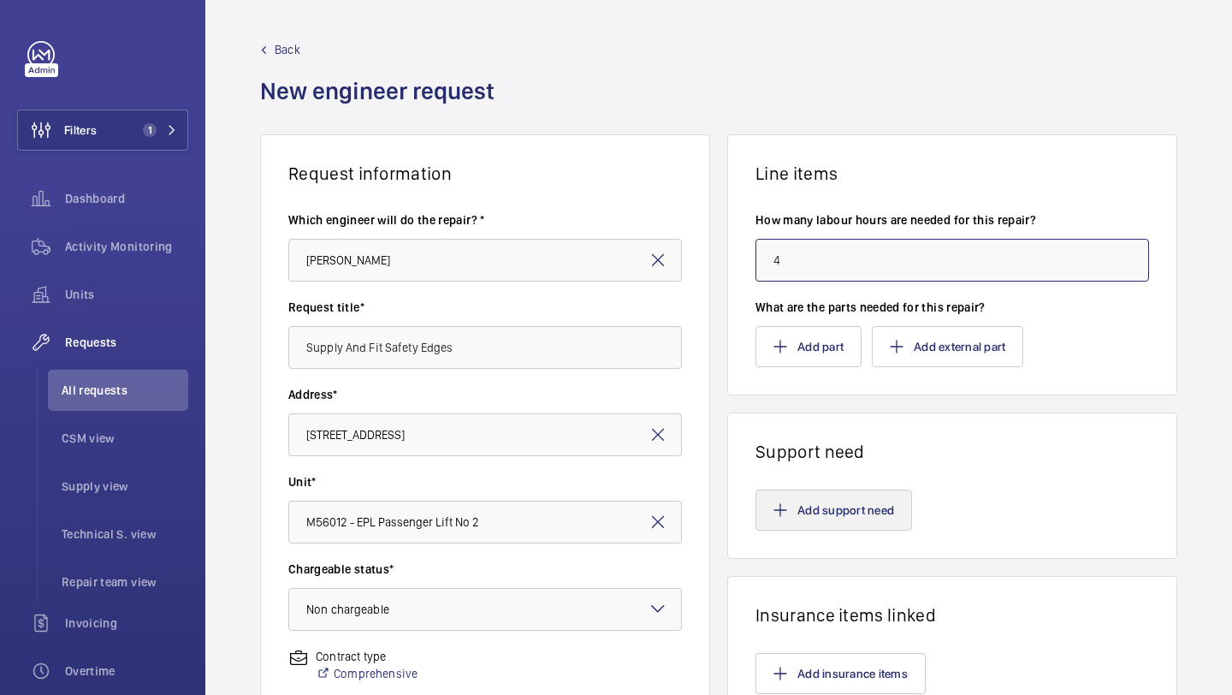
type input "4"
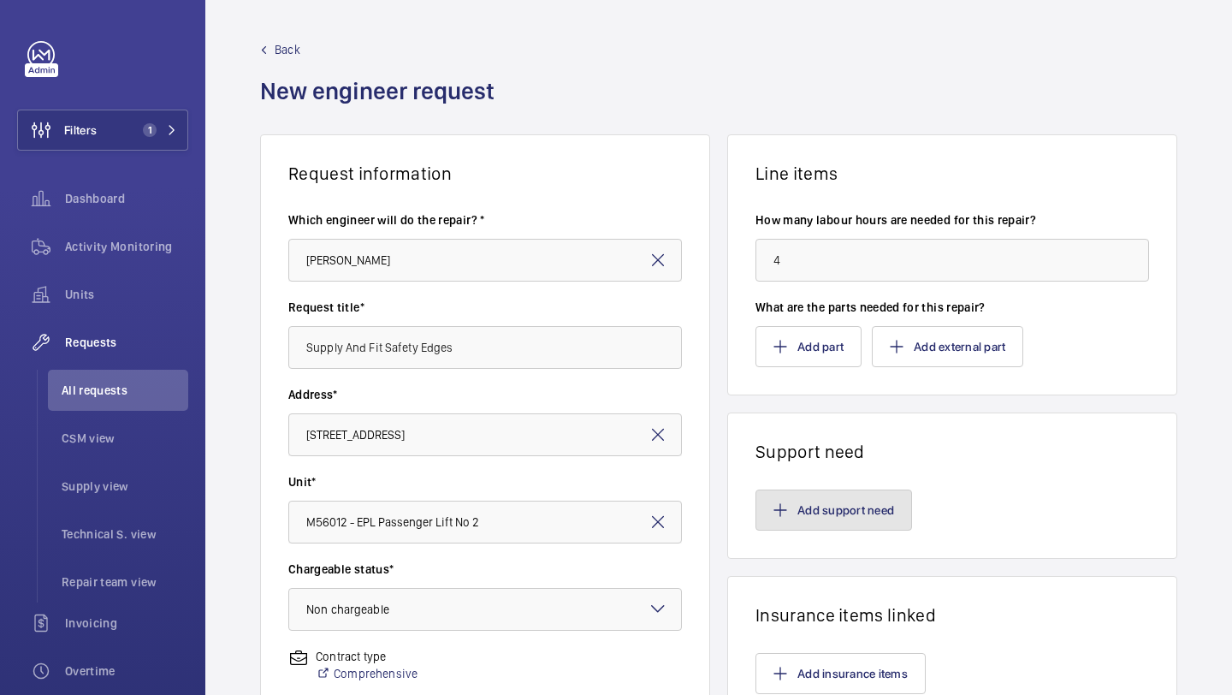
click at [826, 504] on button "Add support need" at bounding box center [833, 509] width 157 height 41
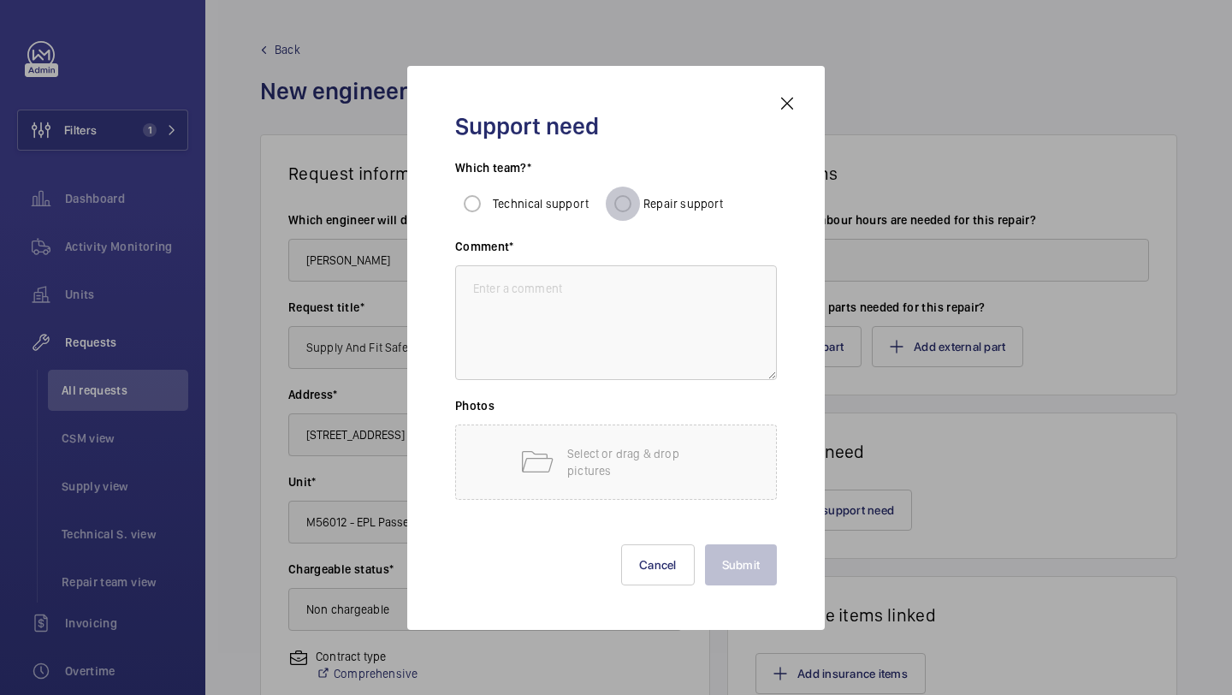
click at [630, 197] on input "Repair support" at bounding box center [623, 204] width 34 height 34
radio input "true"
click at [625, 329] on textarea at bounding box center [616, 322] width 322 height 115
paste textarea "Supply and fit safety edges - R25-11532"
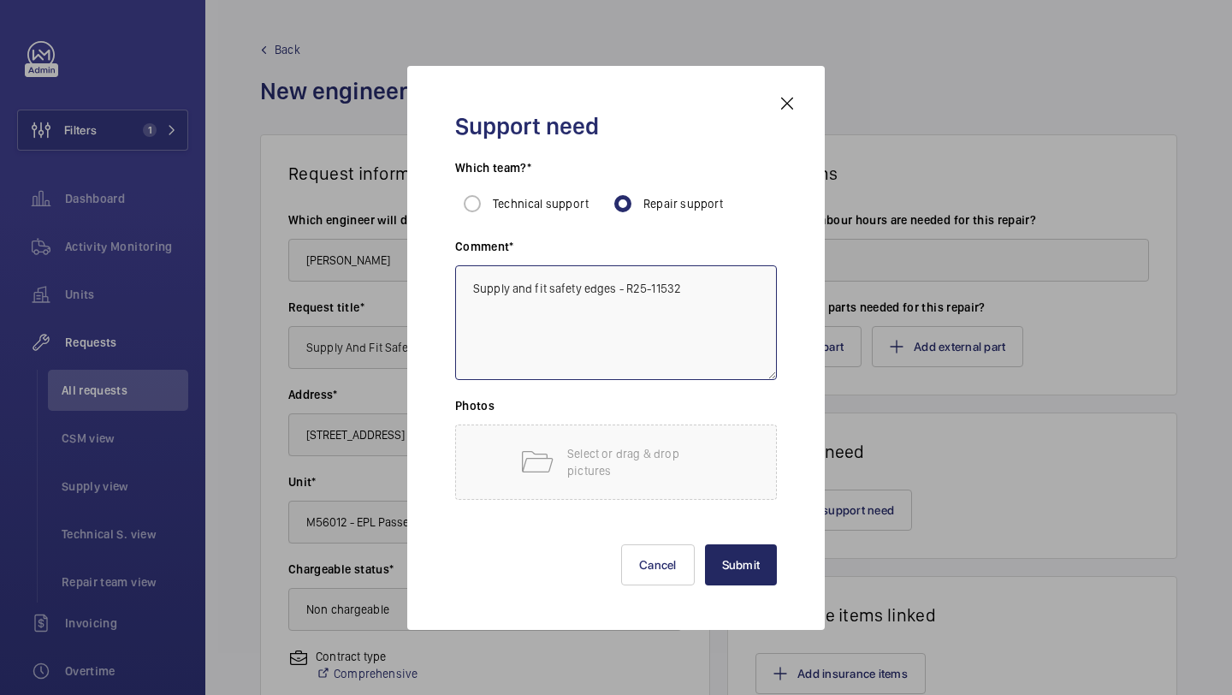
type textarea "Supply and fit safety edges - R25-11532"
click at [751, 563] on button "Submit" at bounding box center [741, 564] width 73 height 41
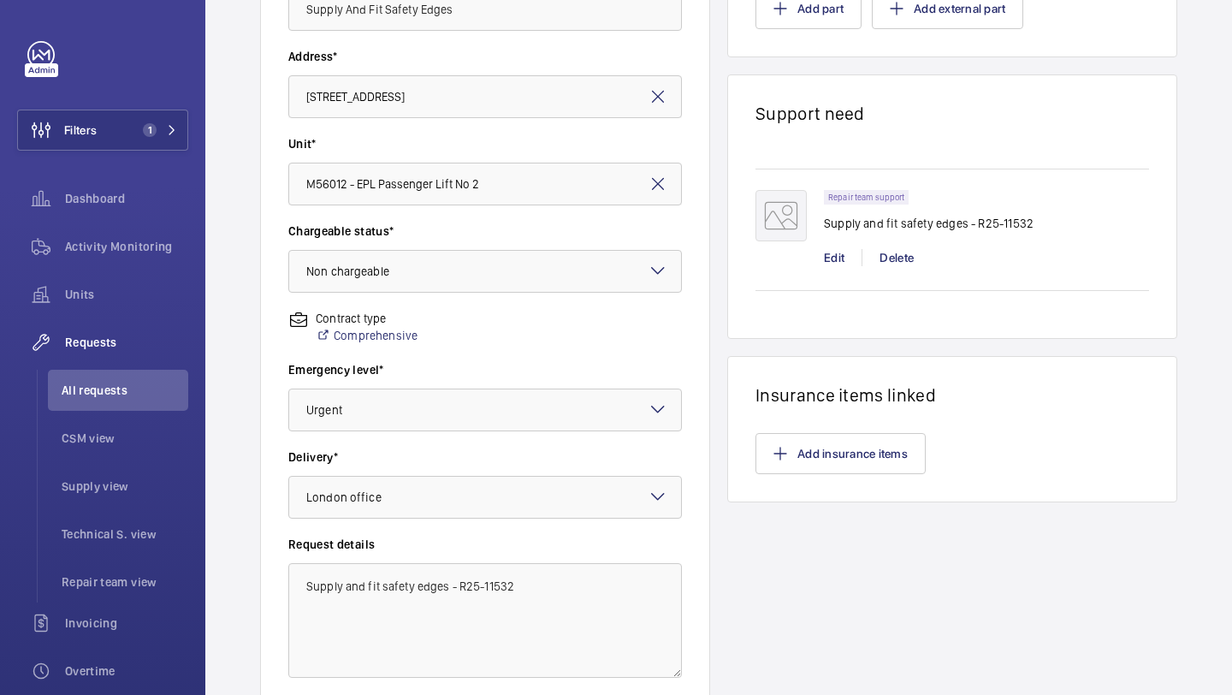
scroll to position [472, 0]
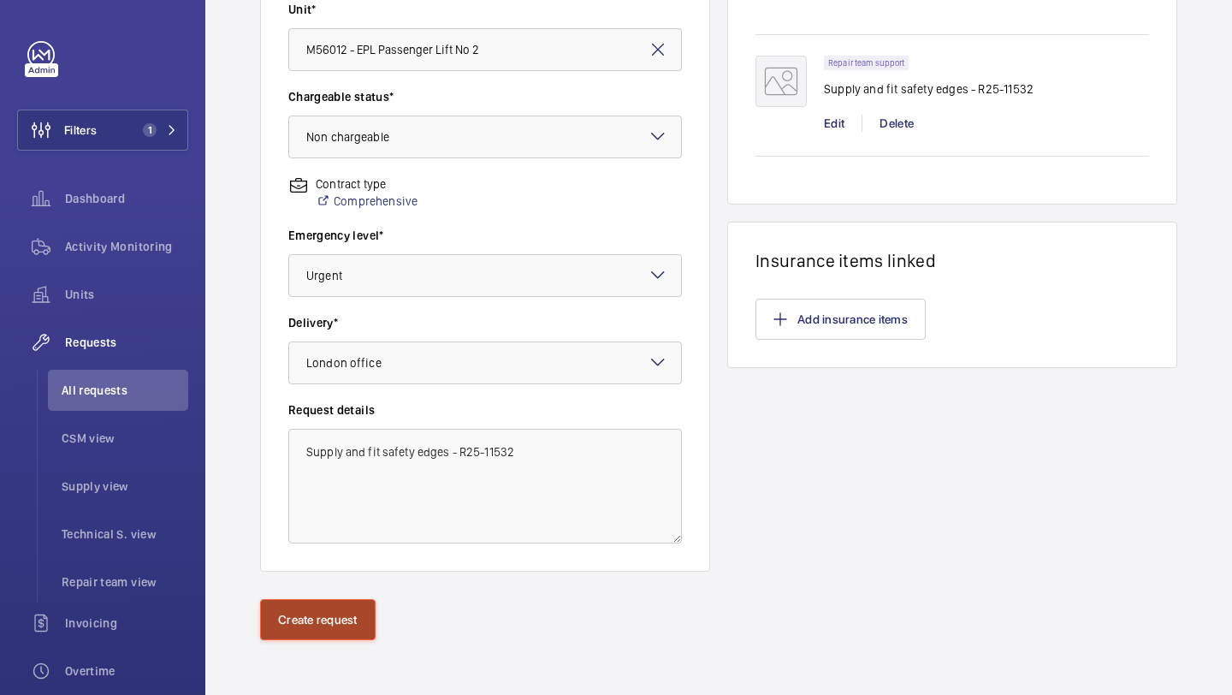
click at [315, 630] on button "Create request" at bounding box center [318, 619] width 116 height 41
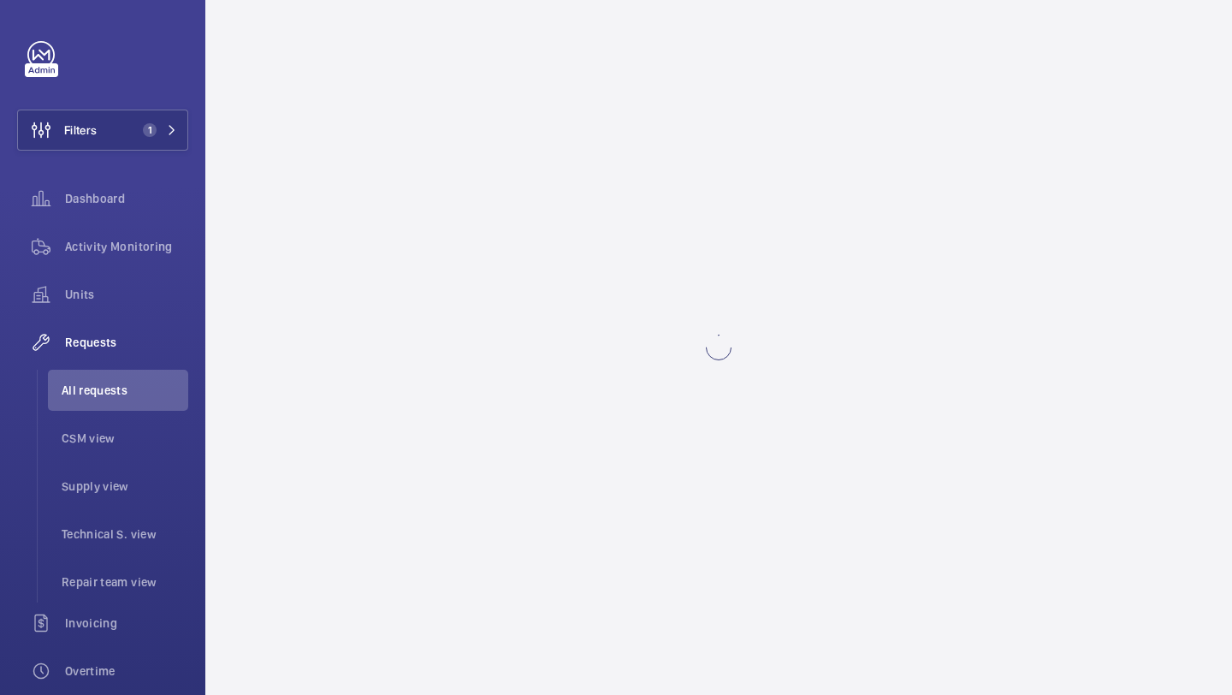
scroll to position [0, 0]
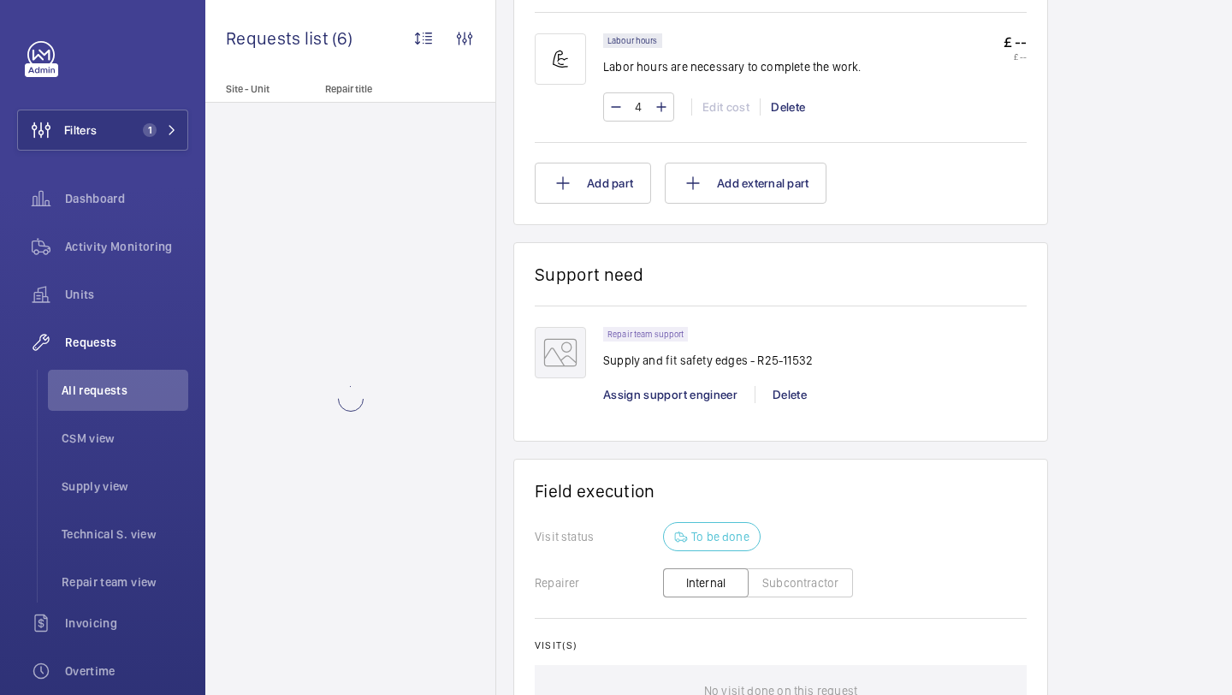
scroll to position [1073, 0]
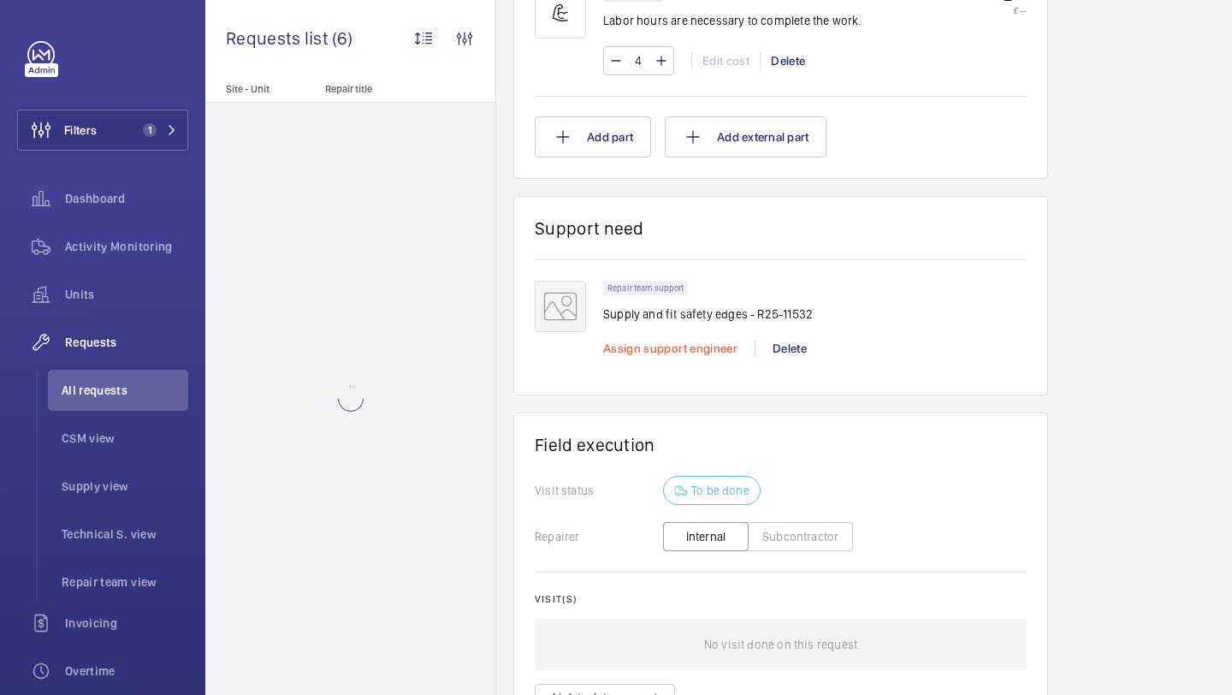
click at [677, 352] on span "Assign support engineer" at bounding box center [670, 348] width 134 height 14
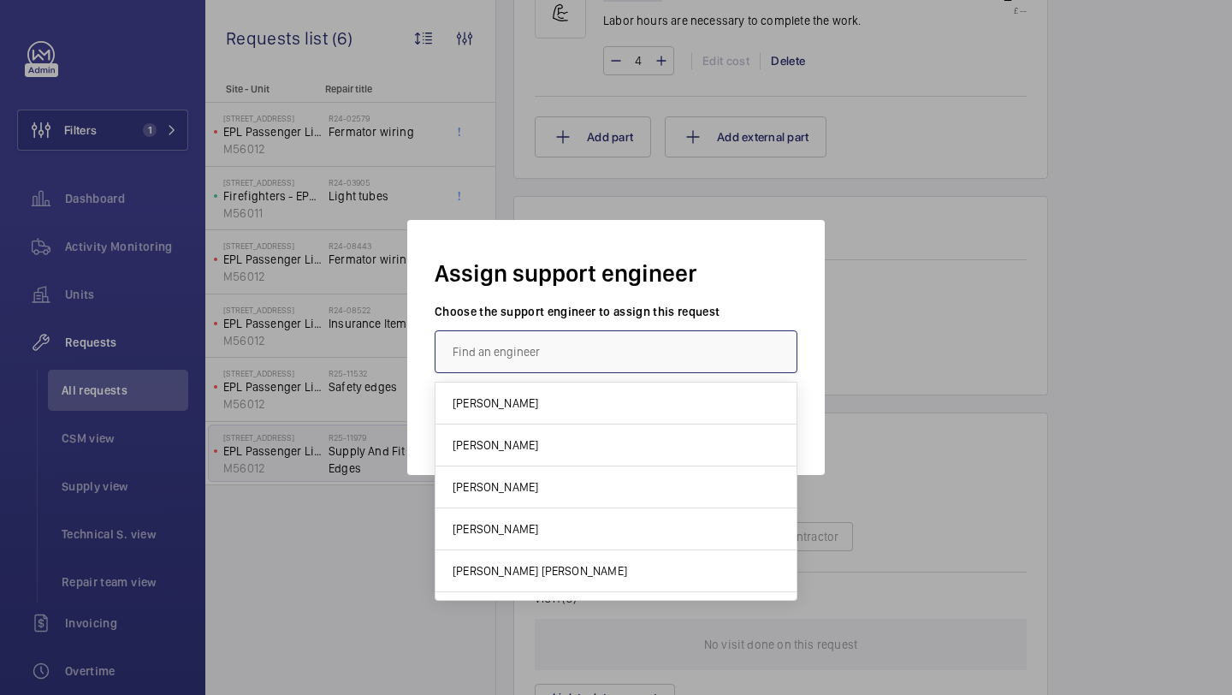
click at [547, 353] on input "text" at bounding box center [616, 351] width 363 height 43
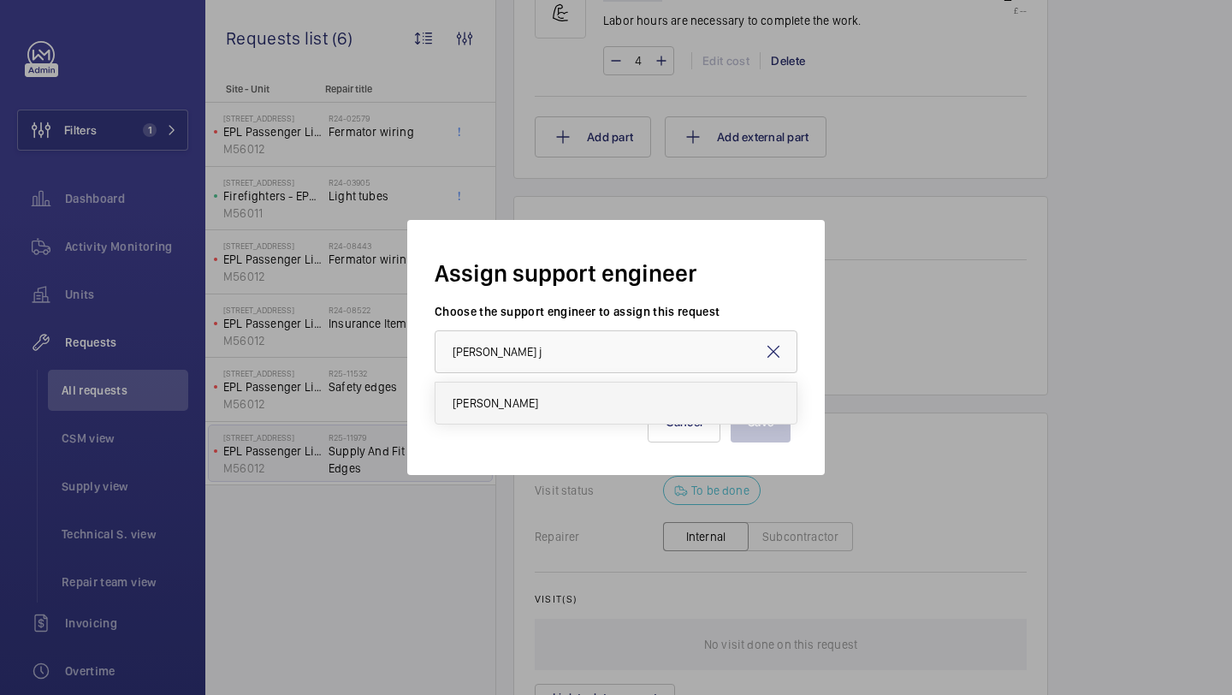
click at [544, 389] on mat-option "[PERSON_NAME]" at bounding box center [615, 402] width 361 height 41
type input "[PERSON_NAME]"
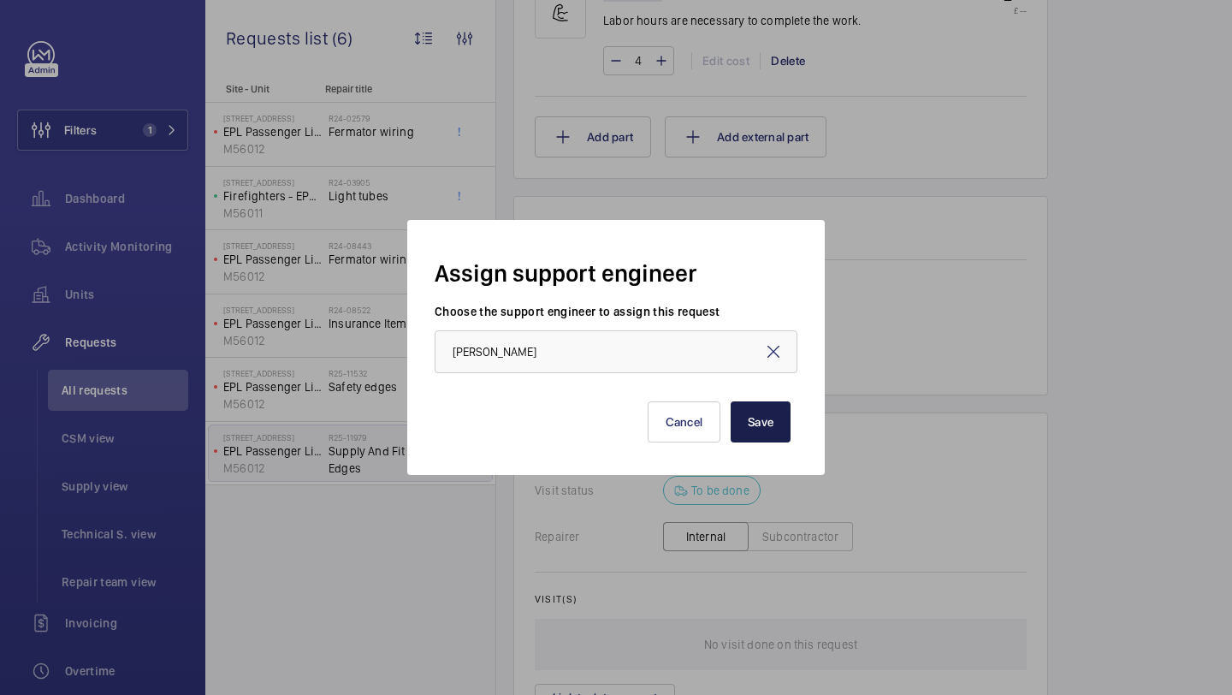
click at [779, 420] on button "Save" at bounding box center [761, 421] width 60 height 41
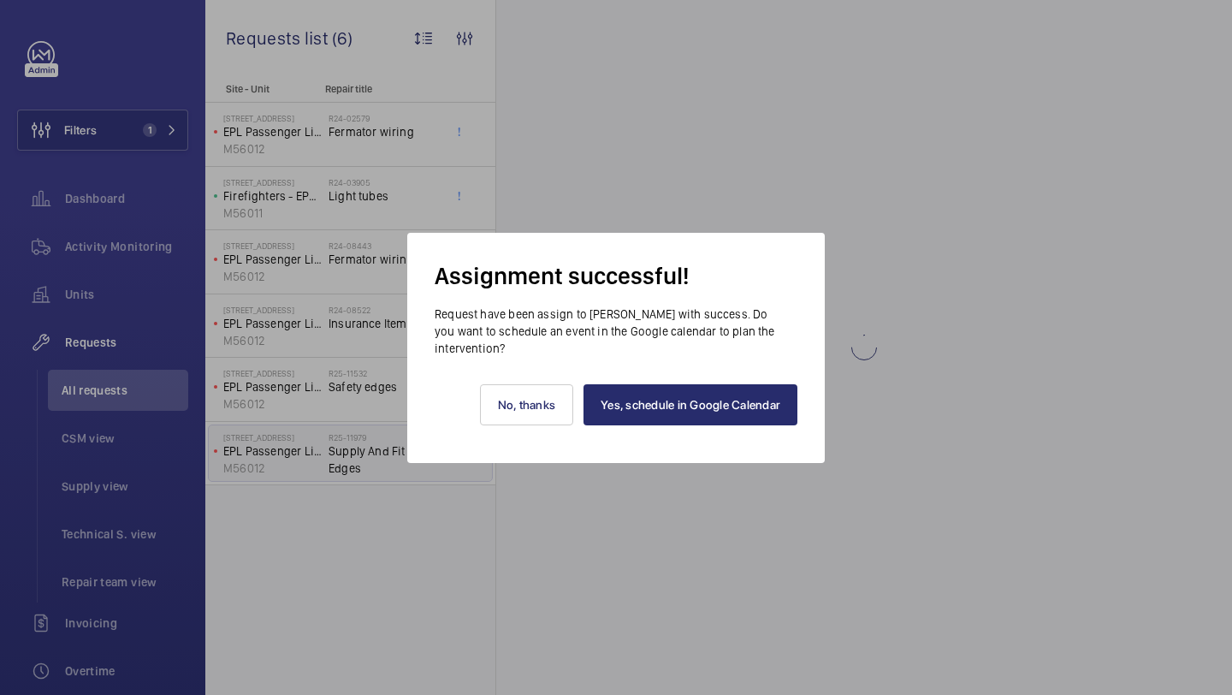
click at [643, 382] on div "Yes, schedule in Google Calendar No, thanks" at bounding box center [616, 391] width 363 height 68
click at [641, 395] on link "Yes, schedule in Google Calendar" at bounding box center [691, 404] width 214 height 41
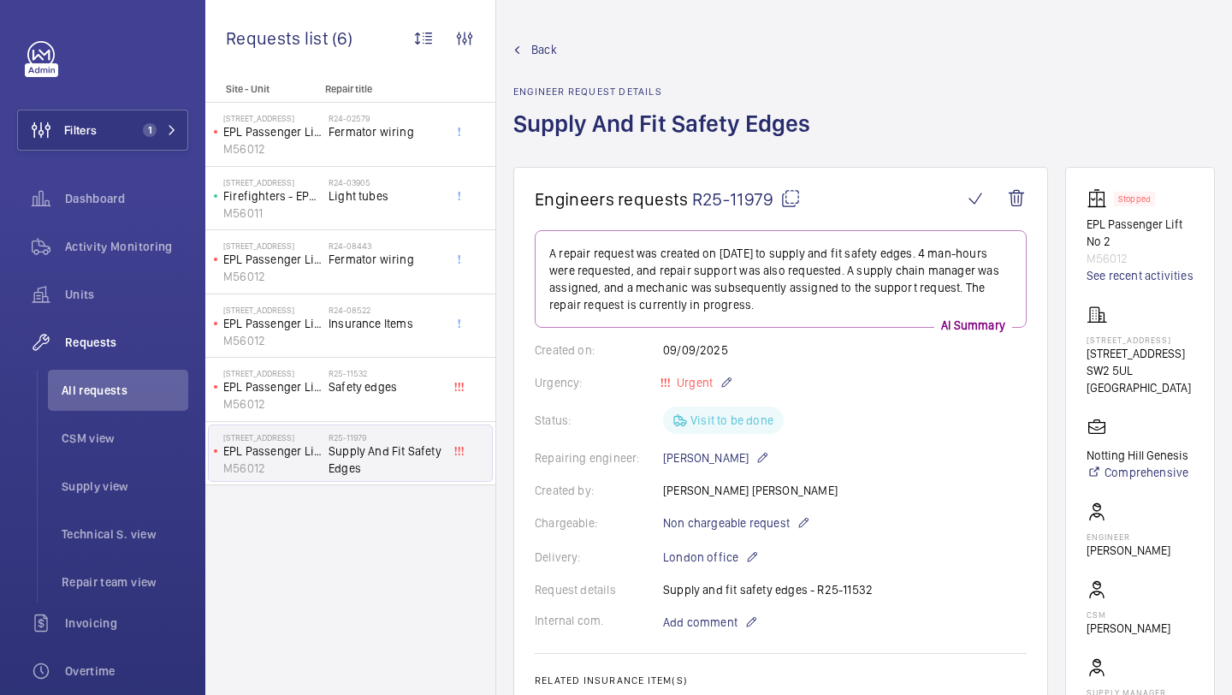
scroll to position [1124, 0]
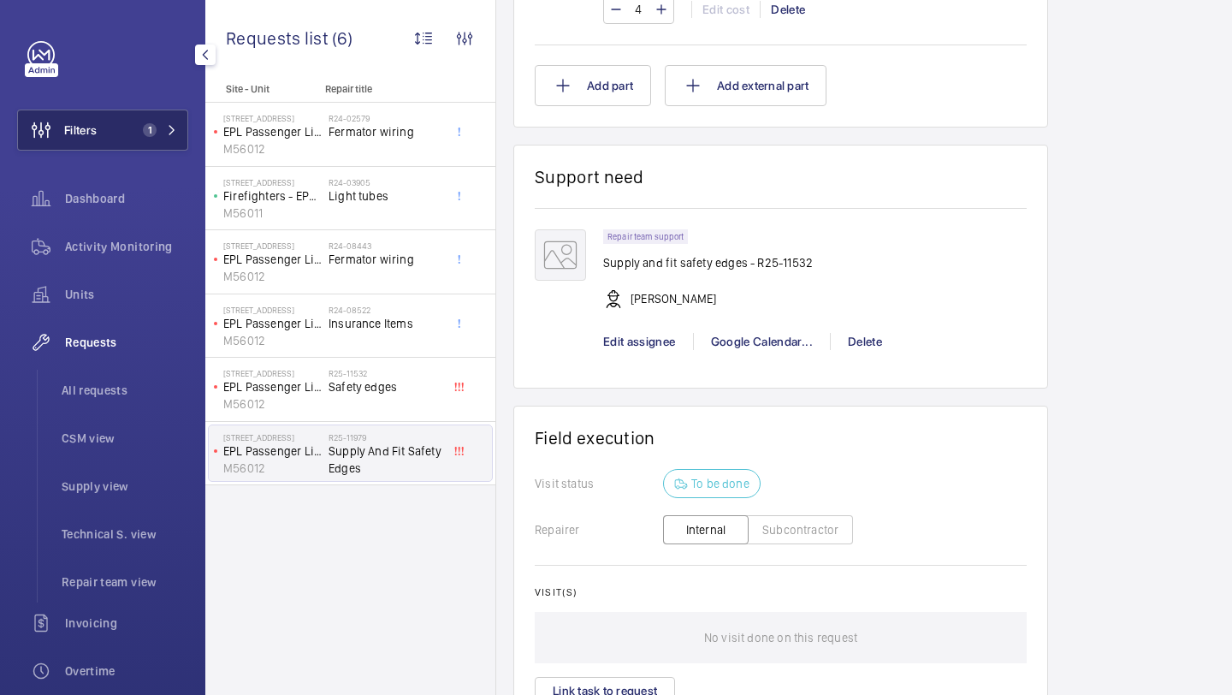
click at [133, 136] on button "Filters 1" at bounding box center [102, 130] width 171 height 41
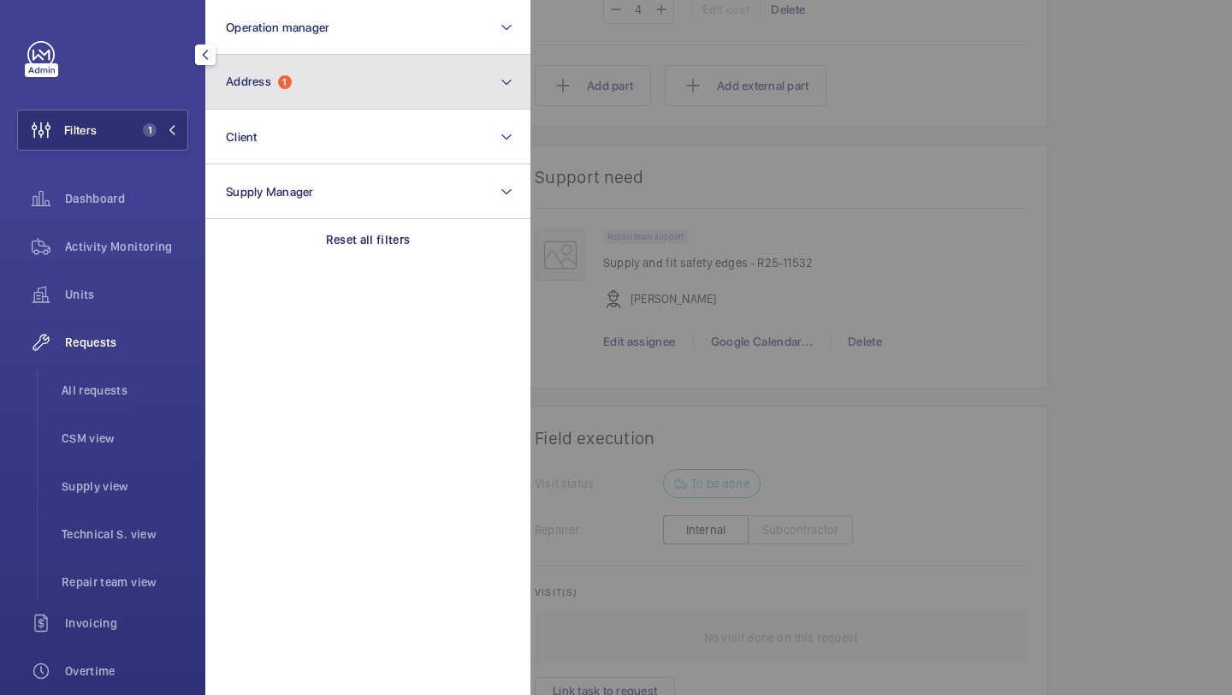
click at [289, 101] on button "Address 1" at bounding box center [367, 82] width 325 height 55
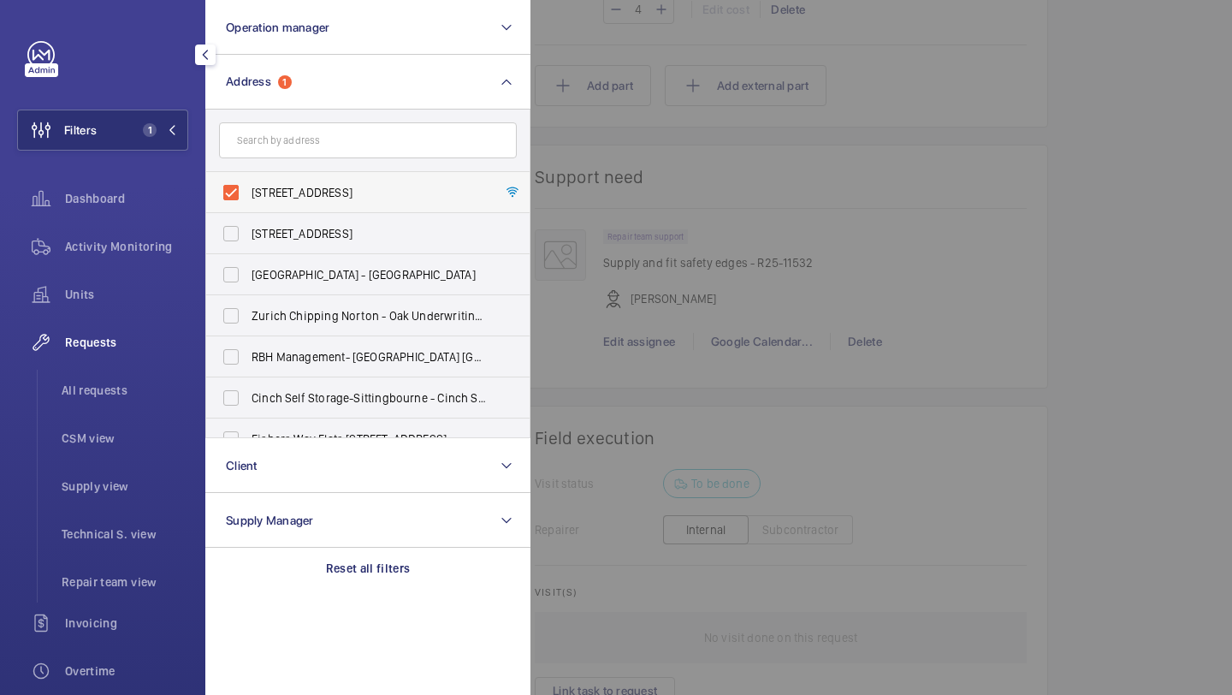
click at [273, 205] on label "[STREET_ADDRESS]" at bounding box center [355, 192] width 298 height 41
click at [248, 205] on input "[STREET_ADDRESS]" at bounding box center [231, 192] width 34 height 34
checkbox input "false"
click at [649, 32] on div at bounding box center [1146, 347] width 1232 height 695
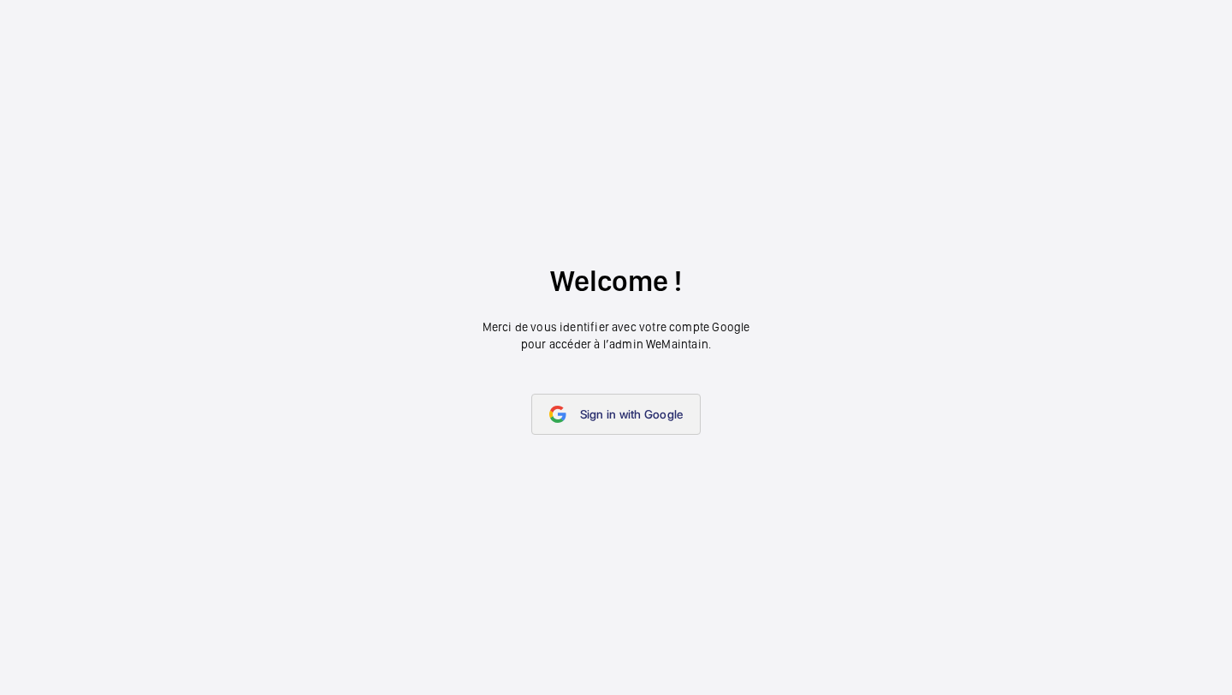
click at [634, 410] on span "Sign in with Google" at bounding box center [632, 414] width 104 height 14
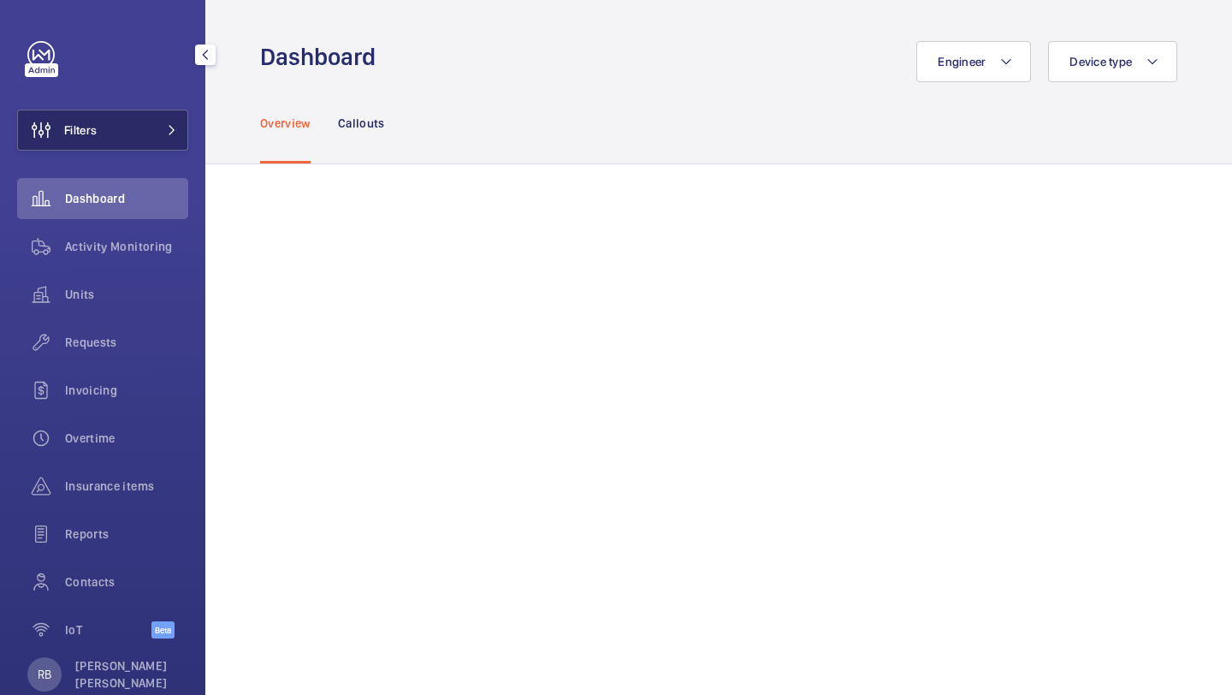
click at [141, 117] on button "Filters" at bounding box center [102, 130] width 171 height 41
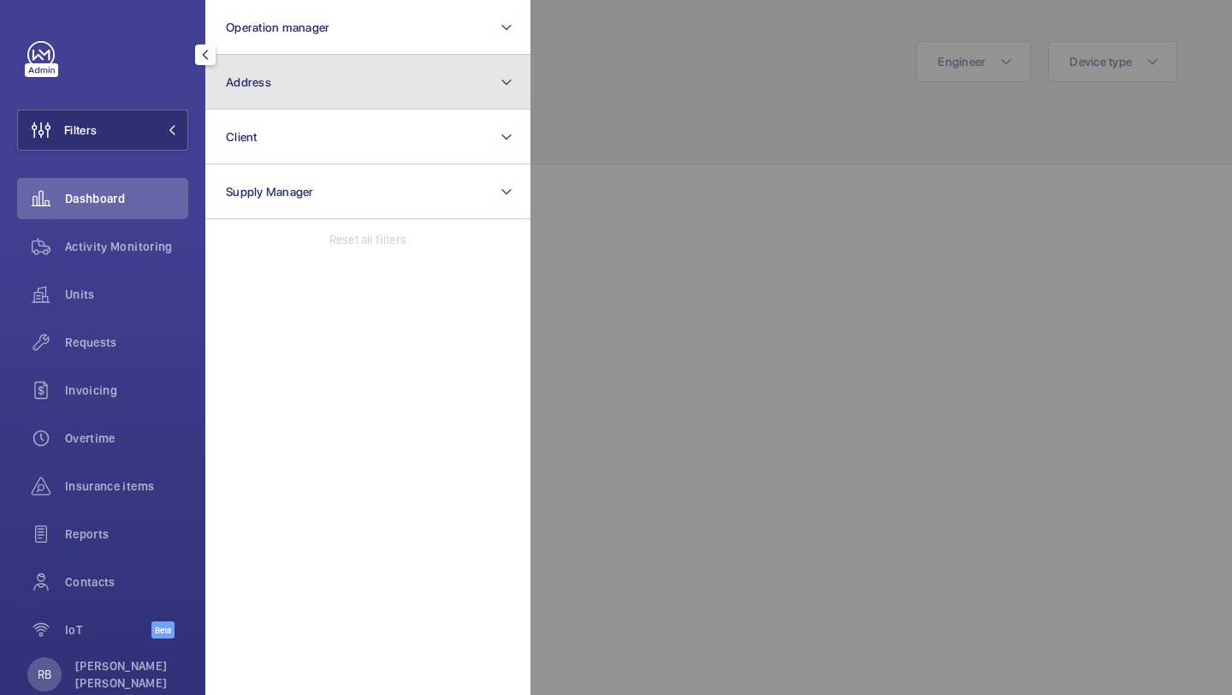
click at [305, 98] on button "Address" at bounding box center [367, 82] width 325 height 55
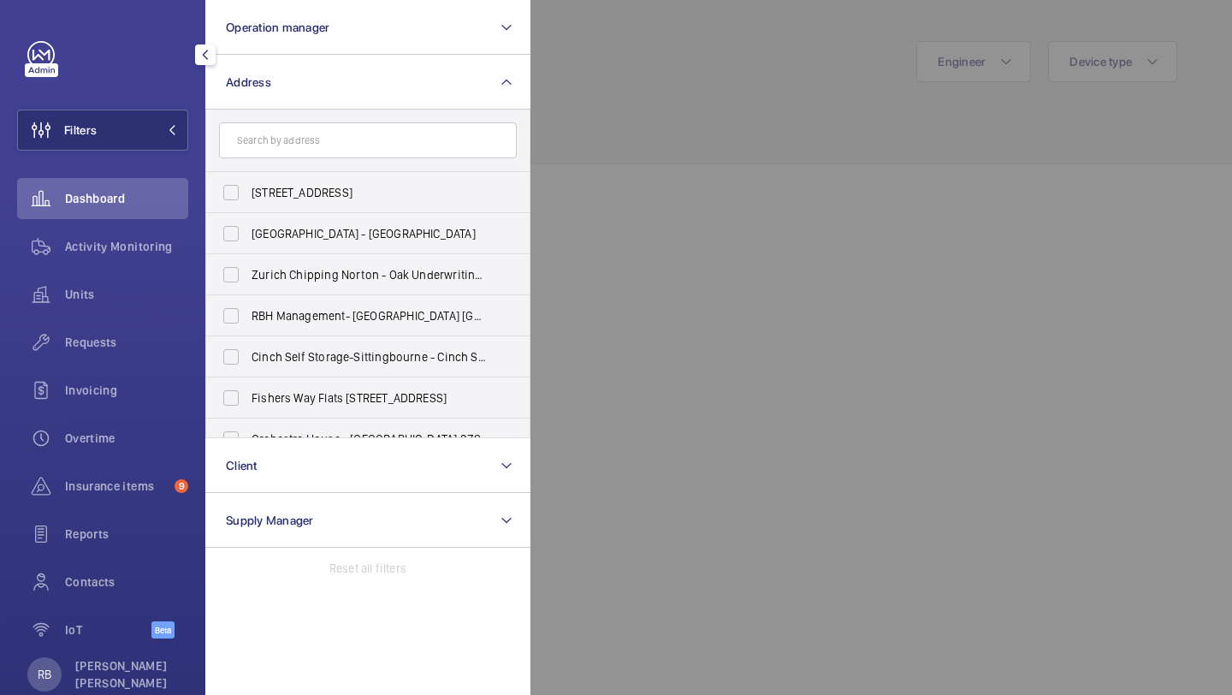
click at [307, 143] on input "text" at bounding box center [368, 140] width 298 height 36
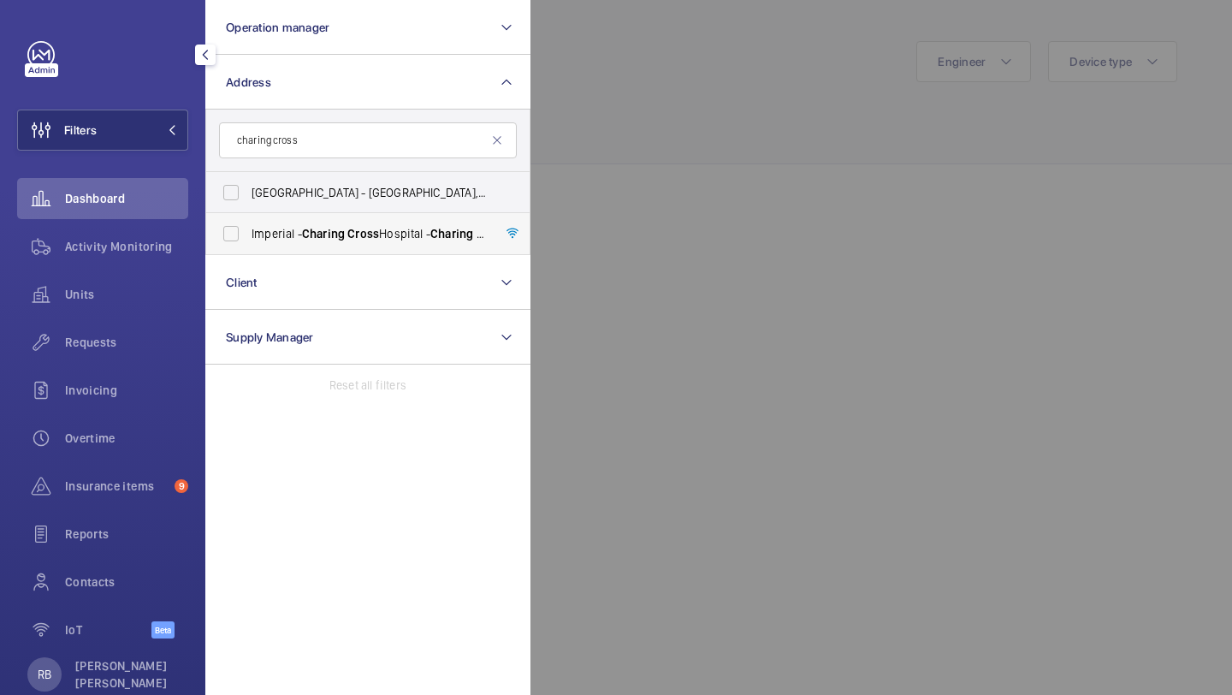
type input "charing cross"
click at [287, 232] on span "[GEOGRAPHIC_DATA] - [GEOGRAPHIC_DATA]" at bounding box center [369, 233] width 235 height 17
click at [248, 232] on input "[GEOGRAPHIC_DATA] - [GEOGRAPHIC_DATA]" at bounding box center [231, 233] width 34 height 34
checkbox input "true"
click at [689, 170] on div at bounding box center [1146, 347] width 1232 height 695
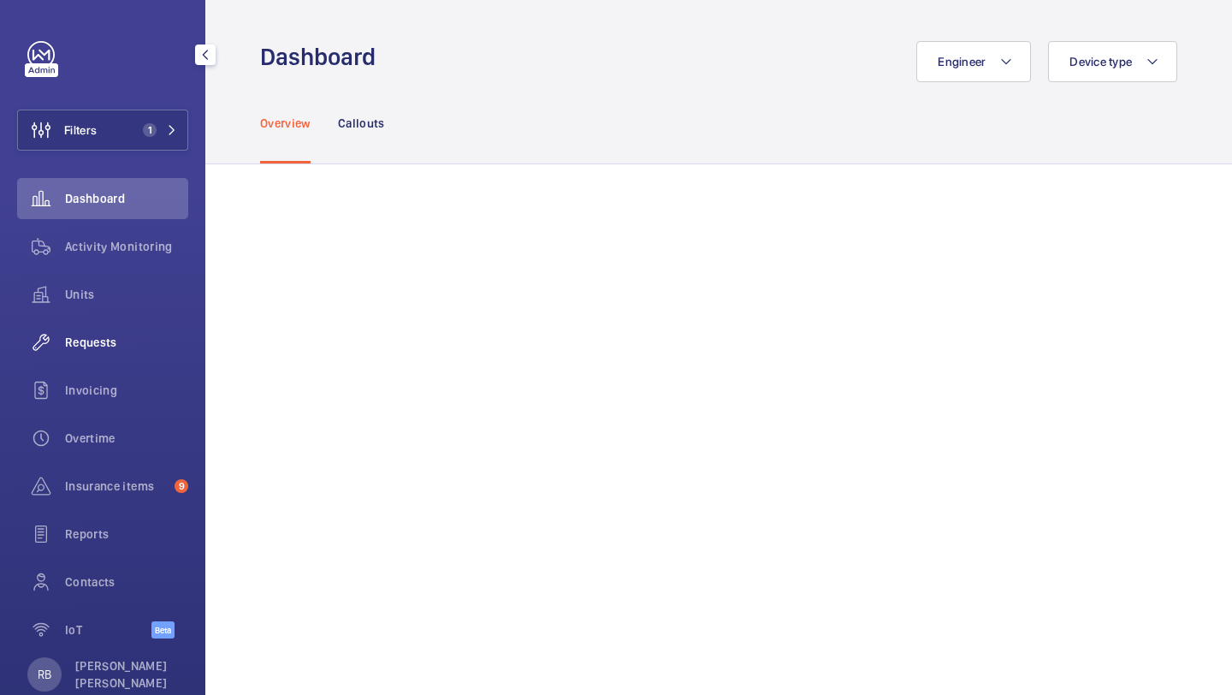
click at [128, 329] on div "Requests" at bounding box center [102, 342] width 171 height 41
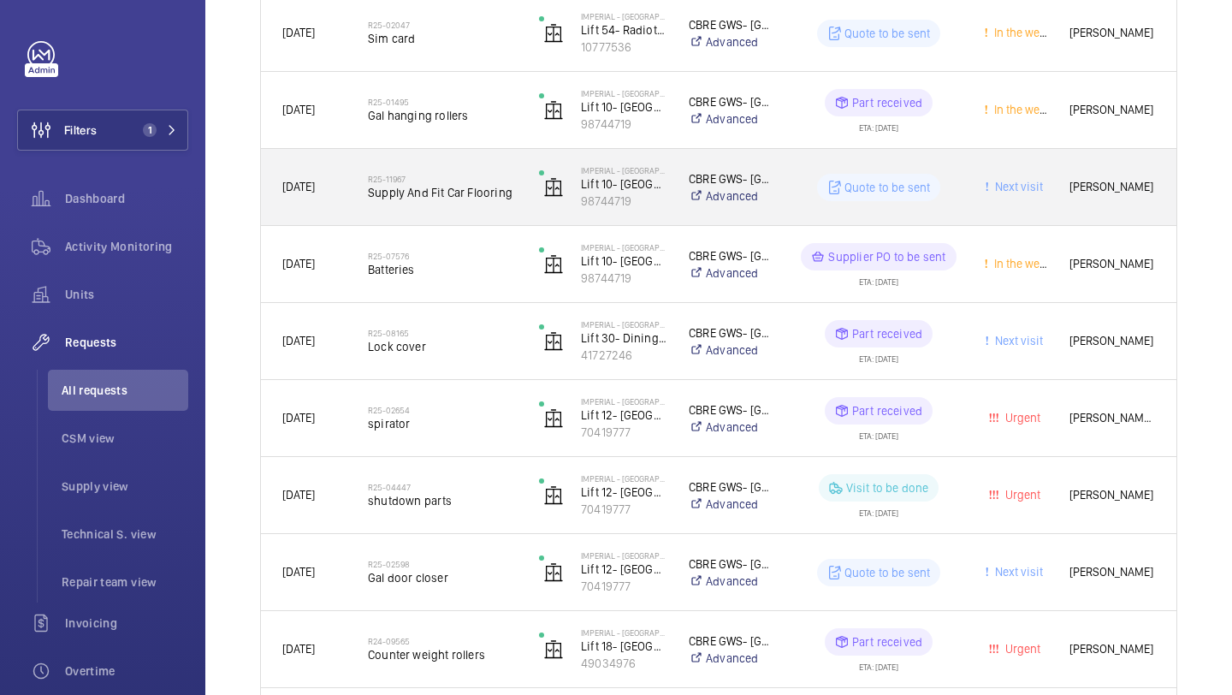
scroll to position [671, 0]
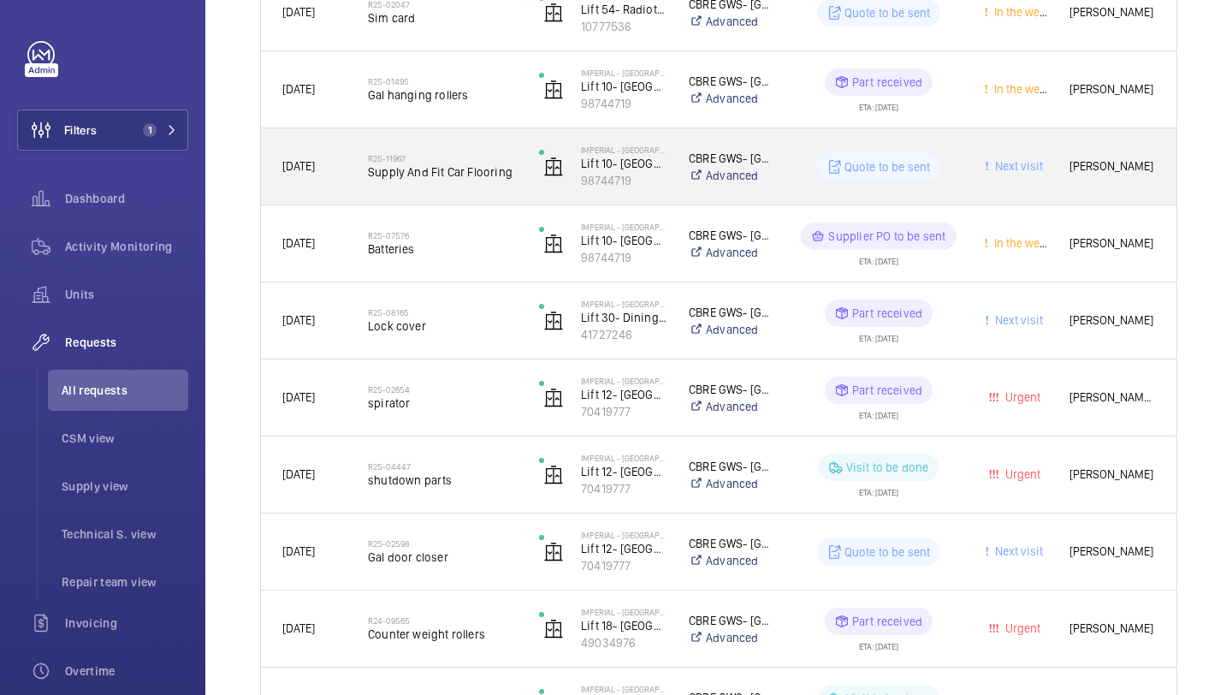
click at [478, 163] on span "Supply And Fit Car Flooring" at bounding box center [442, 171] width 149 height 17
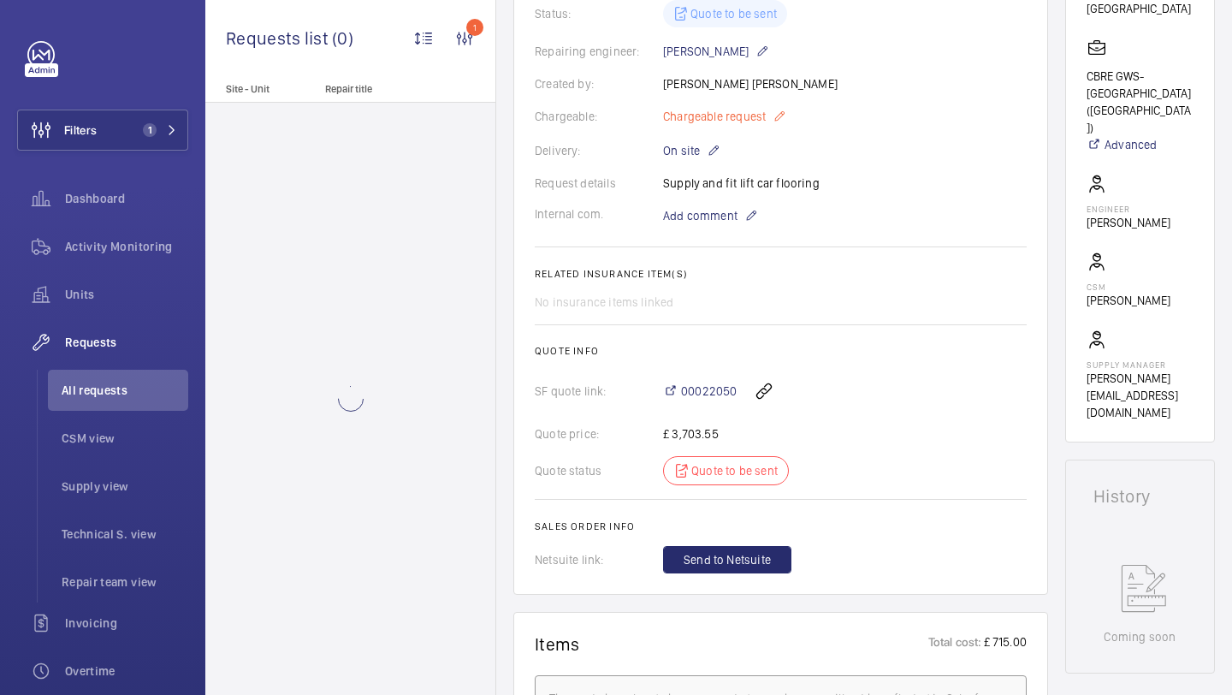
scroll to position [411, 0]
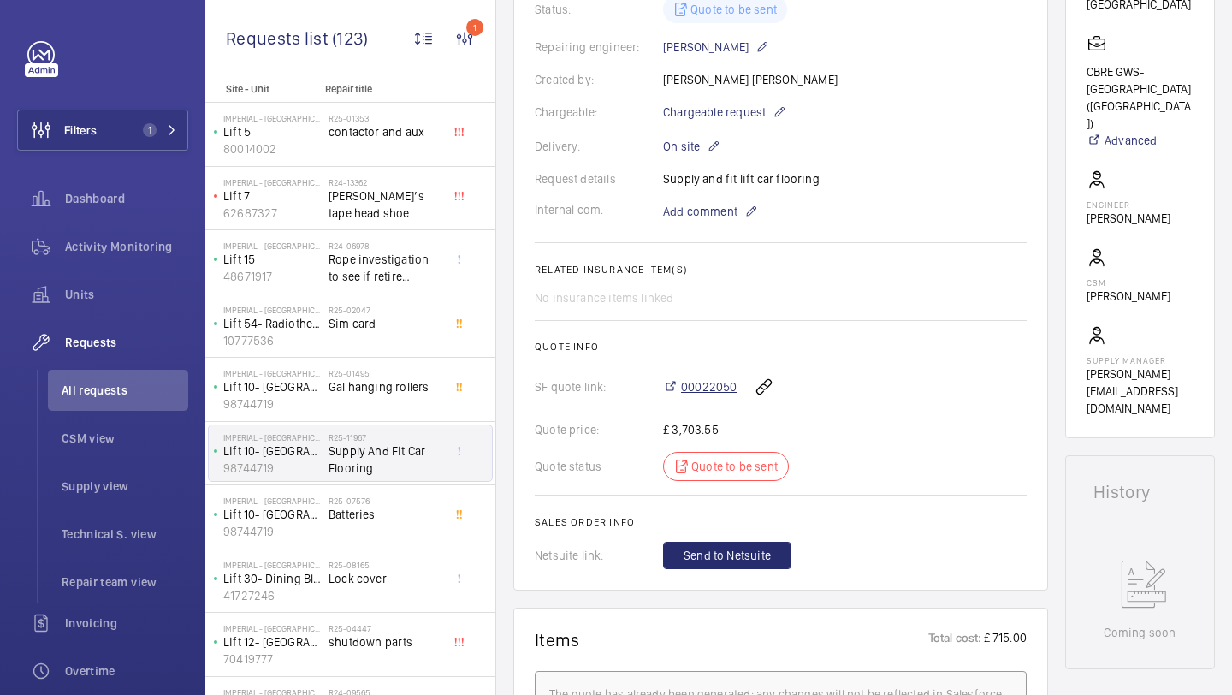
click at [704, 395] on span "00022050" at bounding box center [709, 386] width 56 height 17
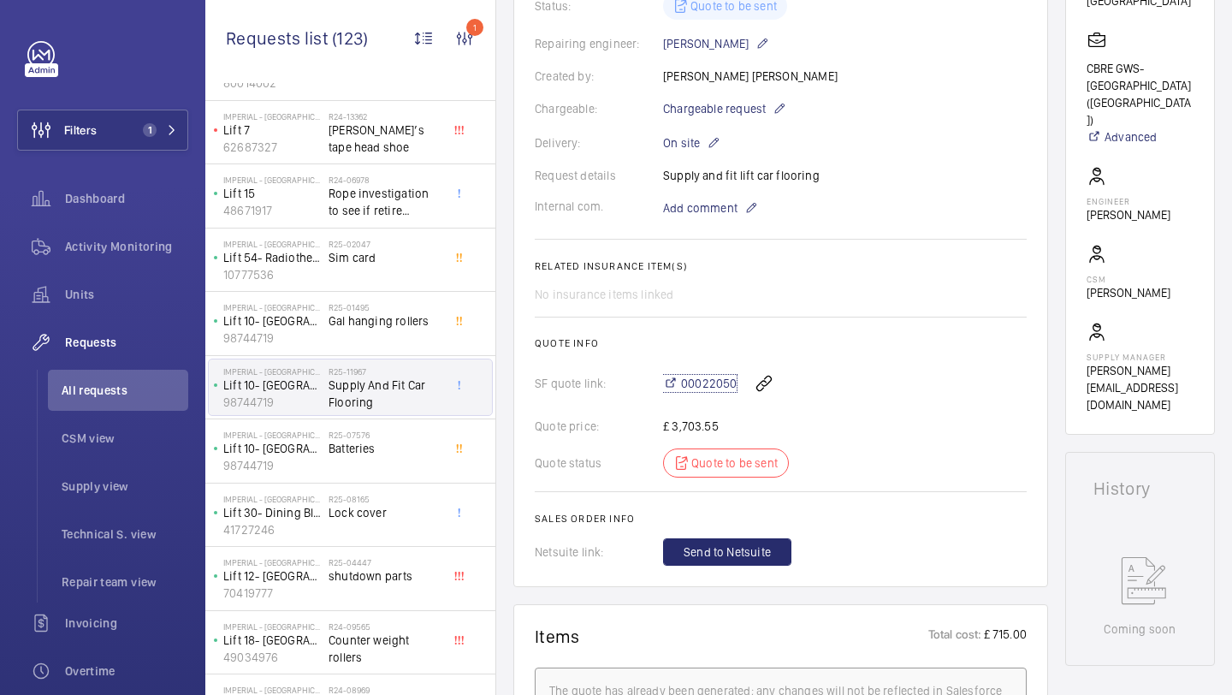
scroll to position [400, 0]
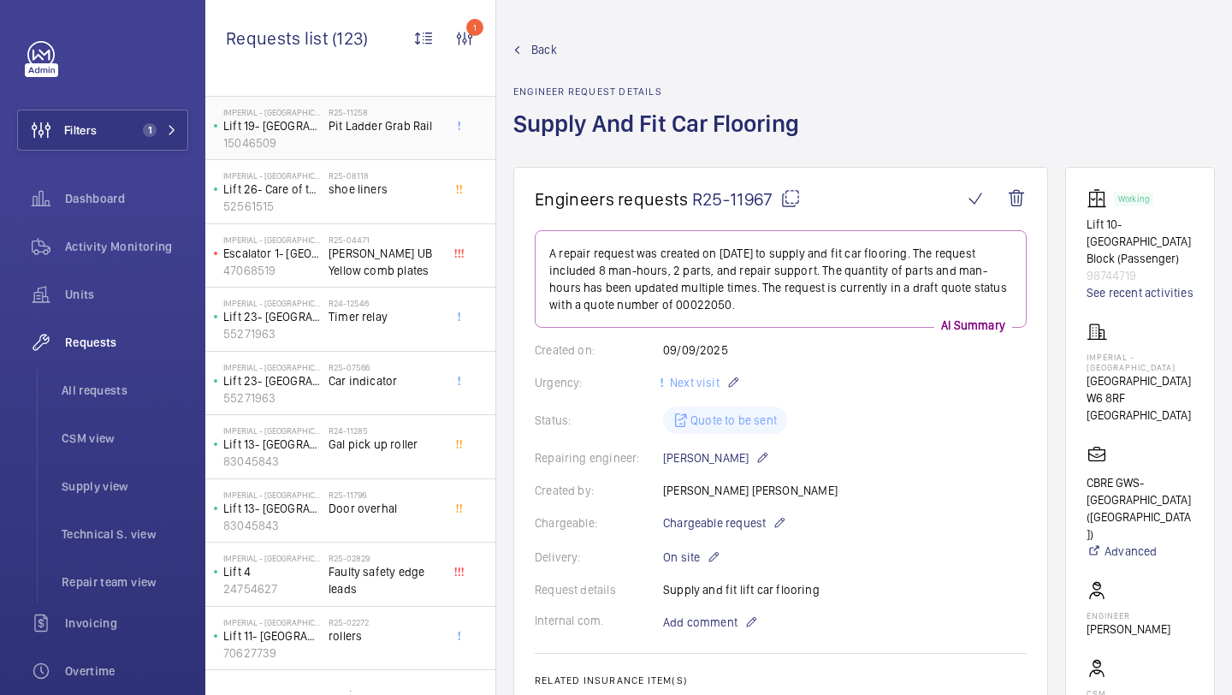
scroll to position [708, 0]
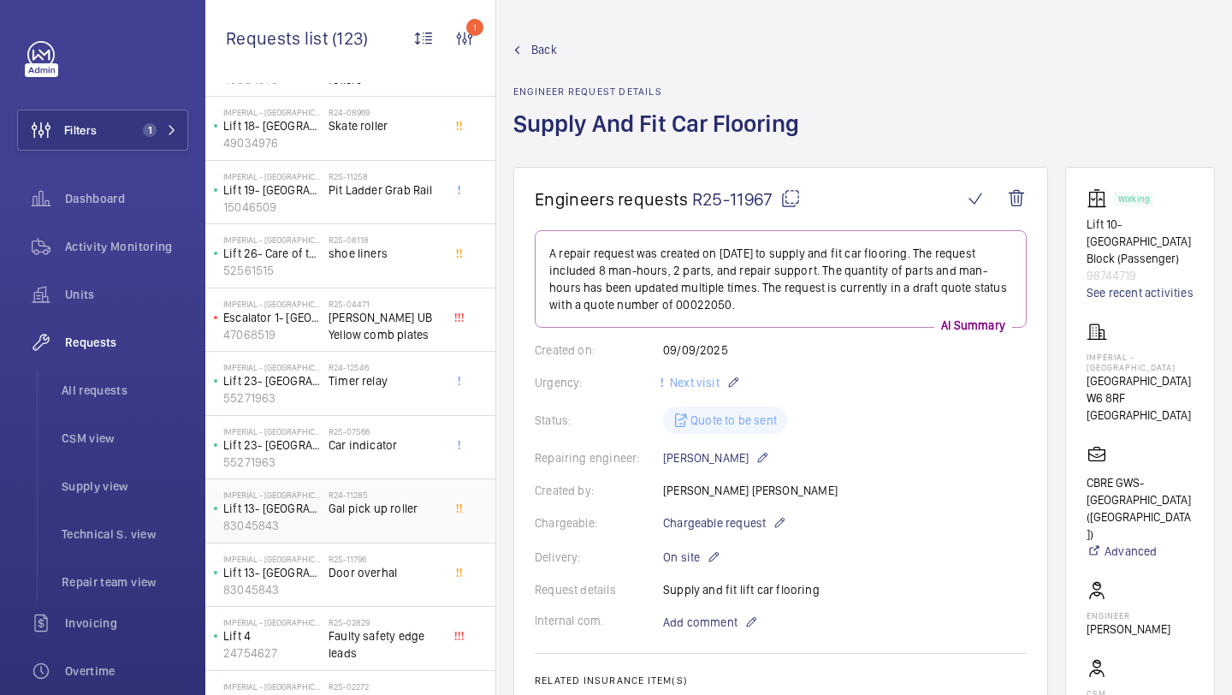
scroll to position [652, 0]
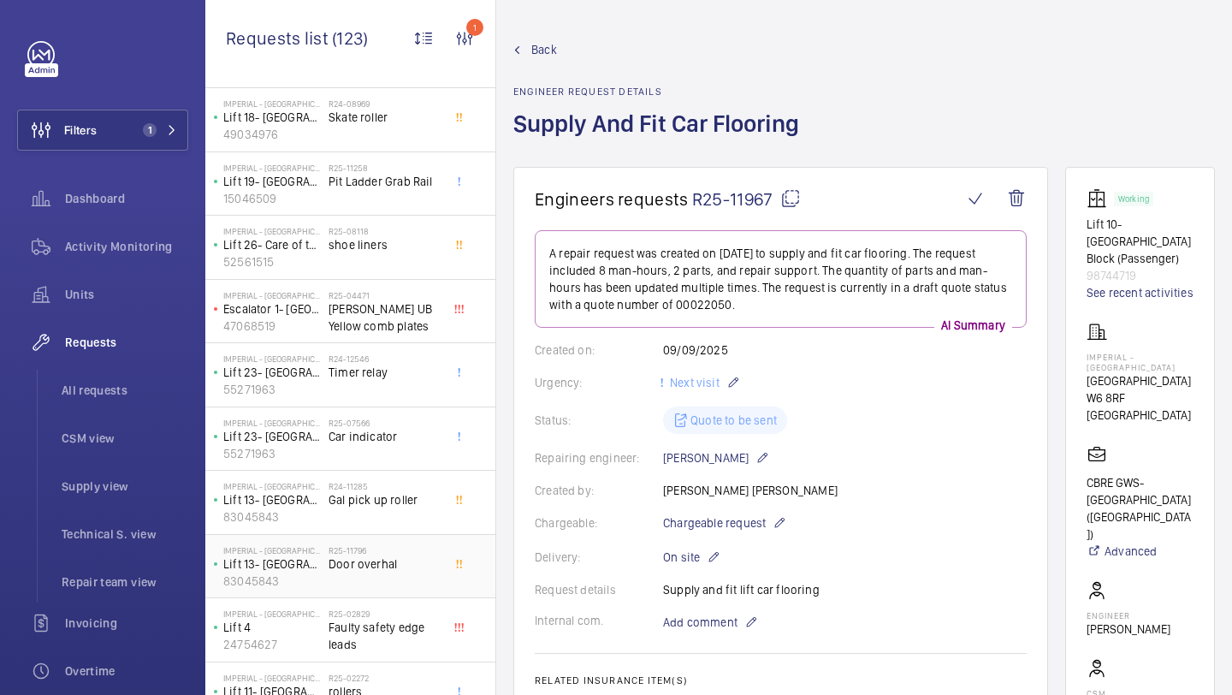
click at [407, 571] on span "Door overhal" at bounding box center [385, 563] width 113 height 17
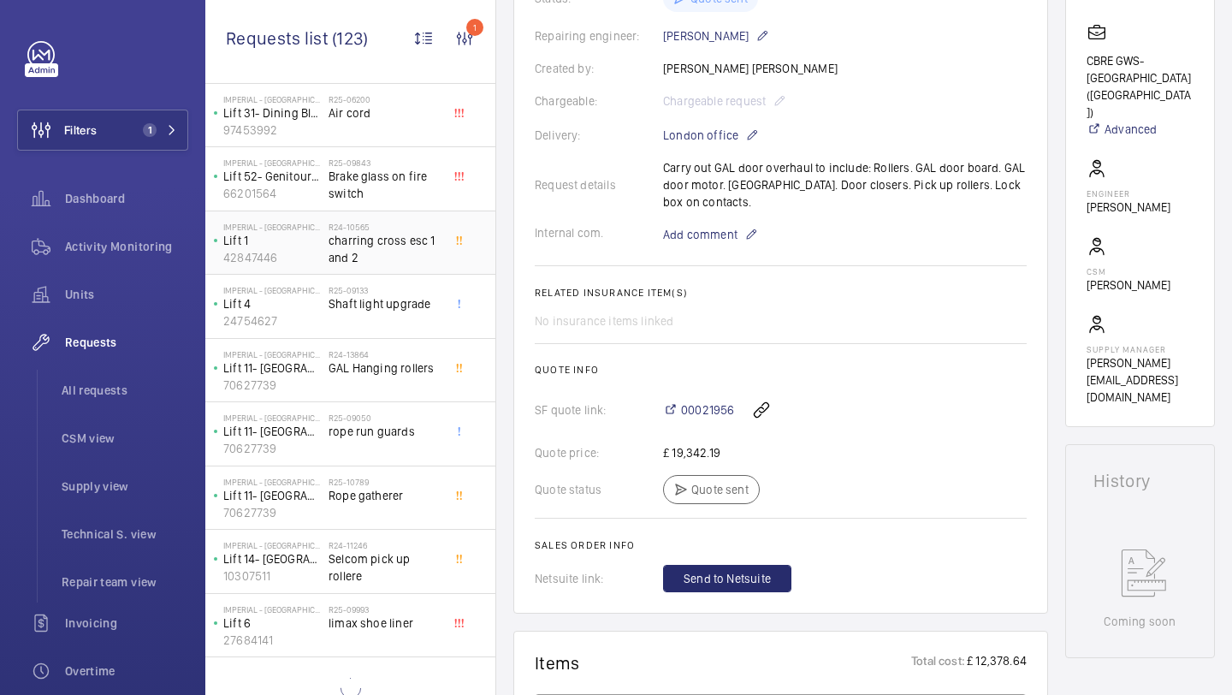
scroll to position [2020, 0]
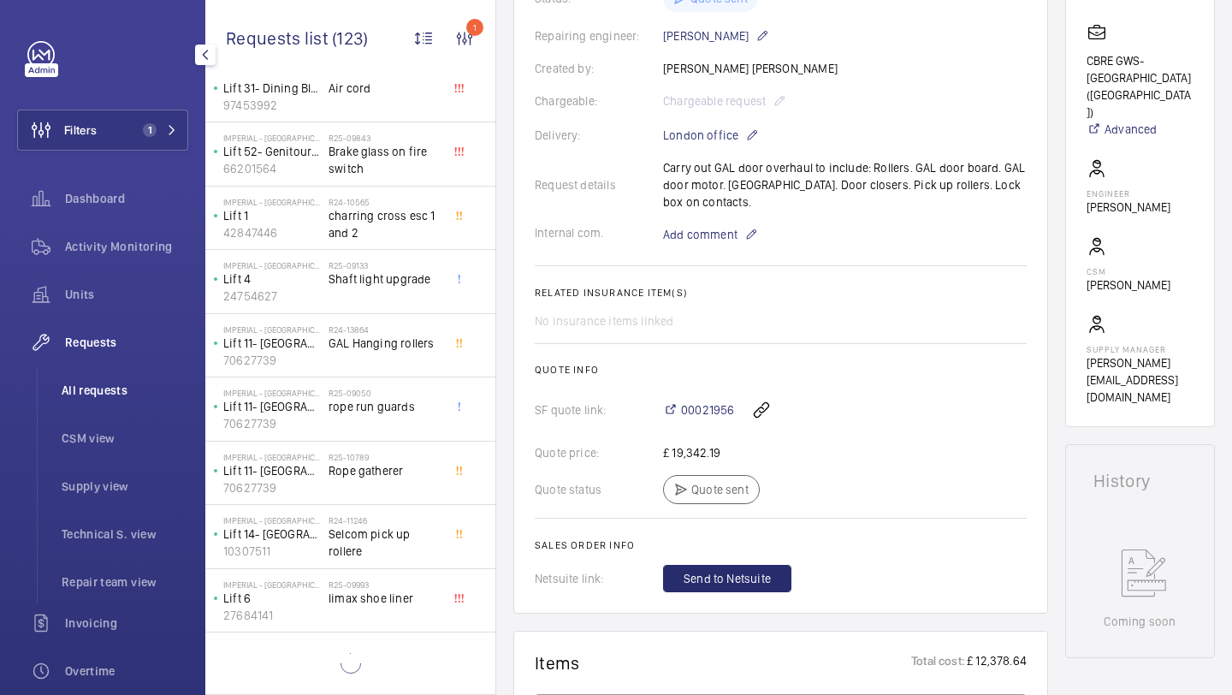
click at [118, 393] on span "All requests" at bounding box center [125, 390] width 127 height 17
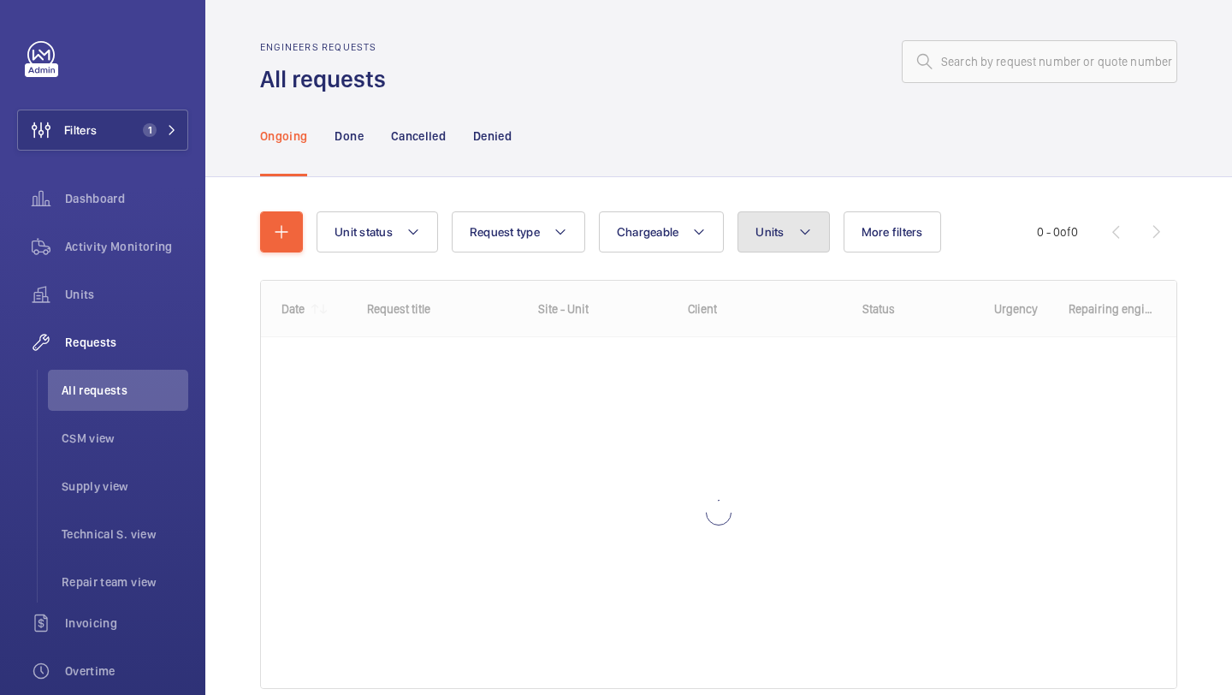
click at [784, 230] on button "Units" at bounding box center [784, 231] width 92 height 41
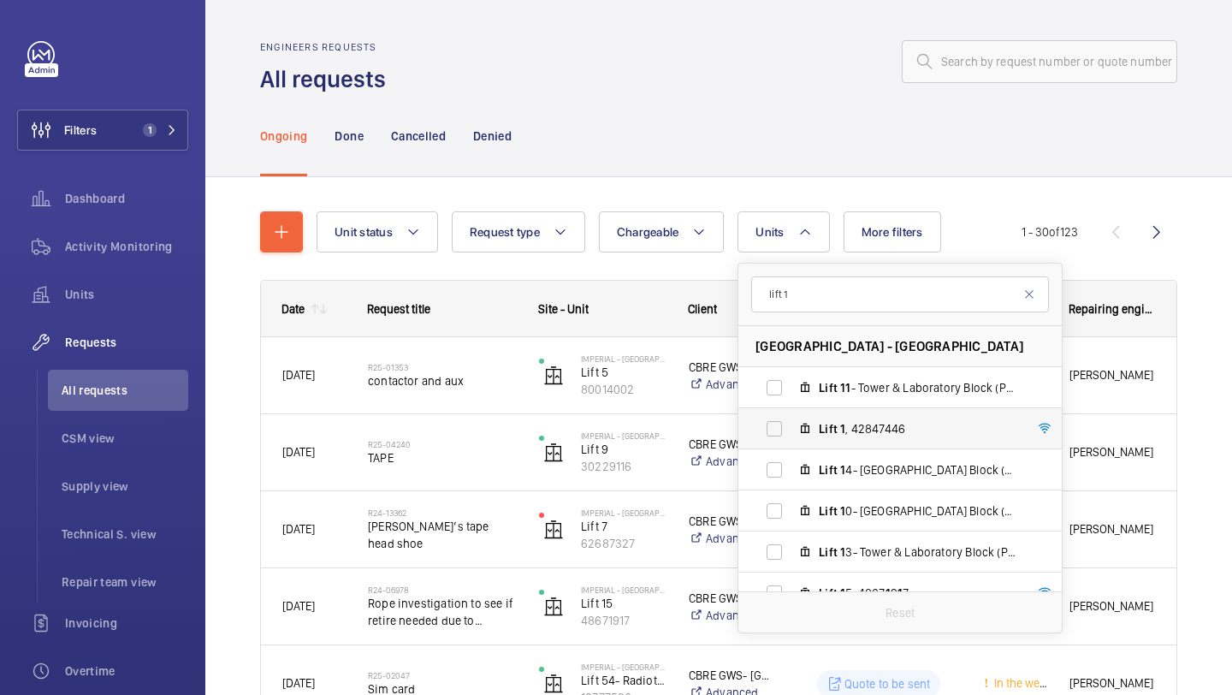
type input "lift 1"
click at [785, 435] on label "Lift 1 , 42847446" at bounding box center [886, 428] width 296 height 41
click at [785, 435] on input "Lift 1 , 42847446" at bounding box center [774, 429] width 34 height 34
checkbox input "true"
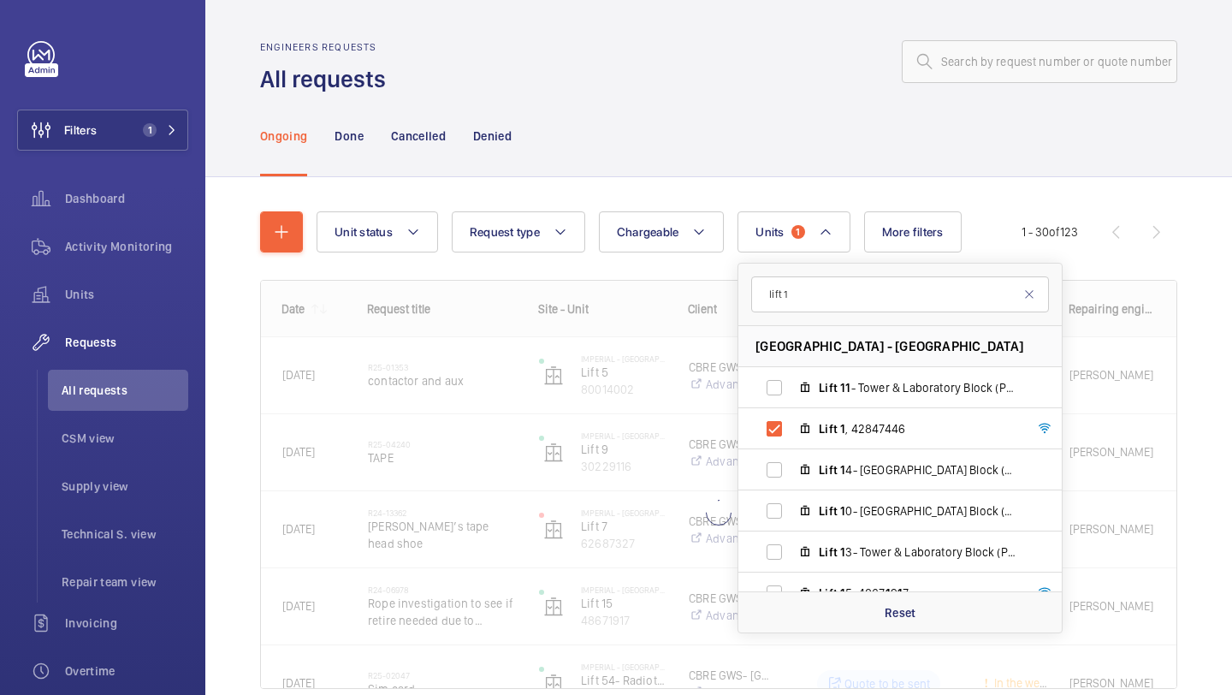
click at [1231, 361] on div "Unit status Request type Chargeable Units 1 lift 1 Imperial - [GEOGRAPHIC_DATA]…" at bounding box center [718, 474] width 1027 height 594
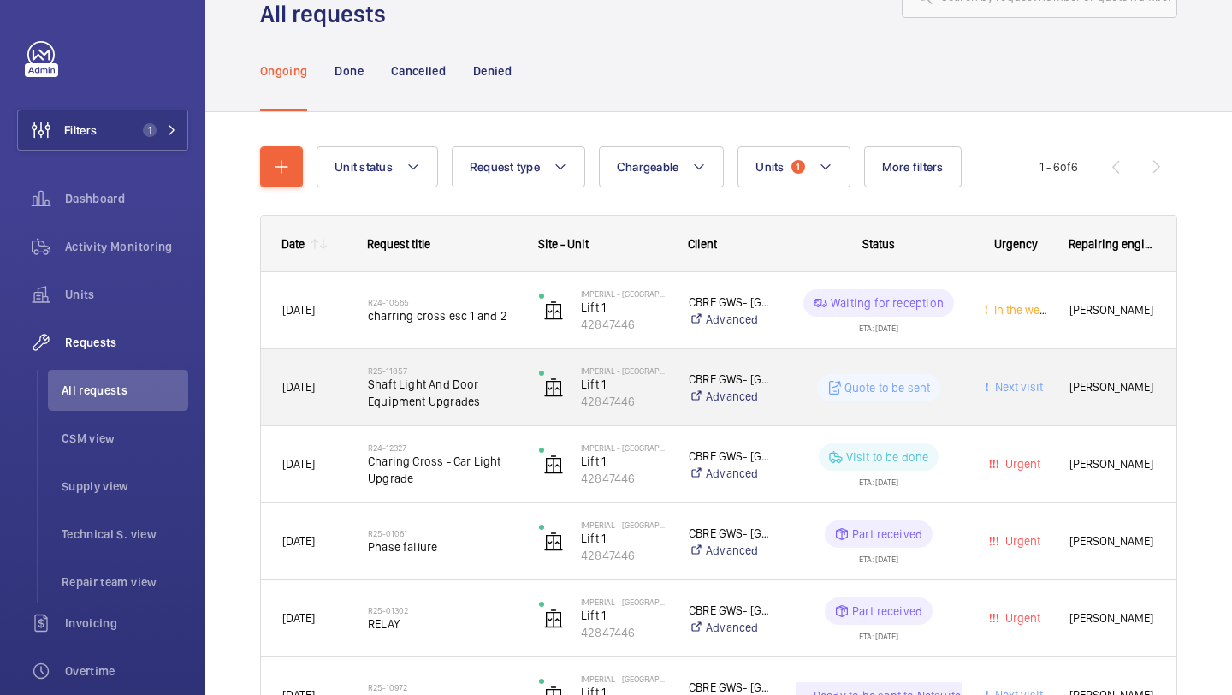
scroll to position [97, 0]
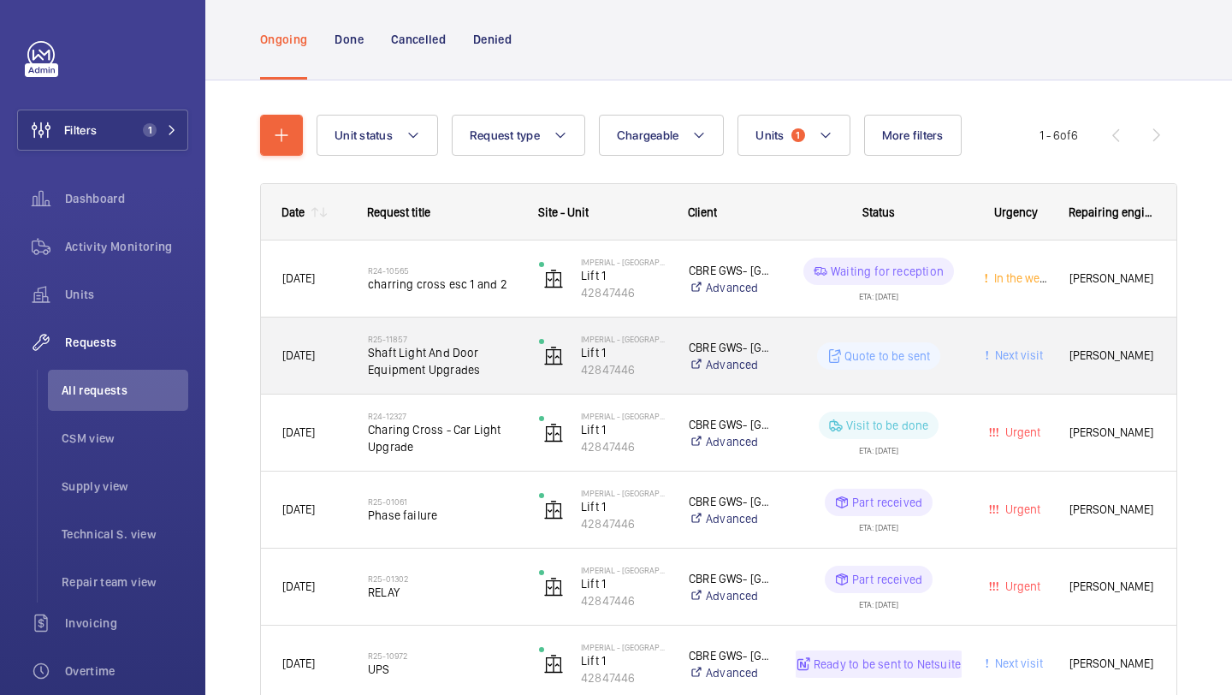
click at [484, 355] on span "Shaft Light And Door Equipment Upgrades" at bounding box center [442, 361] width 149 height 34
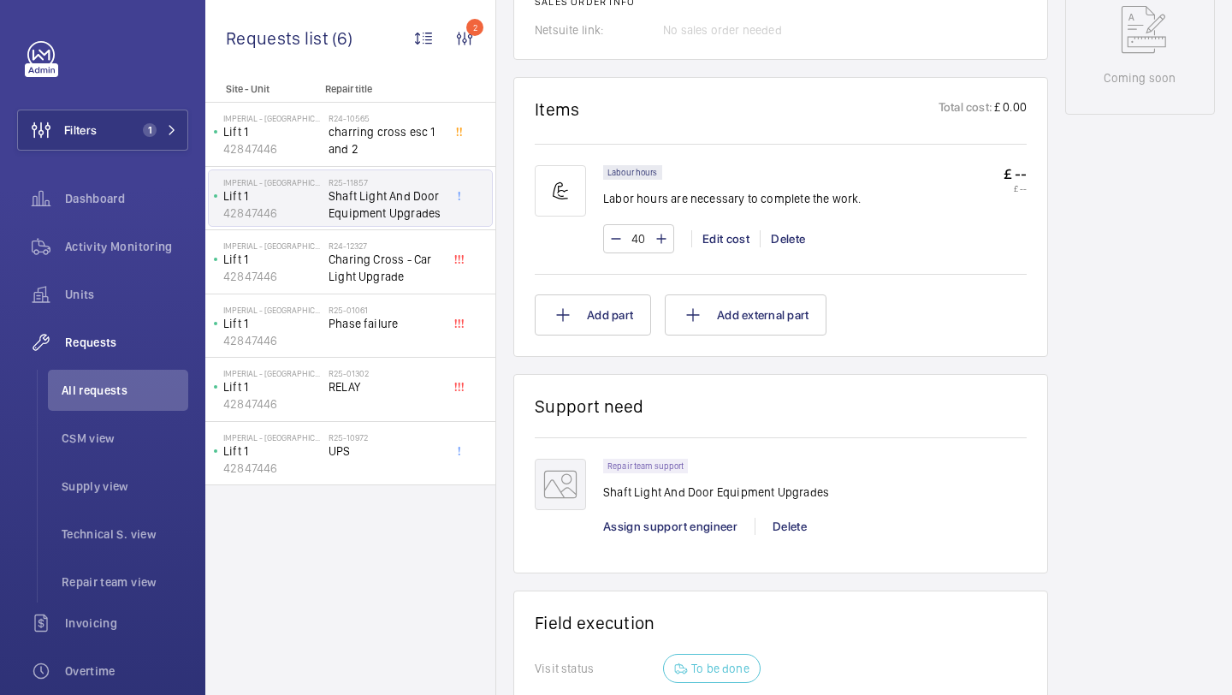
scroll to position [930, 0]
click at [386, 269] on span "Charing Cross - Car Light Upgrade" at bounding box center [385, 268] width 113 height 34
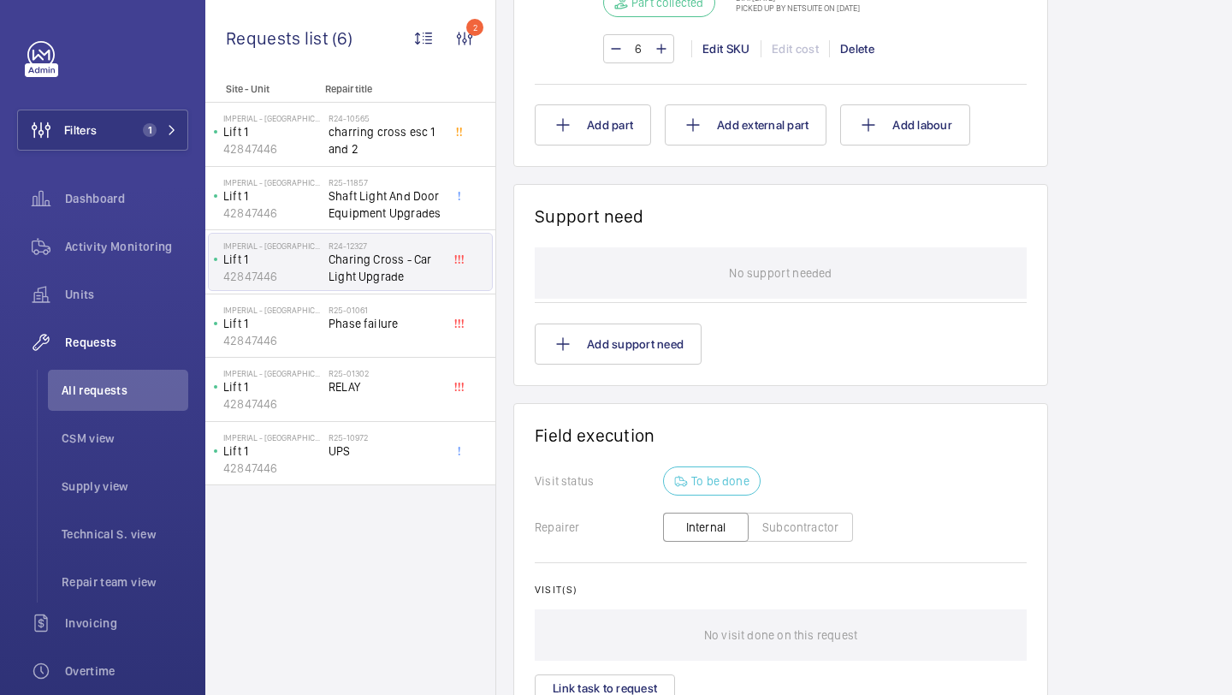
scroll to position [777, 0]
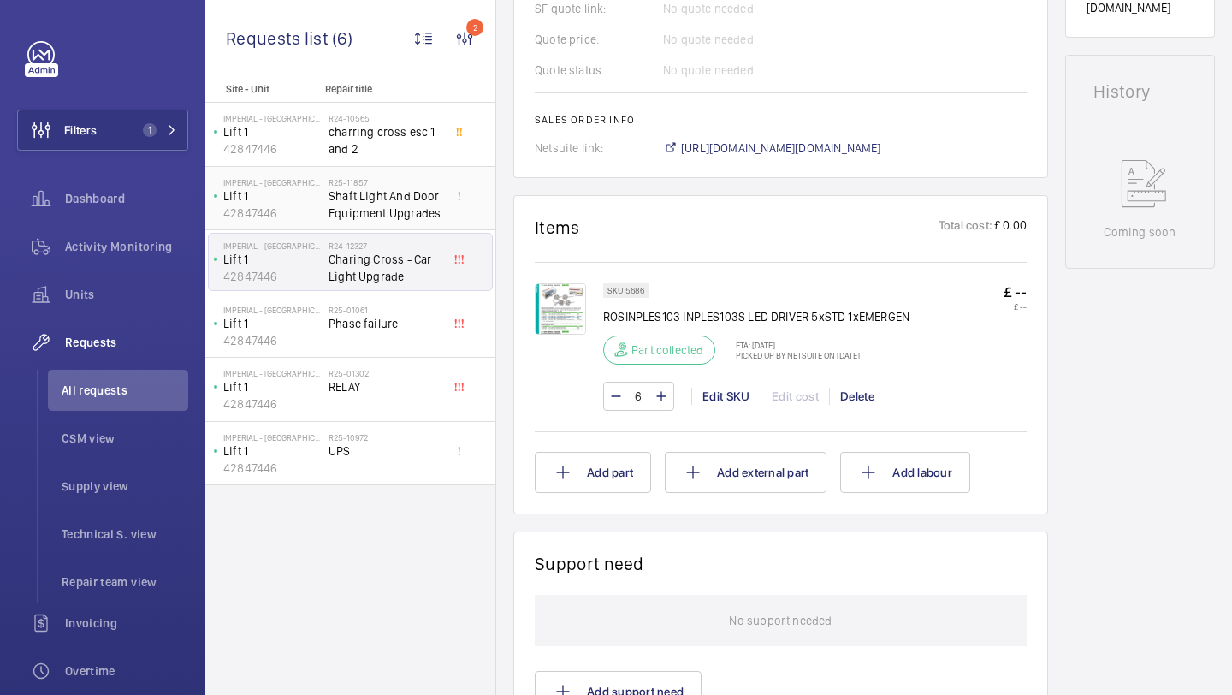
click at [417, 229] on div "Imperial - [GEOGRAPHIC_DATA] Lift 1 42847446 R25-11857 Shaft Light And Door Equ…" at bounding box center [350, 199] width 290 height 64
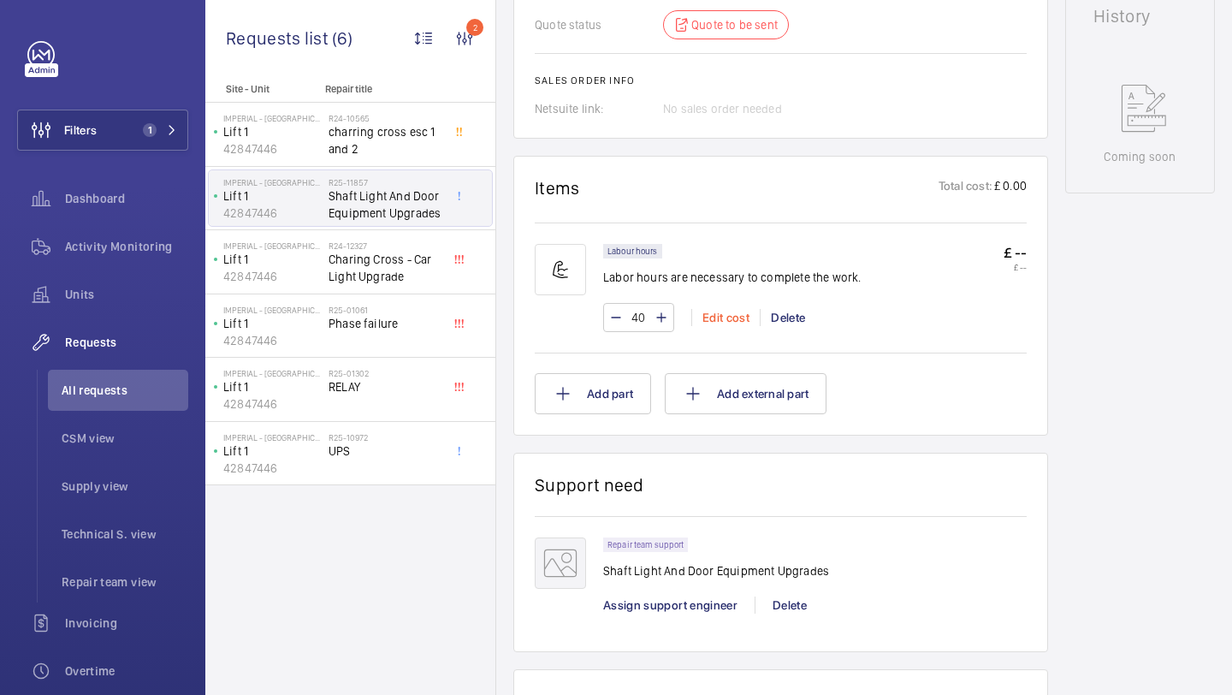
scroll to position [700, 0]
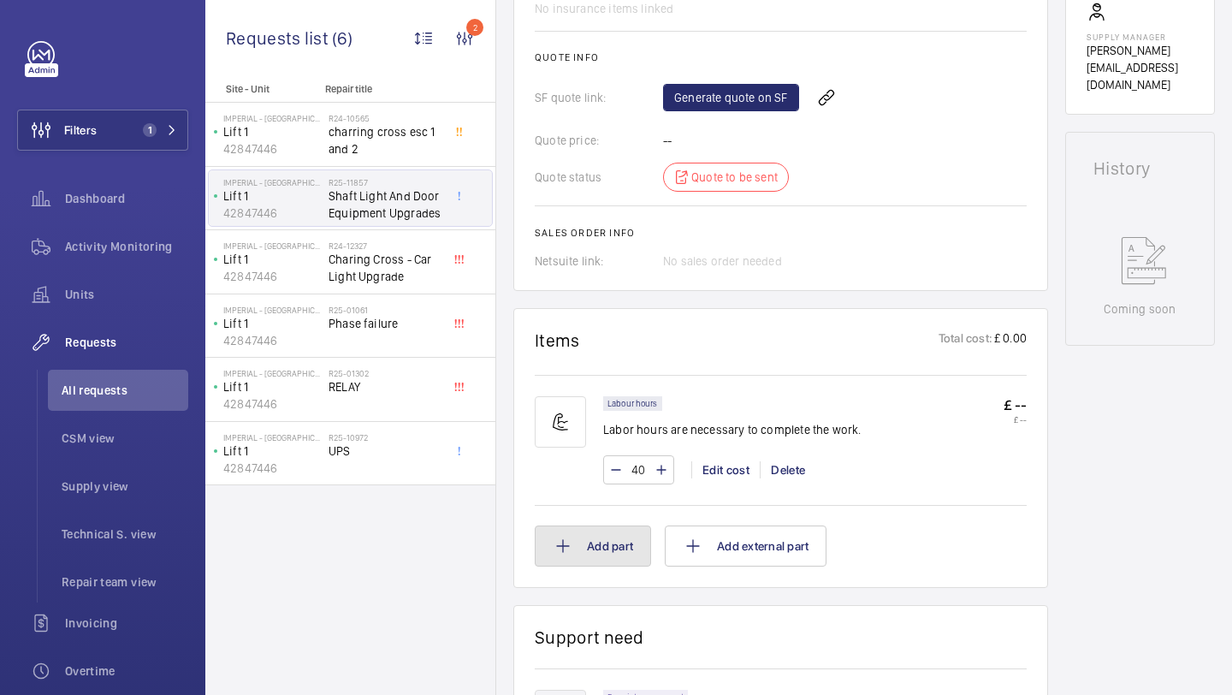
click at [560, 566] on button "Add part" at bounding box center [593, 545] width 116 height 41
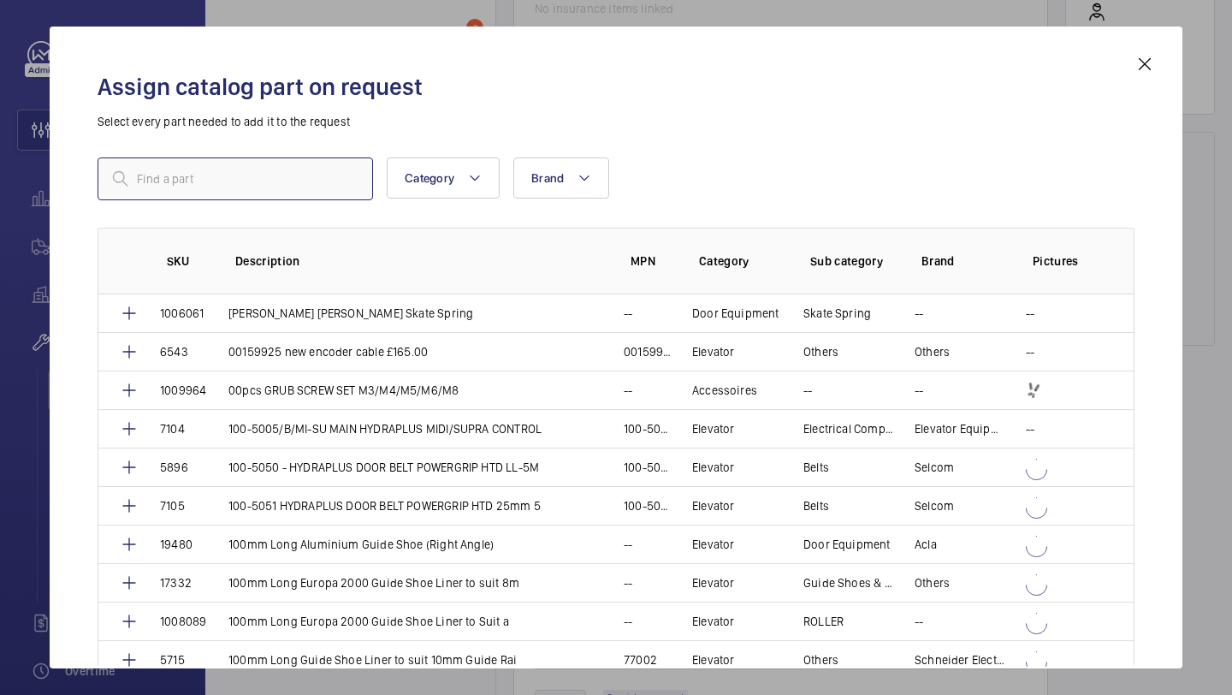
click at [224, 190] on input "text" at bounding box center [235, 178] width 275 height 43
click at [1140, 65] on mat-icon at bounding box center [1145, 64] width 21 height 21
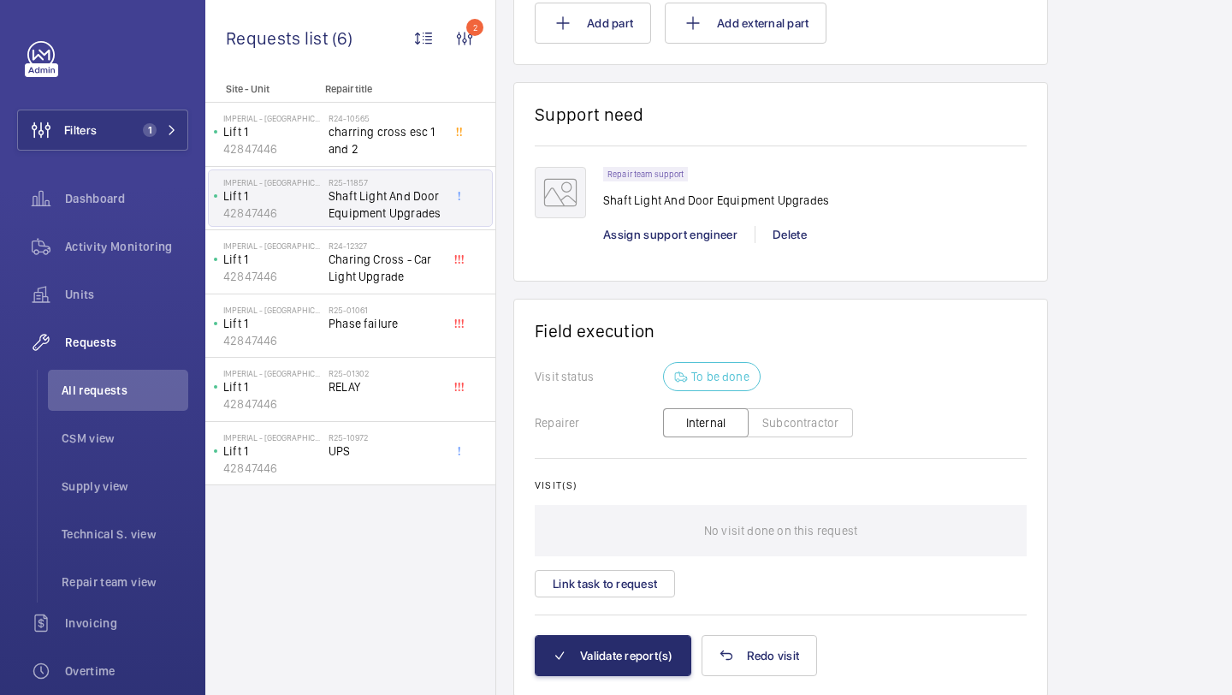
scroll to position [864, 0]
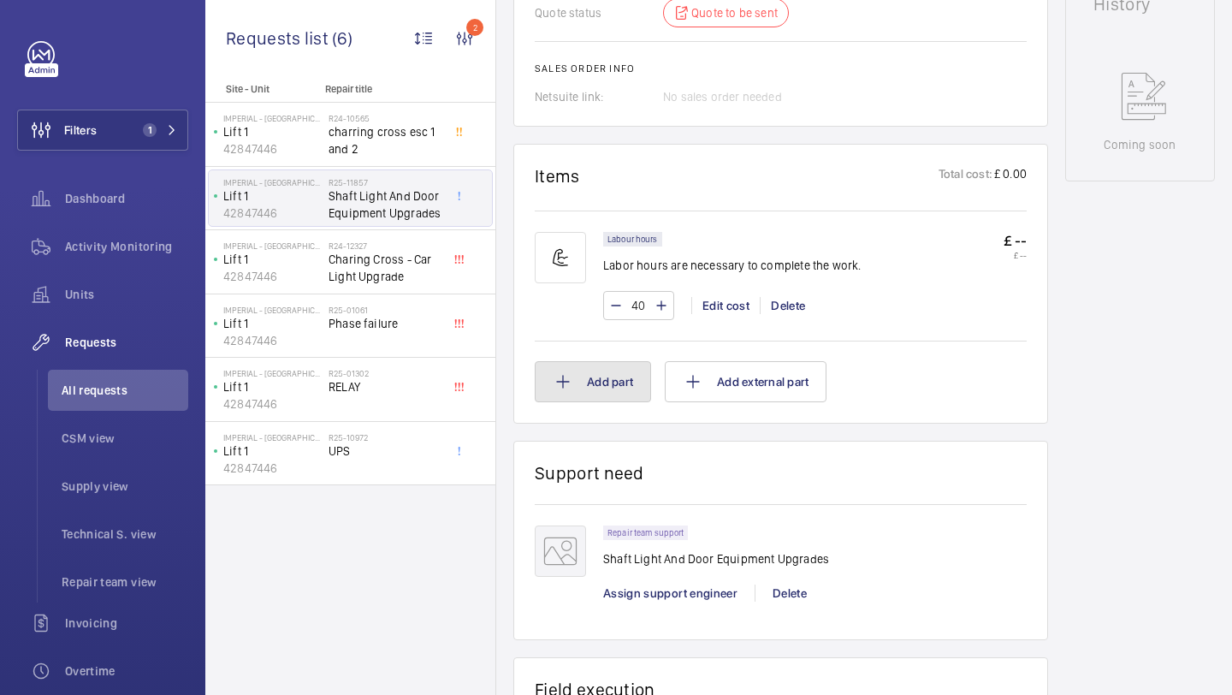
click at [574, 387] on button "Add part" at bounding box center [593, 381] width 116 height 41
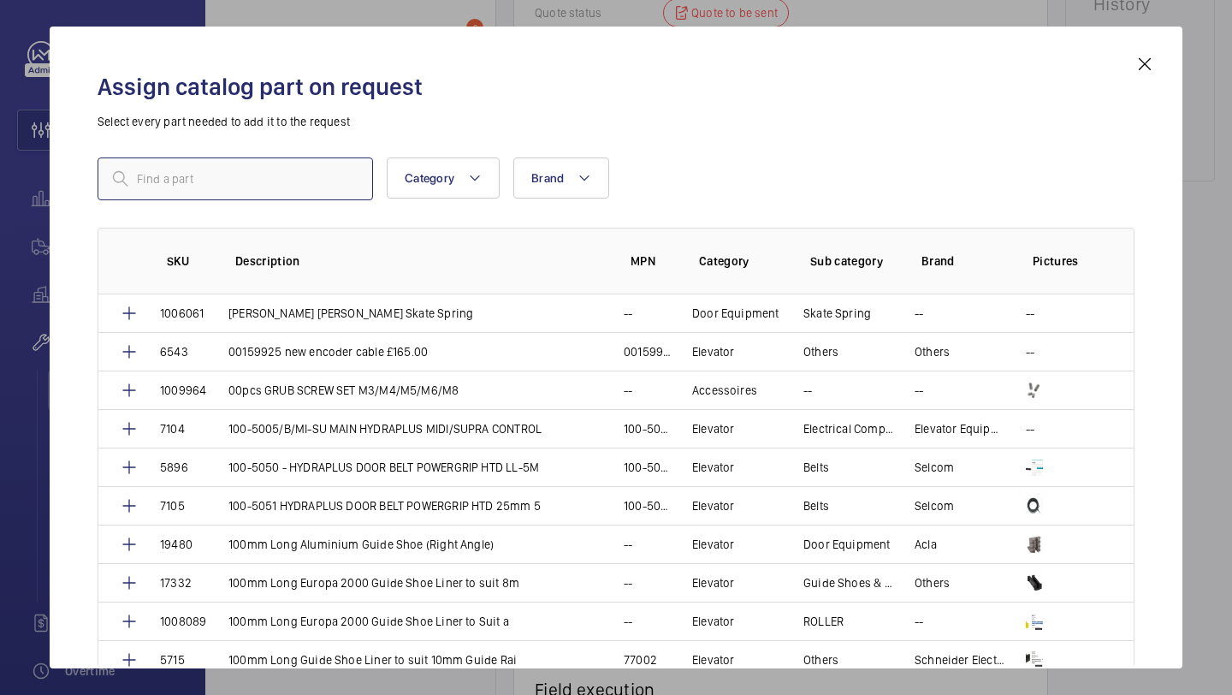
click at [331, 195] on input "text" at bounding box center [235, 178] width 275 height 43
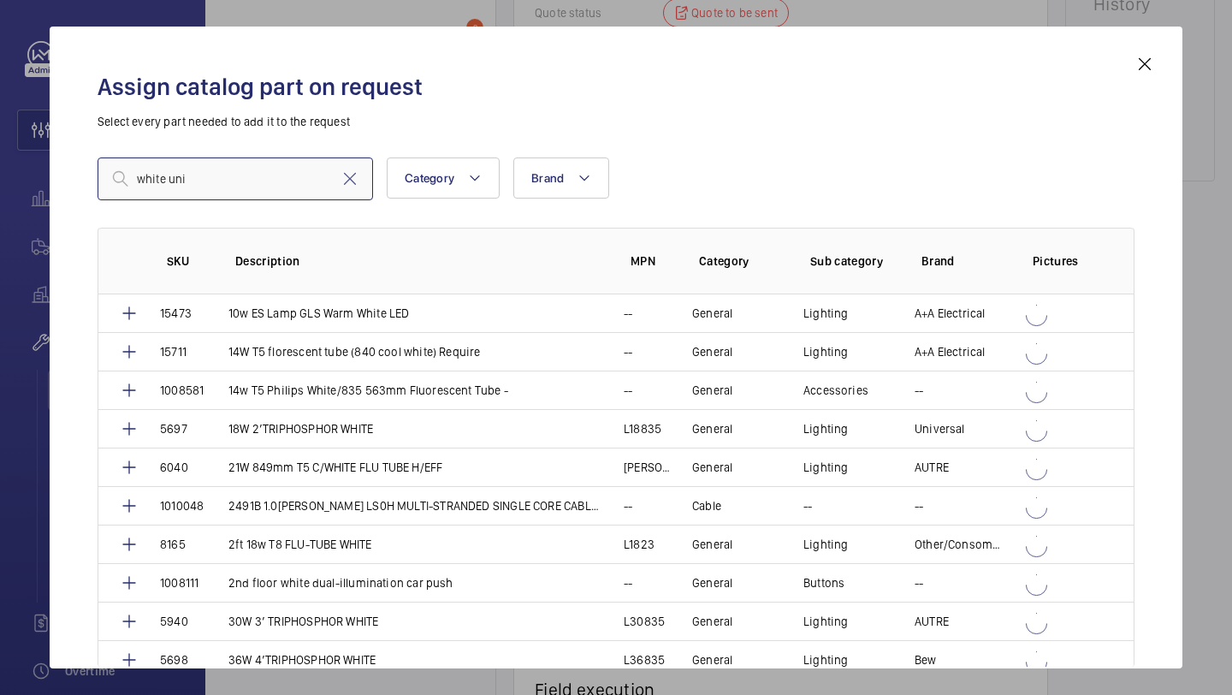
click at [214, 163] on input "white uni" at bounding box center [235, 178] width 275 height 43
click at [231, 162] on input "7202" at bounding box center [235, 178] width 275 height 43
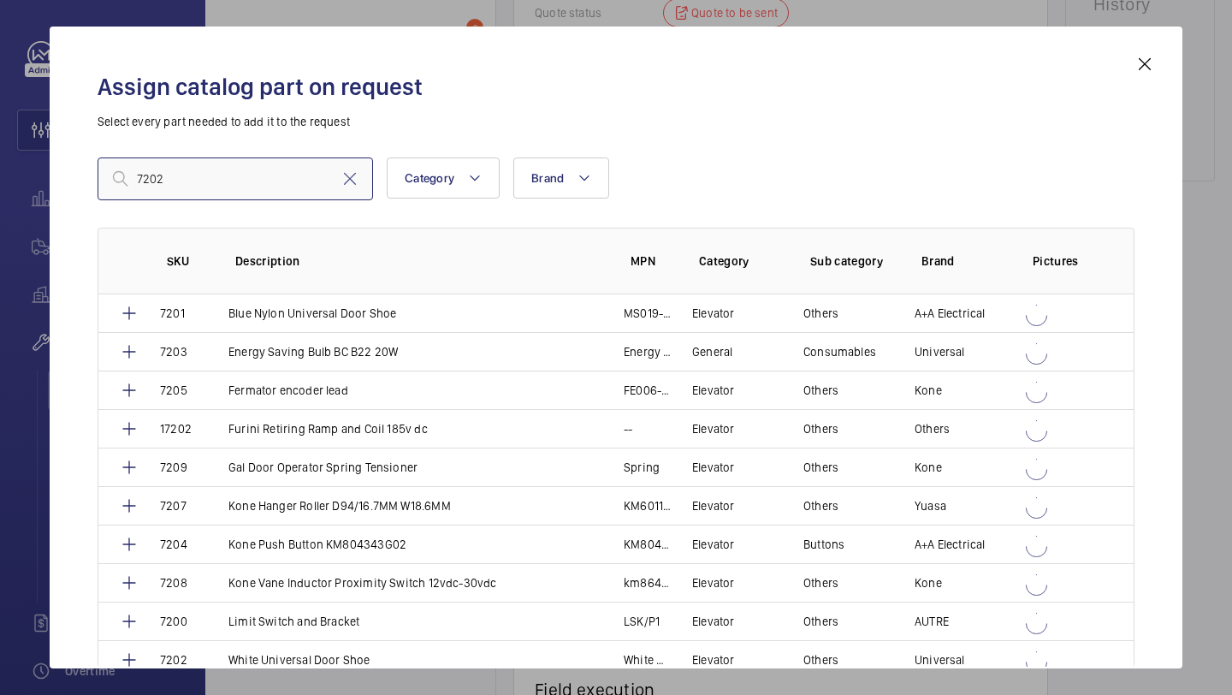
type input "7202"
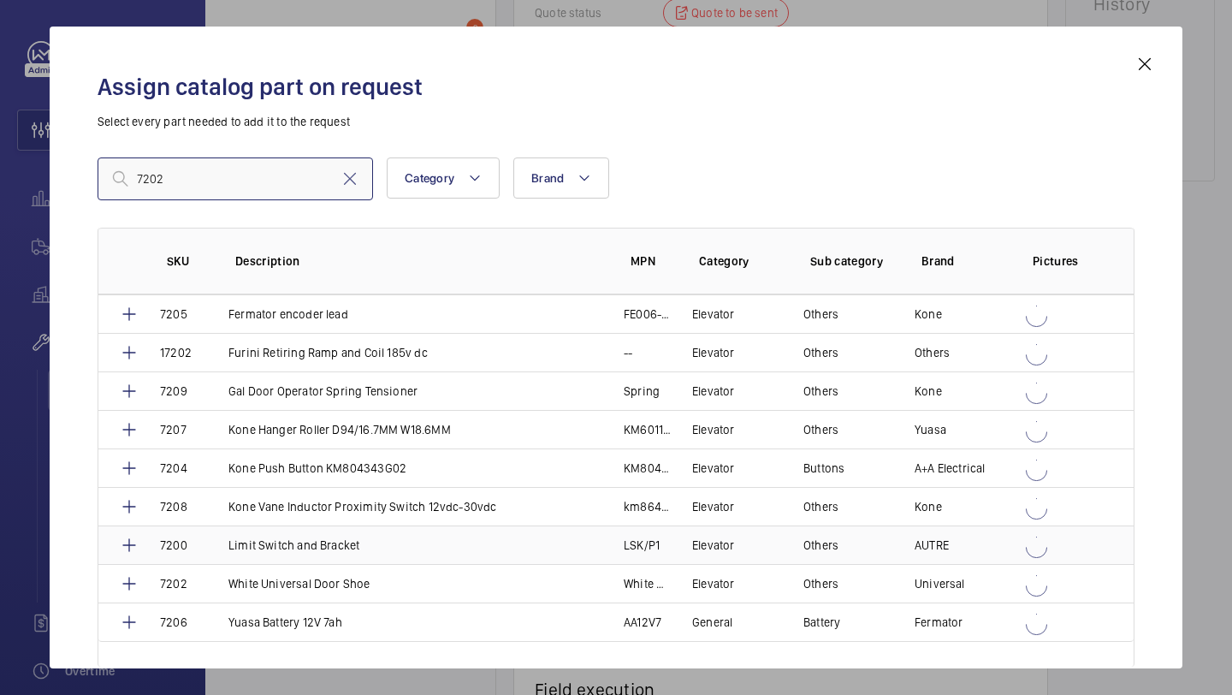
scroll to position [51, 0]
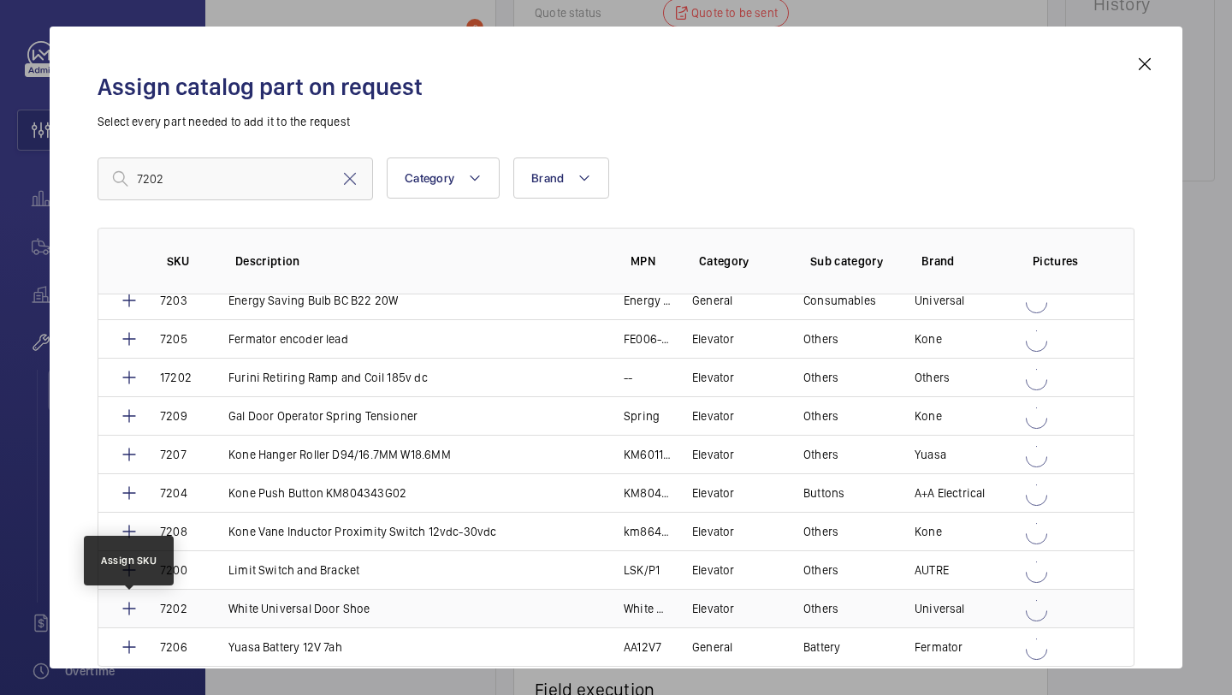
click at [135, 606] on mat-icon at bounding box center [129, 608] width 21 height 21
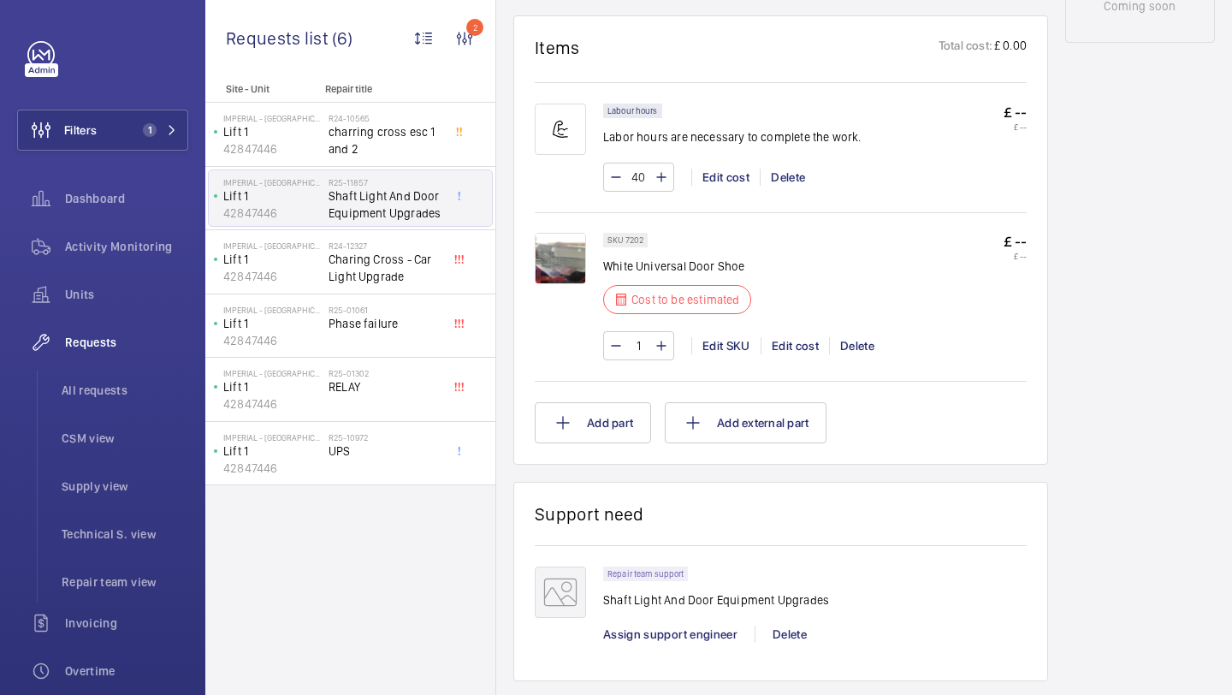
scroll to position [1062, 0]
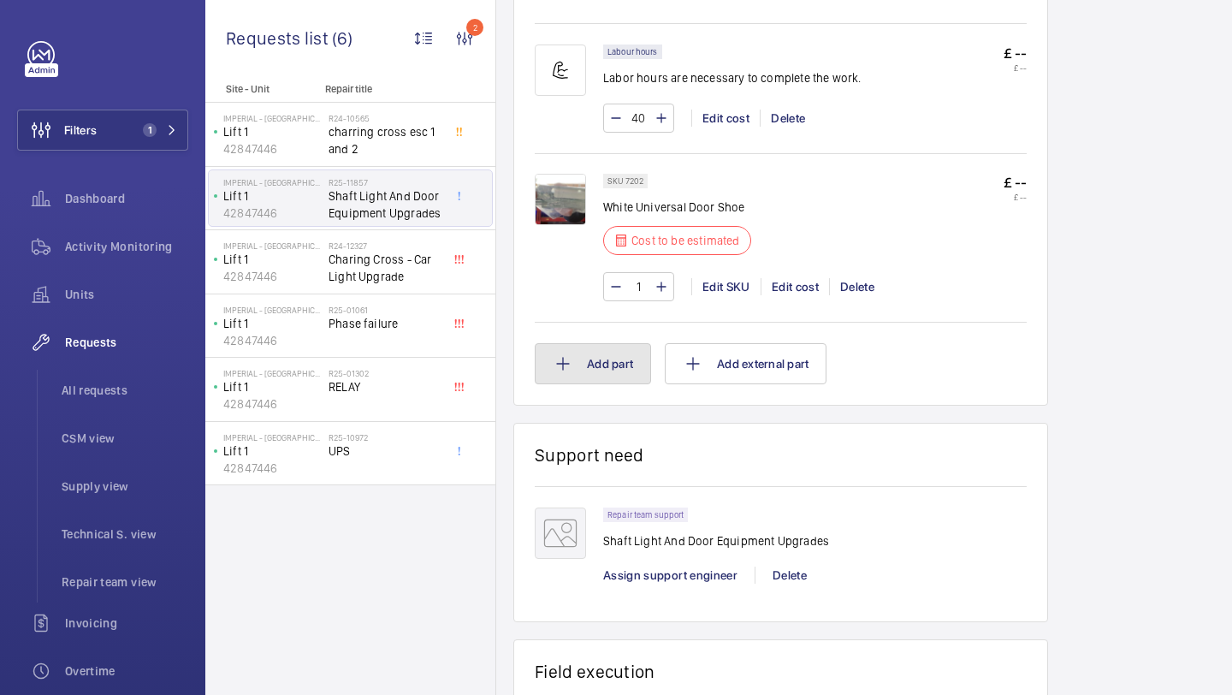
click at [618, 355] on button "Add part" at bounding box center [593, 363] width 116 height 41
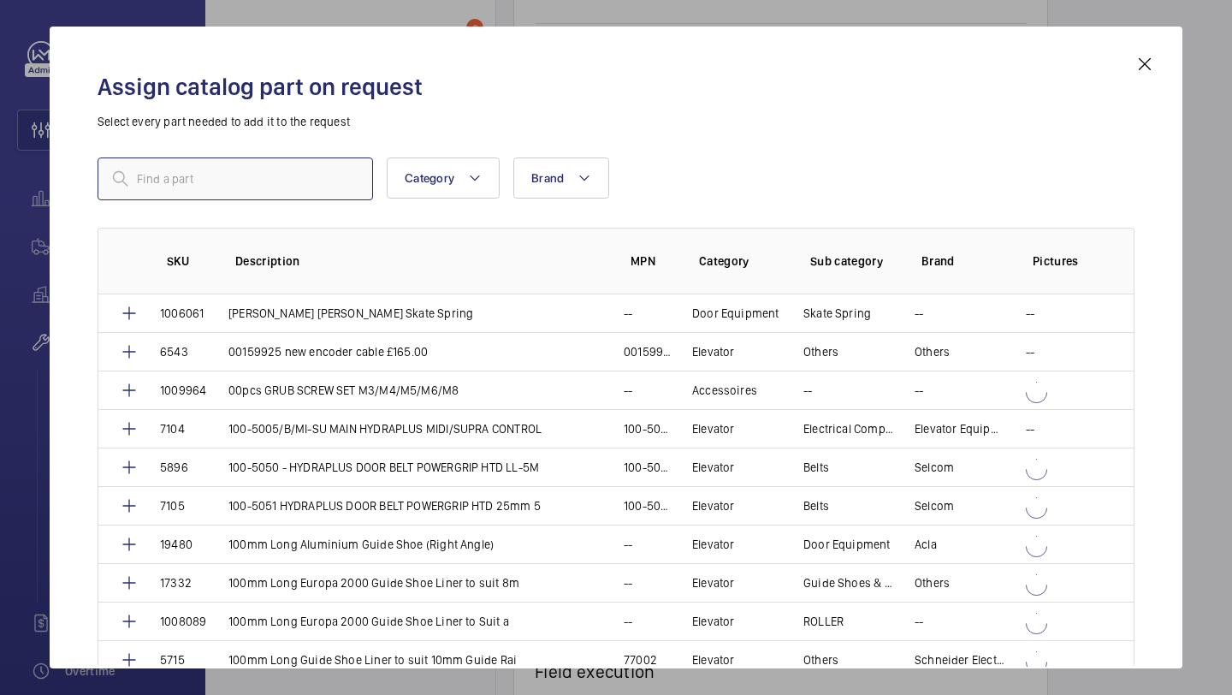
click at [268, 196] on input "text" at bounding box center [235, 178] width 275 height 43
click at [268, 161] on input "text" at bounding box center [235, 178] width 275 height 43
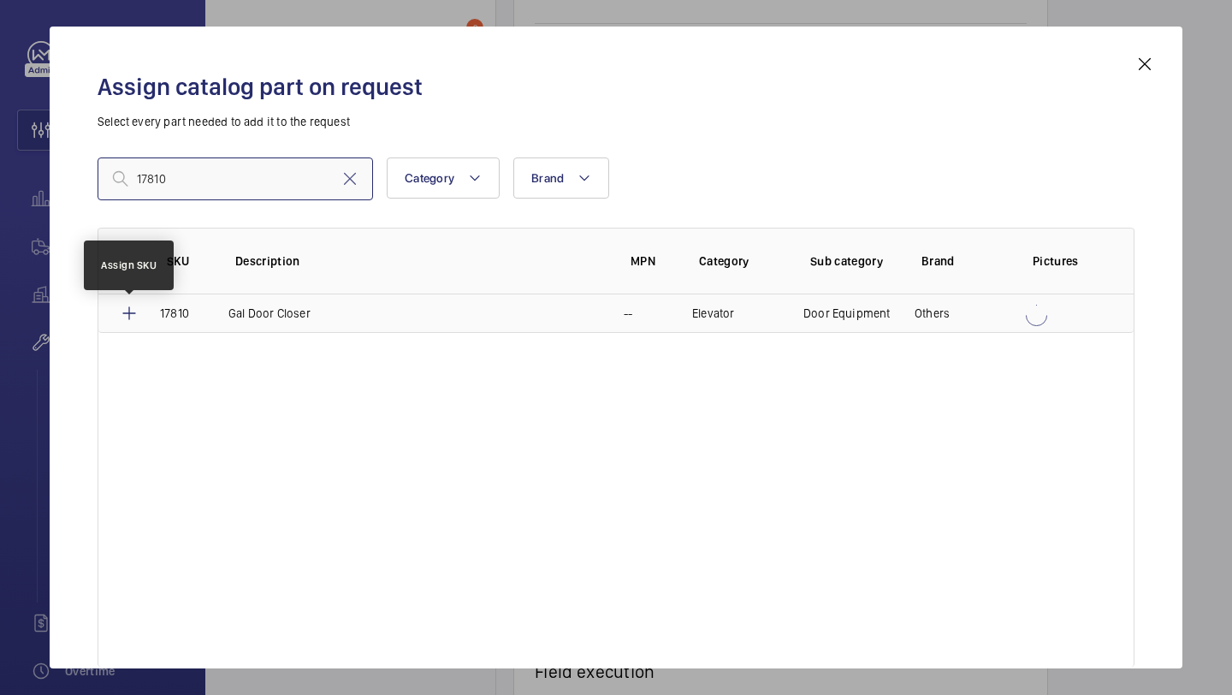
type input "17810"
click at [129, 311] on mat-icon at bounding box center [129, 313] width 21 height 21
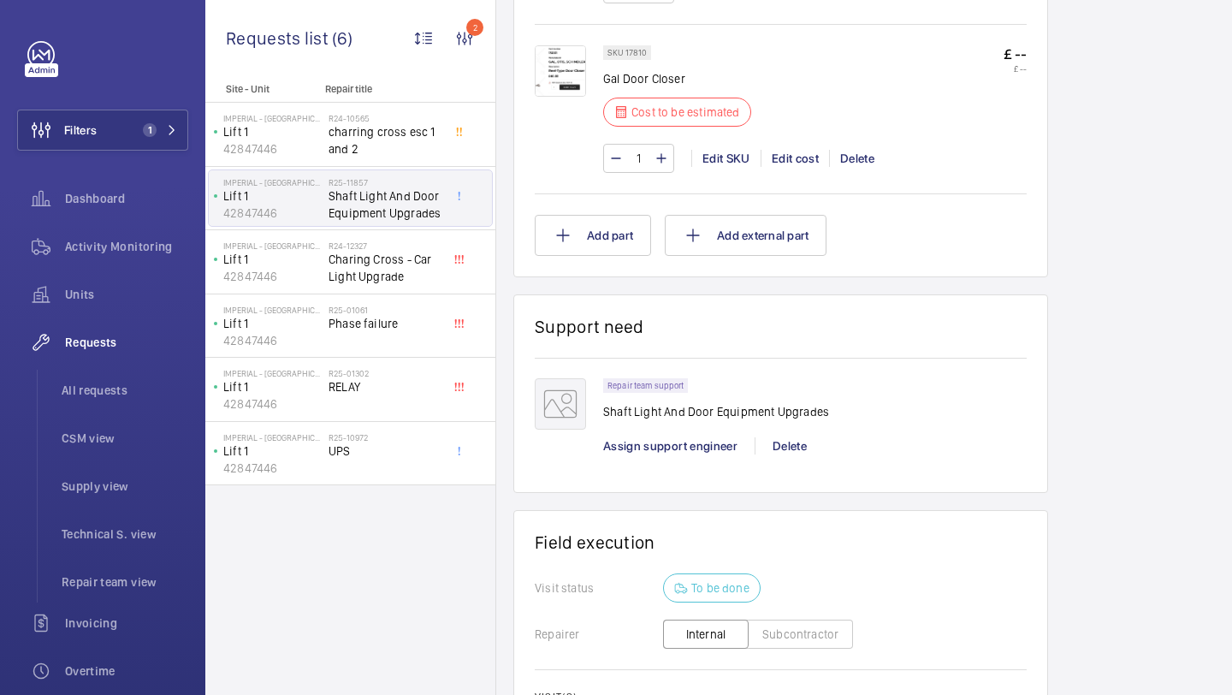
scroll to position [1369, 0]
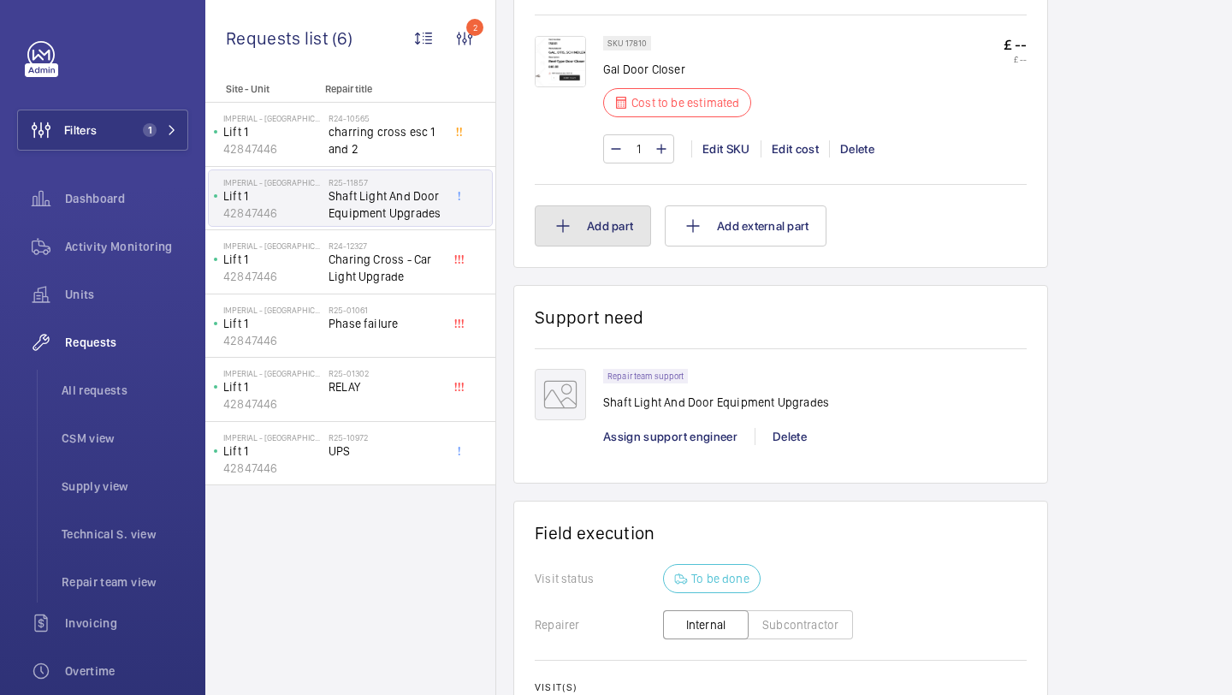
click at [606, 234] on button "Add part" at bounding box center [593, 225] width 116 height 41
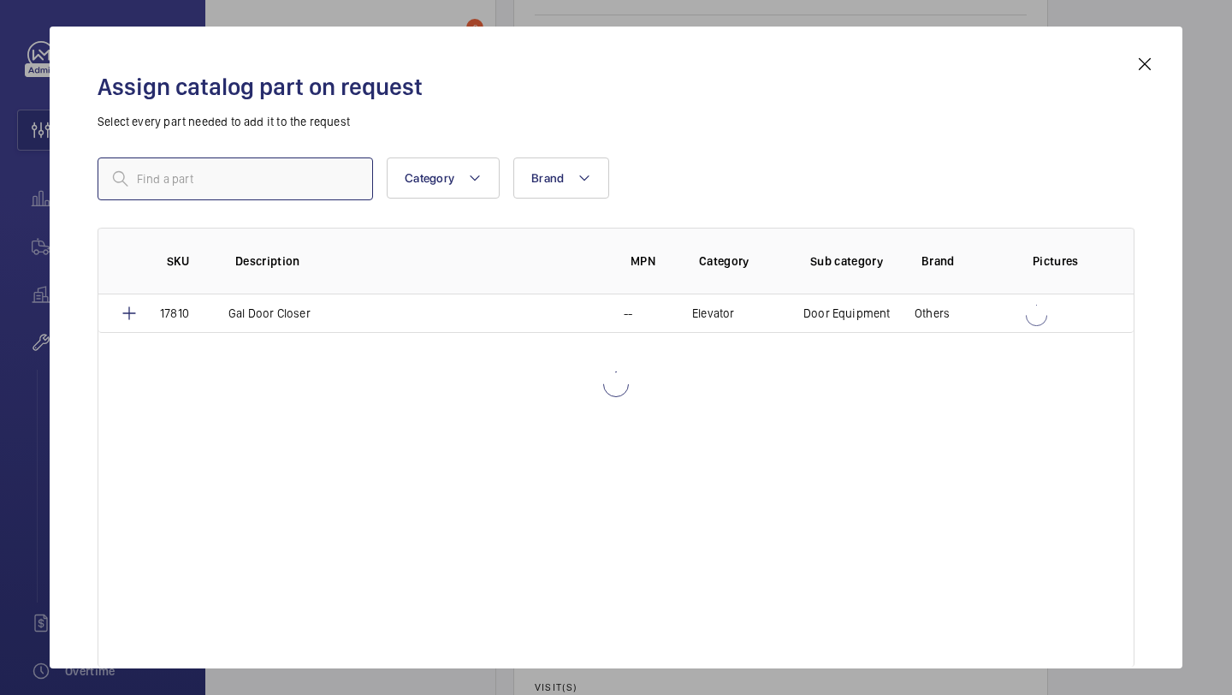
click at [322, 179] on input "text" at bounding box center [235, 178] width 275 height 43
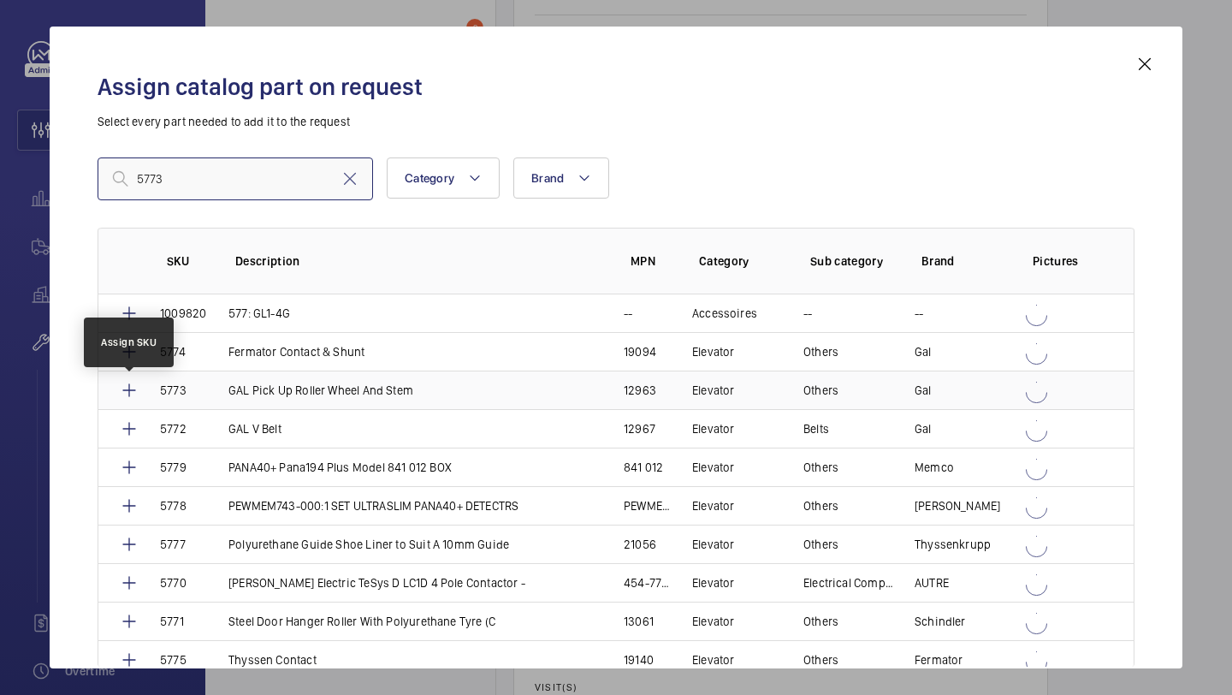
type input "5773"
click at [127, 388] on mat-icon at bounding box center [129, 390] width 21 height 21
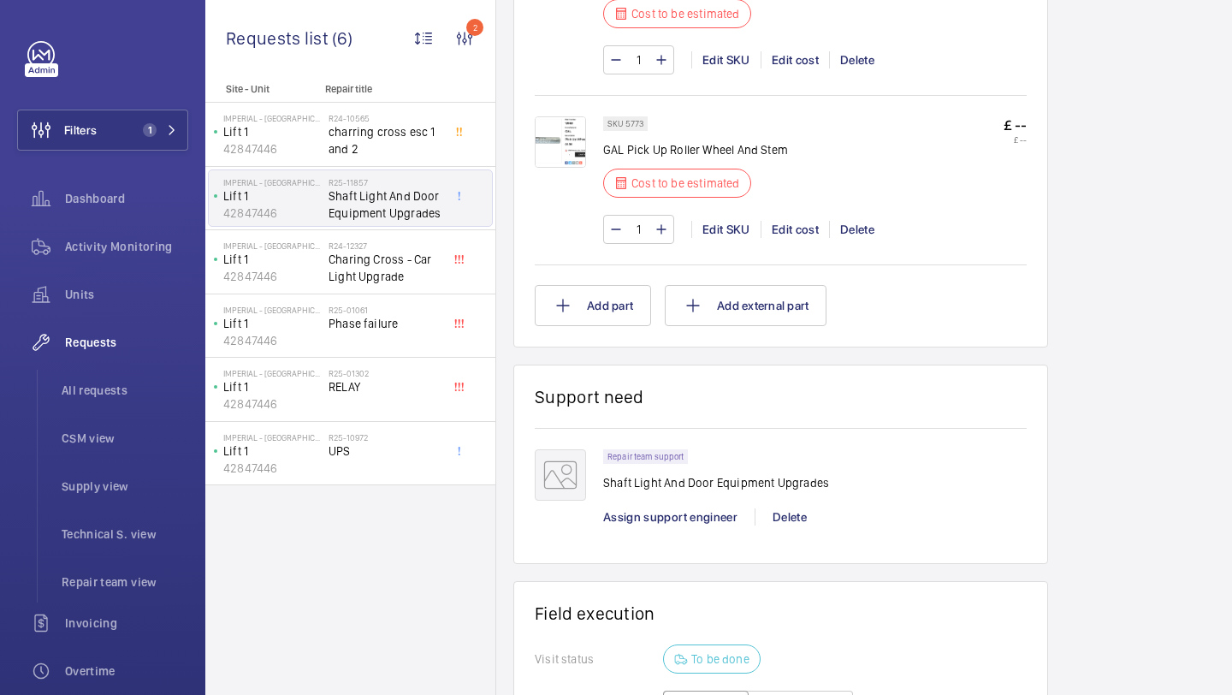
scroll to position [1497, 0]
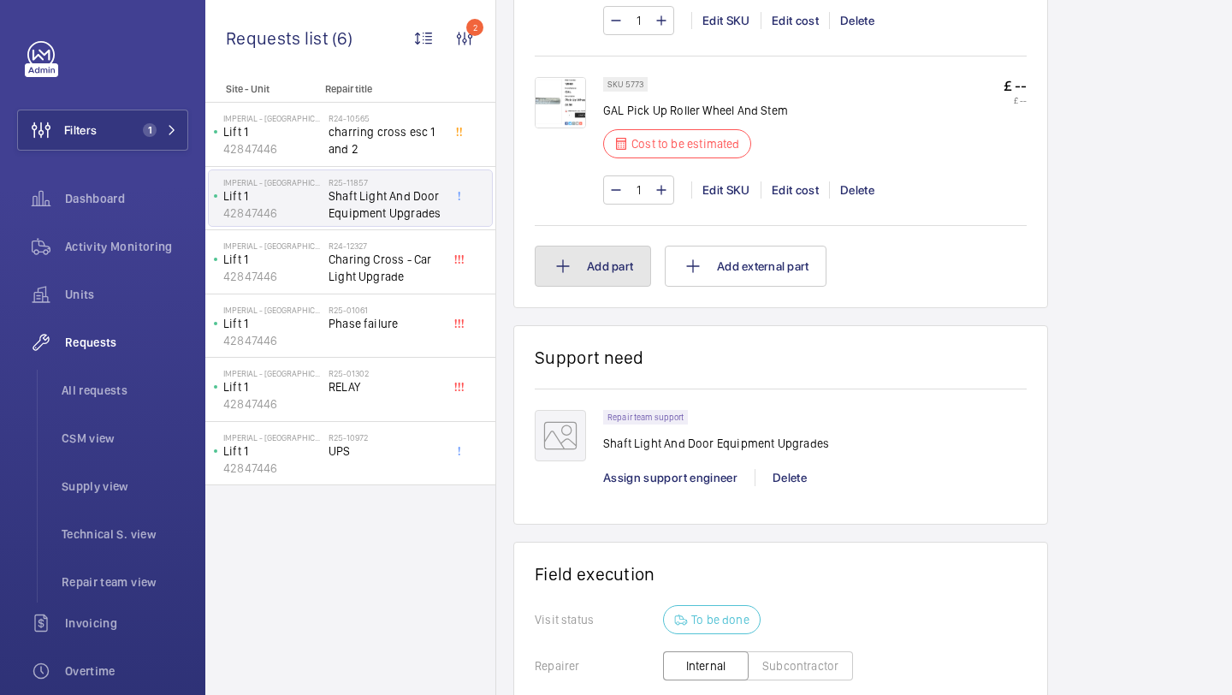
click at [616, 262] on button "Add part" at bounding box center [593, 266] width 116 height 41
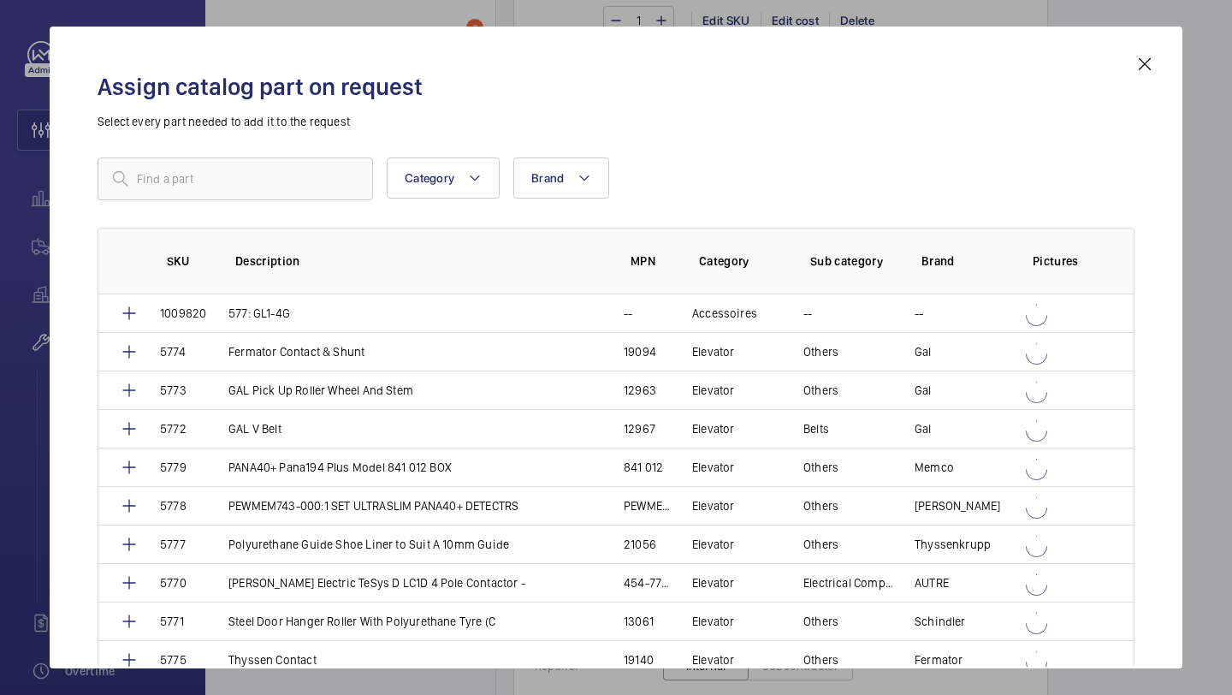
click at [294, 204] on div "Category Brand More filters Reset all filters SKU Description MPN Category Sub …" at bounding box center [616, 371] width 1037 height 428
click at [294, 172] on input "text" at bounding box center [235, 178] width 275 height 43
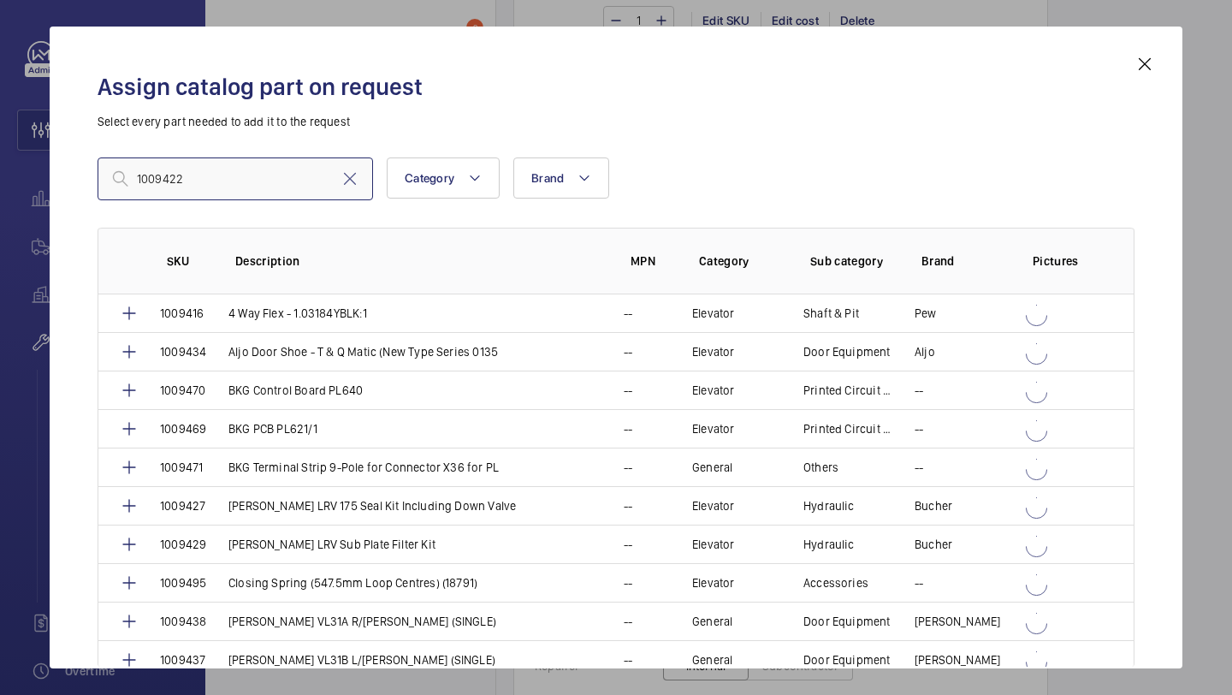
click at [260, 193] on input "1009422" at bounding box center [235, 178] width 275 height 43
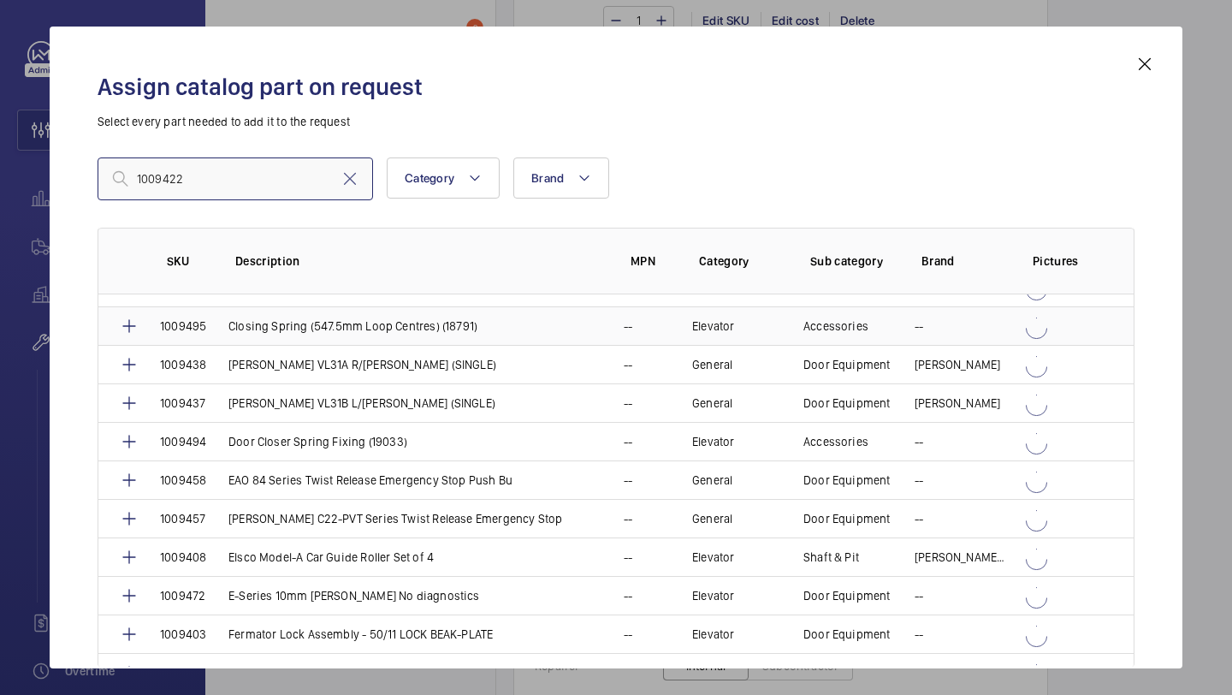
scroll to position [260, 0]
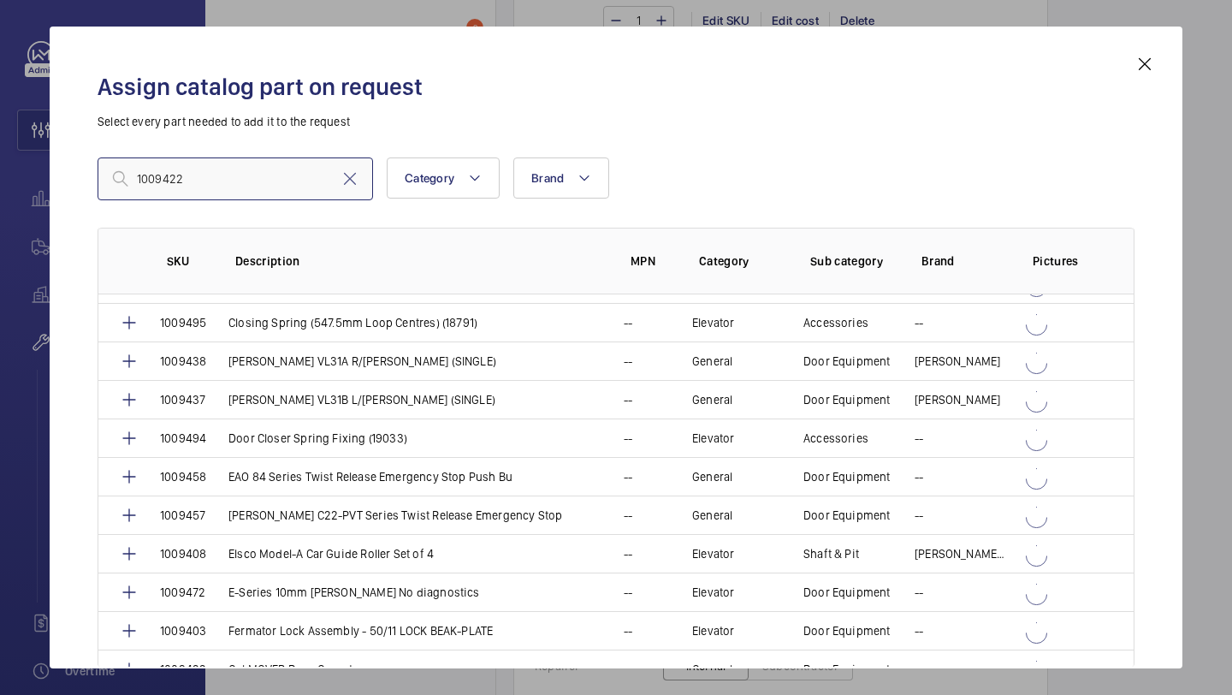
type input "1009422"
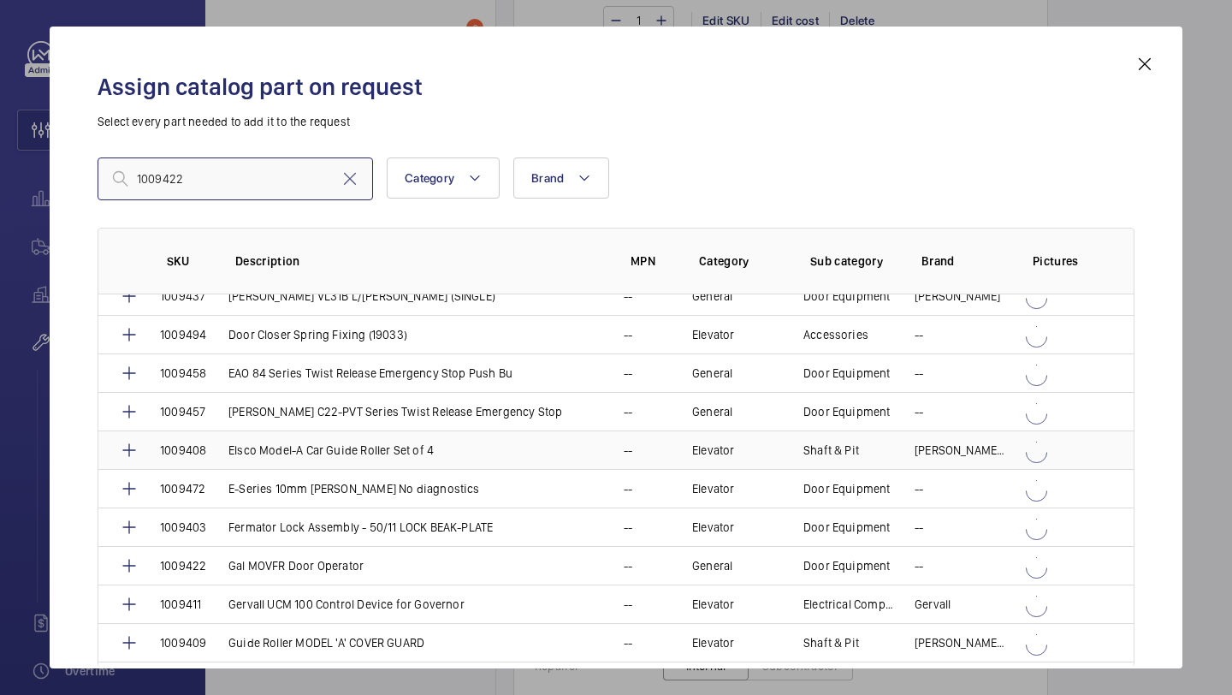
scroll to position [368, 0]
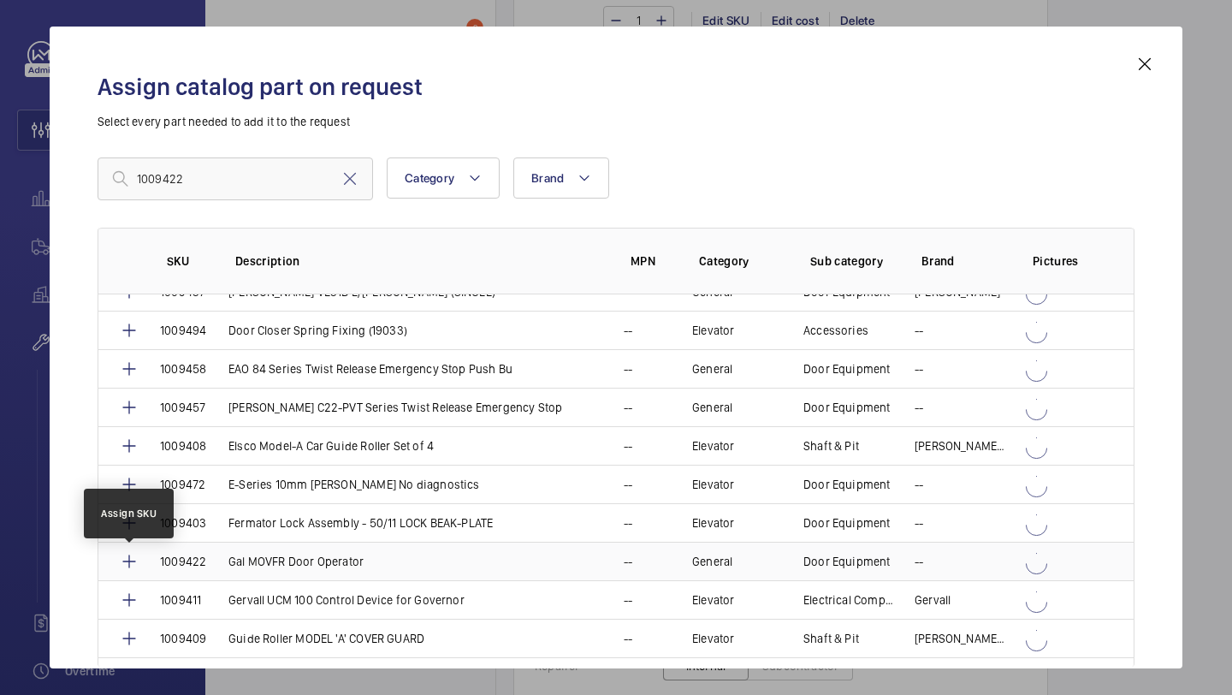
click at [127, 559] on mat-icon at bounding box center [129, 561] width 21 height 21
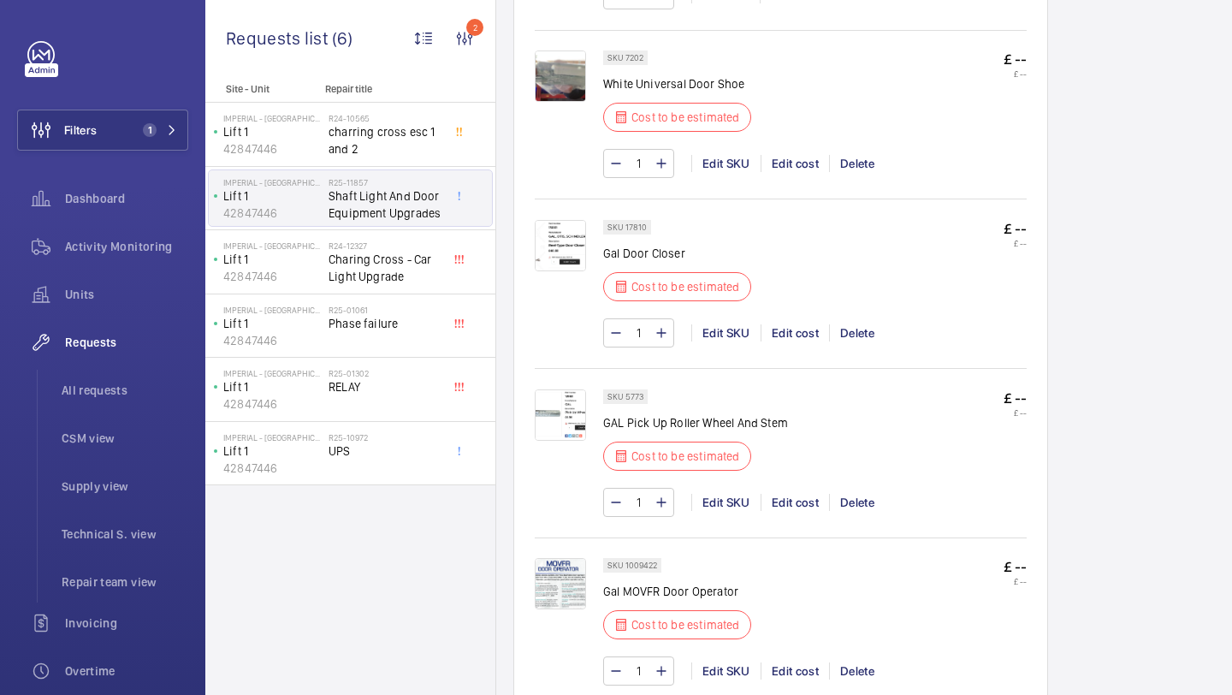
scroll to position [1549, 0]
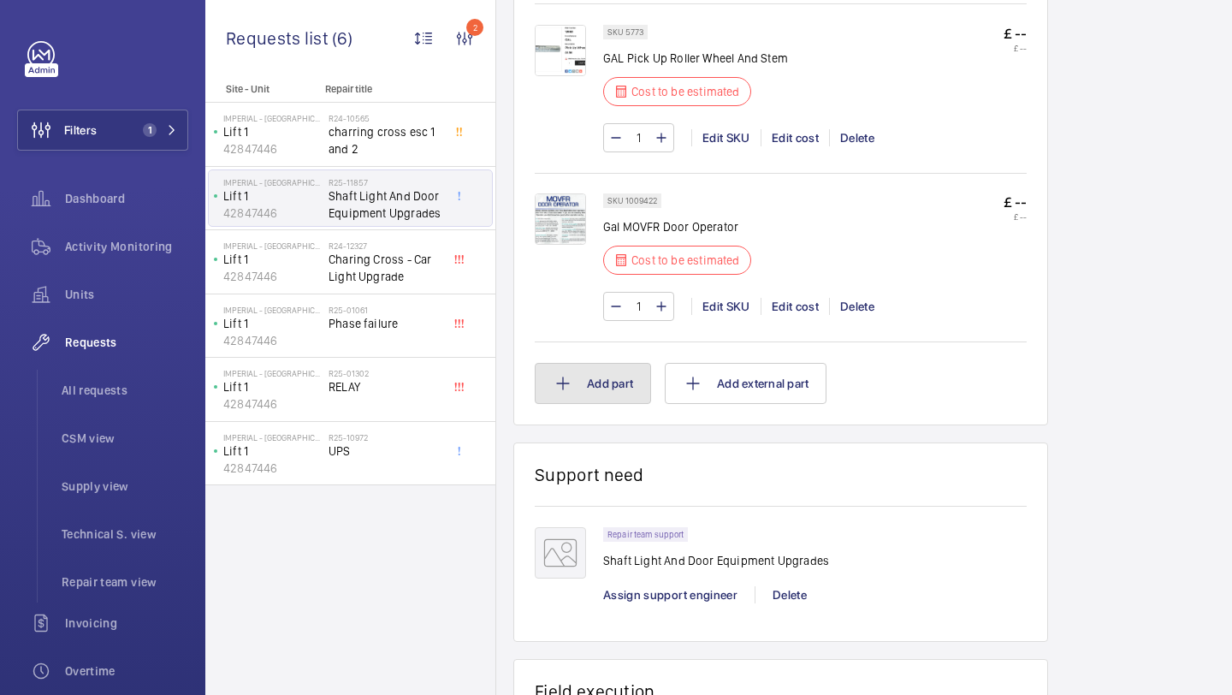
click at [603, 385] on button "Add part" at bounding box center [593, 383] width 116 height 41
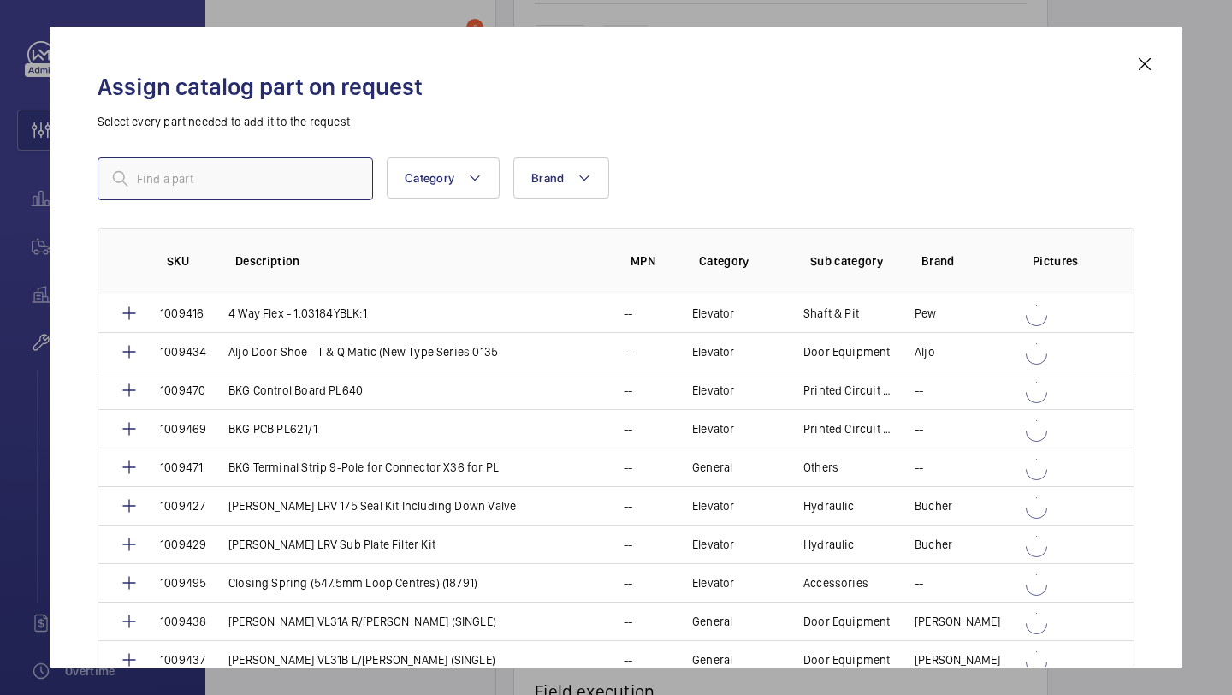
click at [281, 164] on input "text" at bounding box center [235, 178] width 275 height 43
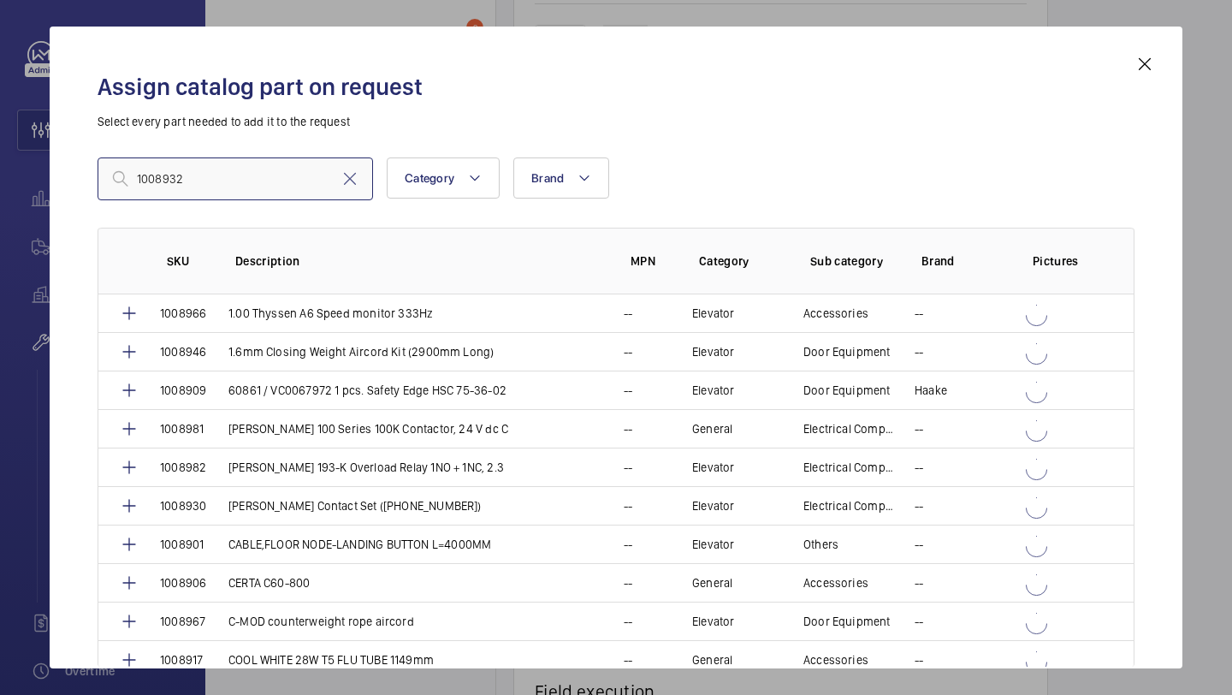
type input "1008932"
click at [197, 181] on input "1008932" at bounding box center [235, 178] width 275 height 43
click at [342, 175] on mat-icon at bounding box center [350, 179] width 21 height 21
click at [271, 180] on input "text" at bounding box center [235, 178] width 275 height 43
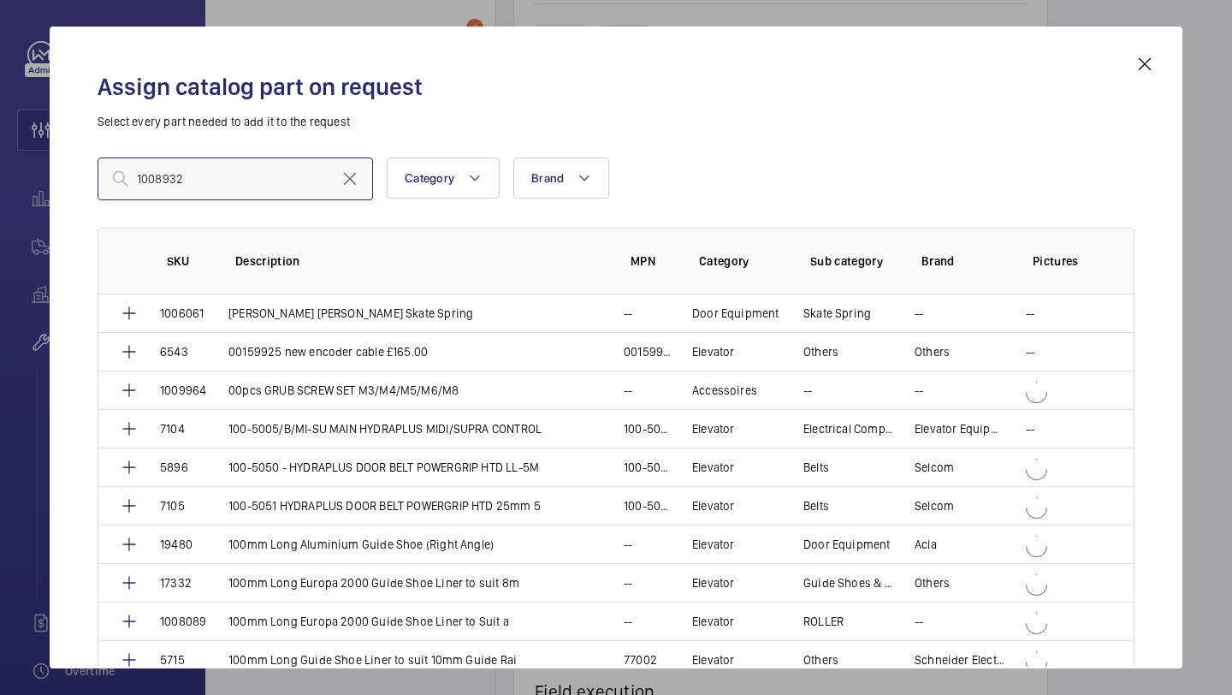
click at [252, 173] on input "1008932" at bounding box center [235, 178] width 275 height 43
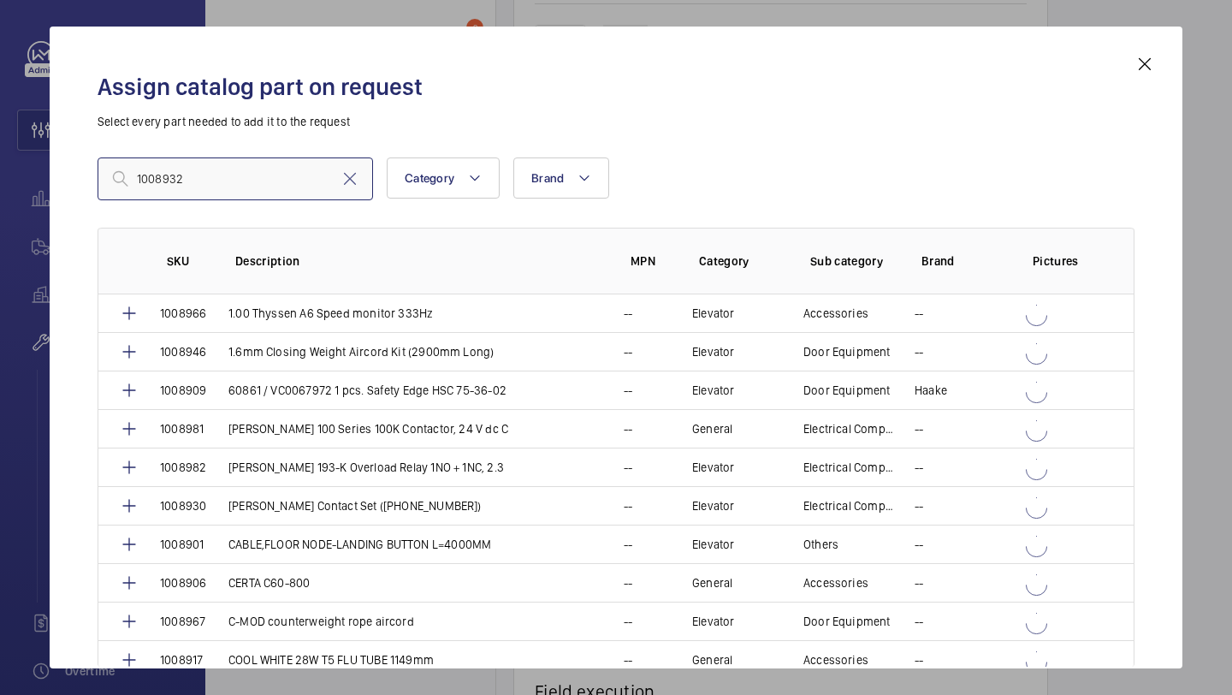
type input "100893"
click at [235, 185] on input "100893" at bounding box center [235, 178] width 275 height 43
click at [235, 184] on input "100893" at bounding box center [235, 178] width 275 height 43
type input "spirator"
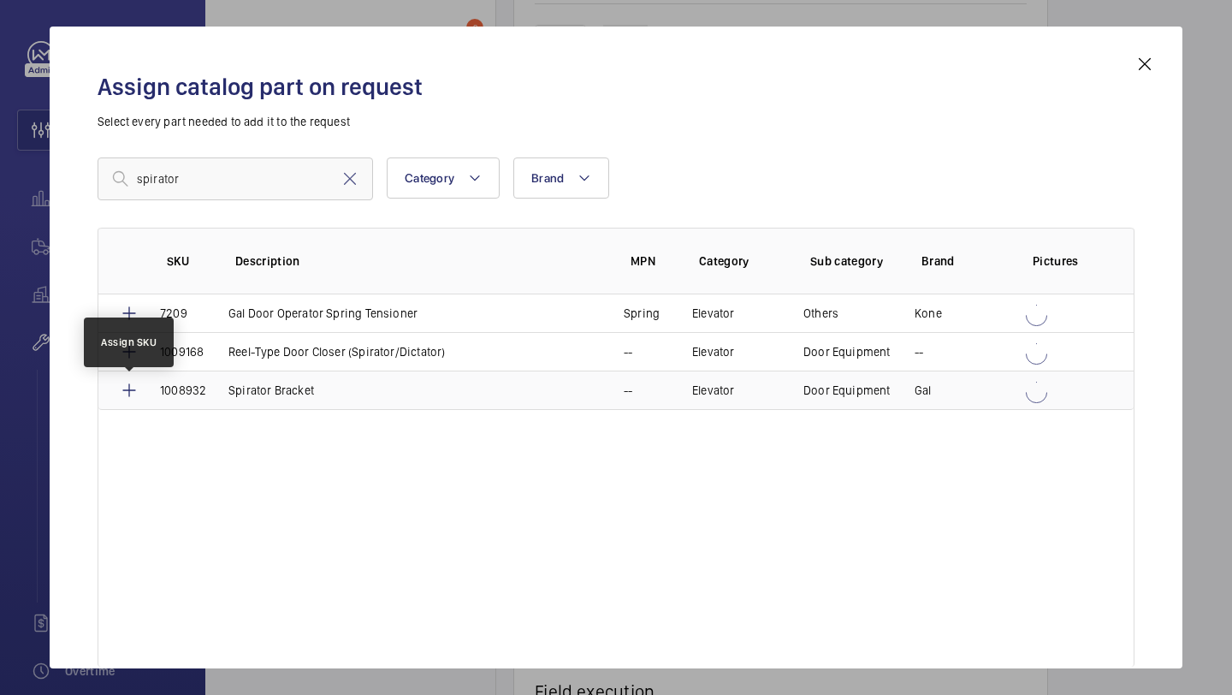
click at [134, 392] on mat-icon at bounding box center [129, 390] width 21 height 21
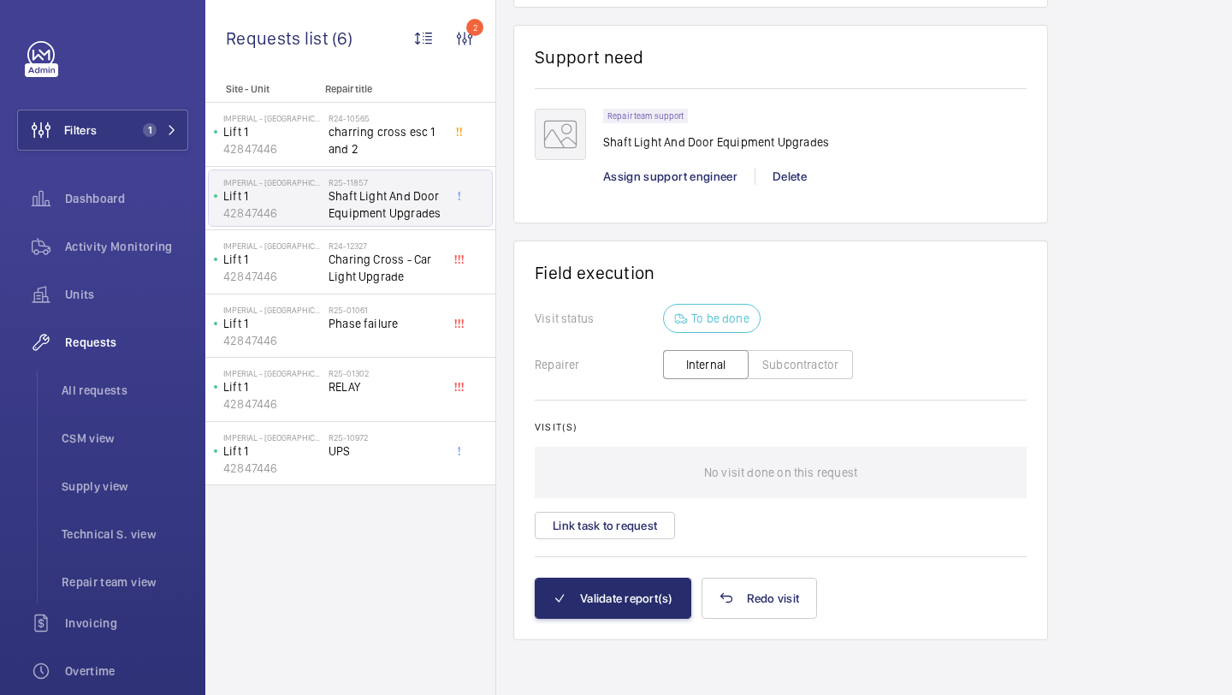
scroll to position [1702, 0]
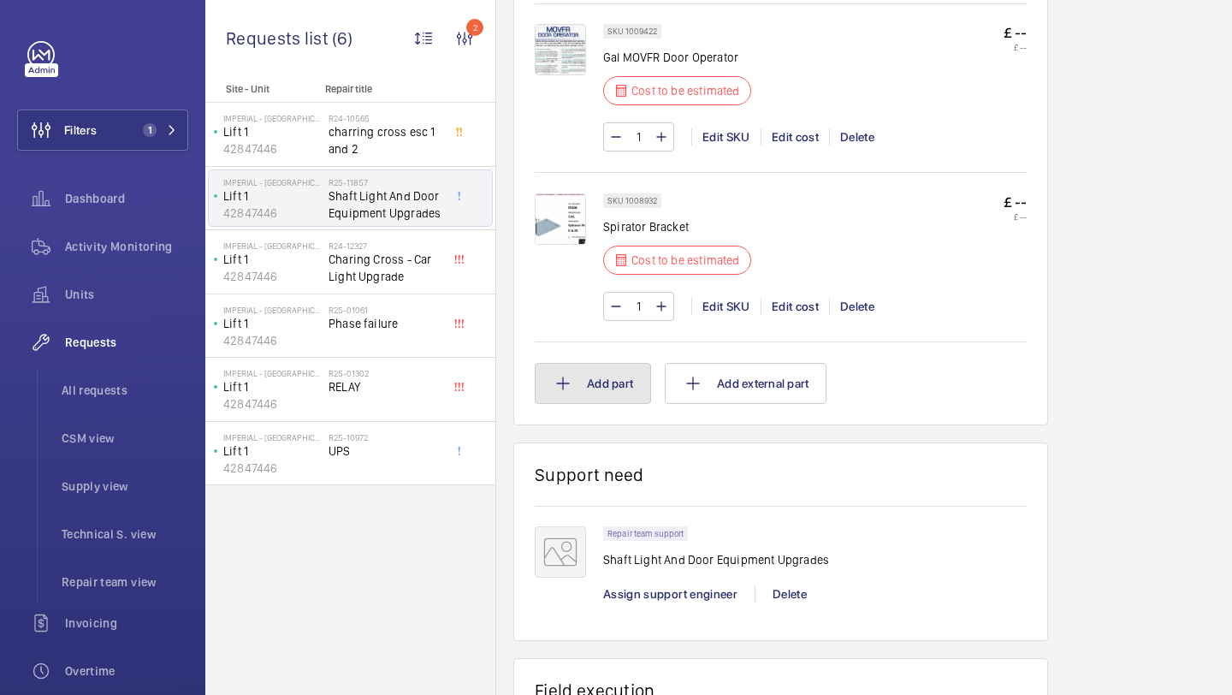
click at [599, 393] on button "Add part" at bounding box center [593, 383] width 116 height 41
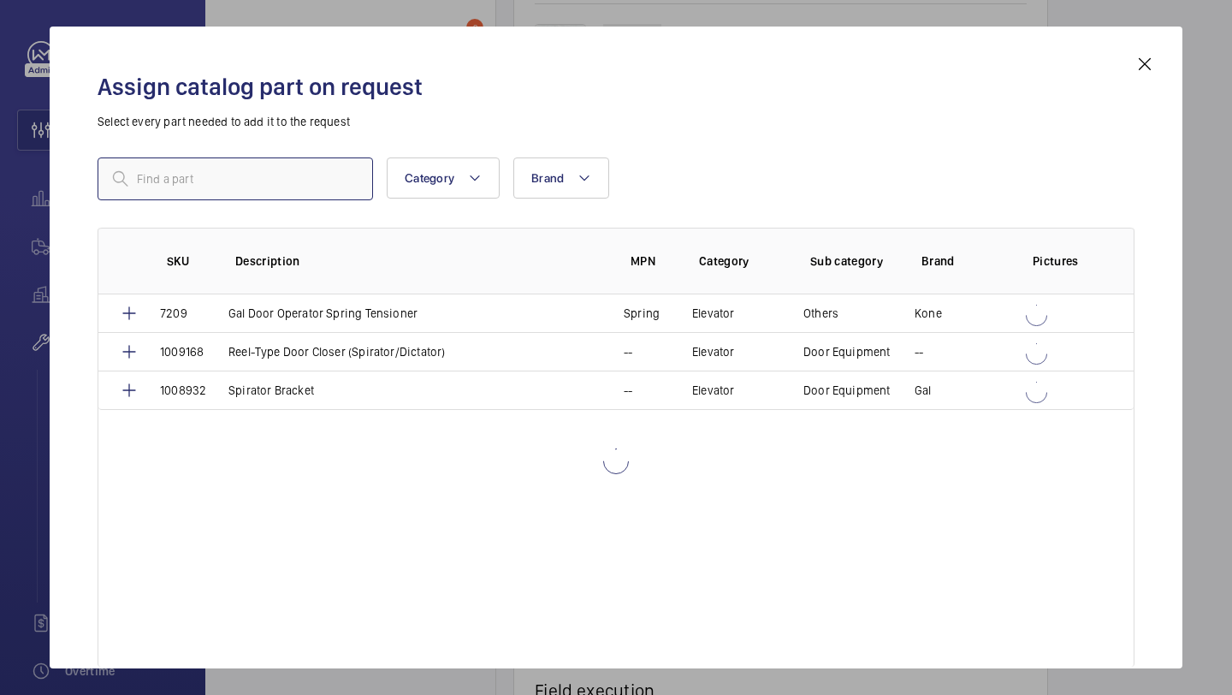
click at [250, 177] on input "text" at bounding box center [235, 178] width 275 height 43
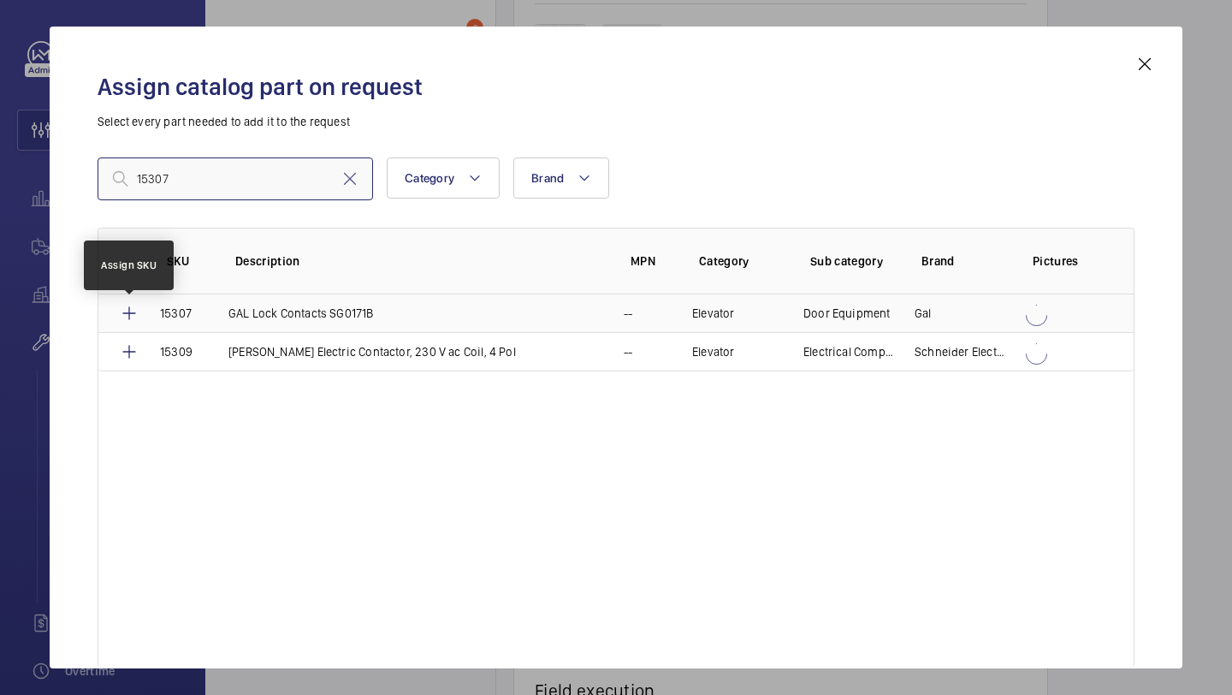
type input "15307"
click at [128, 309] on mat-icon at bounding box center [129, 313] width 21 height 21
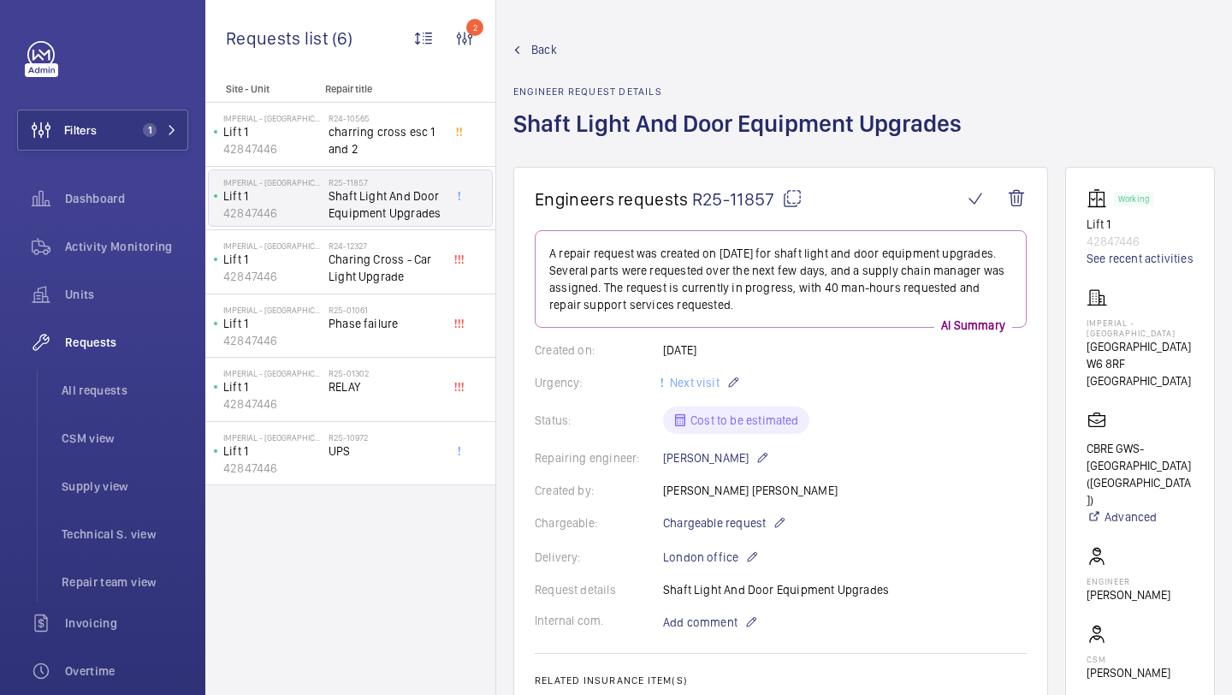
scroll to position [1600, 0]
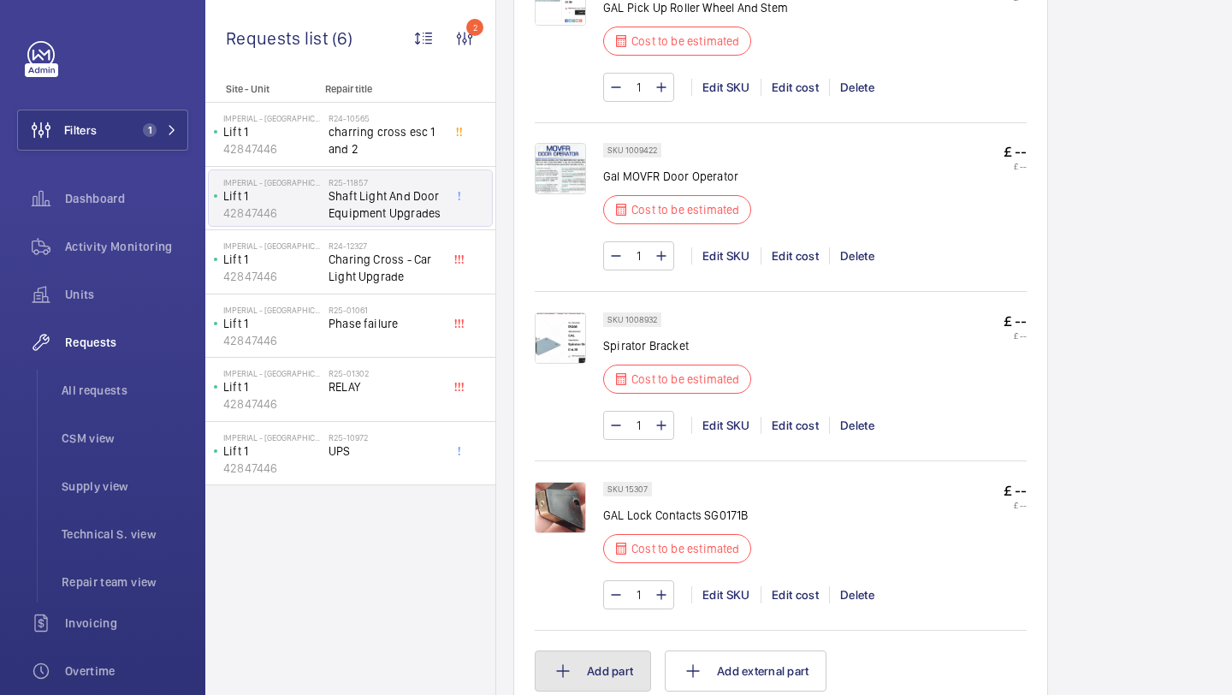
click at [592, 650] on button "Add part" at bounding box center [593, 670] width 116 height 41
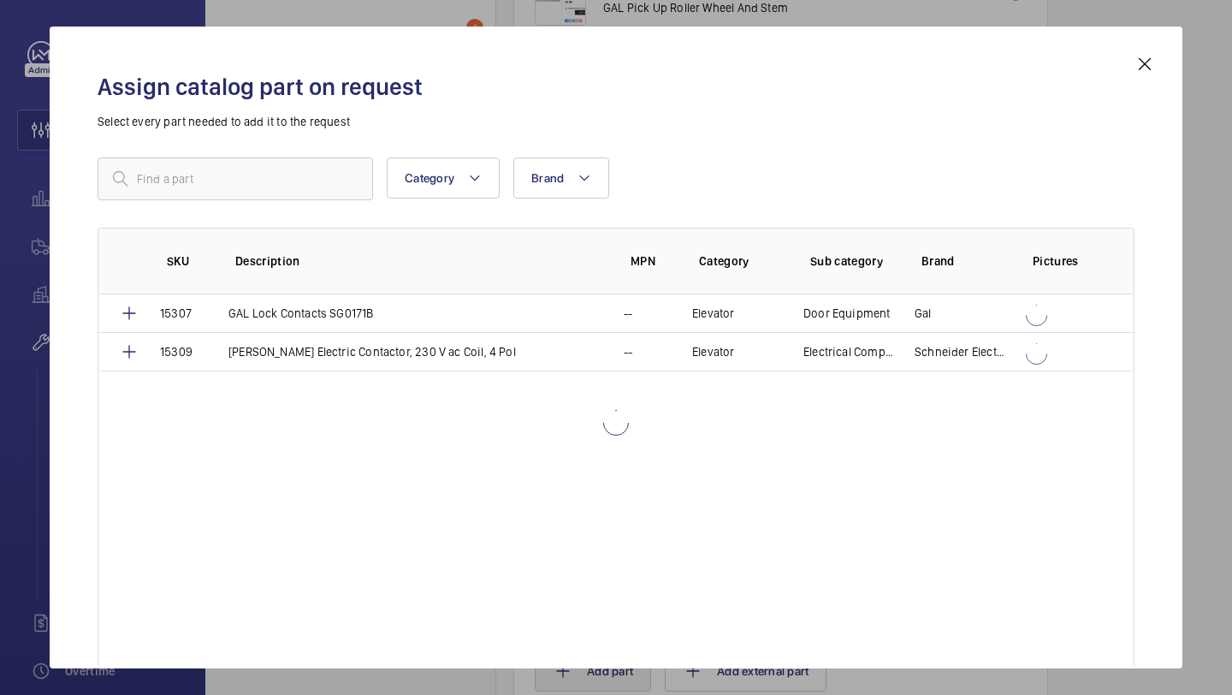
scroll to position [1700, 0]
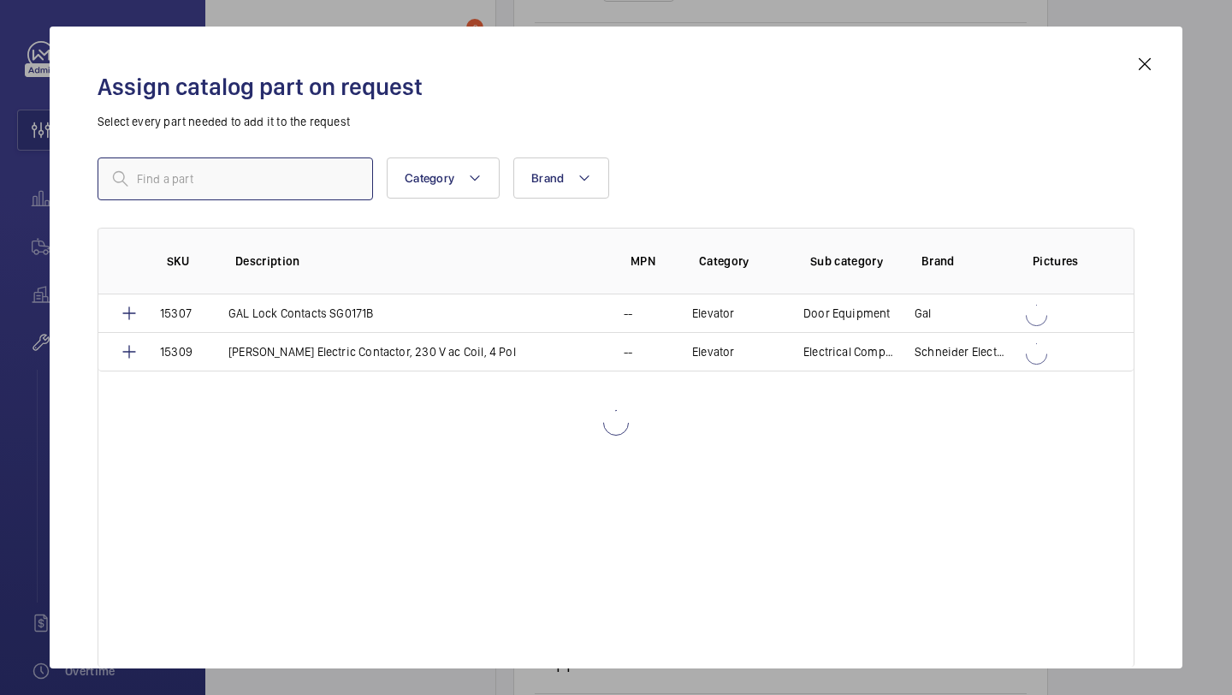
click at [253, 183] on input "text" at bounding box center [235, 178] width 275 height 43
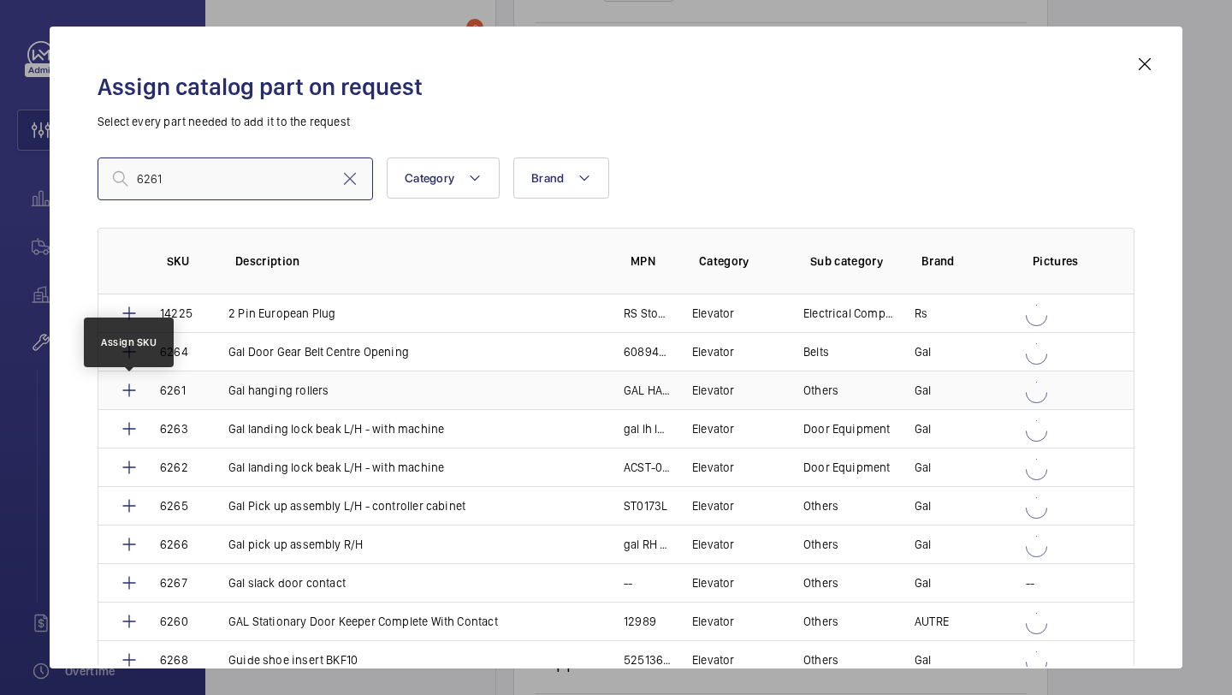
type input "6261"
click at [129, 388] on mat-icon at bounding box center [129, 390] width 21 height 21
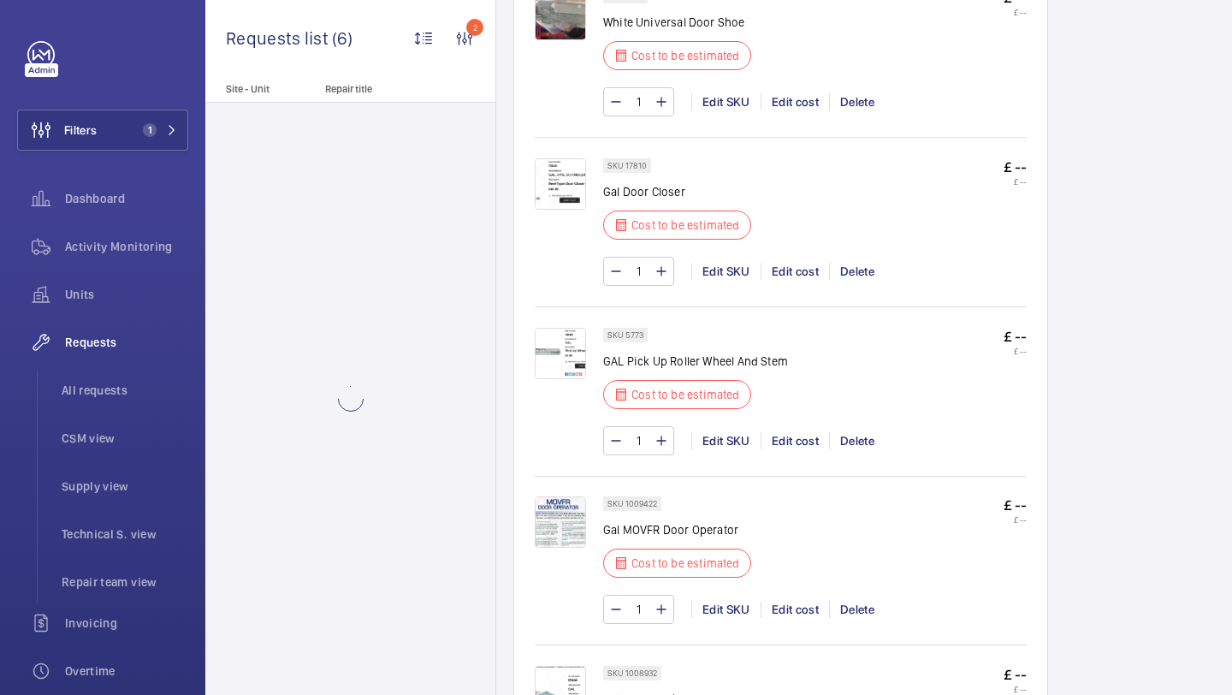
scroll to position [1709, 0]
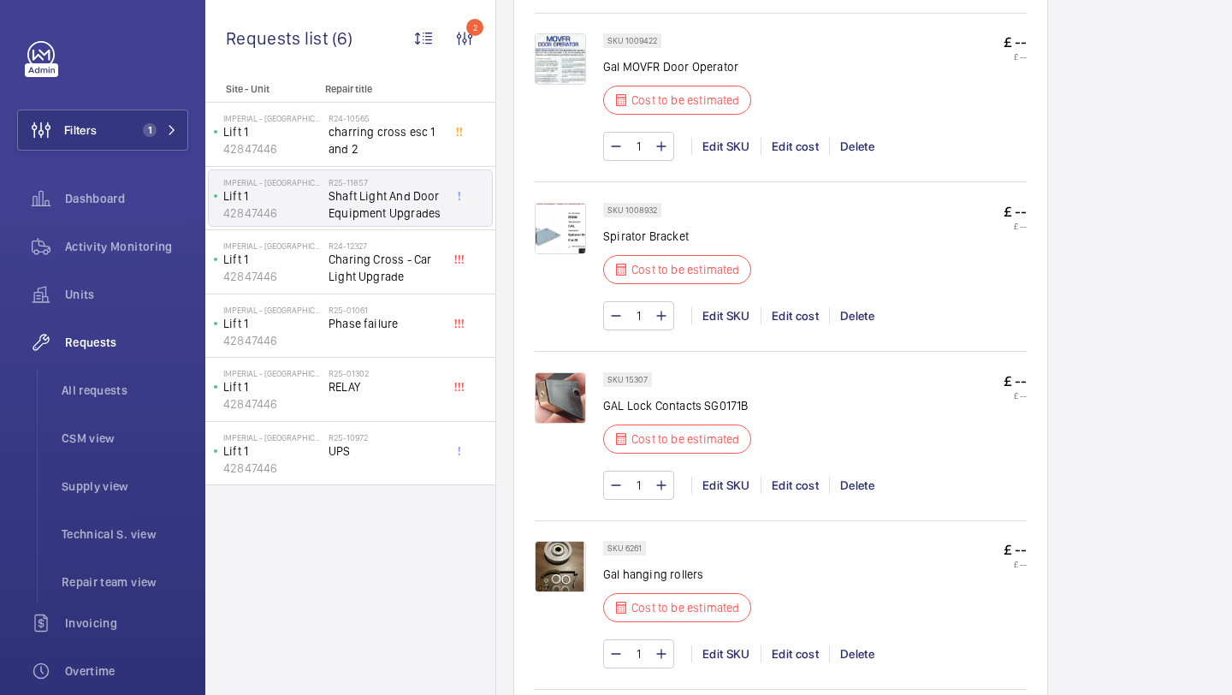
scroll to position [2159, 0]
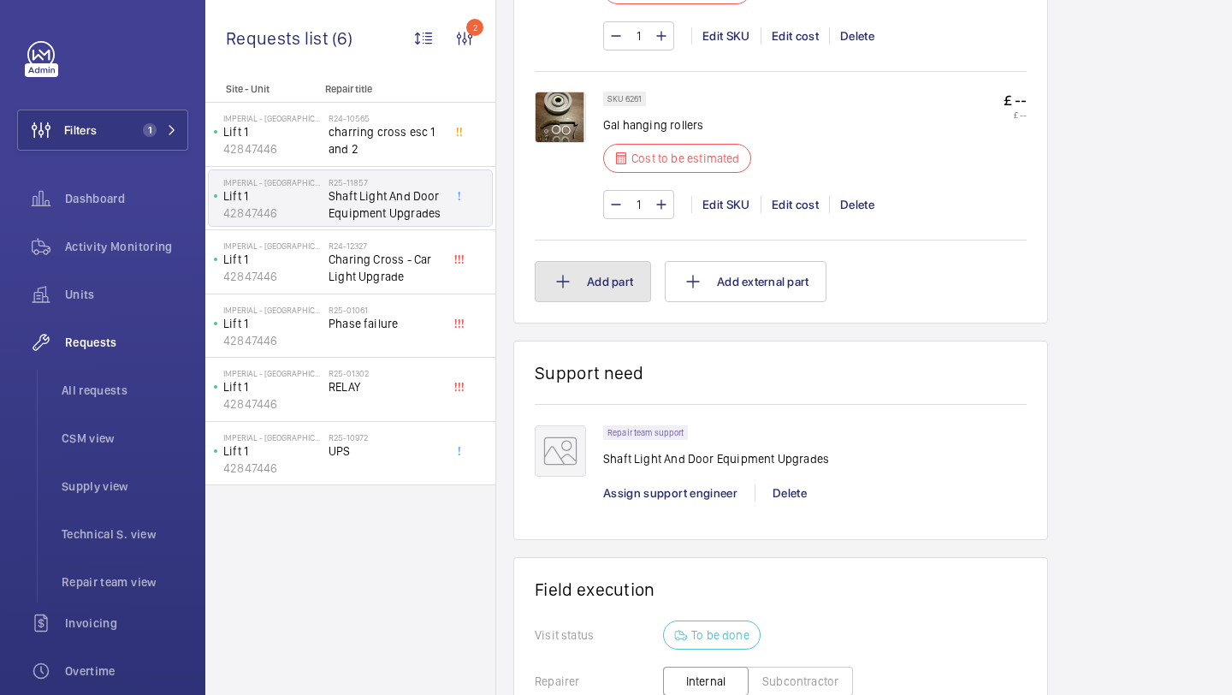
click at [610, 280] on button "Add part" at bounding box center [593, 281] width 116 height 41
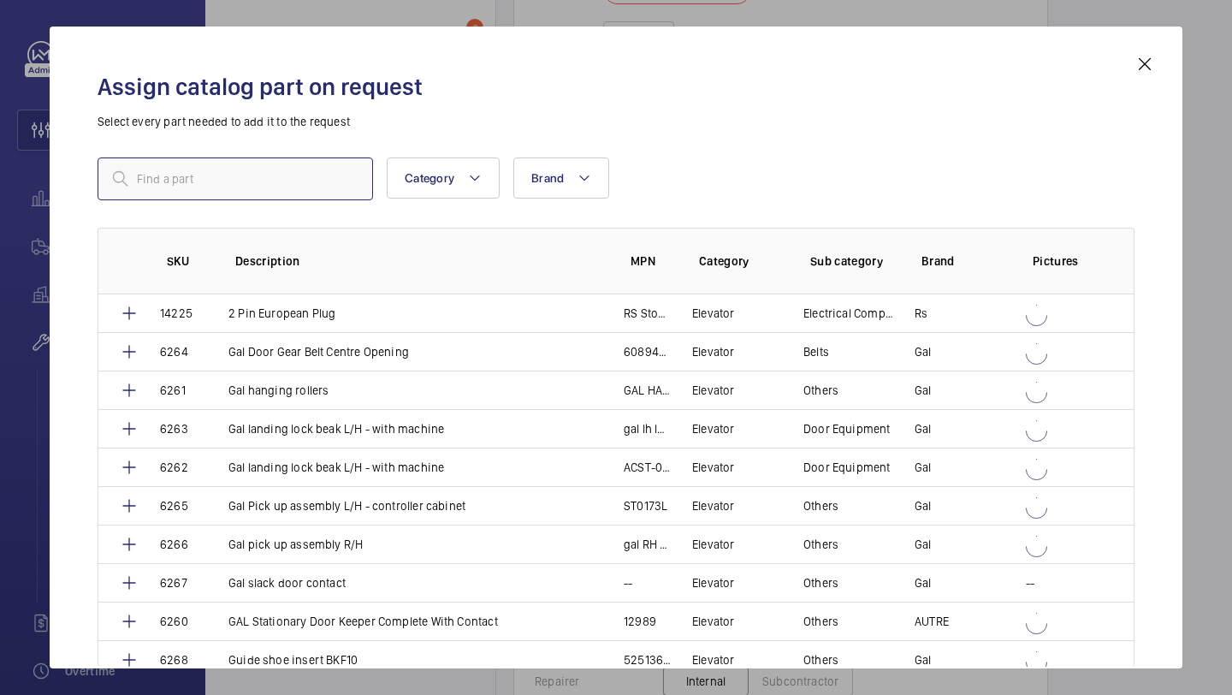
click at [279, 173] on input "text" at bounding box center [235, 178] width 275 height 43
click at [238, 193] on input "5 ft" at bounding box center [235, 178] width 275 height 43
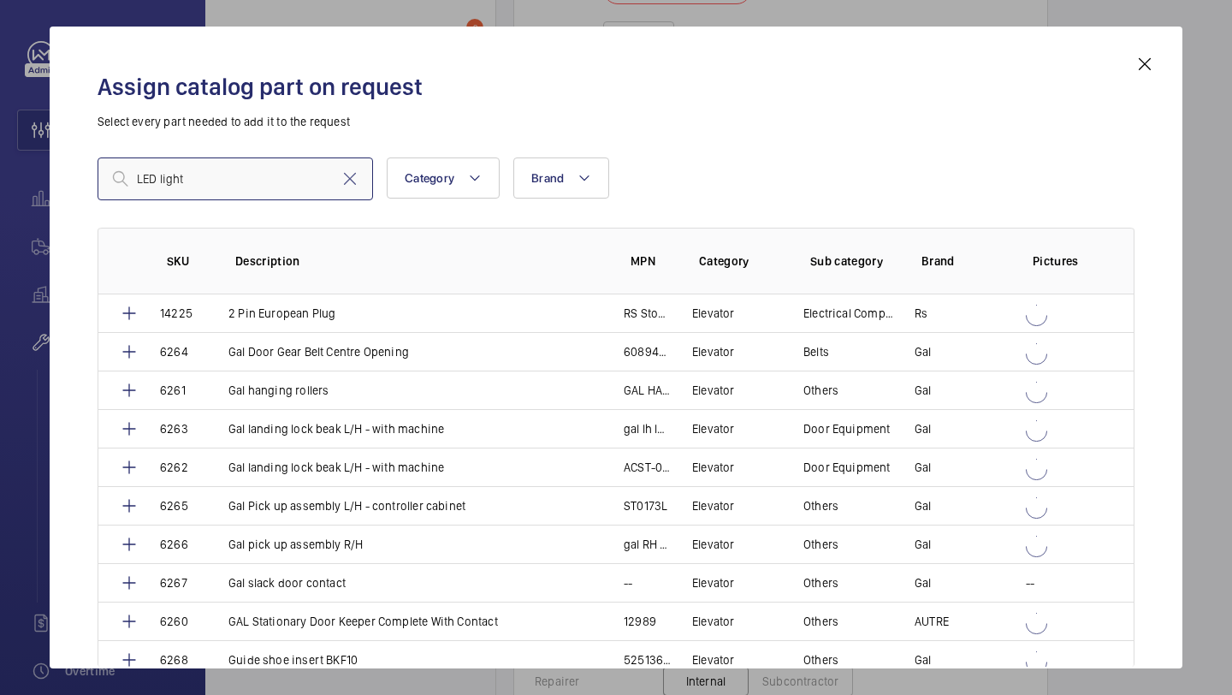
type input "LED light"
click at [185, 182] on input "LED light" at bounding box center [235, 178] width 275 height 43
click at [261, 179] on input "tube" at bounding box center [235, 178] width 275 height 43
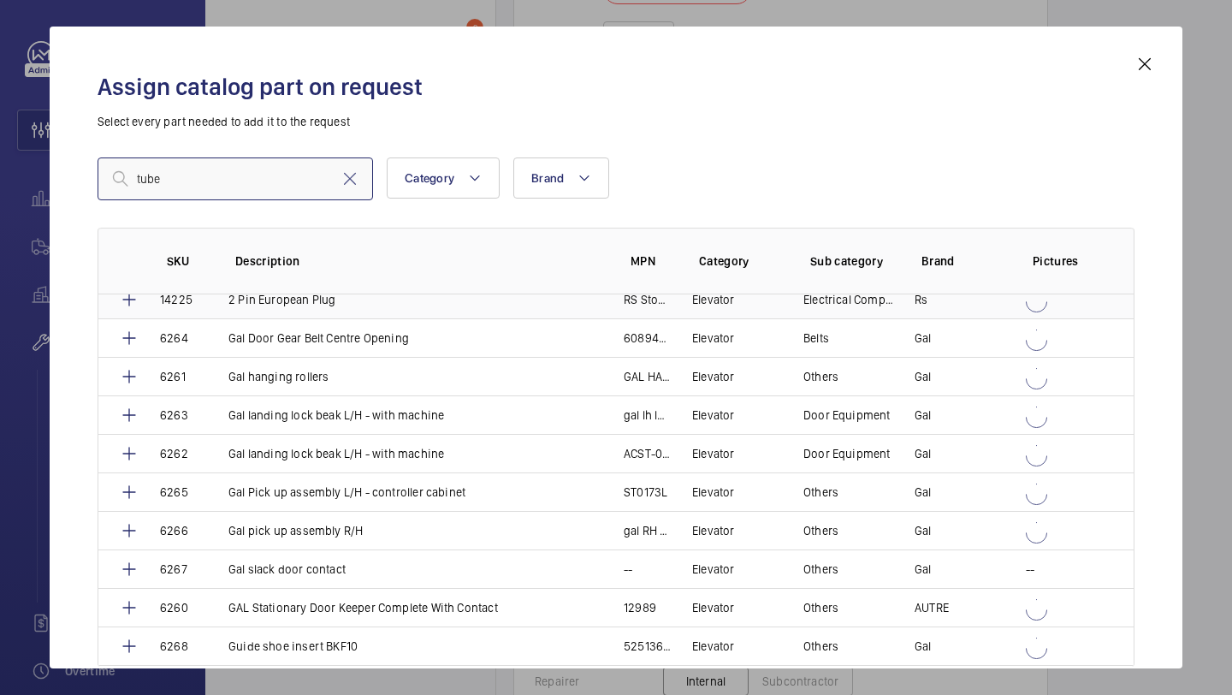
scroll to position [0, 0]
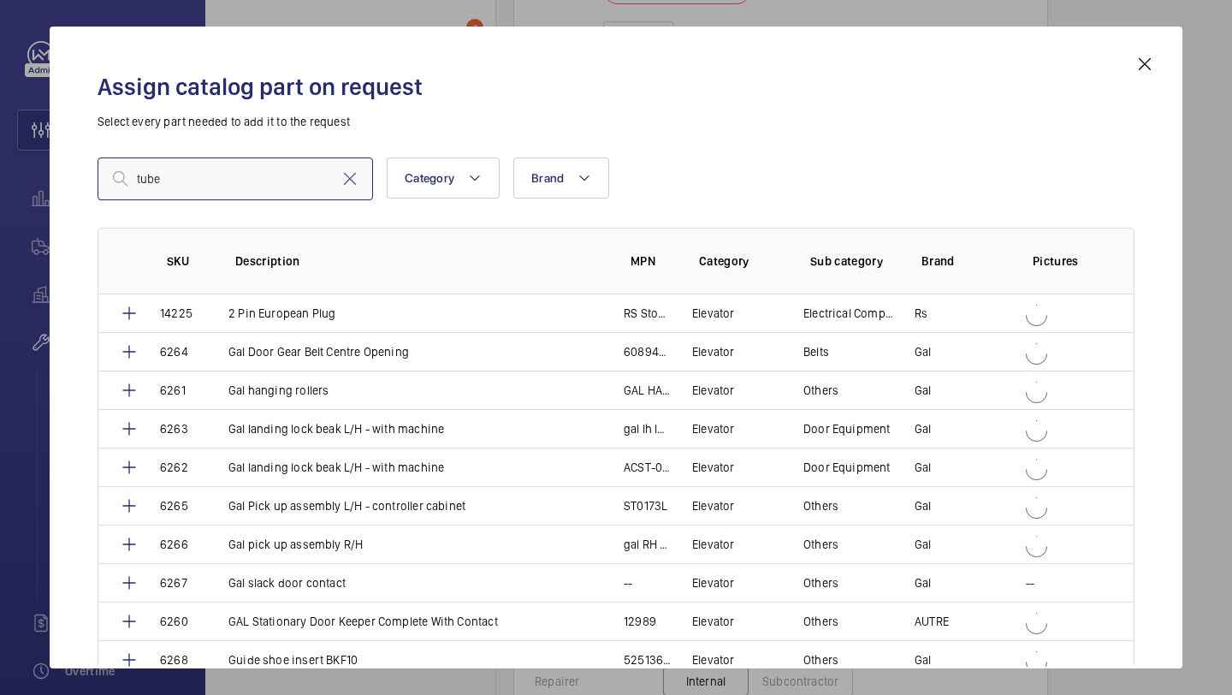
click at [237, 199] on input "tube" at bounding box center [235, 178] width 275 height 43
click at [237, 193] on input "tube" at bounding box center [235, 178] width 275 height 43
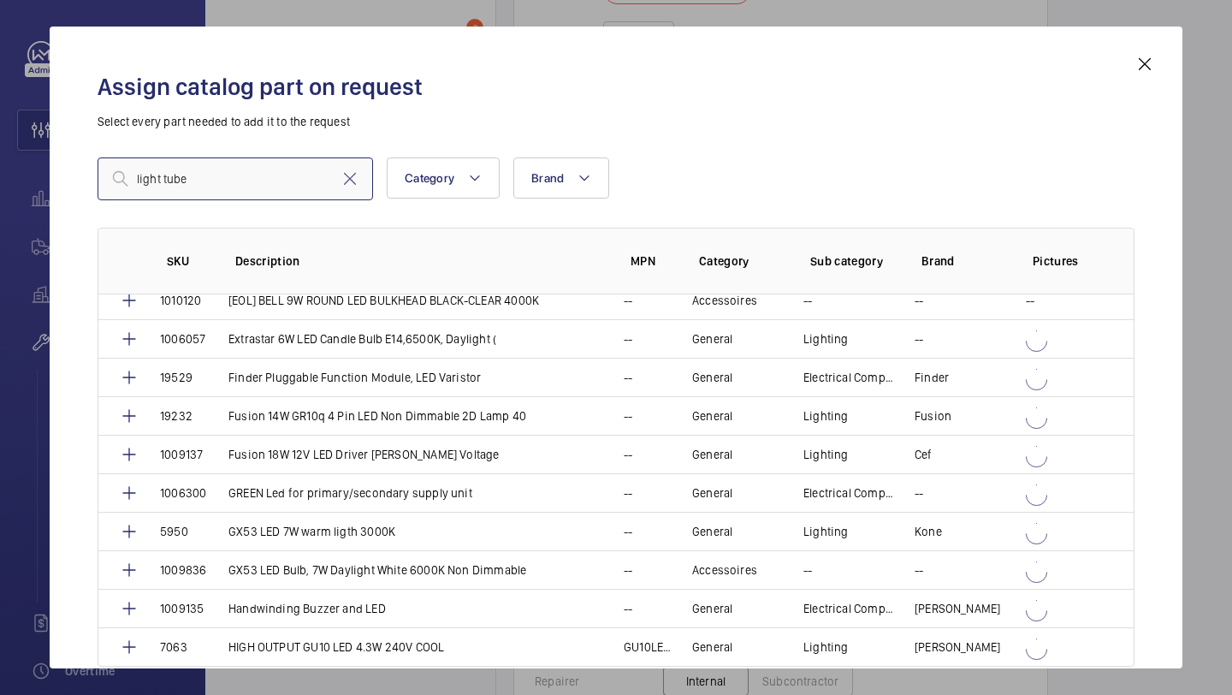
scroll to position [1553, 0]
click at [252, 181] on input "light tube" at bounding box center [235, 178] width 275 height 43
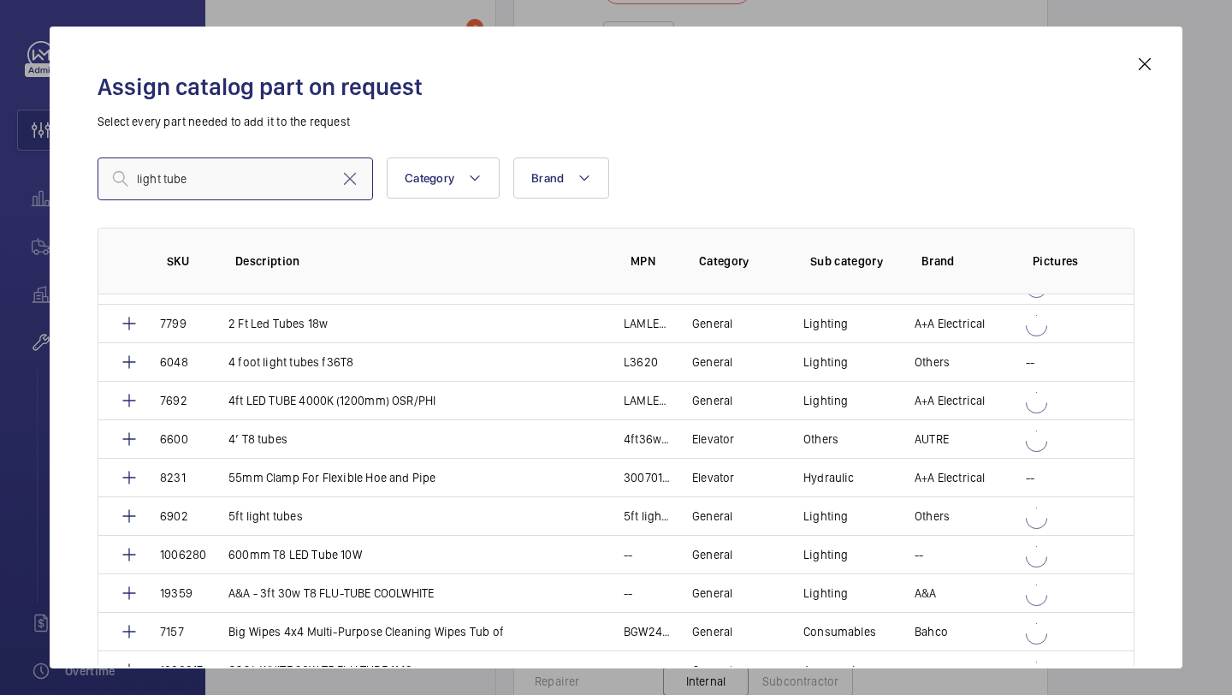
scroll to position [222, 0]
type input "light tube"
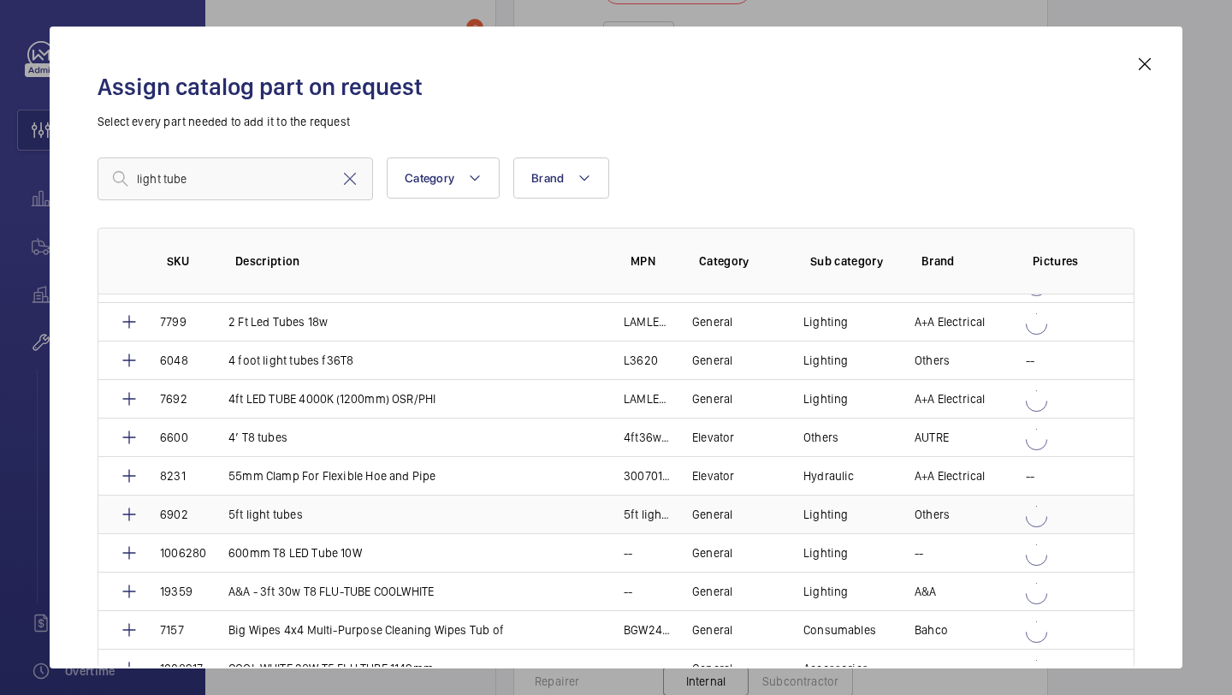
click at [1033, 514] on circle at bounding box center [1036, 516] width 21 height 21
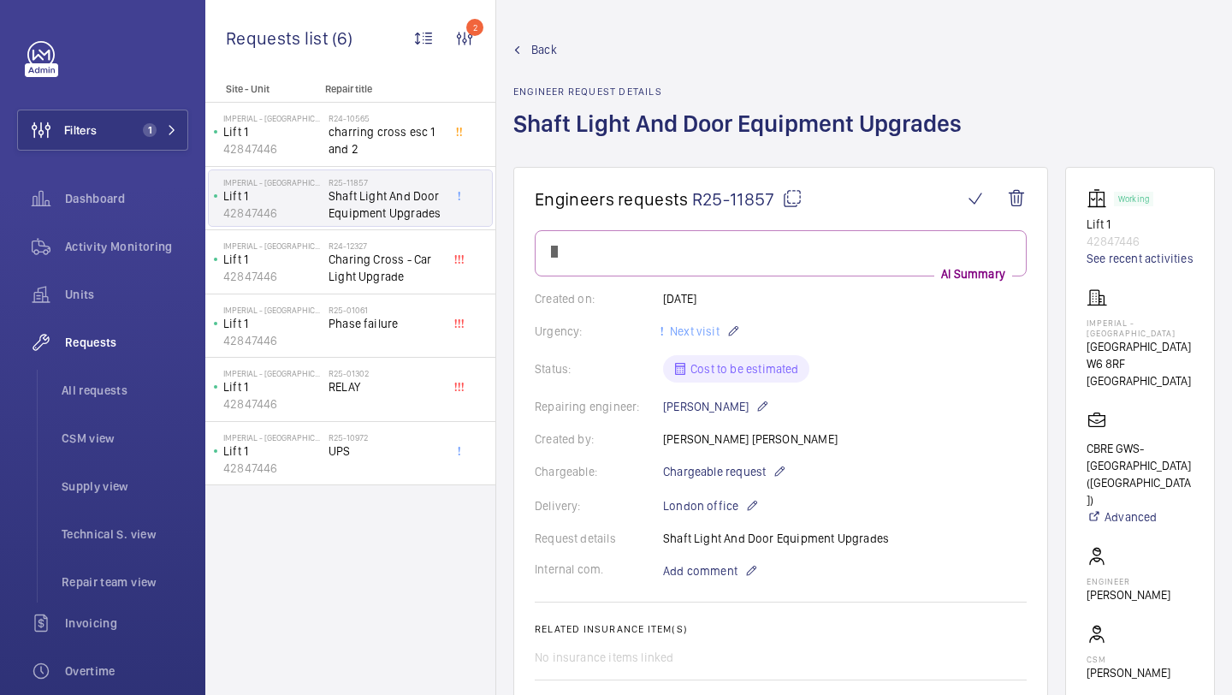
scroll to position [1081, 0]
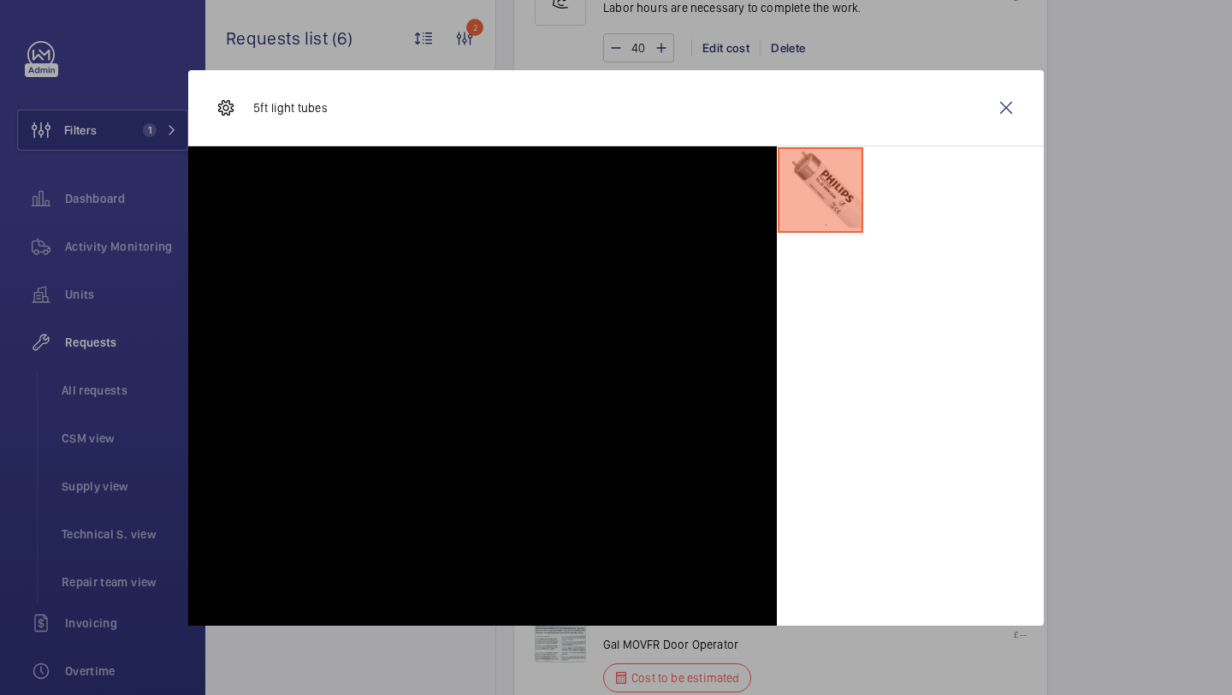
scroll to position [2144, 0]
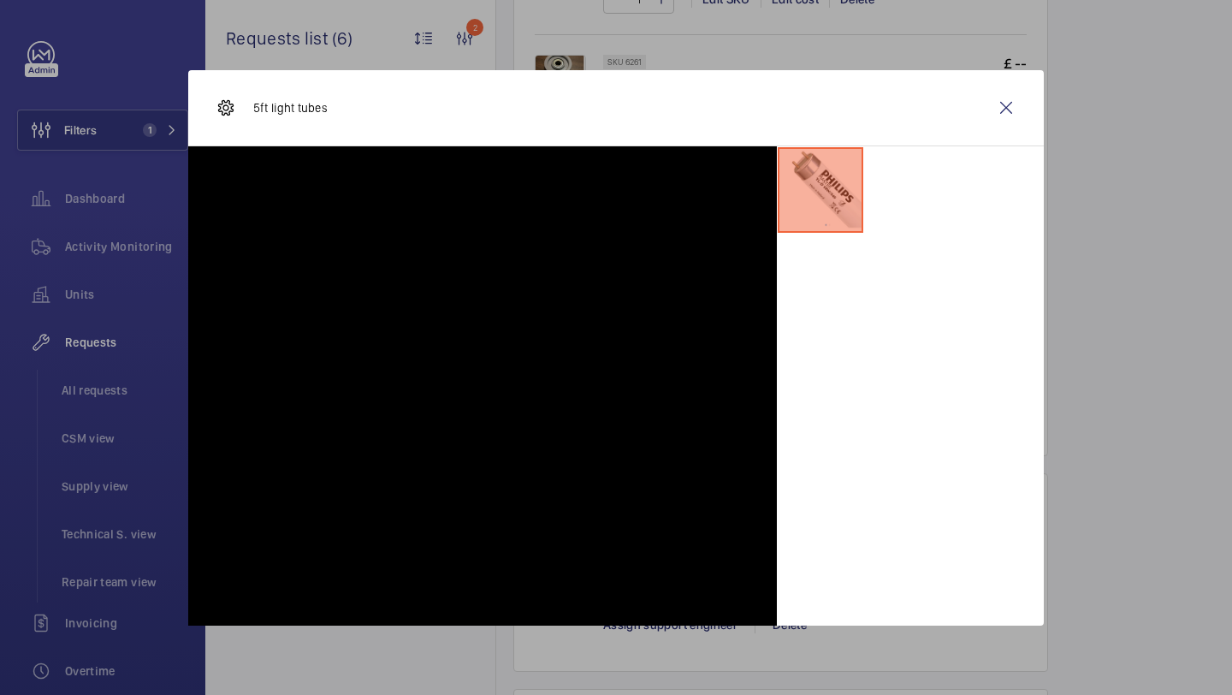
click at [1005, 109] on wm-front-icon-button at bounding box center [1006, 107] width 41 height 41
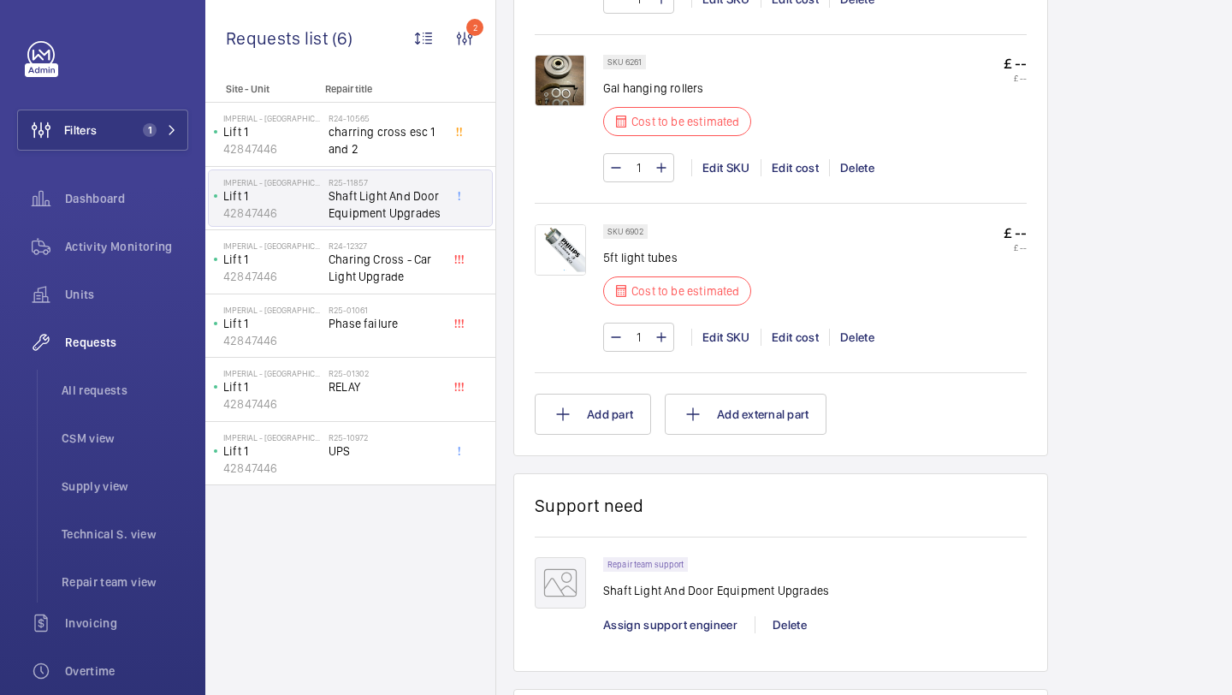
click at [560, 258] on img at bounding box center [560, 249] width 51 height 51
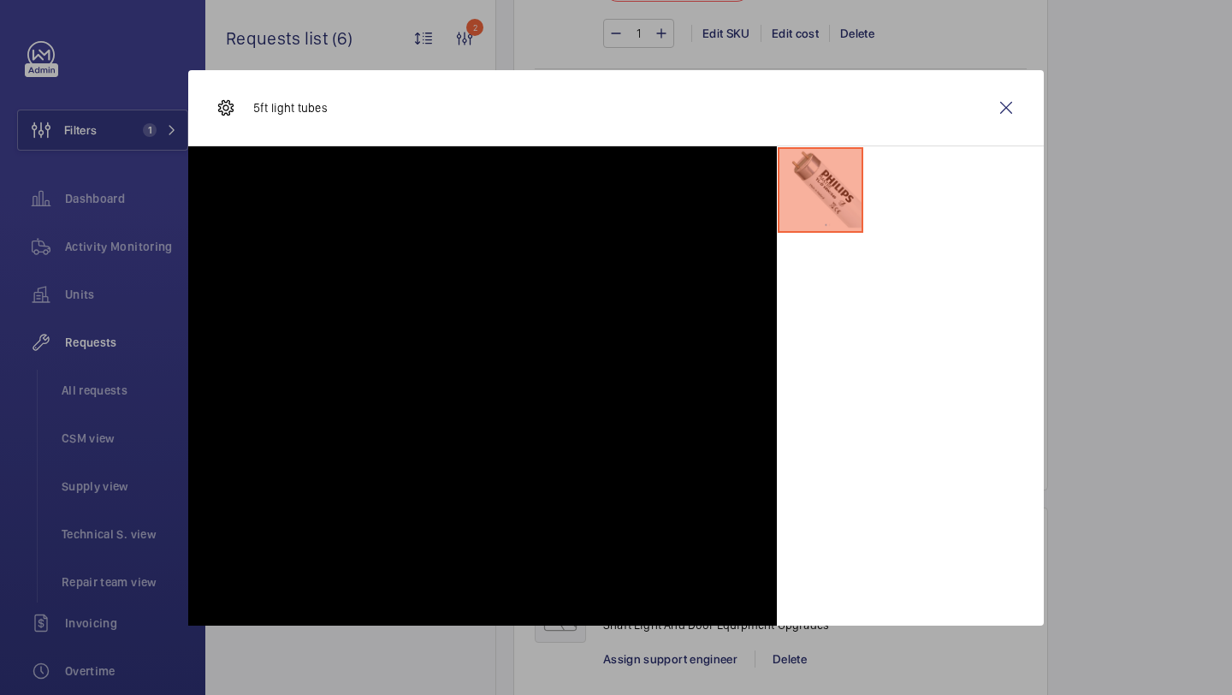
scroll to position [2195, 0]
click at [1011, 108] on wm-front-icon-button at bounding box center [1006, 107] width 41 height 41
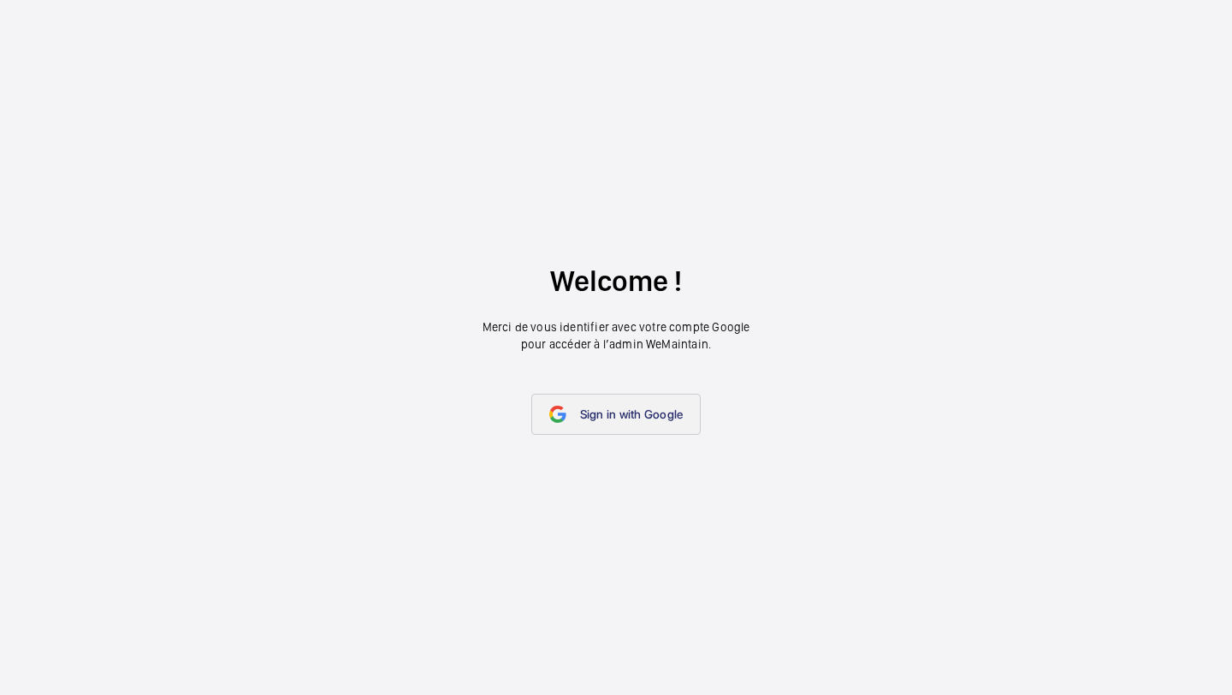
click at [590, 431] on link "Sign in with Google" at bounding box center [616, 414] width 170 height 41
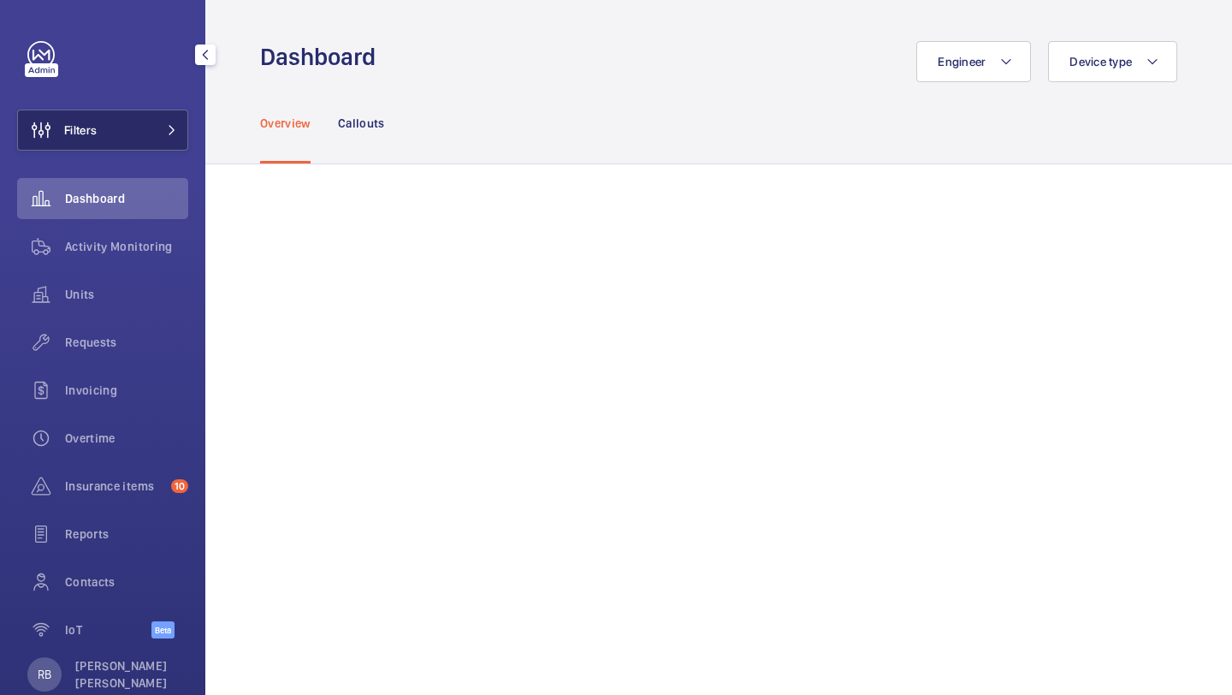
click at [66, 127] on span "Filters" at bounding box center [80, 129] width 33 height 17
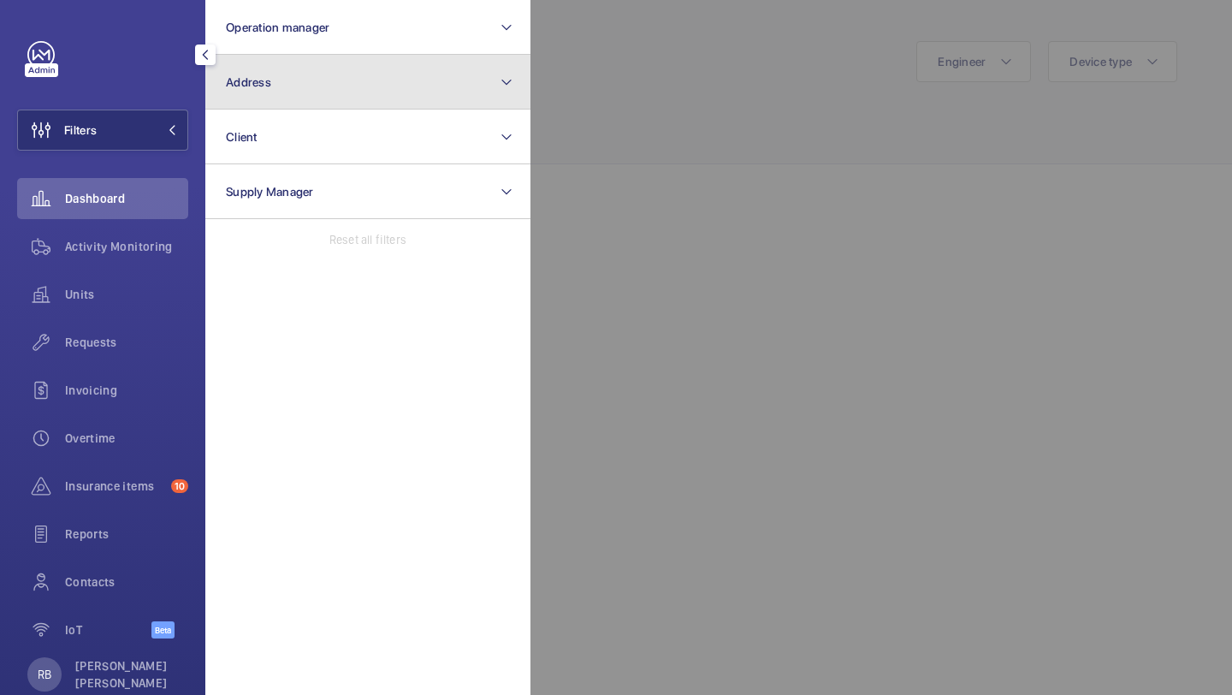
click at [234, 87] on span "Address" at bounding box center [248, 82] width 45 height 14
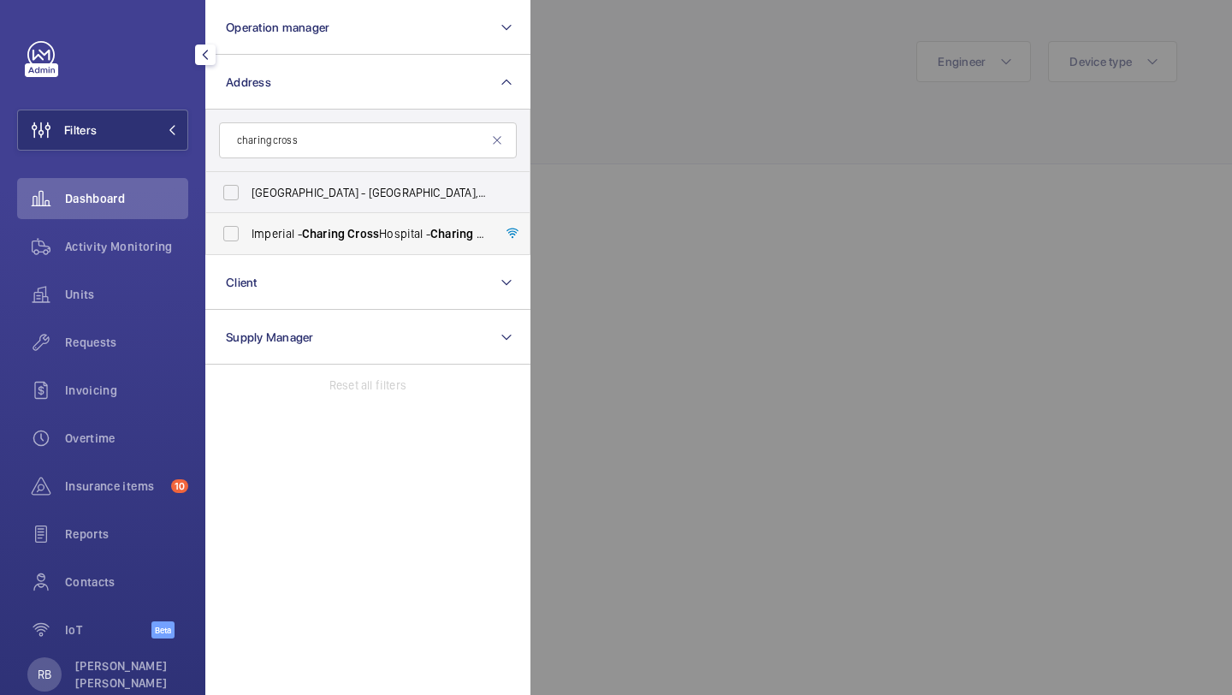
type input "charing cross"
click at [283, 242] on label "Imperial - Charing Cross Hospital - Charing Cross Hospital, LONDON W6 8RF" at bounding box center [355, 233] width 298 height 41
click at [248, 242] on input "Imperial - Charing Cross Hospital - Charing Cross Hospital, LONDON W6 8RF" at bounding box center [231, 233] width 34 height 34
checkbox input "true"
click at [738, 157] on div at bounding box center [1146, 347] width 1232 height 695
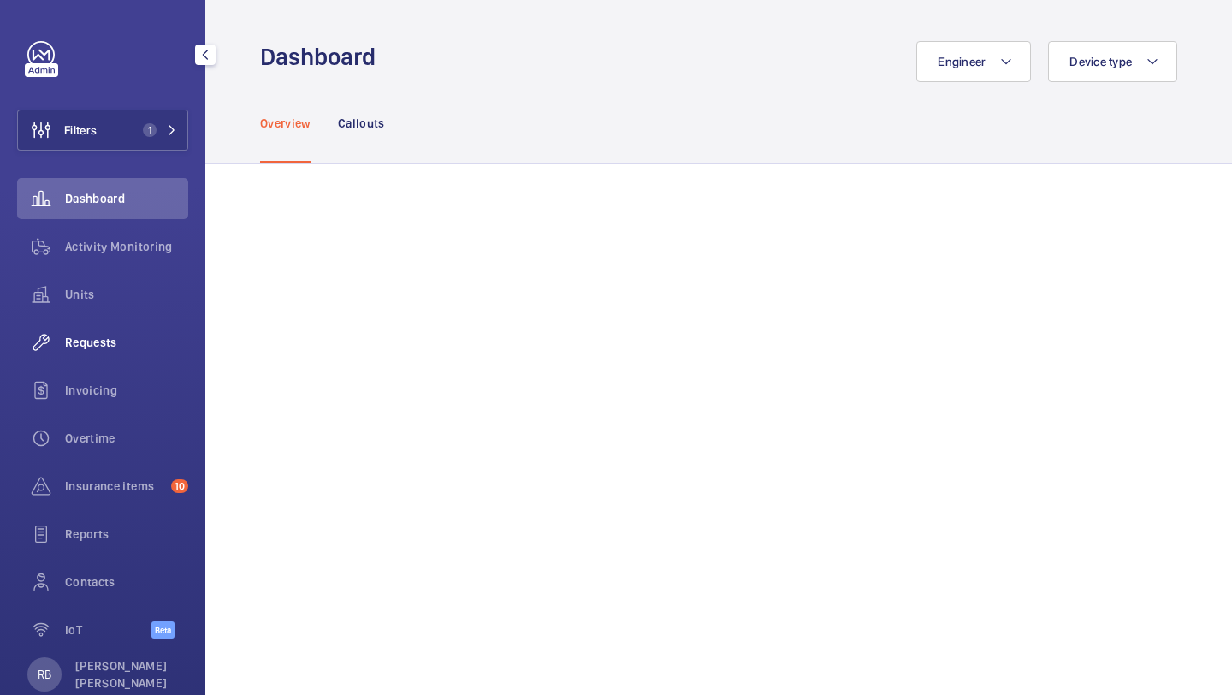
click at [122, 337] on span "Requests" at bounding box center [126, 342] width 123 height 17
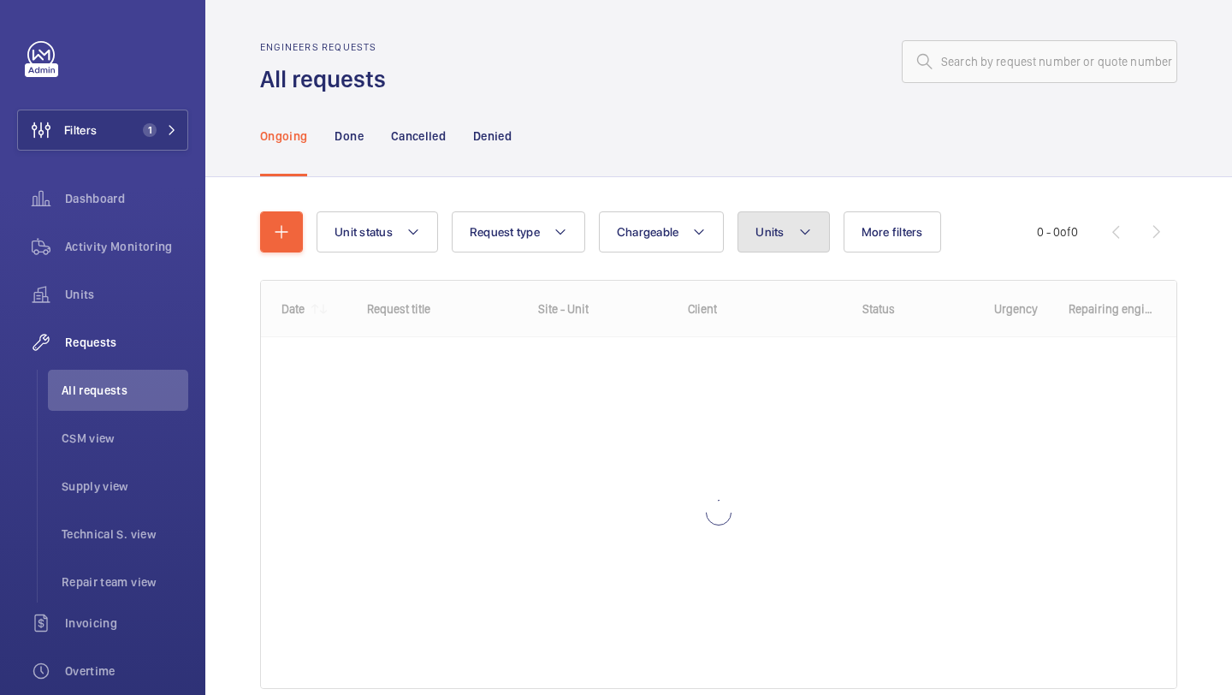
click at [809, 249] on button "Units" at bounding box center [784, 231] width 92 height 41
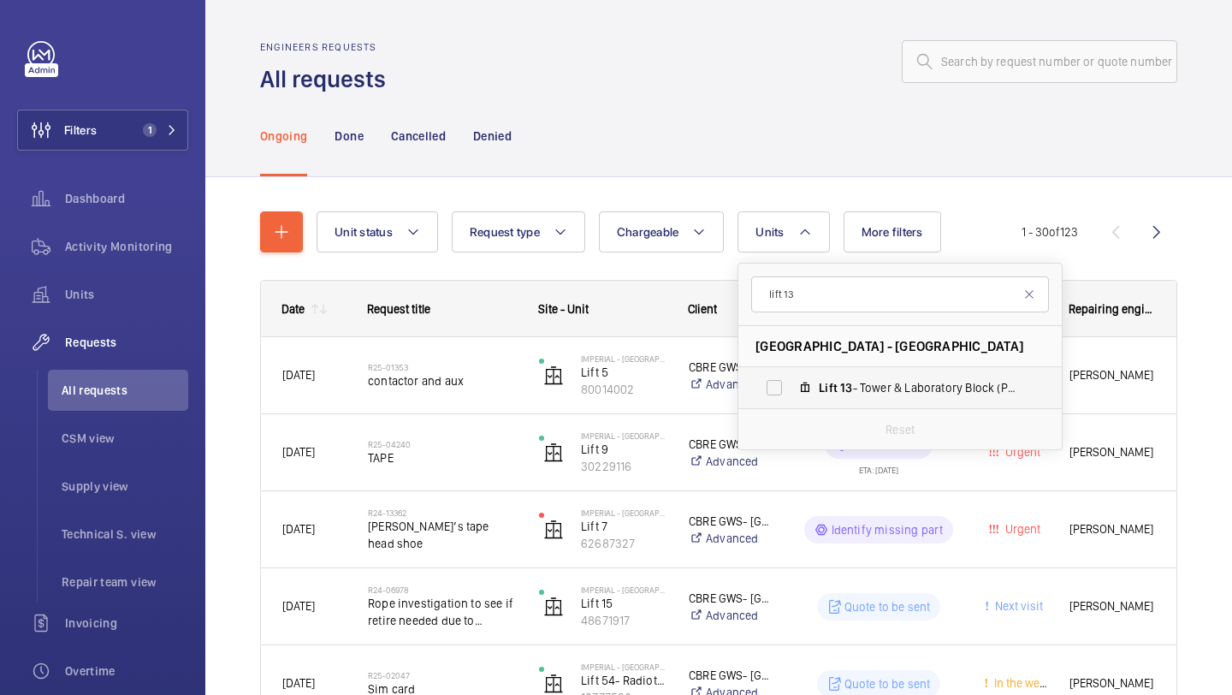
type input "lift 13"
click at [796, 386] on label "Lift 13 - Tower & Laboratory Block (Passenger), 83045843" at bounding box center [886, 387] width 296 height 41
click at [791, 386] on input "Lift 13 - Tower & Laboratory Block (Passenger), 83045843" at bounding box center [774, 387] width 34 height 34
checkbox input "true"
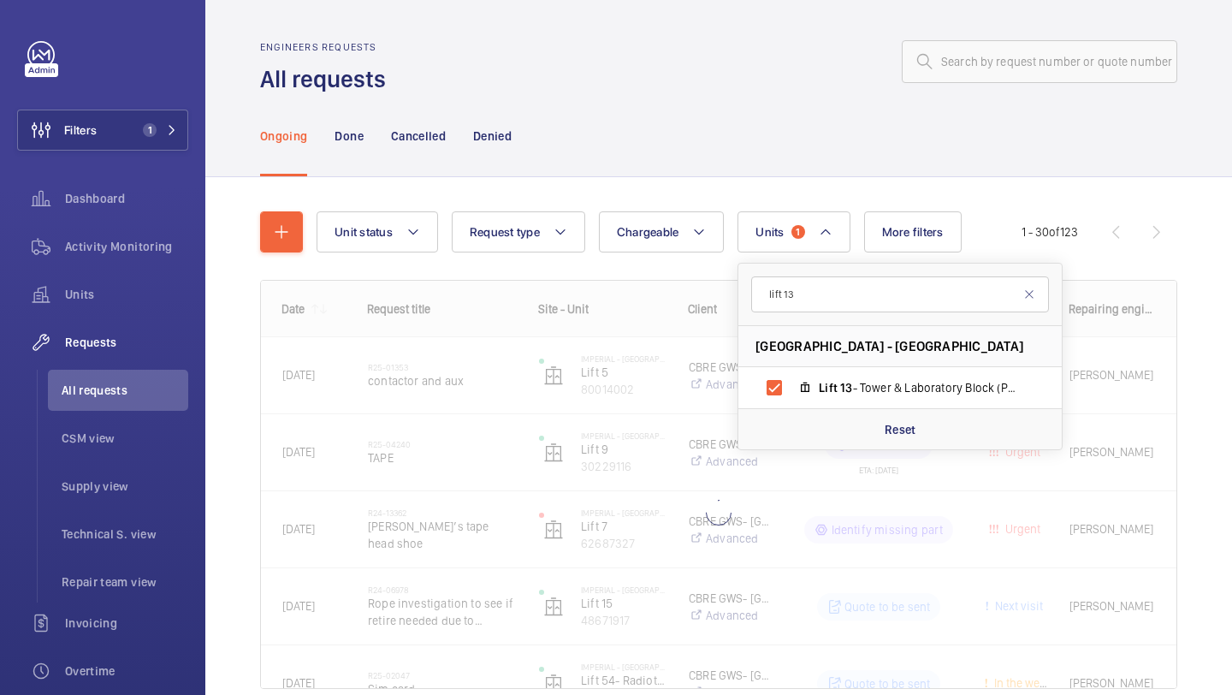
click at [1231, 306] on div "Unit status Request type Chargeable Units 1 lift 13 Imperial - Charing Cross Ho…" at bounding box center [718, 474] width 1027 height 594
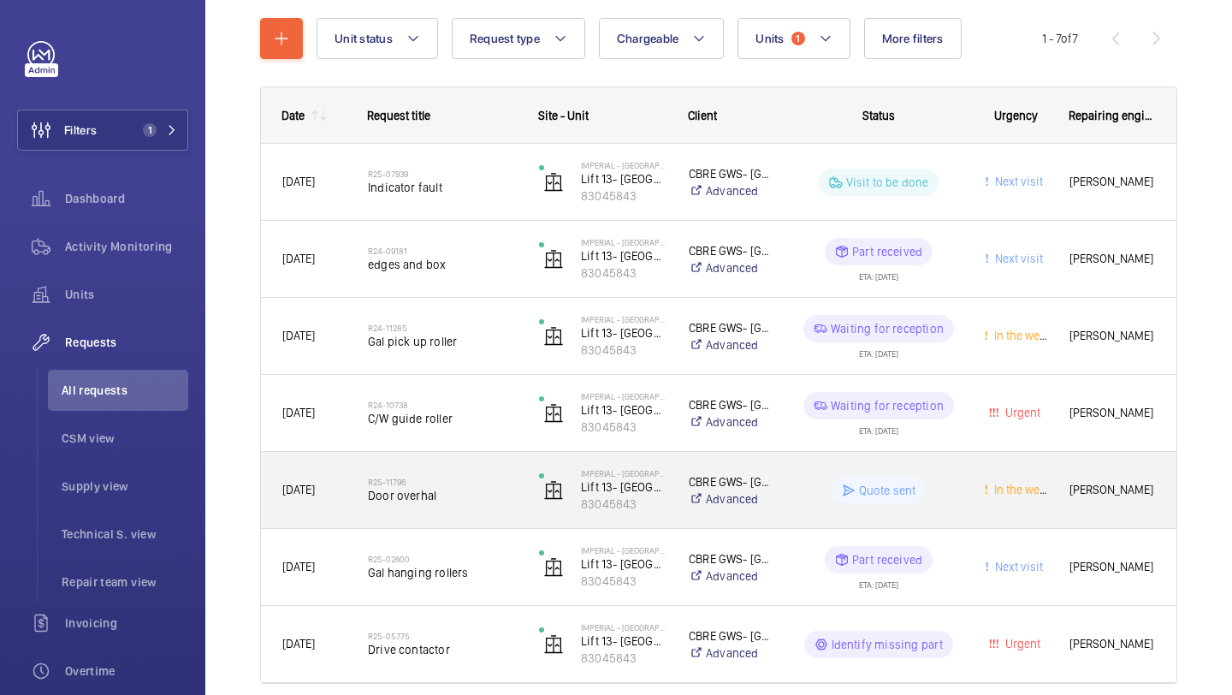
scroll to position [214, 0]
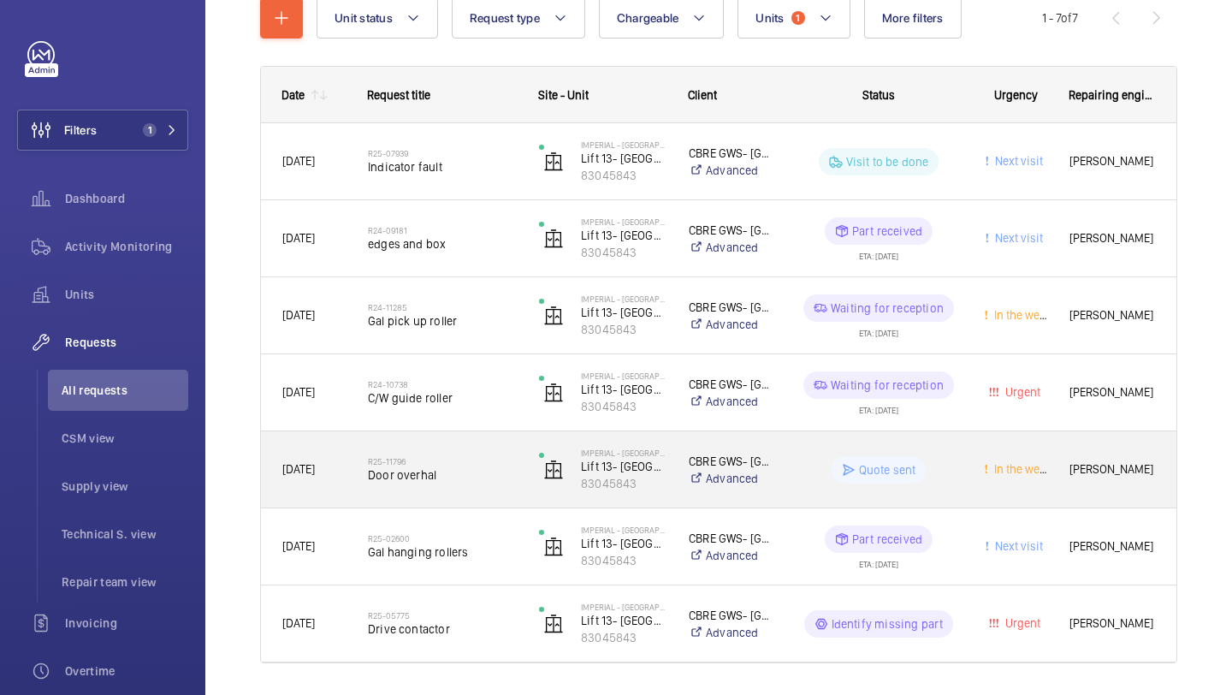
click at [506, 471] on span "Door overhal" at bounding box center [442, 474] width 149 height 17
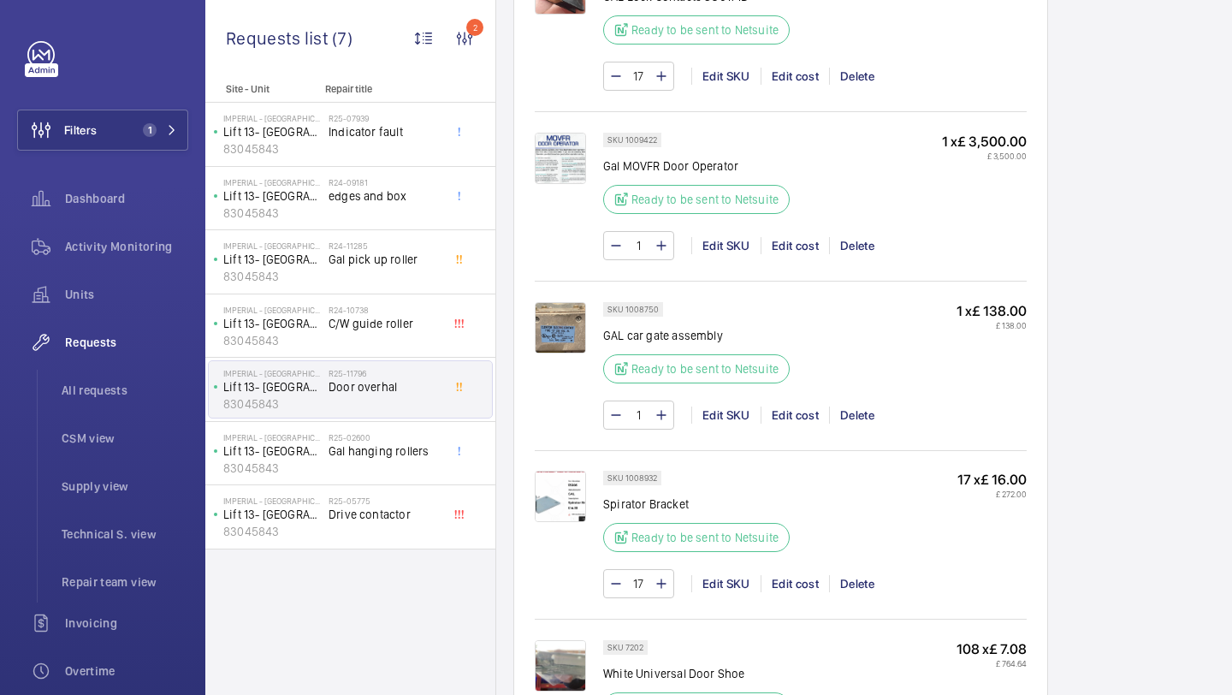
scroll to position [2105, 0]
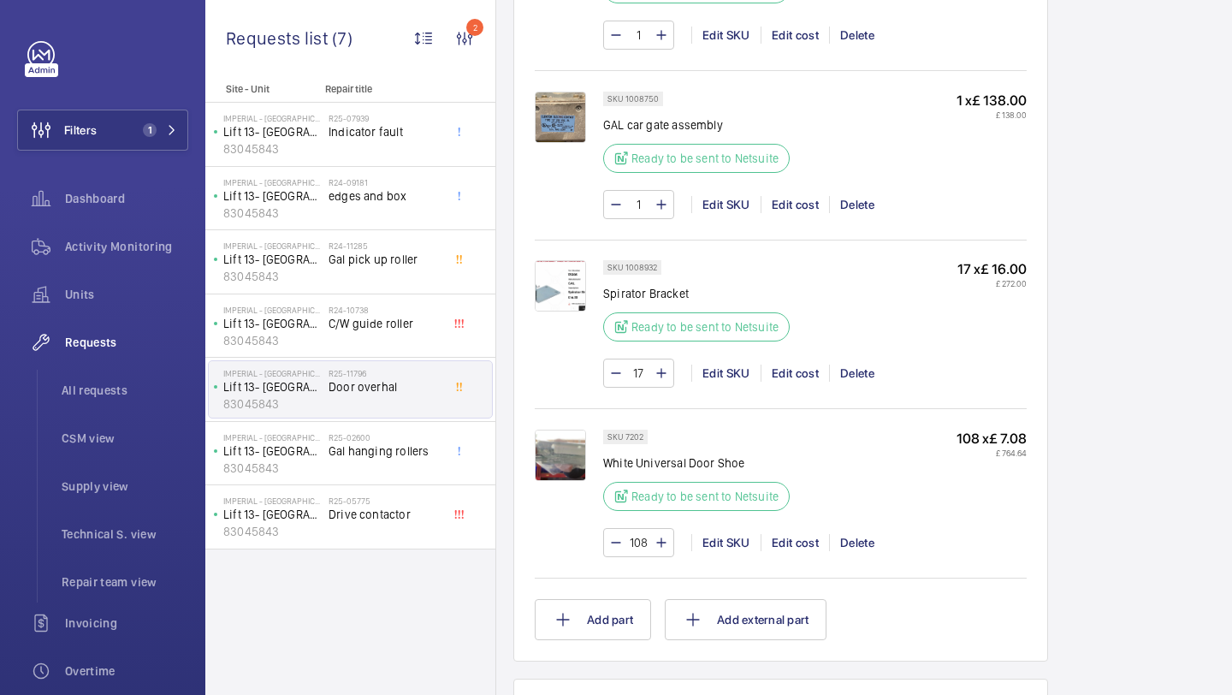
click at [562, 456] on img at bounding box center [560, 455] width 51 height 51
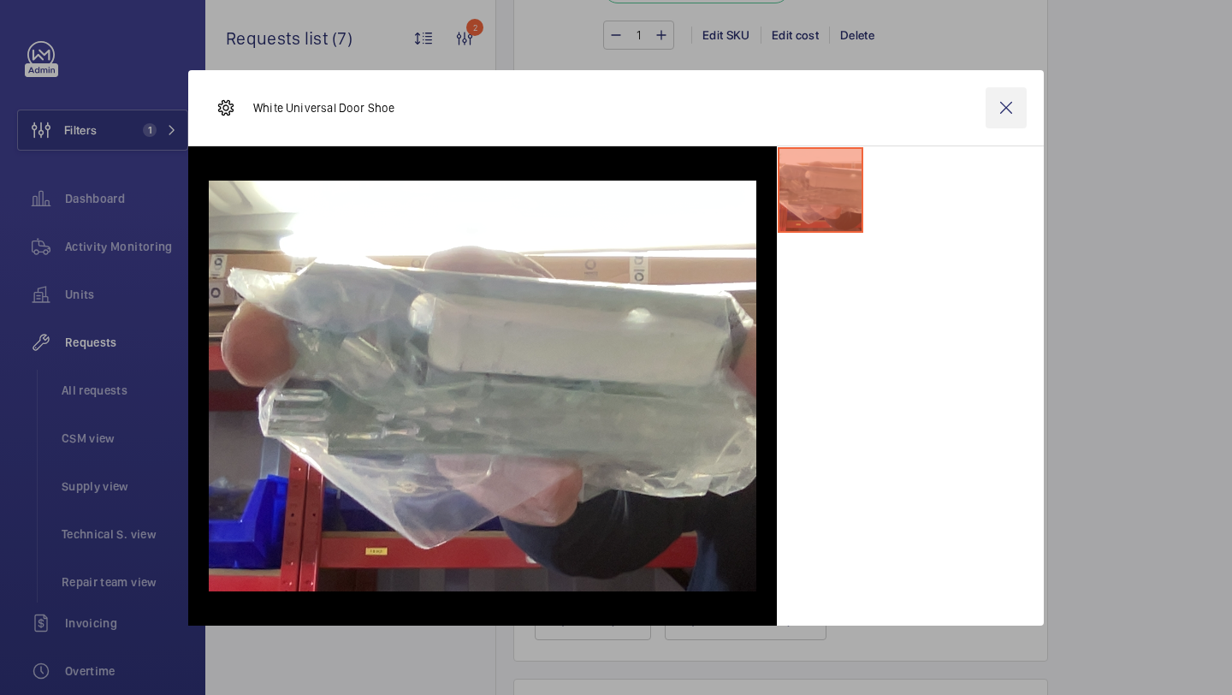
click at [1021, 94] on wm-front-icon-button at bounding box center [1006, 107] width 41 height 41
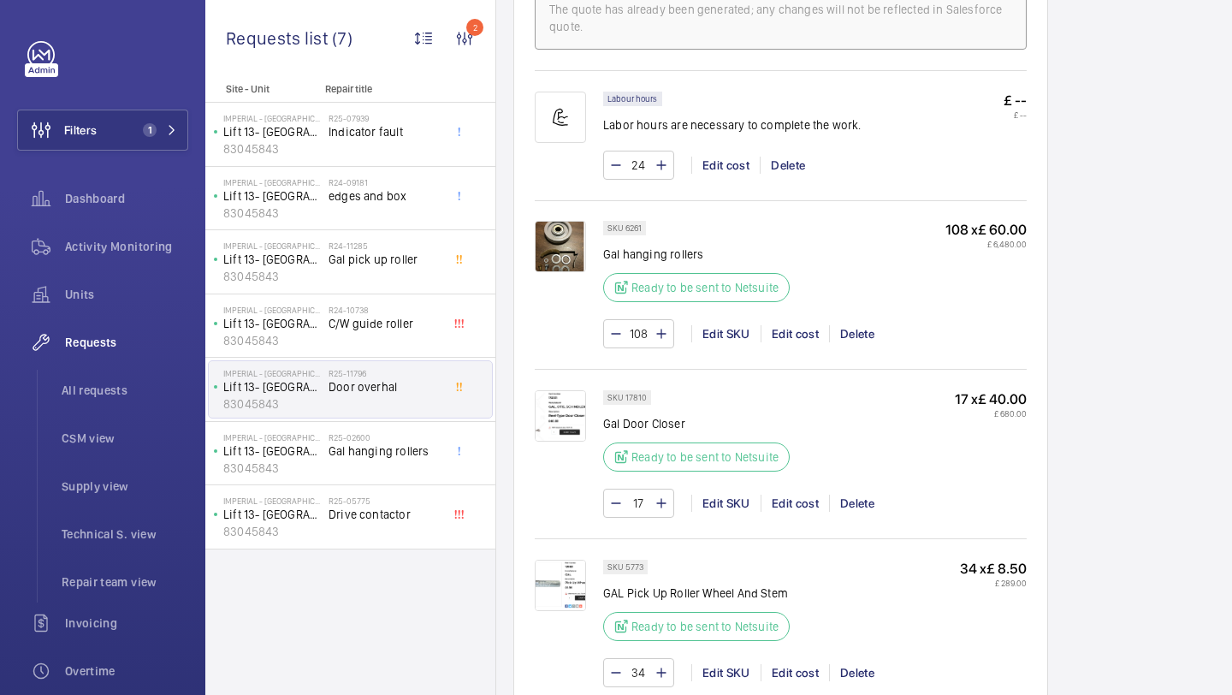
scroll to position [1067, 0]
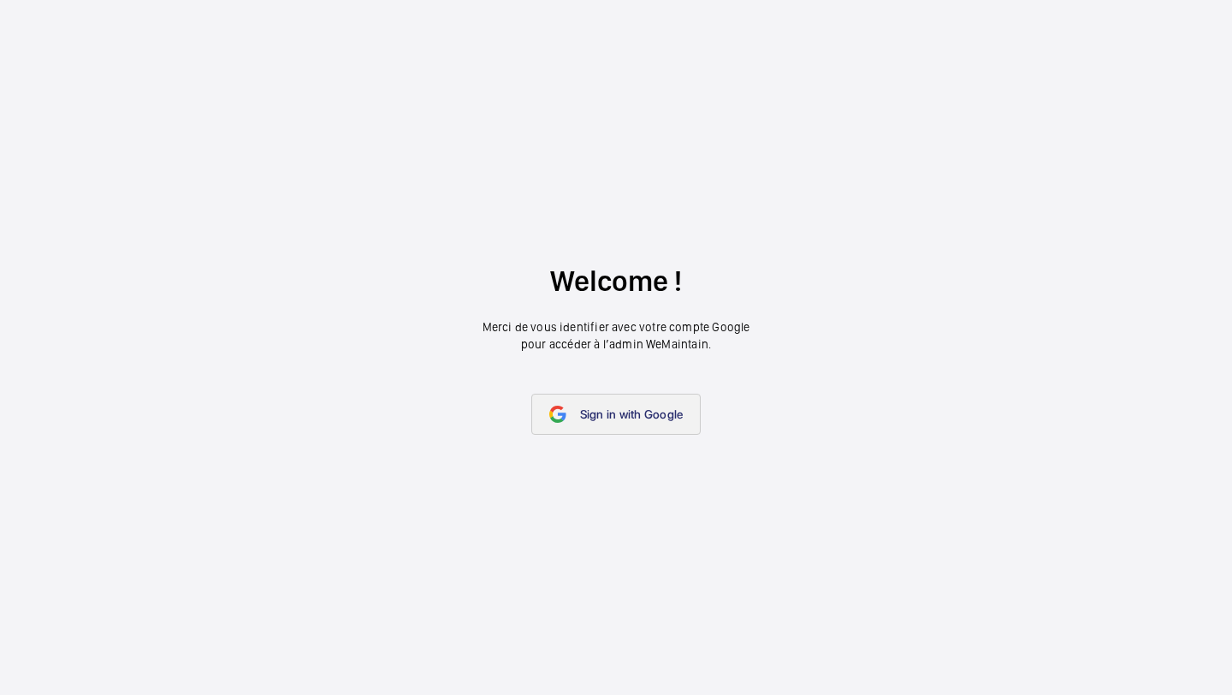
click at [585, 410] on span "Sign in with Google" at bounding box center [632, 414] width 104 height 14
click at [631, 403] on link "Sign in with Google" at bounding box center [616, 414] width 170 height 41
click at [596, 414] on span "Sign in with Google" at bounding box center [632, 414] width 104 height 14
click at [838, 119] on wm-front-google-login "Welcome ! Merci de vous identifier avec votre compte Google pour accéder à l’ad…" at bounding box center [616, 347] width 1232 height 695
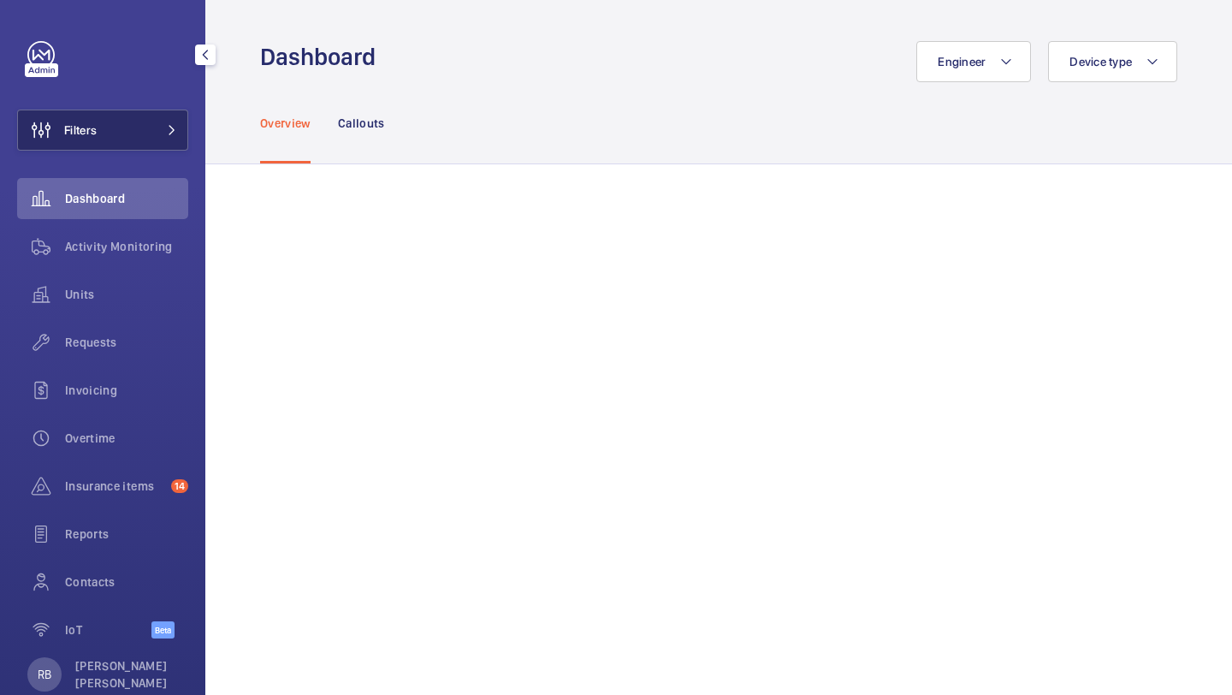
click at [77, 145] on span "Filters" at bounding box center [57, 130] width 79 height 41
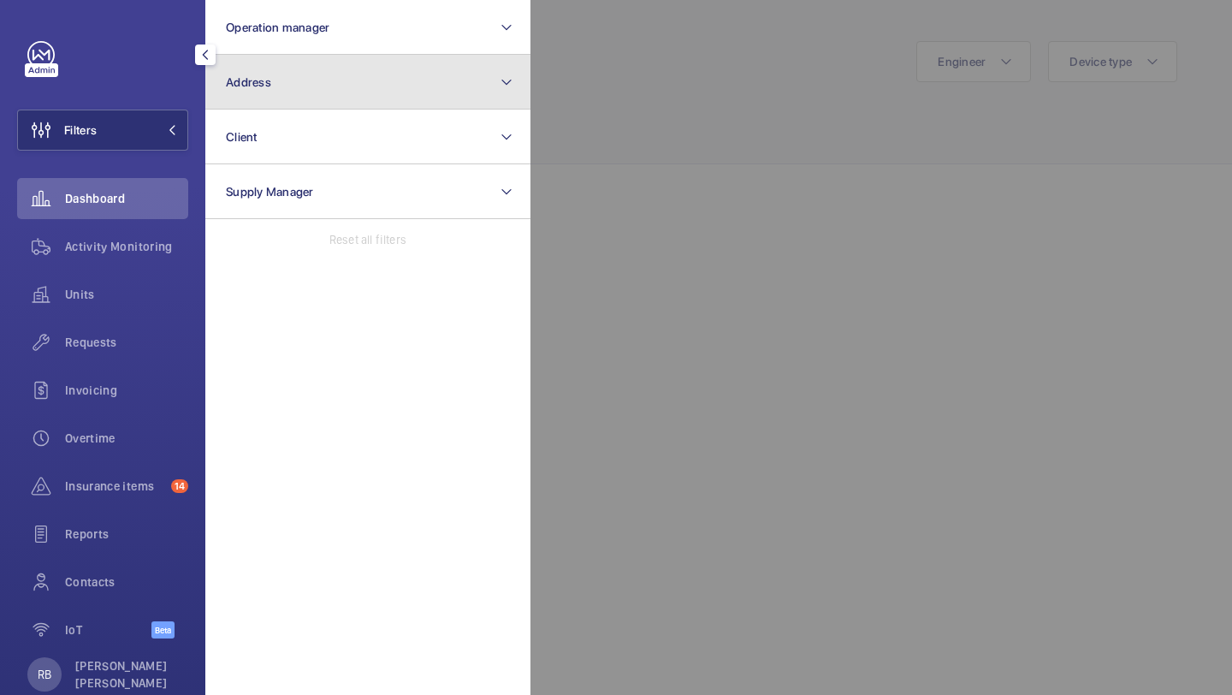
click at [265, 99] on button "Address" at bounding box center [367, 82] width 325 height 55
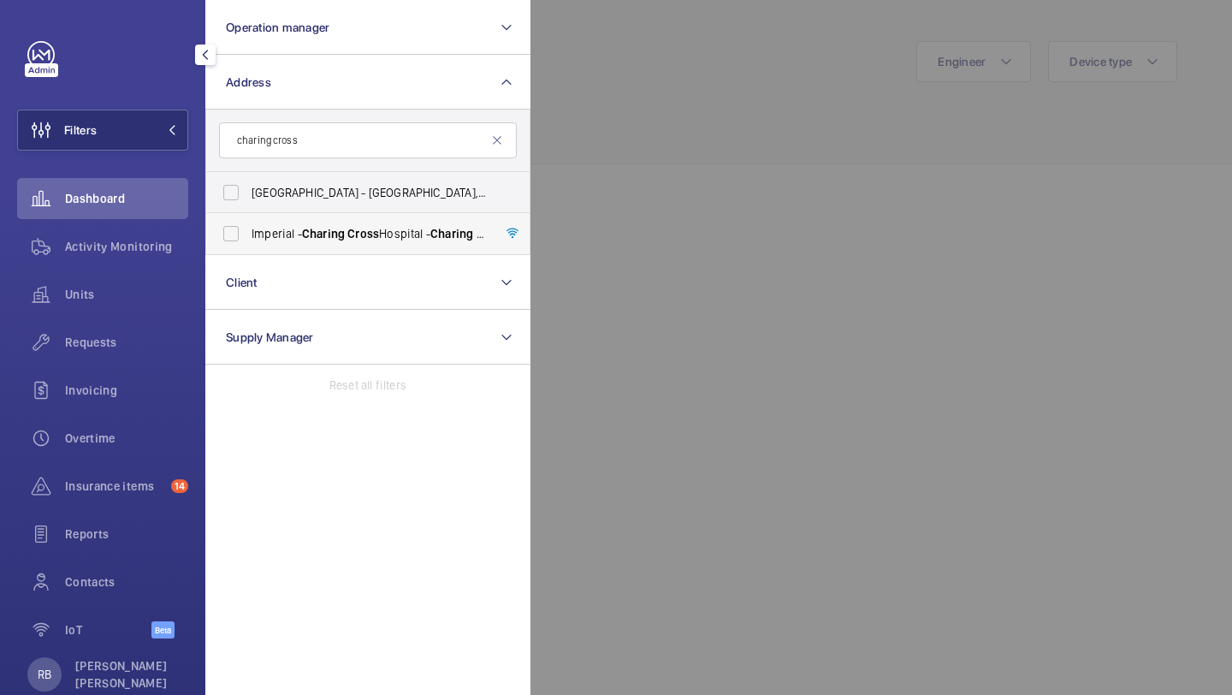
type input "charing cross"
click at [250, 240] on label "[GEOGRAPHIC_DATA] - [GEOGRAPHIC_DATA]" at bounding box center [355, 233] width 298 height 41
click at [248, 240] on input "[GEOGRAPHIC_DATA] - [GEOGRAPHIC_DATA]" at bounding box center [231, 233] width 34 height 34
checkbox input "true"
click at [635, 111] on div at bounding box center [1146, 347] width 1232 height 695
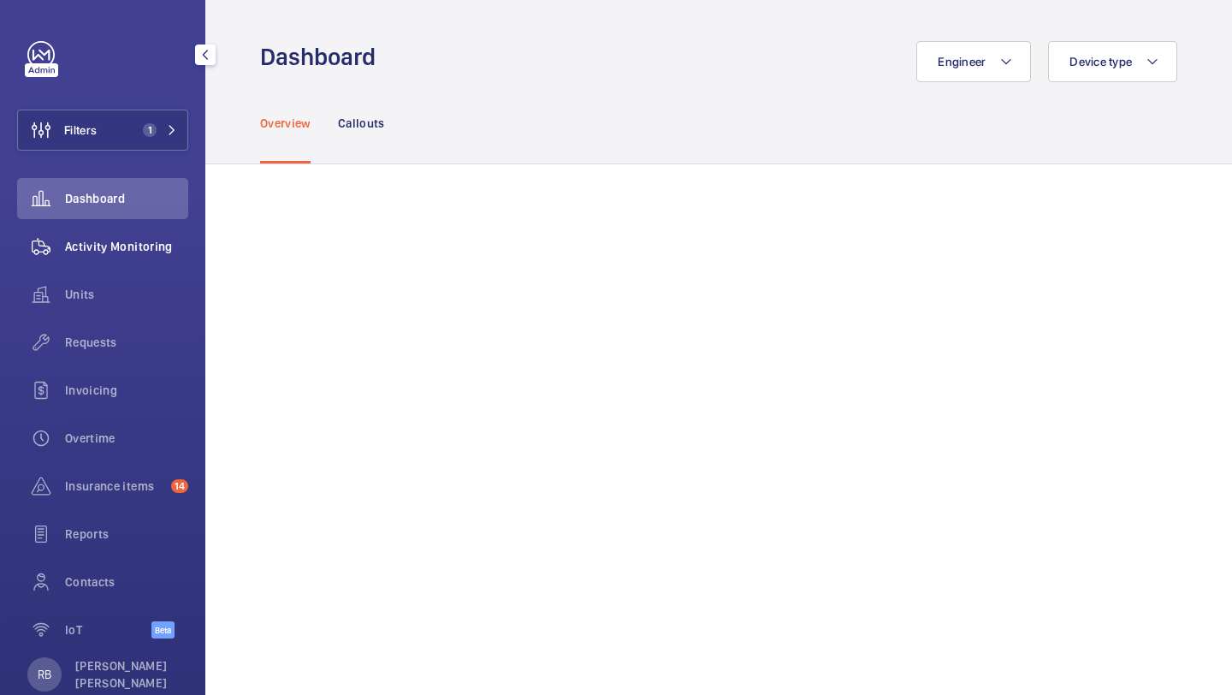
click at [118, 252] on span "Activity Monitoring" at bounding box center [126, 246] width 123 height 17
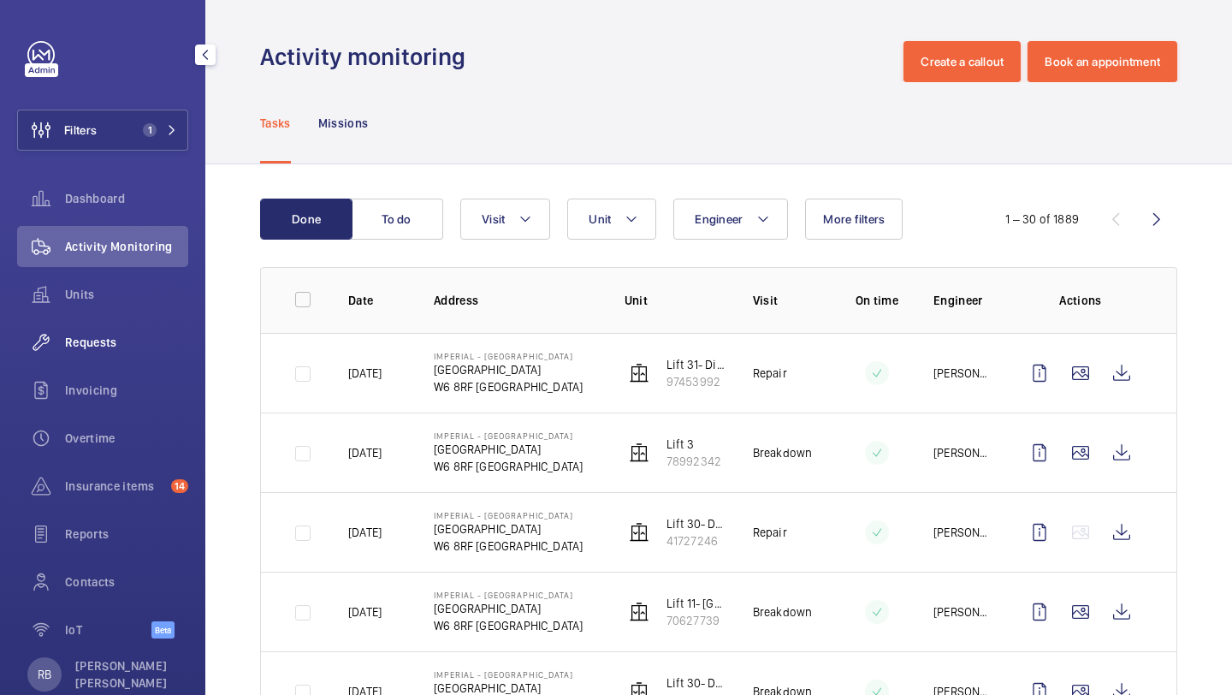
click at [125, 353] on div "Requests" at bounding box center [102, 342] width 171 height 41
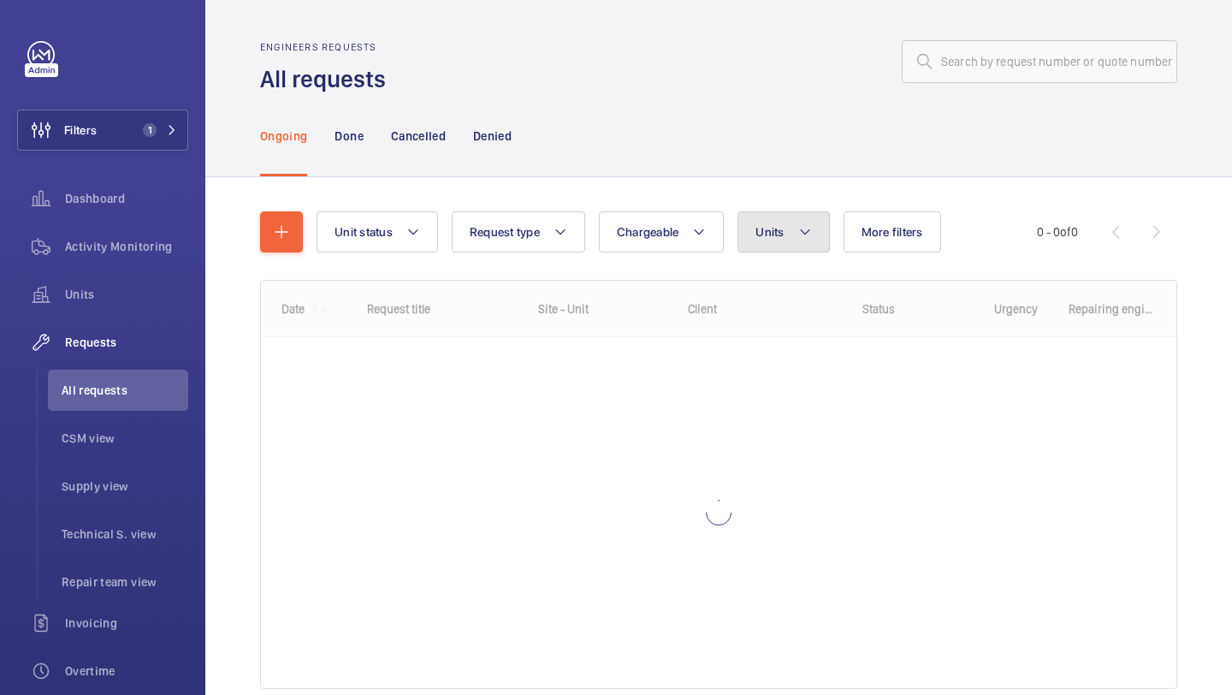
click at [796, 230] on button "Units" at bounding box center [784, 231] width 92 height 41
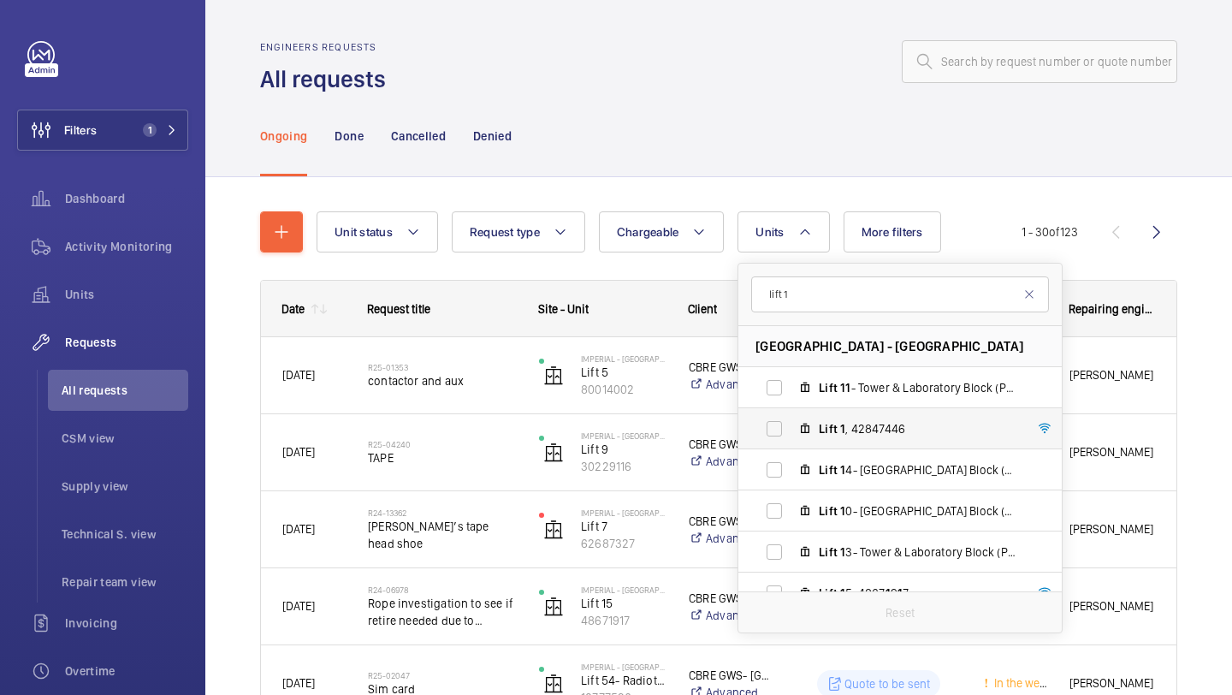
type input "lift 1"
click at [803, 428] on mat-icon at bounding box center [805, 429] width 14 height 14
click at [791, 428] on input "Lift 1 , 42847446" at bounding box center [774, 429] width 34 height 34
checkbox input "true"
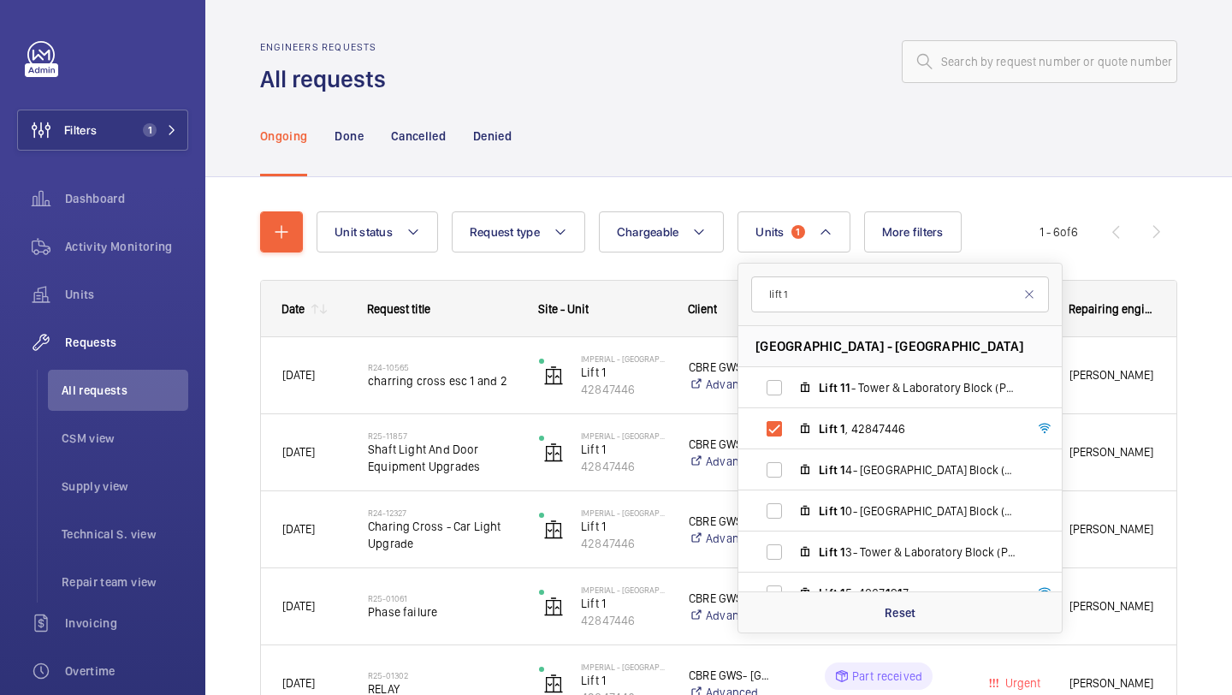
click at [1204, 231] on div "Unit status Request type Chargeable Units 1 lift 1 Imperial - Charing Cross Hos…" at bounding box center [718, 529] width 1027 height 705
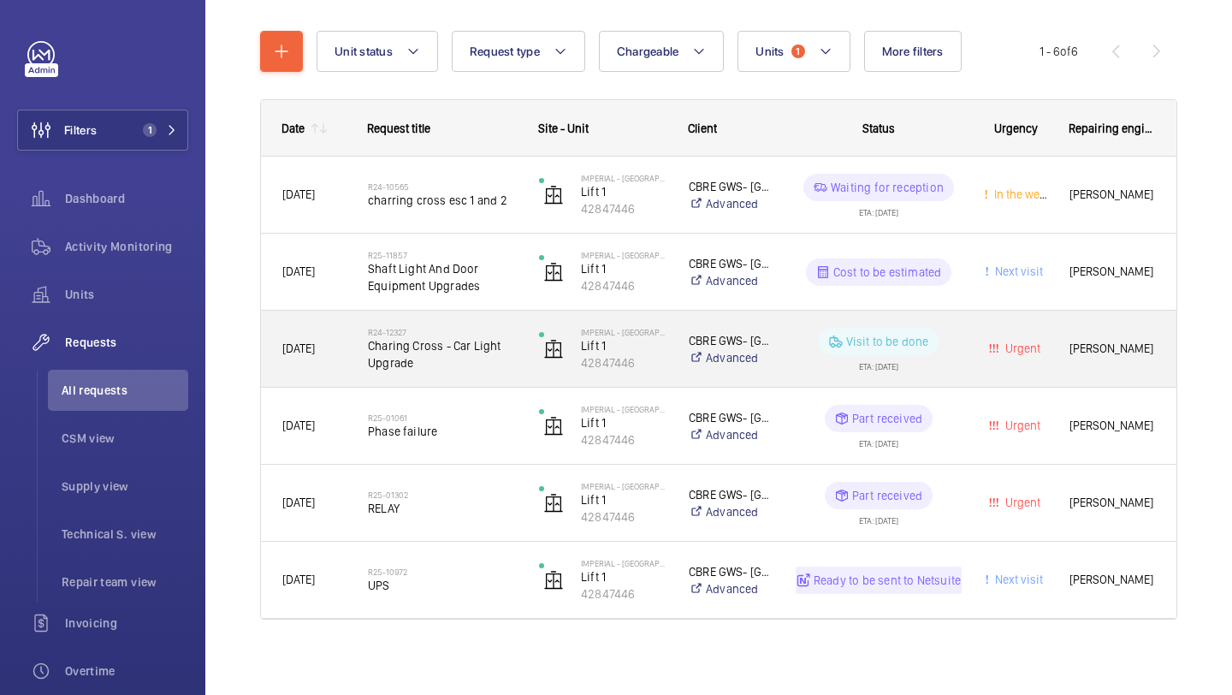
scroll to position [182, 0]
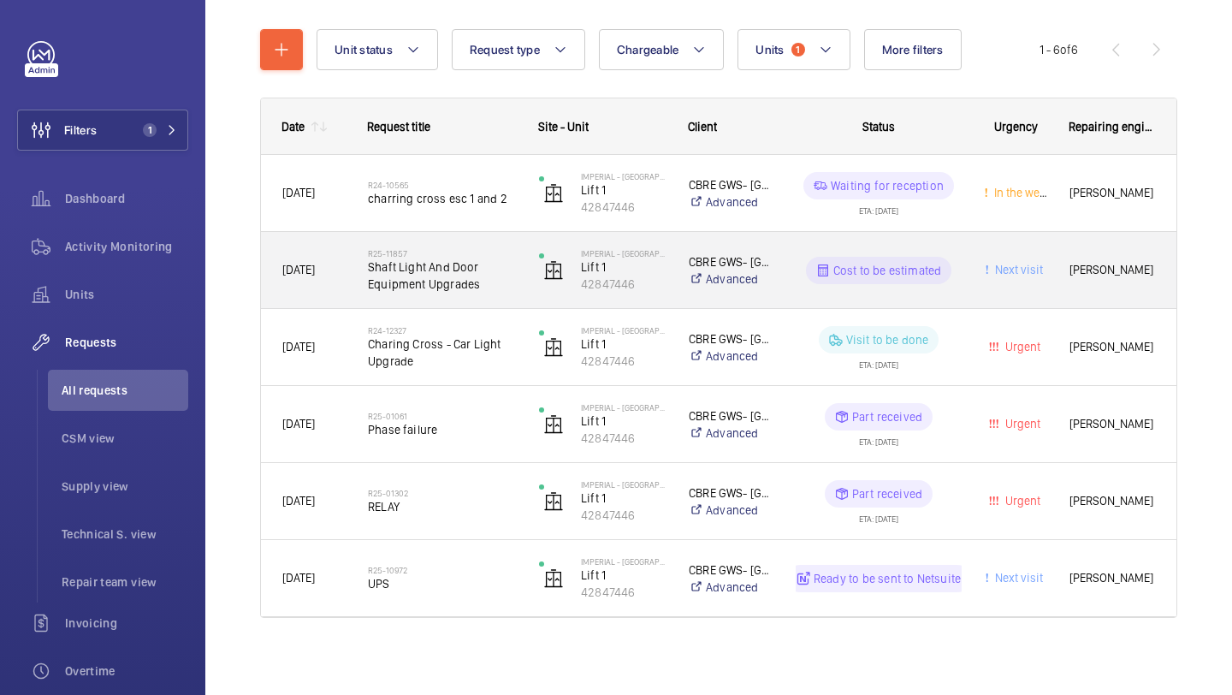
click at [484, 270] on span "Shaft Light And Door Equipment Upgrades" at bounding box center [442, 275] width 149 height 34
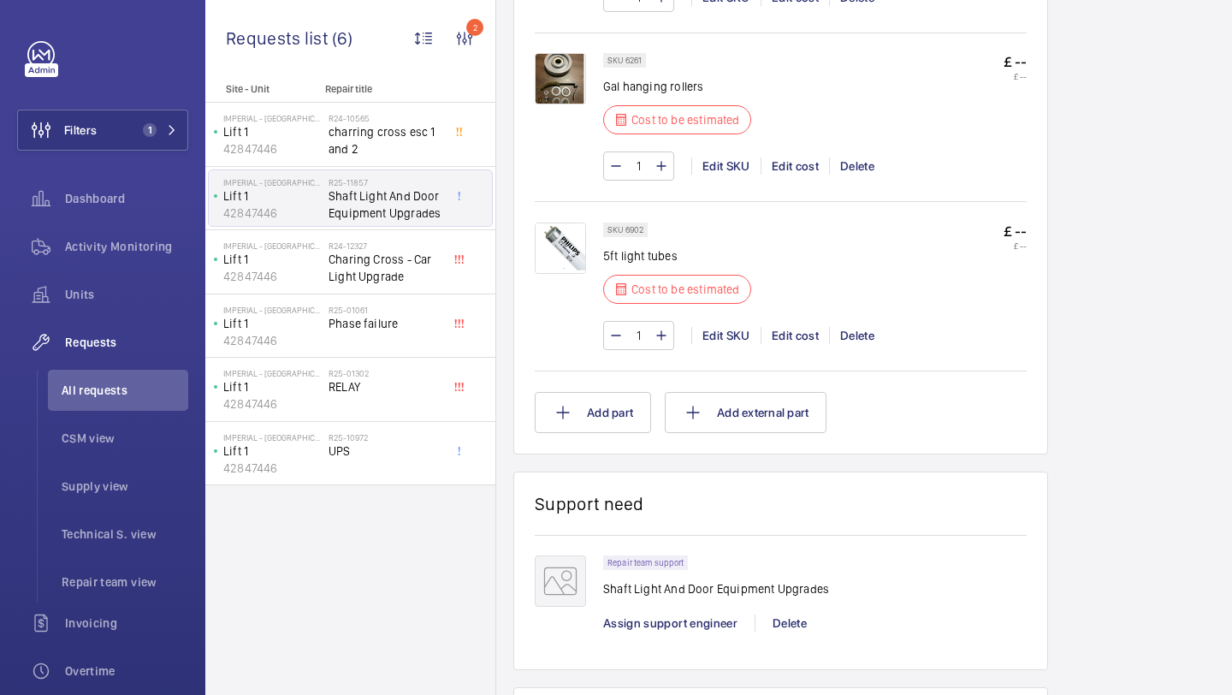
scroll to position [2233, 0]
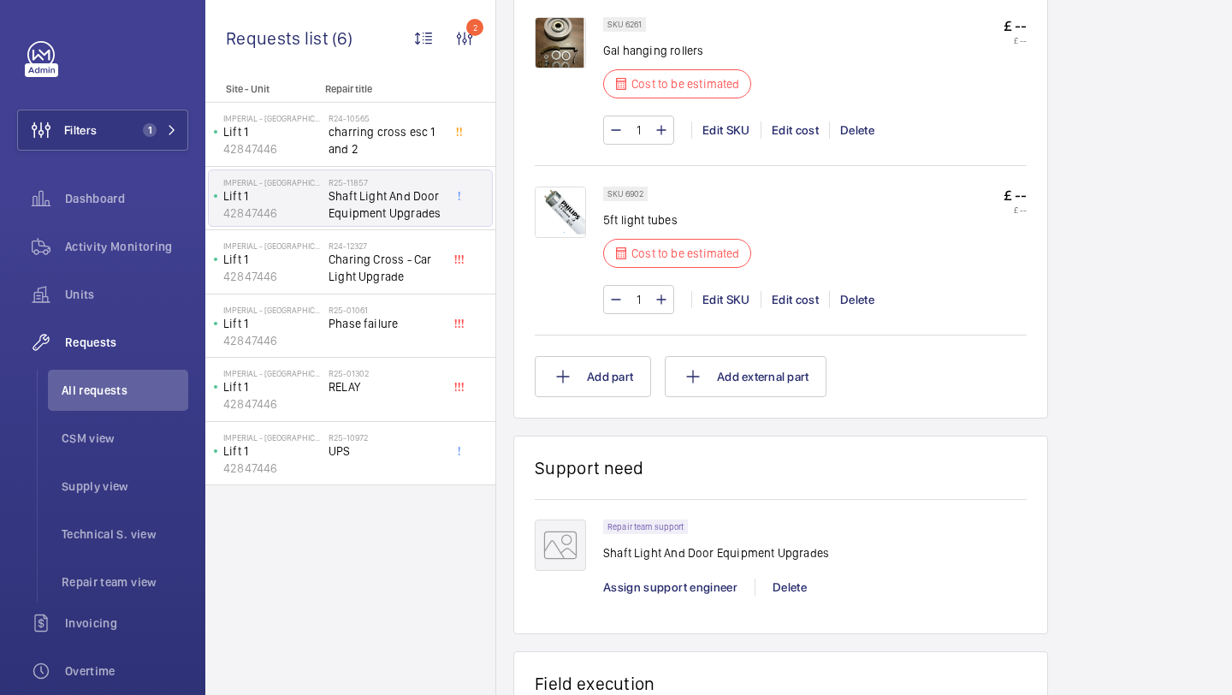
click at [572, 215] on img at bounding box center [560, 212] width 51 height 51
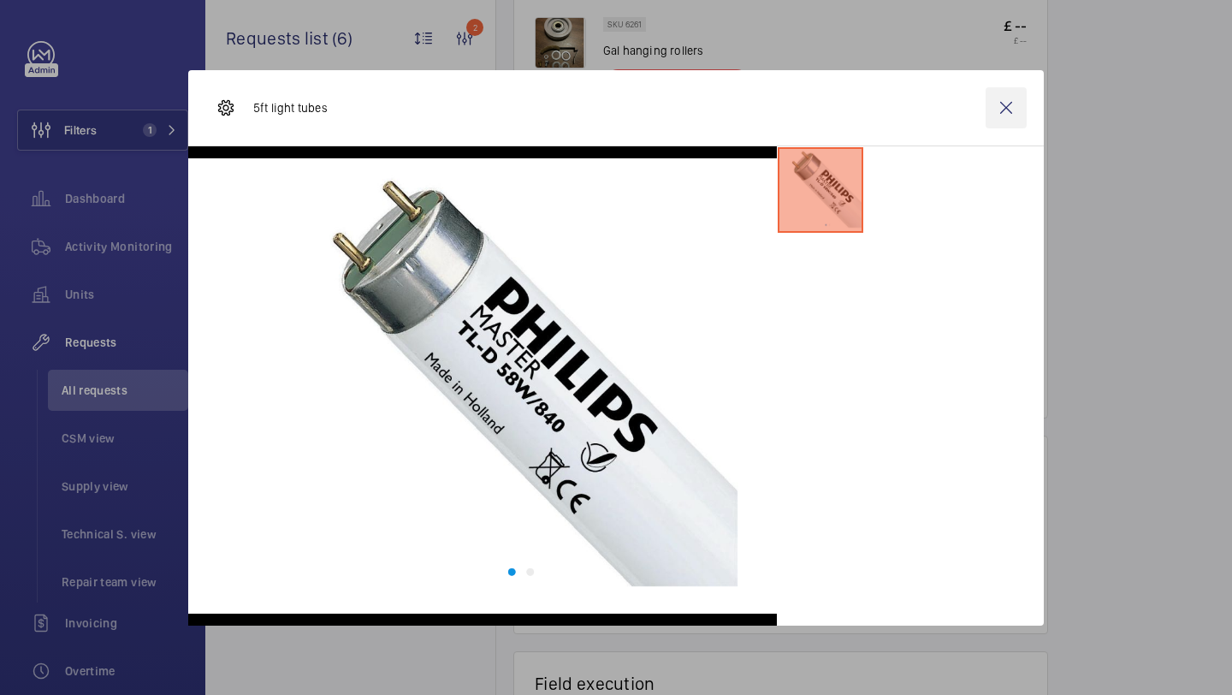
click at [1021, 106] on wm-front-icon-button at bounding box center [1006, 107] width 41 height 41
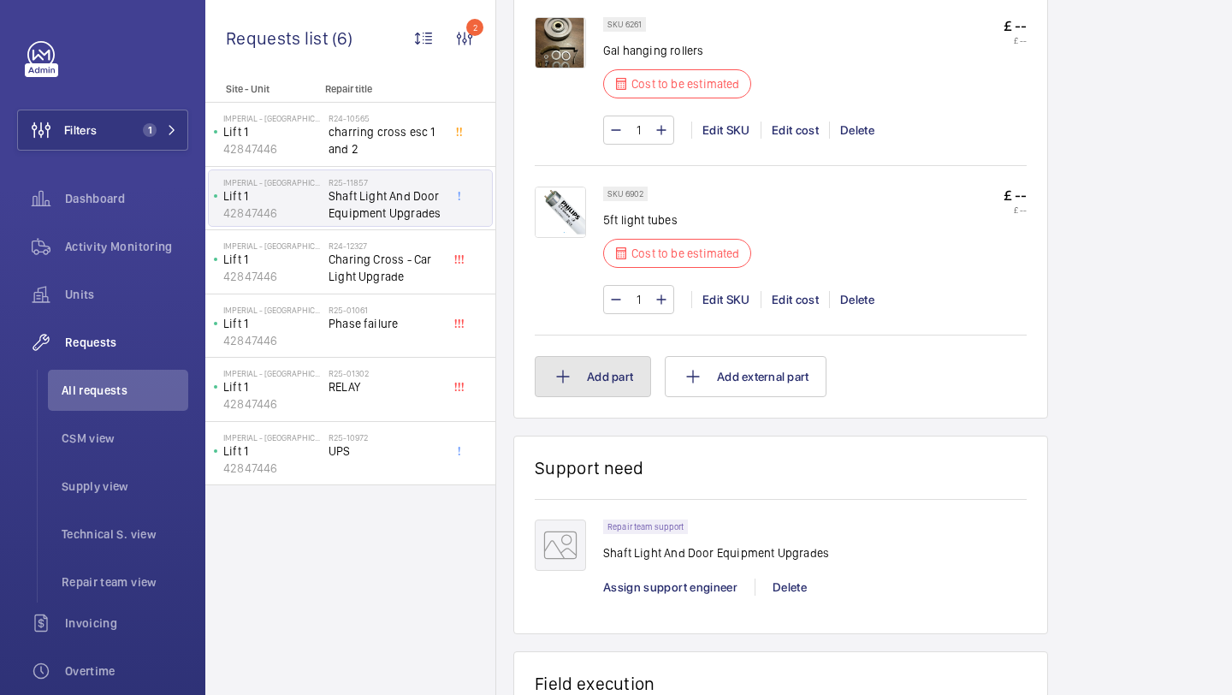
click at [615, 370] on button "Add part" at bounding box center [593, 376] width 116 height 41
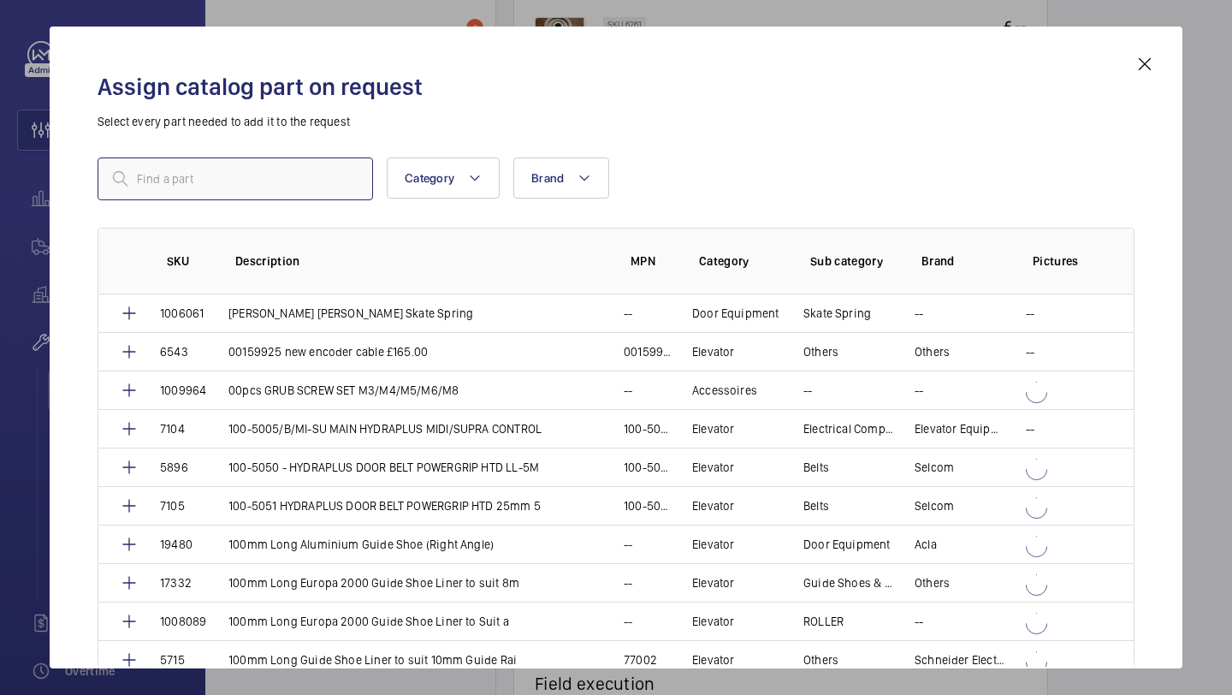
click at [256, 167] on input "text" at bounding box center [235, 178] width 275 height 43
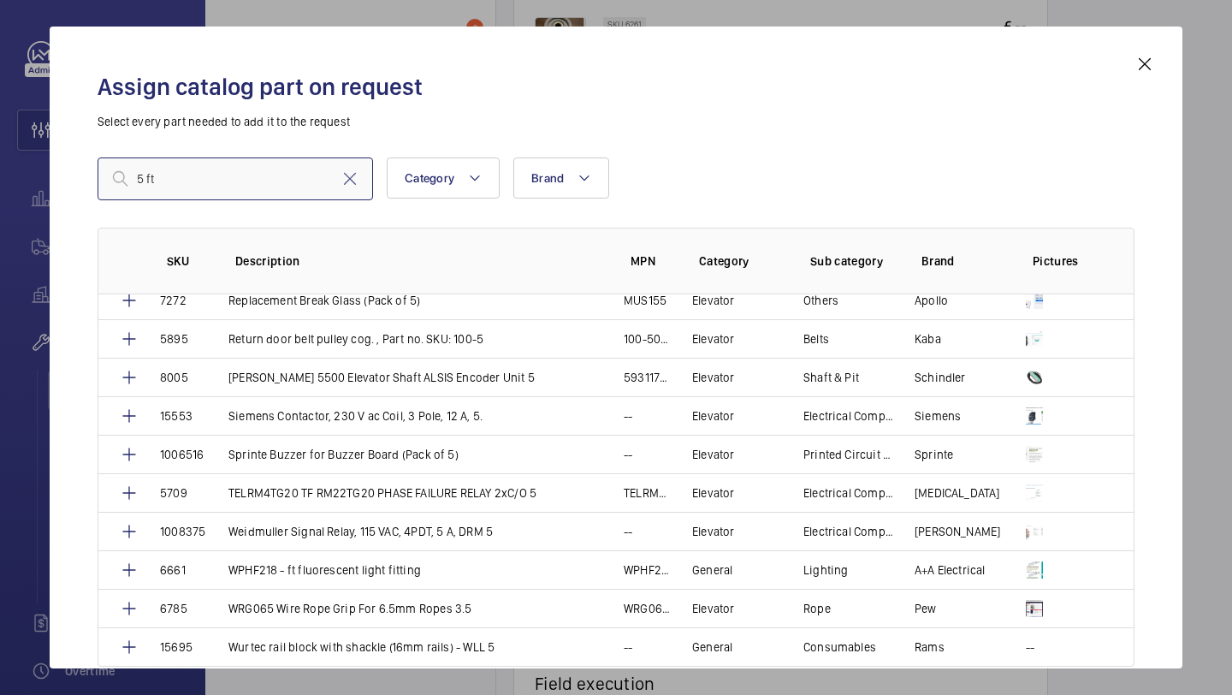
scroll to position [596, 0]
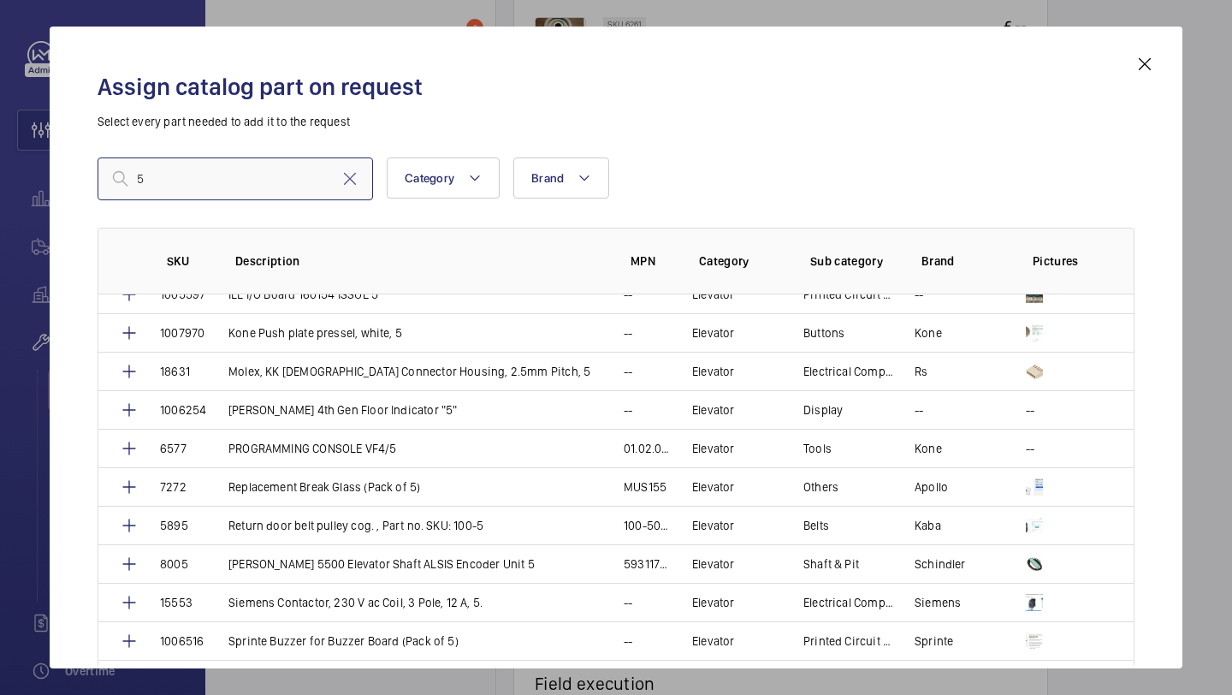
type input "5"
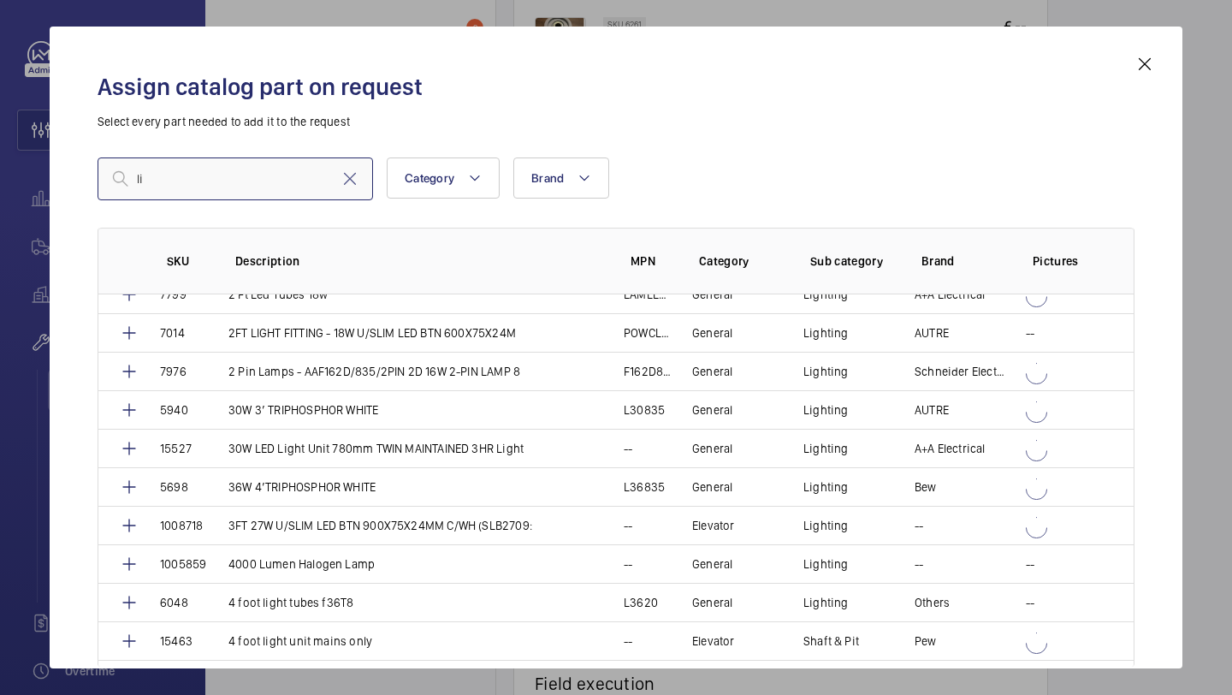
type input "l"
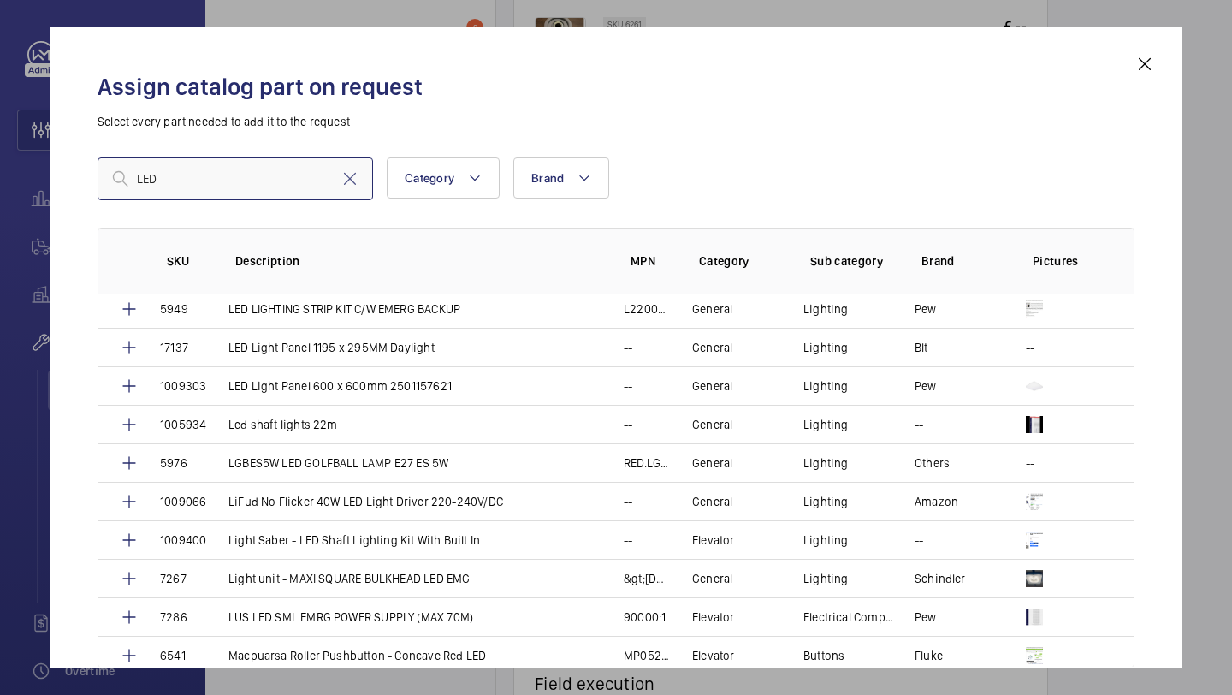
scroll to position [2668, 0]
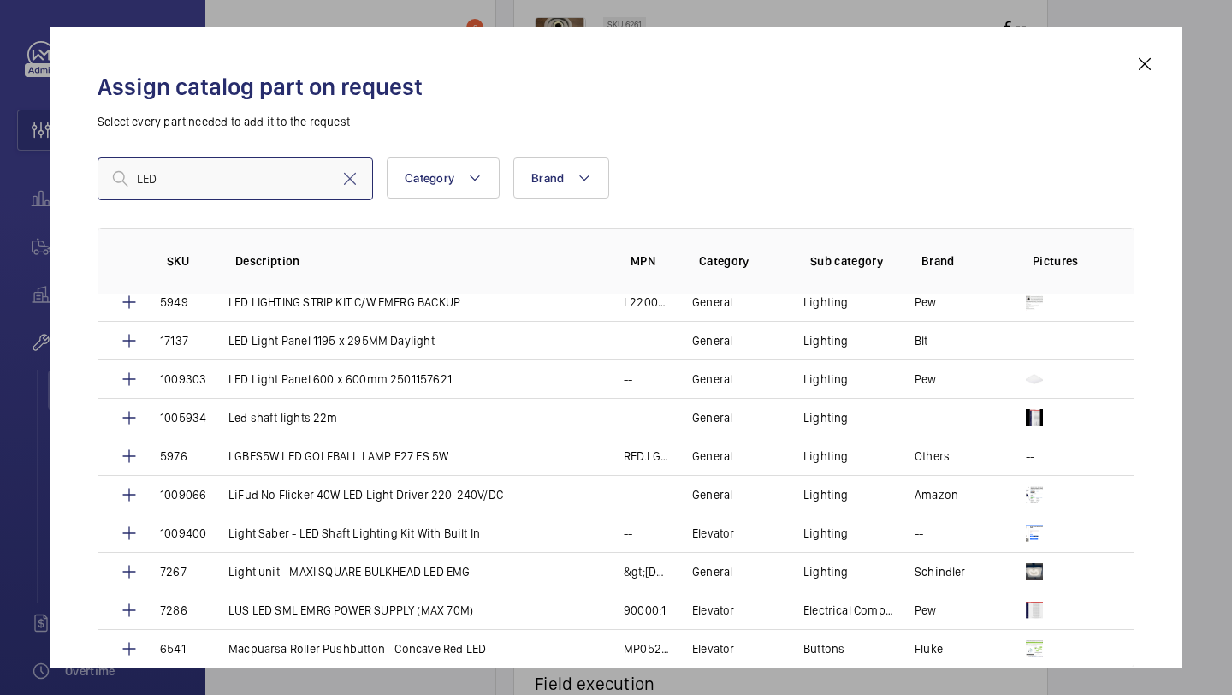
type input "LED"
click at [1146, 54] on mat-icon at bounding box center [1145, 64] width 21 height 21
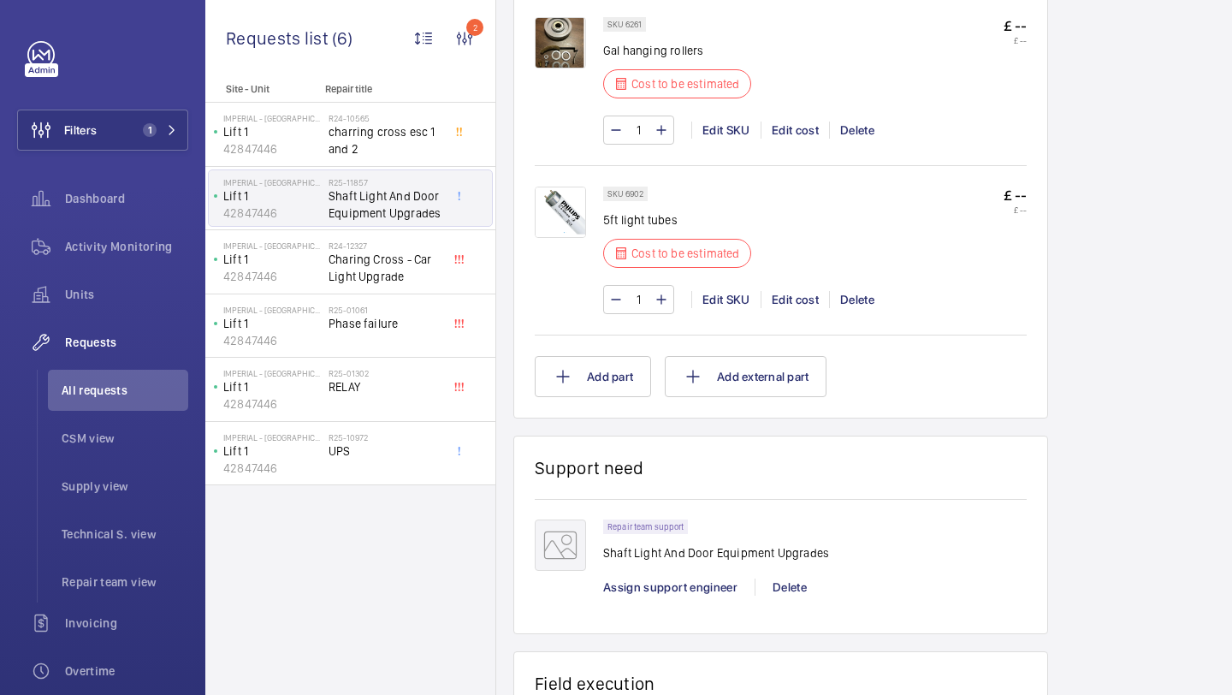
scroll to position [2017, 0]
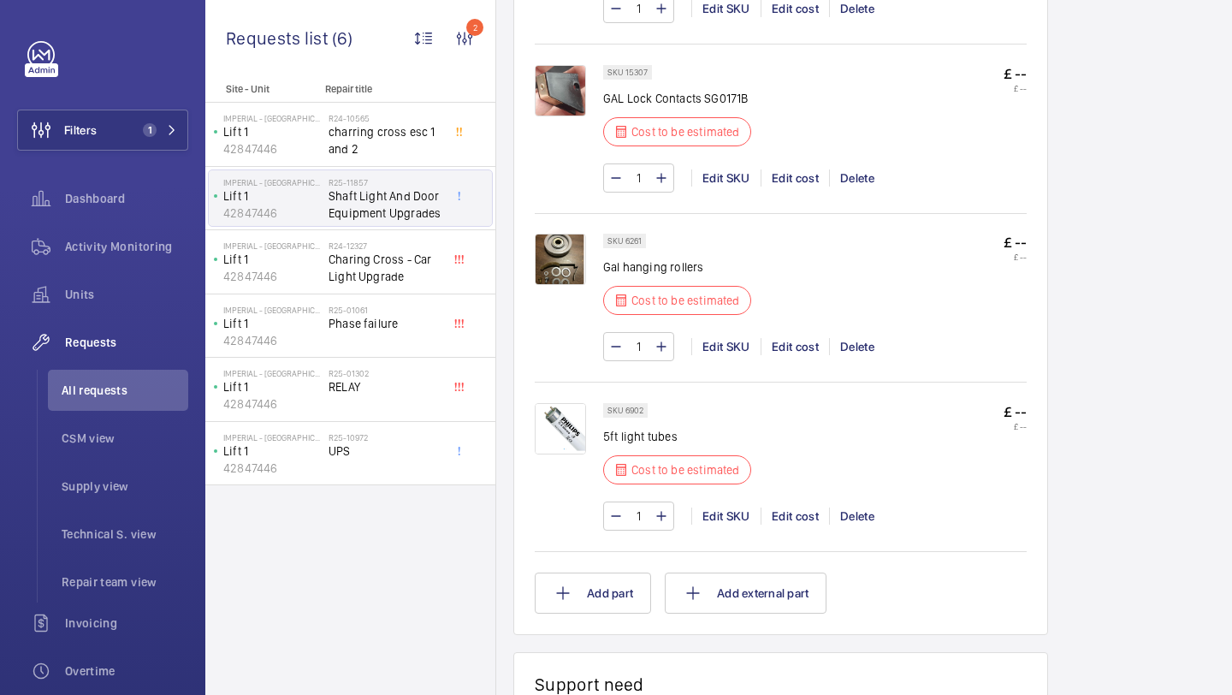
click at [584, 418] on img at bounding box center [560, 428] width 51 height 51
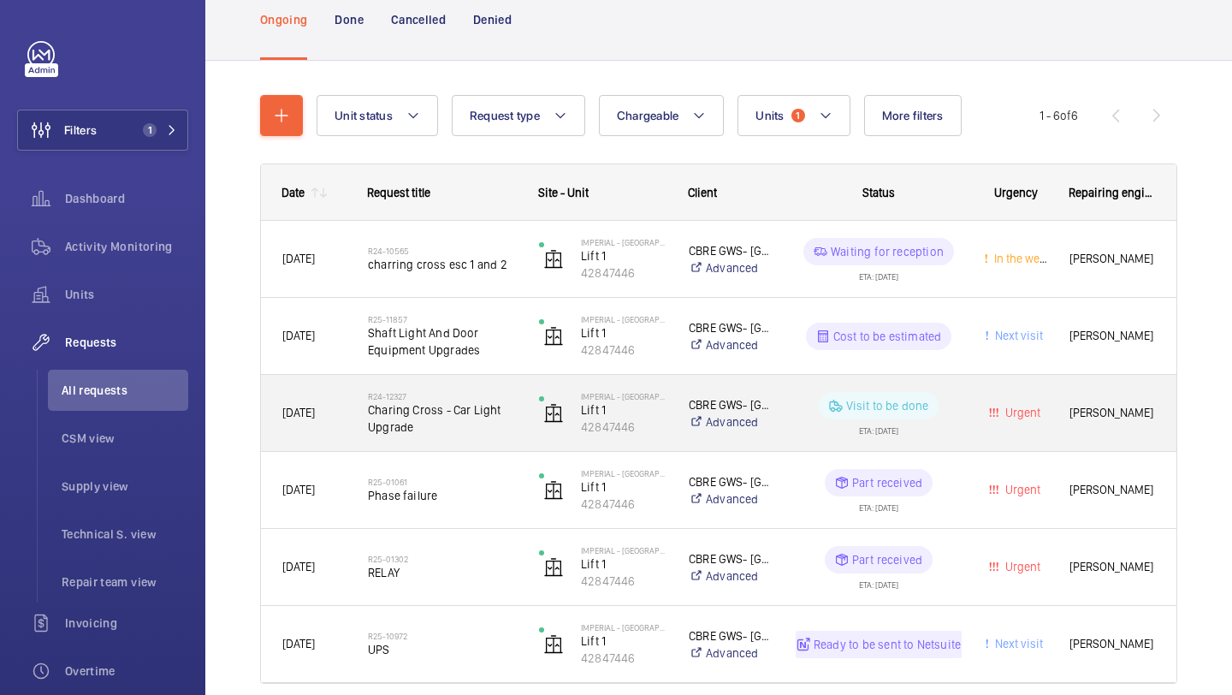
scroll to position [187, 0]
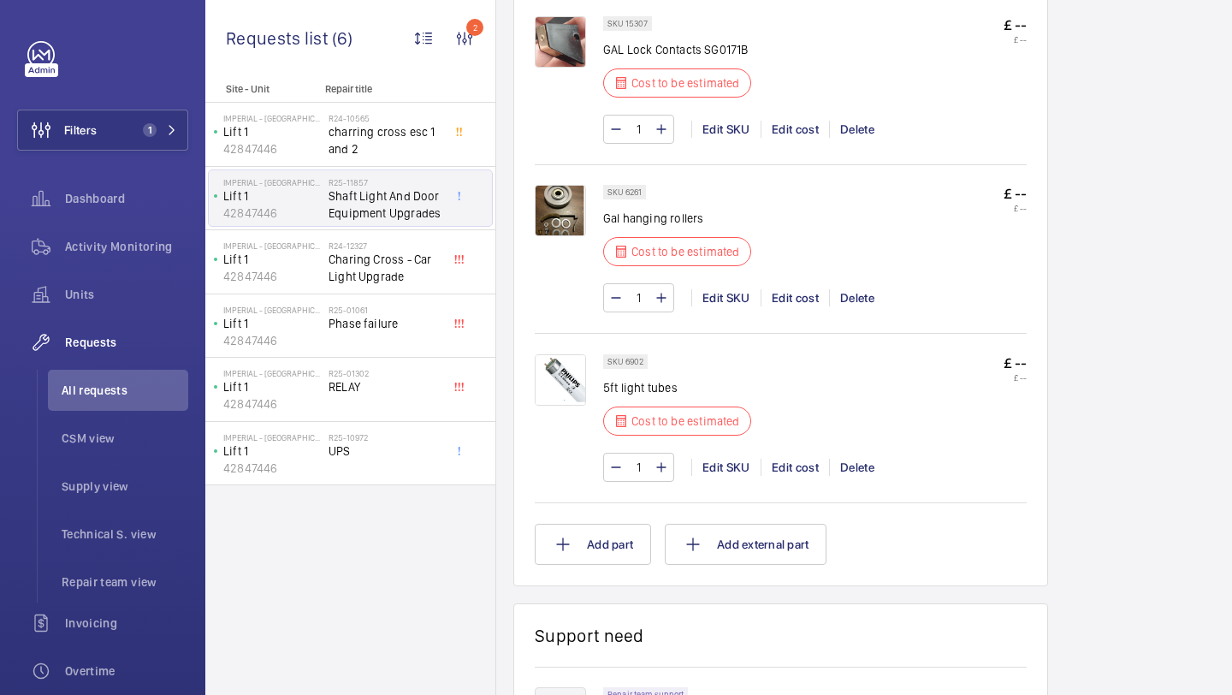
scroll to position [2089, 0]
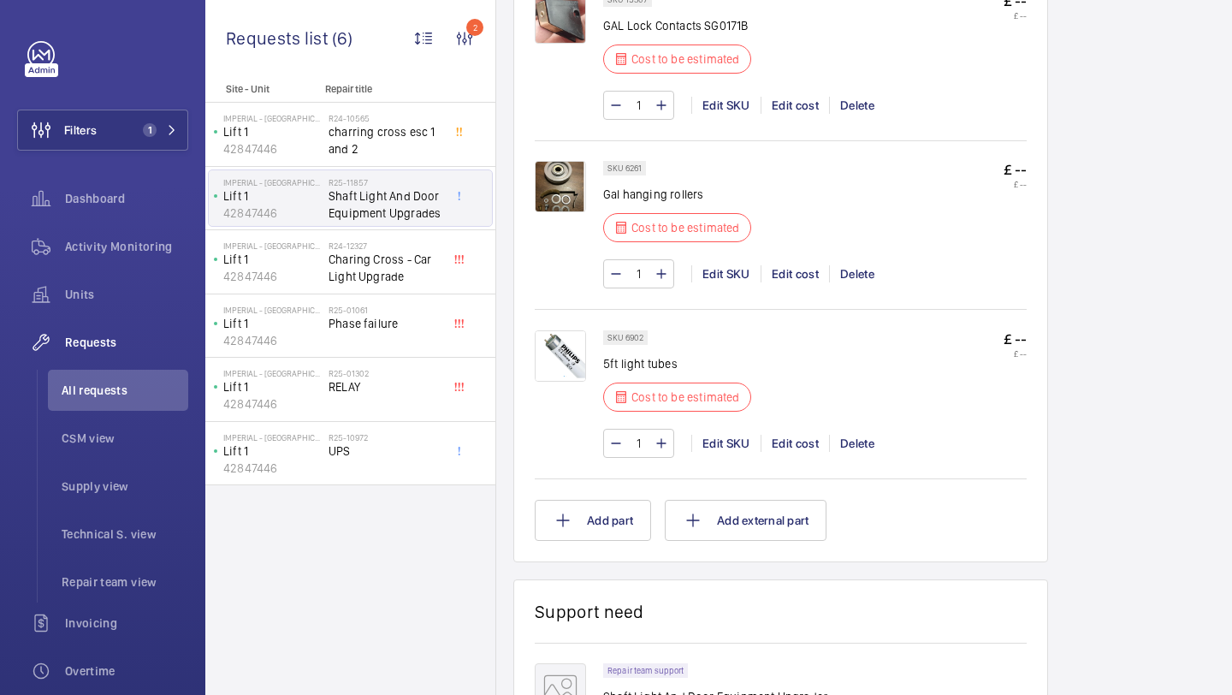
click at [560, 360] on img at bounding box center [560, 355] width 51 height 51
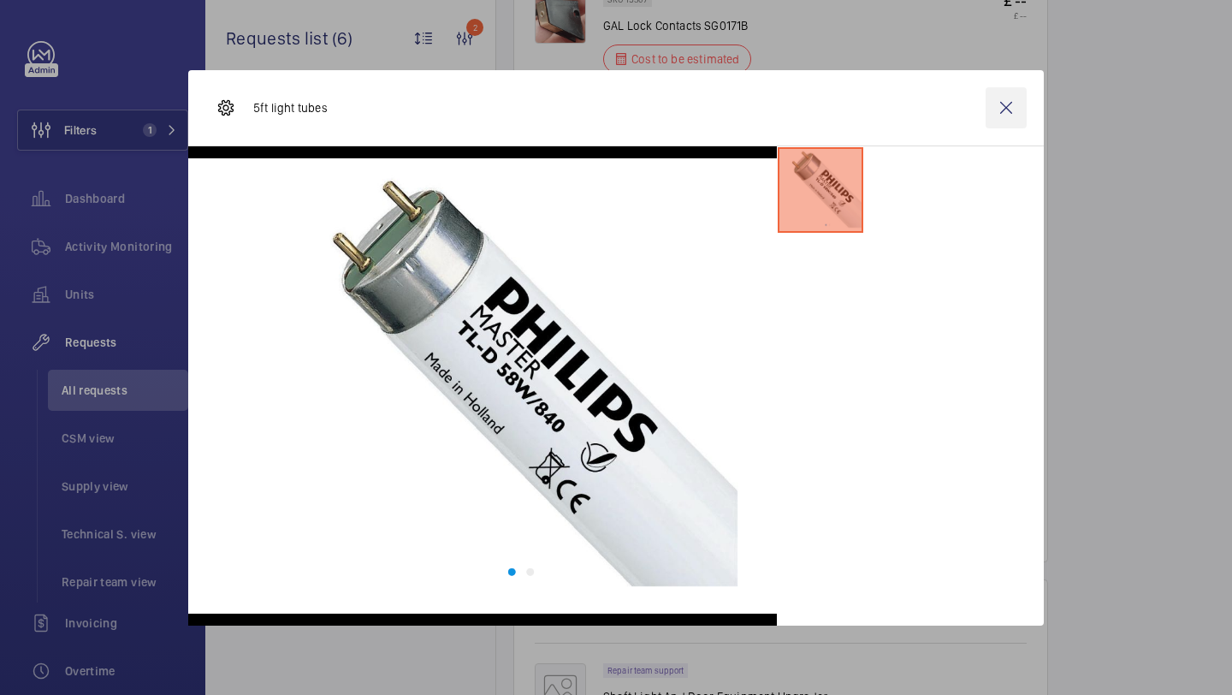
click at [1012, 103] on wm-front-icon-button at bounding box center [1006, 107] width 41 height 41
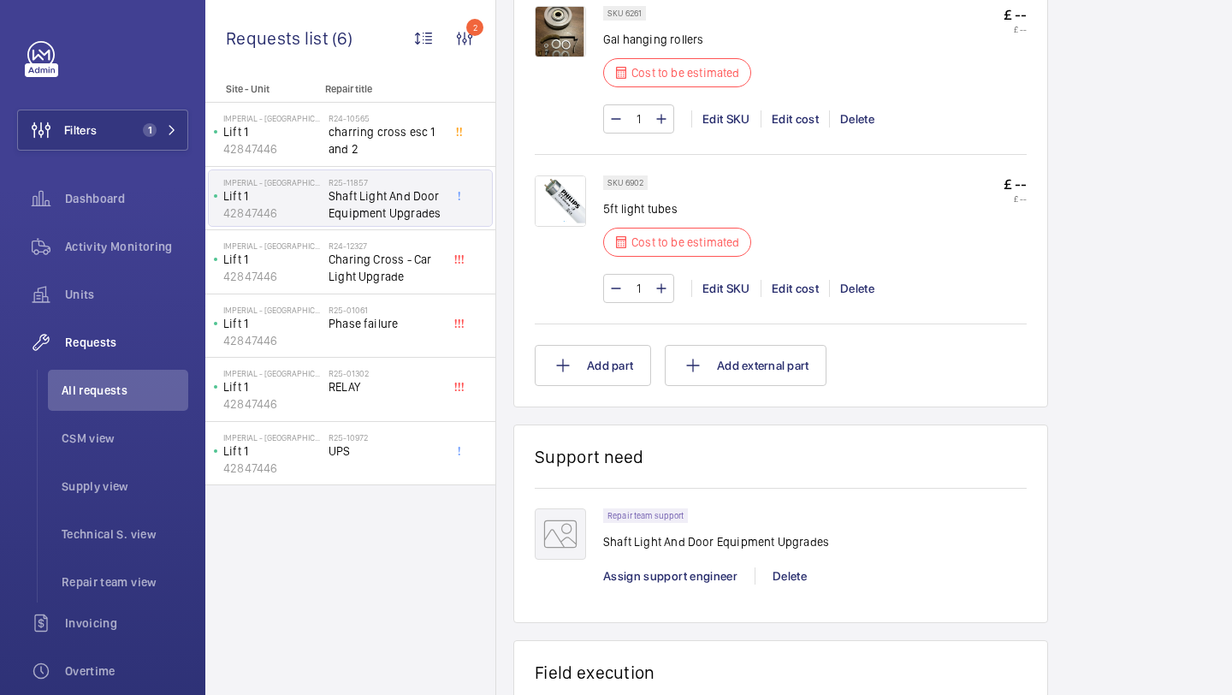
scroll to position [2179, 0]
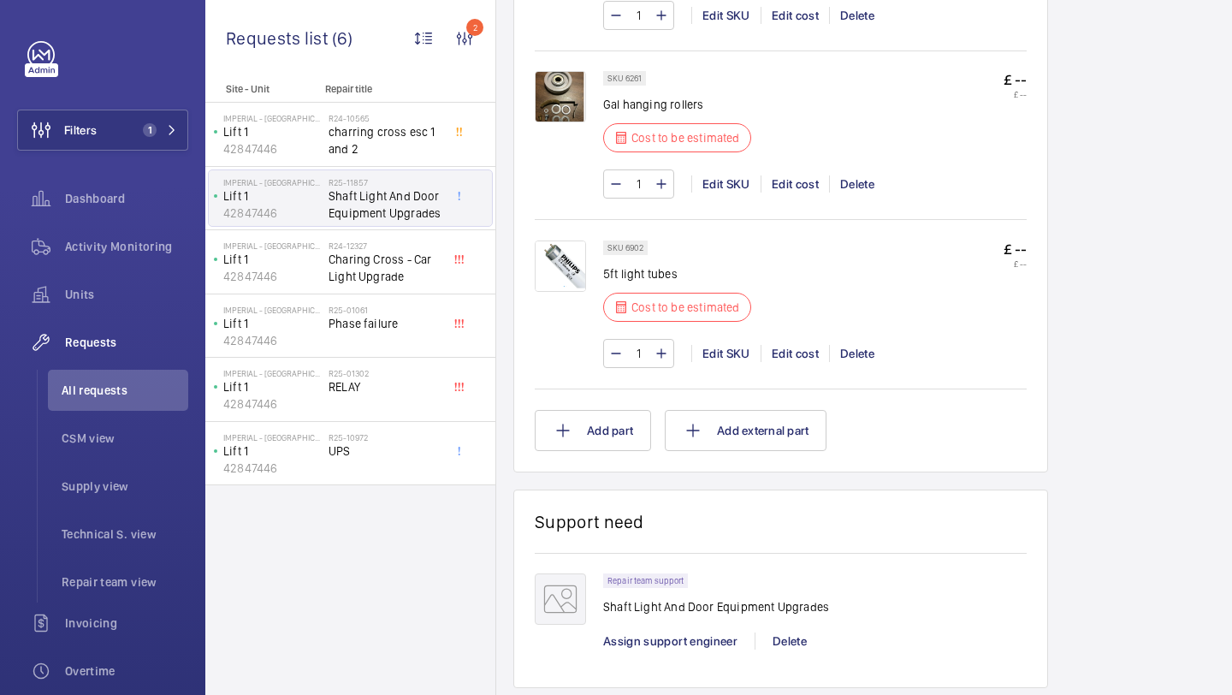
click at [572, 493] on wm-front-card "Support need Repair team support Shaft Light And Door Equipment Upgrades Assign…" at bounding box center [780, 588] width 535 height 199
click at [584, 440] on button "Add part" at bounding box center [593, 430] width 116 height 41
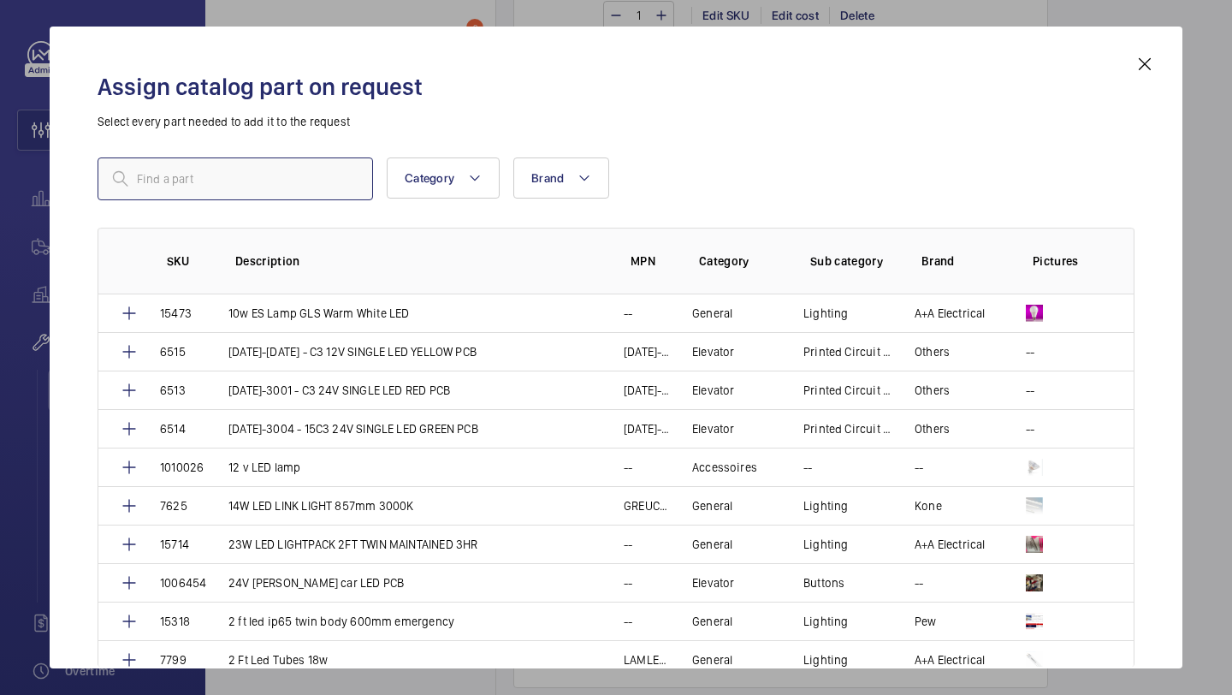
click at [270, 180] on input "text" at bounding box center [235, 178] width 275 height 43
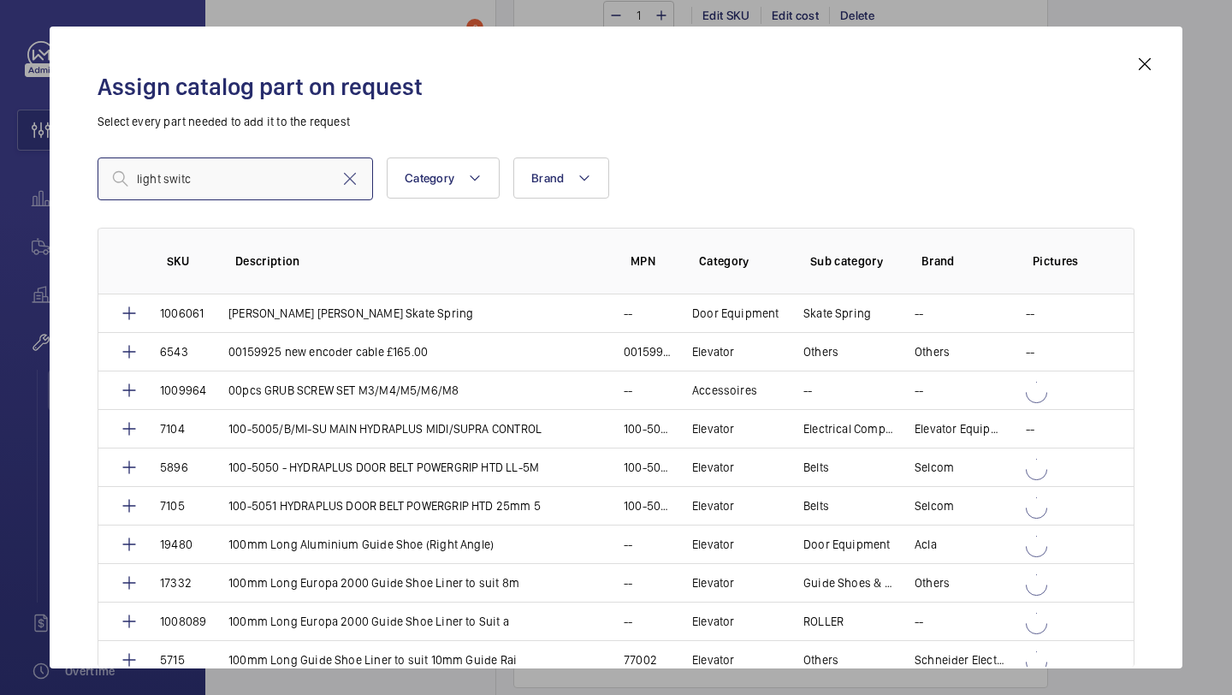
type input "light switch"
click at [239, 186] on input "light switch" at bounding box center [235, 178] width 275 height 43
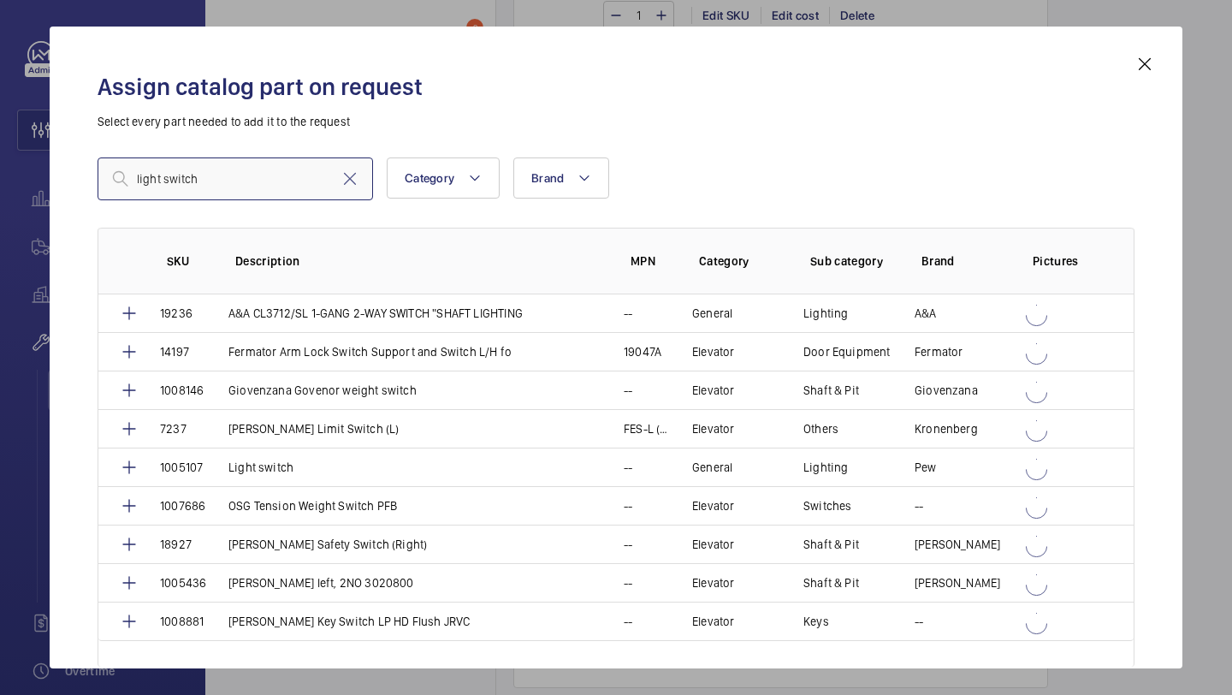
click at [239, 186] on input "light switch" at bounding box center [235, 178] width 275 height 43
click at [259, 192] on input "light switch" at bounding box center [235, 178] width 275 height 43
click at [258, 192] on input "light switch" at bounding box center [235, 178] width 275 height 43
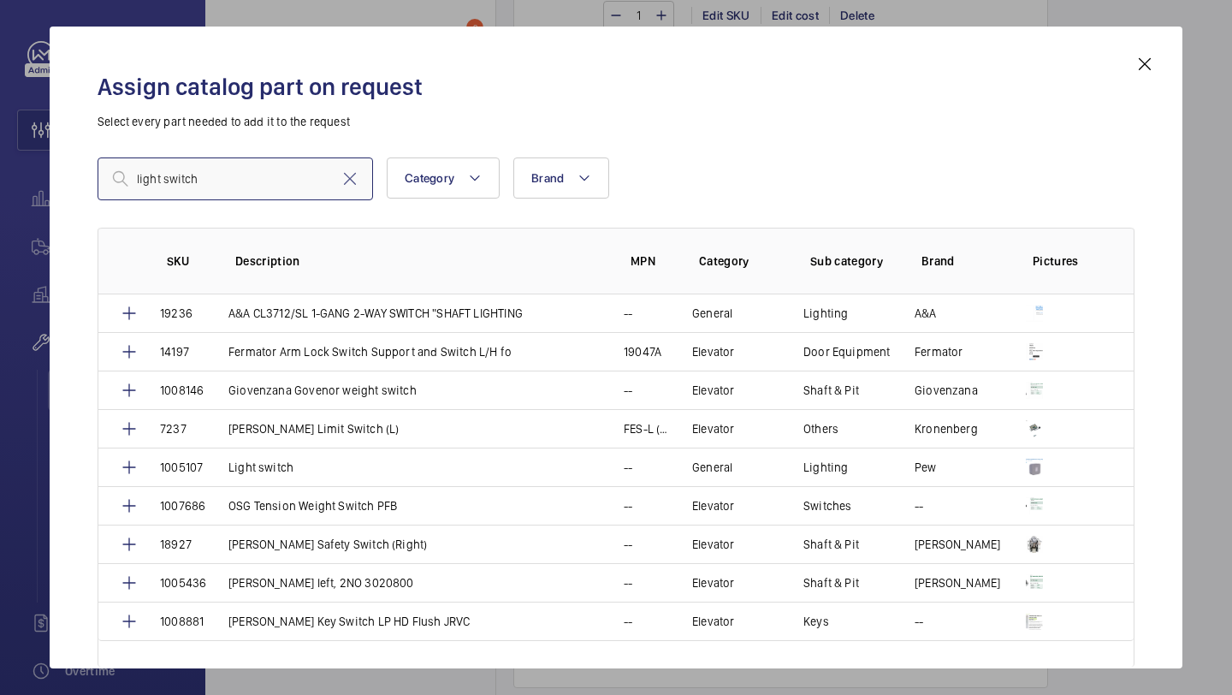
click at [258, 192] on input "light switch" at bounding box center [235, 178] width 275 height 43
click at [234, 158] on input "light switch" at bounding box center [235, 178] width 275 height 43
click at [283, 189] on input "light switch" at bounding box center [235, 178] width 275 height 43
type input "light switch"
click at [1123, 50] on div "Assign catalog part on request Select every part needed to add it to the reques…" at bounding box center [616, 348] width 1133 height 642
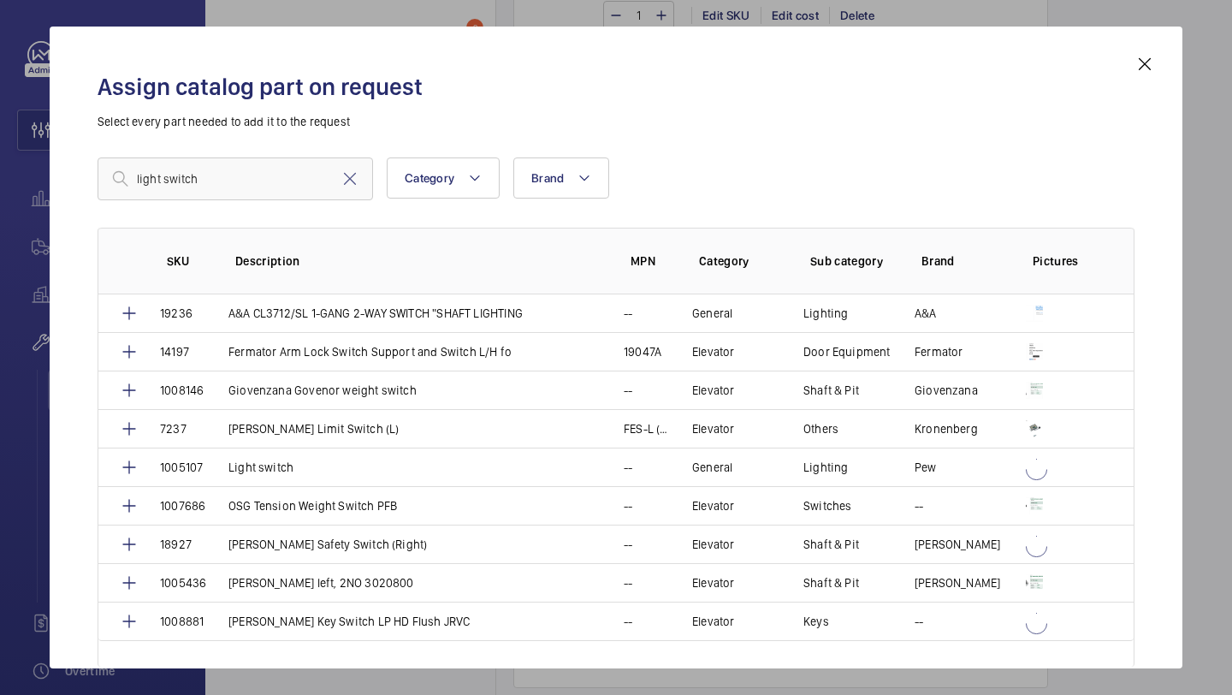
click at [1130, 50] on div "Assign catalog part on request Select every part needed to add it to the reques…" at bounding box center [616, 348] width 1133 height 642
click at [1151, 73] on mat-icon at bounding box center [1145, 64] width 21 height 21
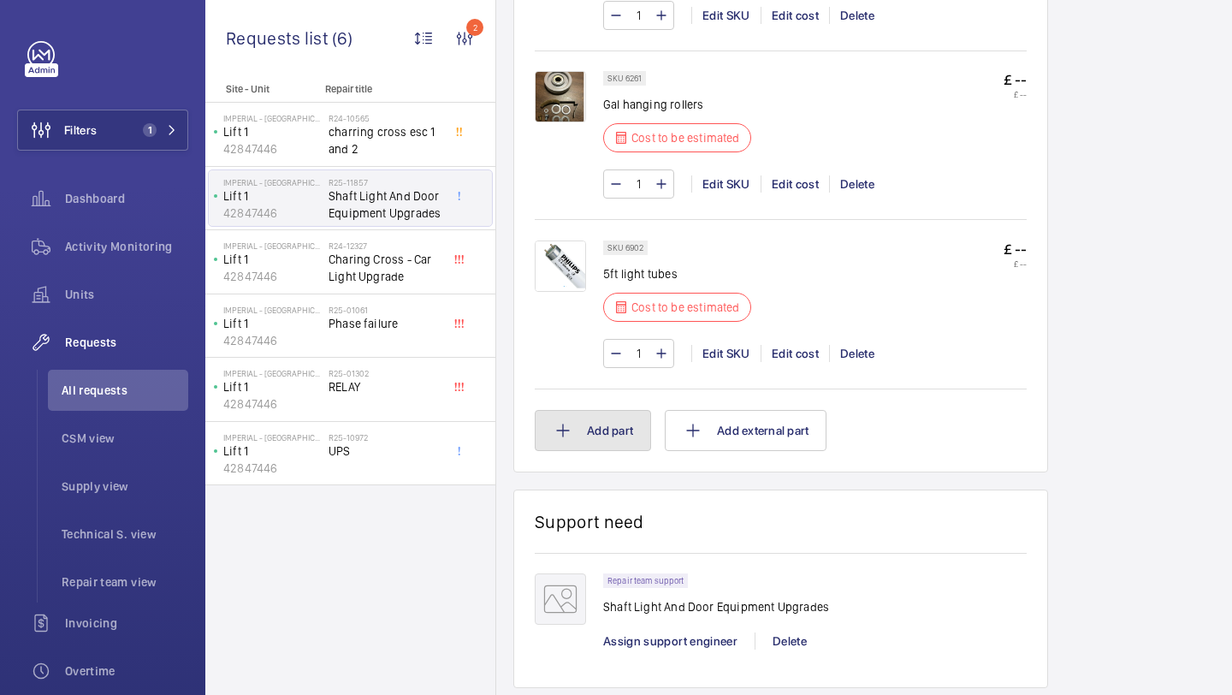
click at [609, 431] on button "Add part" at bounding box center [593, 430] width 116 height 41
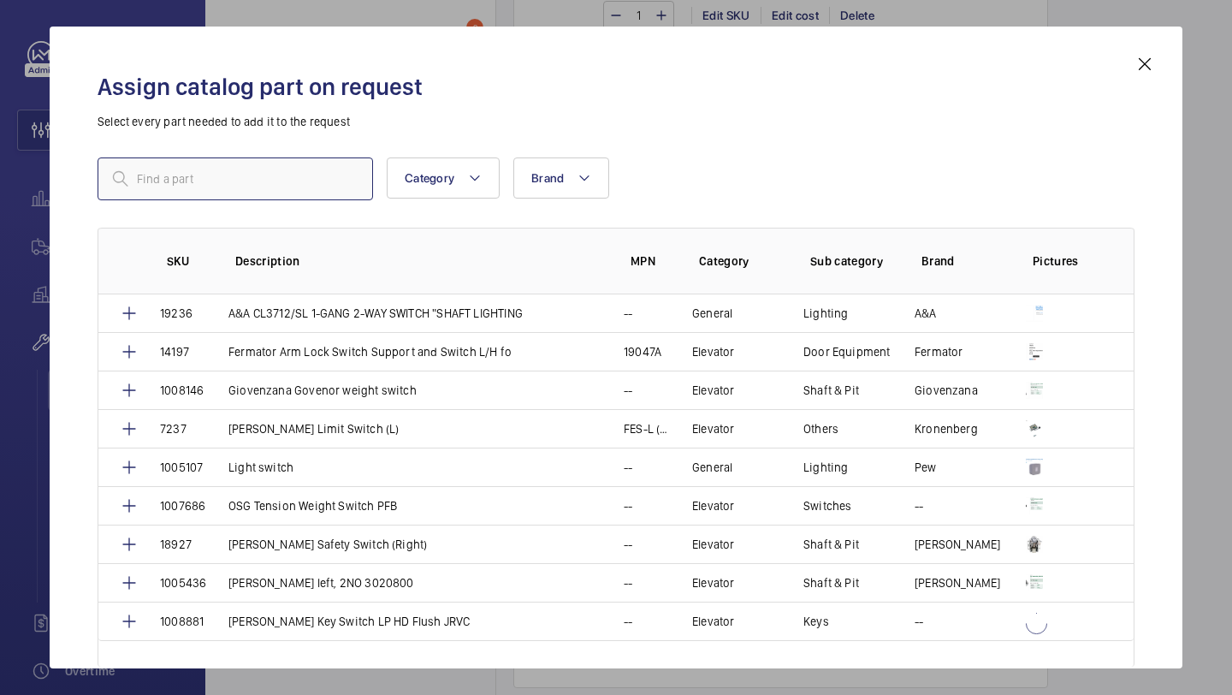
click at [272, 191] on input "text" at bounding box center [235, 178] width 275 height 43
type input "light switch"
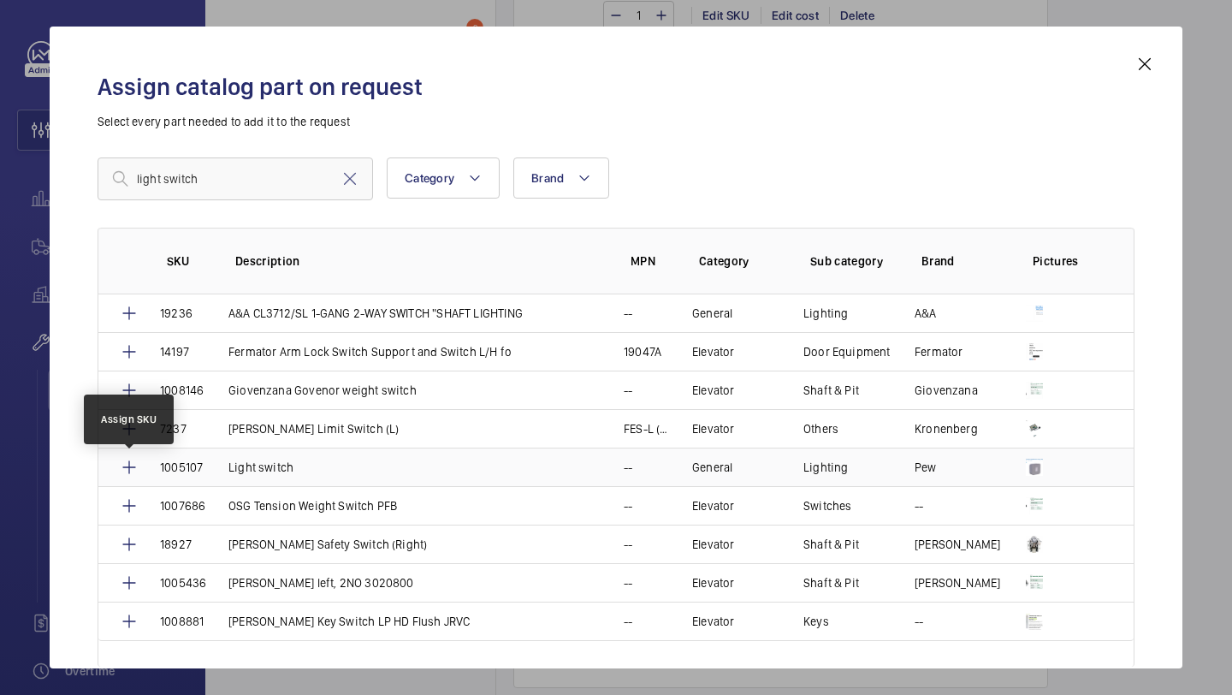
click at [135, 465] on mat-icon at bounding box center [129, 467] width 21 height 21
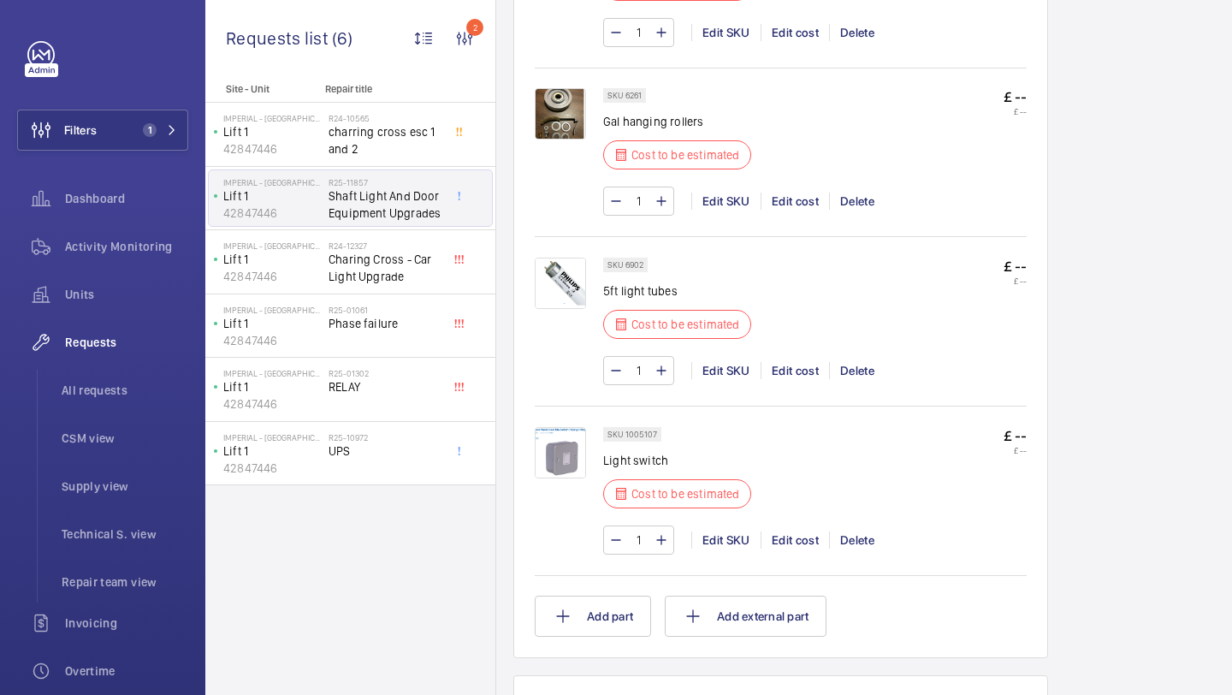
scroll to position [2188, 0]
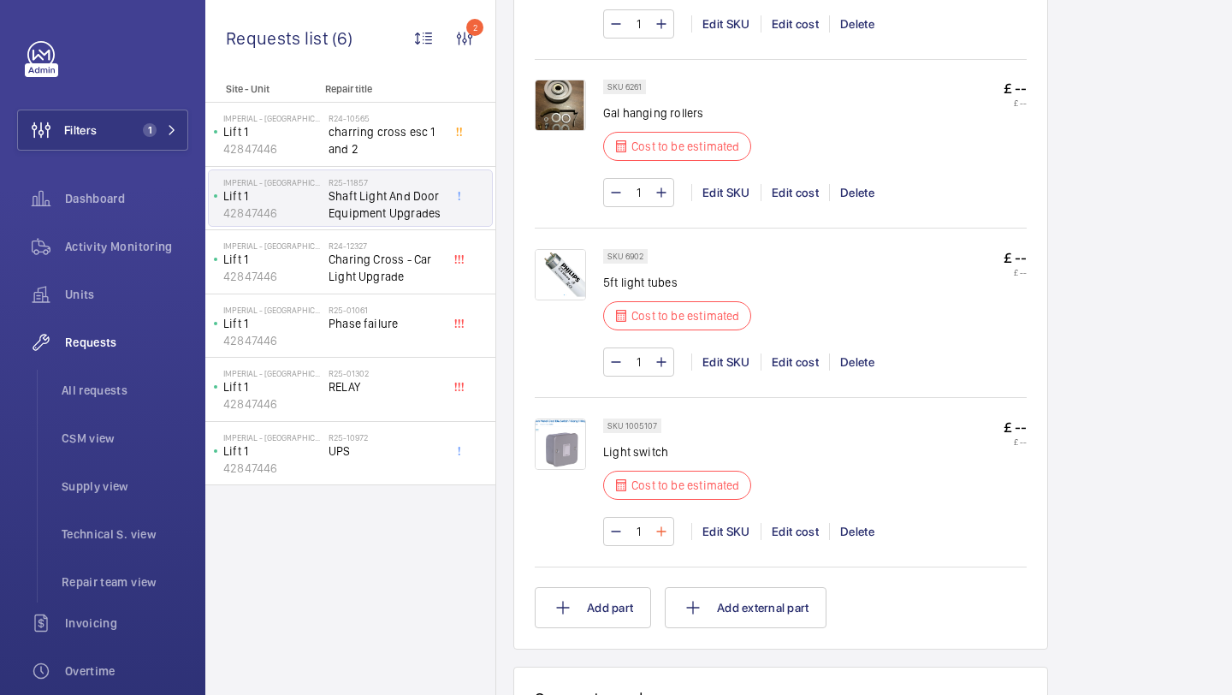
click at [665, 533] on mat-icon at bounding box center [662, 531] width 14 height 21
type input "3"
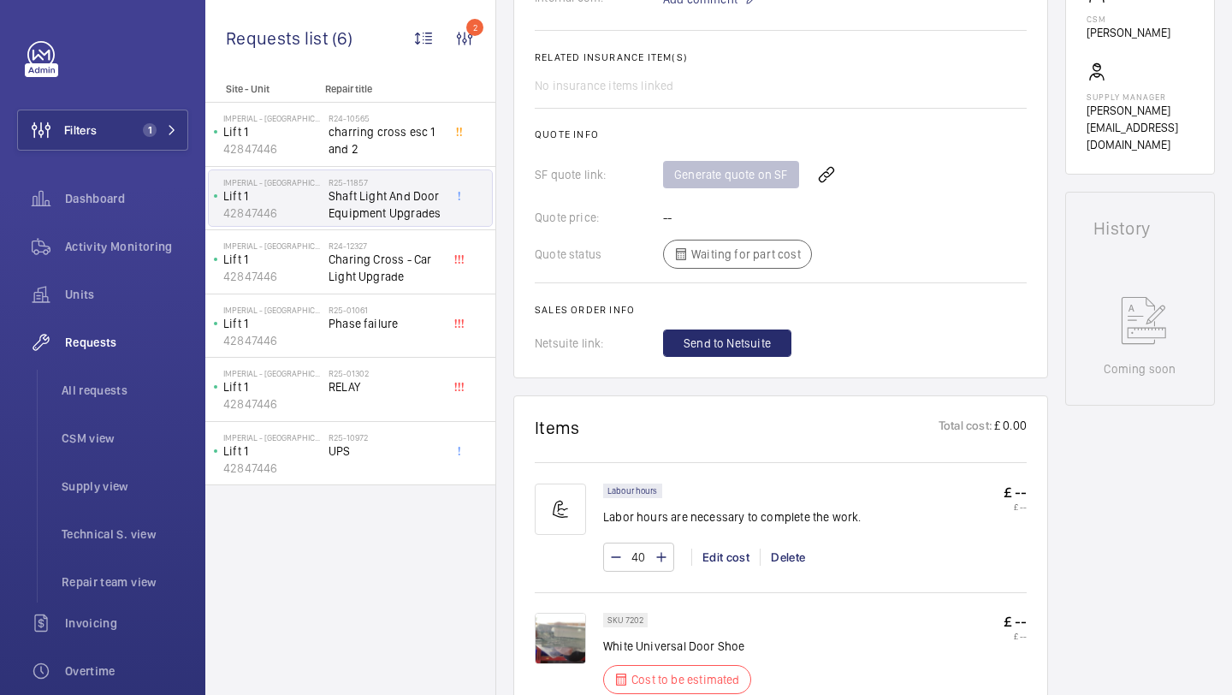
scroll to position [354, 0]
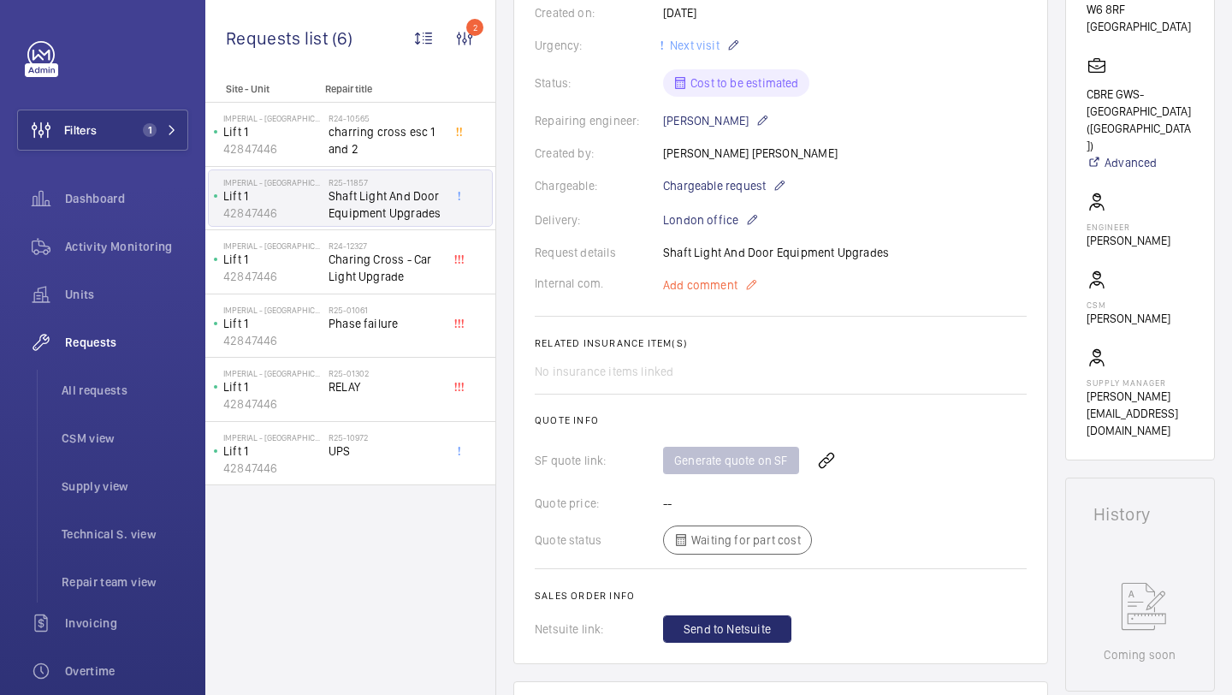
click at [696, 282] on span "Add comment" at bounding box center [700, 284] width 74 height 17
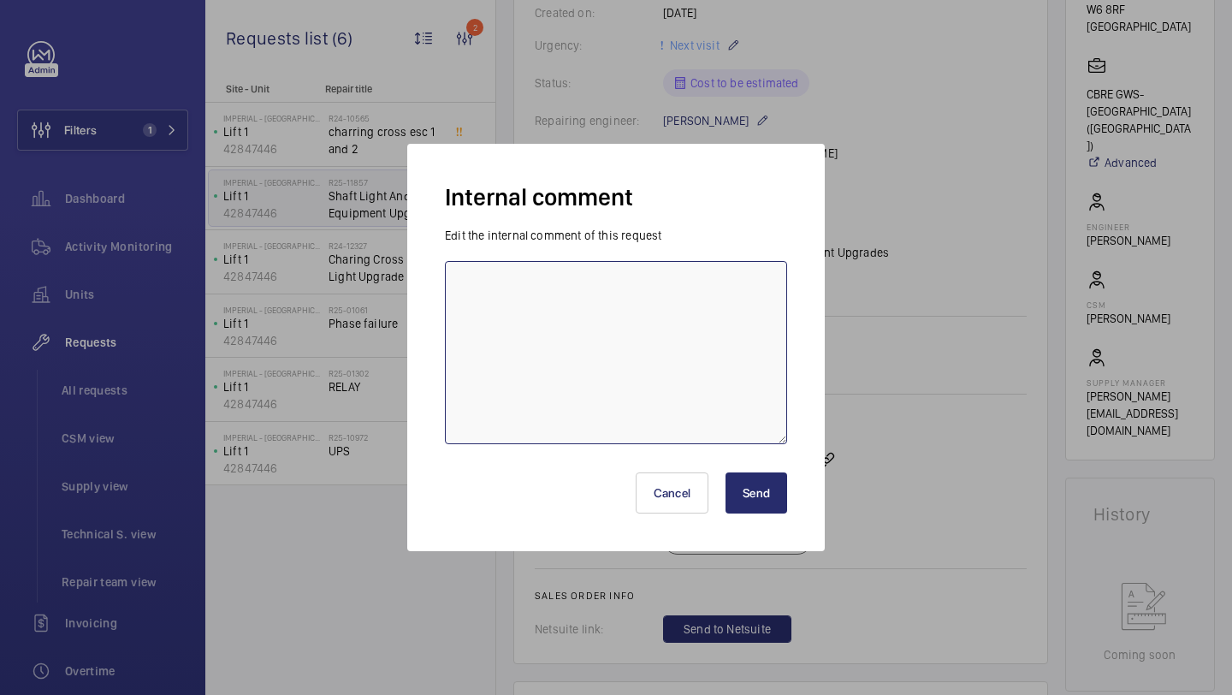
click at [690, 291] on textarea at bounding box center [616, 352] width 342 height 183
type textarea "DONT ORDER ANYTHING WITHOUT [PERSON_NAME]"
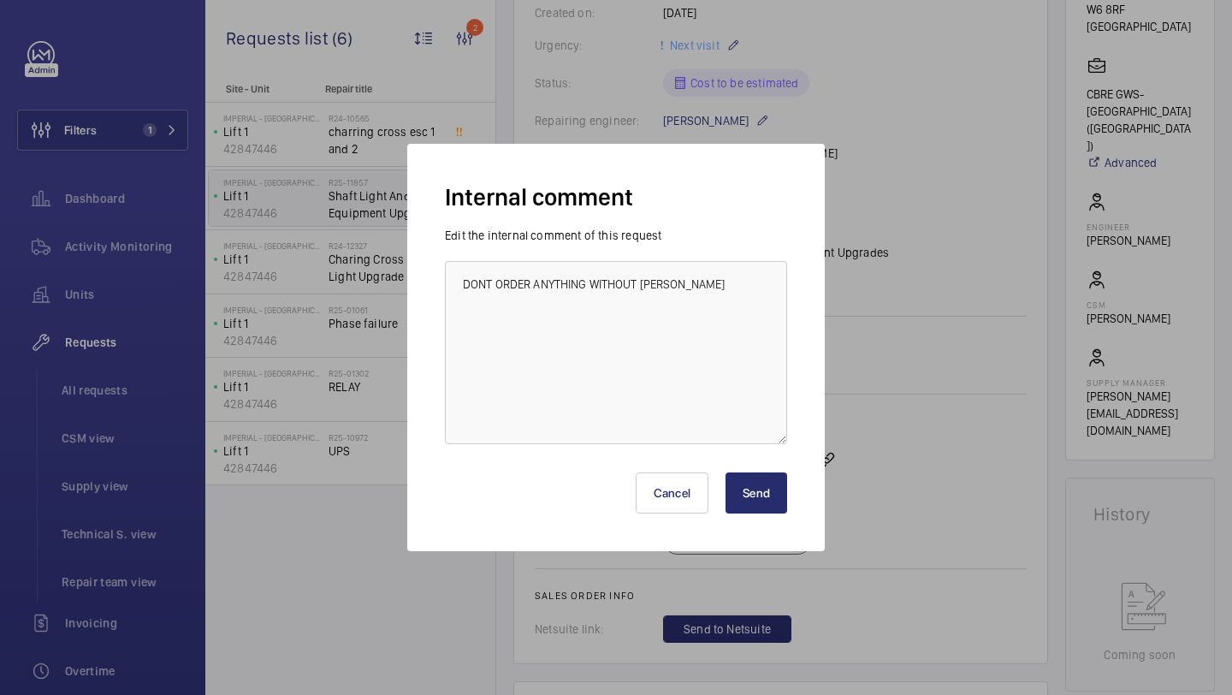
click at [740, 469] on div "Cancel Send" at bounding box center [616, 486] width 342 height 82
click at [740, 482] on button "Send" at bounding box center [757, 492] width 62 height 41
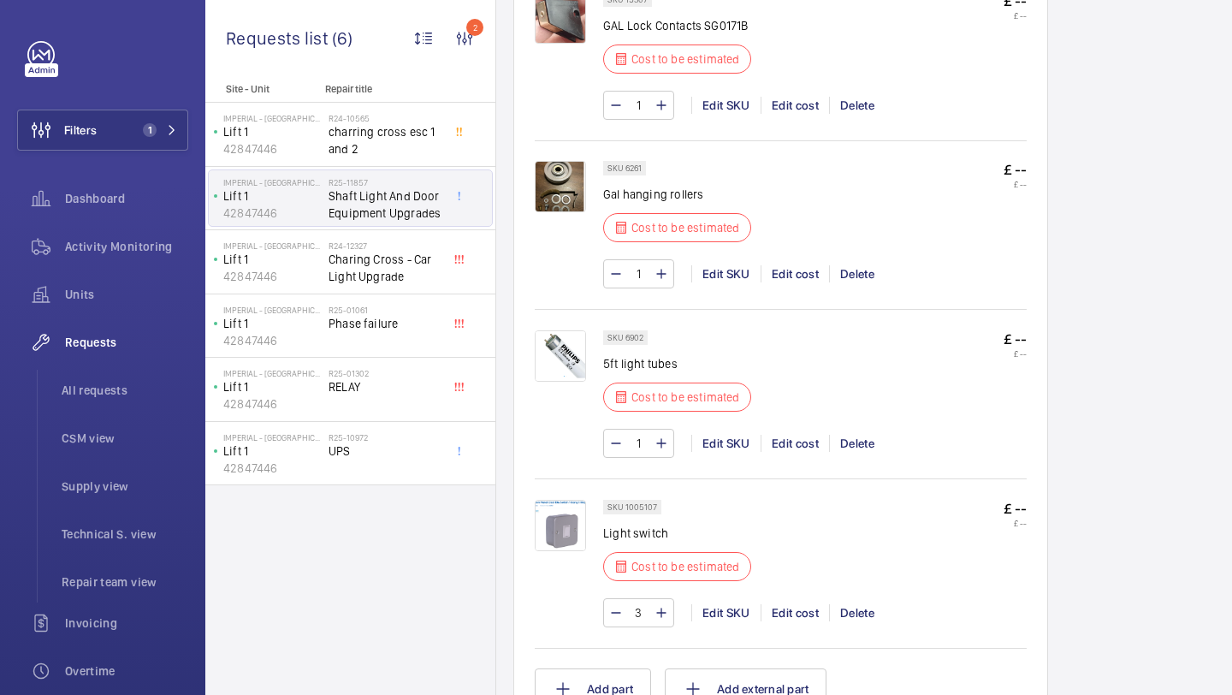
scroll to position [2375, 0]
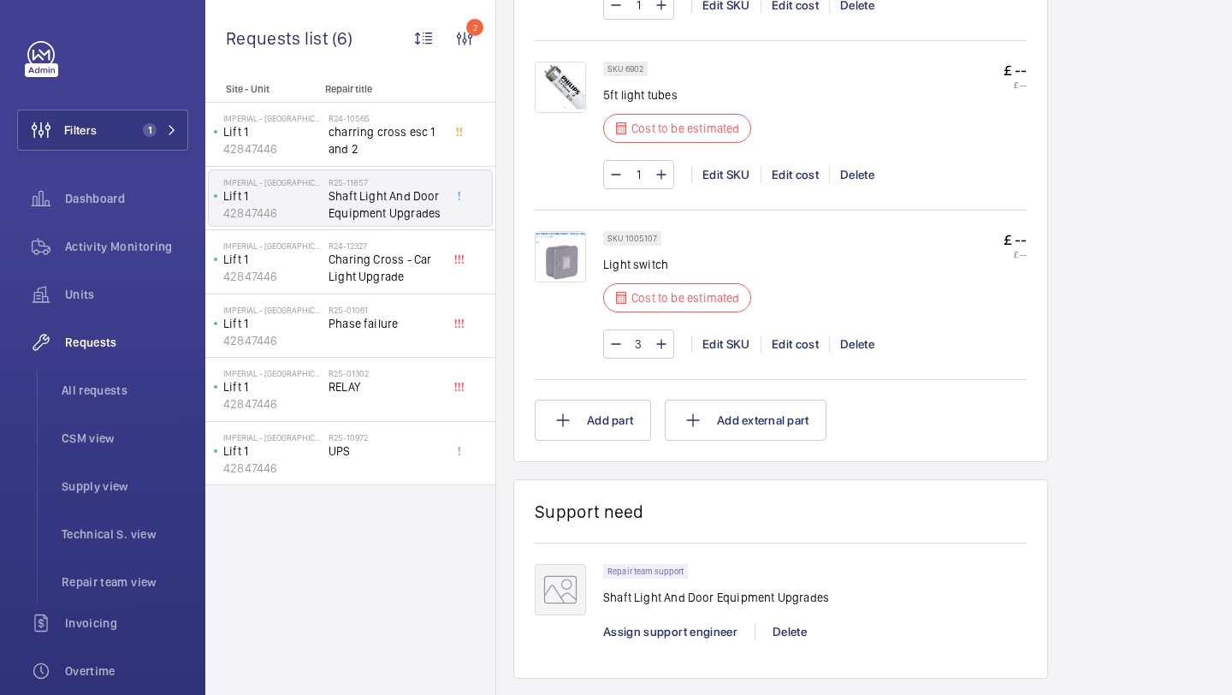
click at [647, 188] on input "1" at bounding box center [639, 174] width 32 height 27
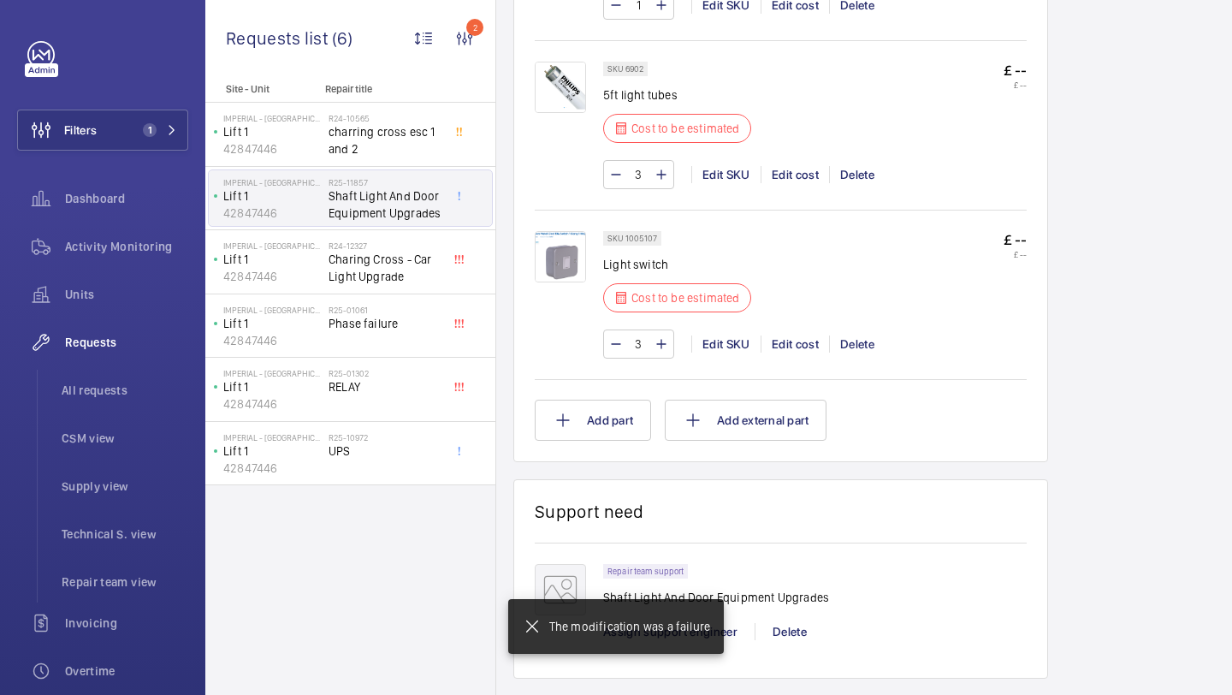
type input "38"
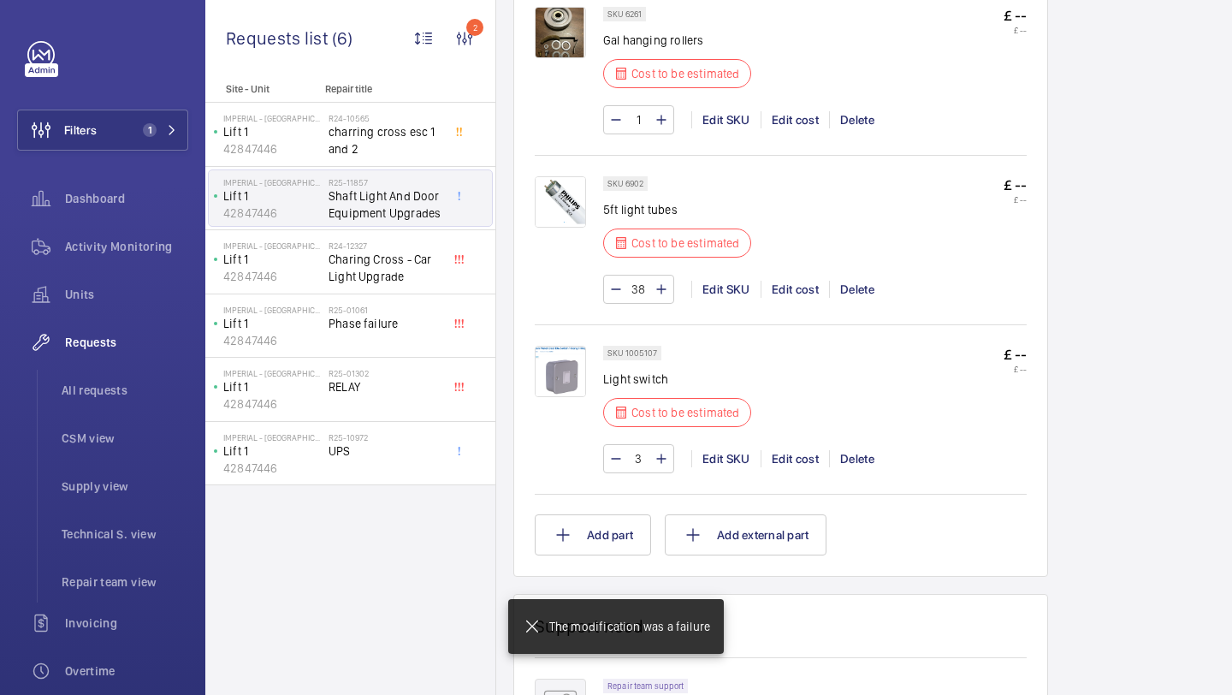
scroll to position [2235, 0]
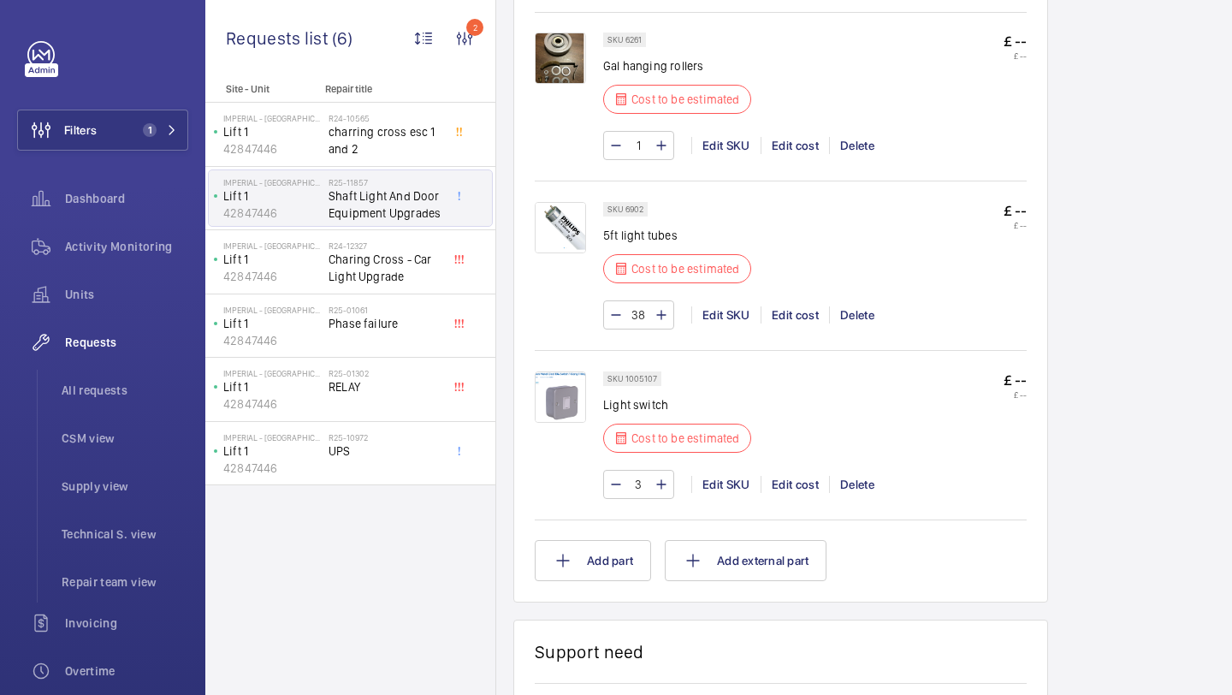
click at [642, 159] on input "1" at bounding box center [639, 145] width 32 height 27
type input "68"
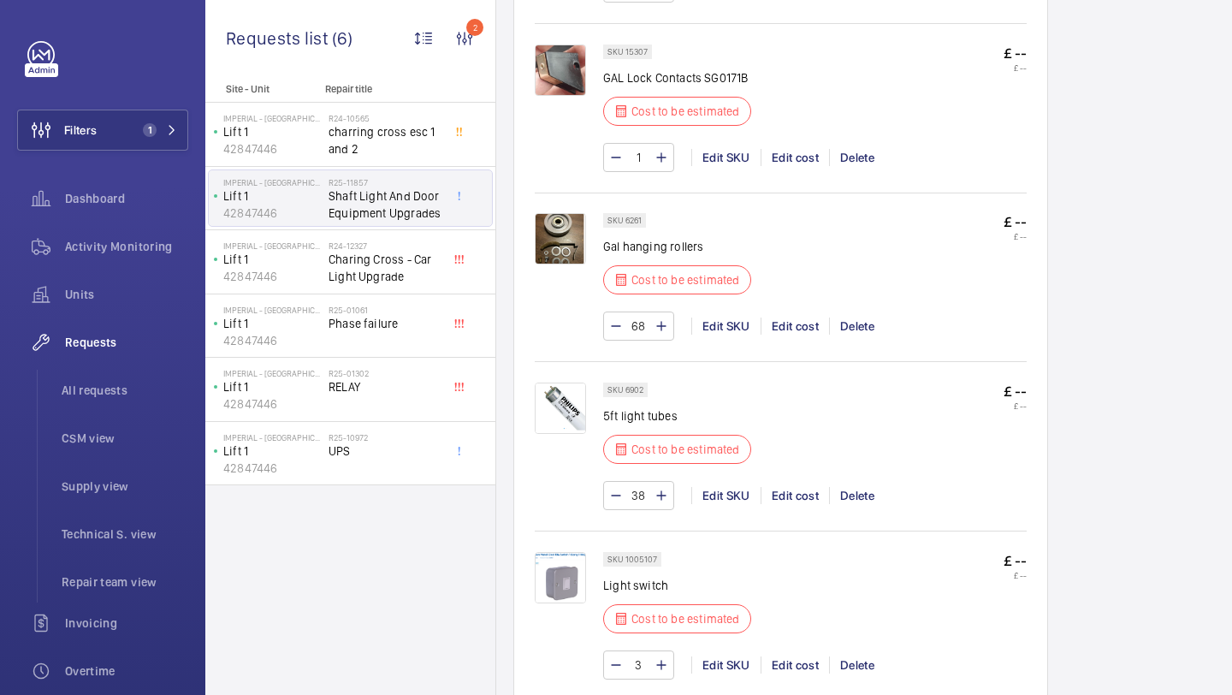
scroll to position [2040, 0]
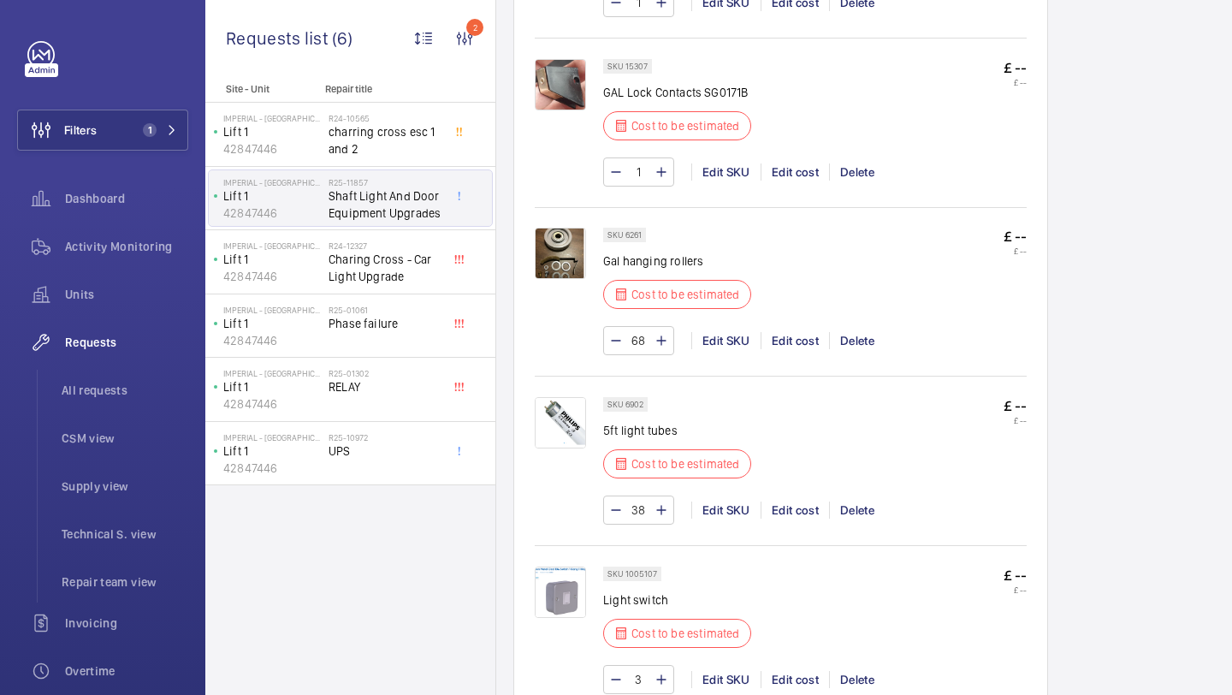
click at [640, 186] on input "1" at bounding box center [639, 171] width 32 height 27
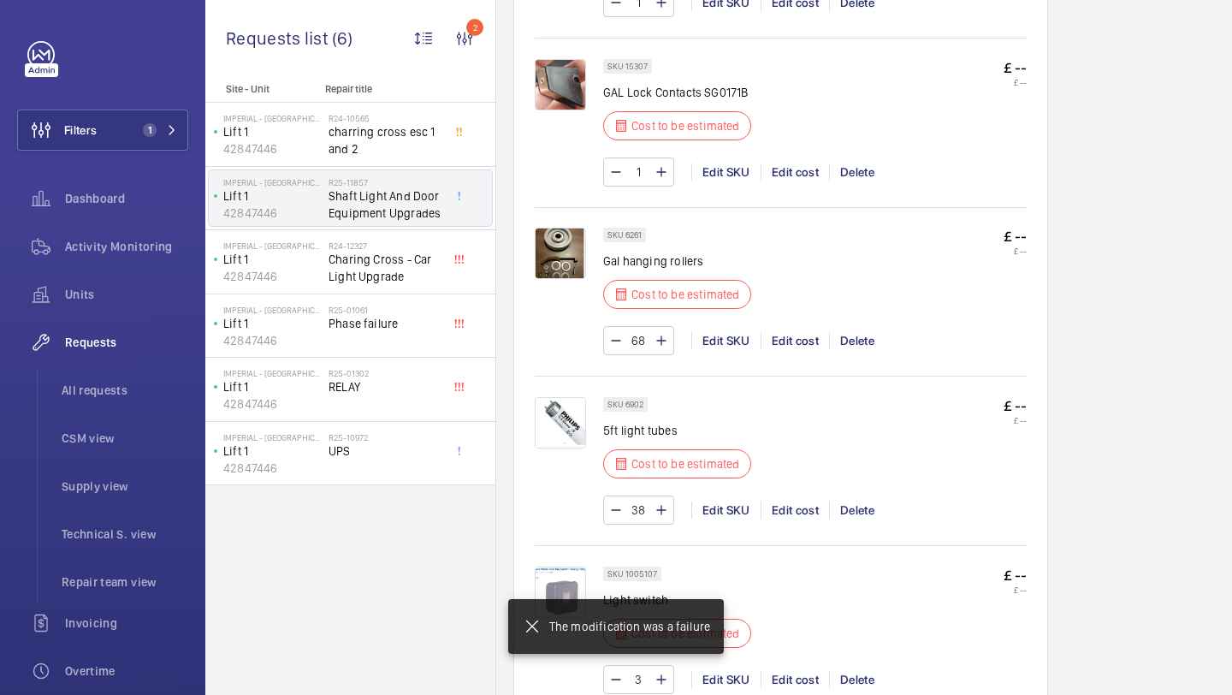
type input "17"
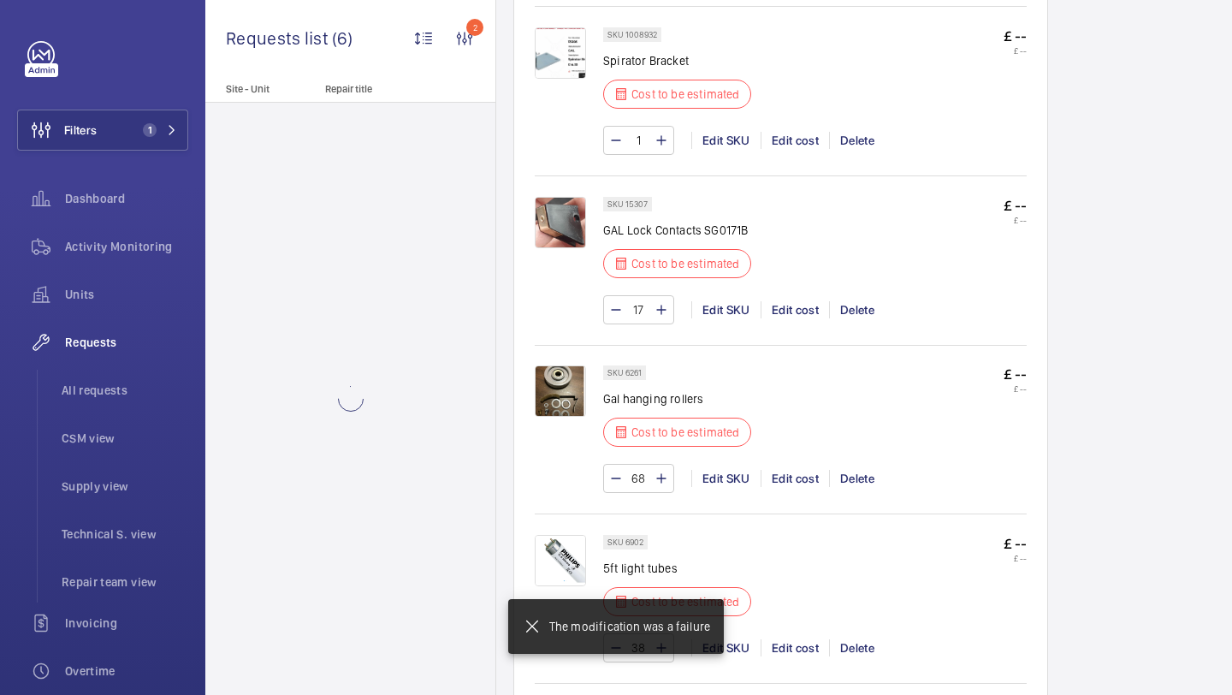
scroll to position [1886, 0]
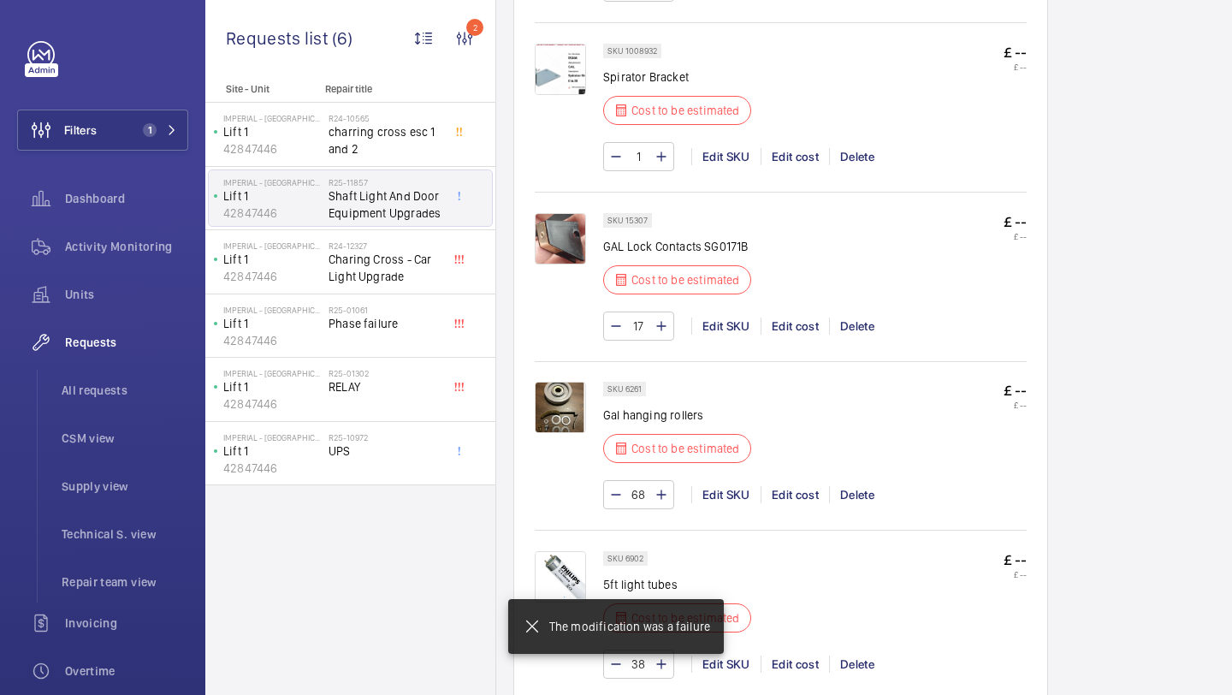
click at [638, 170] on input "1" at bounding box center [639, 156] width 32 height 27
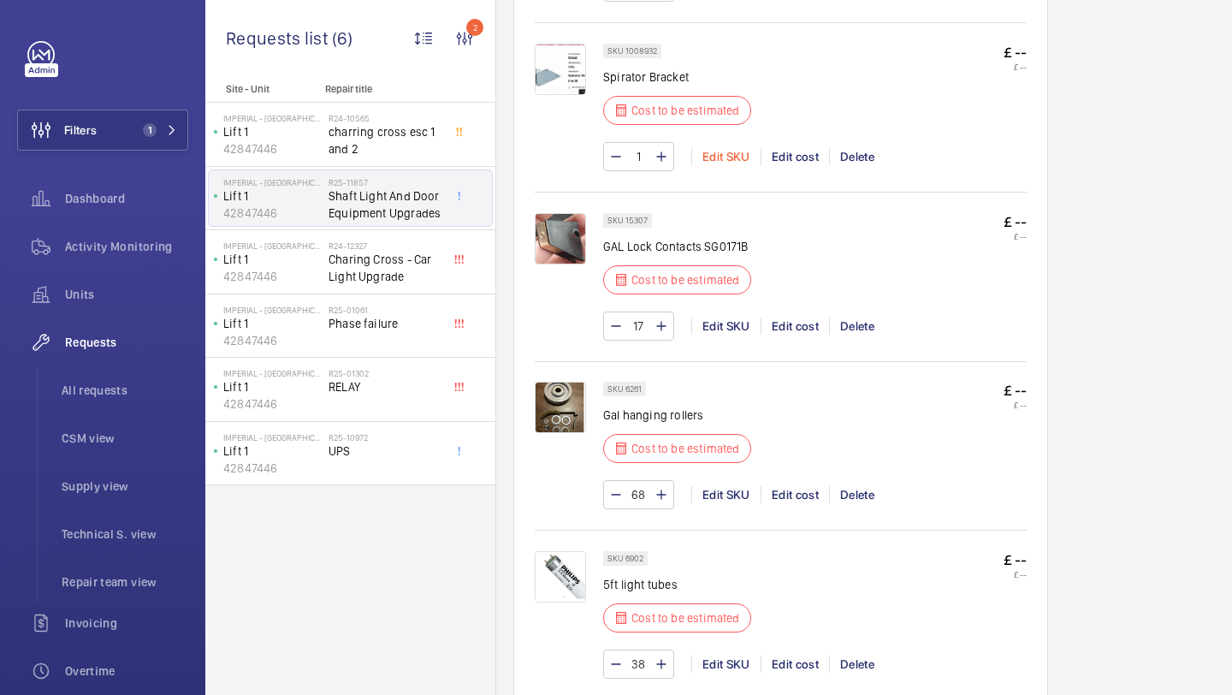
type input "17"
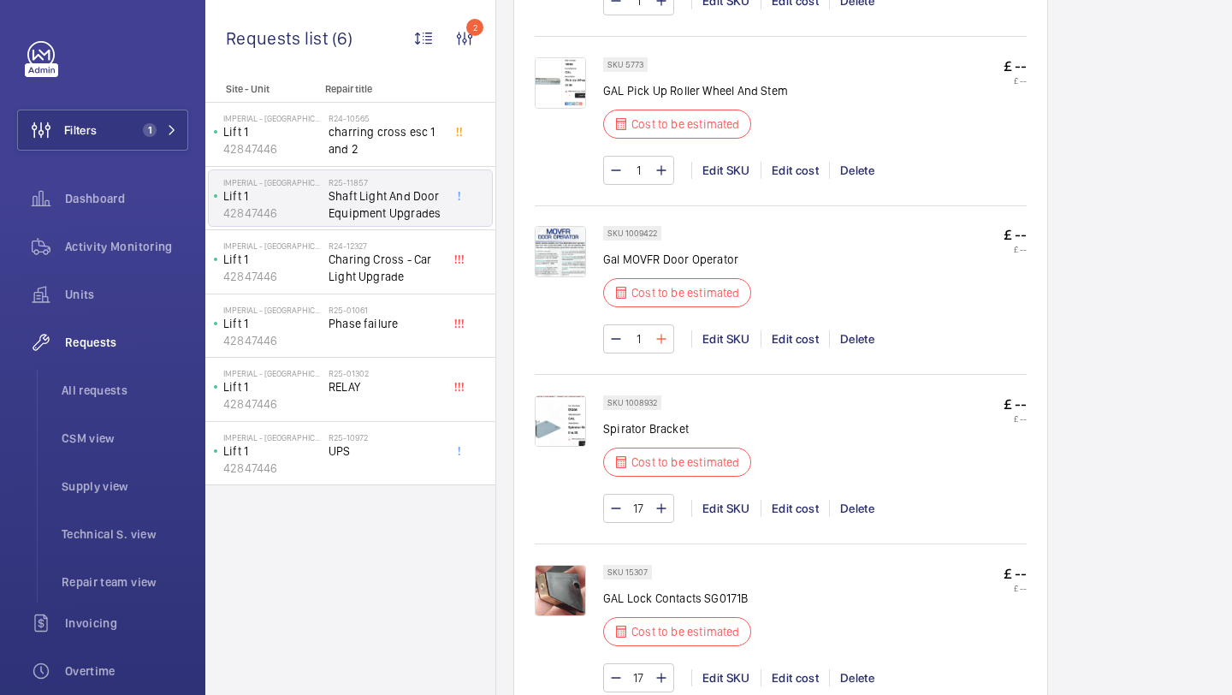
scroll to position [1533, 0]
click at [645, 185] on input "1" at bounding box center [639, 170] width 32 height 27
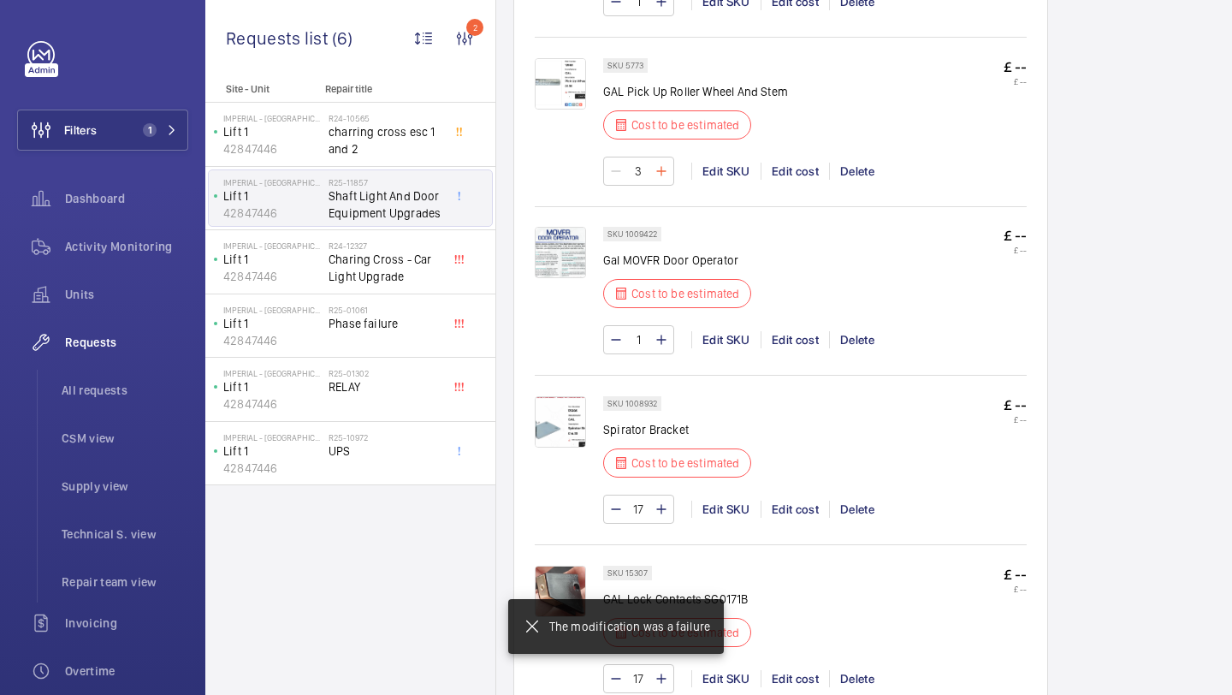
type input "34"
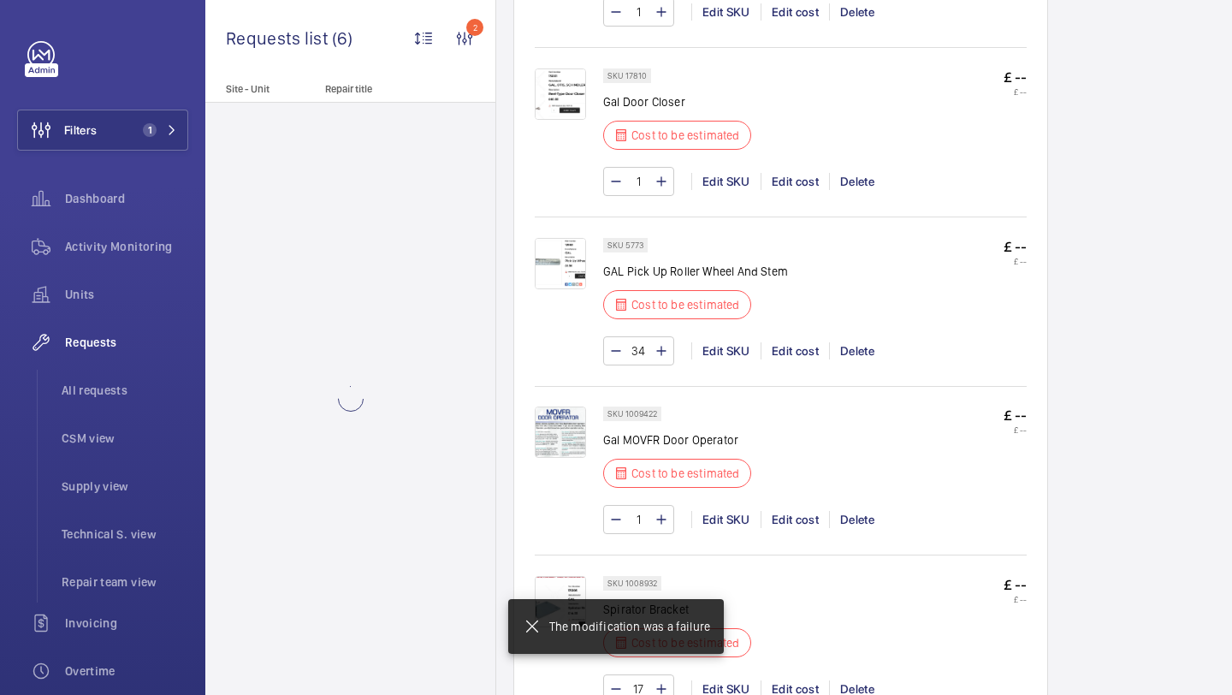
scroll to position [1350, 0]
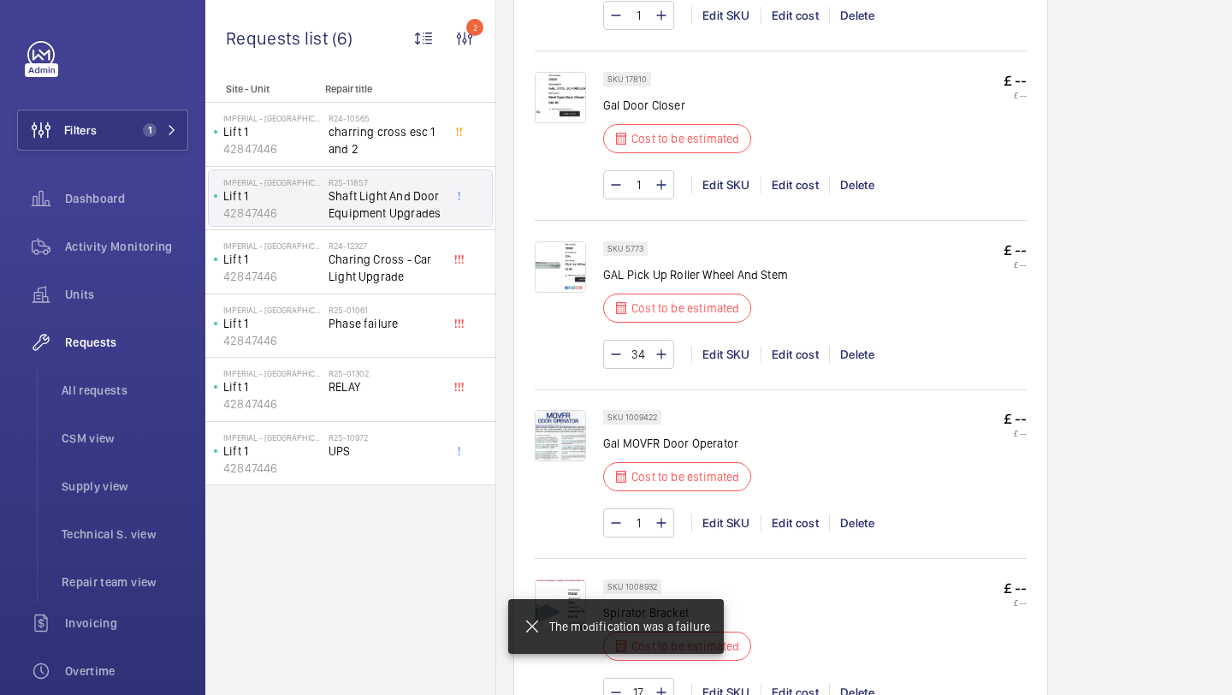
click at [639, 197] on input "1" at bounding box center [639, 184] width 32 height 27
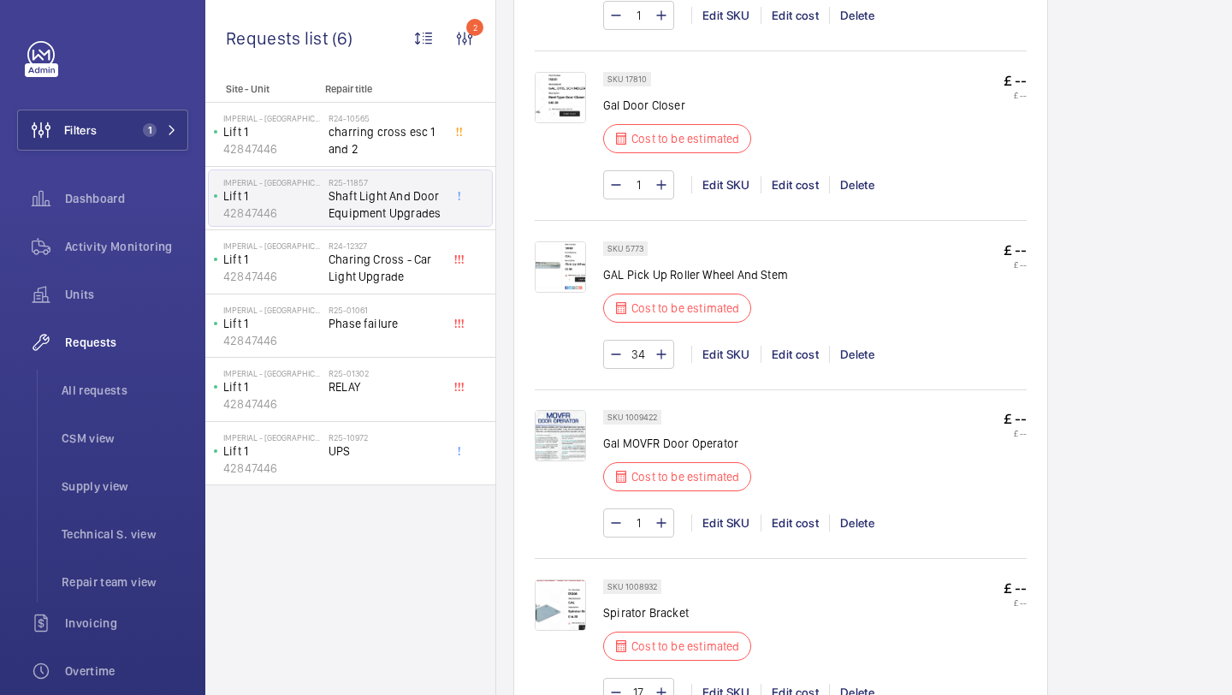
type input "17"
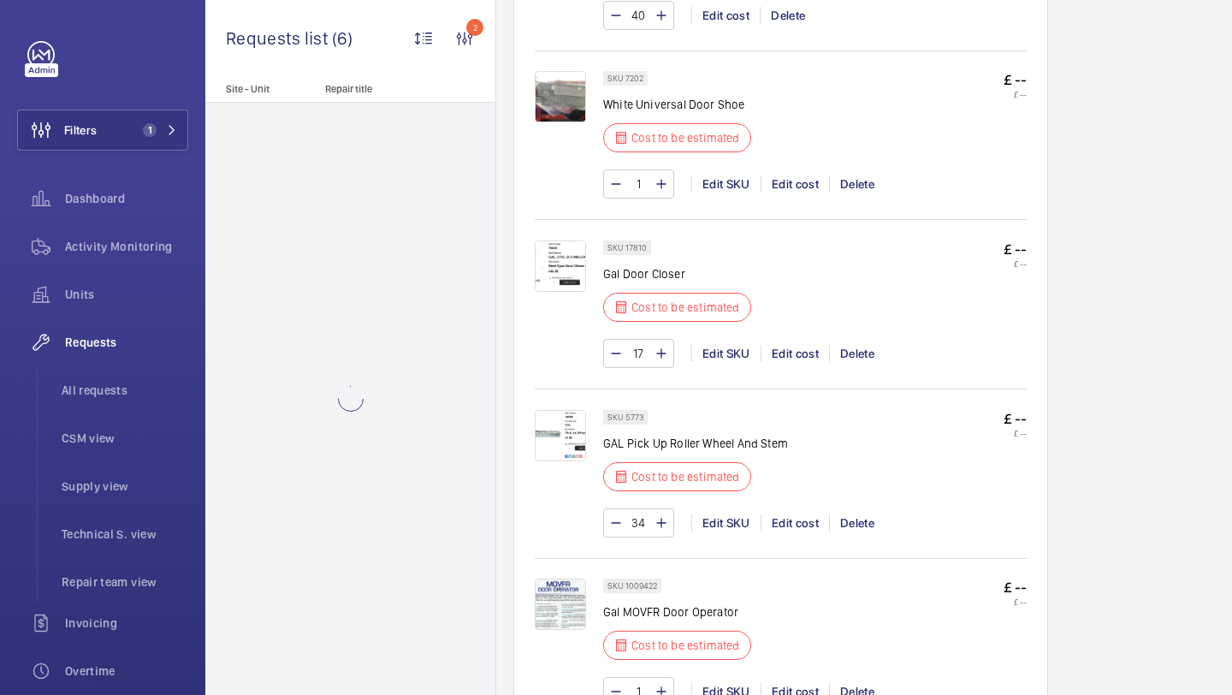
scroll to position [1181, 0]
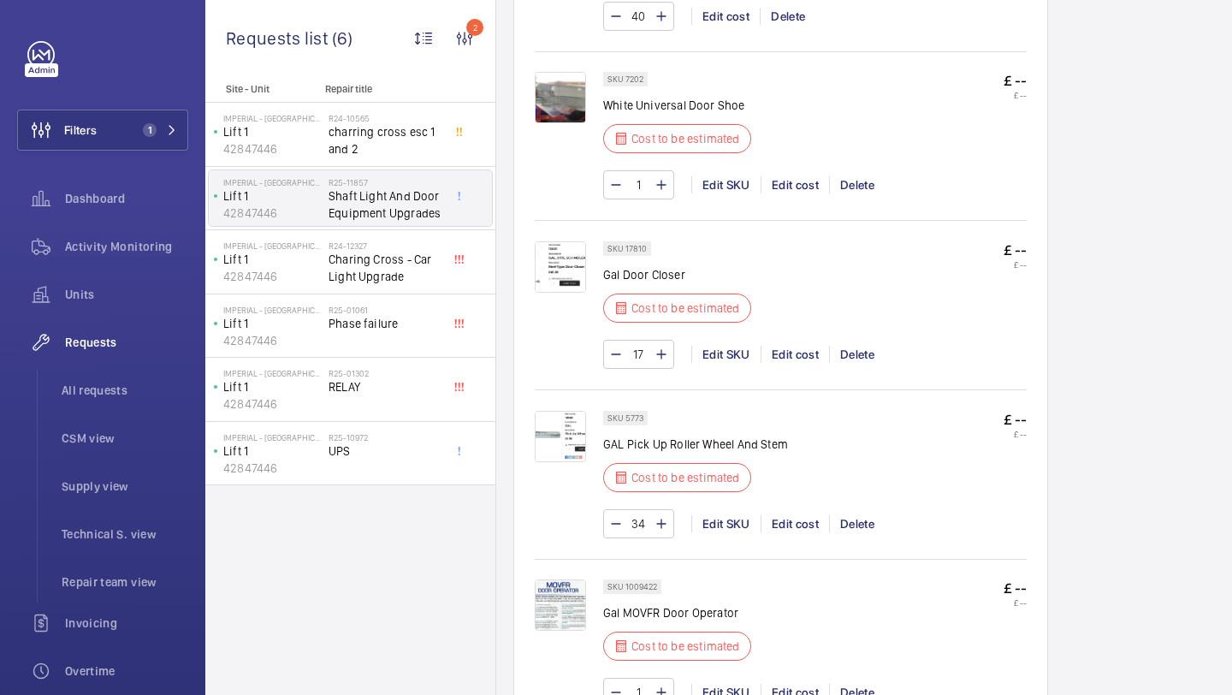
click at [640, 198] on input "1" at bounding box center [639, 184] width 32 height 27
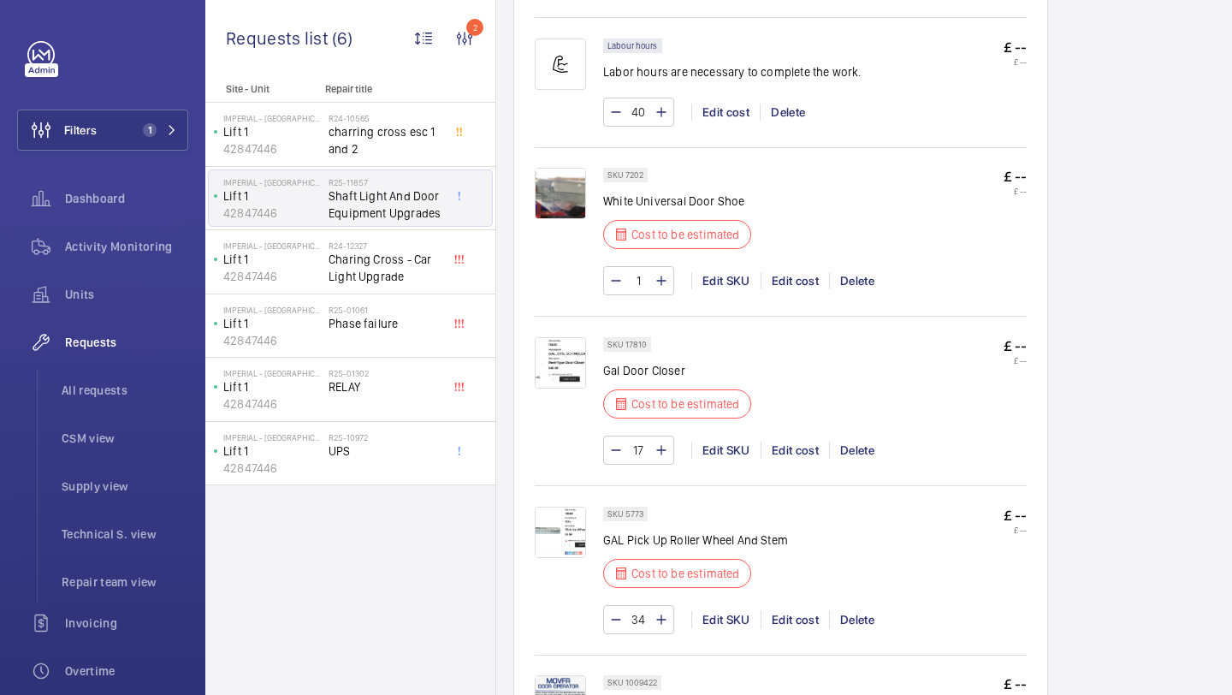
scroll to position [1043, 0]
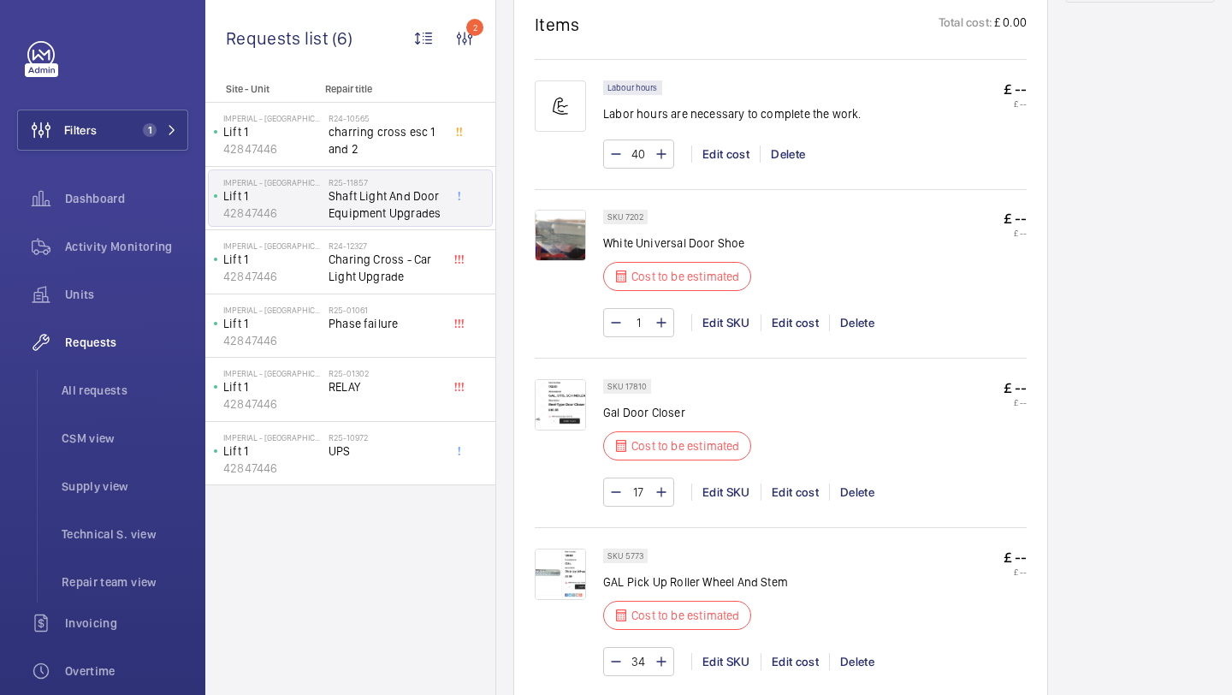
click at [646, 336] on input "1" at bounding box center [639, 322] width 32 height 27
type input "134"
click at [637, 336] on input "134" at bounding box center [639, 322] width 32 height 27
type input "34"
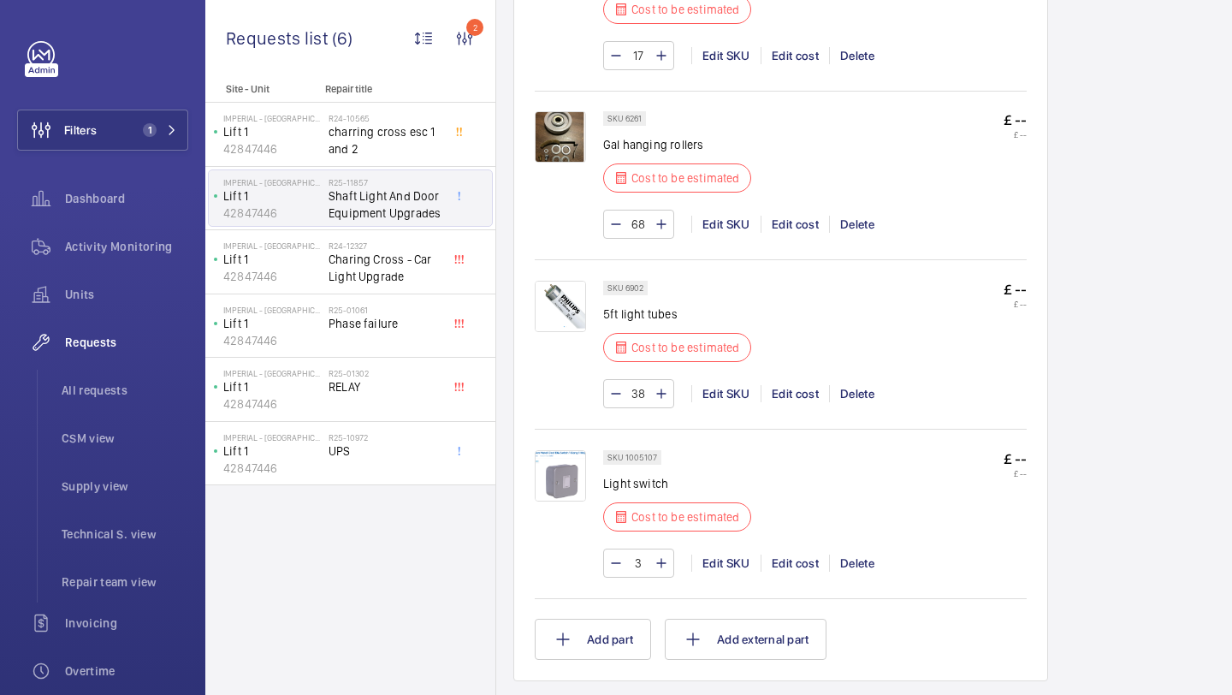
scroll to position [2079, 0]
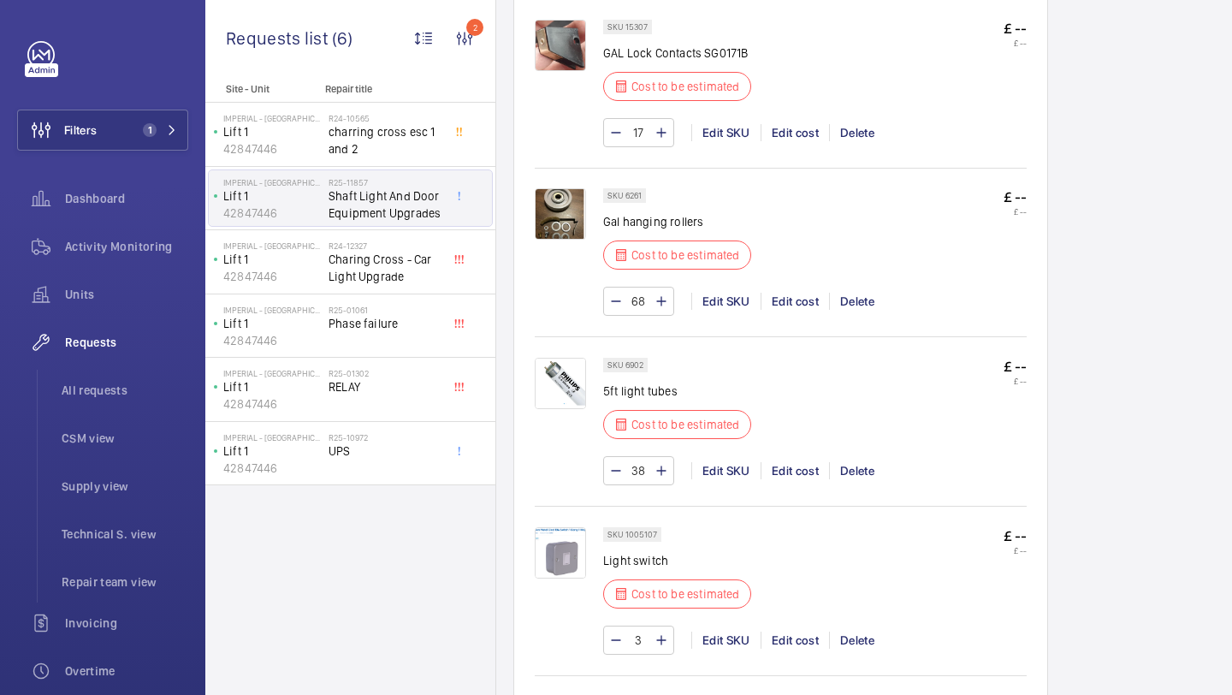
click at [567, 240] on img at bounding box center [560, 213] width 51 height 51
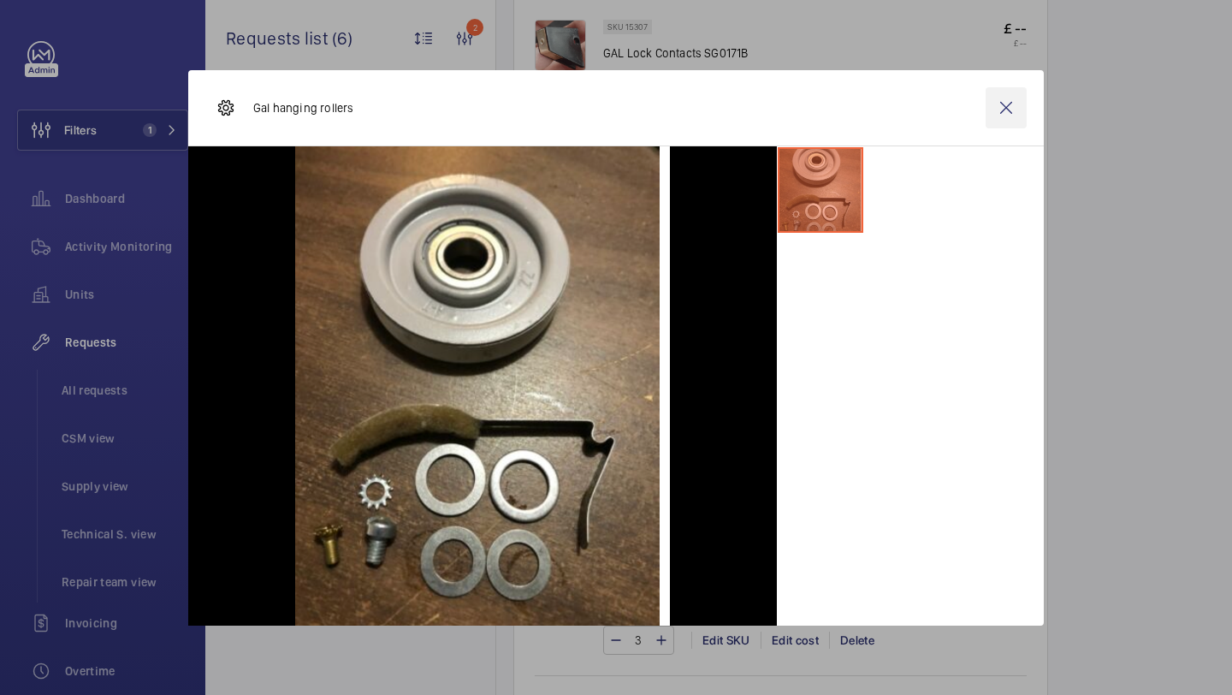
click at [1002, 111] on wm-front-icon-button at bounding box center [1006, 107] width 41 height 41
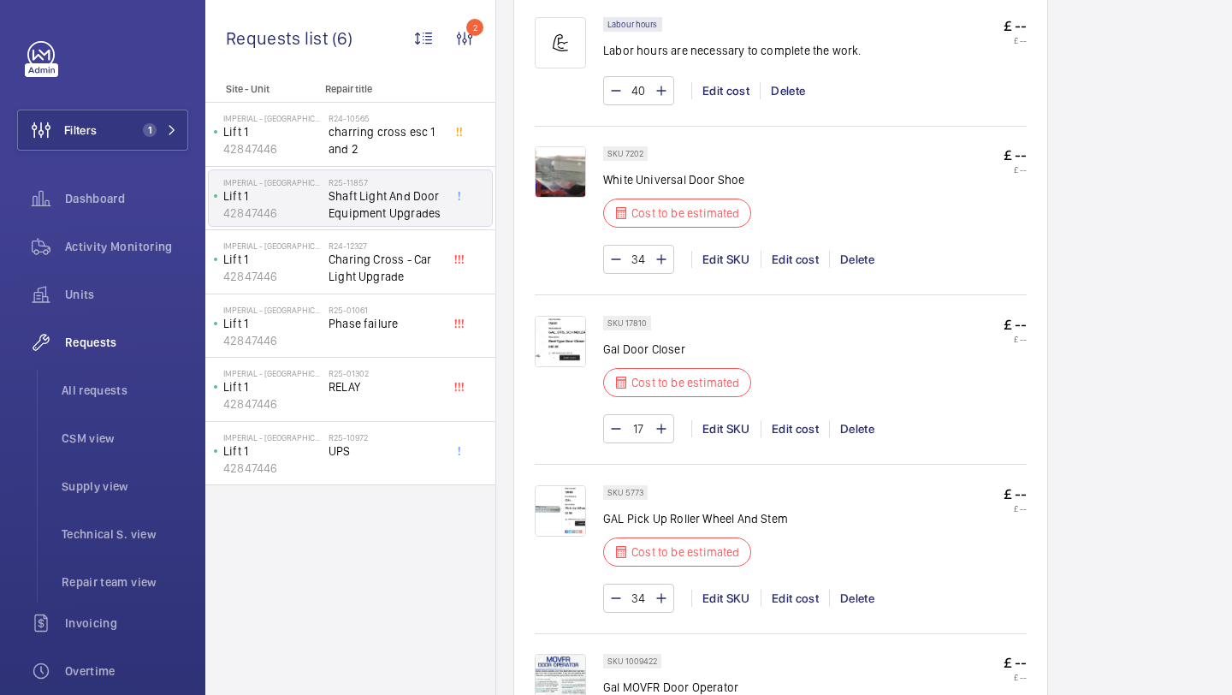
scroll to position [1108, 0]
click at [560, 186] on img at bounding box center [560, 170] width 51 height 51
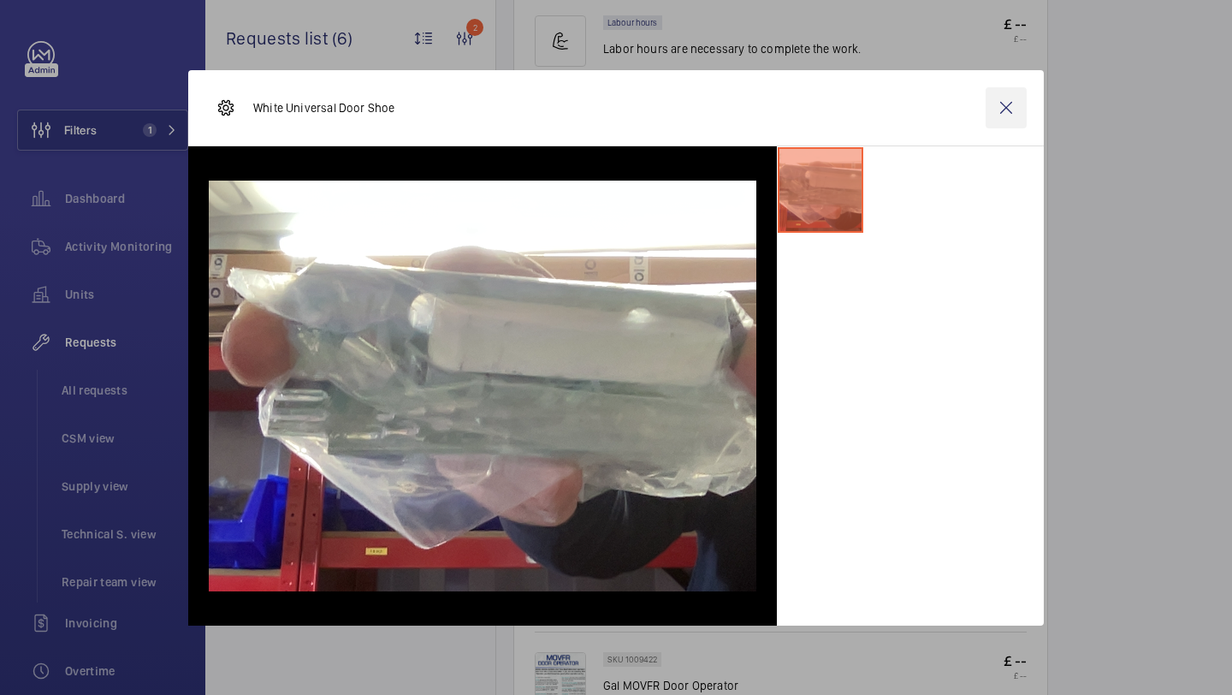
click at [1011, 99] on wm-front-icon-button at bounding box center [1006, 107] width 41 height 41
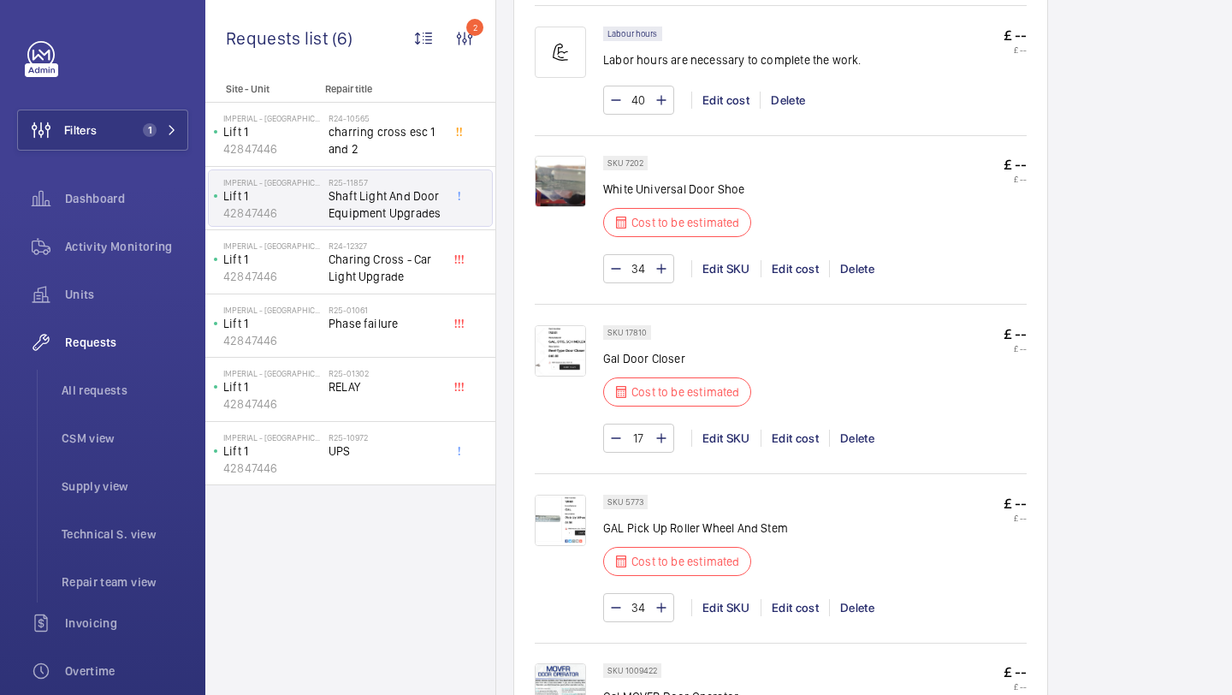
scroll to position [1075, 0]
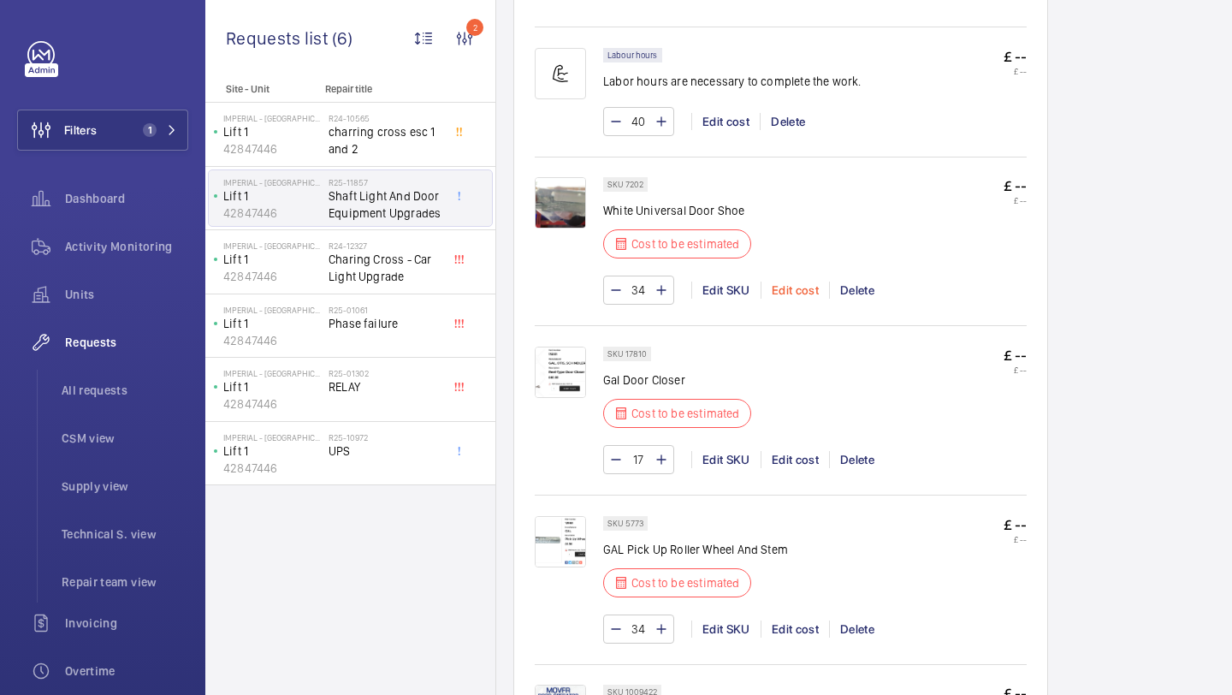
click at [799, 299] on div "Edit cost" at bounding box center [795, 289] width 68 height 17
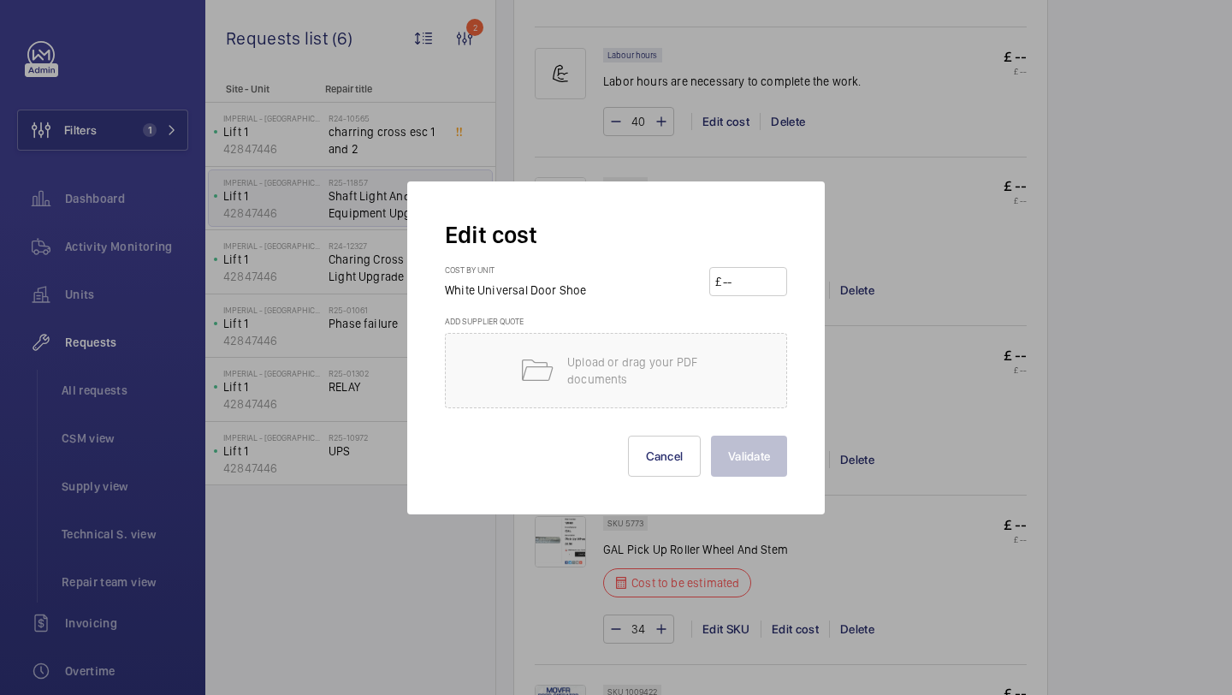
click at [749, 298] on div "Cost by unit White Universal Door Shoe £" at bounding box center [616, 289] width 342 height 51
click at [749, 295] on wm-front-input-price "£" at bounding box center [748, 281] width 78 height 29
click at [749, 291] on input "number" at bounding box center [751, 281] width 60 height 27
type input "7.08"
click at [759, 483] on div "Edit cost Cost by unit White Universal Door Shoe £ 7.08 Add supplier quote Uplo…" at bounding box center [616, 347] width 418 height 333
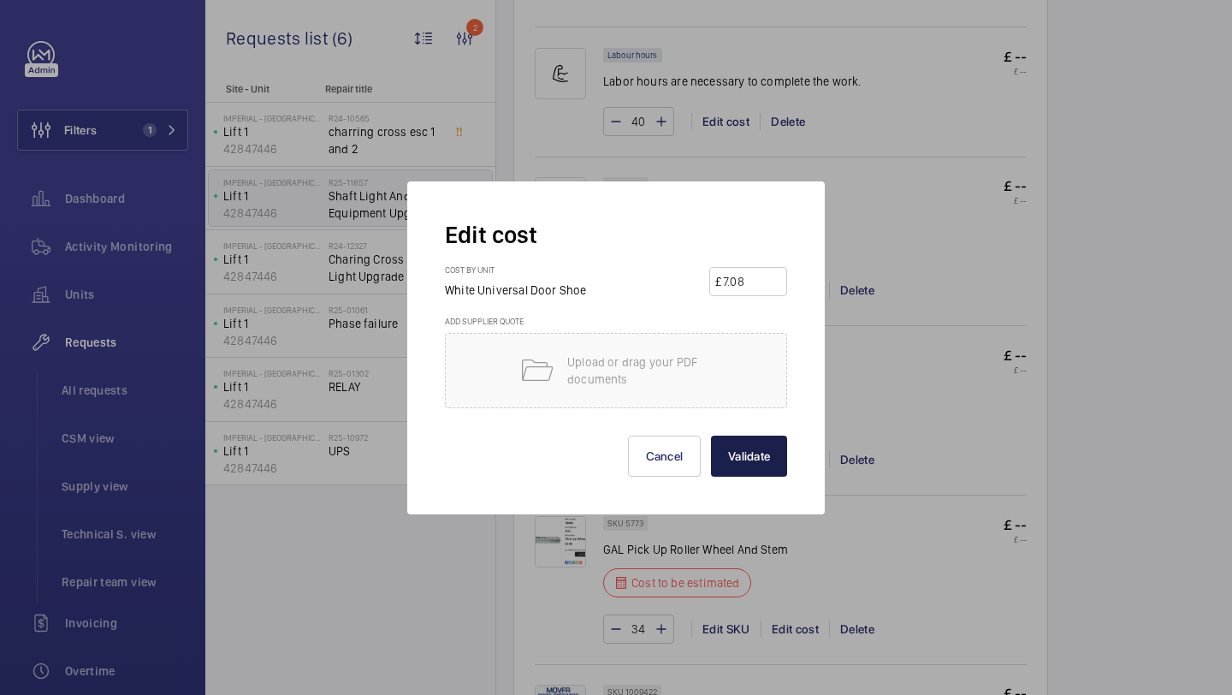
click at [761, 459] on button "Validate" at bounding box center [749, 455] width 76 height 41
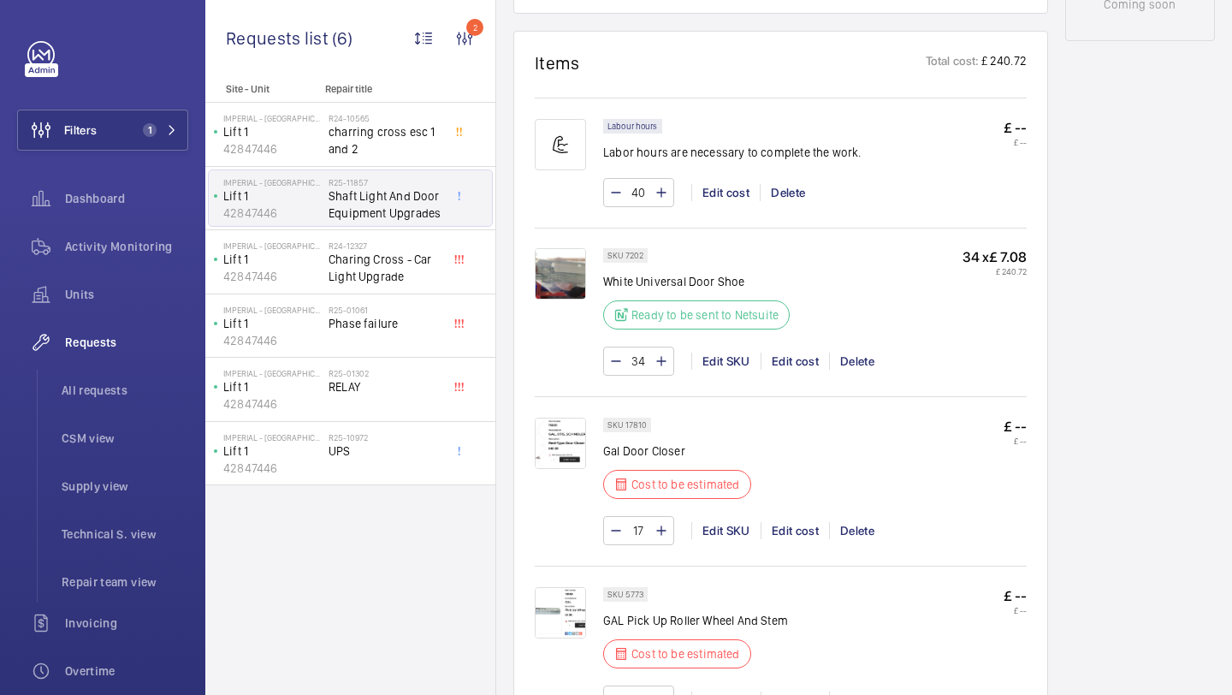
scroll to position [1170, 0]
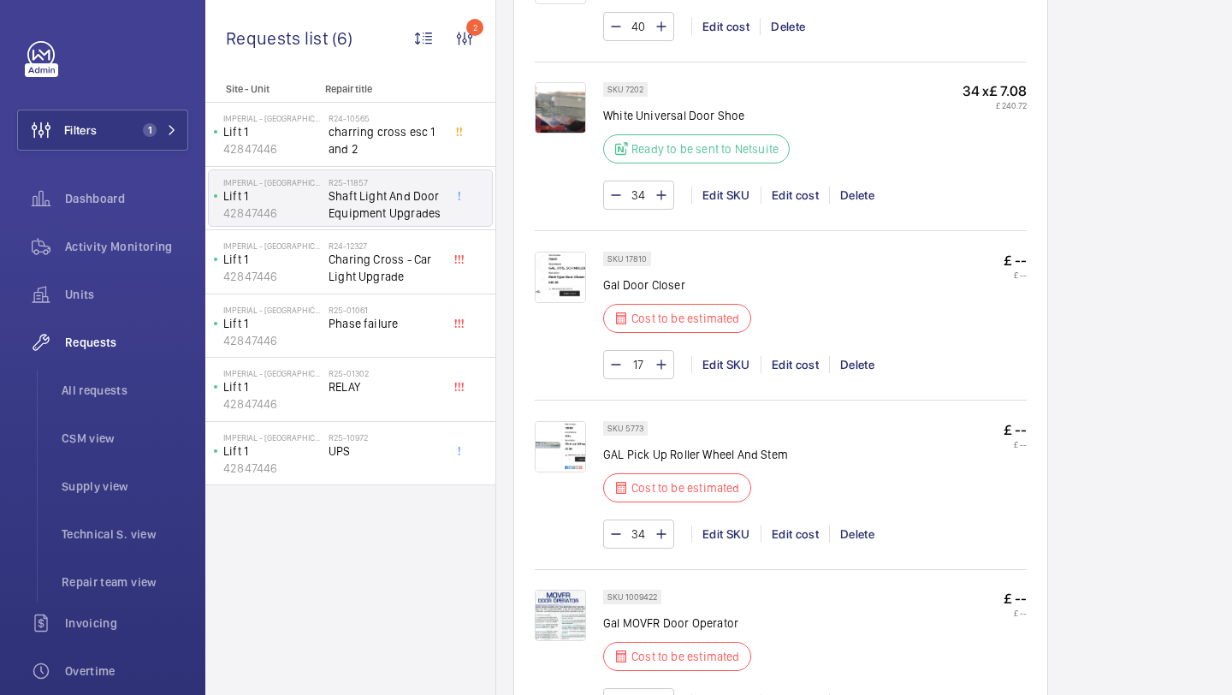
click at [590, 264] on div at bounding box center [569, 315] width 68 height 127
click at [570, 265] on img at bounding box center [560, 277] width 51 height 51
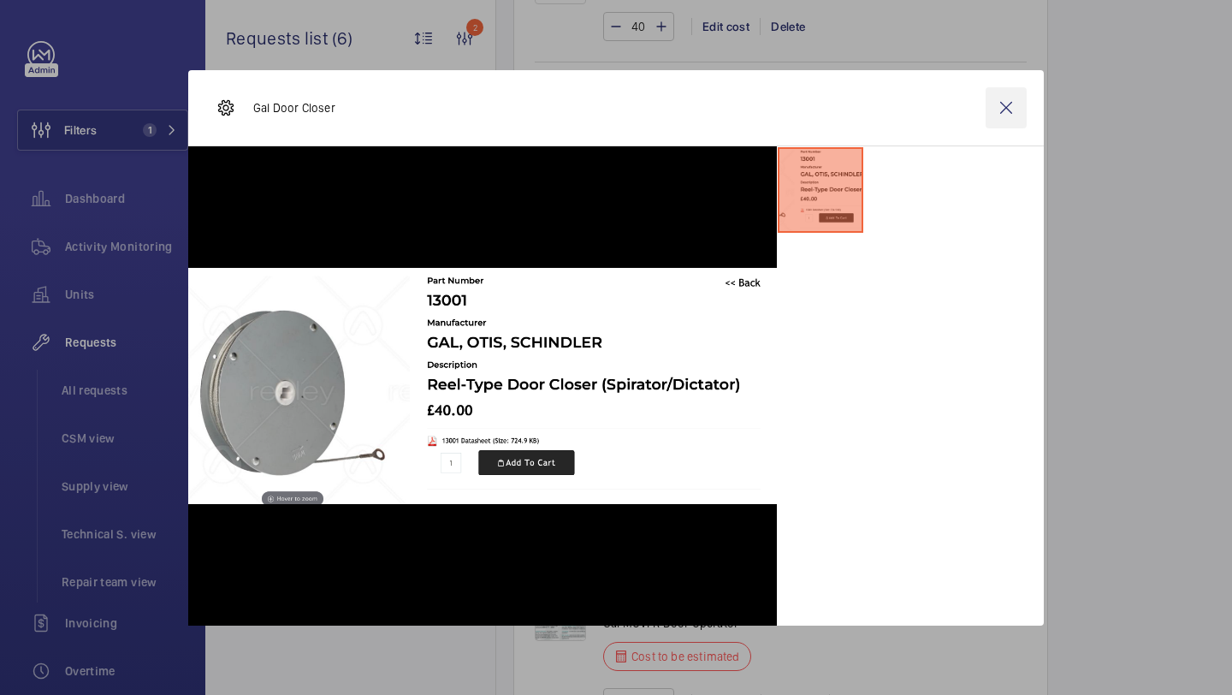
click at [1006, 105] on wm-front-icon-button at bounding box center [1006, 107] width 41 height 41
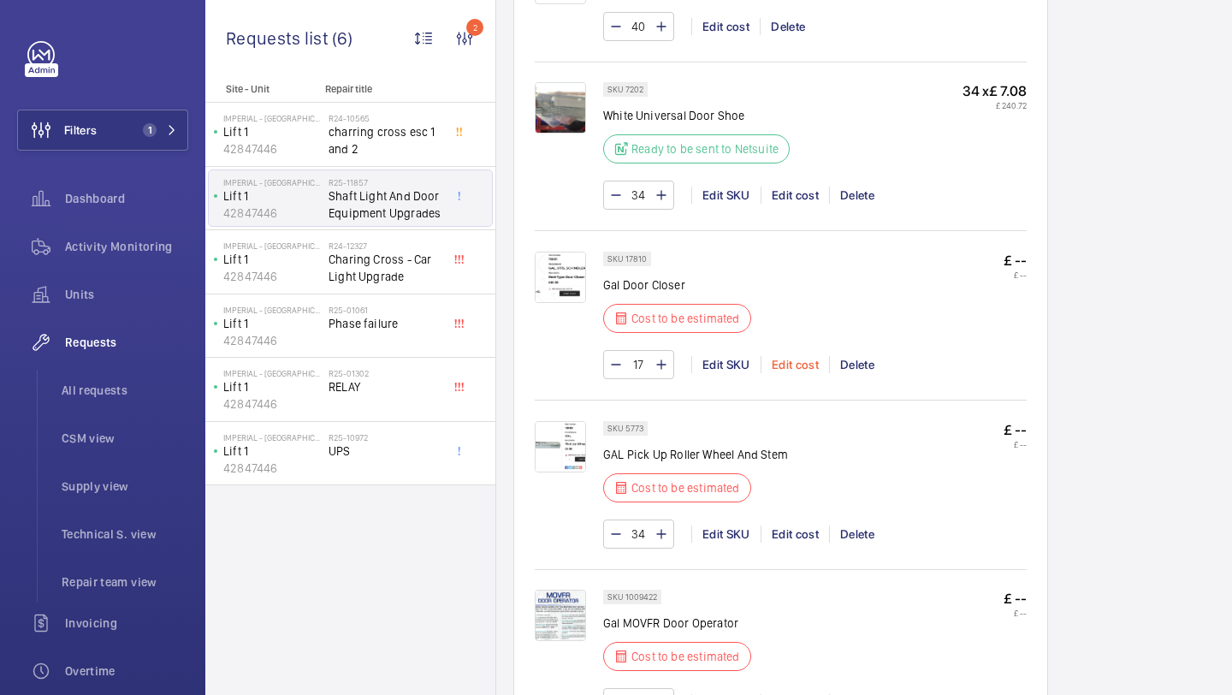
click at [803, 360] on div "Edit cost" at bounding box center [795, 364] width 68 height 17
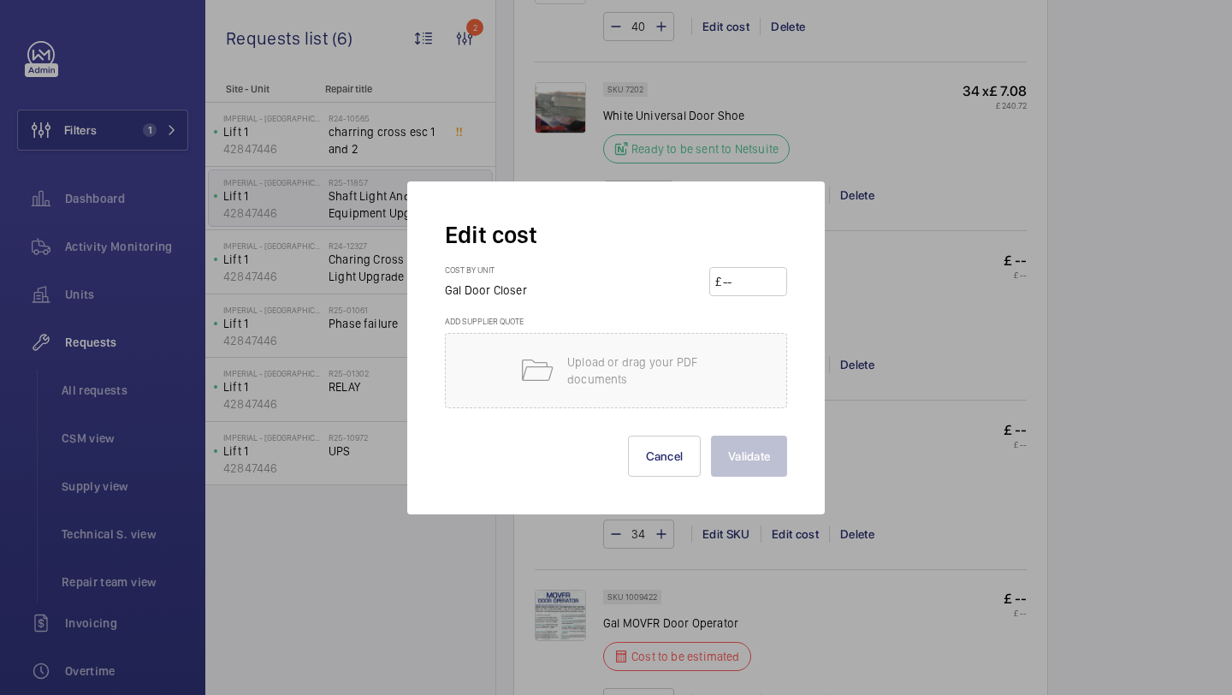
click at [738, 275] on input "number" at bounding box center [751, 281] width 60 height 27
type input "40"
click at [746, 459] on button "Validate" at bounding box center [749, 455] width 76 height 41
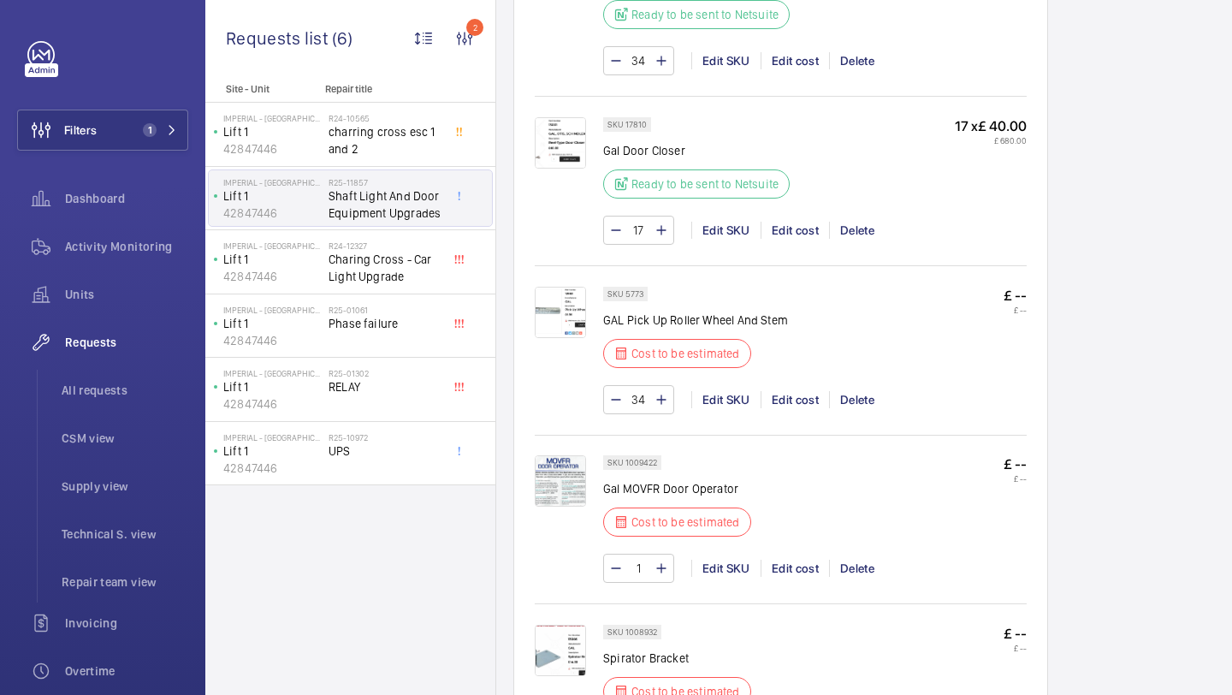
scroll to position [1325, 0]
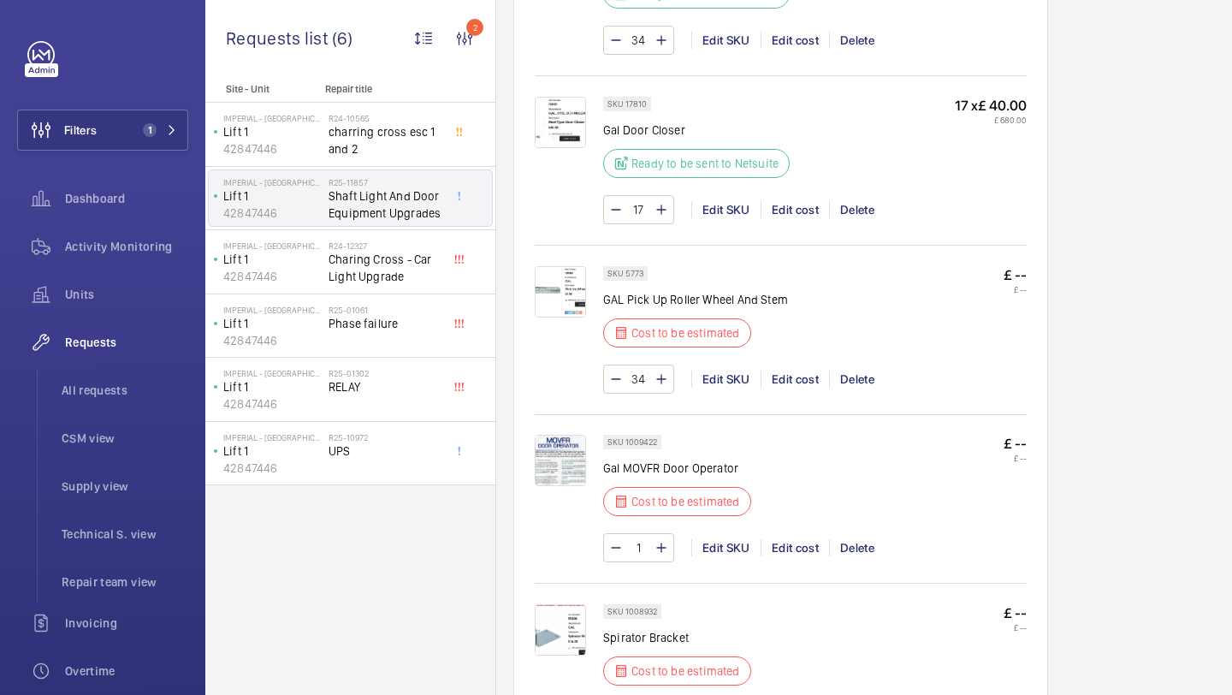
click at [543, 299] on img at bounding box center [560, 291] width 51 height 51
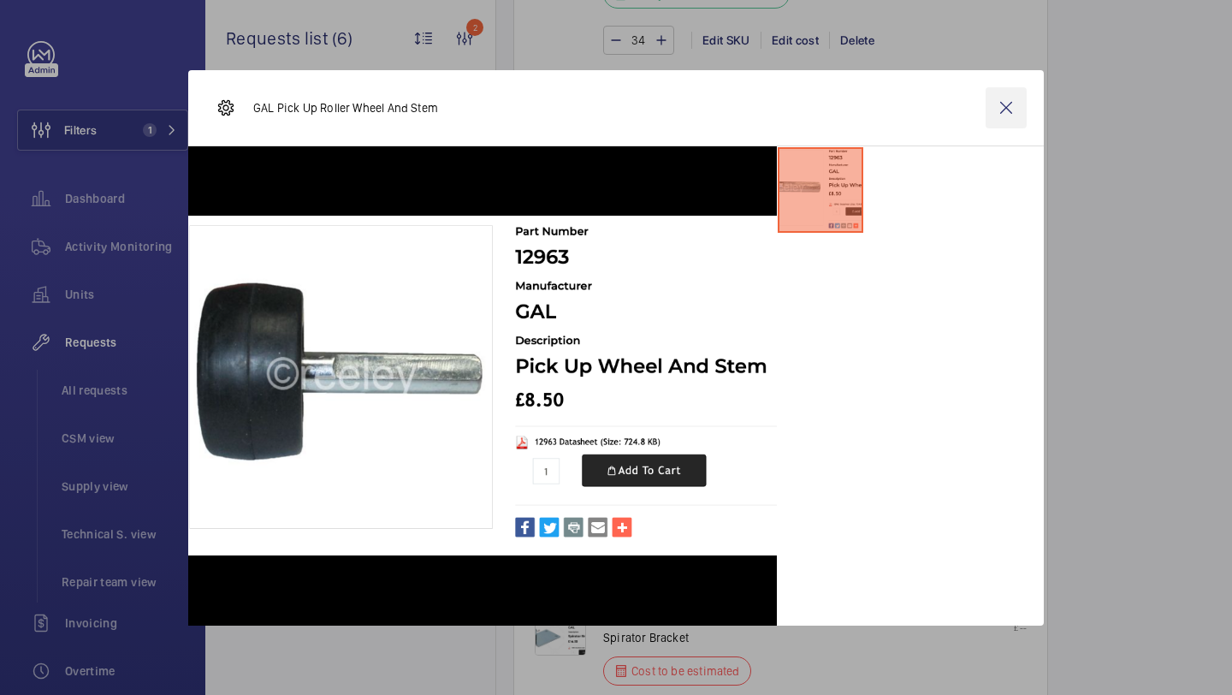
click at [992, 101] on wm-front-icon-button at bounding box center [1006, 107] width 41 height 41
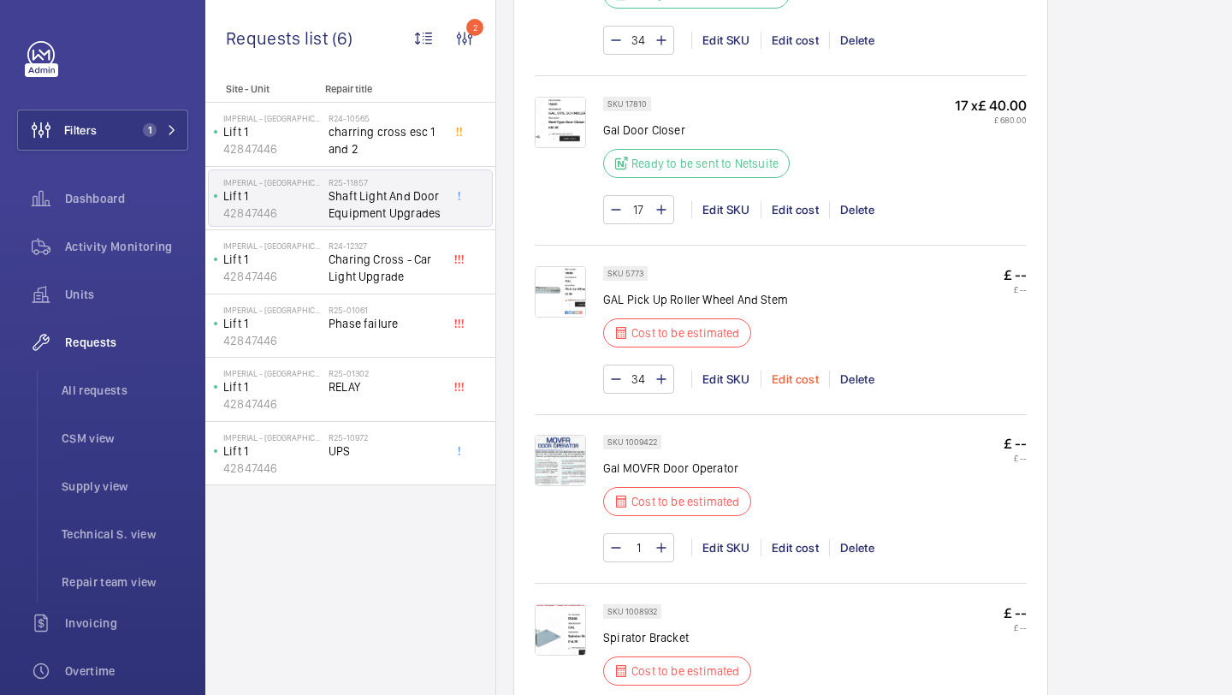
click at [783, 378] on div "Edit cost" at bounding box center [795, 378] width 68 height 17
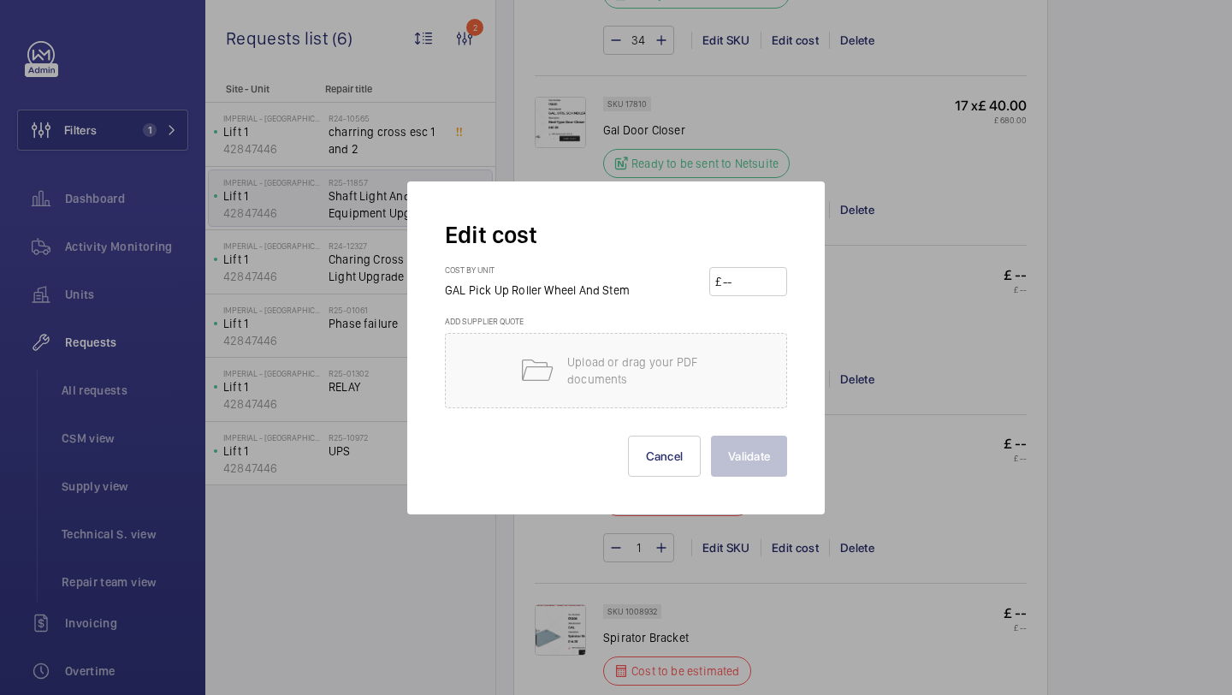
click at [739, 278] on input "number" at bounding box center [751, 281] width 60 height 27
type input "8.50"
click at [753, 456] on button "Validate" at bounding box center [749, 455] width 76 height 41
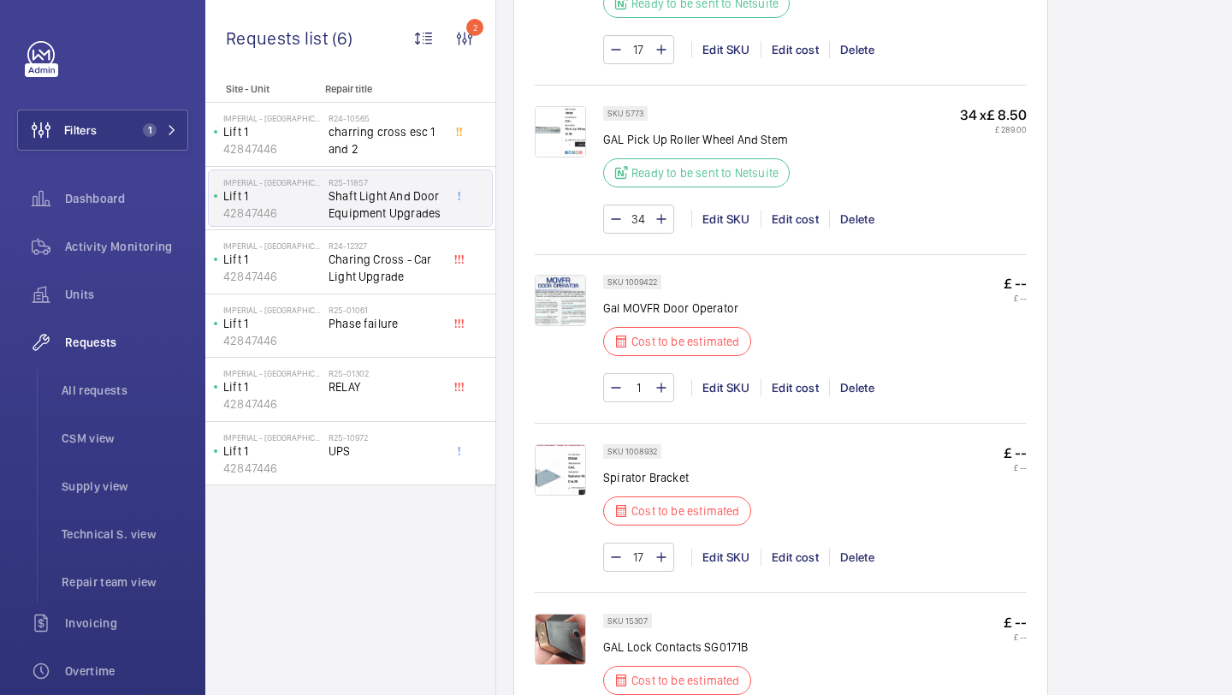
scroll to position [1501, 0]
click at [797, 385] on div "Edit cost" at bounding box center [795, 389] width 68 height 17
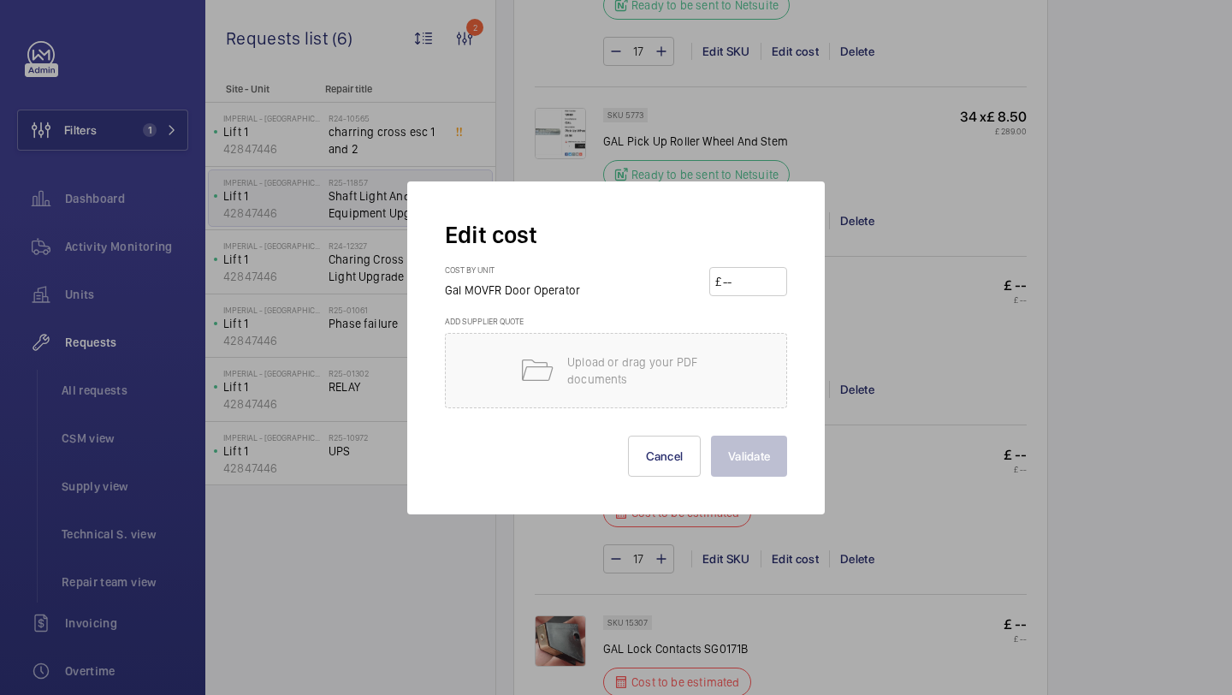
click at [754, 288] on input "number" at bounding box center [751, 281] width 60 height 27
type input "3500"
click at [735, 462] on button "Validate" at bounding box center [749, 455] width 76 height 41
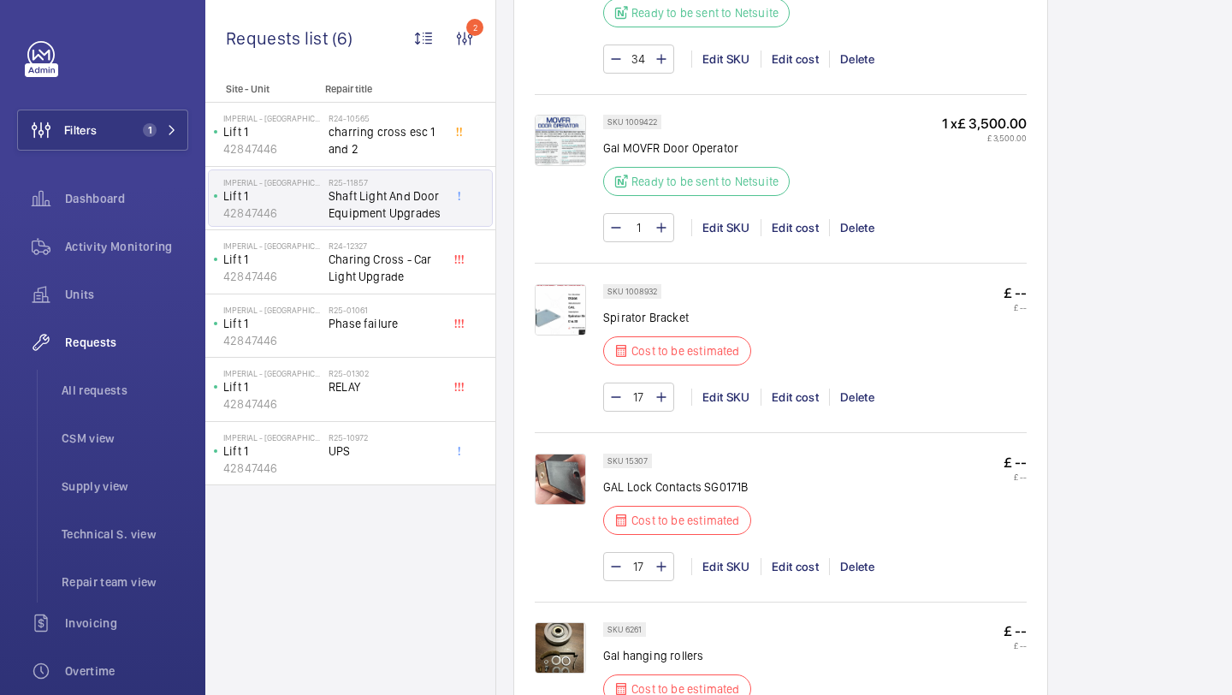
scroll to position [1747, 0]
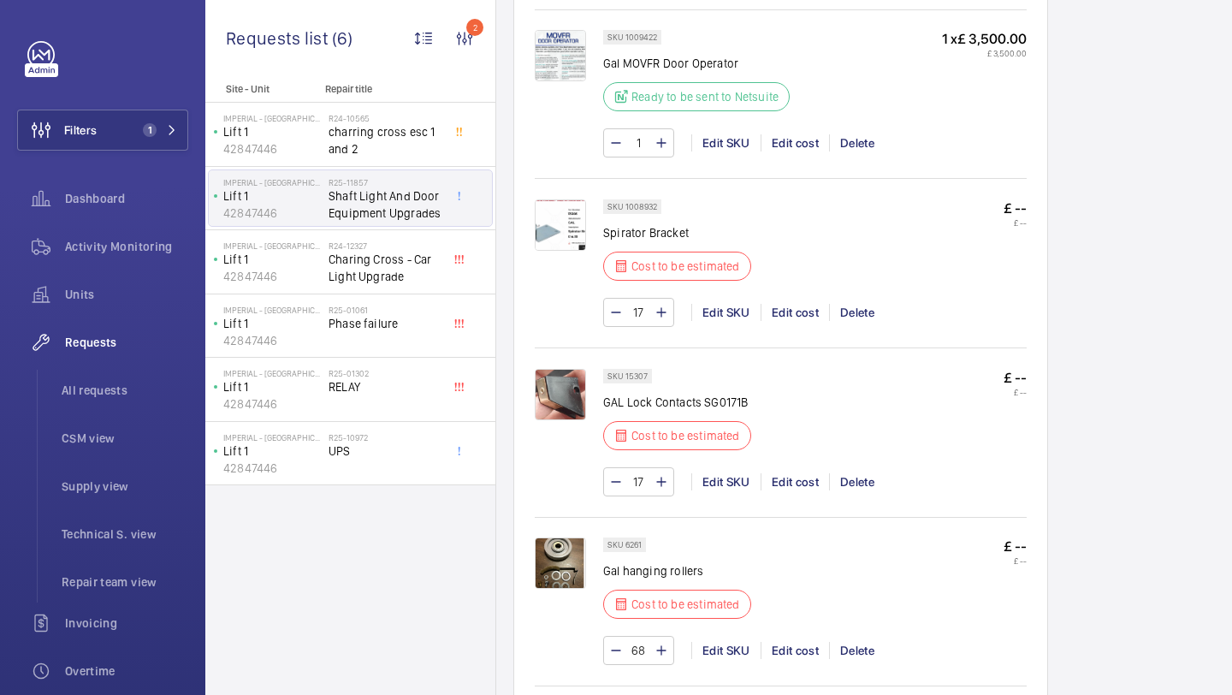
click at [574, 249] on img at bounding box center [560, 224] width 51 height 51
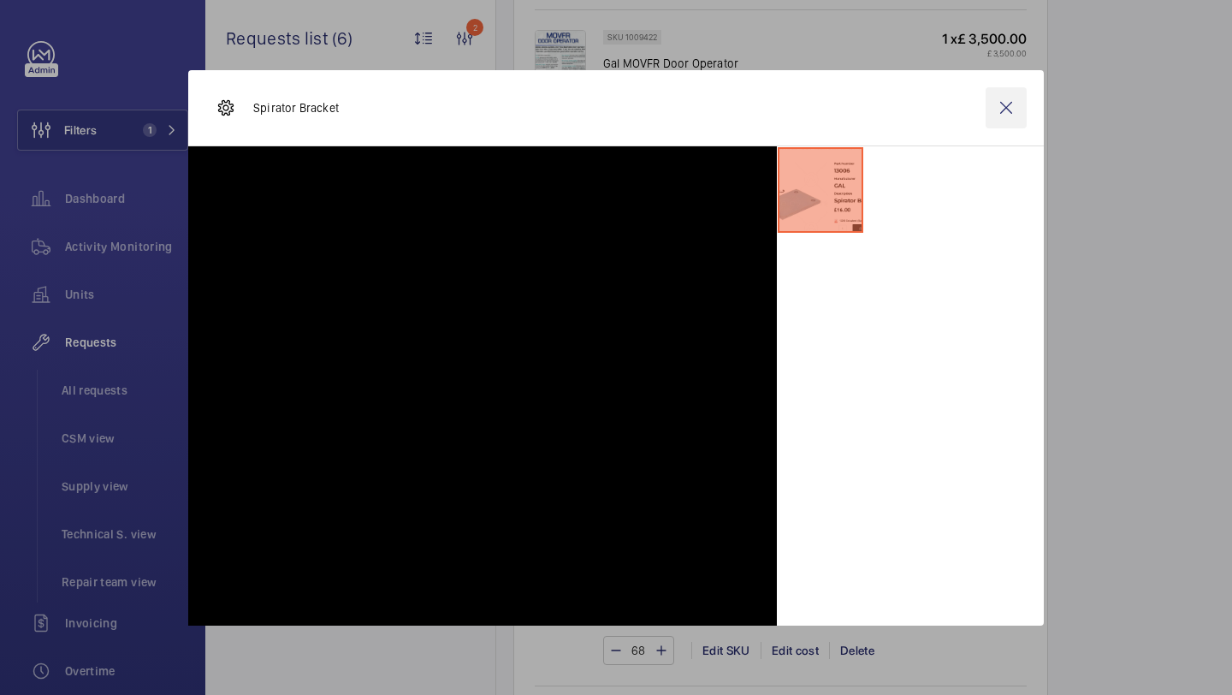
click at [1004, 110] on wm-front-icon-button at bounding box center [1006, 107] width 41 height 41
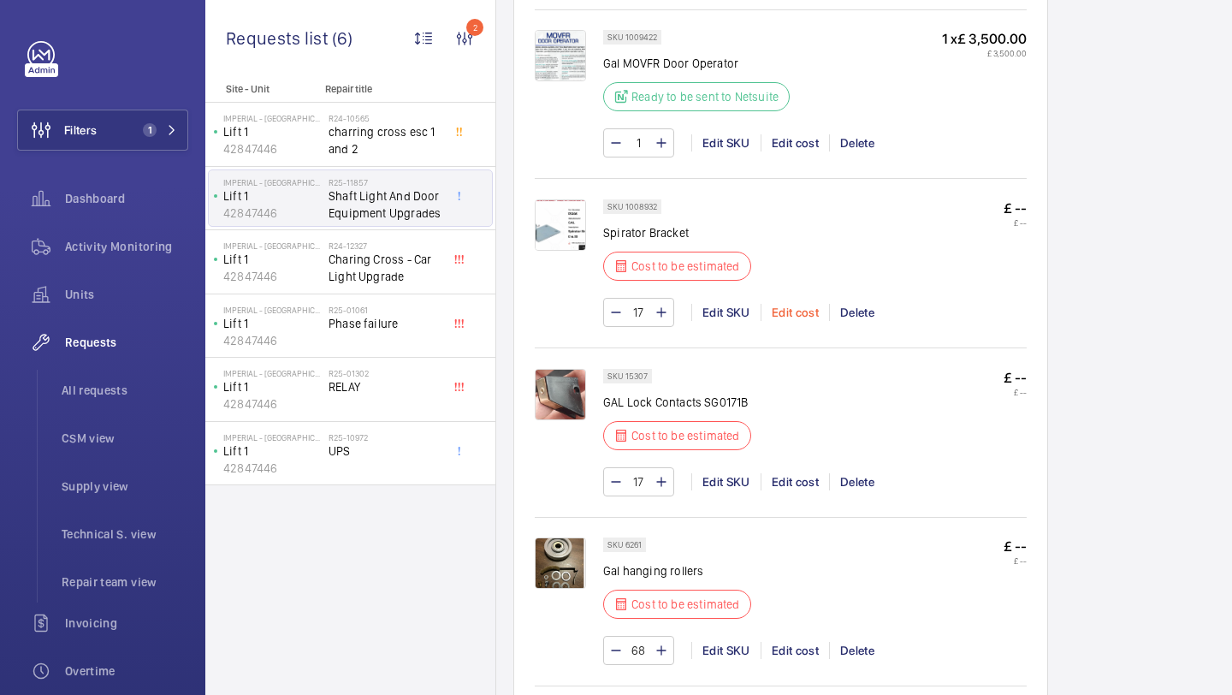
click at [792, 321] on div "Edit cost" at bounding box center [795, 312] width 68 height 17
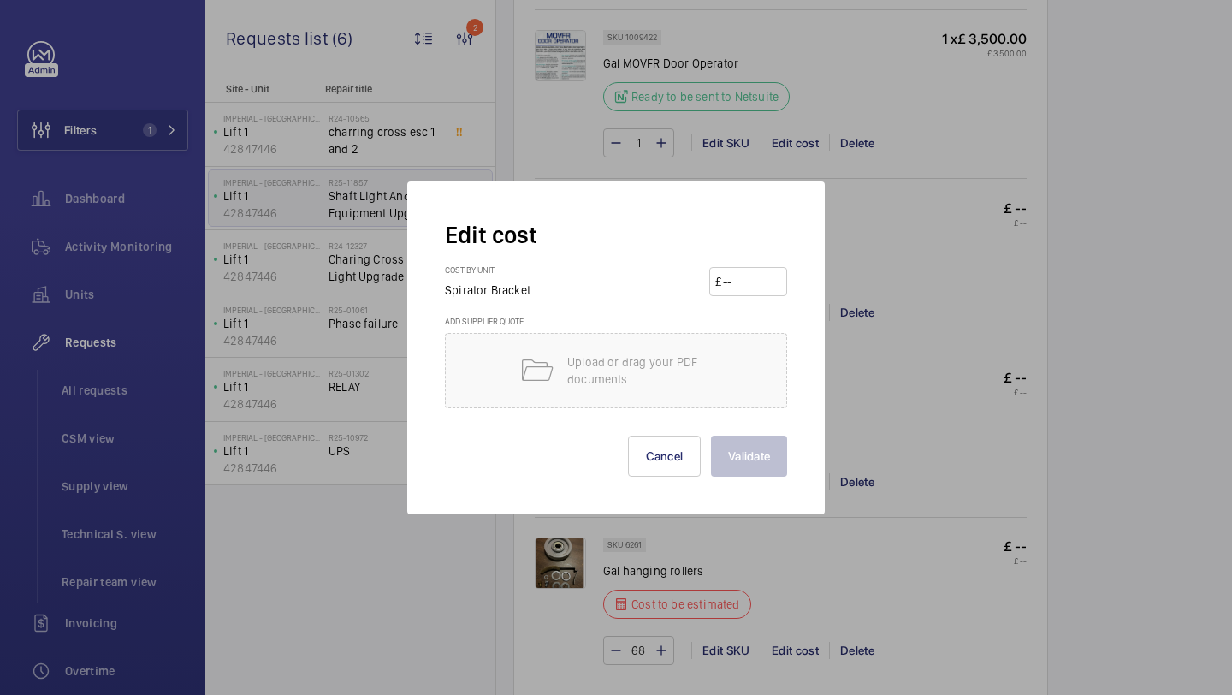
click at [749, 287] on input "number" at bounding box center [751, 281] width 60 height 27
type input "16"
click at [744, 465] on button "Validate" at bounding box center [749, 455] width 76 height 41
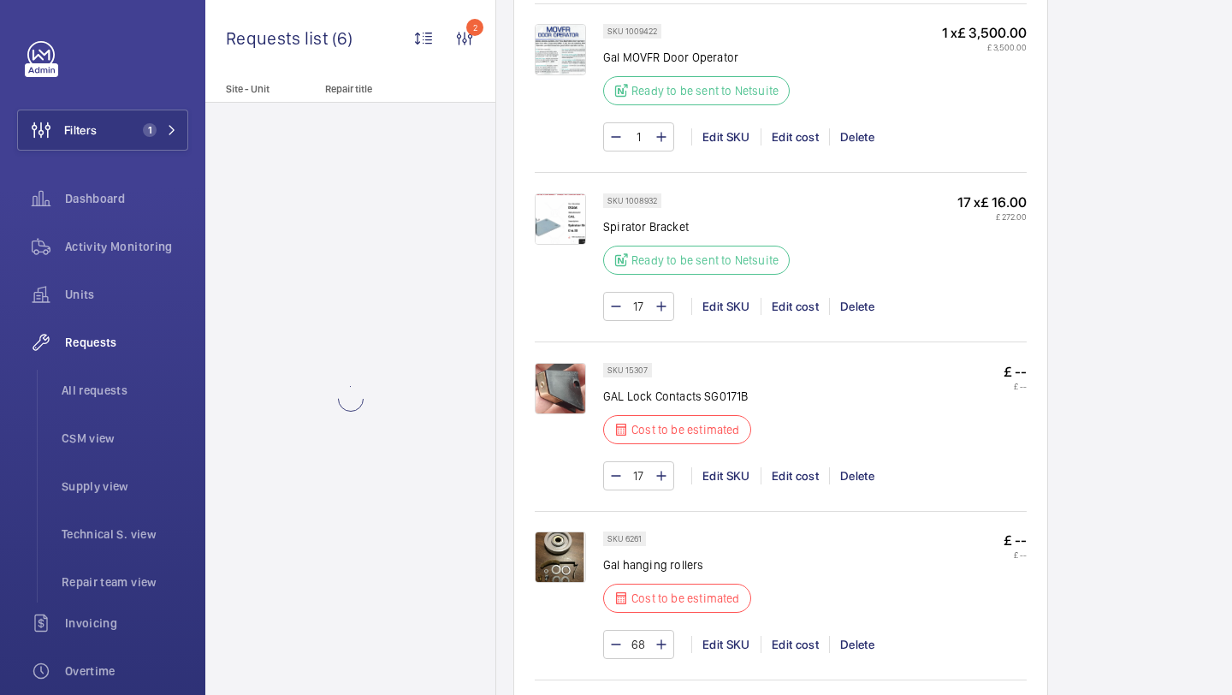
scroll to position [1780, 0]
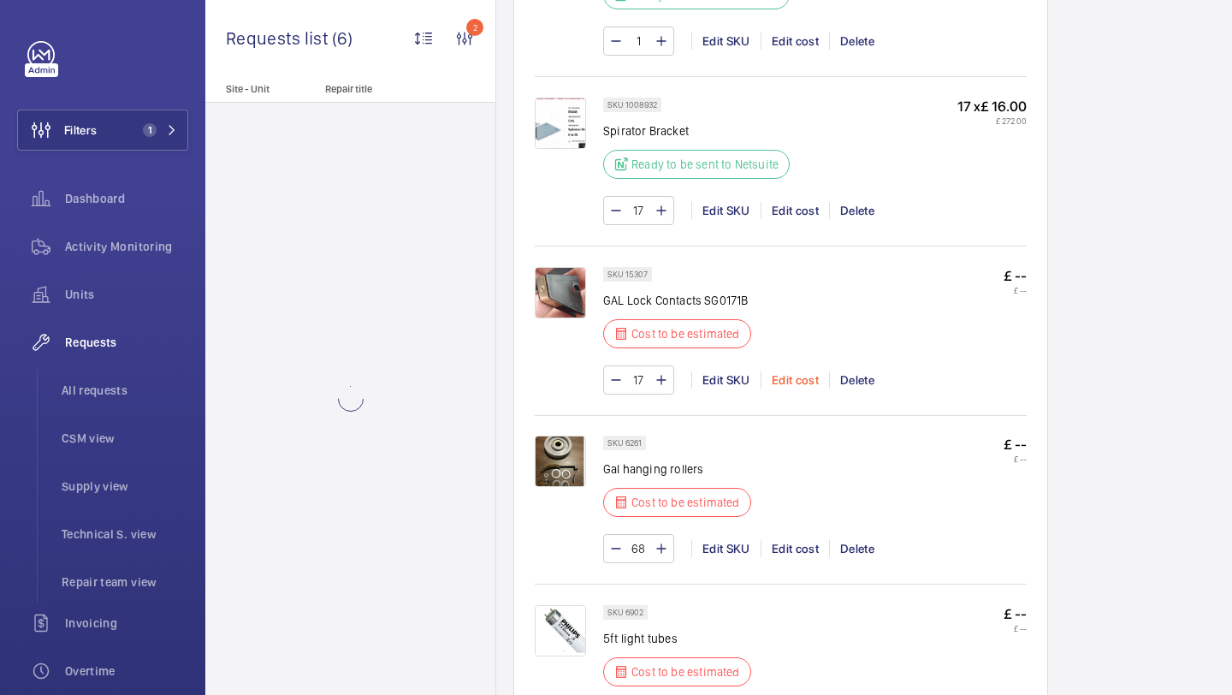
click at [781, 381] on div "Edit cost" at bounding box center [795, 379] width 68 height 17
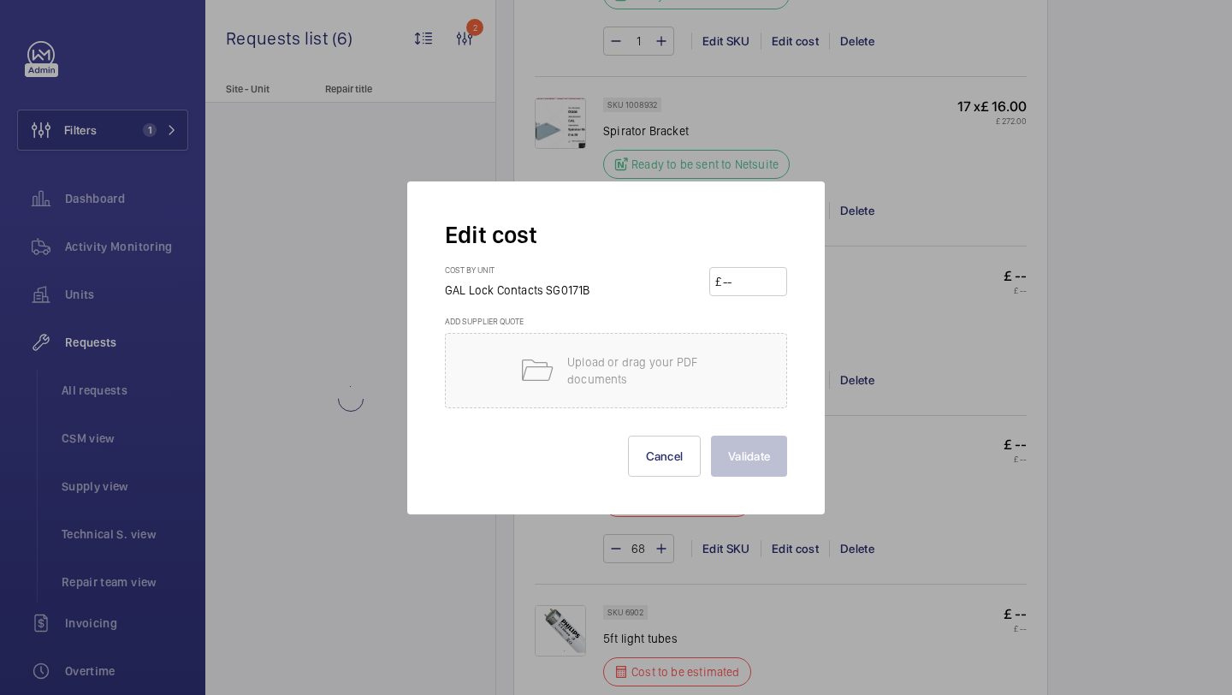
click at [744, 273] on input "number" at bounding box center [751, 281] width 60 height 27
type input "15"
click at [736, 472] on button "Validate" at bounding box center [749, 455] width 76 height 41
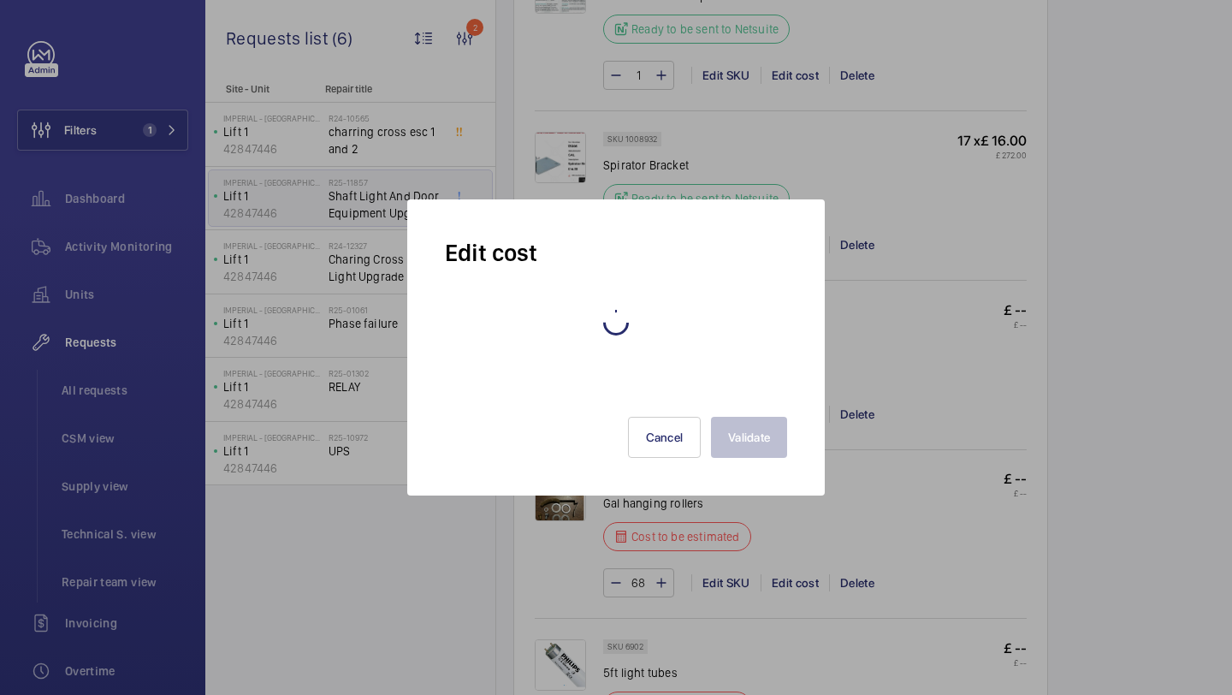
scroll to position [1832, 0]
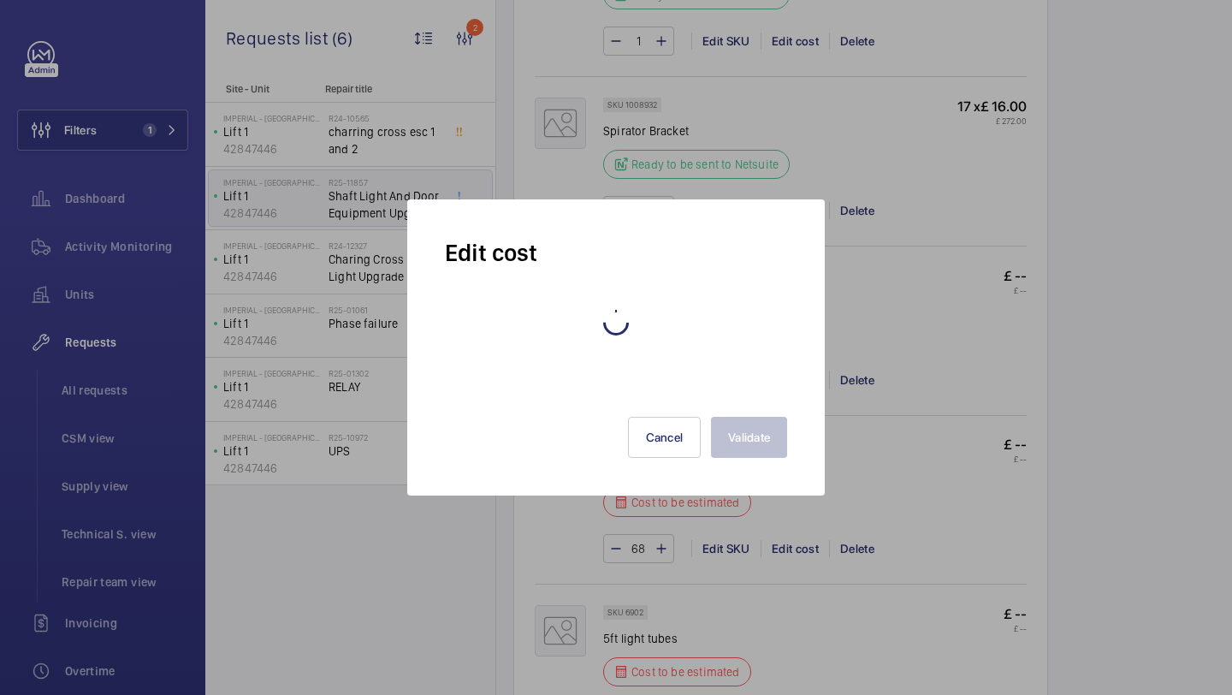
click at [879, 179] on div at bounding box center [616, 347] width 1232 height 695
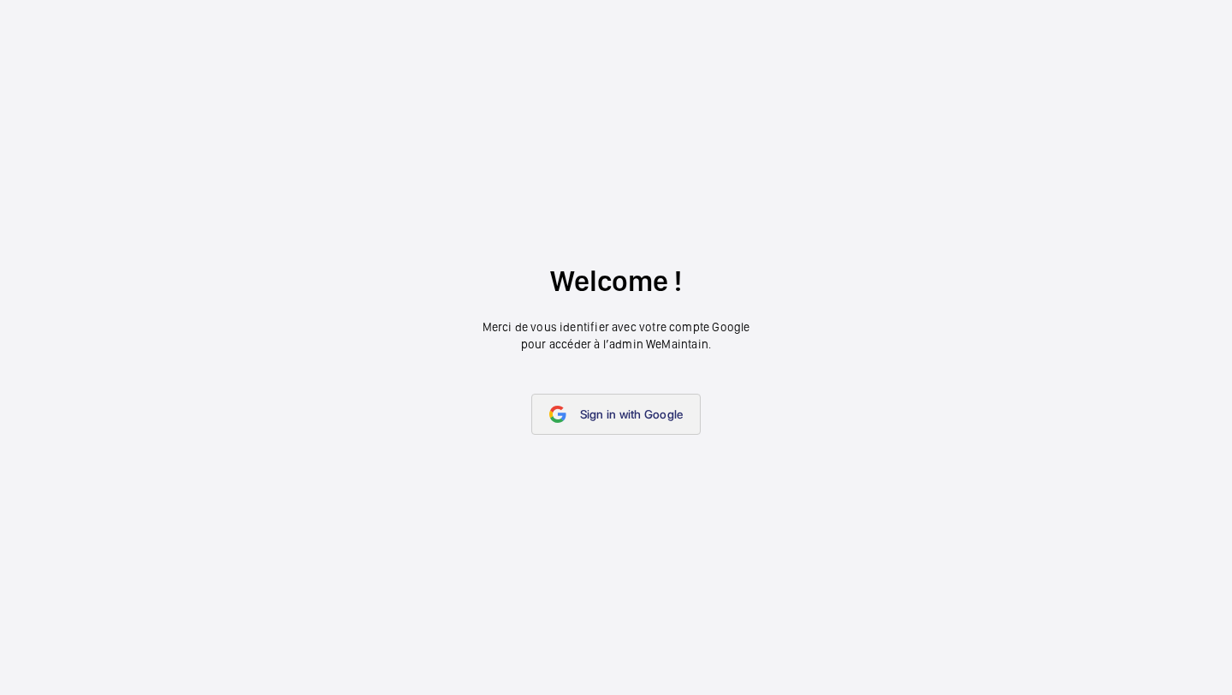
click at [641, 401] on link "Sign in with Google" at bounding box center [616, 414] width 170 height 41
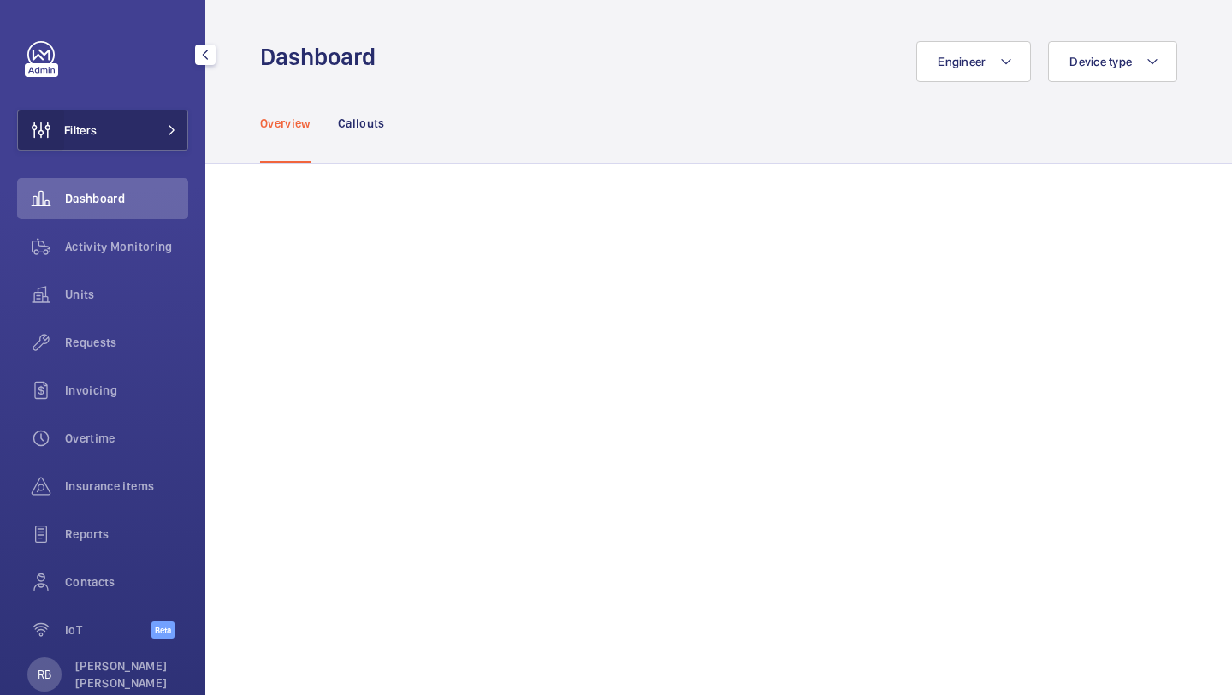
click at [58, 131] on wm-front-icon-button at bounding box center [41, 130] width 46 height 41
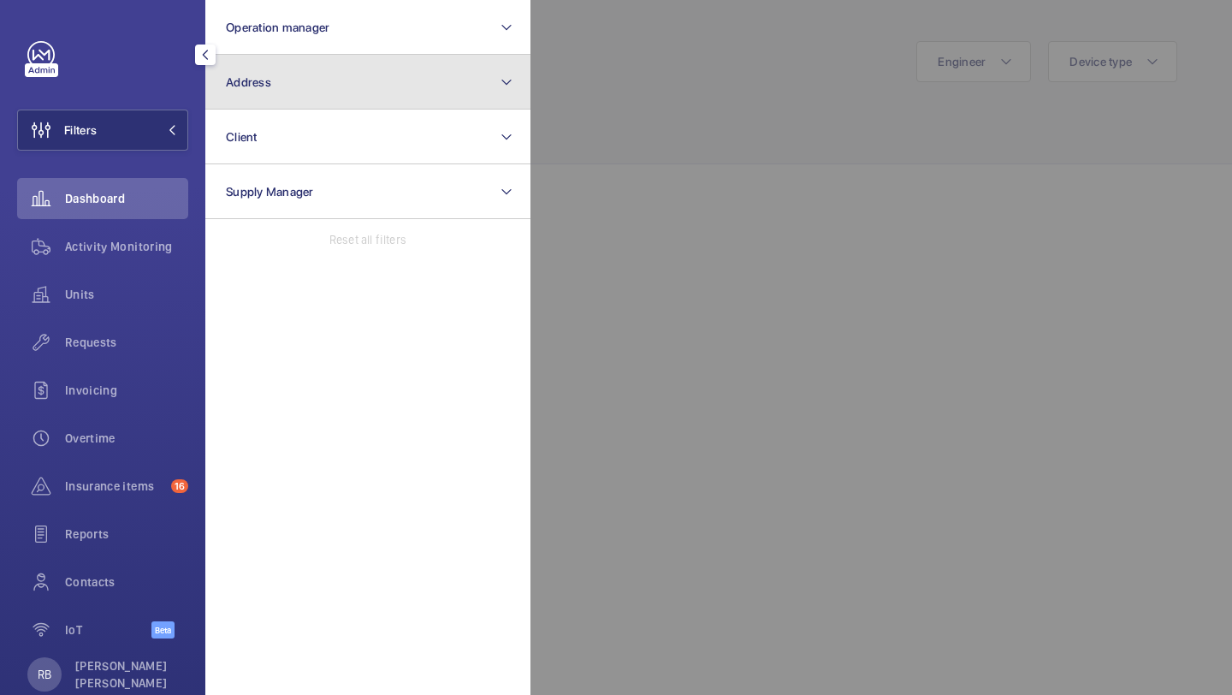
click at [262, 83] on span "Address" at bounding box center [248, 82] width 45 height 14
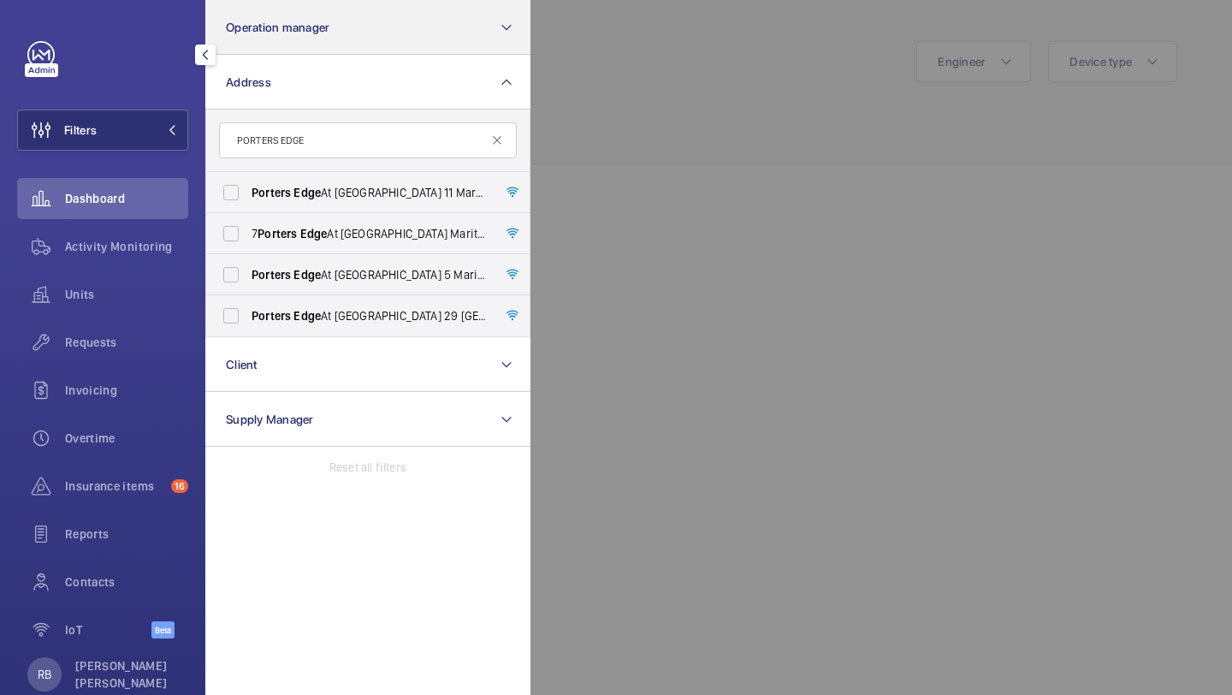
type input "PORTERS EDGE"
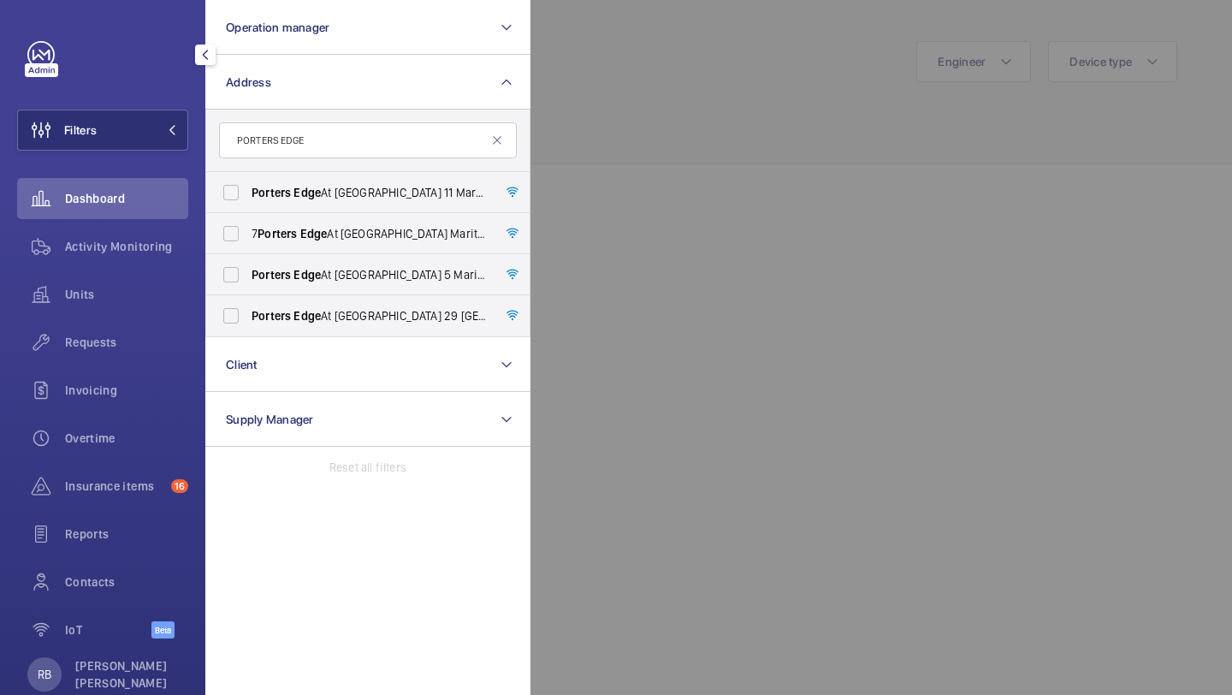
click at [542, 68] on div at bounding box center [1146, 347] width 1232 height 695
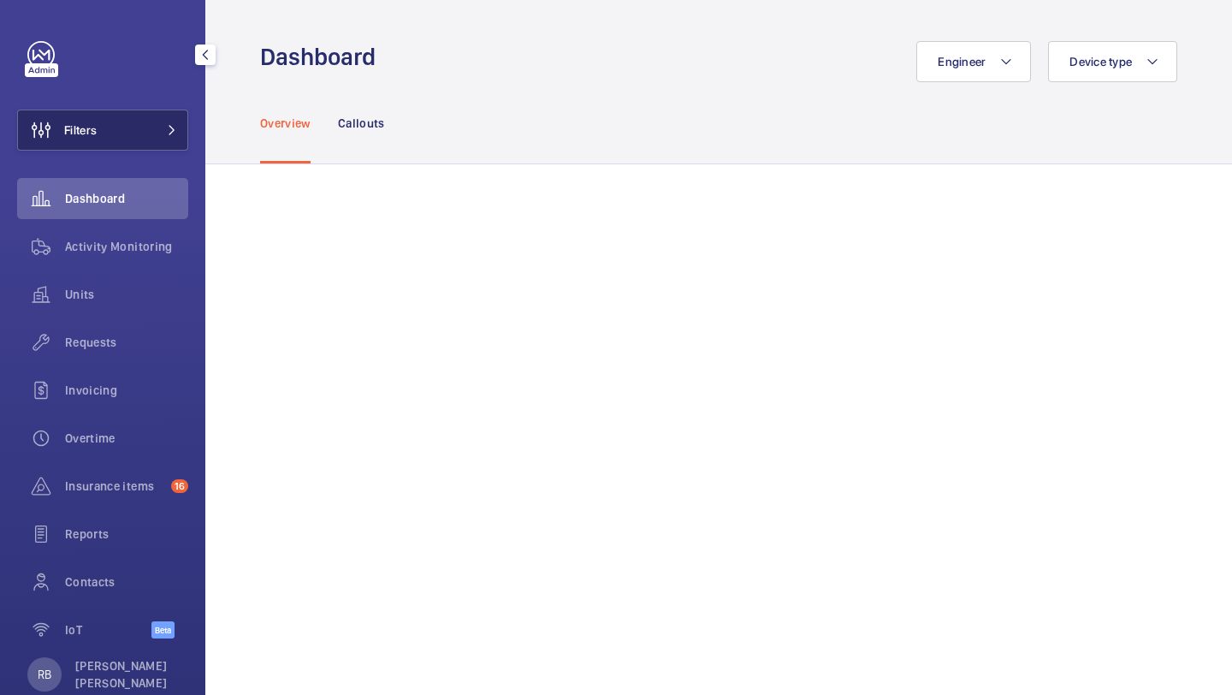
click at [181, 133] on button "Filters" at bounding box center [102, 130] width 171 height 41
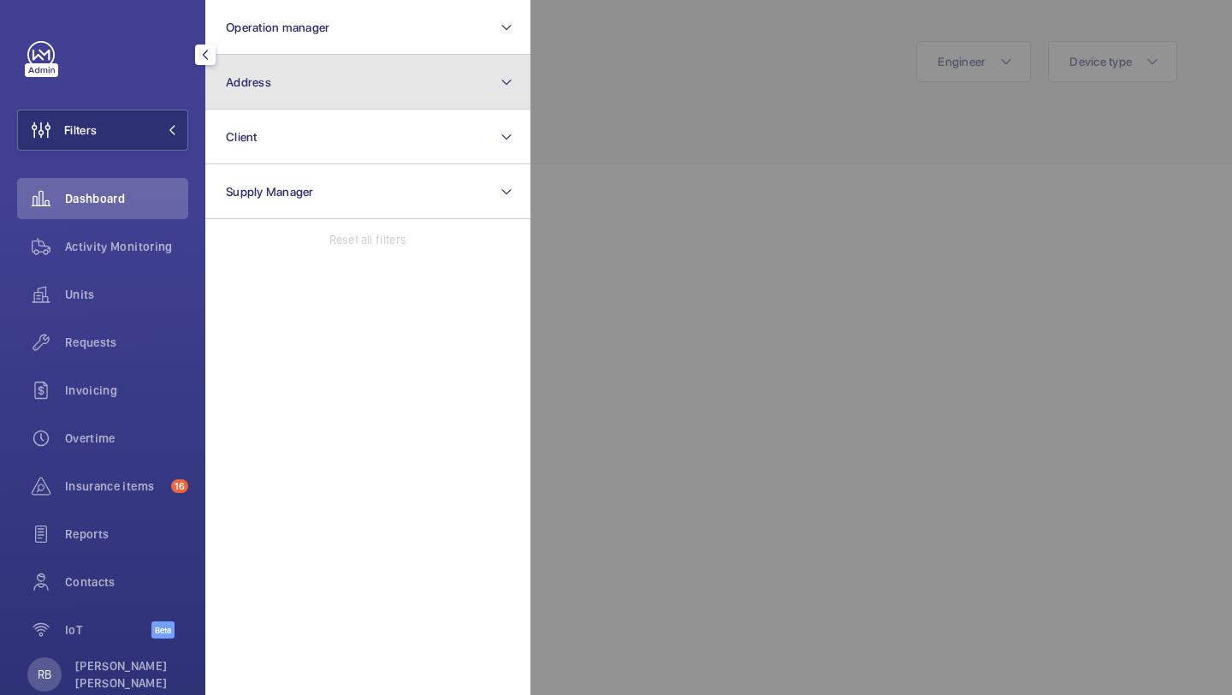
click at [289, 72] on button "Address" at bounding box center [367, 82] width 325 height 55
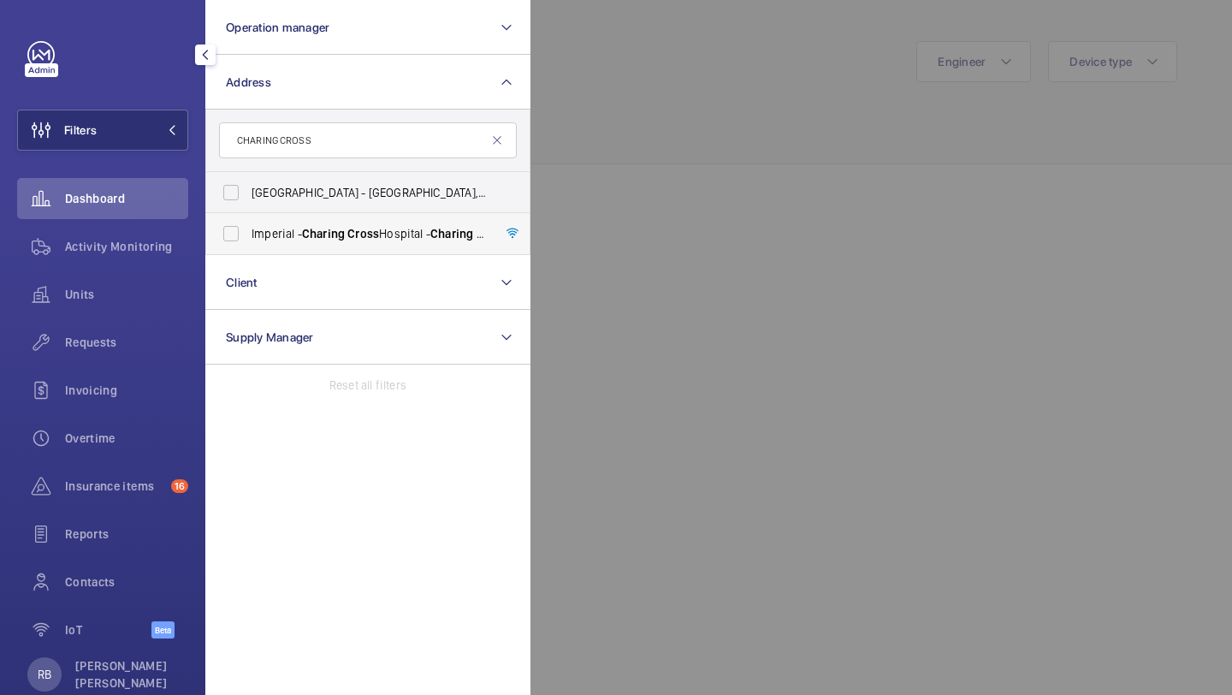
type input "CHARING CROSS"
click at [298, 230] on span "[GEOGRAPHIC_DATA] - [GEOGRAPHIC_DATA]" at bounding box center [369, 233] width 235 height 17
click at [248, 230] on input "[GEOGRAPHIC_DATA] - [GEOGRAPHIC_DATA]" at bounding box center [231, 233] width 34 height 34
checkbox input "true"
click at [720, 104] on div at bounding box center [1146, 347] width 1232 height 695
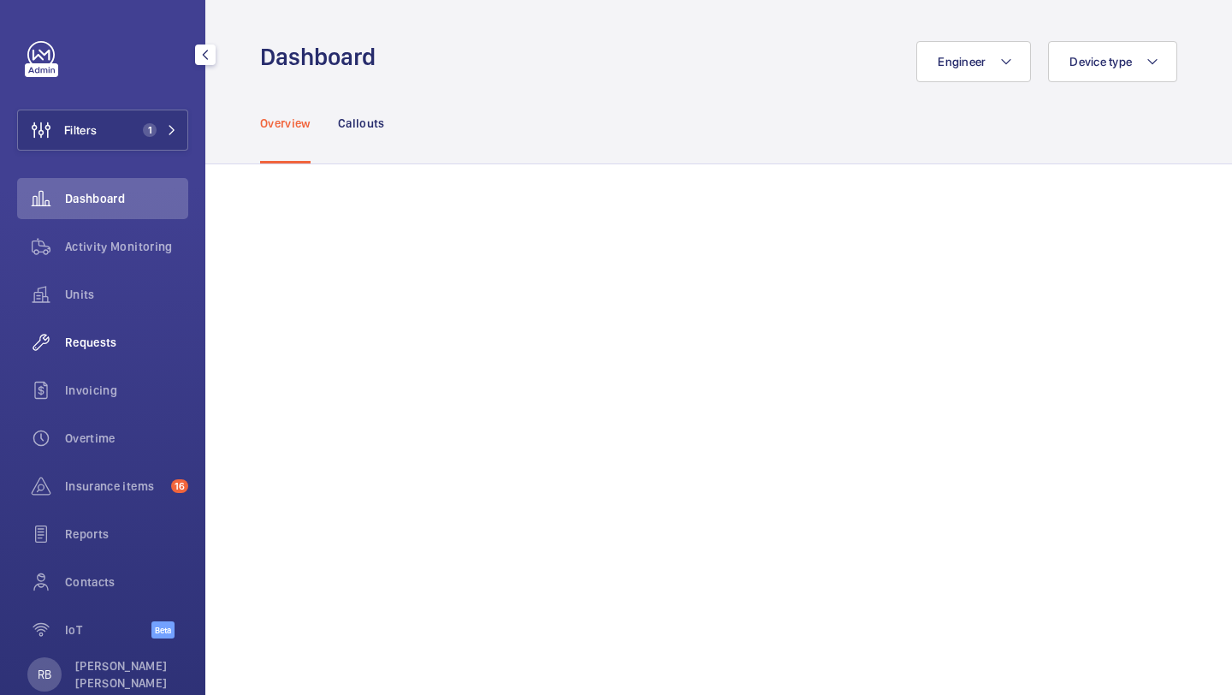
click at [138, 335] on span "Requests" at bounding box center [126, 342] width 123 height 17
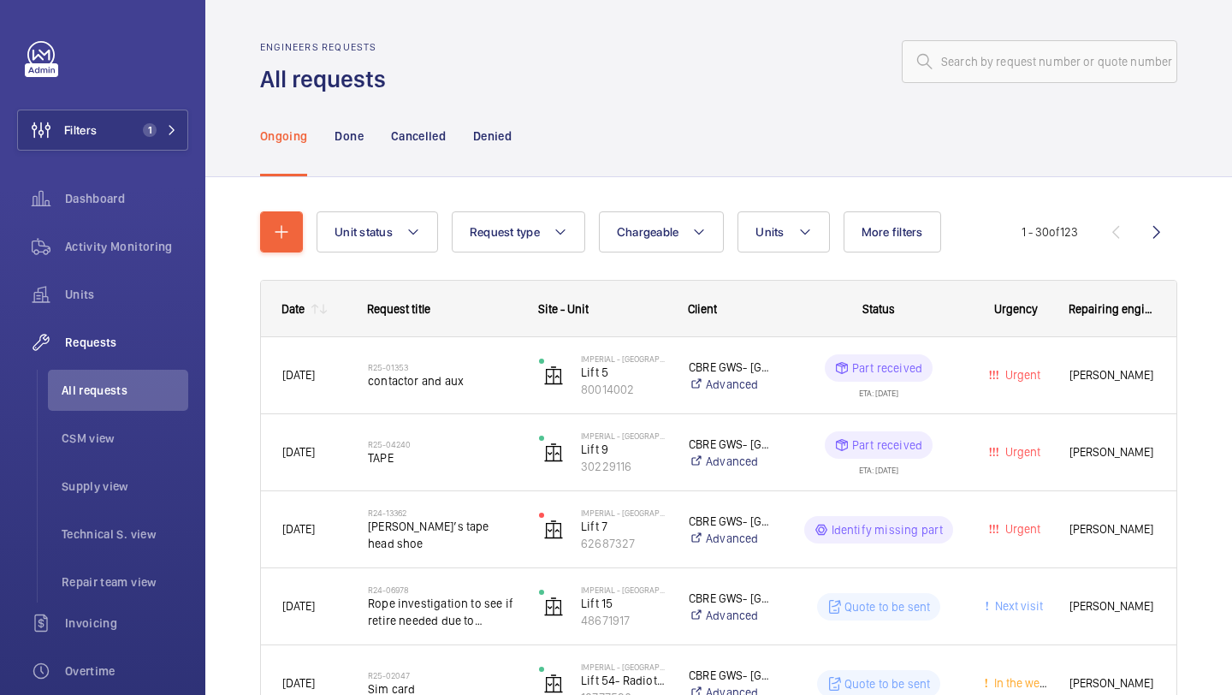
click at [980, 23] on wm-front-admin-header "Engineers requests All requests" at bounding box center [718, 47] width 1027 height 95
click at [963, 55] on input "text" at bounding box center [1039, 61] width 275 height 43
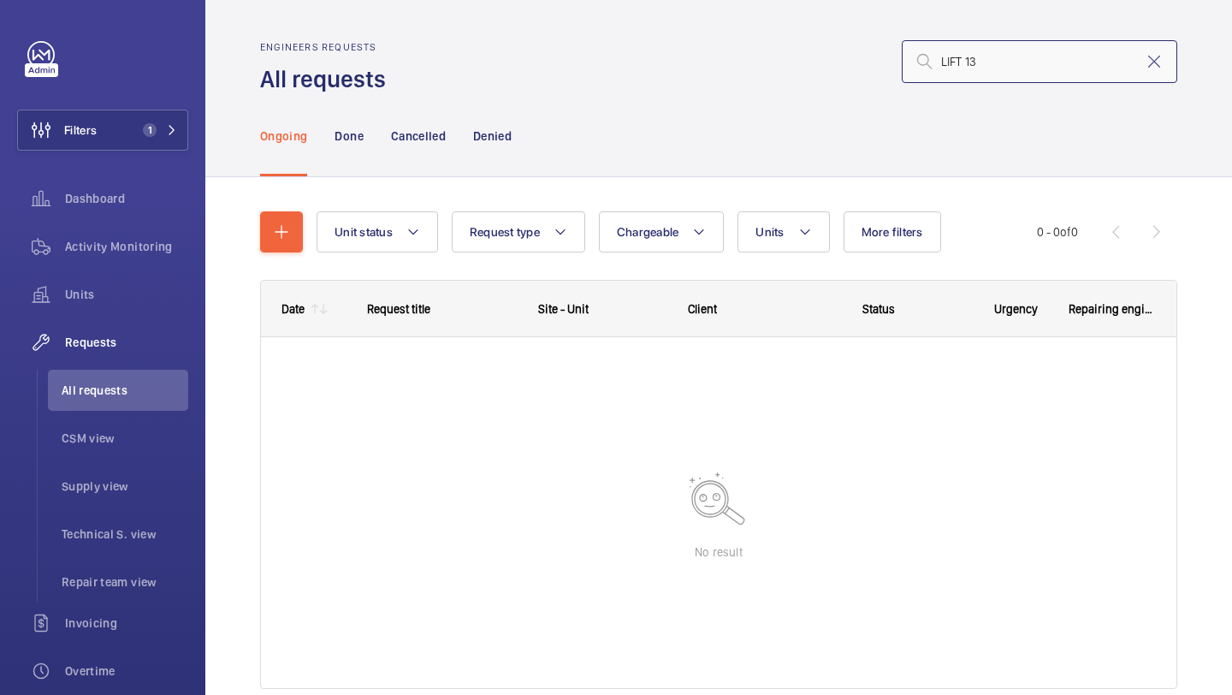
click at [992, 69] on input "LIFT 13" at bounding box center [1039, 61] width 275 height 43
click at [950, 63] on input "LIFT 13" at bounding box center [1039, 61] width 275 height 43
click at [940, 57] on input "LIFT 13" at bounding box center [1039, 61] width 275 height 43
click at [1027, 62] on input "LIFT 13" at bounding box center [1039, 61] width 275 height 43
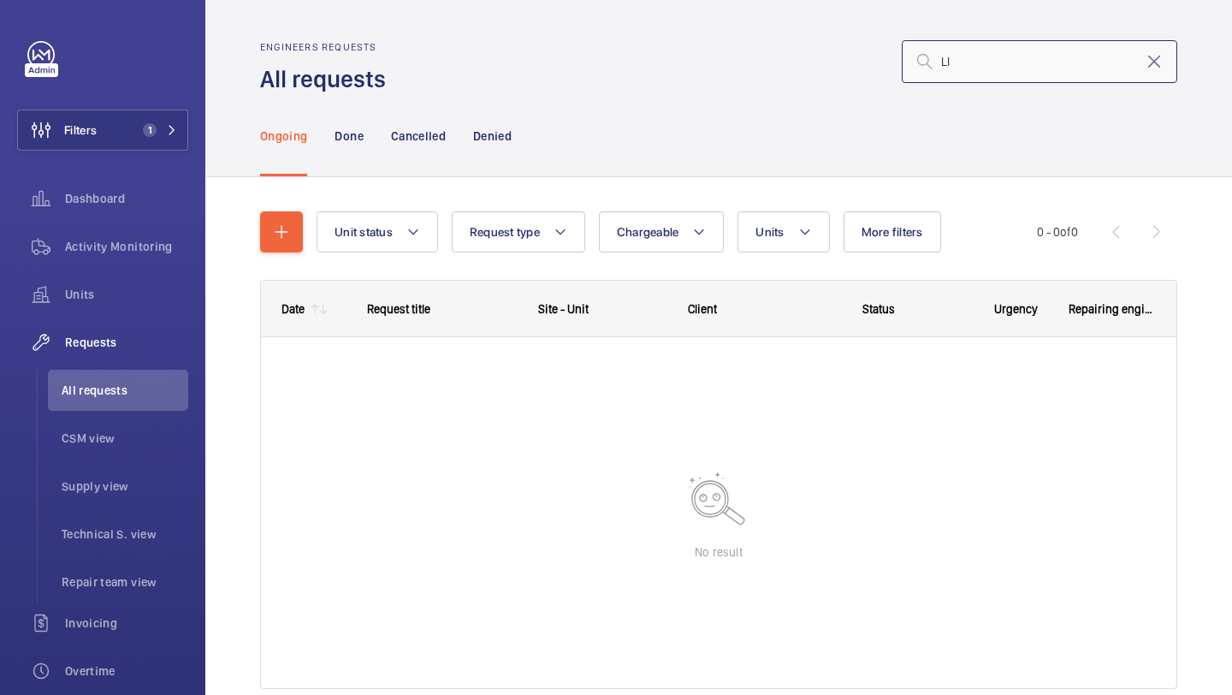
type input "L"
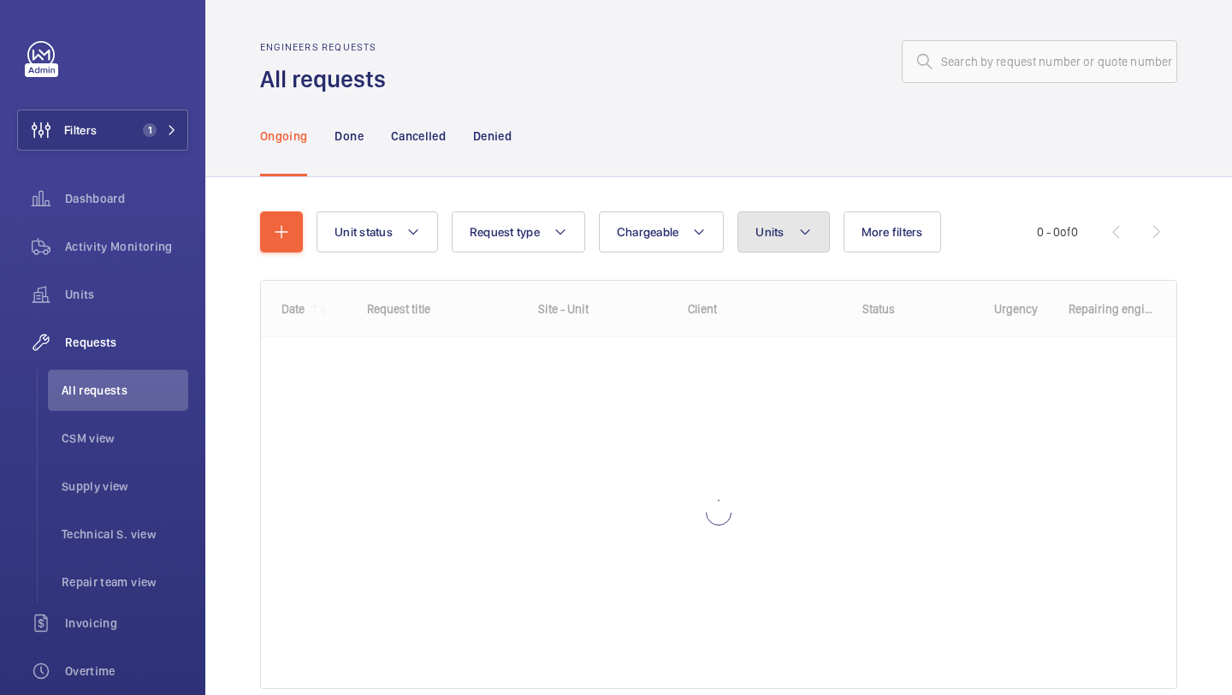
click at [784, 219] on button "Units" at bounding box center [784, 231] width 92 height 41
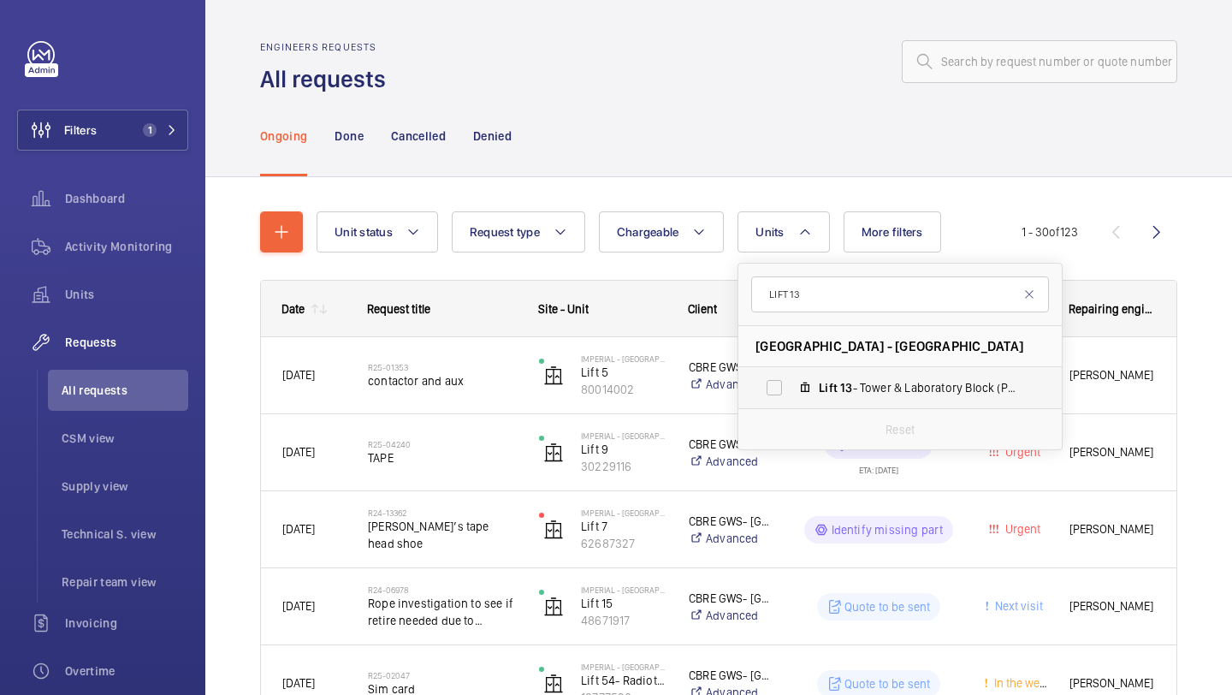
type input "LIFT 13"
click at [811, 402] on label "Lift 13 - Tower & Laboratory Block (Passenger), 83045843" at bounding box center [886, 387] width 296 height 41
click at [791, 402] on input "Lift 13 - Tower & Laboratory Block (Passenger), 83045843" at bounding box center [774, 387] width 34 height 34
checkbox input "true"
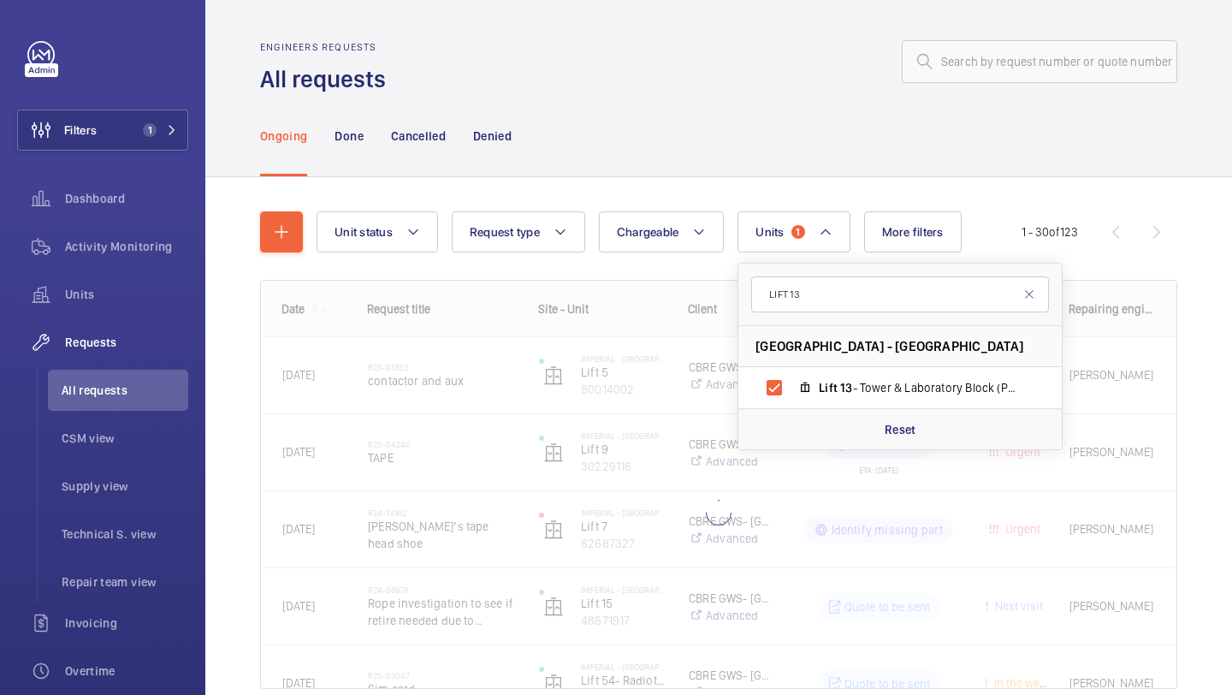
click at [1231, 212] on div "Unit status Request type Chargeable Units 1 LIFT 13 [GEOGRAPHIC_DATA] - [GEOGRA…" at bounding box center [718, 474] width 1027 height 594
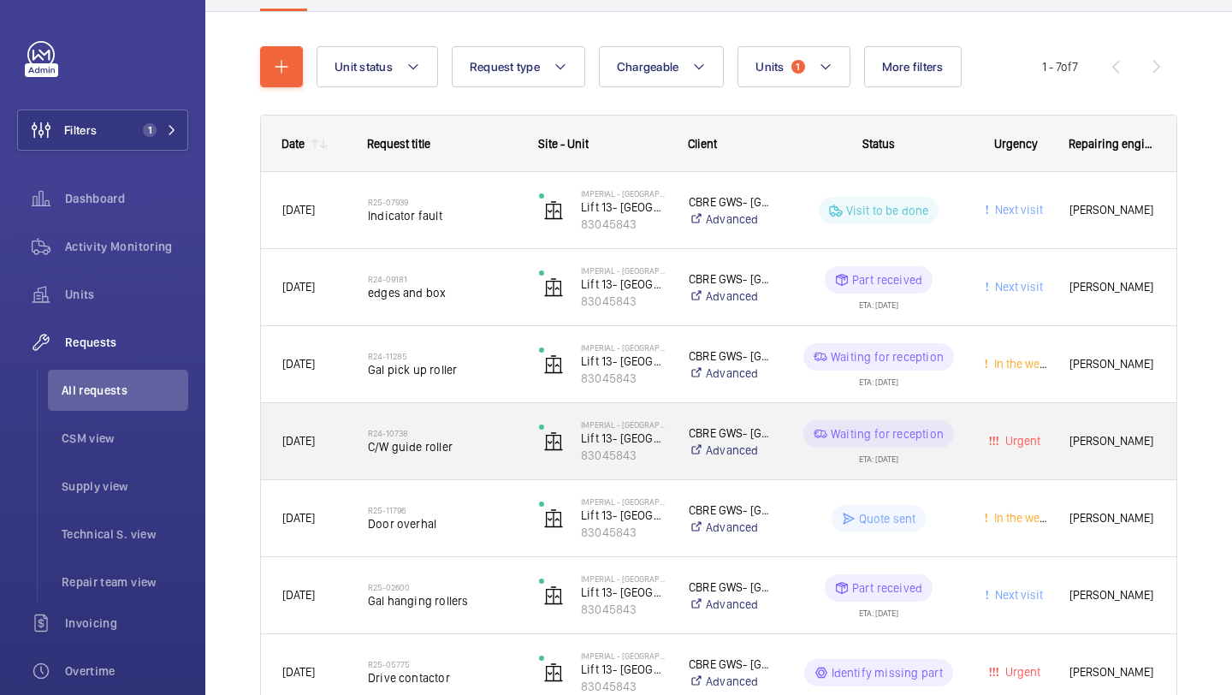
scroll to position [264, 0]
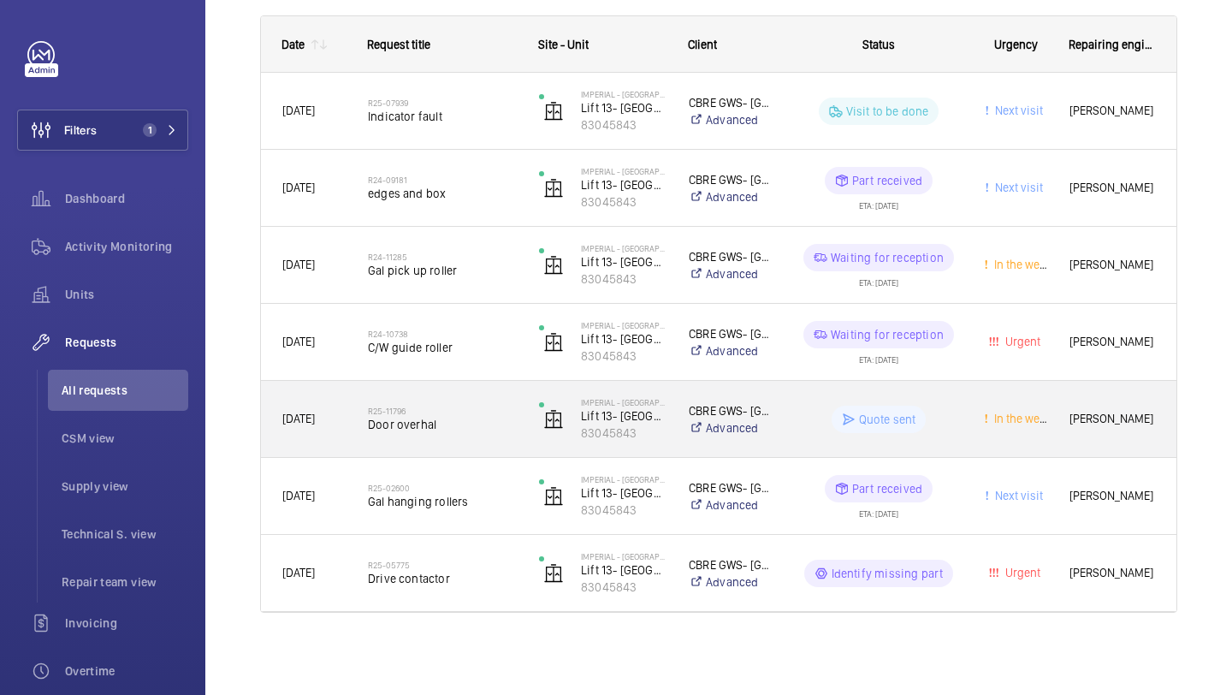
click at [459, 411] on h2 "R25-11796" at bounding box center [442, 411] width 149 height 10
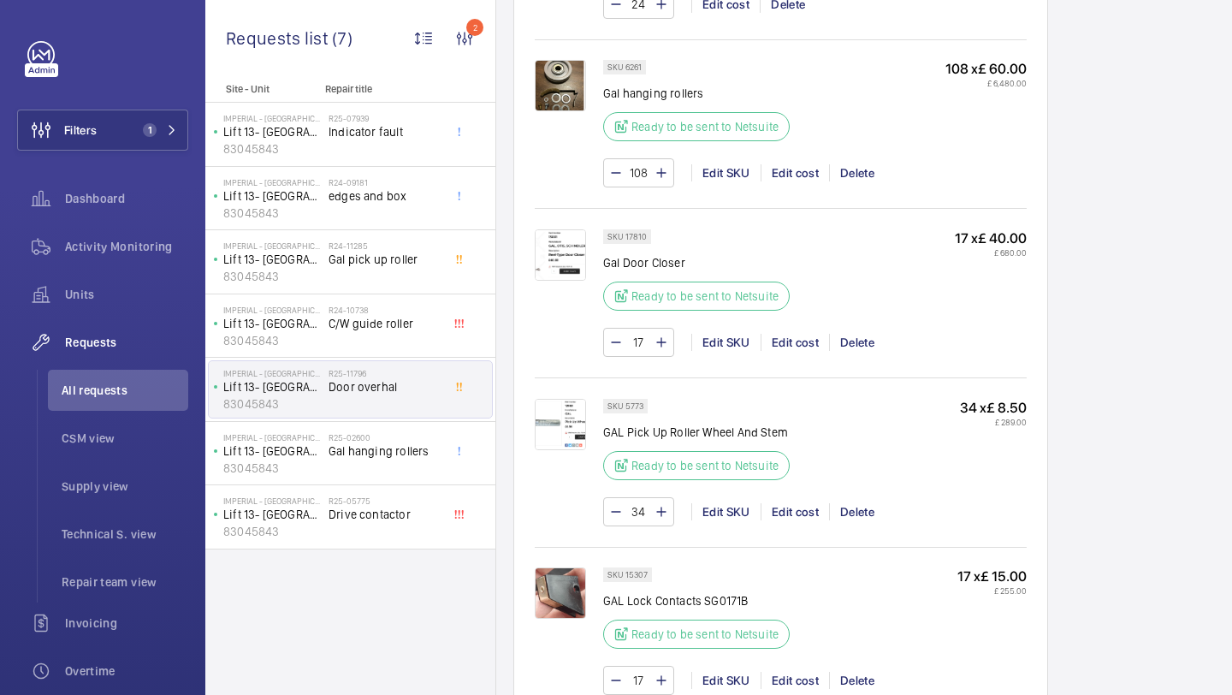
scroll to position [1303, 0]
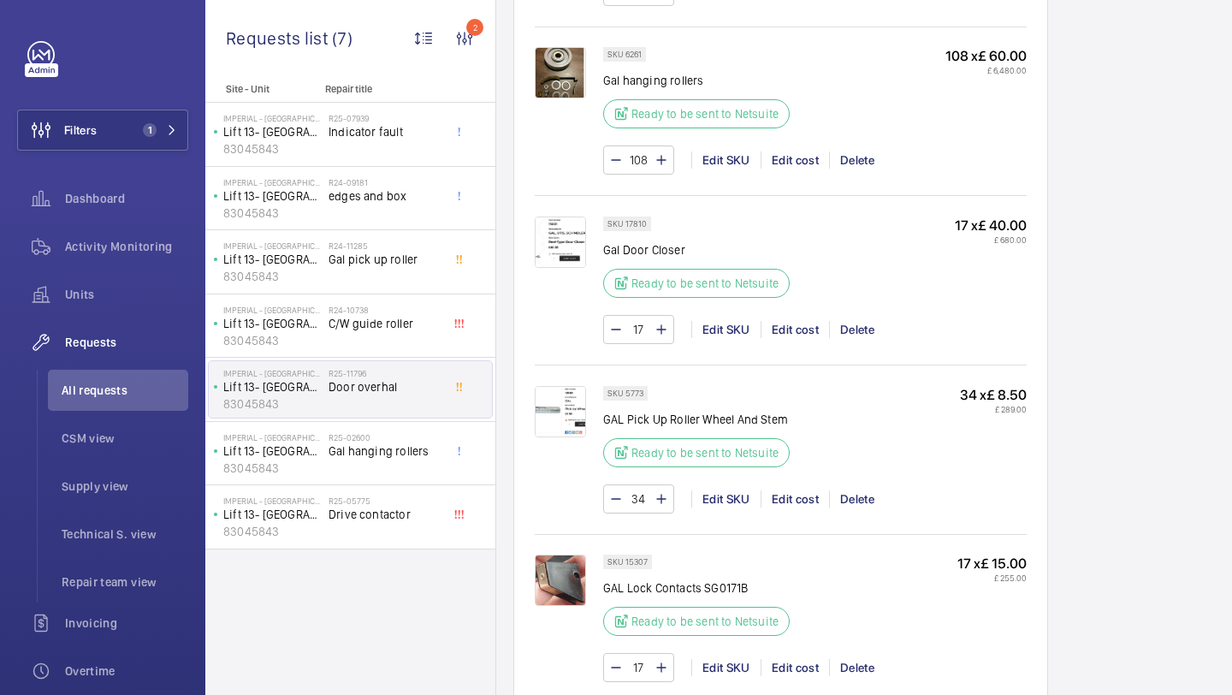
click at [545, 250] on img at bounding box center [560, 241] width 51 height 51
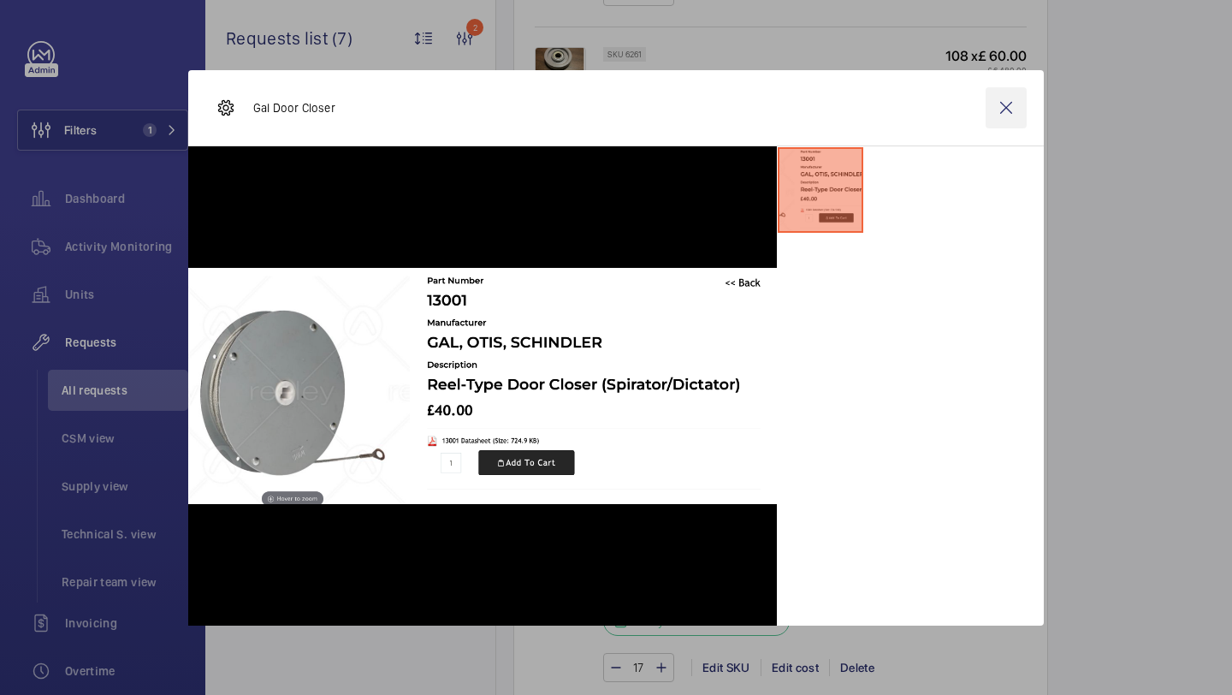
click at [1012, 99] on wm-front-icon-button at bounding box center [1006, 107] width 41 height 41
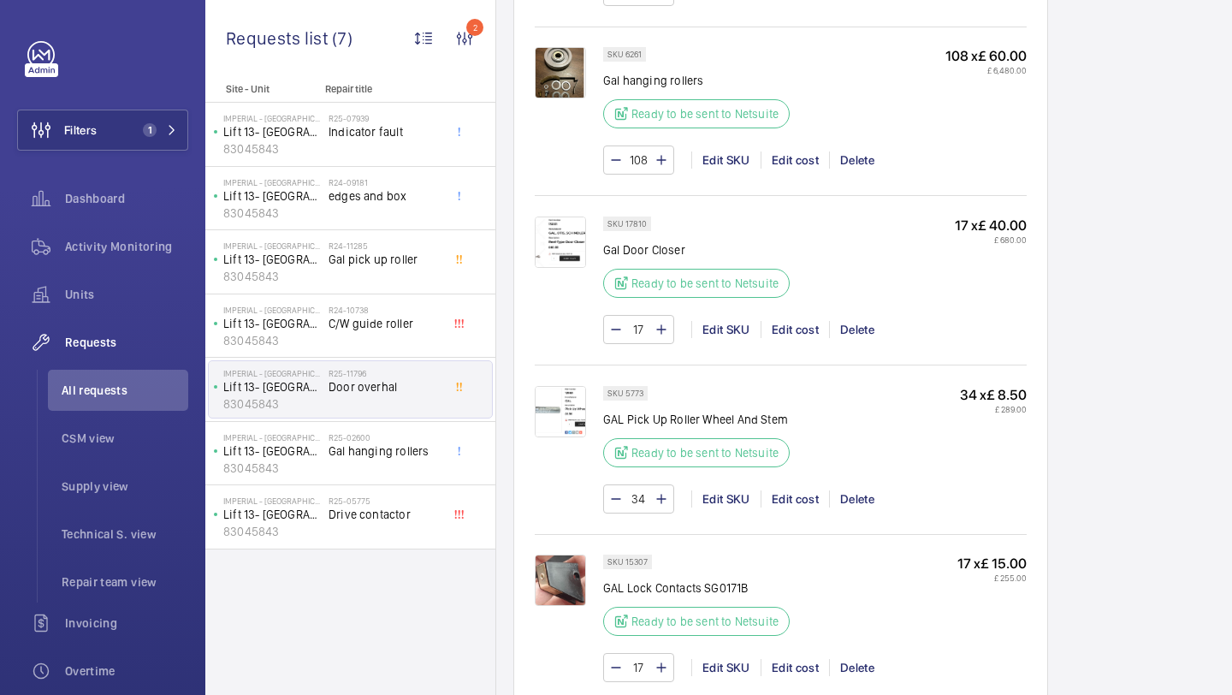
scroll to position [1364, 0]
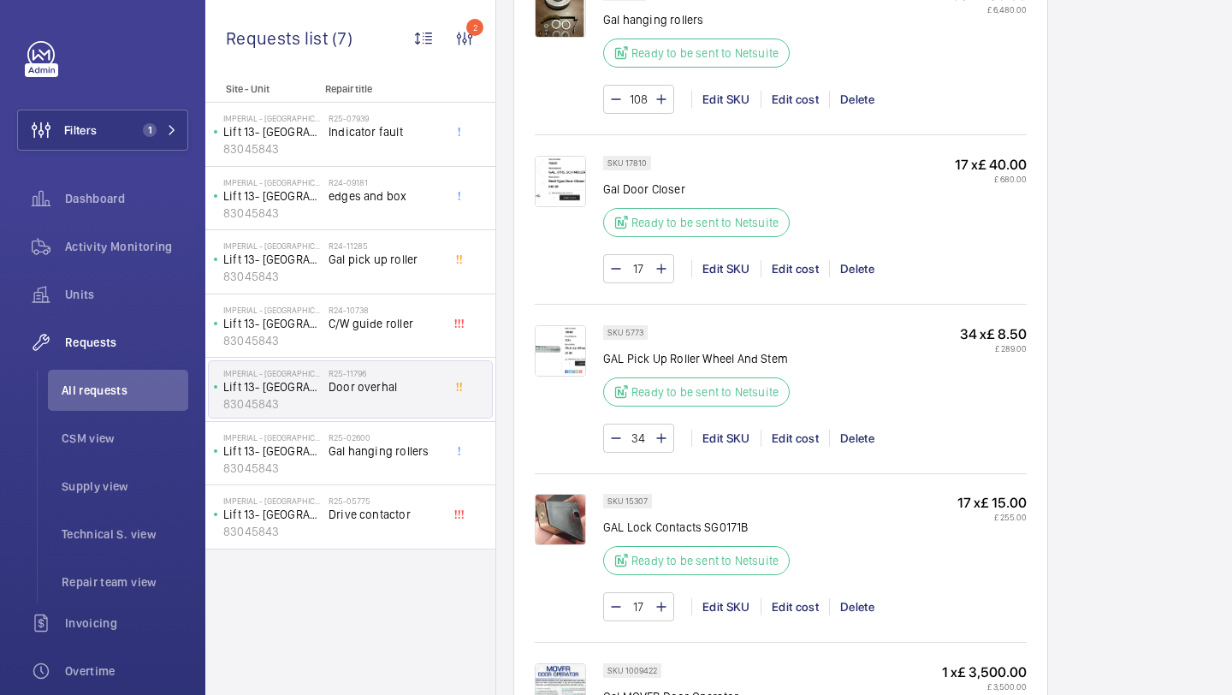
click at [579, 359] on img at bounding box center [560, 350] width 51 height 51
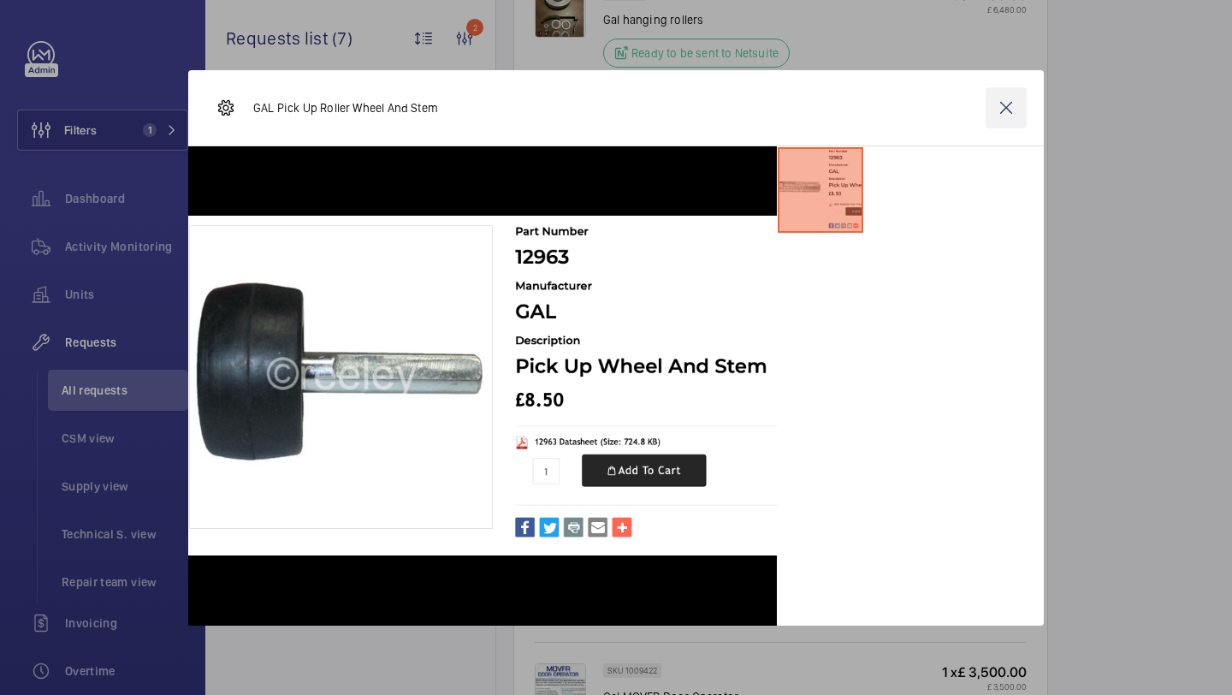
click at [1014, 101] on wm-front-icon-button at bounding box center [1006, 107] width 41 height 41
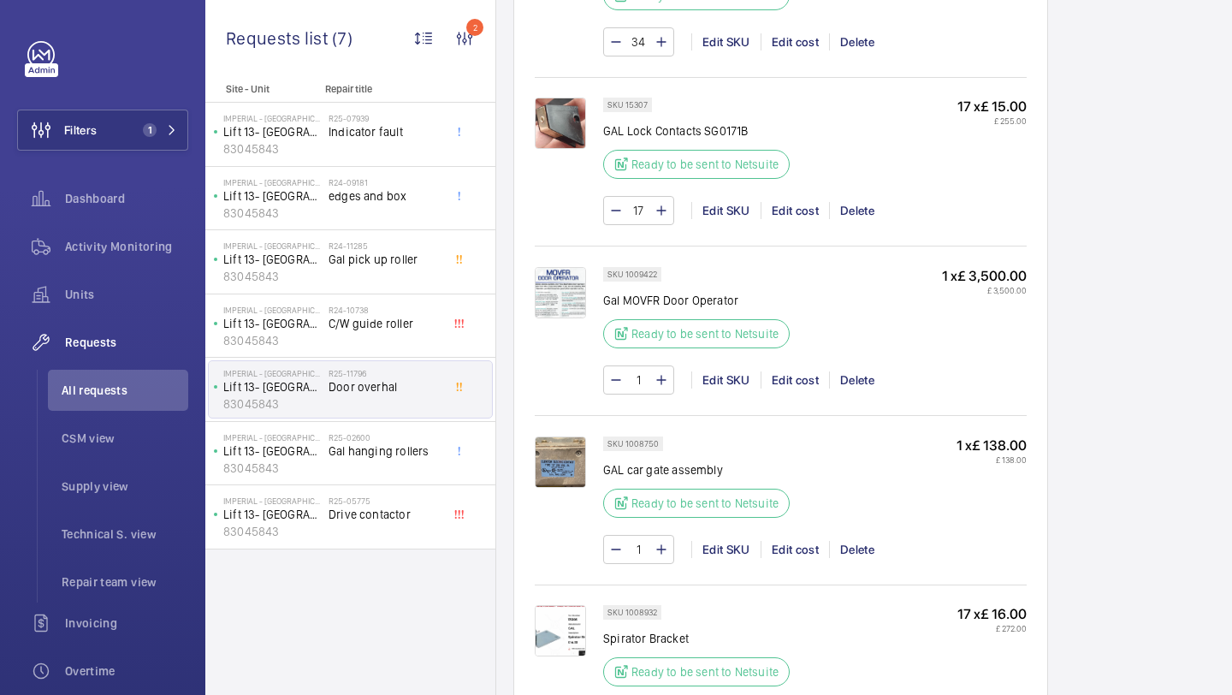
scroll to position [1765, 0]
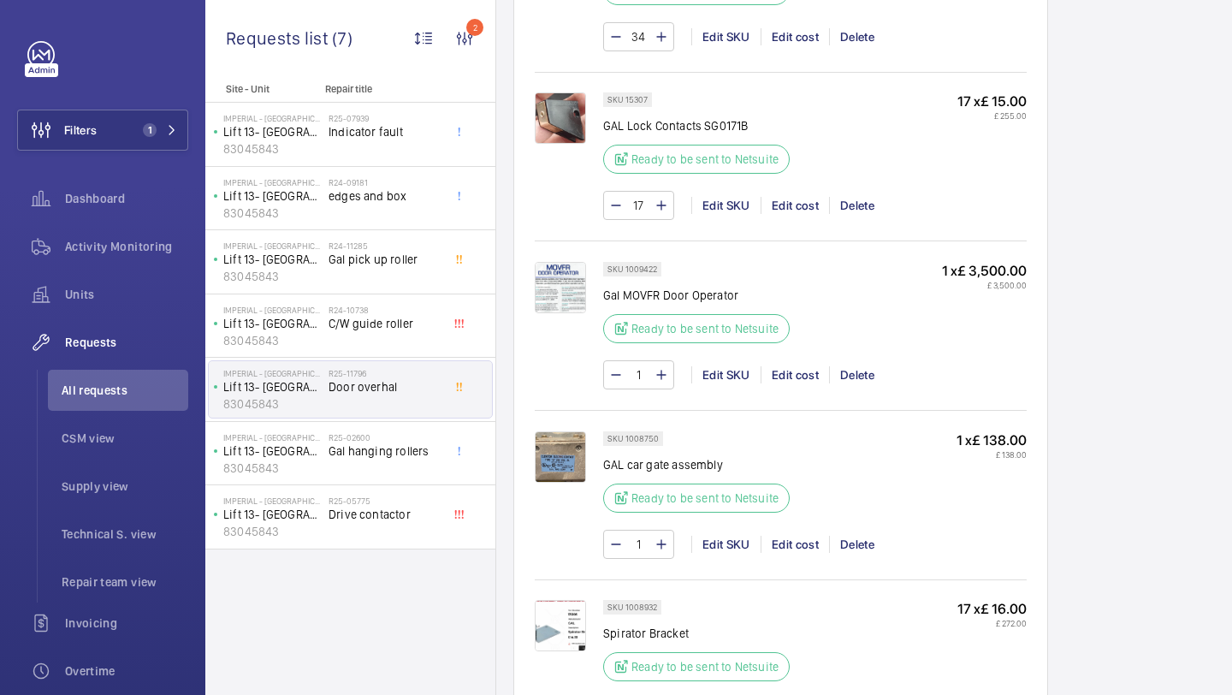
click at [560, 285] on img at bounding box center [560, 287] width 51 height 51
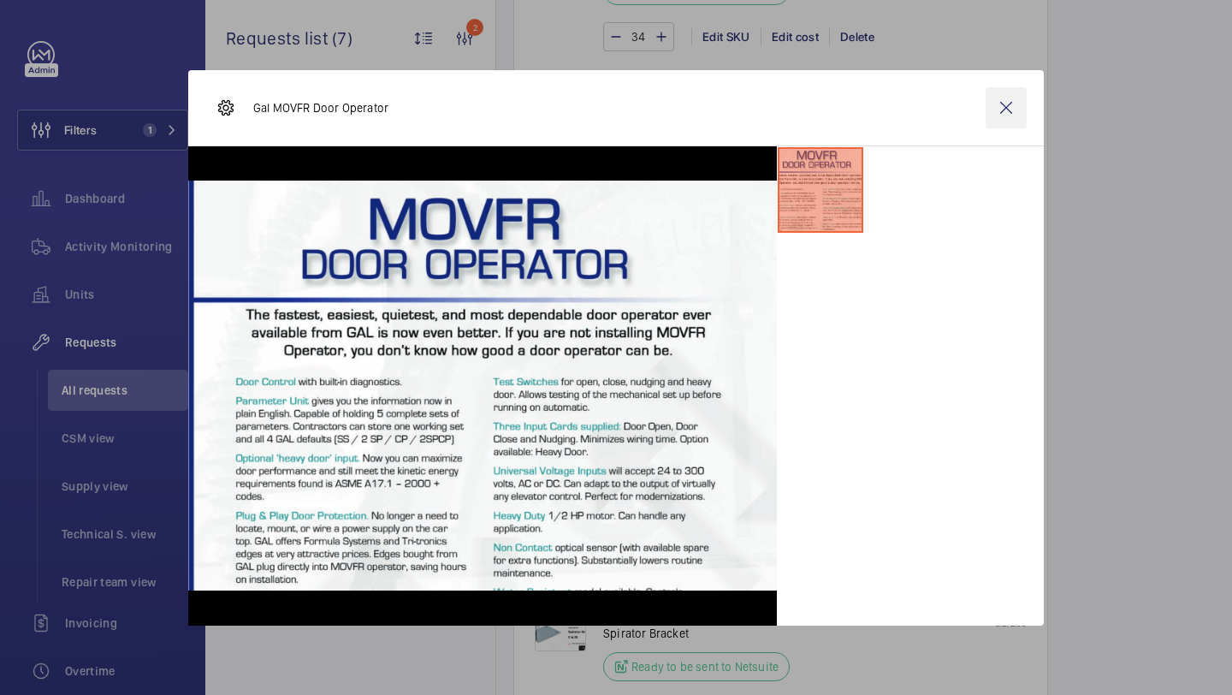
click at [1022, 108] on wm-front-icon-button at bounding box center [1006, 107] width 41 height 41
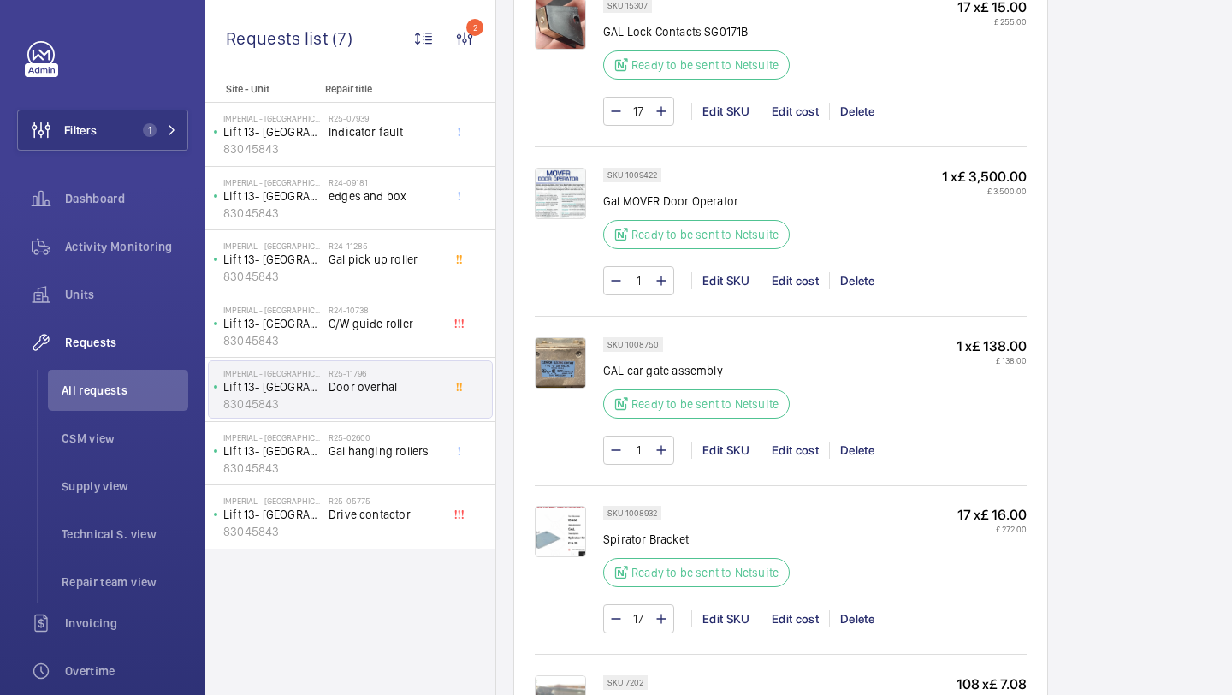
scroll to position [1893, 0]
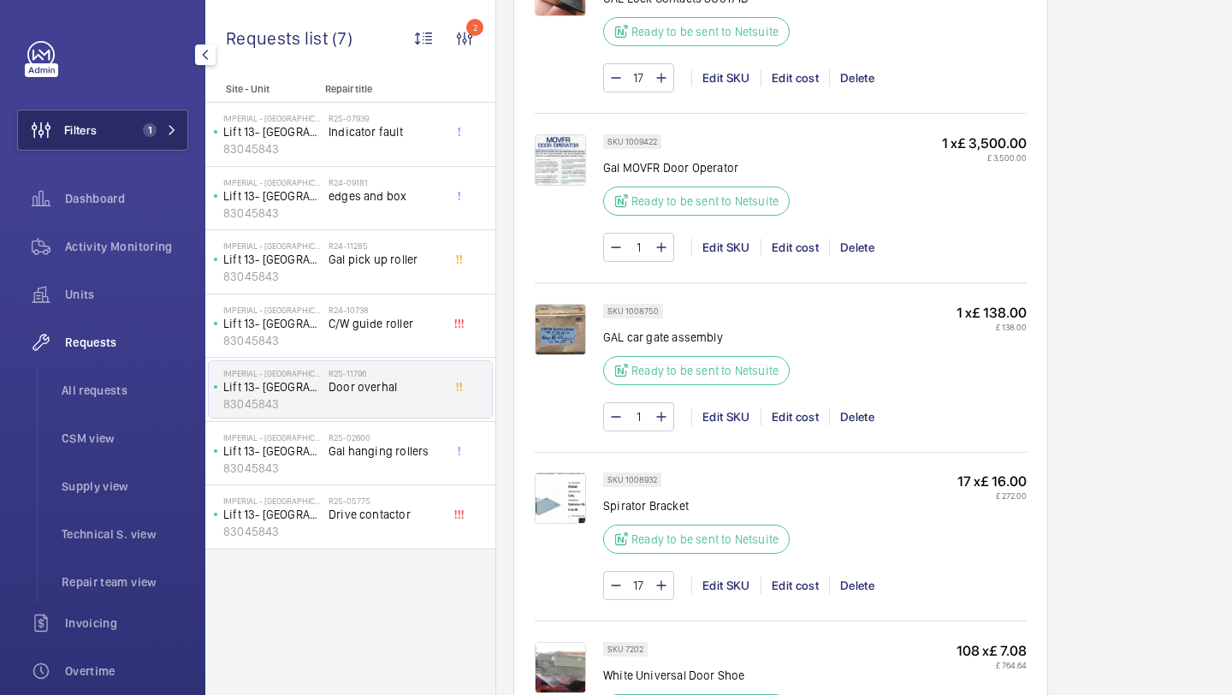
click at [145, 134] on span "1" at bounding box center [150, 130] width 14 height 14
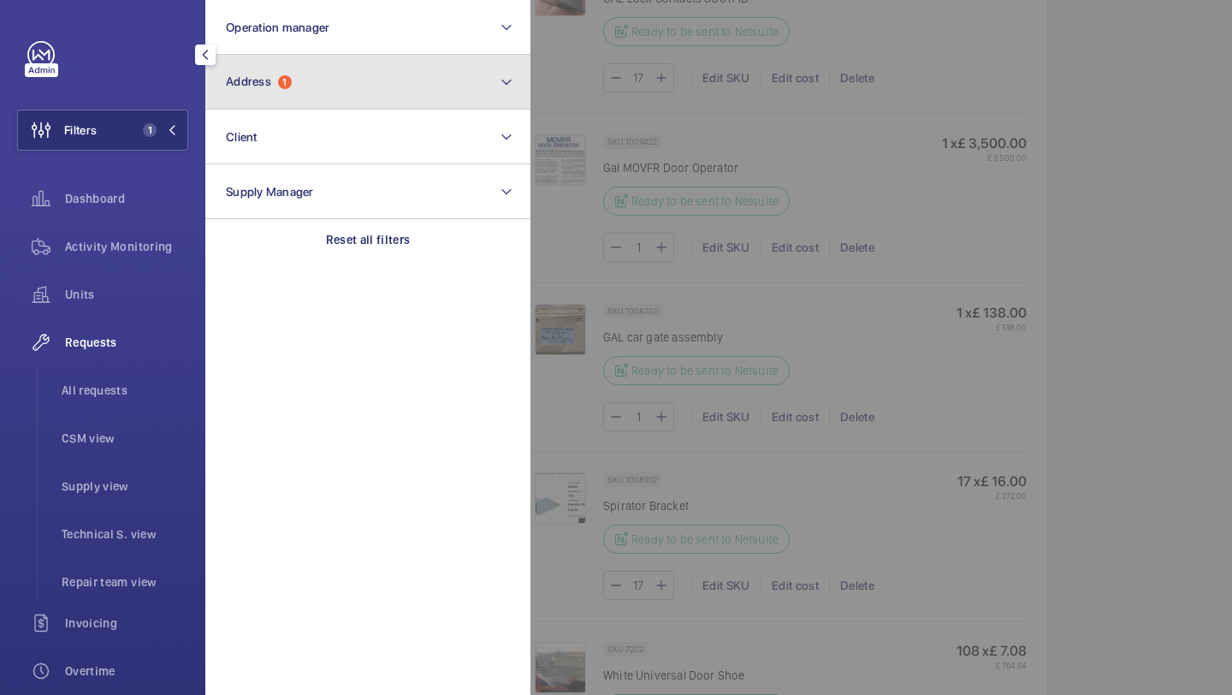
click at [281, 91] on button "Address 1" at bounding box center [367, 82] width 325 height 55
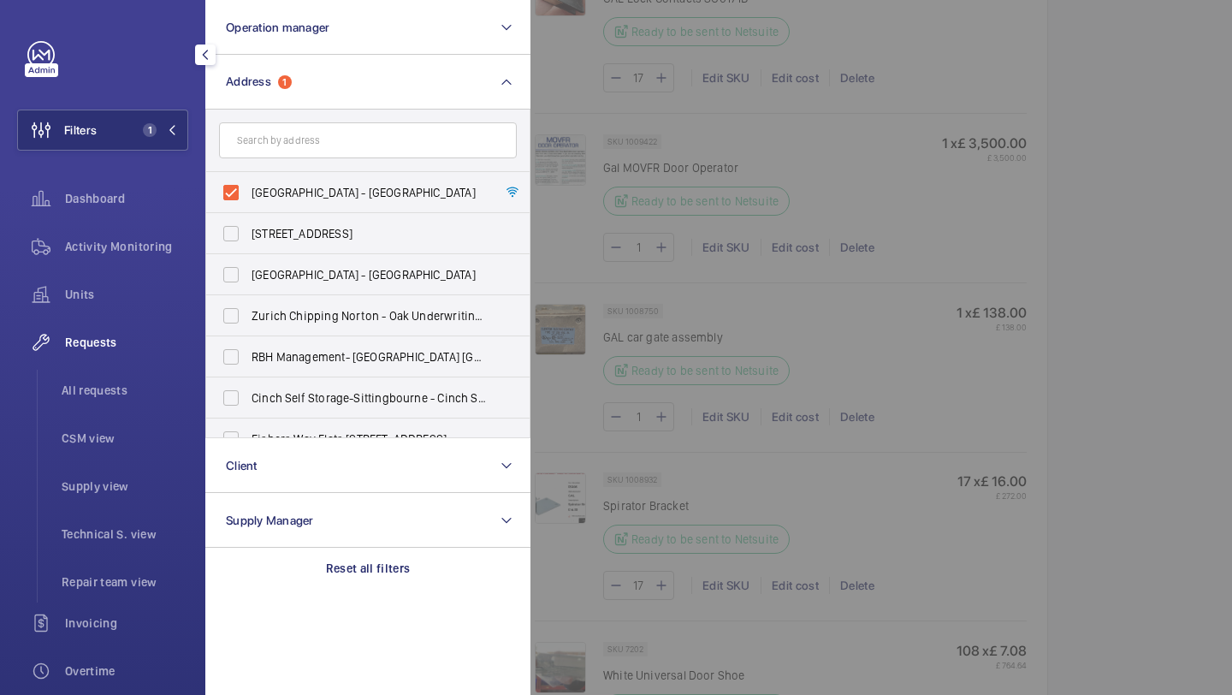
click at [290, 187] on span "[GEOGRAPHIC_DATA] - [GEOGRAPHIC_DATA]" at bounding box center [369, 192] width 235 height 17
click at [248, 187] on input "[GEOGRAPHIC_DATA] - [GEOGRAPHIC_DATA]" at bounding box center [231, 192] width 34 height 34
checkbox input "false"
click at [316, 147] on input "text" at bounding box center [368, 140] width 298 height 36
click at [639, 145] on div at bounding box center [1146, 347] width 1232 height 695
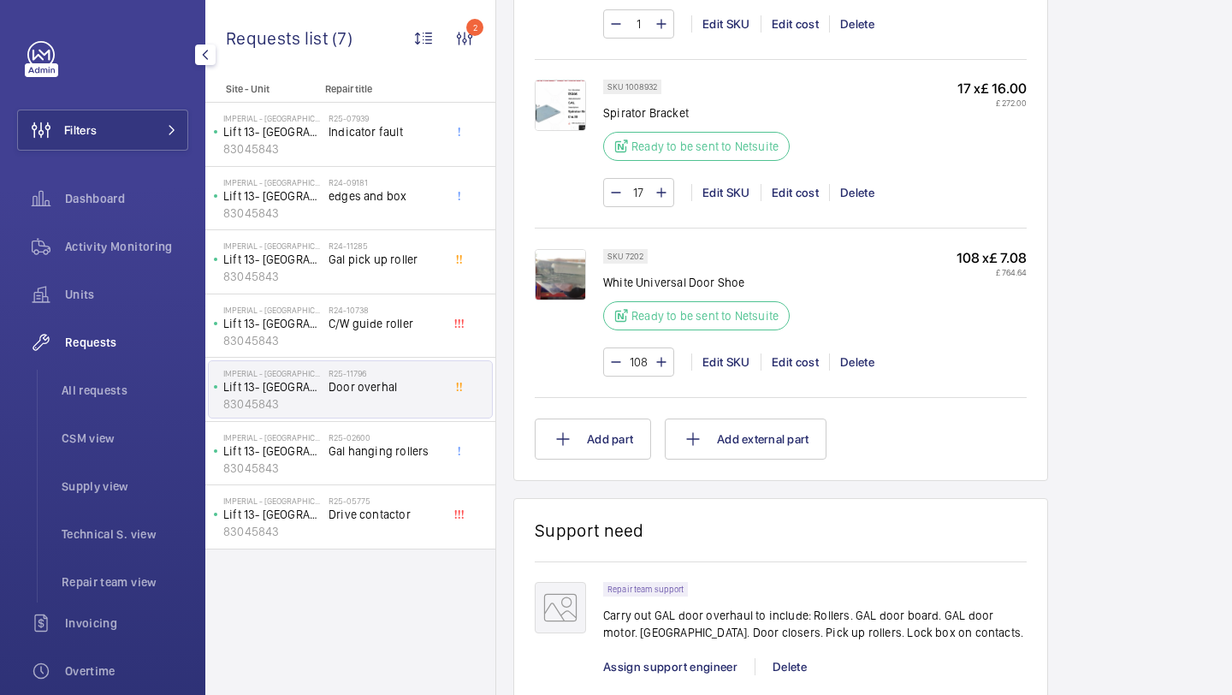
scroll to position [2320, 0]
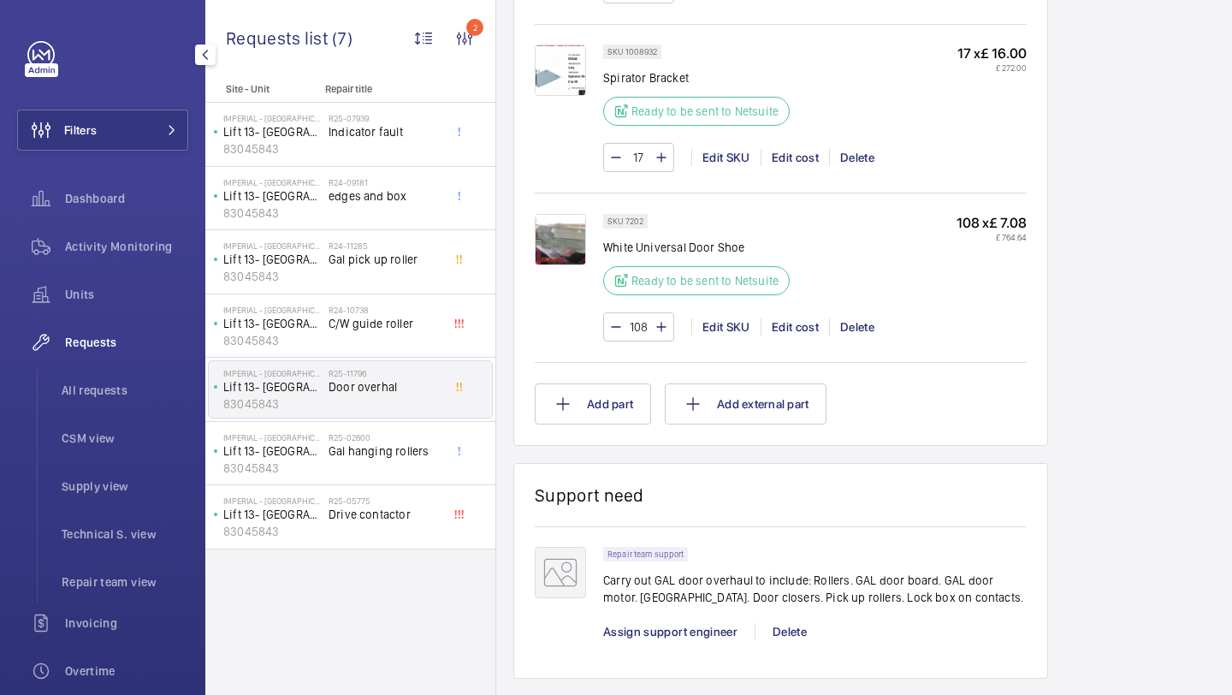
click at [93, 161] on div "Filters Dashboard Activity Monitoring Units Requests All requests CSM view Supp…" at bounding box center [102, 465] width 171 height 849
click at [133, 126] on button "Filters" at bounding box center [102, 130] width 171 height 41
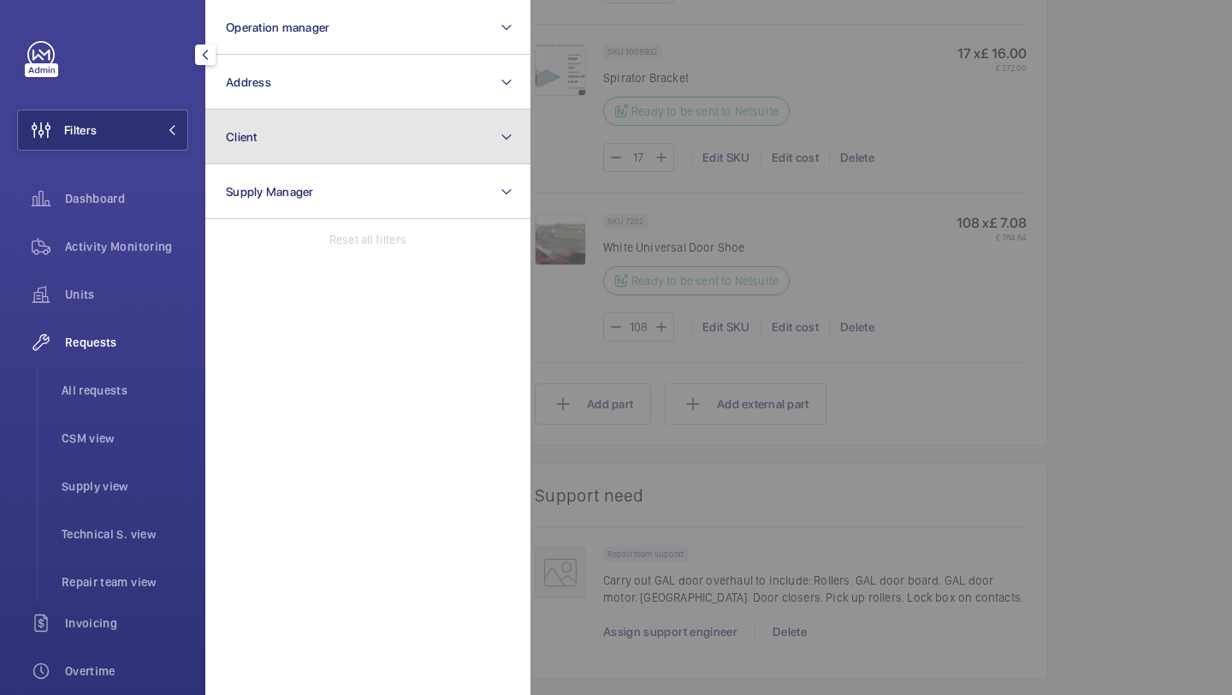
click at [273, 116] on button "Client" at bounding box center [367, 137] width 325 height 55
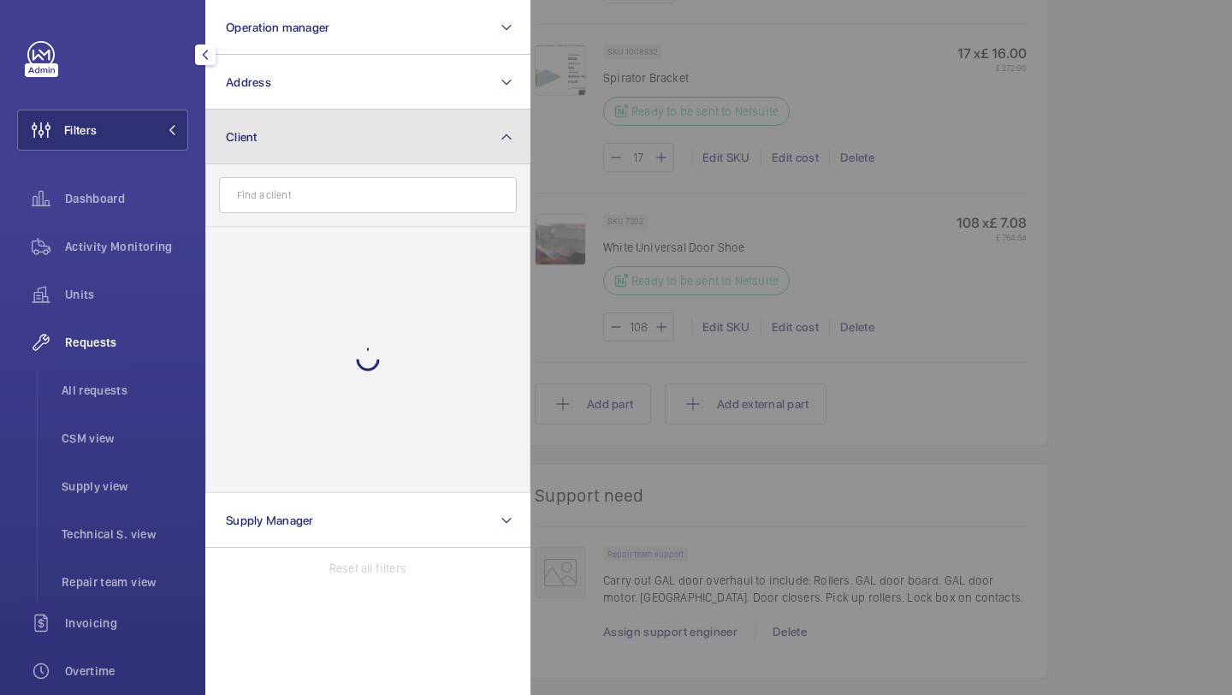
click at [274, 116] on button "Client" at bounding box center [367, 137] width 325 height 55
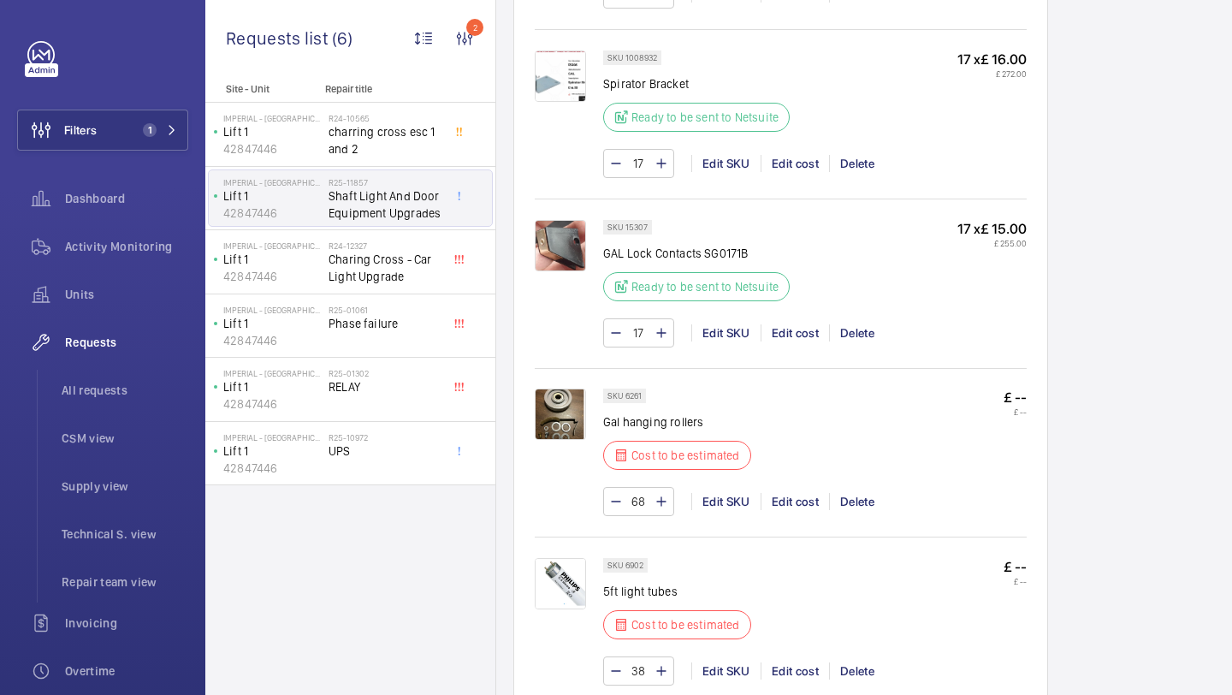
scroll to position [1907, 0]
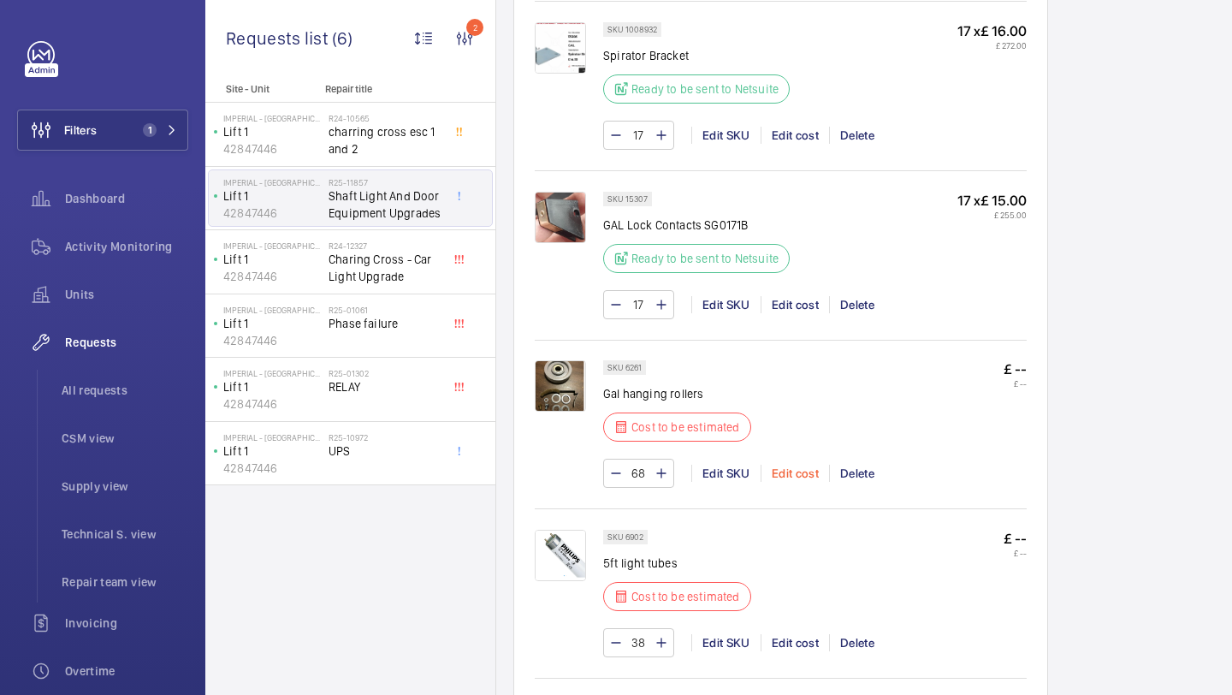
click at [788, 467] on div "Edit cost" at bounding box center [795, 473] width 68 height 17
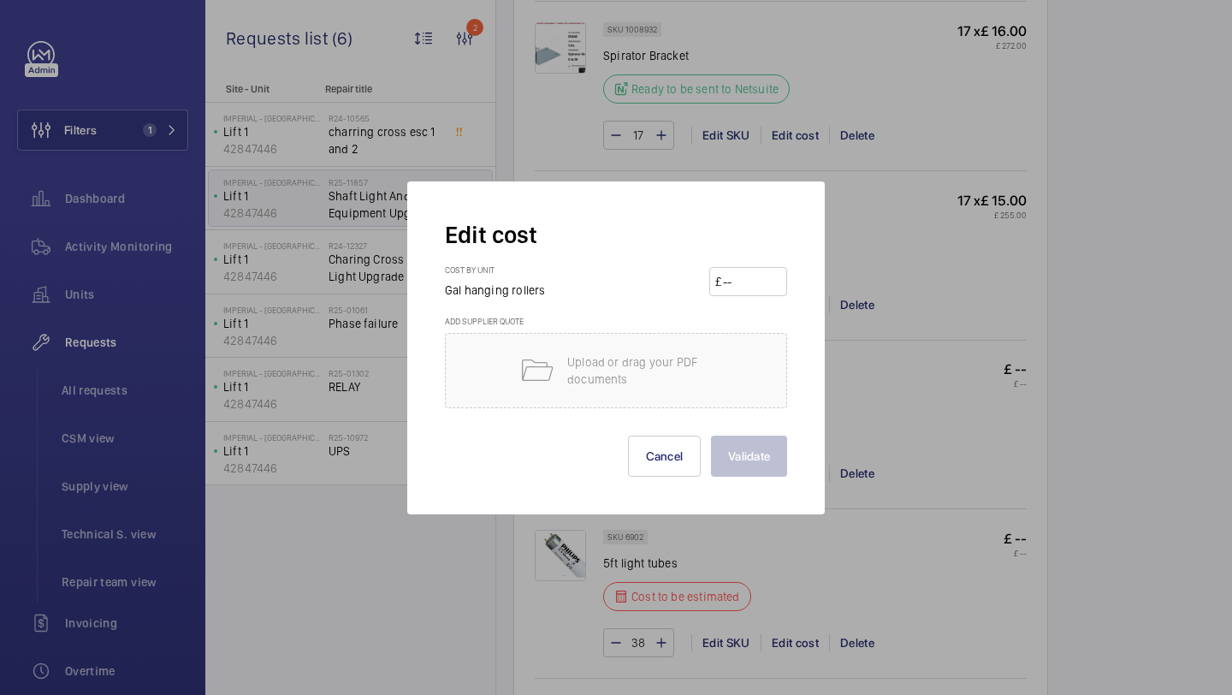
click at [749, 275] on input "number" at bounding box center [751, 281] width 60 height 27
type input "60"
click at [719, 437] on button "Validate" at bounding box center [749, 455] width 76 height 41
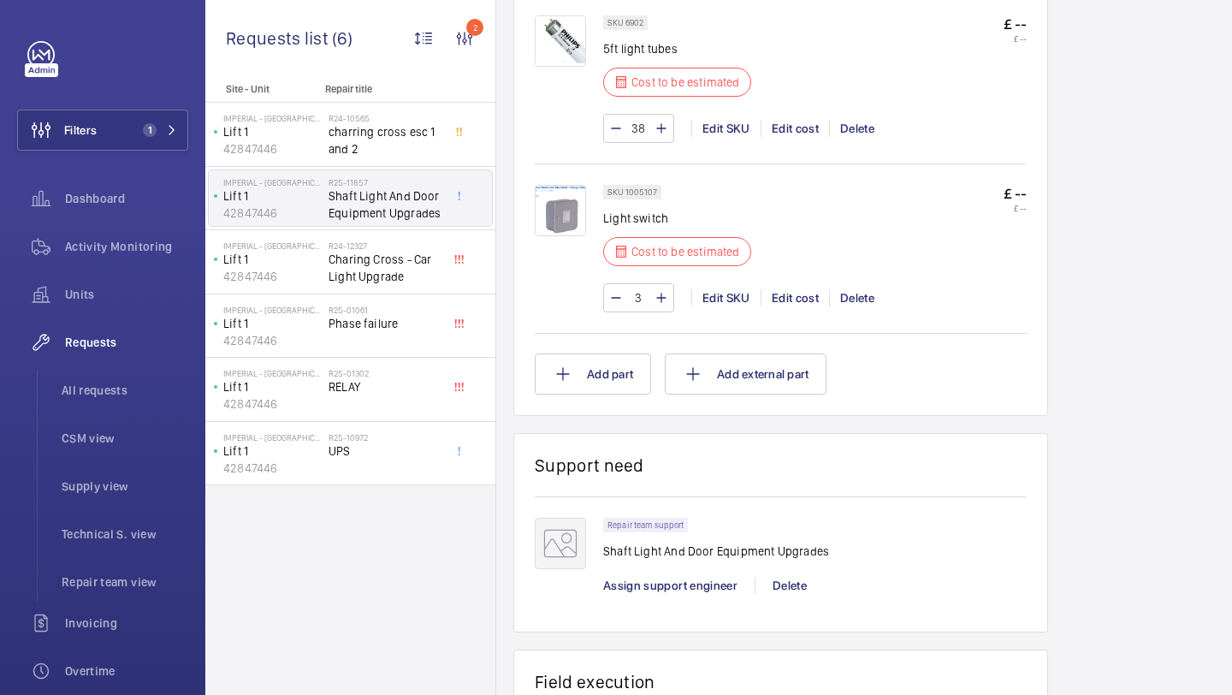
scroll to position [2473, 0]
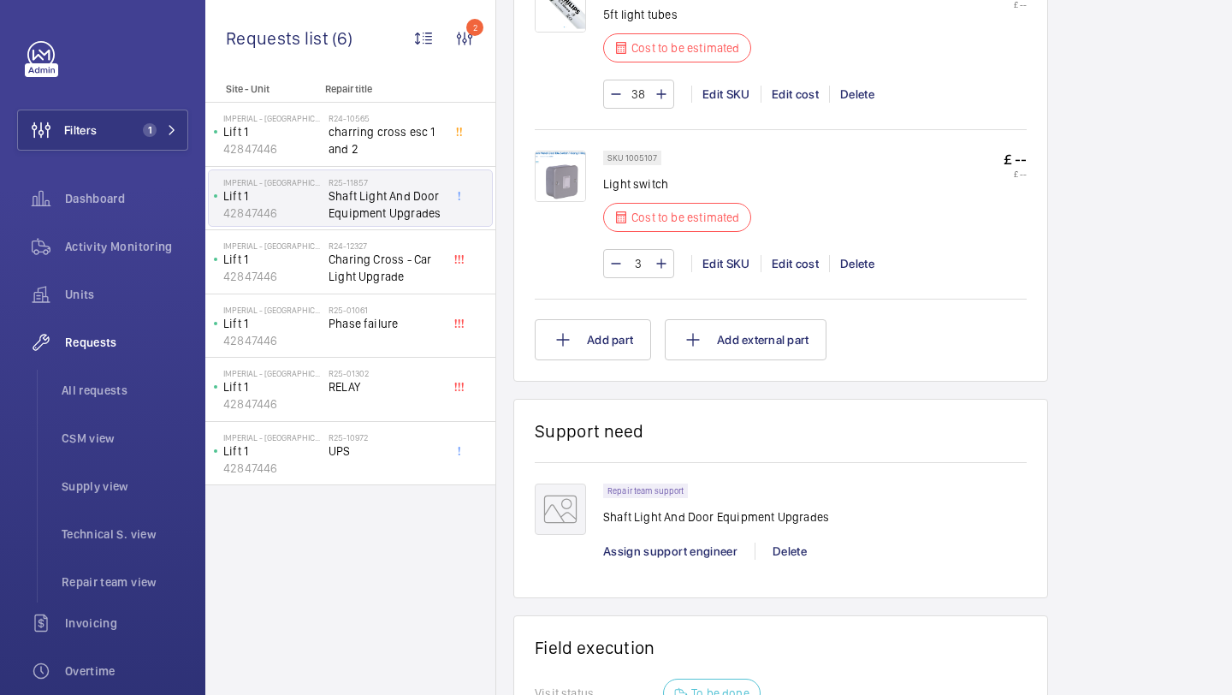
click at [565, 173] on img at bounding box center [560, 176] width 51 height 51
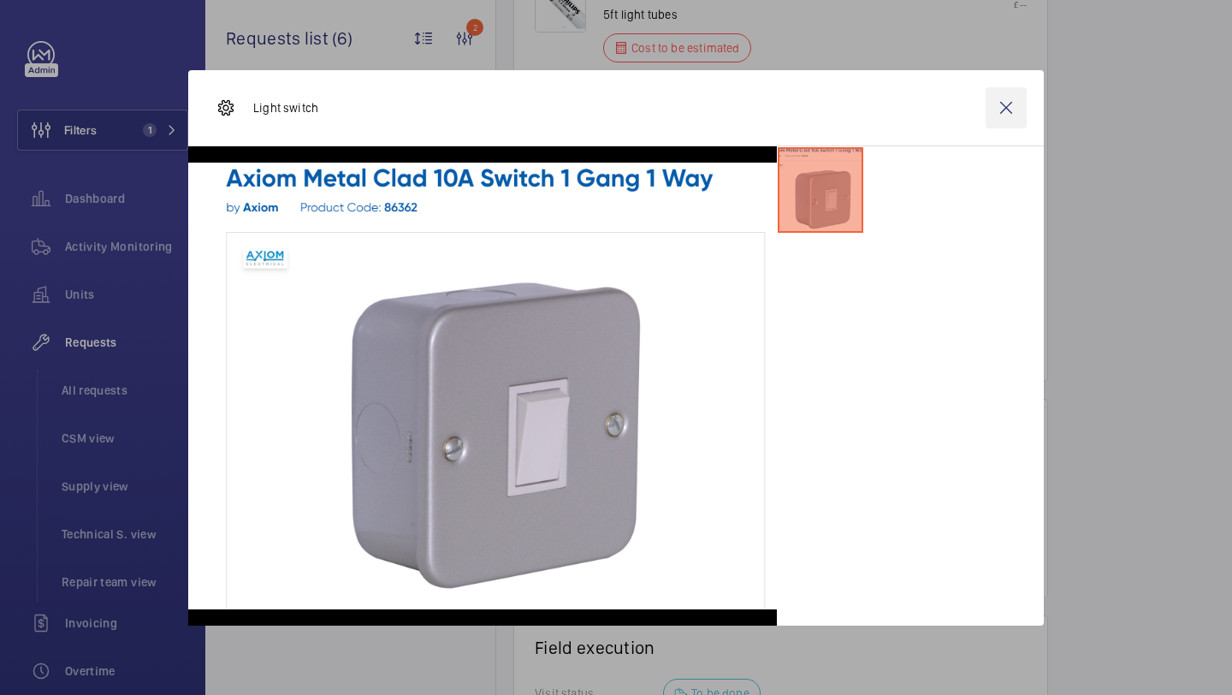
click at [1001, 109] on wm-front-icon-button at bounding box center [1006, 107] width 41 height 41
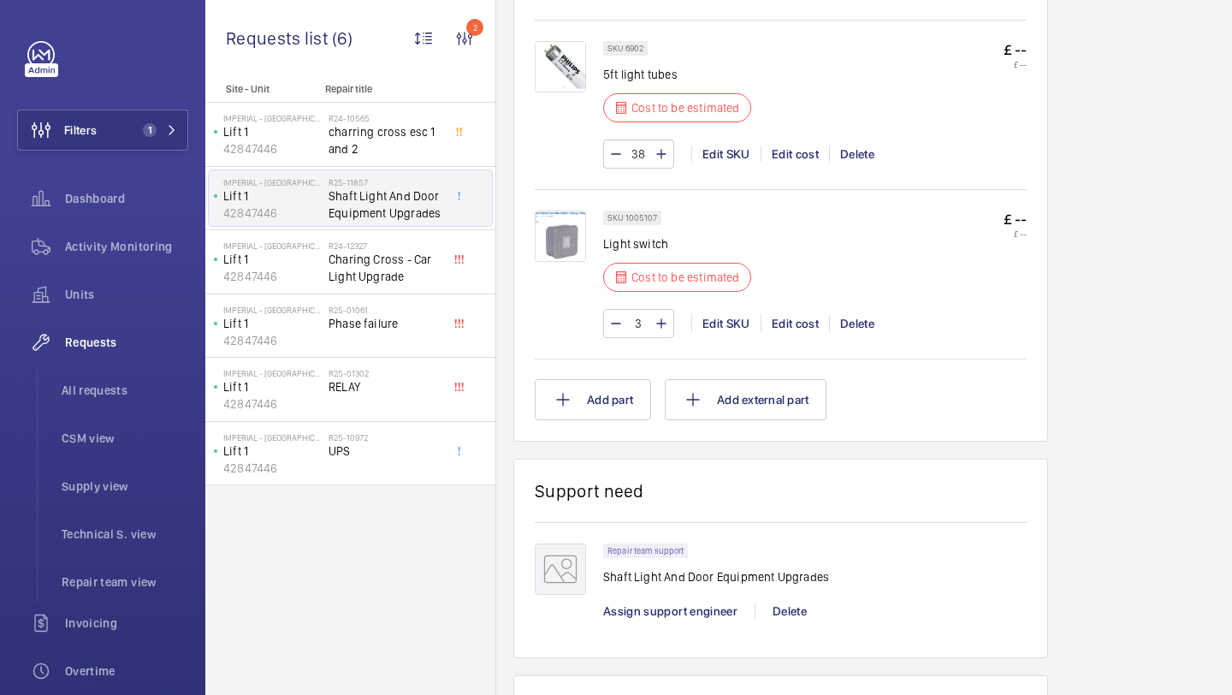
scroll to position [2349, 0]
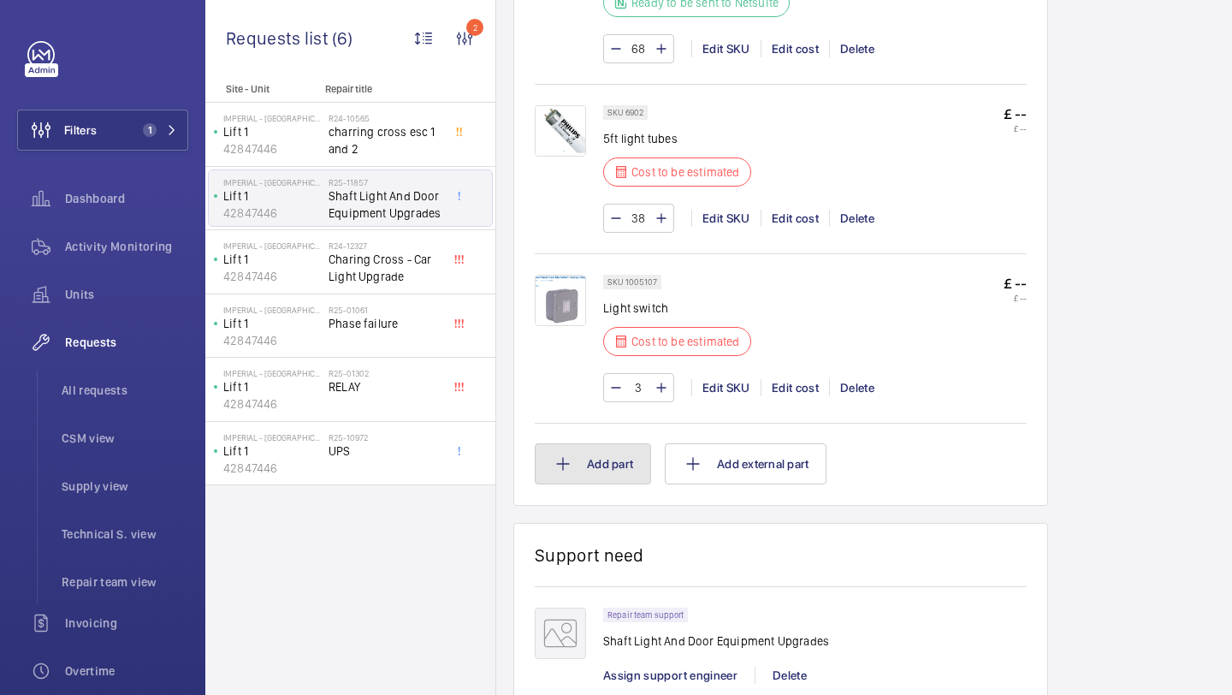
click at [607, 443] on button "Add part" at bounding box center [593, 463] width 116 height 41
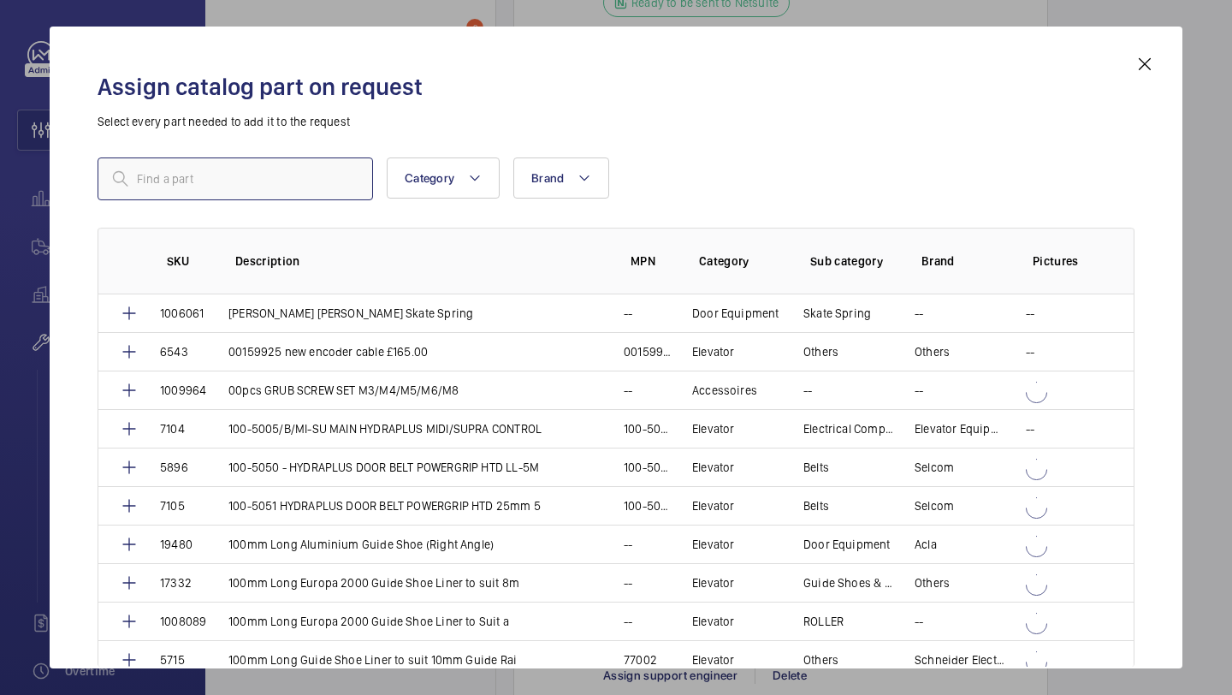
click at [212, 172] on input "text" at bounding box center [235, 178] width 275 height 43
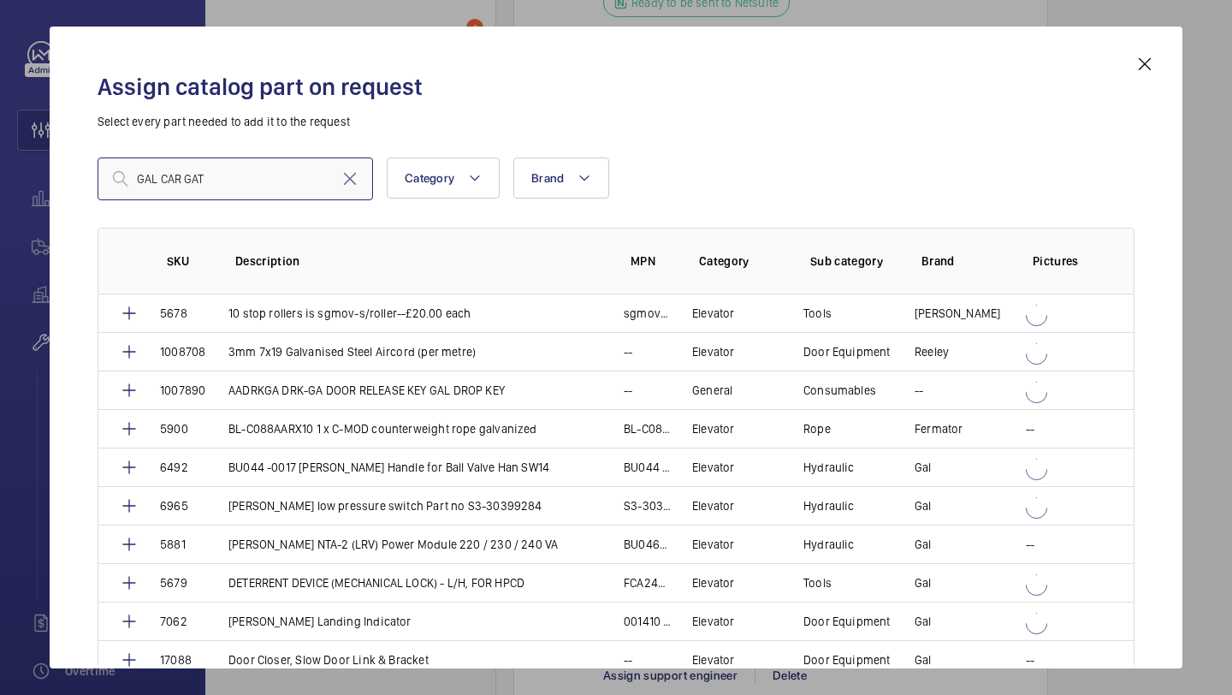
type input "GAL CAR GATE"
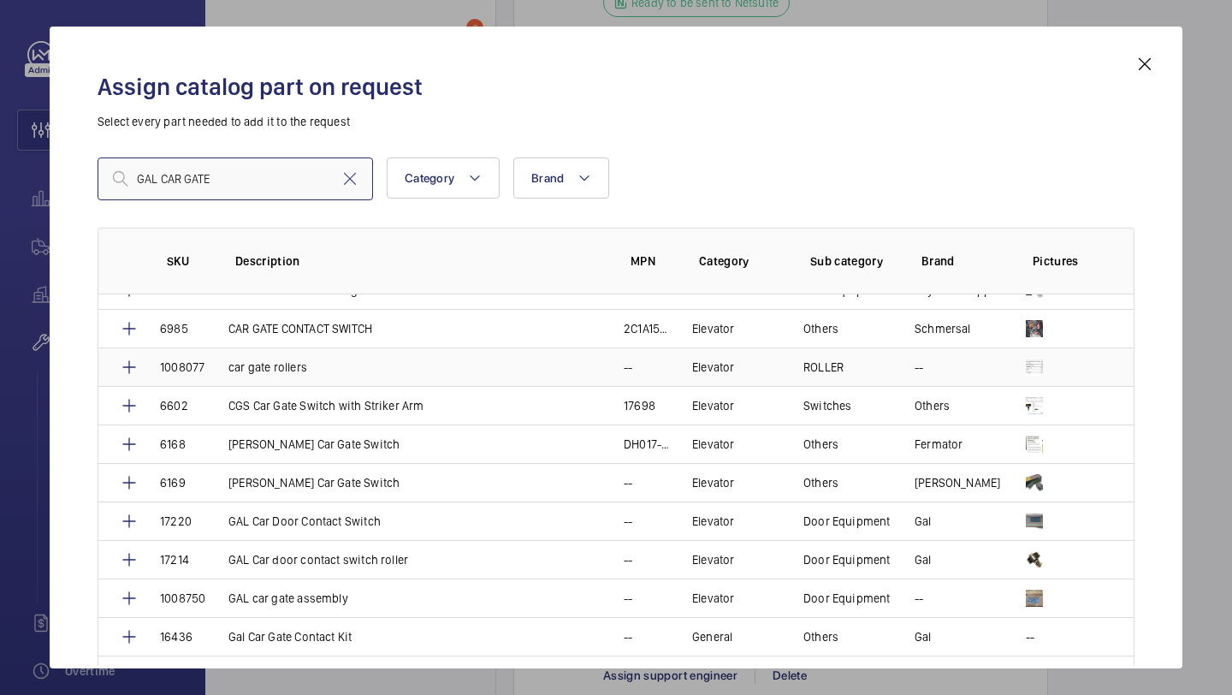
scroll to position [62, 0]
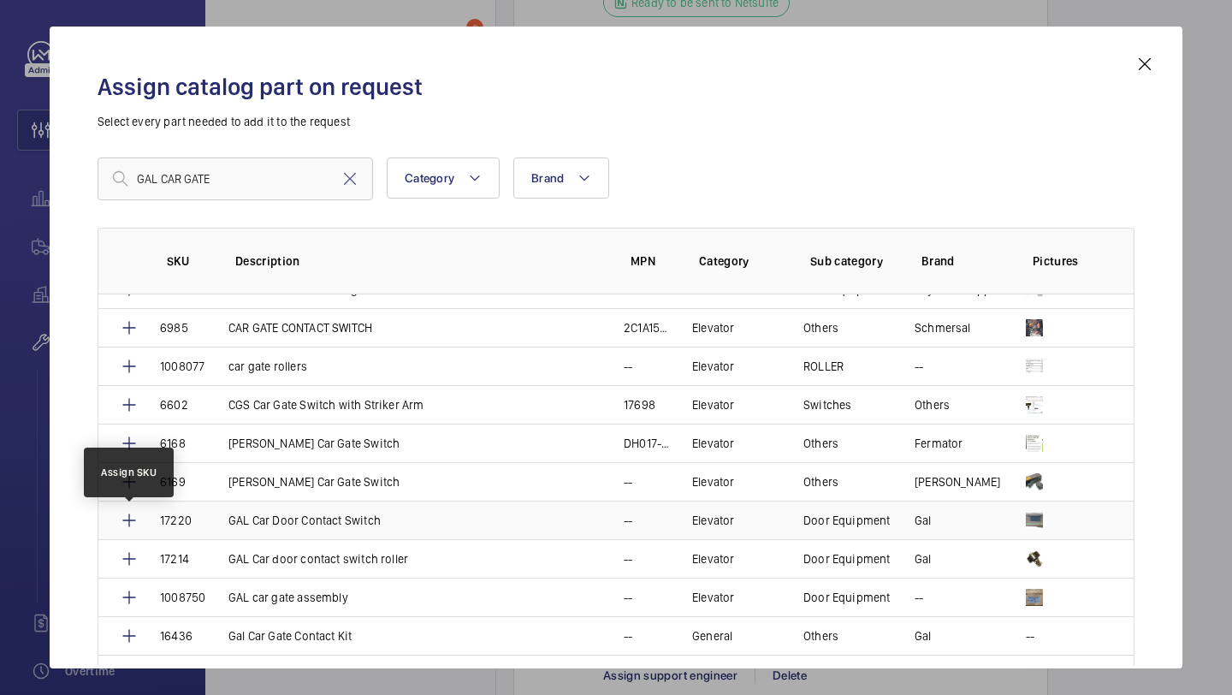
click at [120, 520] on mat-icon at bounding box center [129, 520] width 21 height 21
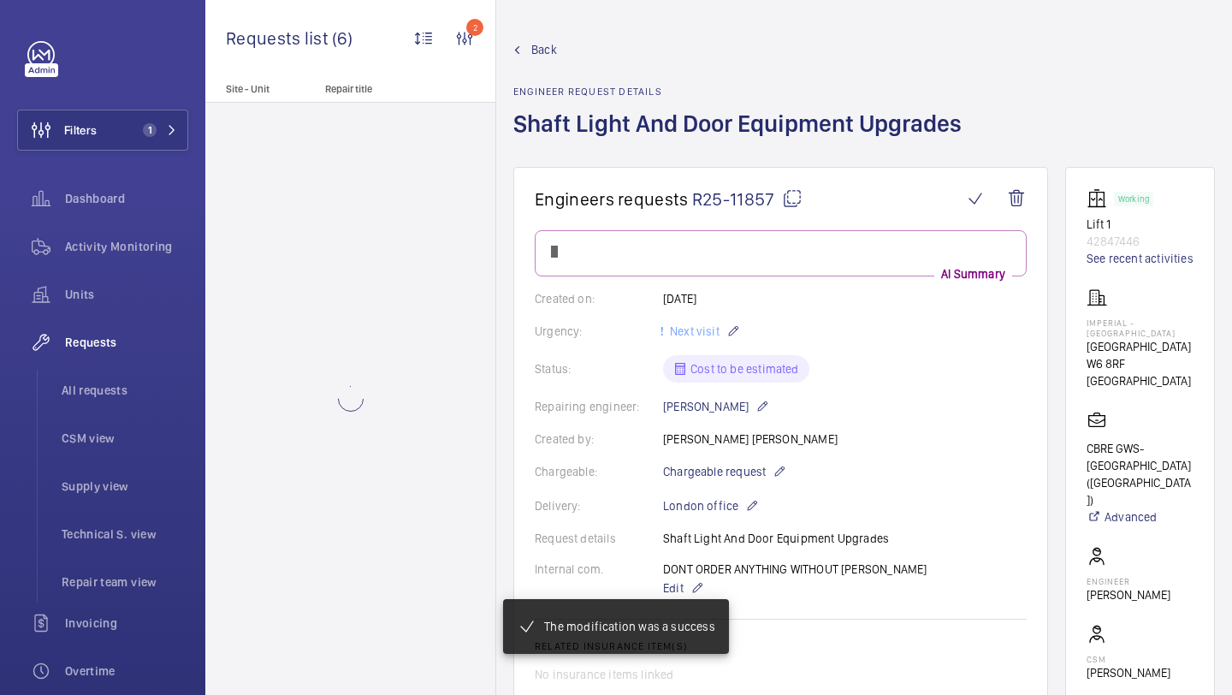
scroll to position [2349, 0]
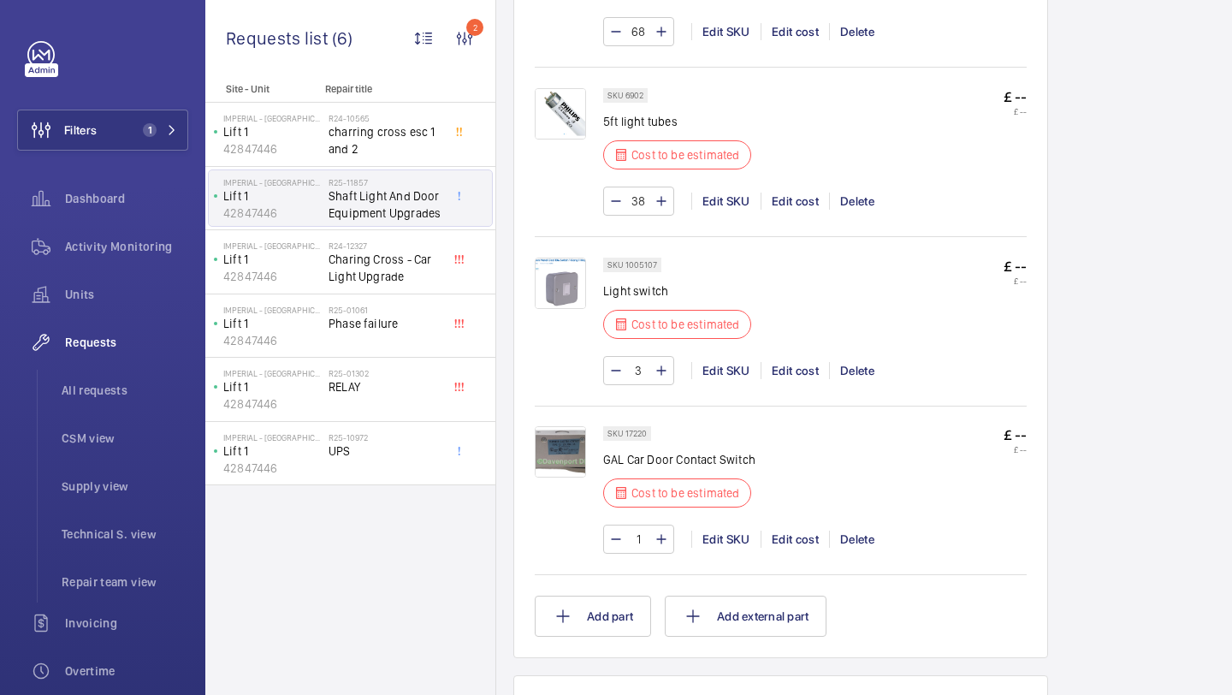
scroll to position [2400, 0]
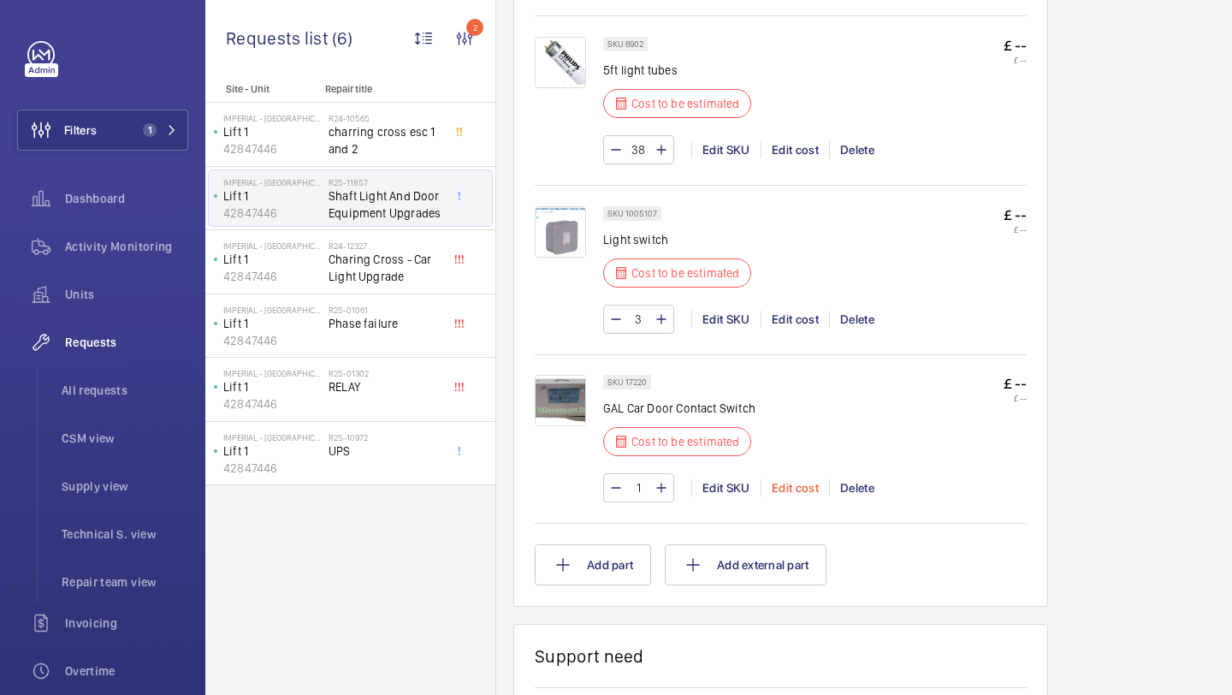
click at [809, 494] on div "Edit cost" at bounding box center [795, 487] width 68 height 17
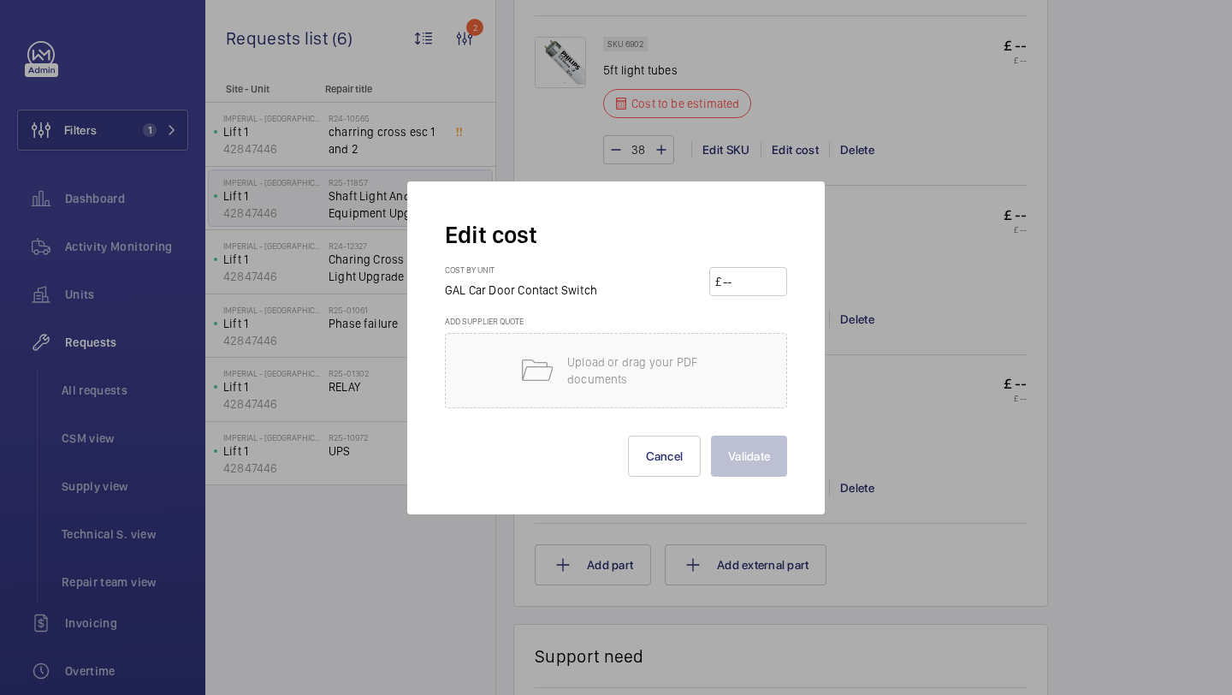
click at [776, 267] on wm-front-input-price "£" at bounding box center [748, 281] width 78 height 29
click at [762, 291] on input "number" at bounding box center [751, 281] width 60 height 27
type input "138"
click at [759, 459] on button "Validate" at bounding box center [749, 455] width 76 height 41
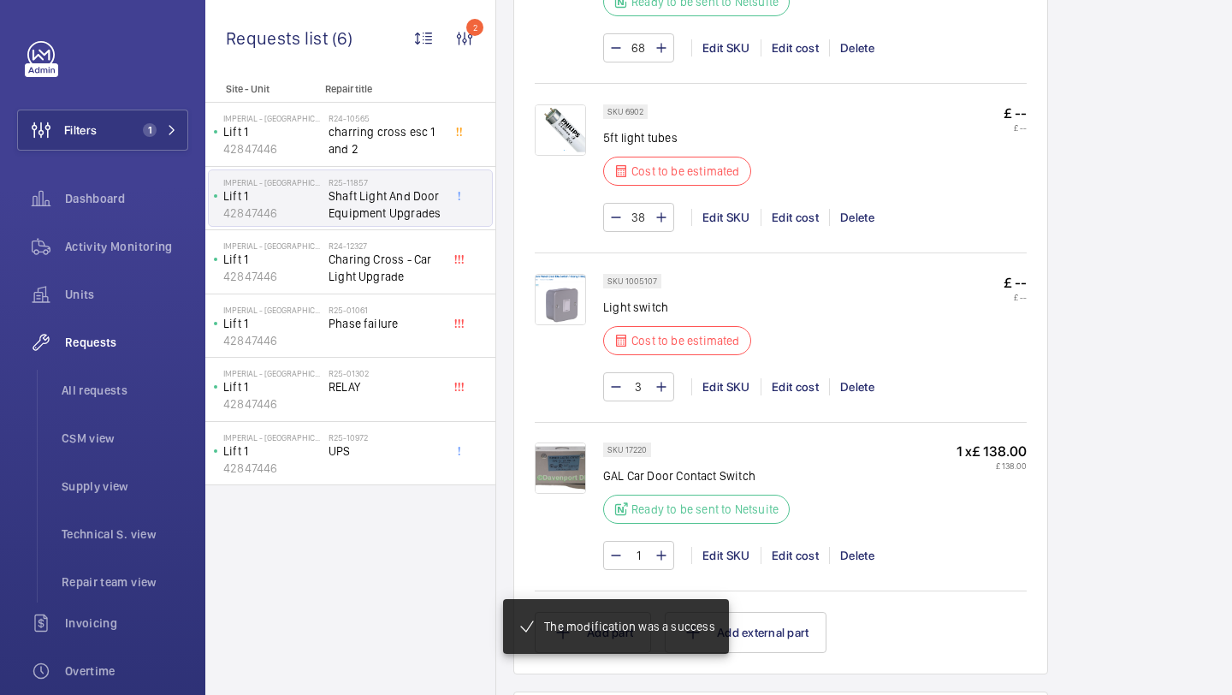
scroll to position [2312, 0]
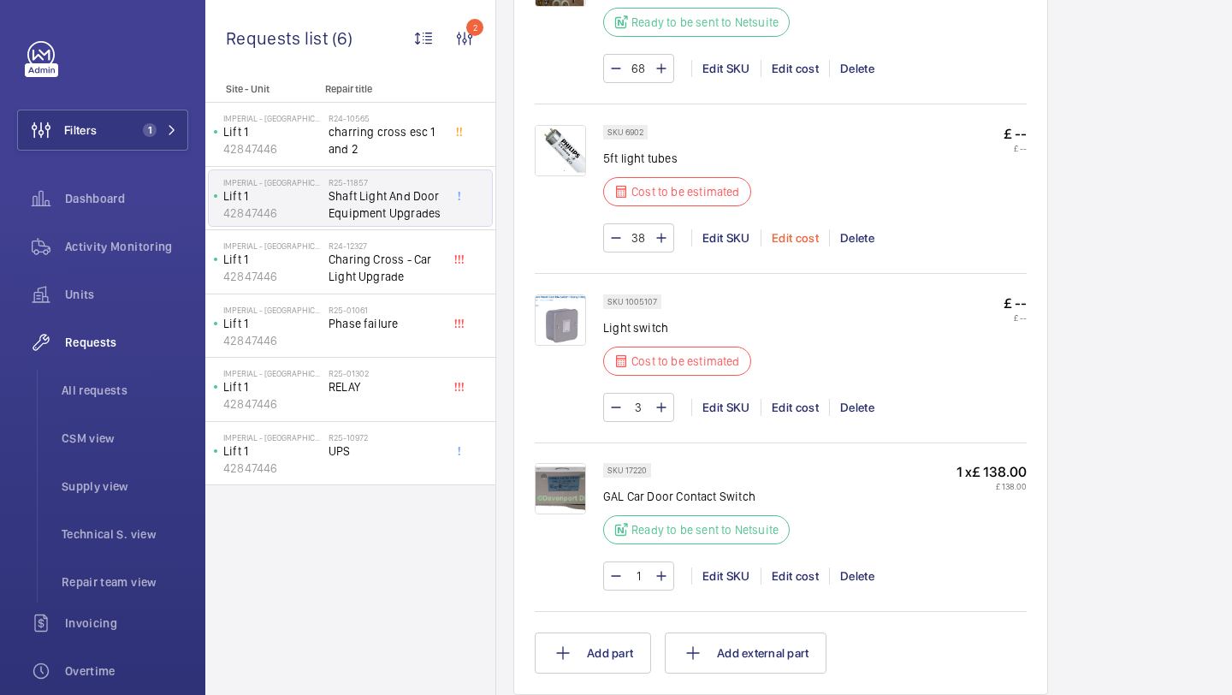
click at [802, 244] on div "Edit cost" at bounding box center [795, 237] width 68 height 17
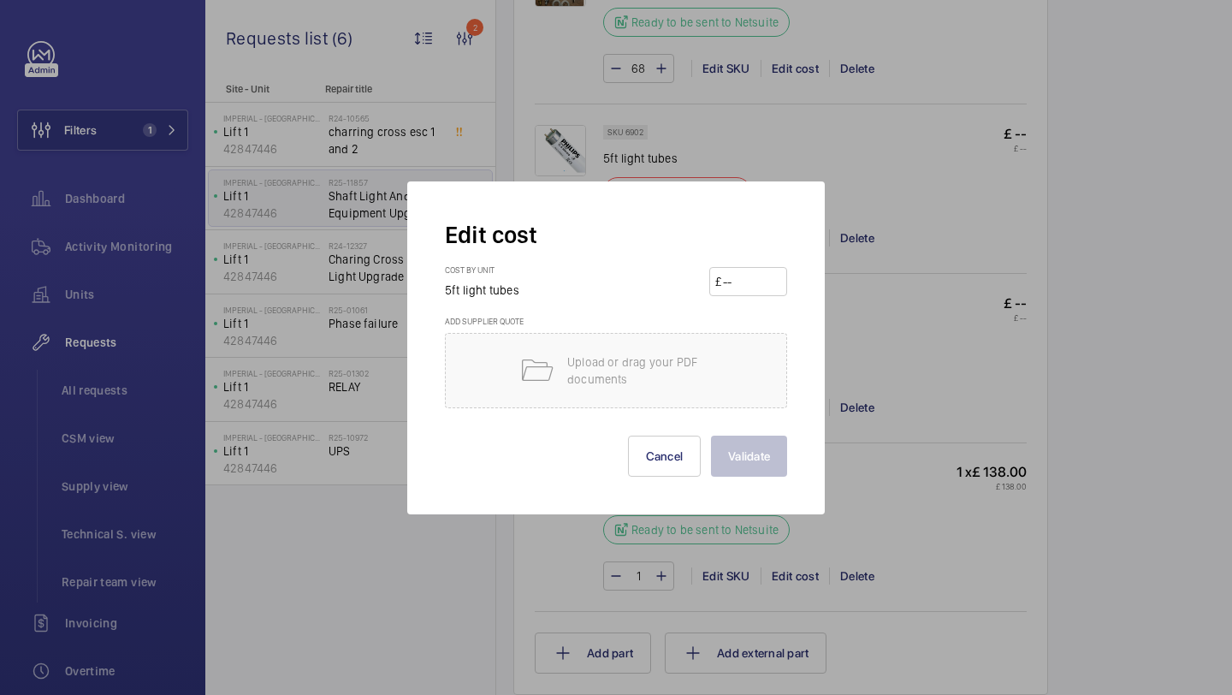
click at [746, 273] on input "number" at bounding box center [751, 281] width 60 height 27
type input "8.88"
click at [744, 471] on button "Validate" at bounding box center [749, 455] width 76 height 41
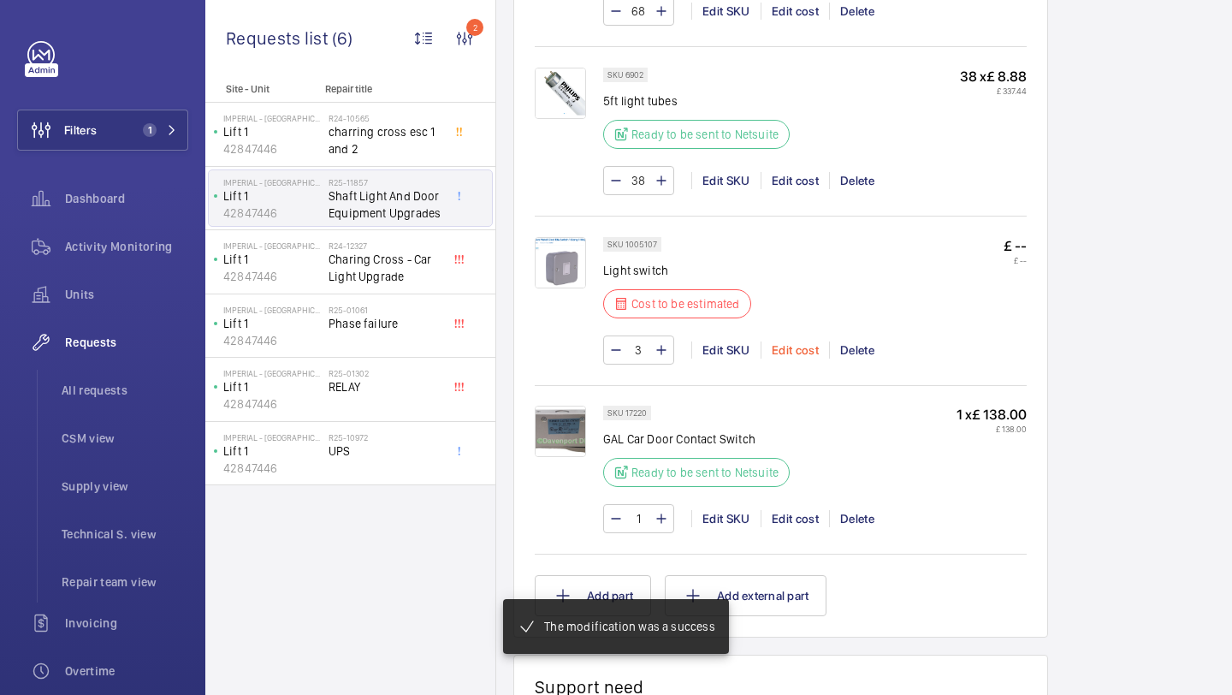
click at [791, 344] on div "Edit cost" at bounding box center [795, 349] width 68 height 17
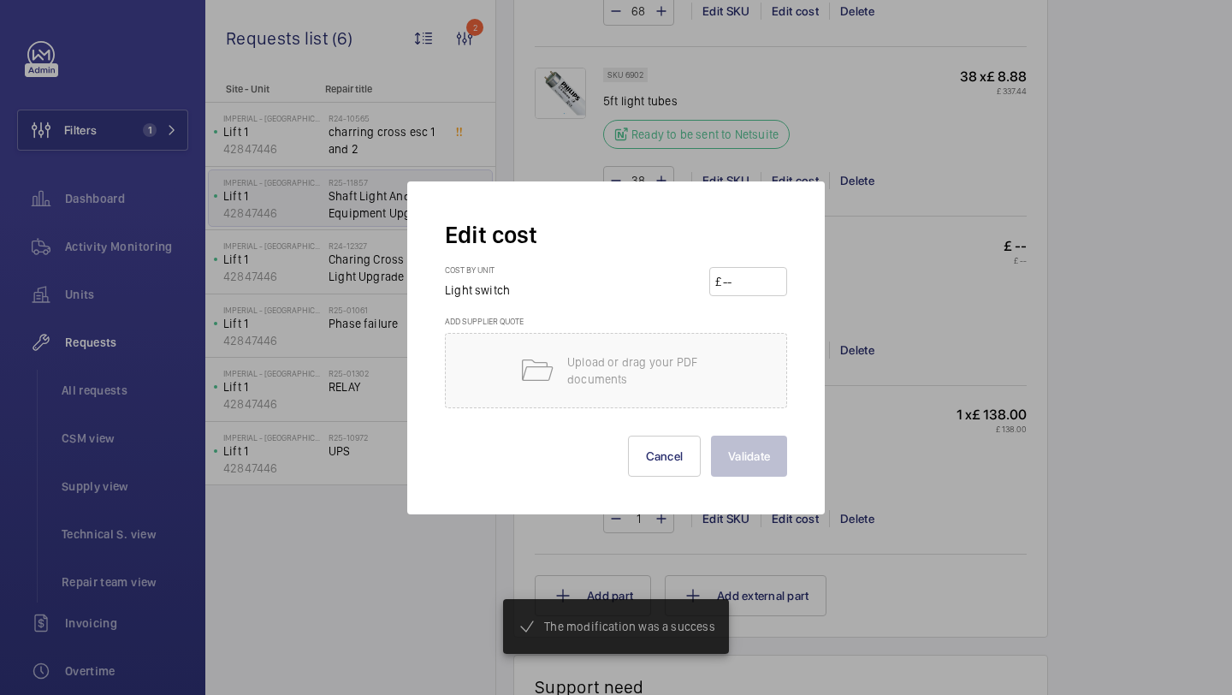
scroll to position [2403, 0]
click at [678, 458] on button "Cancel" at bounding box center [665, 455] width 74 height 41
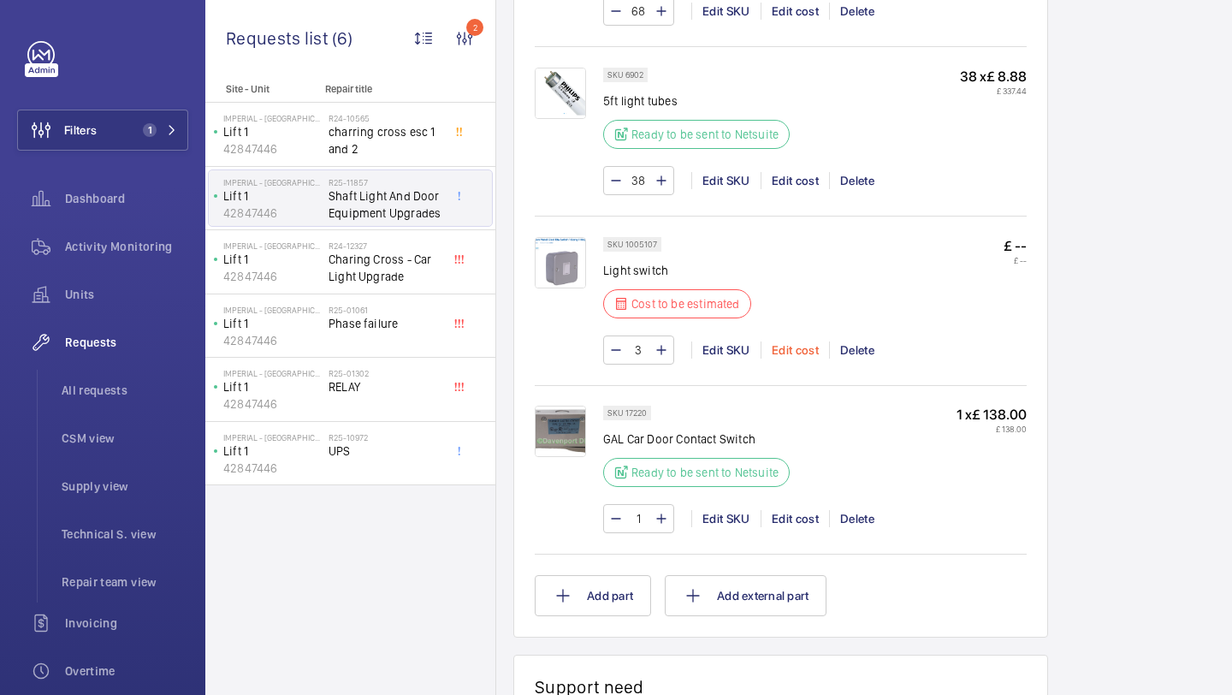
click at [805, 351] on div "Edit cost" at bounding box center [795, 349] width 68 height 17
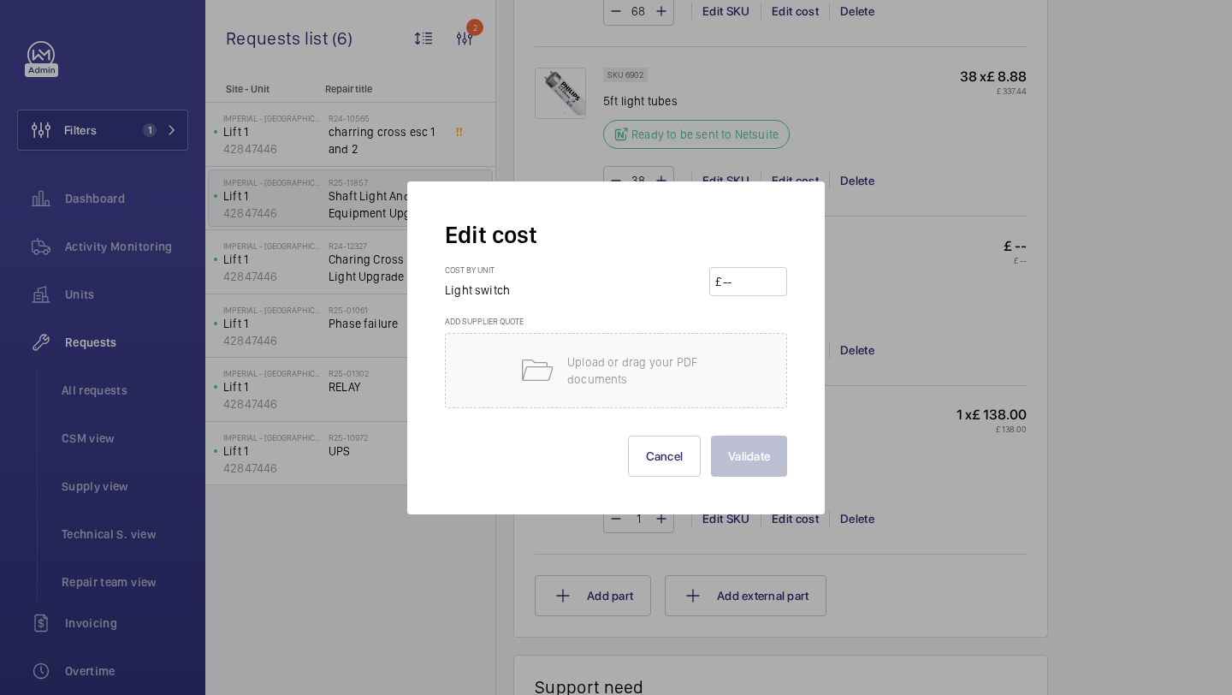
click at [766, 274] on input "number" at bounding box center [751, 281] width 60 height 27
type input "25"
click at [752, 447] on button "Validate" at bounding box center [749, 455] width 76 height 41
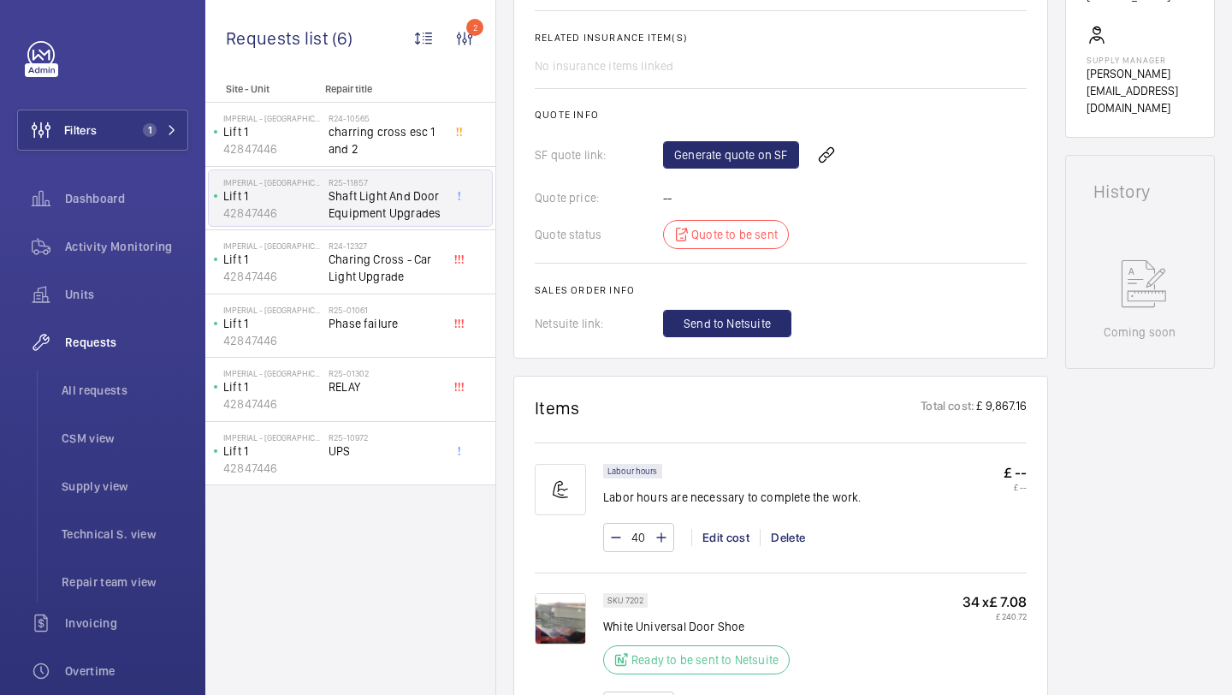
scroll to position [643, 0]
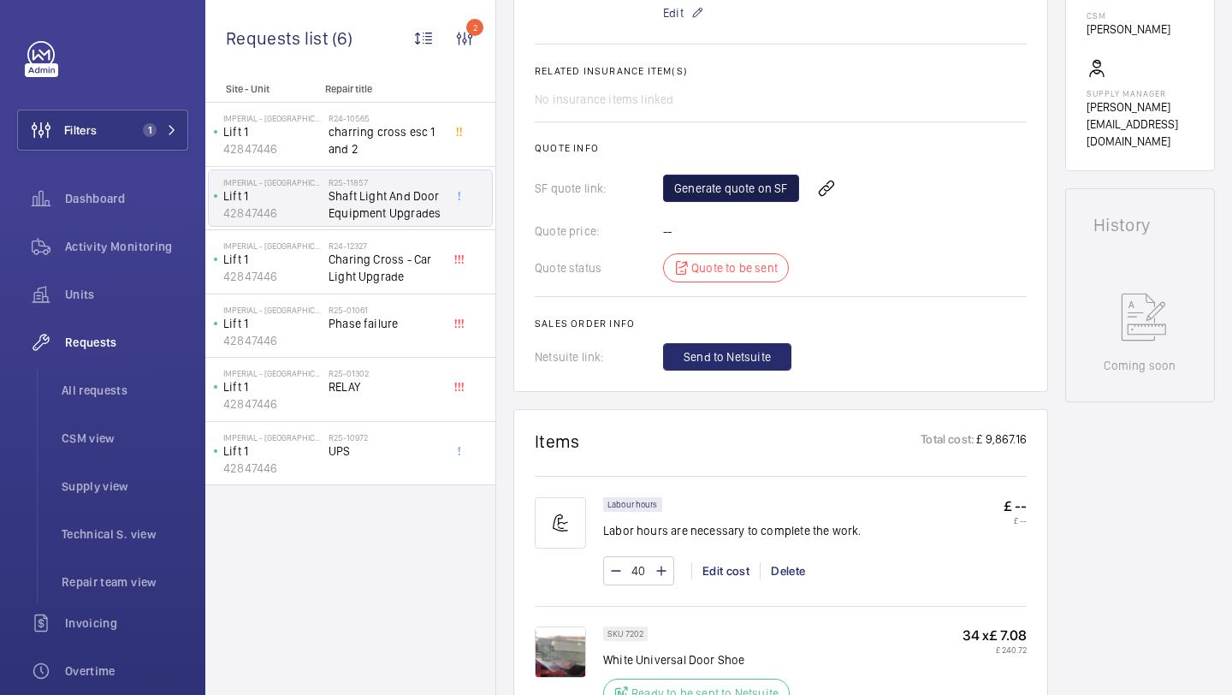
click at [745, 192] on link "Generate quote on SF" at bounding box center [731, 188] width 136 height 27
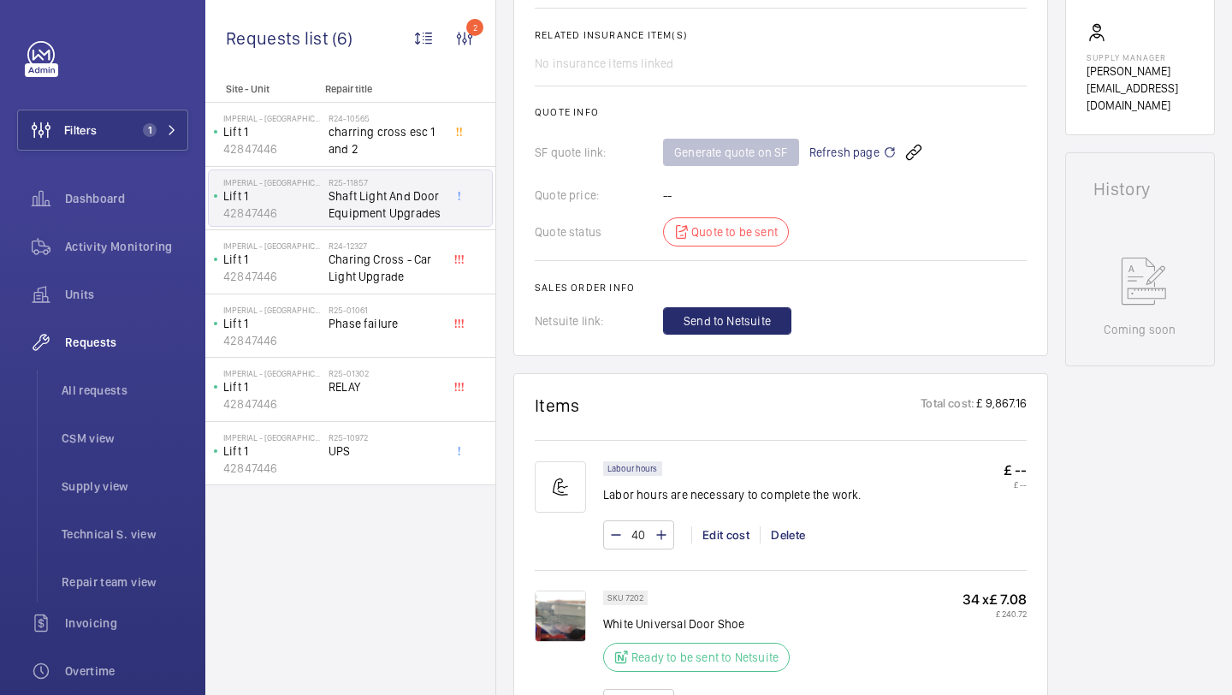
scroll to position [683, 0]
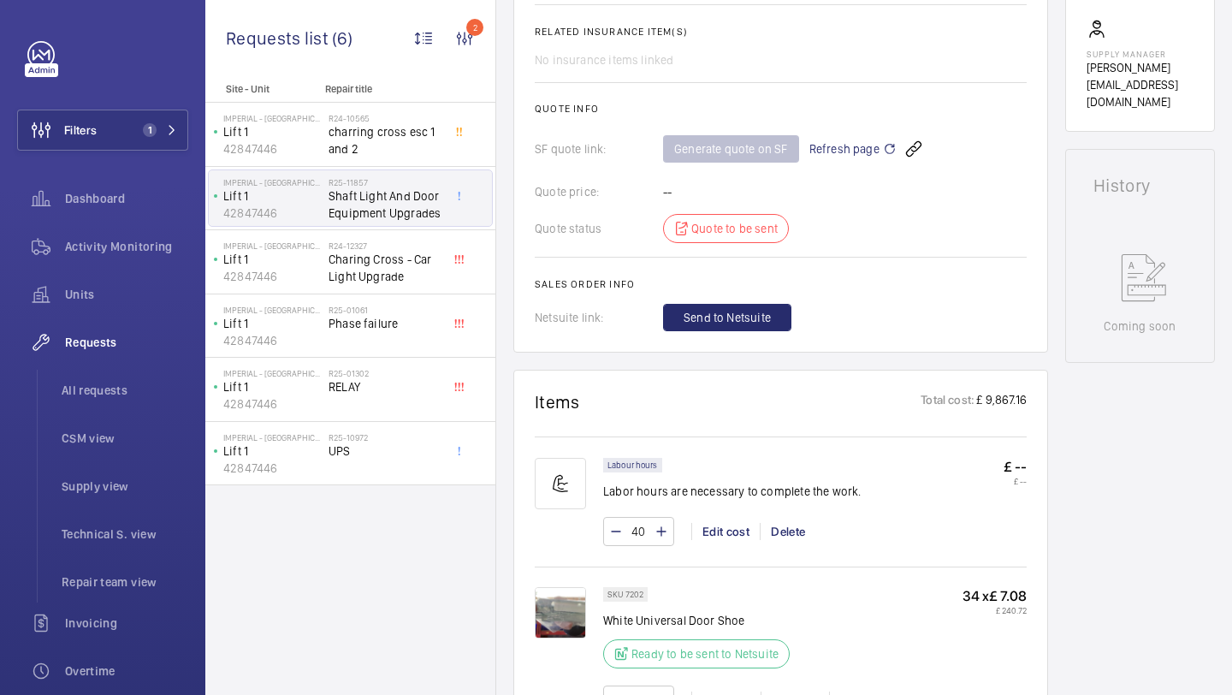
click at [844, 149] on span "Refresh page" at bounding box center [852, 149] width 87 height 21
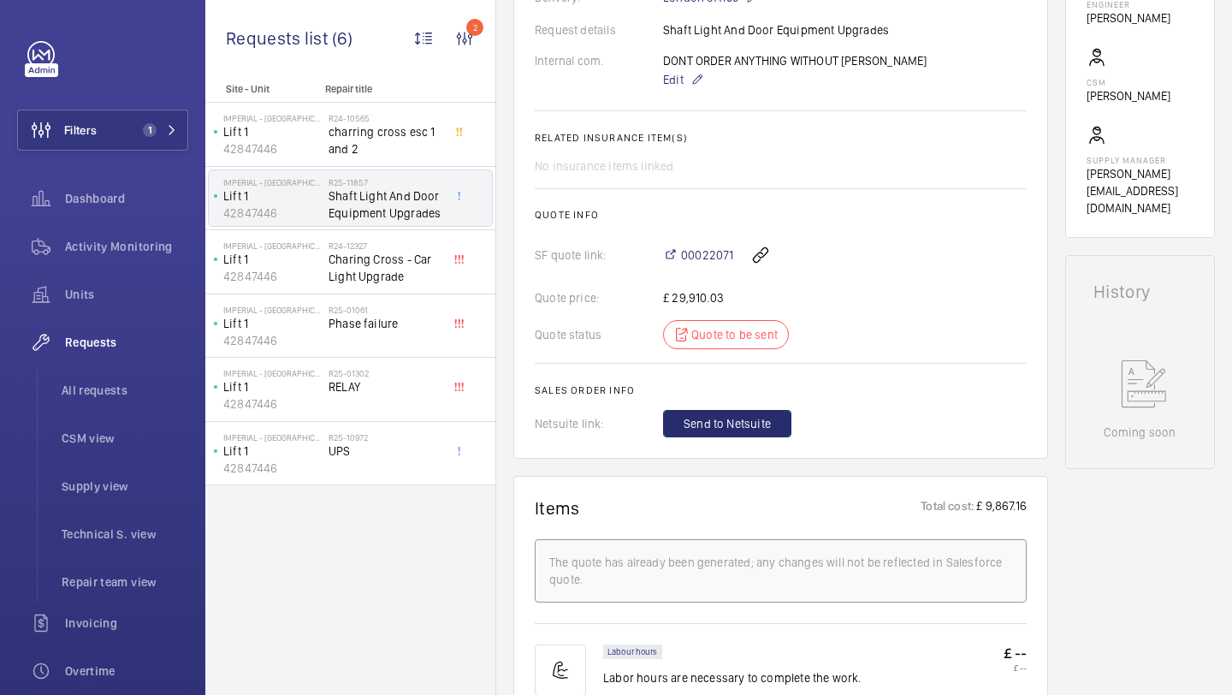
scroll to position [557, 0]
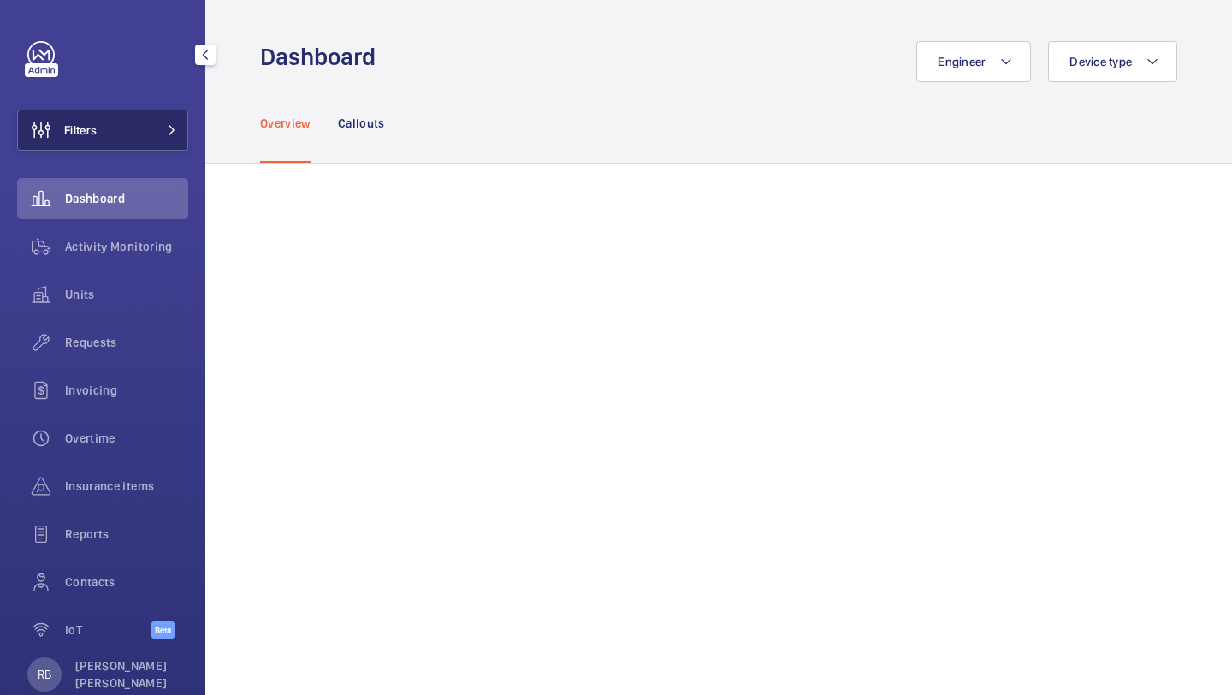
click at [132, 143] on button "Filters" at bounding box center [102, 130] width 171 height 41
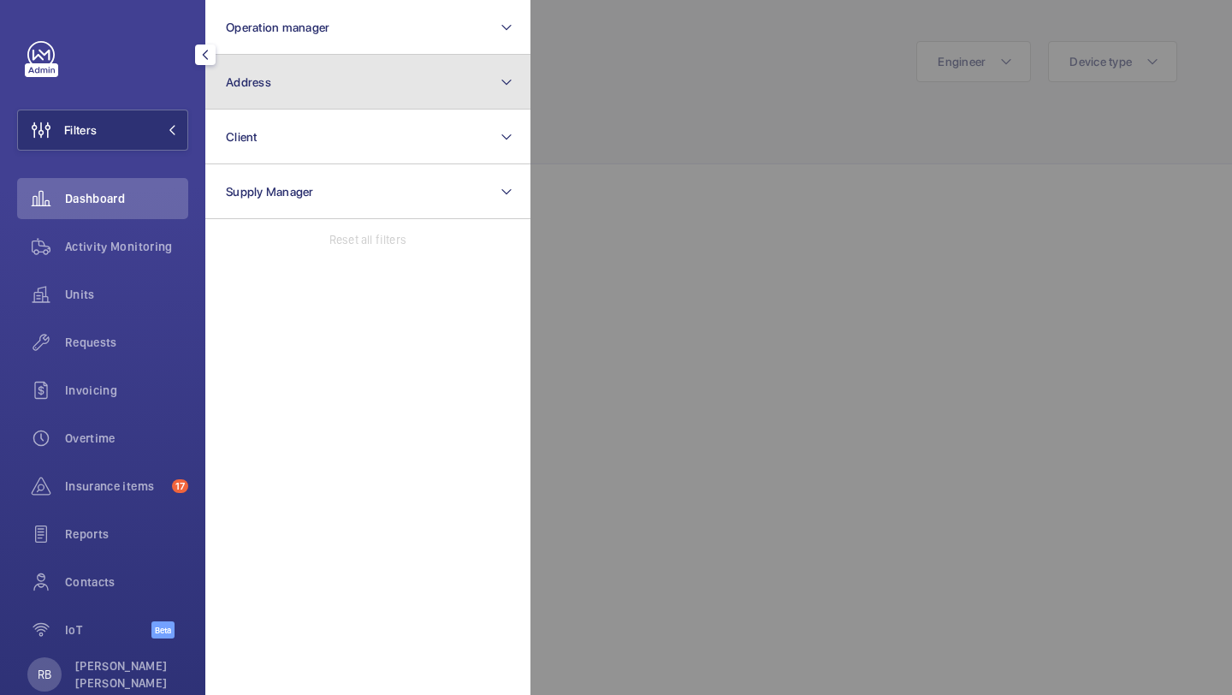
click at [243, 87] on span "Address" at bounding box center [248, 82] width 45 height 14
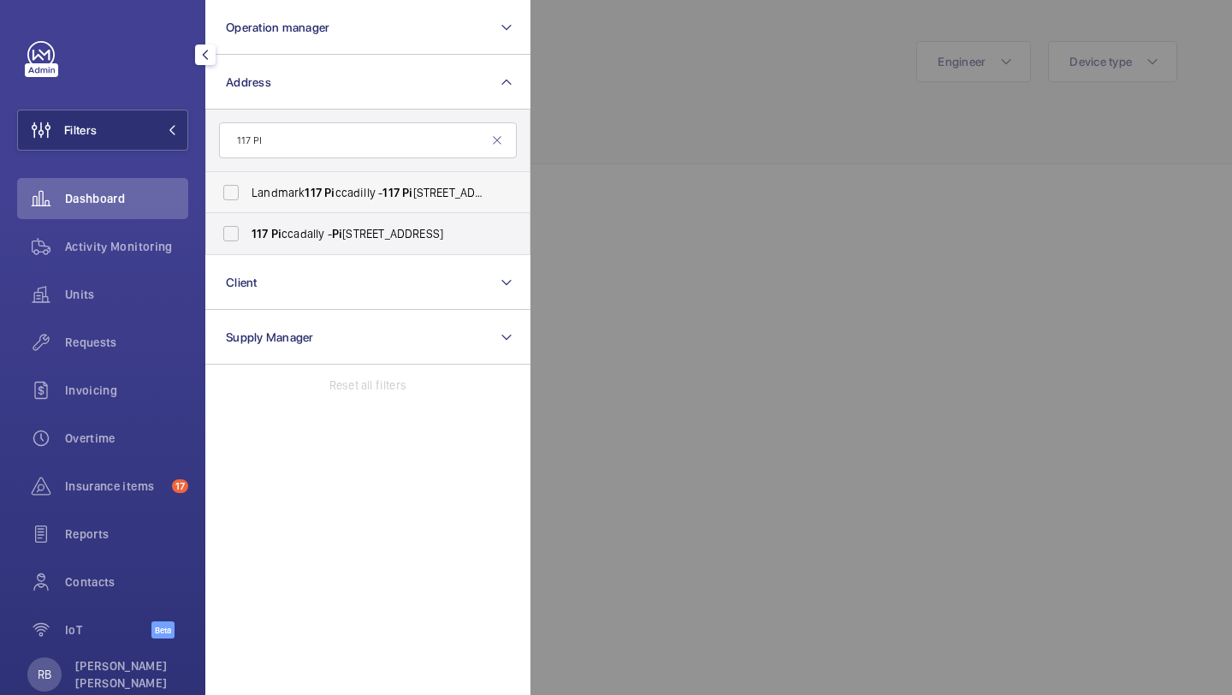
type input "117 PI"
click at [317, 187] on span "117" at bounding box center [313, 193] width 17 height 14
click at [248, 187] on input "Landmark [STREET_ADDRESS]" at bounding box center [231, 192] width 34 height 34
checkbox input "true"
click at [308, 232] on span "[STREET_ADDRESS]" at bounding box center [369, 233] width 235 height 17
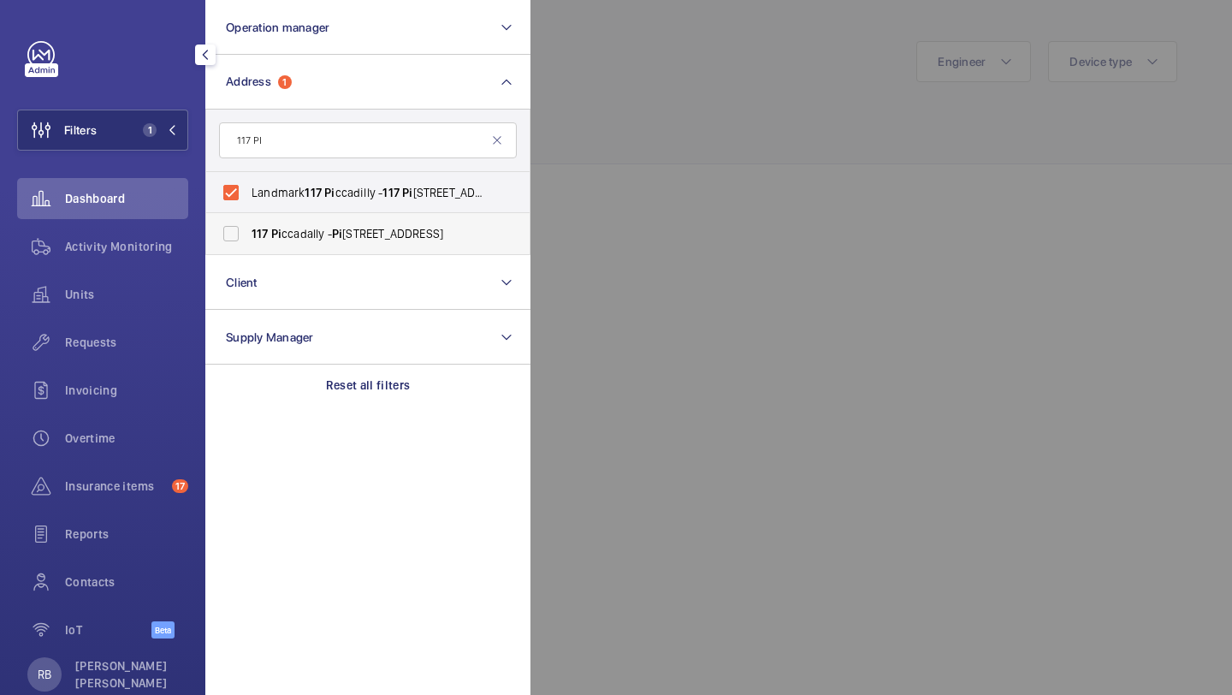
click at [248, 232] on input "[STREET_ADDRESS]" at bounding box center [231, 233] width 34 height 34
checkbox input "true"
click at [591, 130] on div at bounding box center [1146, 347] width 1232 height 695
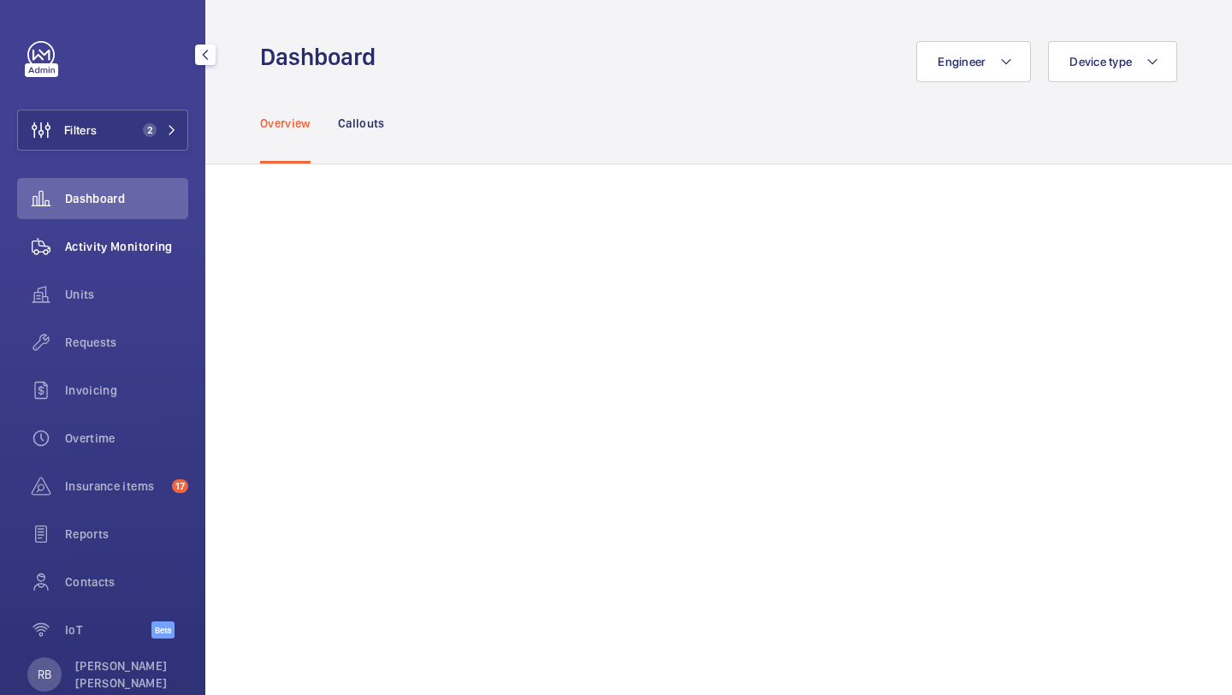
click at [151, 240] on span "Activity Monitoring" at bounding box center [126, 246] width 123 height 17
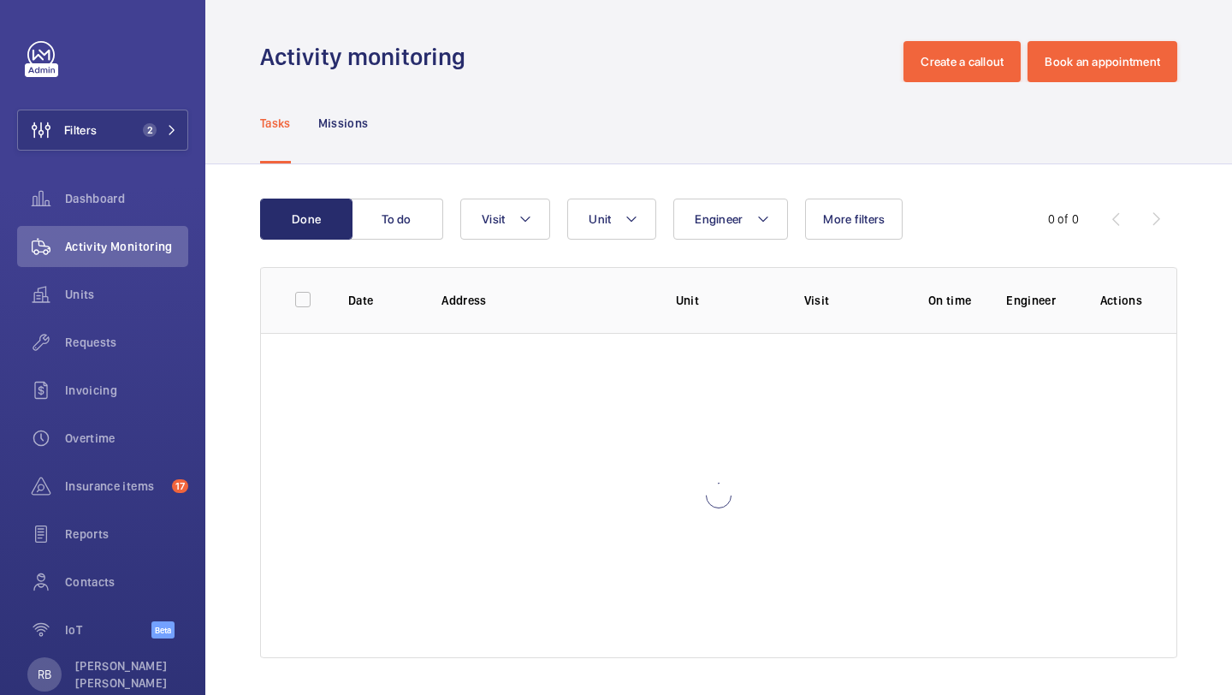
scroll to position [4, 0]
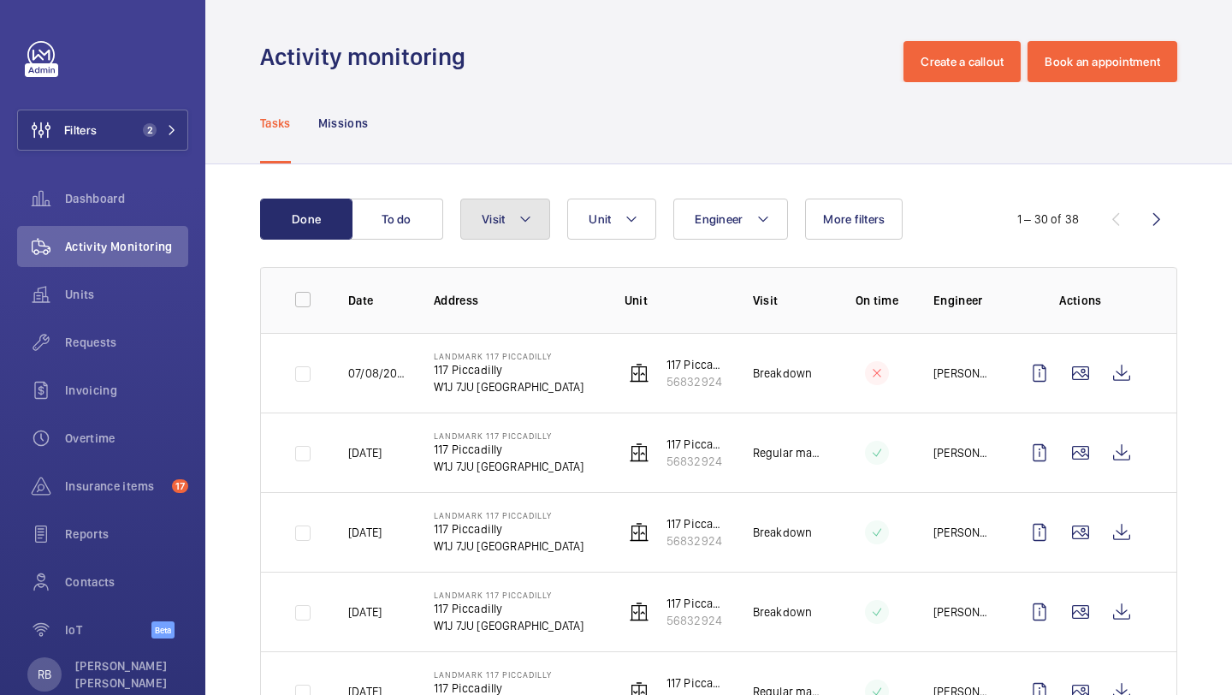
click at [505, 218] on button "Visit" at bounding box center [505, 218] width 90 height 41
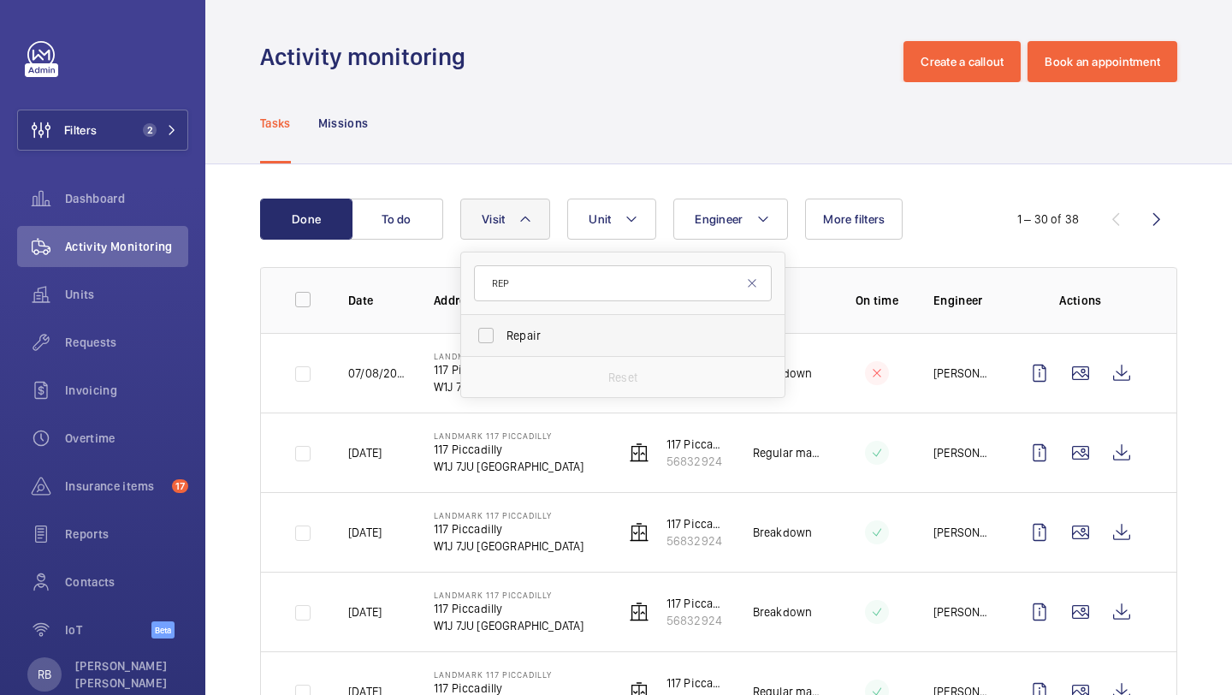
type input "REP"
click at [587, 350] on label "Repair" at bounding box center [610, 335] width 298 height 41
click at [503, 350] on input "Repair" at bounding box center [486, 335] width 34 height 34
checkbox input "true"
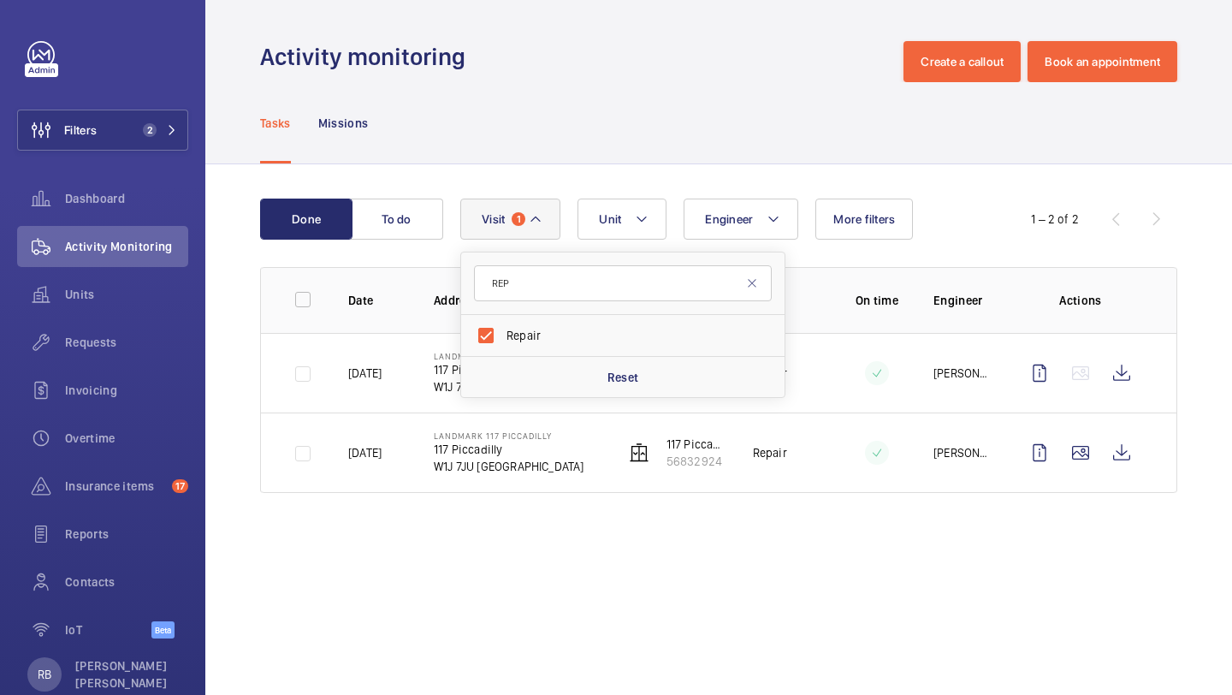
click at [715, 129] on div "Tasks Missions" at bounding box center [718, 122] width 917 height 81
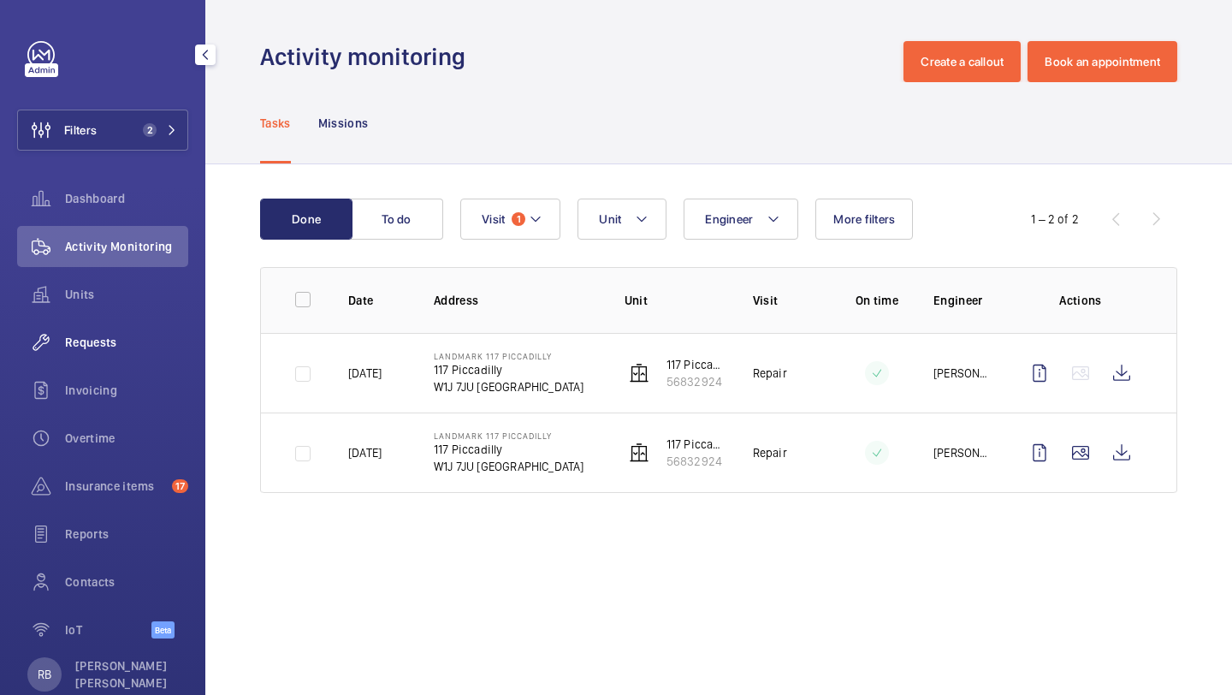
click at [80, 338] on span "Requests" at bounding box center [126, 342] width 123 height 17
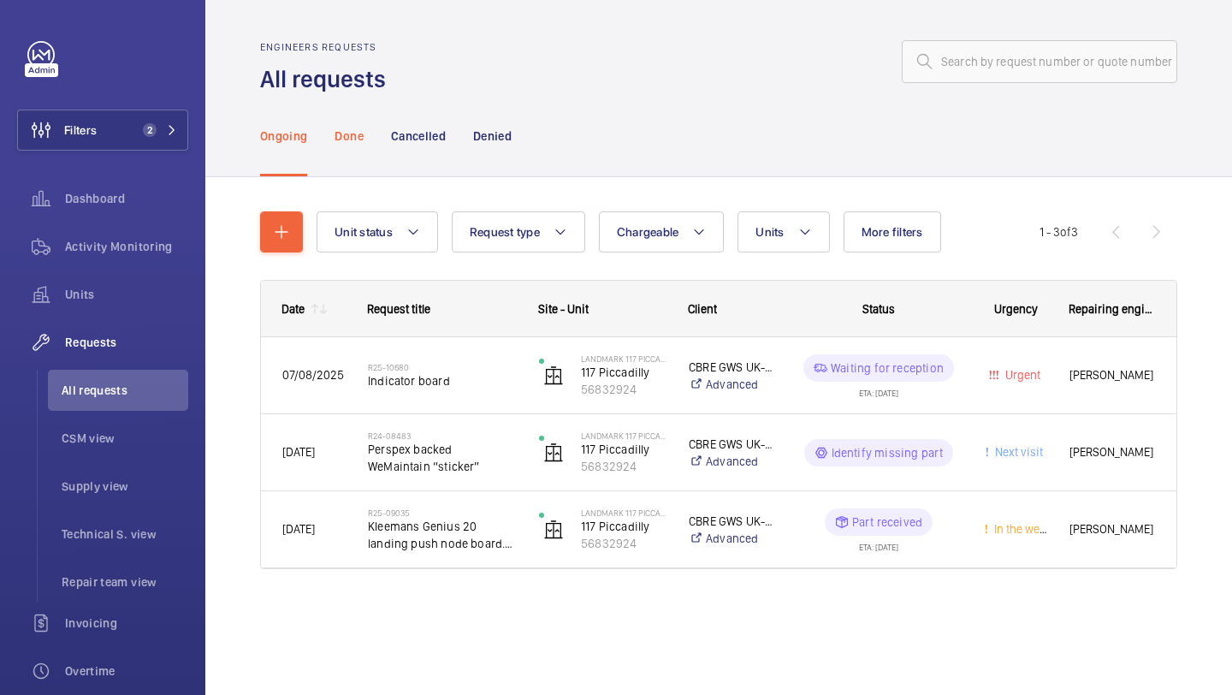
click at [354, 135] on p "Done" at bounding box center [349, 135] width 28 height 17
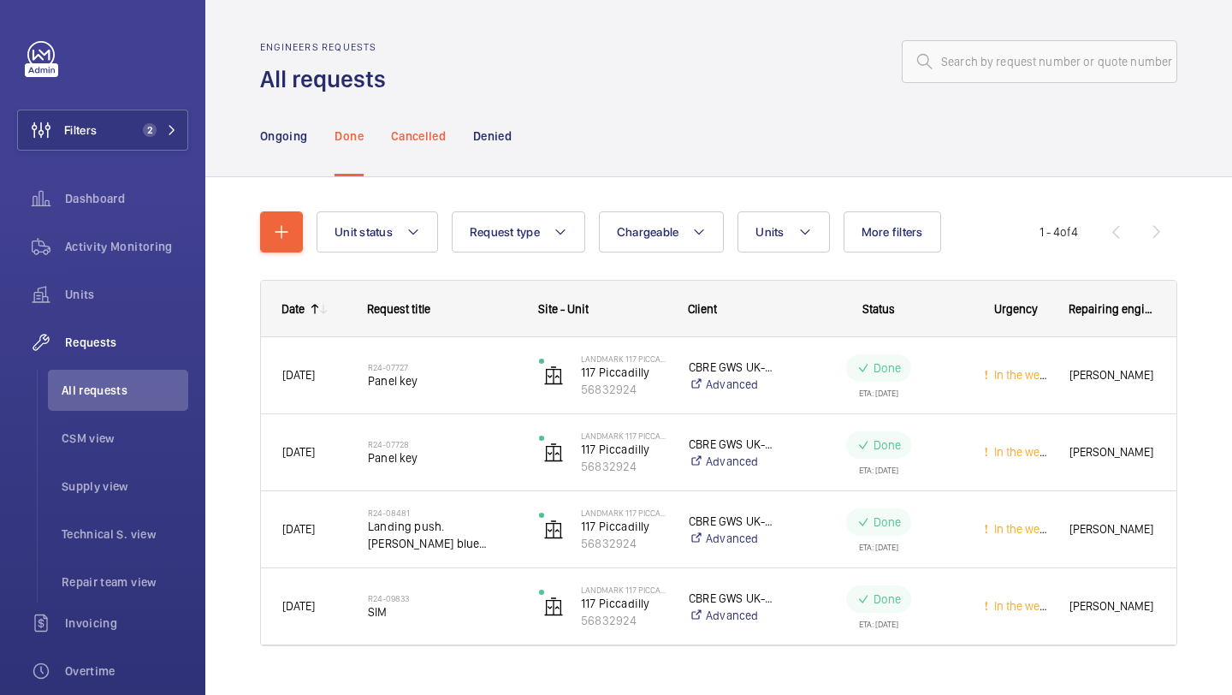
click at [418, 148] on div "Cancelled" at bounding box center [418, 135] width 55 height 81
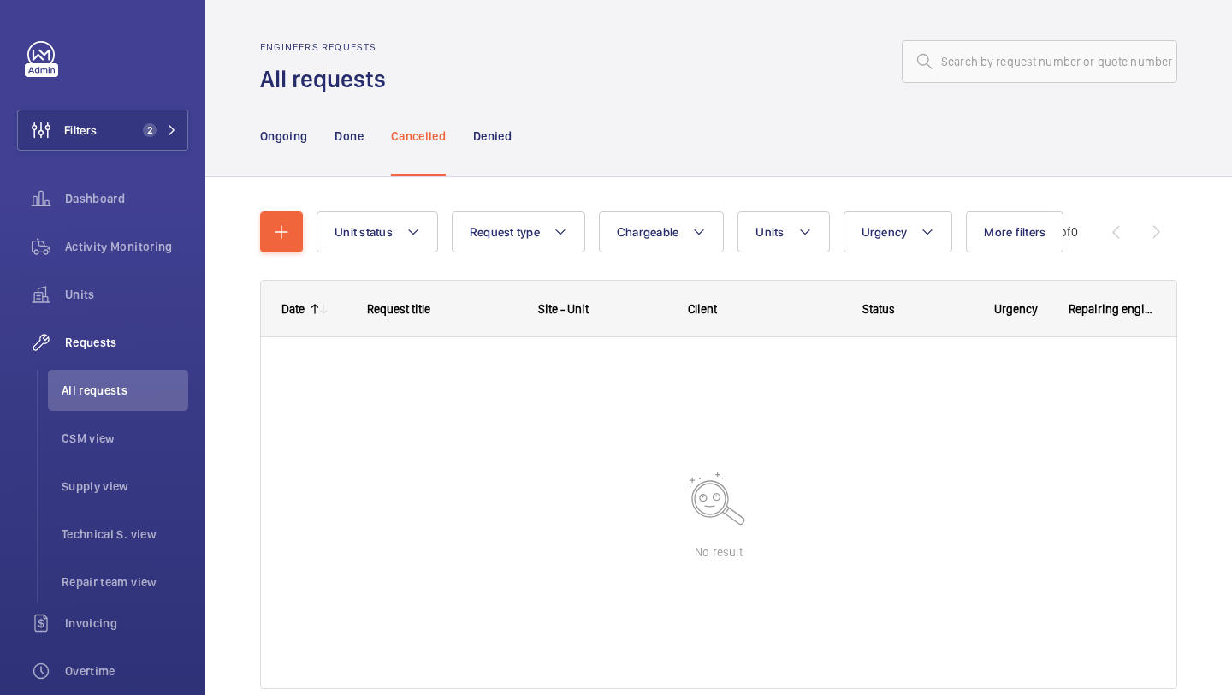
scroll to position [76, 0]
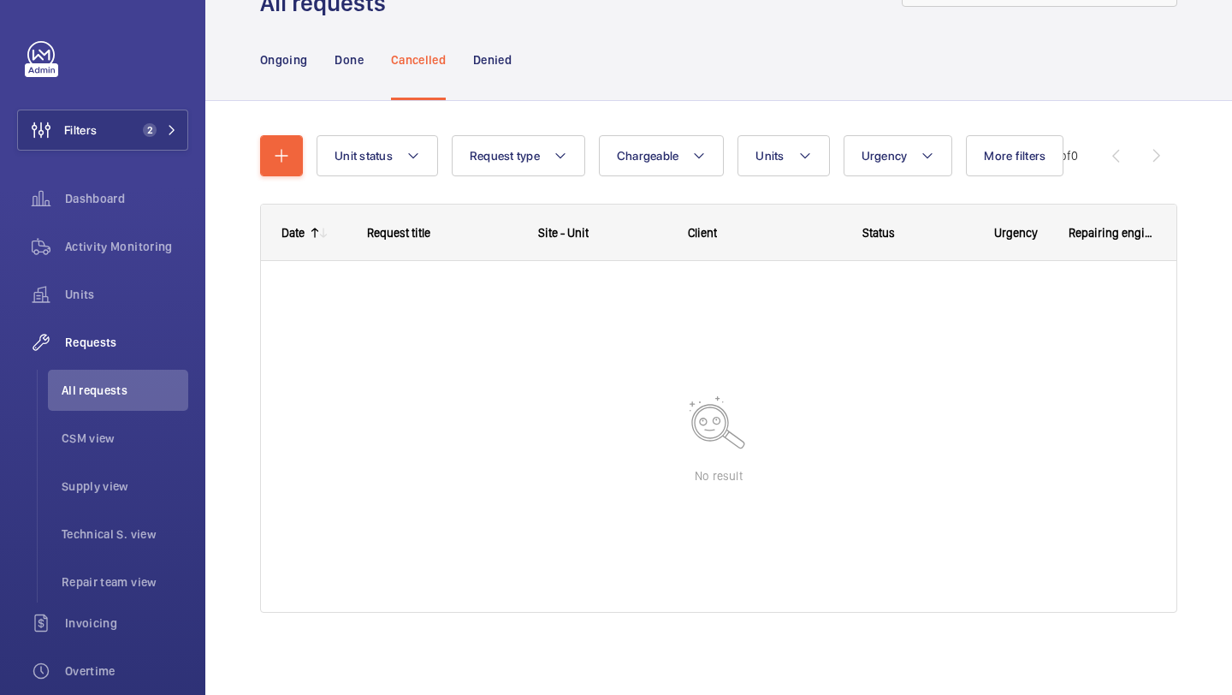
click at [507, 74] on div "Denied" at bounding box center [492, 59] width 39 height 81
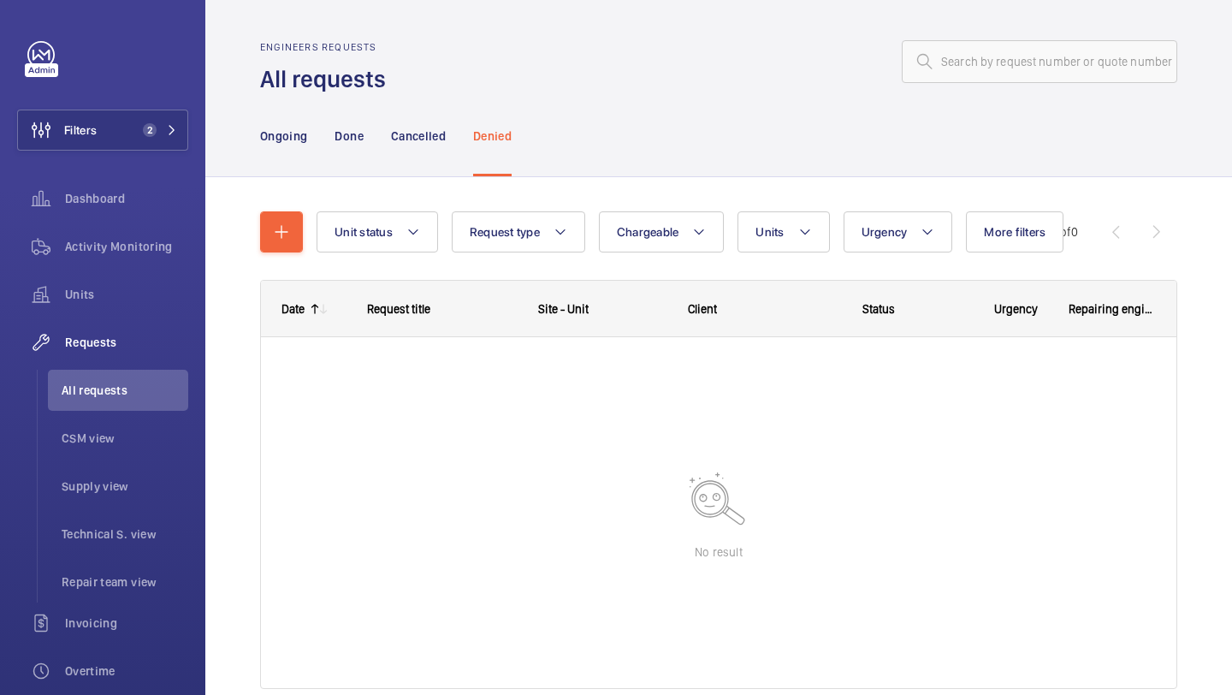
scroll to position [4, 0]
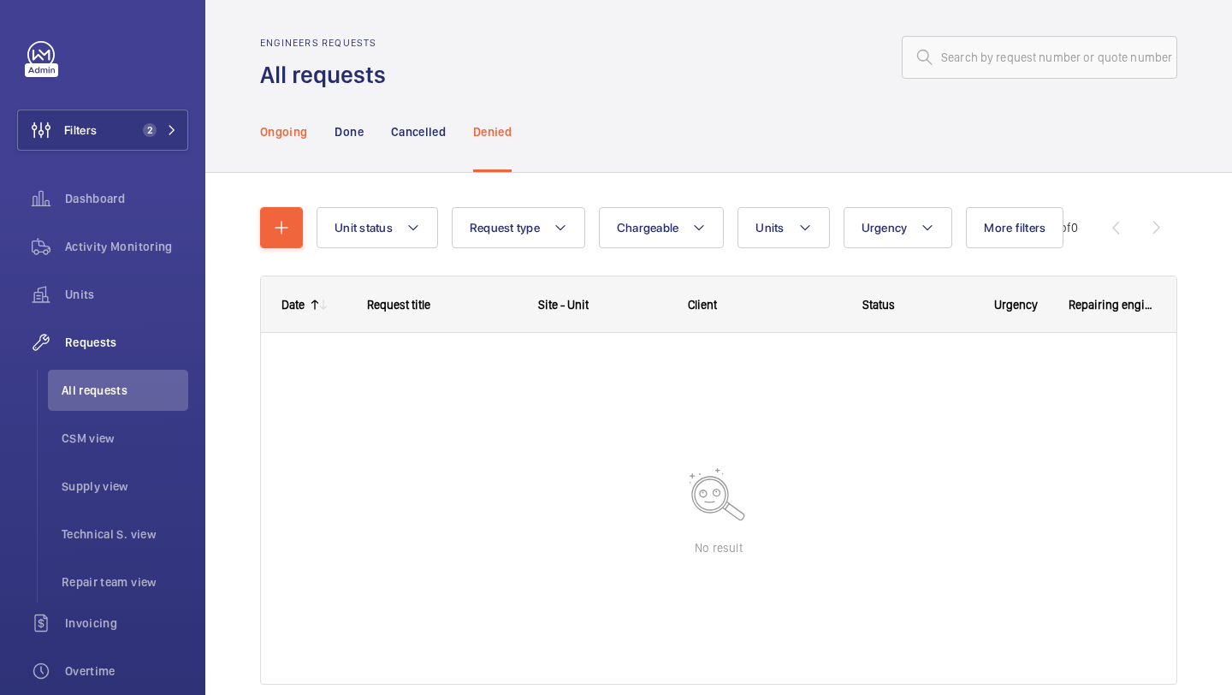
click at [273, 116] on div "Ongoing" at bounding box center [283, 131] width 47 height 81
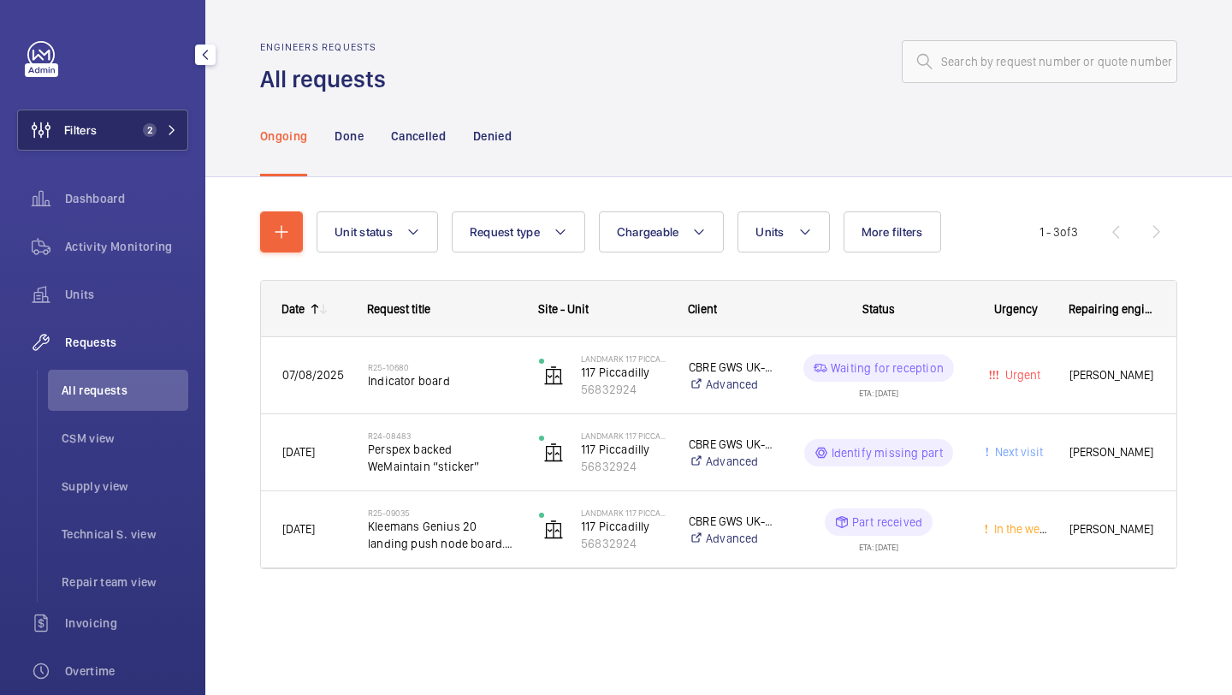
click at [145, 121] on button "Filters 2" at bounding box center [102, 130] width 171 height 41
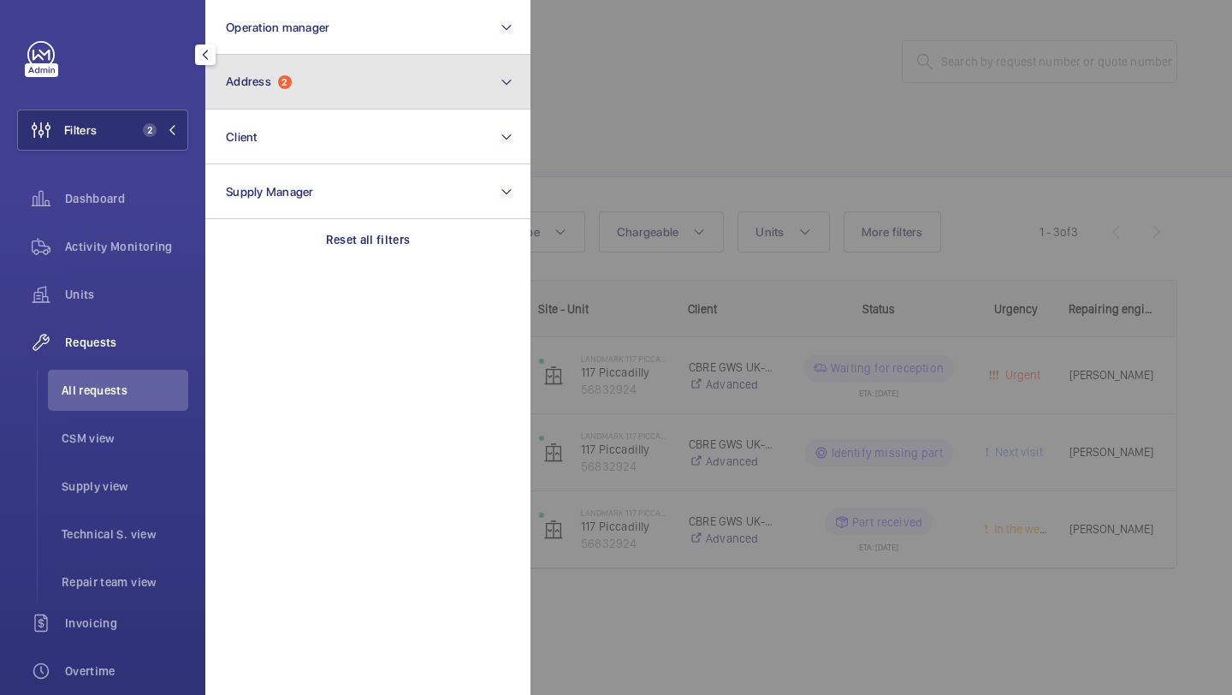
click at [244, 84] on span "Address" at bounding box center [248, 81] width 45 height 14
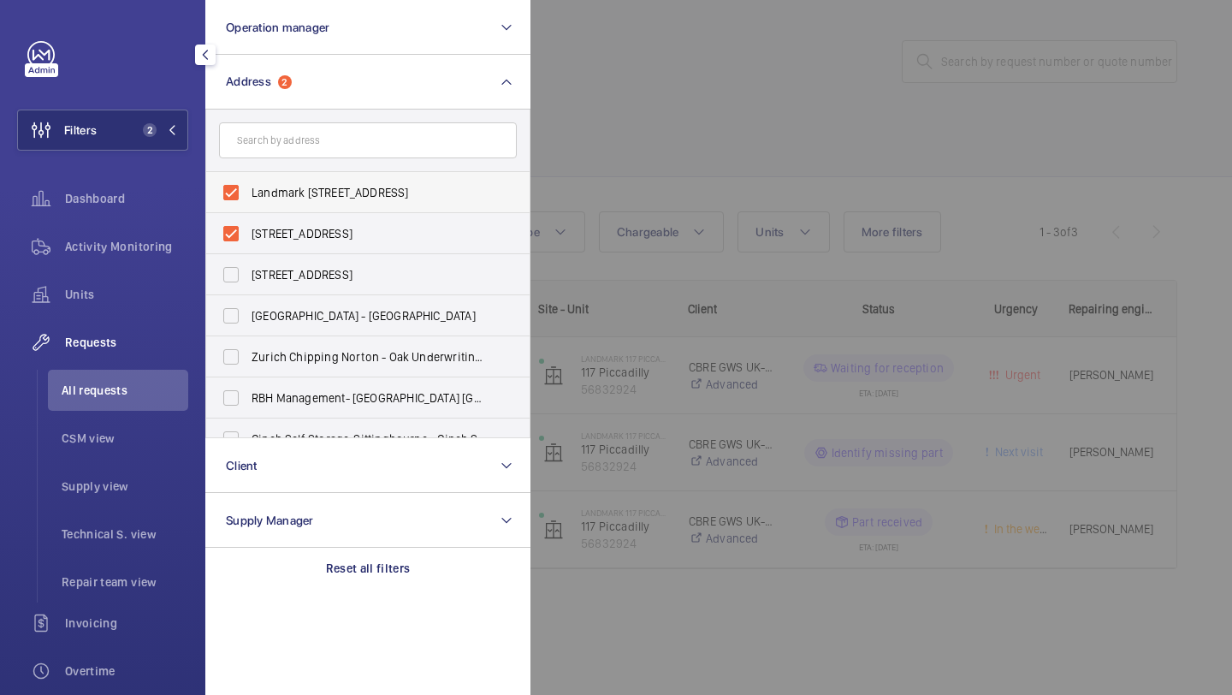
click at [273, 189] on span "Landmark [STREET_ADDRESS]" at bounding box center [369, 192] width 235 height 17
click at [248, 189] on input "Landmark [STREET_ADDRESS]" at bounding box center [231, 192] width 34 height 34
checkbox input "false"
click at [267, 228] on span "117 Piccadally - Piccadilly, LONDON W1J 7JU" at bounding box center [369, 233] width 235 height 17
click at [248, 228] on input "117 Piccadally - Piccadilly, LONDON W1J 7JU" at bounding box center [231, 233] width 34 height 34
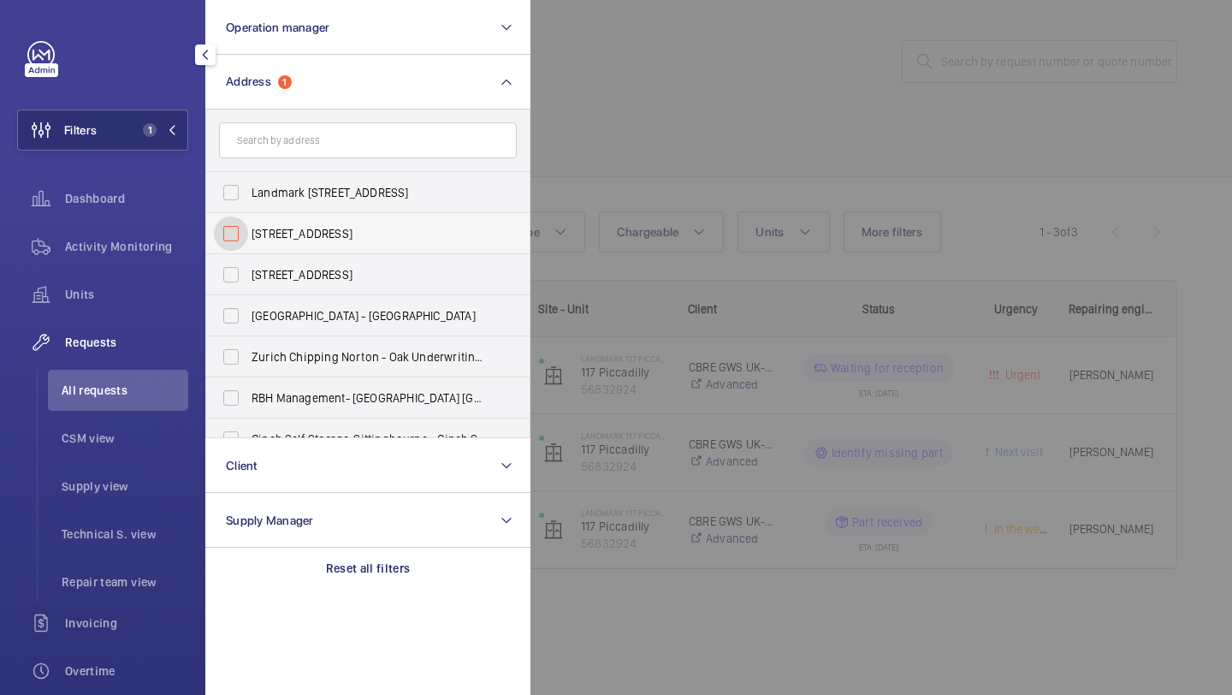
checkbox input "false"
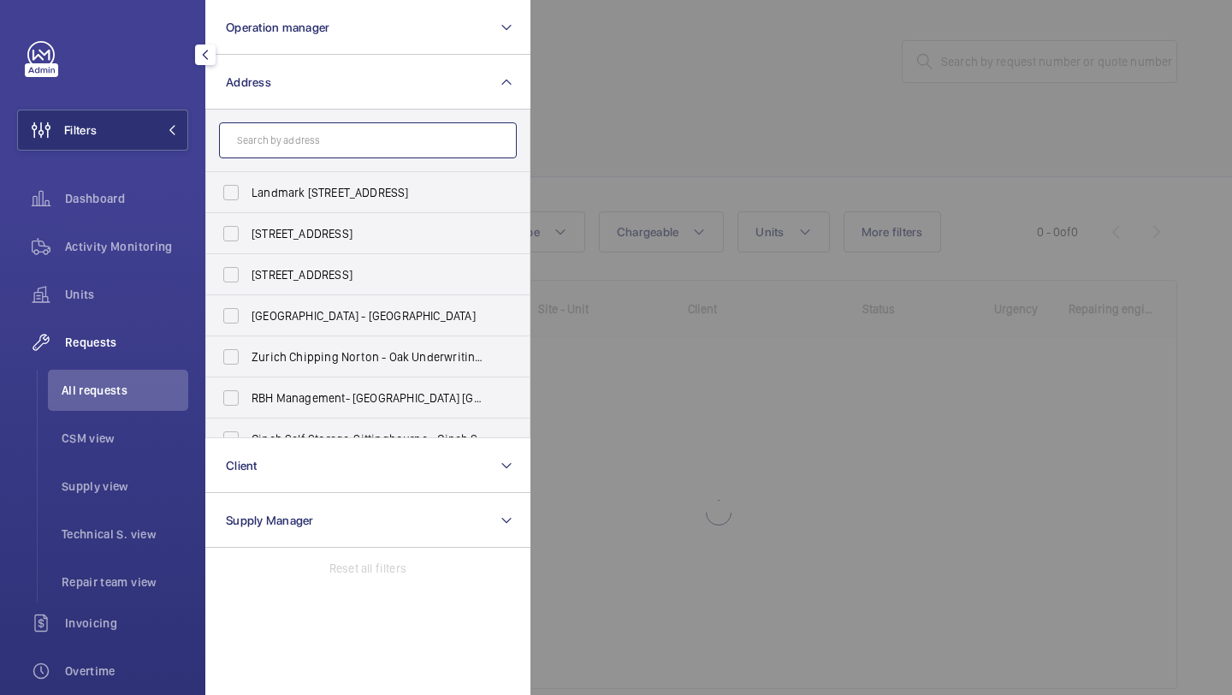
click at [287, 123] on input "text" at bounding box center [368, 140] width 298 height 36
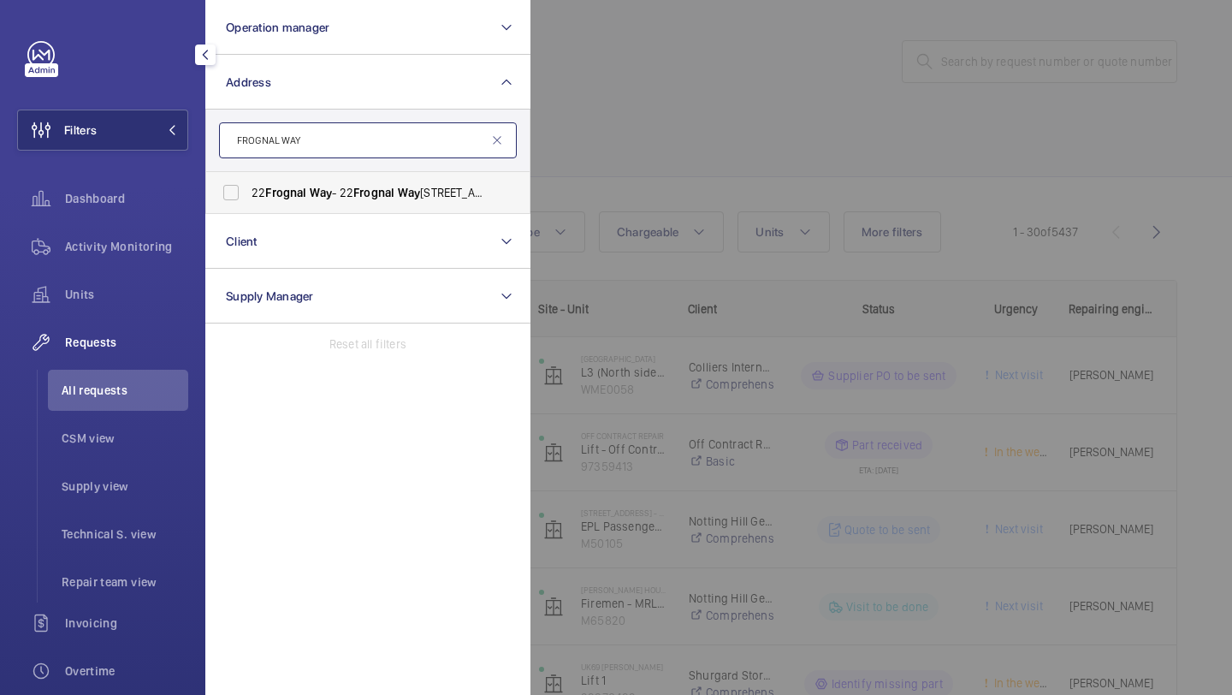
type input "FROGNAL WAY"
click at [329, 204] on label "22 Frognal Way - 22 Frognal Way , LONDON NW3 6XE" at bounding box center [355, 192] width 298 height 41
click at [248, 204] on input "22 Frognal Way - 22 Frognal Way , LONDON NW3 6XE" at bounding box center [231, 192] width 34 height 34
checkbox input "true"
click at [749, 157] on div at bounding box center [1146, 347] width 1232 height 695
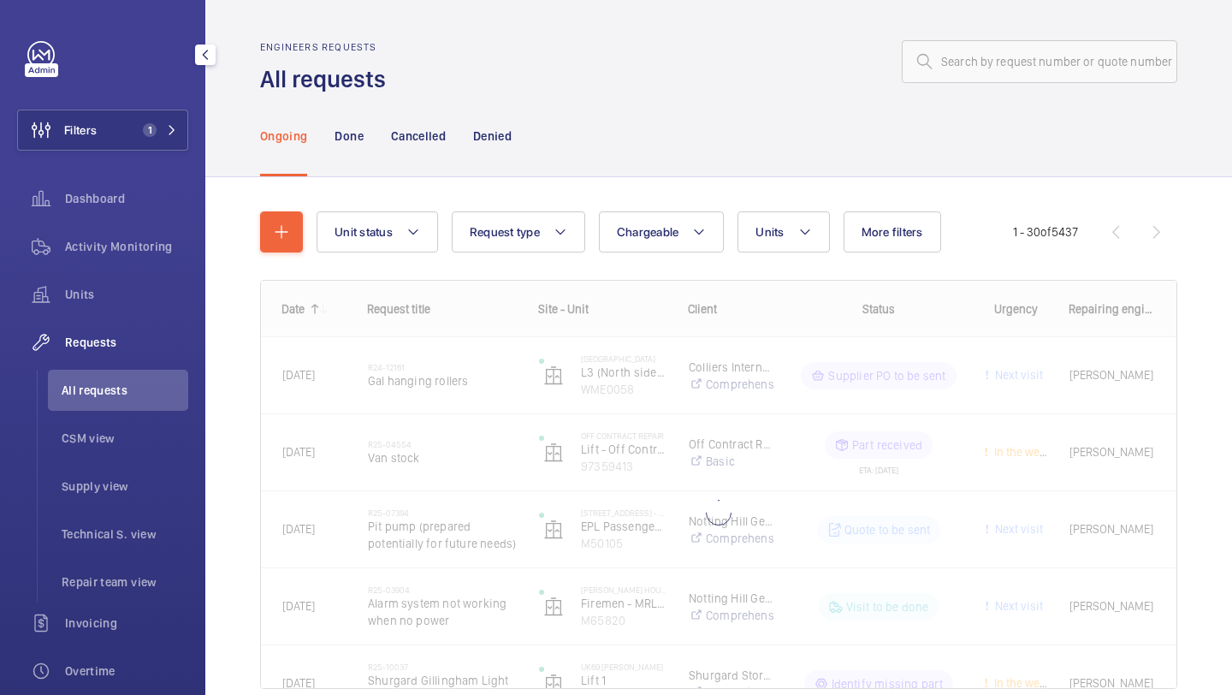
click at [144, 369] on div "Requests All requests CSM view Supply view Technical S. view Repair team view" at bounding box center [102, 462] width 171 height 281
click at [142, 377] on li "All requests" at bounding box center [118, 390] width 140 height 41
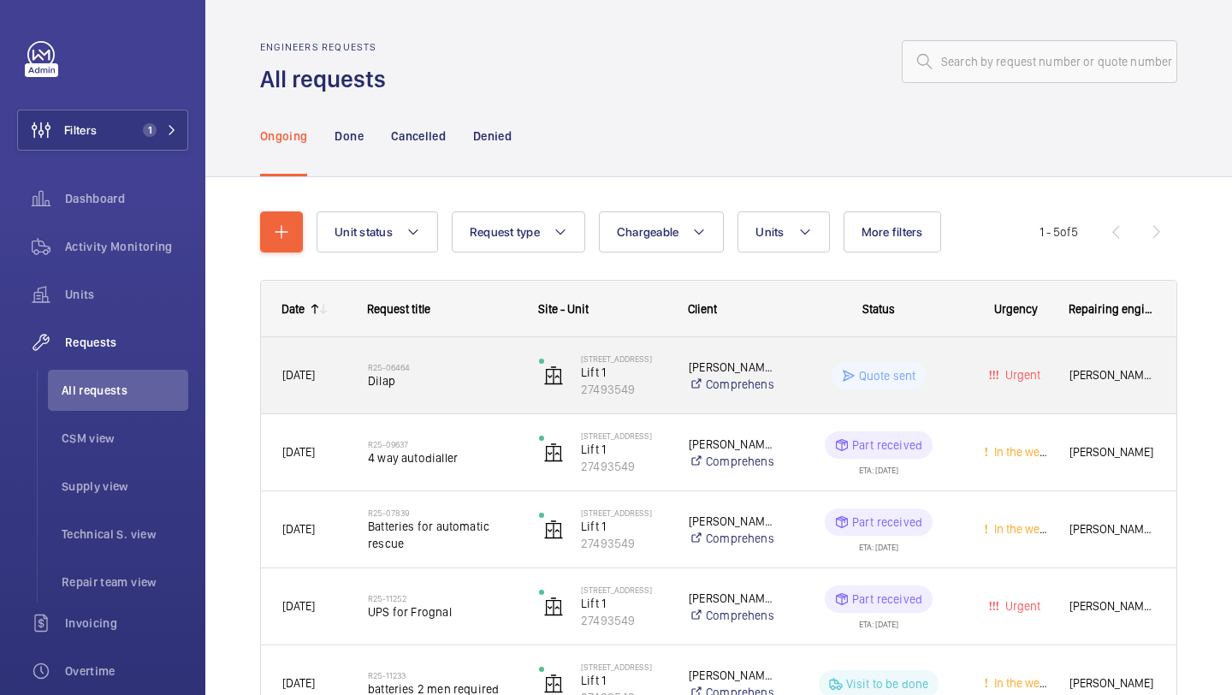
scroll to position [110, 0]
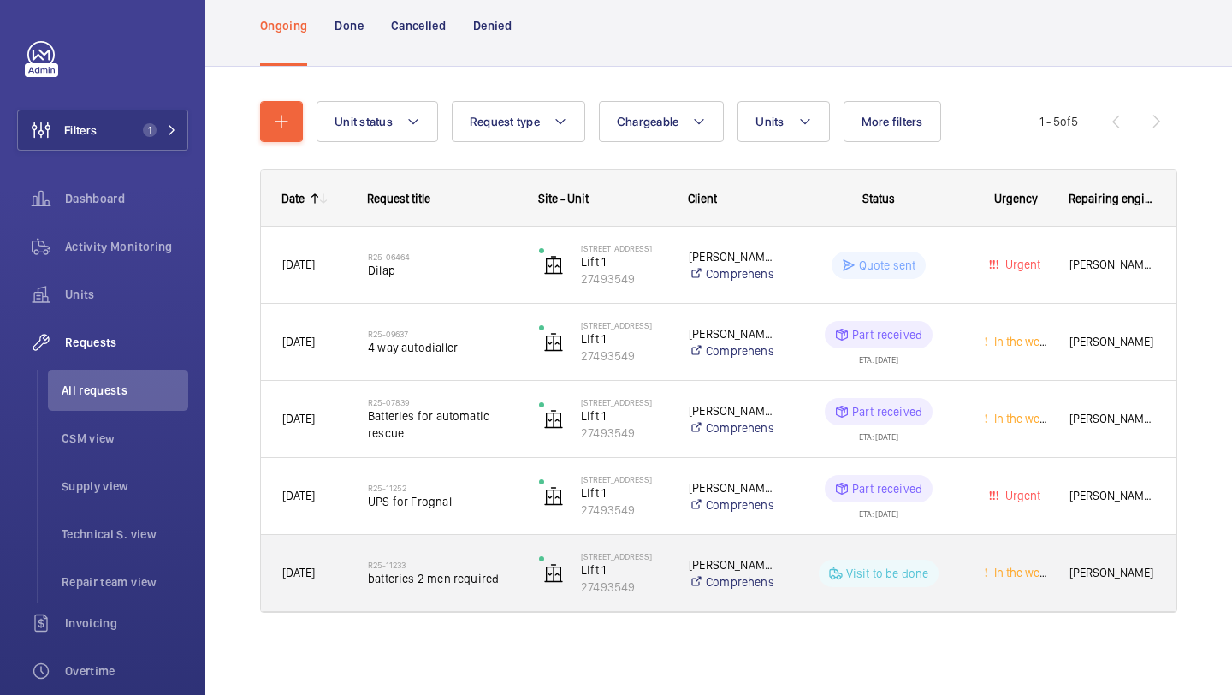
click at [507, 571] on span "batteries 2 men required" at bounding box center [442, 578] width 149 height 17
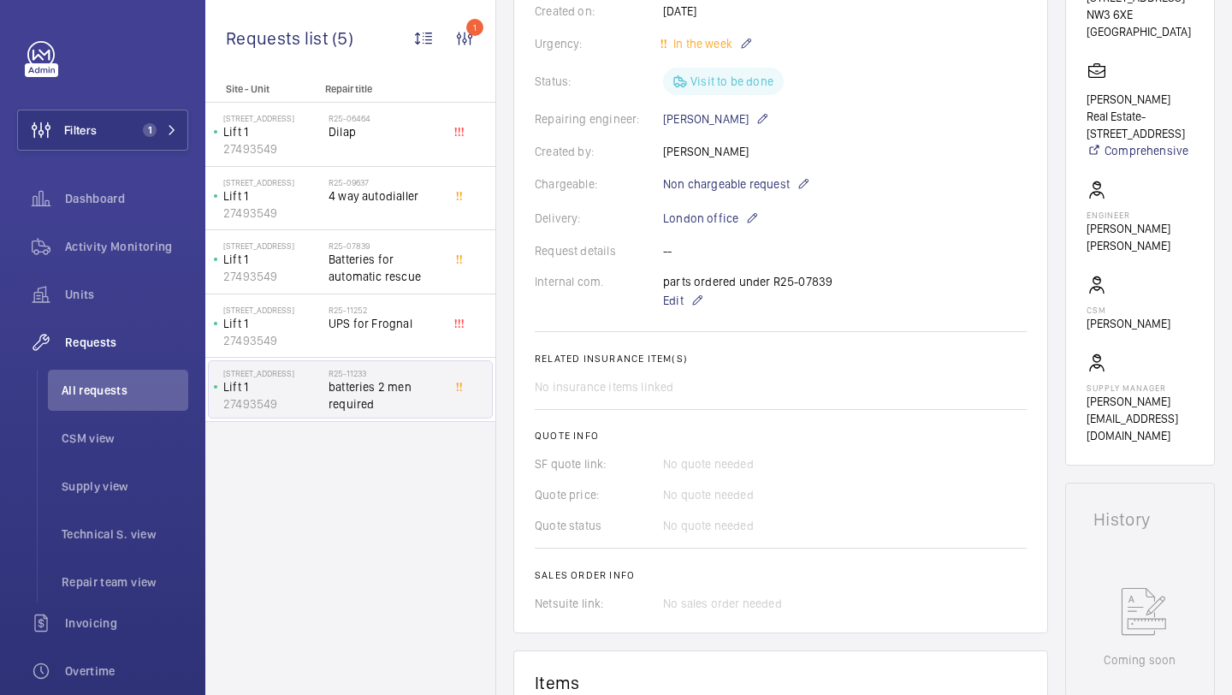
scroll to position [302, 0]
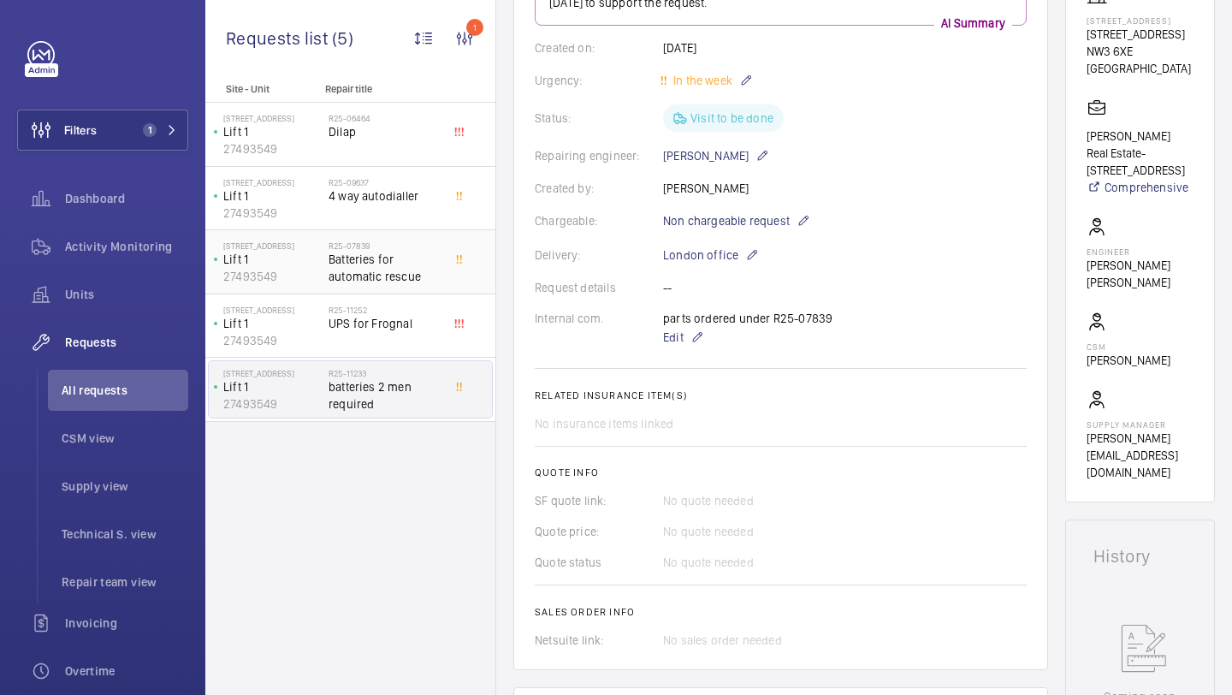
click at [394, 248] on h2 "R25-07839" at bounding box center [385, 245] width 113 height 10
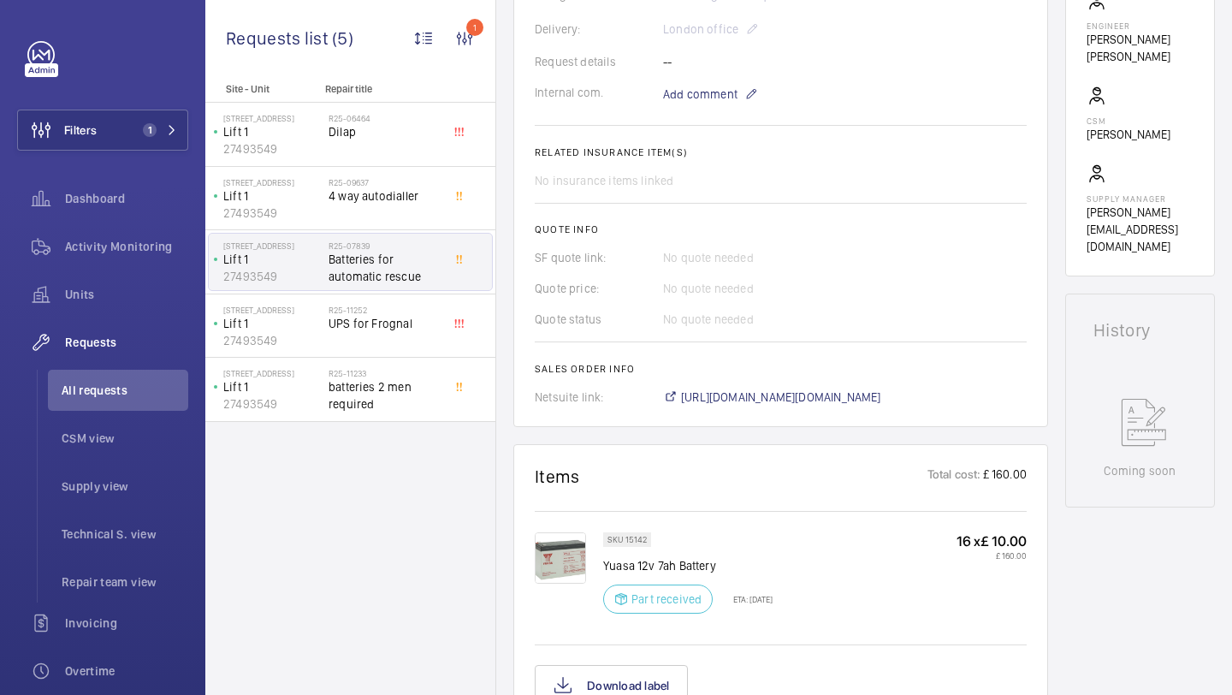
scroll to position [437, 0]
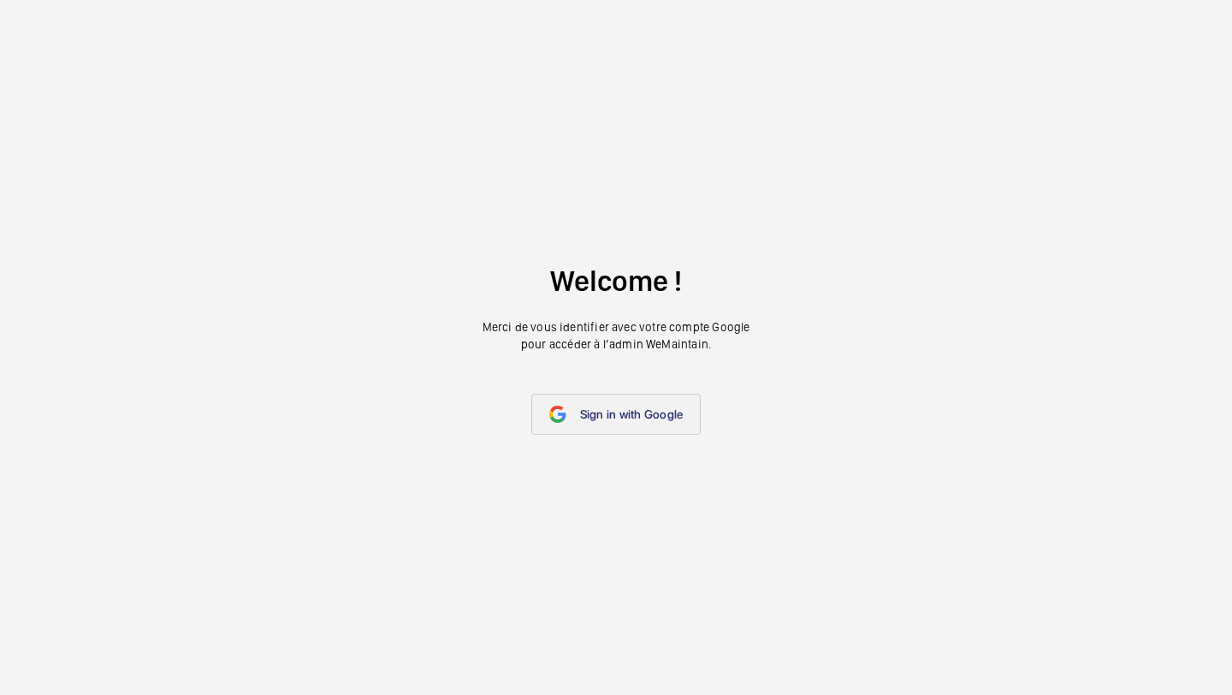
click at [619, 426] on link "Sign in with Google" at bounding box center [616, 414] width 170 height 41
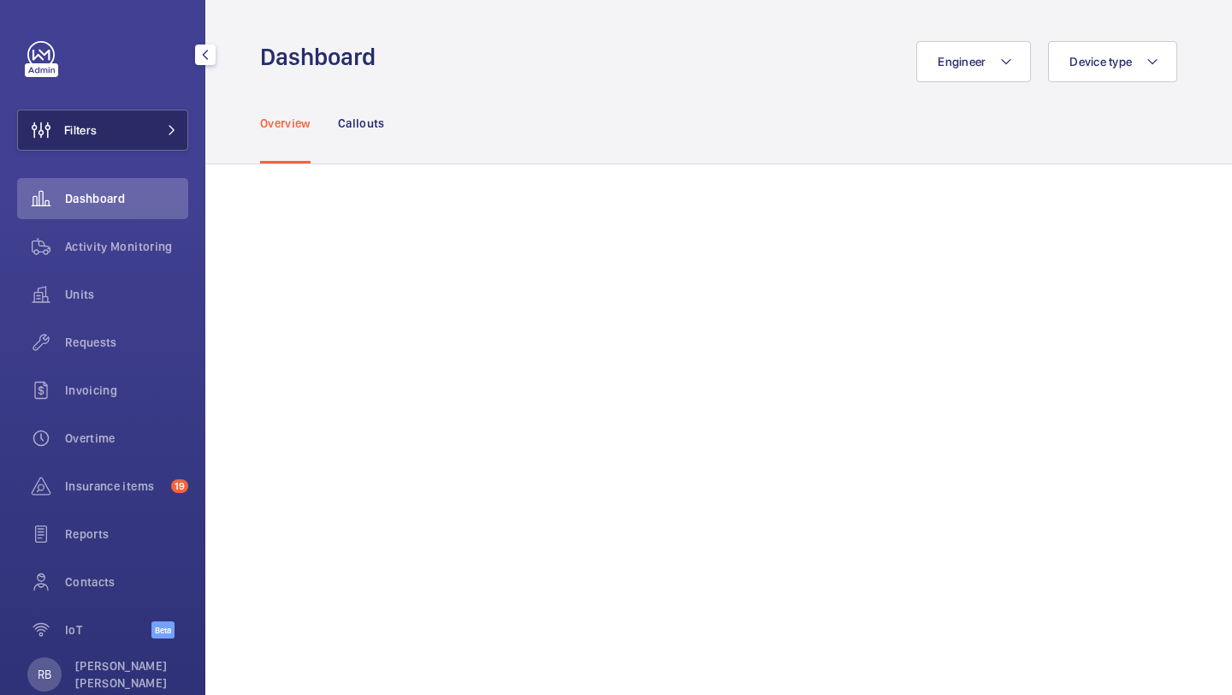
click at [158, 127] on span at bounding box center [167, 130] width 21 height 10
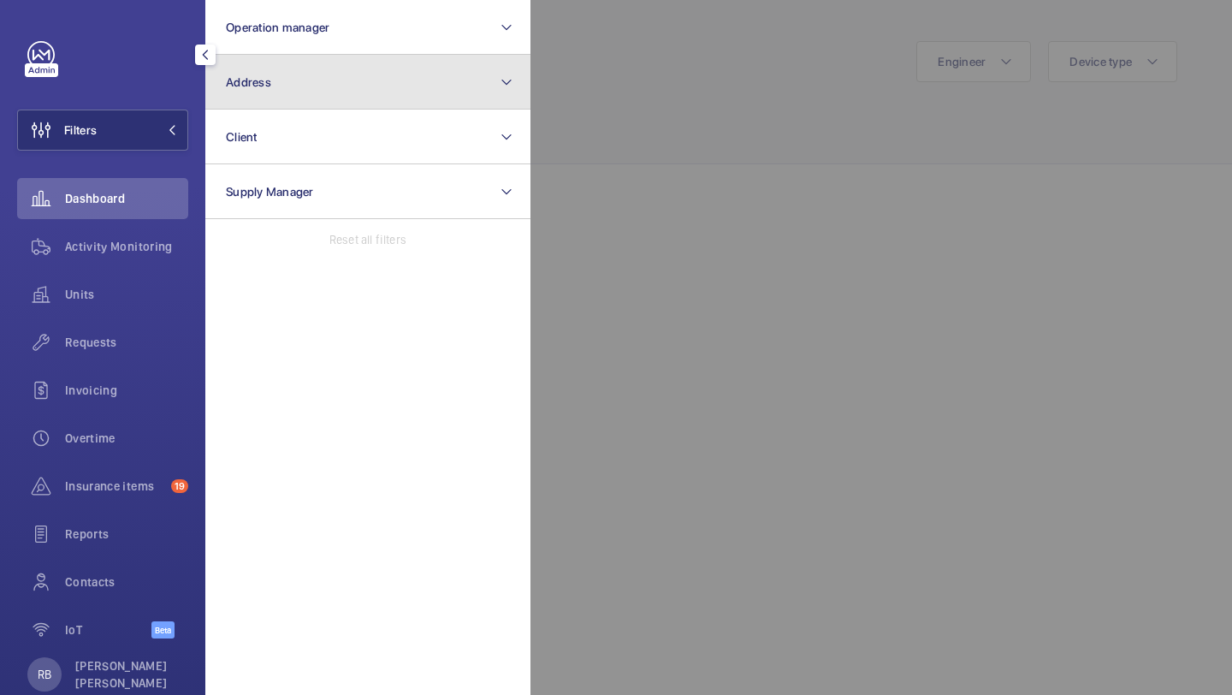
click at [281, 68] on button "Address" at bounding box center [367, 82] width 325 height 55
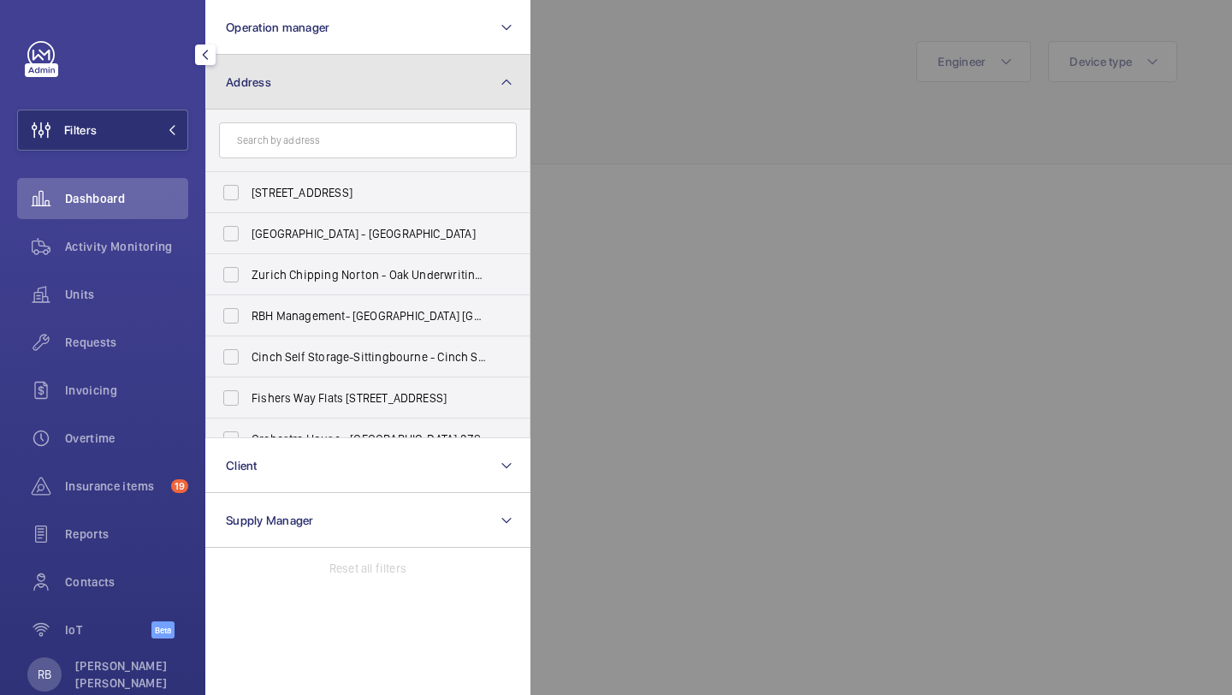
click at [282, 68] on button "Address" at bounding box center [367, 82] width 325 height 55
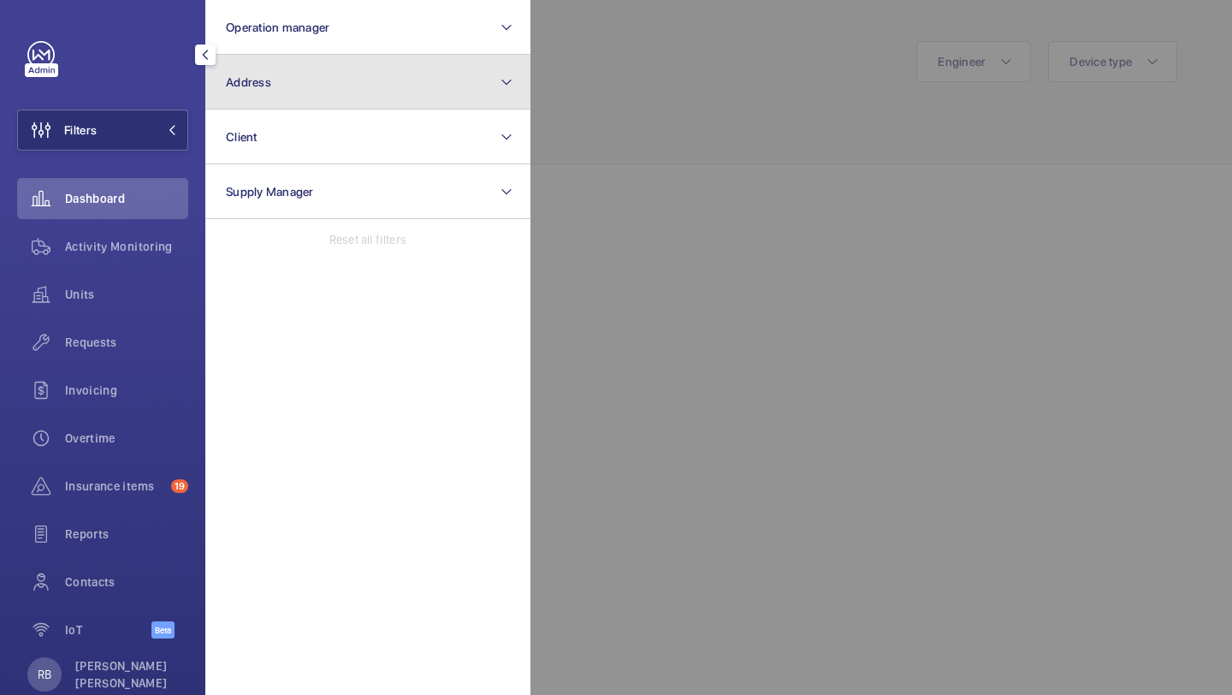
click at [347, 80] on button "Address" at bounding box center [367, 82] width 325 height 55
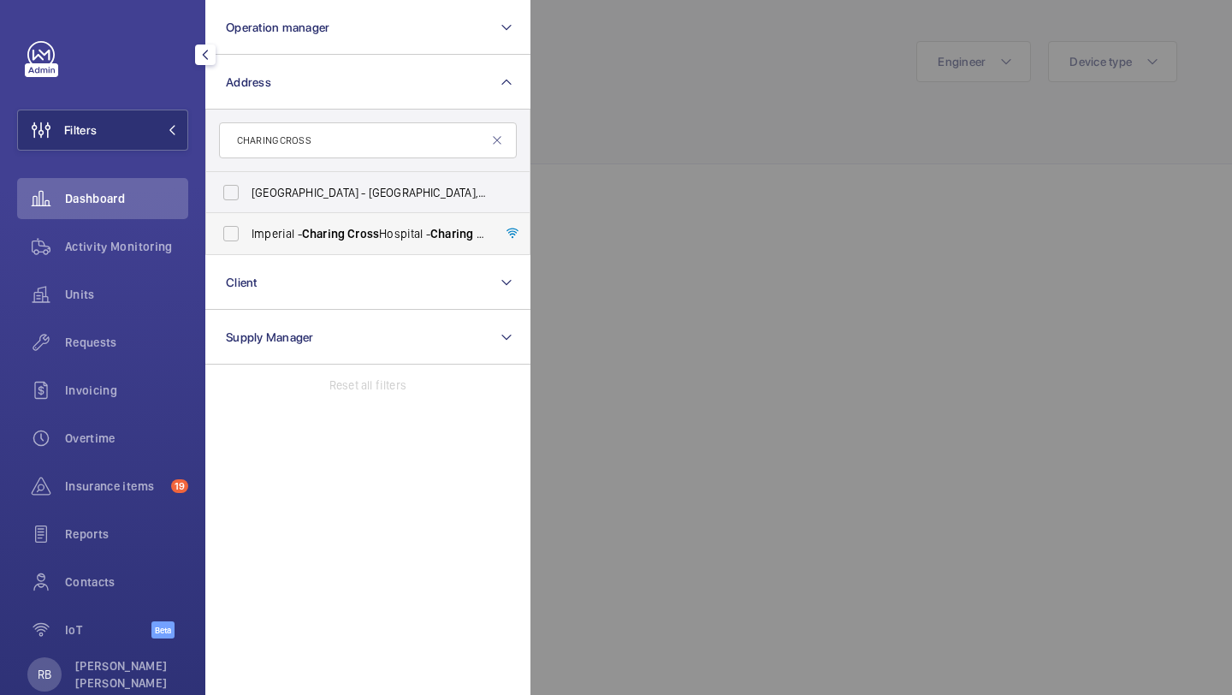
type input "CHARING CROSS"
click at [311, 219] on label "[GEOGRAPHIC_DATA] - [GEOGRAPHIC_DATA]" at bounding box center [355, 233] width 298 height 41
click at [248, 219] on input "[GEOGRAPHIC_DATA] - [GEOGRAPHIC_DATA]" at bounding box center [231, 233] width 34 height 34
checkbox input "true"
click at [616, 177] on div at bounding box center [1146, 347] width 1232 height 695
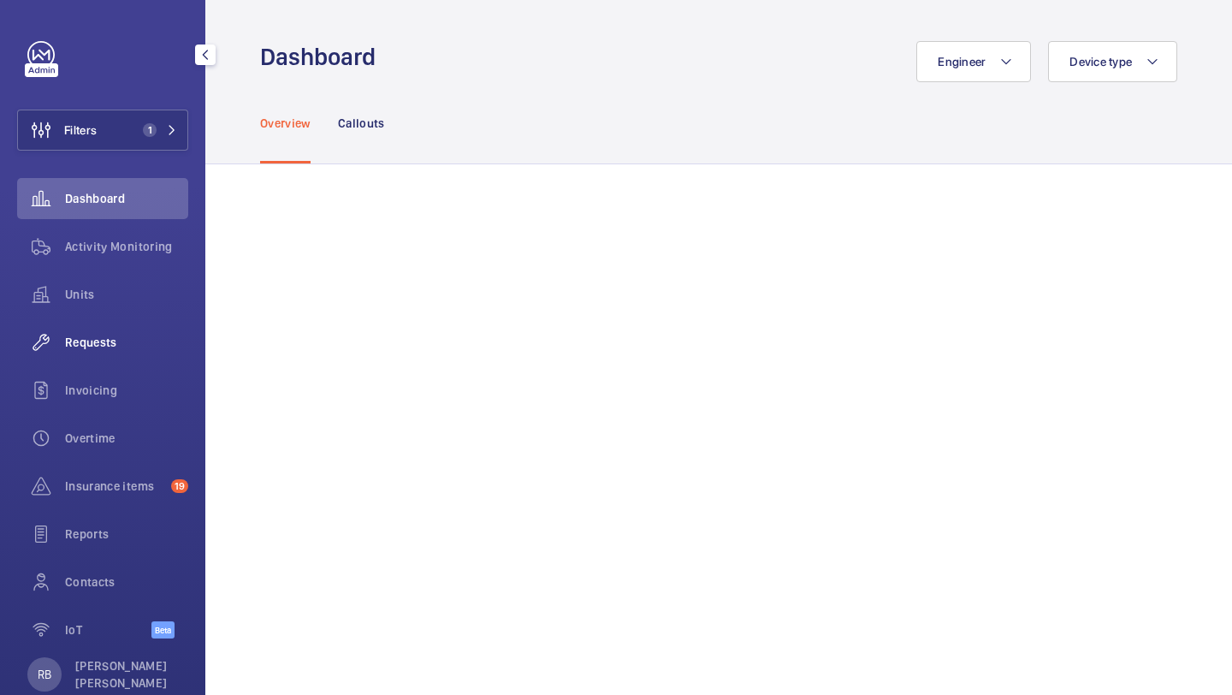
click at [86, 345] on span "Requests" at bounding box center [126, 342] width 123 height 17
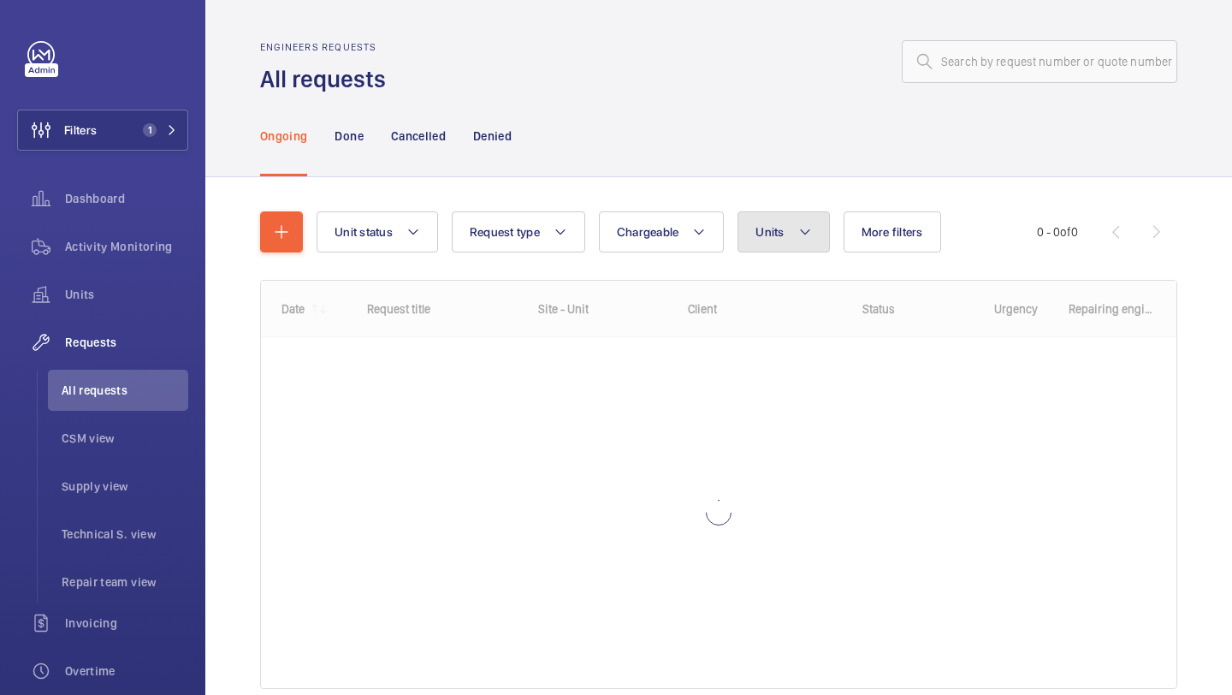
click at [791, 227] on button "Units" at bounding box center [784, 231] width 92 height 41
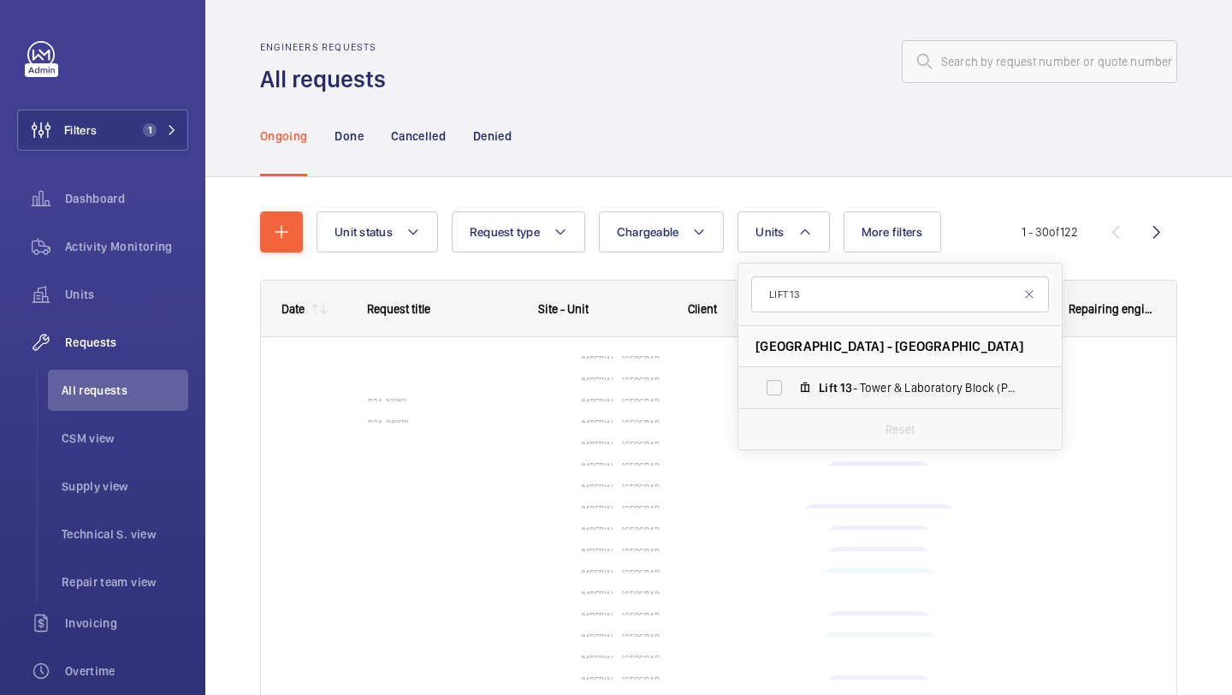
type input "LIFT 13"
click at [786, 406] on label "Lift 13 - Tower & Laboratory Block (Passenger), 83045843" at bounding box center [886, 387] width 296 height 41
click at [786, 405] on input "Lift 13 - Tower & Laboratory Block (Passenger), 83045843" at bounding box center [774, 387] width 34 height 34
checkbox input "true"
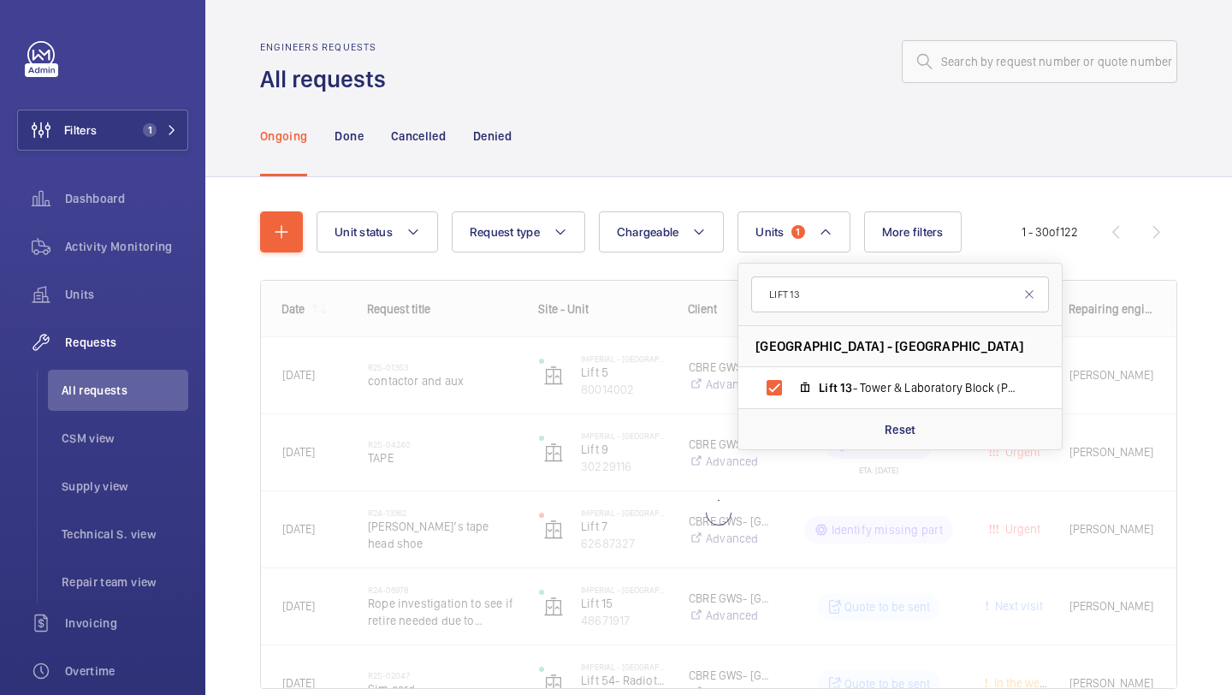
click at [1212, 289] on div "Unit status Request type Chargeable Units 1 LIFT 13 [GEOGRAPHIC_DATA] - [GEOGRA…" at bounding box center [718, 474] width 1027 height 594
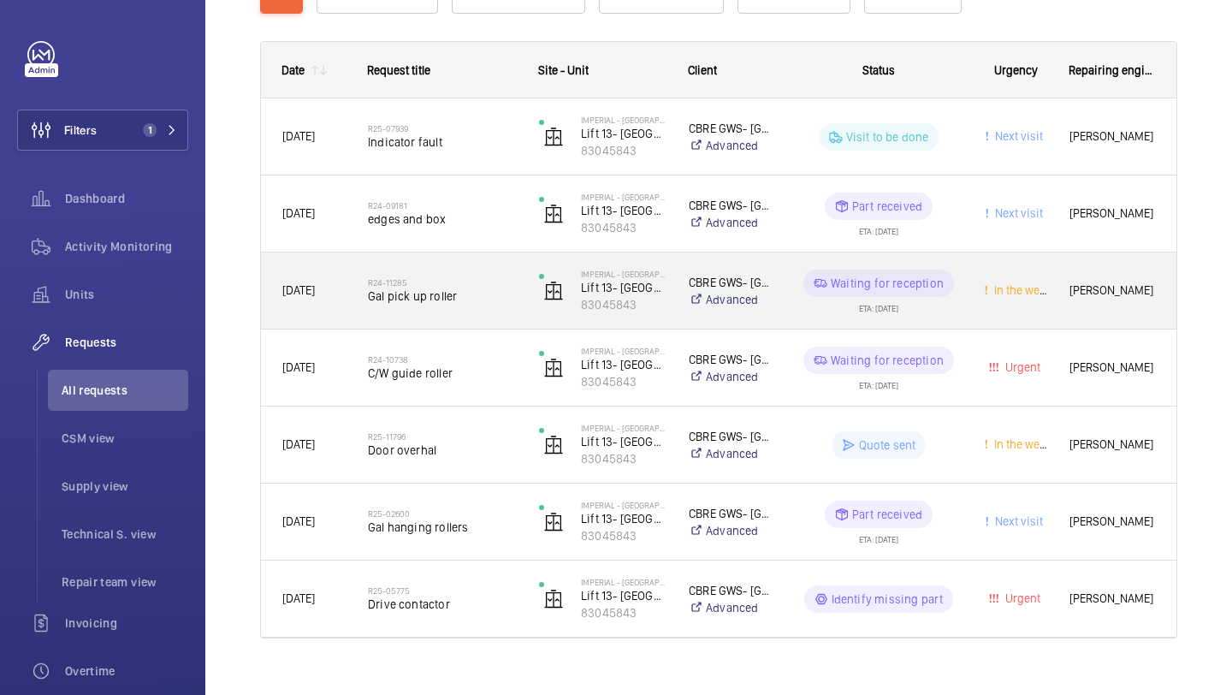
scroll to position [264, 0]
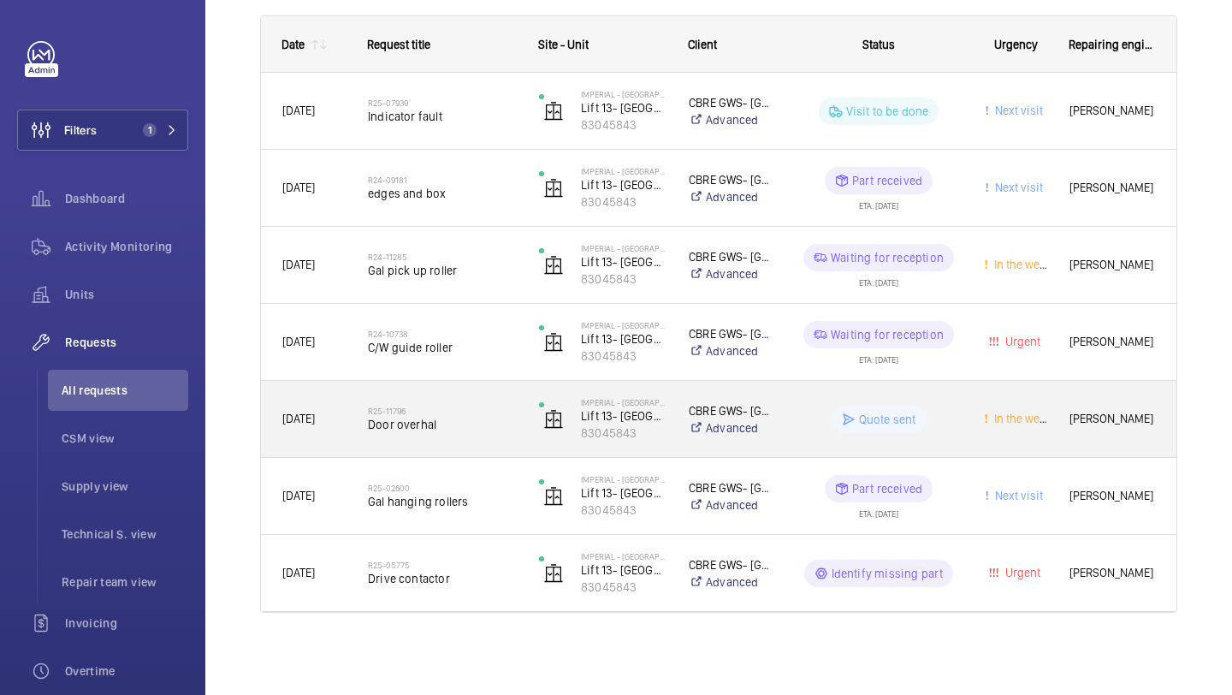
click at [465, 421] on span "Door overhal" at bounding box center [442, 424] width 149 height 17
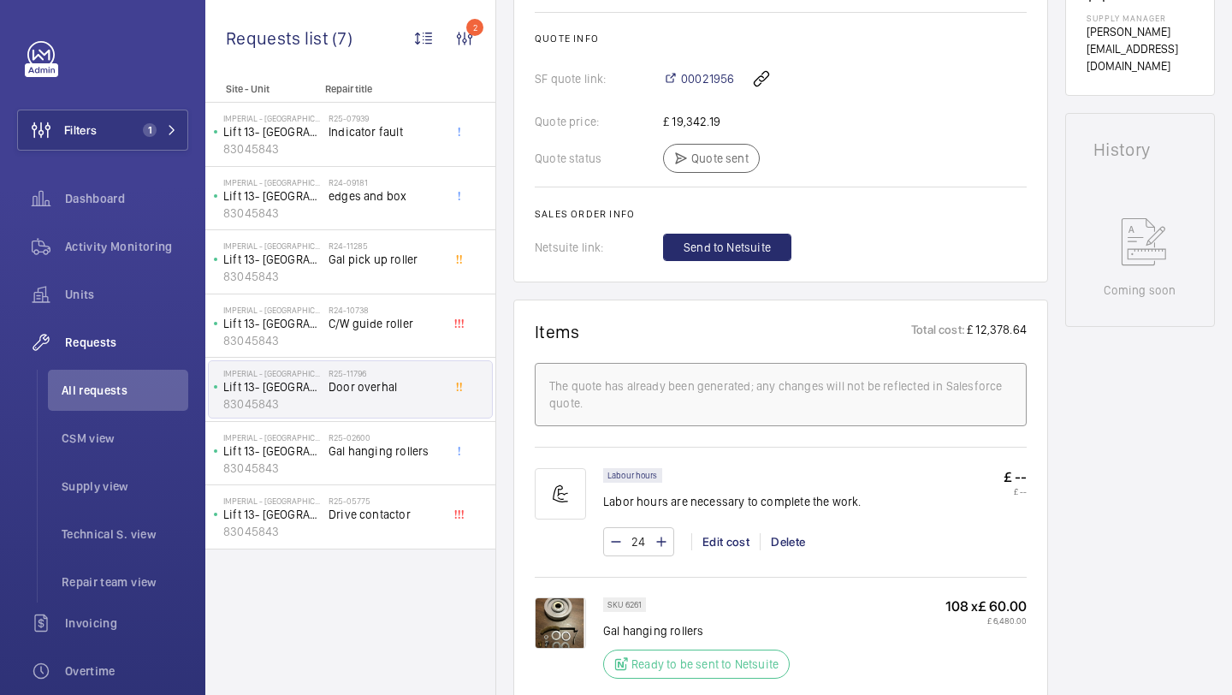
scroll to position [702, 0]
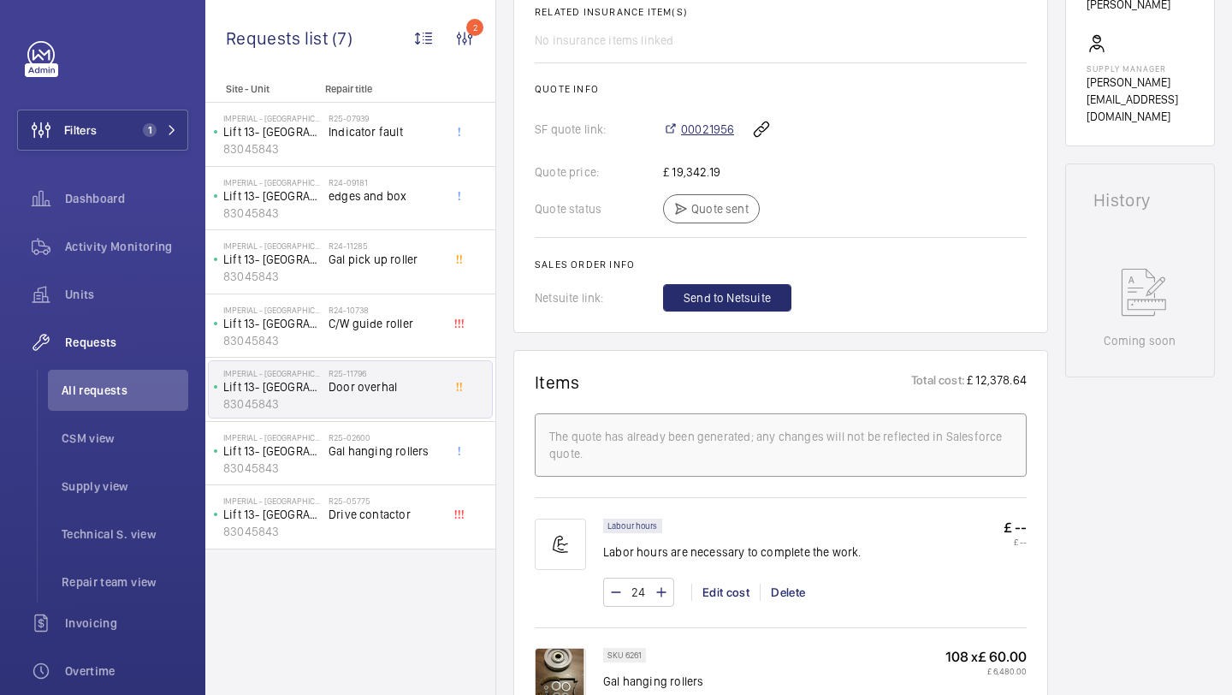
click at [708, 136] on span "00021956" at bounding box center [707, 129] width 53 height 17
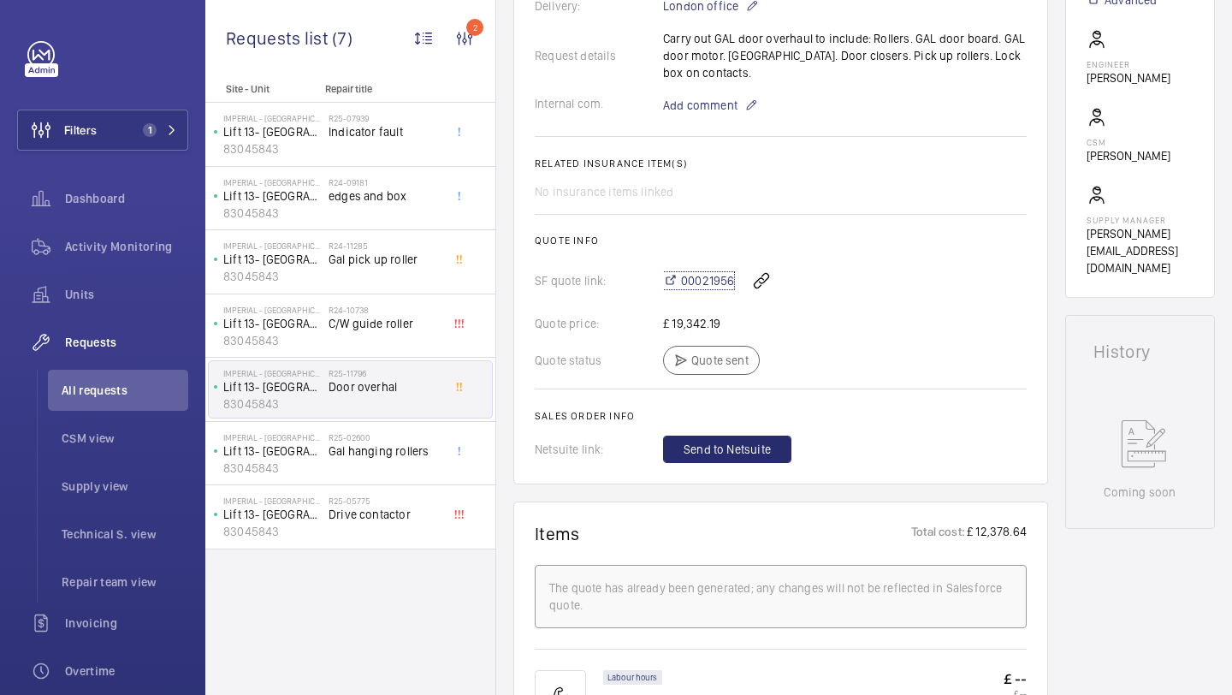
scroll to position [561, 0]
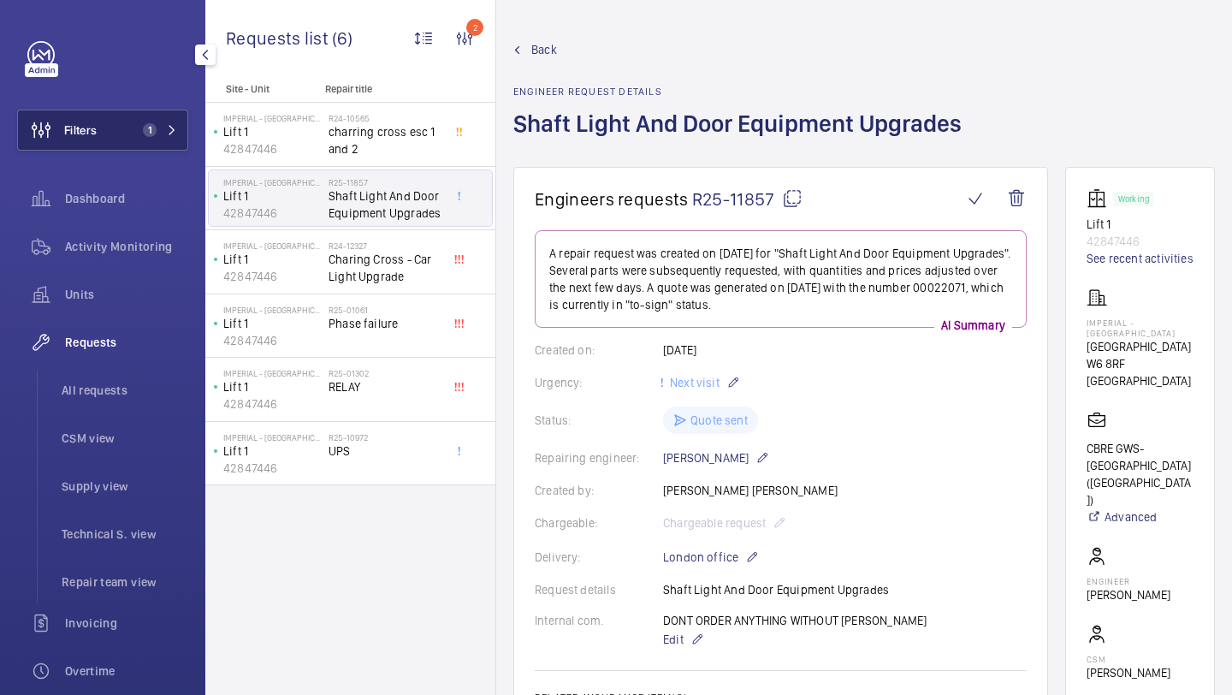
click at [163, 119] on button "Filters 1" at bounding box center [102, 130] width 171 height 41
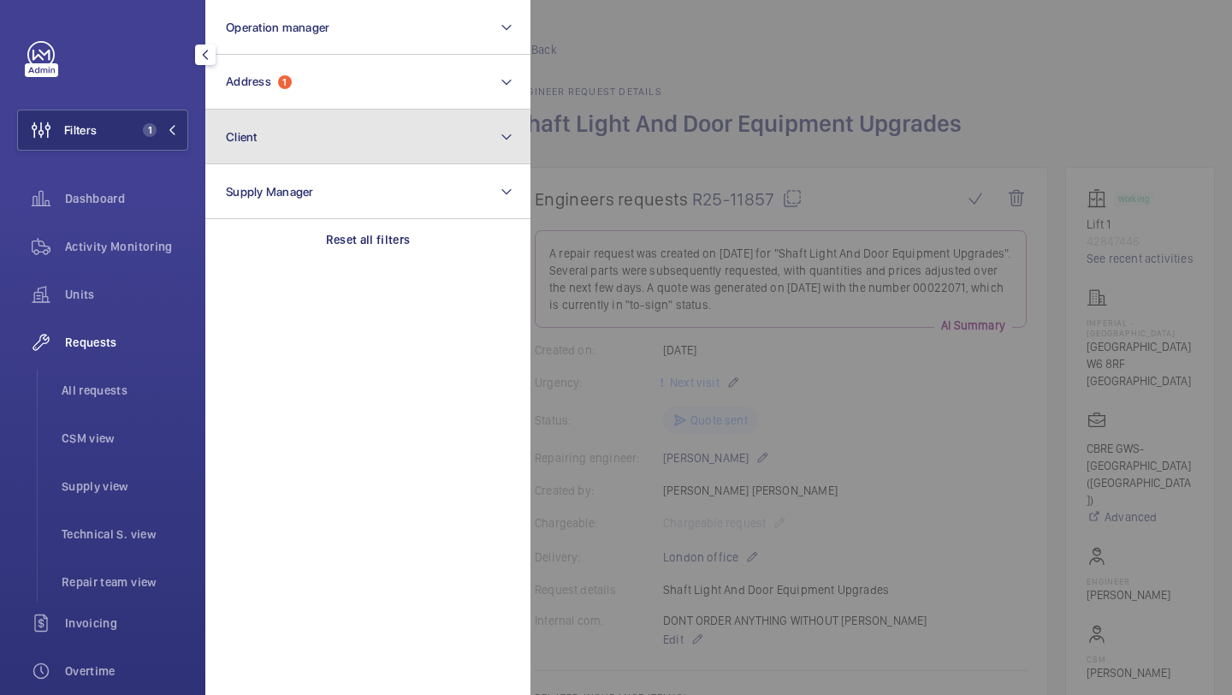
click at [292, 110] on button "Client" at bounding box center [367, 137] width 325 height 55
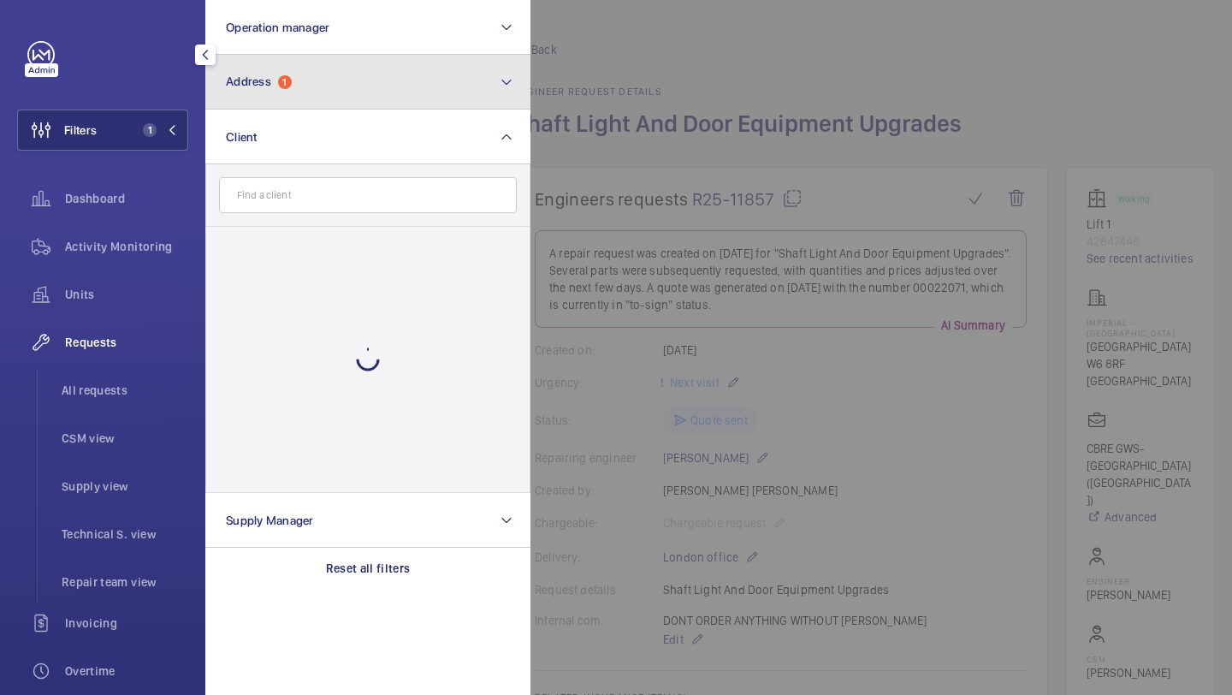
click at [319, 85] on button "Address 1" at bounding box center [367, 82] width 325 height 55
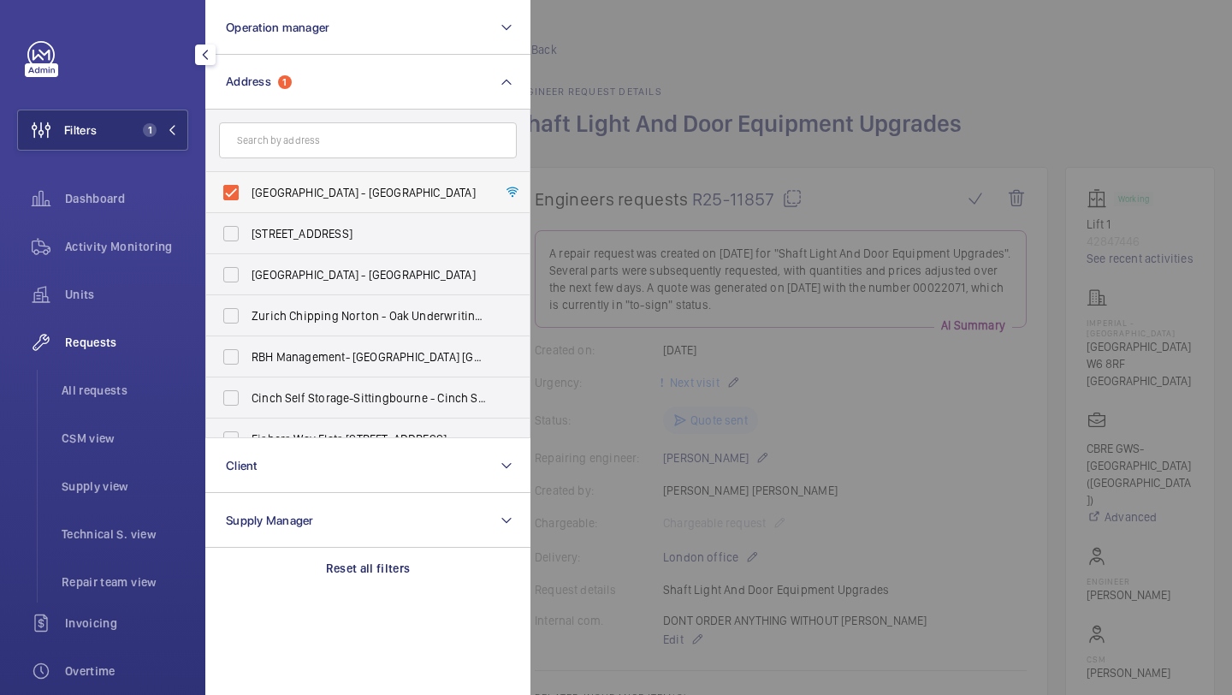
click at [278, 193] on span "[GEOGRAPHIC_DATA] - [GEOGRAPHIC_DATA]" at bounding box center [369, 192] width 235 height 17
click at [248, 193] on input "[GEOGRAPHIC_DATA] - [GEOGRAPHIC_DATA]" at bounding box center [231, 192] width 34 height 34
checkbox input "false"
click at [311, 151] on input "text" at bounding box center [368, 140] width 298 height 36
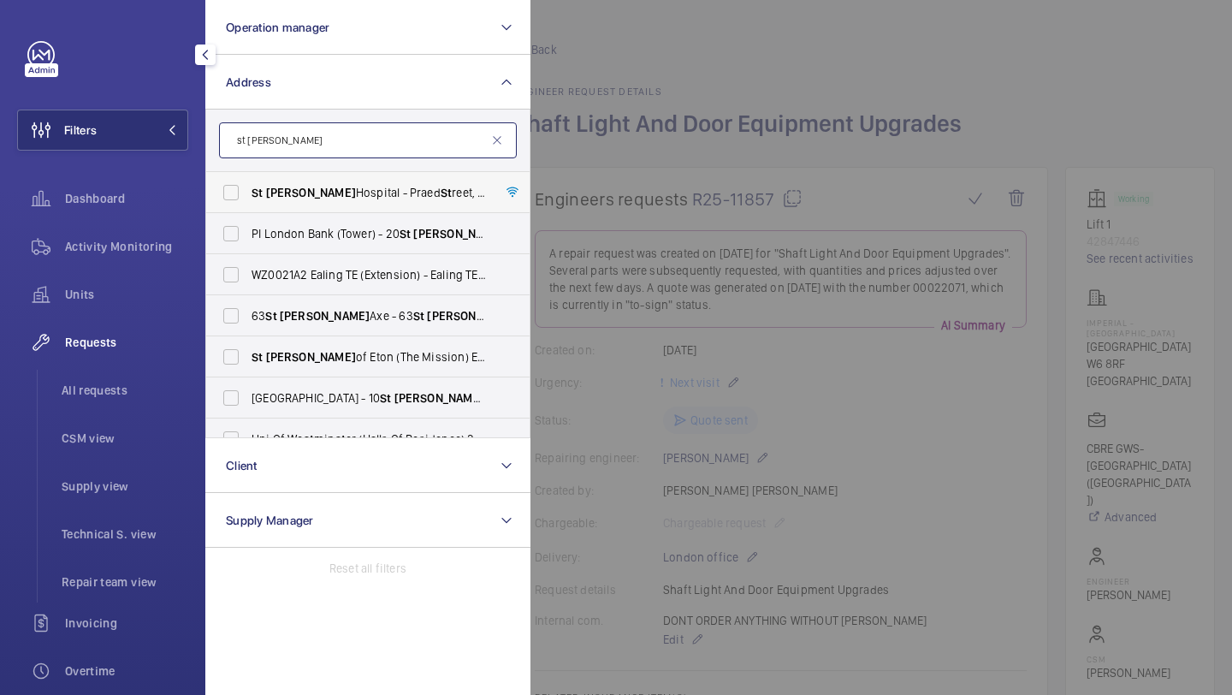
type input "st [PERSON_NAME]"
click at [305, 188] on span "[GEOGRAPHIC_DATA][PERSON_NAME][STREET_ADDRESS]" at bounding box center [369, 192] width 235 height 17
click at [248, 188] on input "[GEOGRAPHIC_DATA][PERSON_NAME][STREET_ADDRESS]" at bounding box center [231, 192] width 34 height 34
checkbox input "true"
click at [686, 82] on div at bounding box center [1146, 347] width 1232 height 695
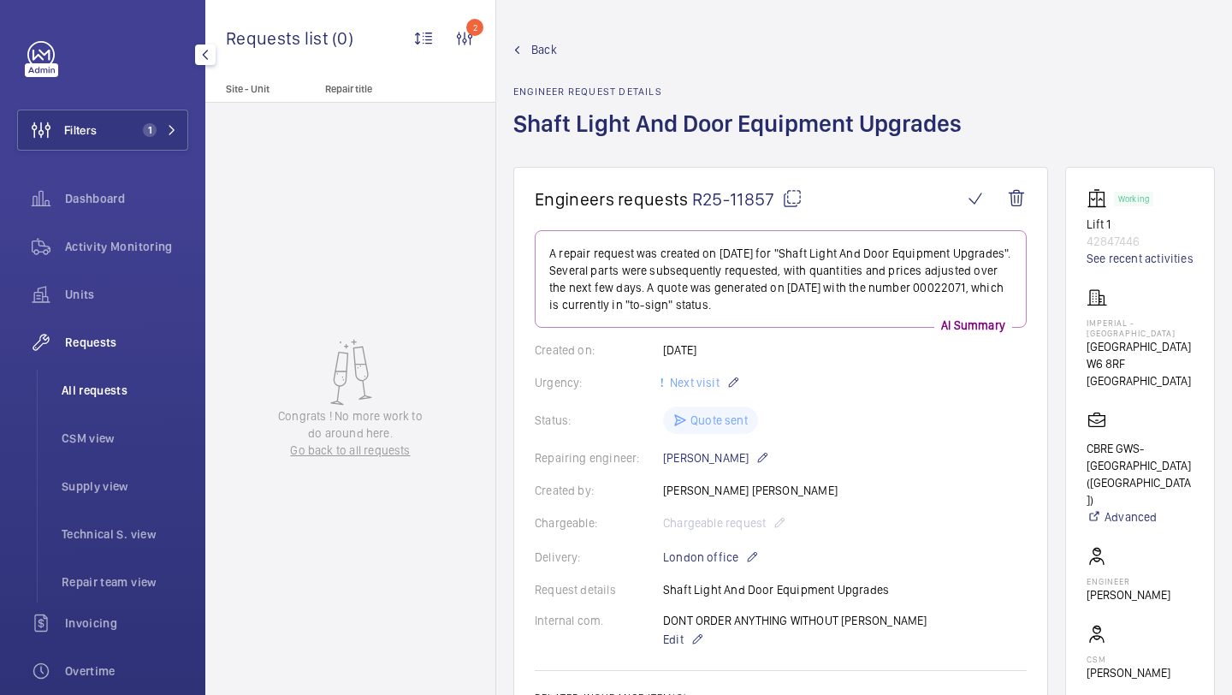
click at [109, 400] on li "All requests" at bounding box center [118, 390] width 140 height 41
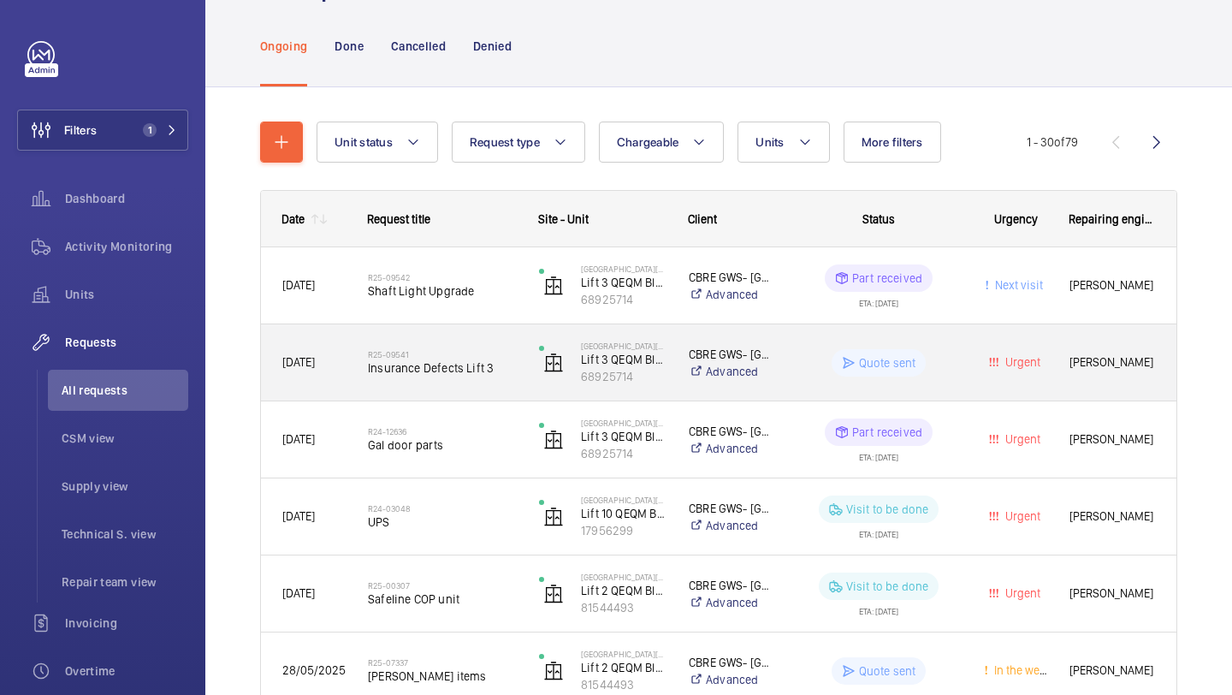
scroll to position [92, 0]
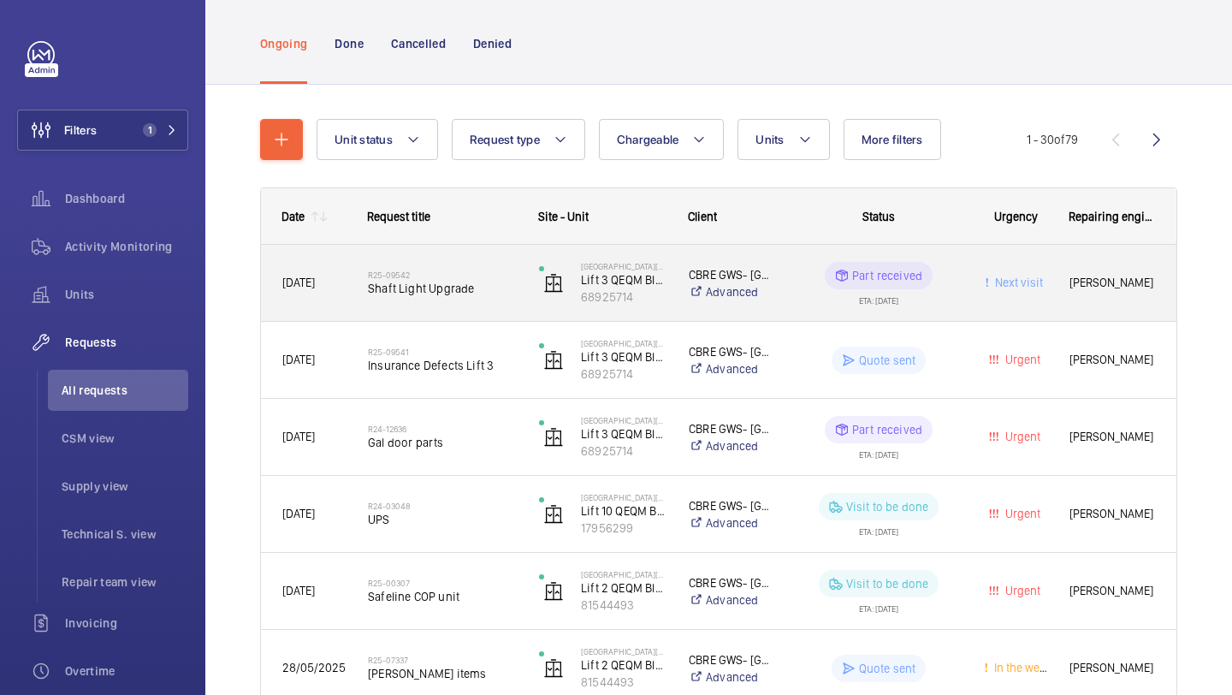
click at [467, 290] on span "Shaft Light Upgrade" at bounding box center [442, 288] width 149 height 17
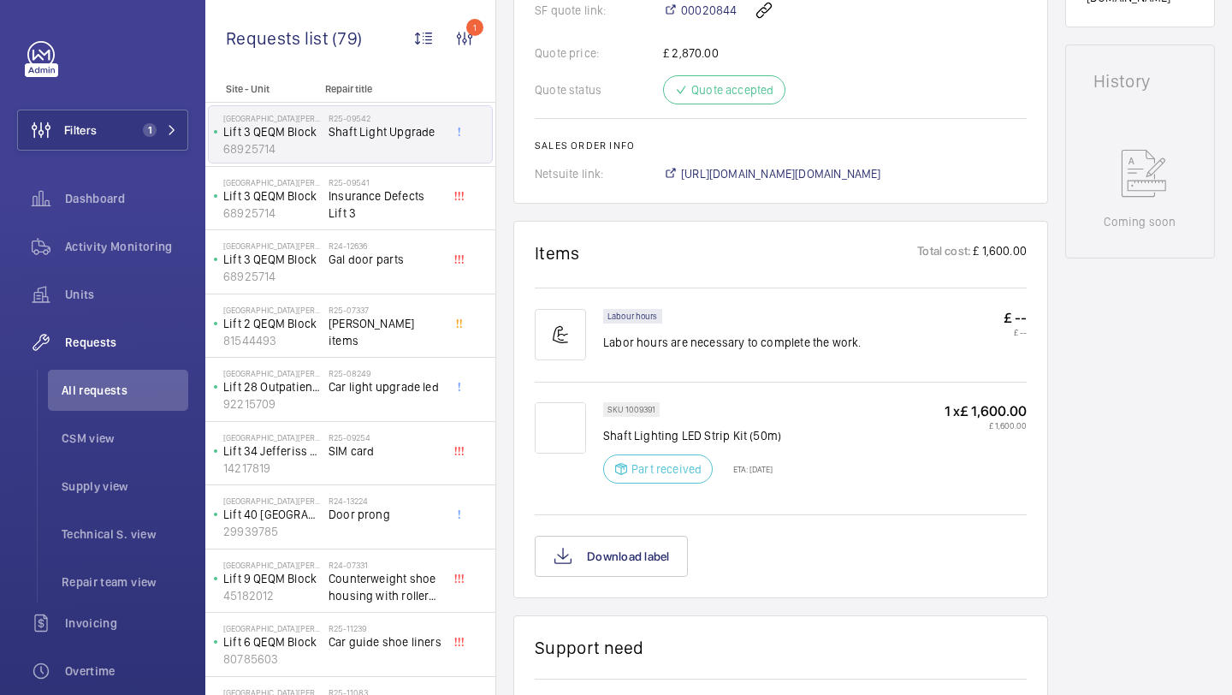
scroll to position [806, 0]
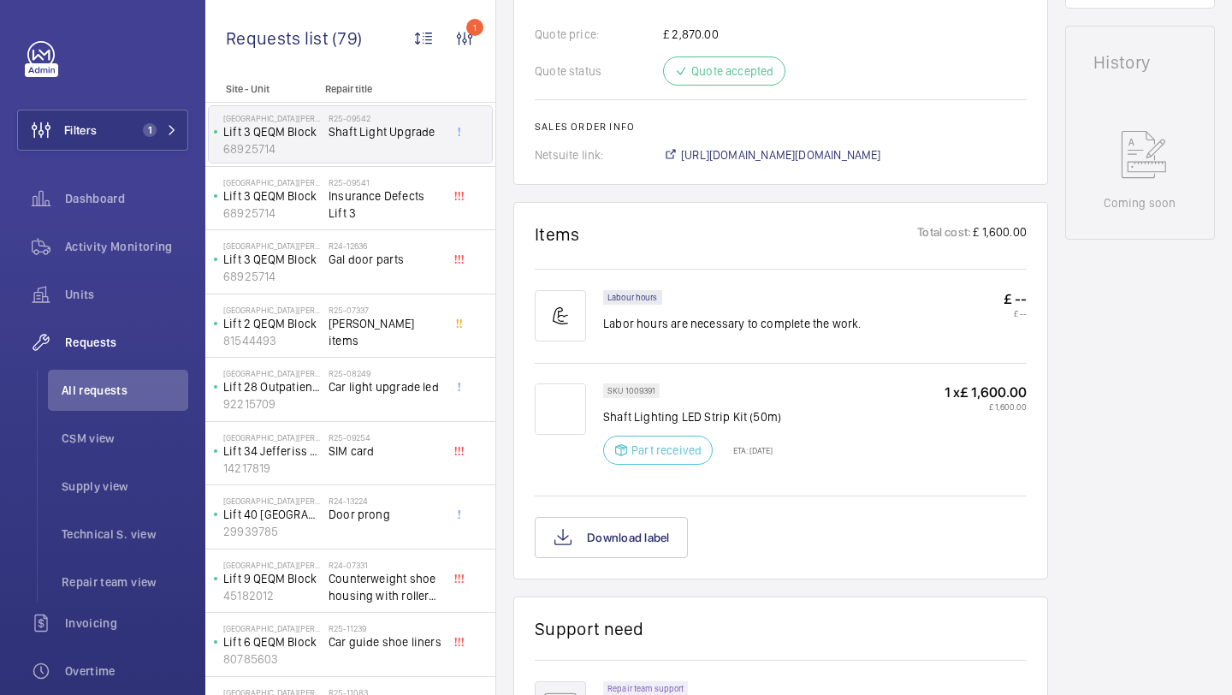
click at [704, 424] on p "Shaft Lighting LED Strip Kit (50m)" at bounding box center [692, 416] width 178 height 17
click at [730, 414] on p "Shaft Lighting LED Strip Kit (50m)" at bounding box center [692, 416] width 178 height 17
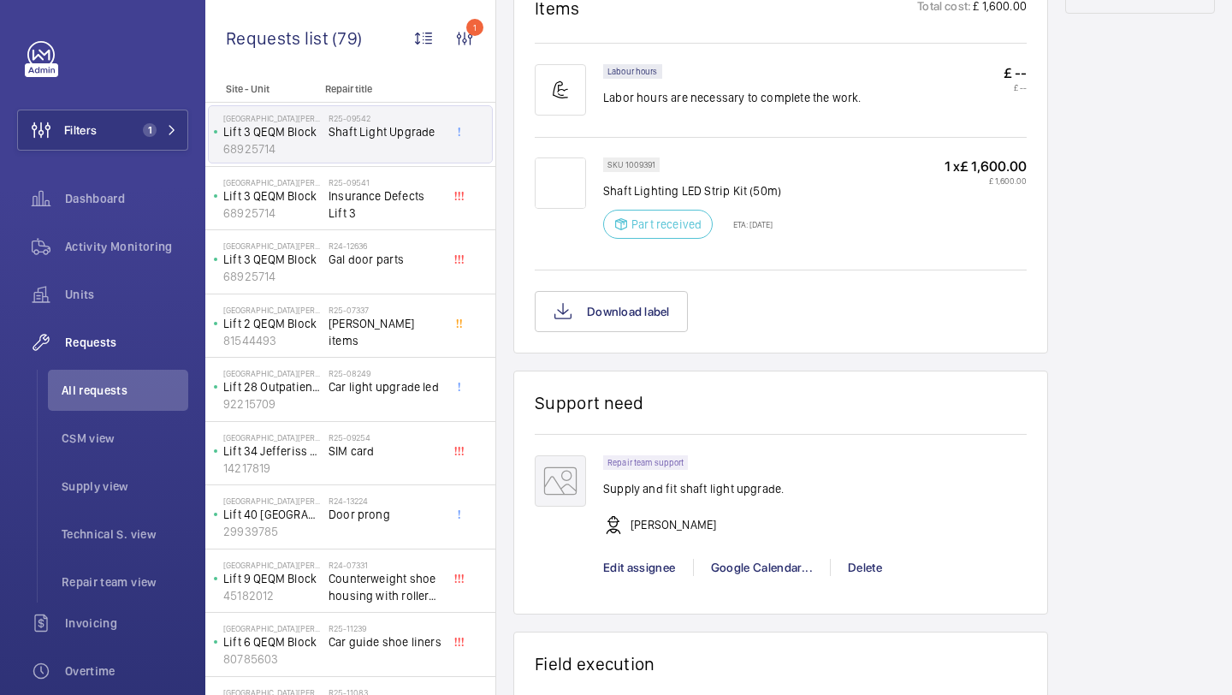
scroll to position [1033, 0]
click at [753, 223] on p "ETA: [DATE]" at bounding box center [748, 223] width 50 height 10
click at [753, 224] on p "ETA: [DATE]" at bounding box center [748, 223] width 50 height 10
click at [773, 224] on p "ETA: [DATE]" at bounding box center [748, 223] width 50 height 10
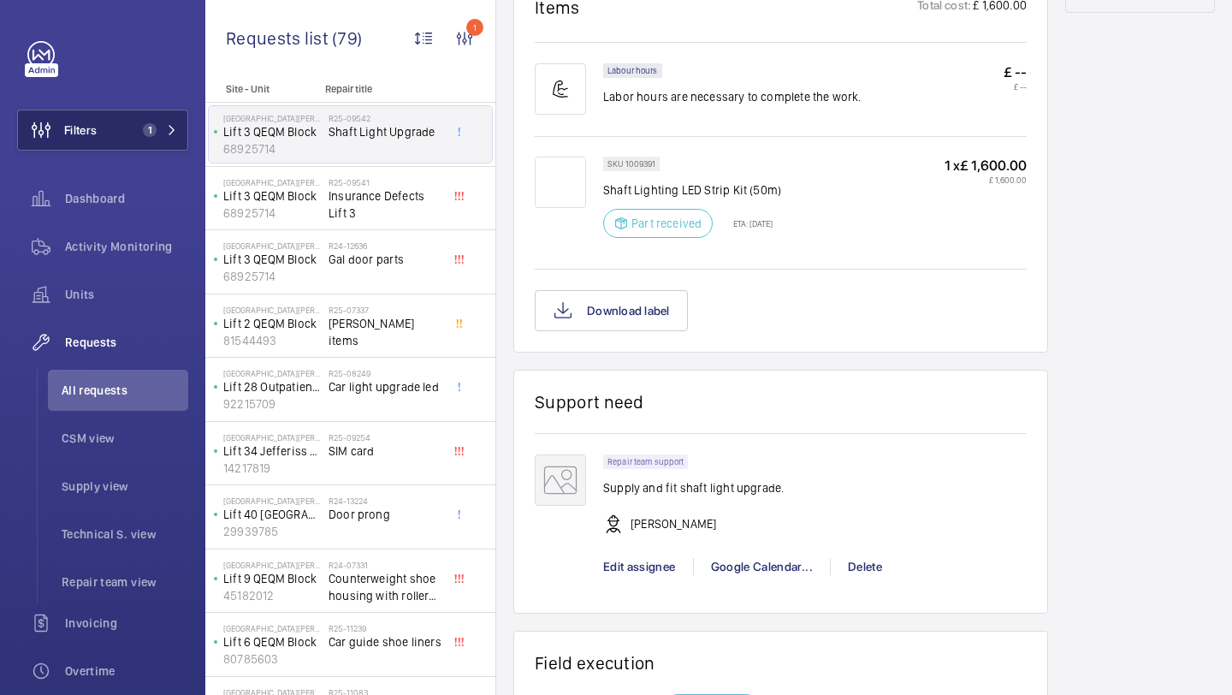
click at [154, 125] on span "1" at bounding box center [150, 130] width 14 height 14
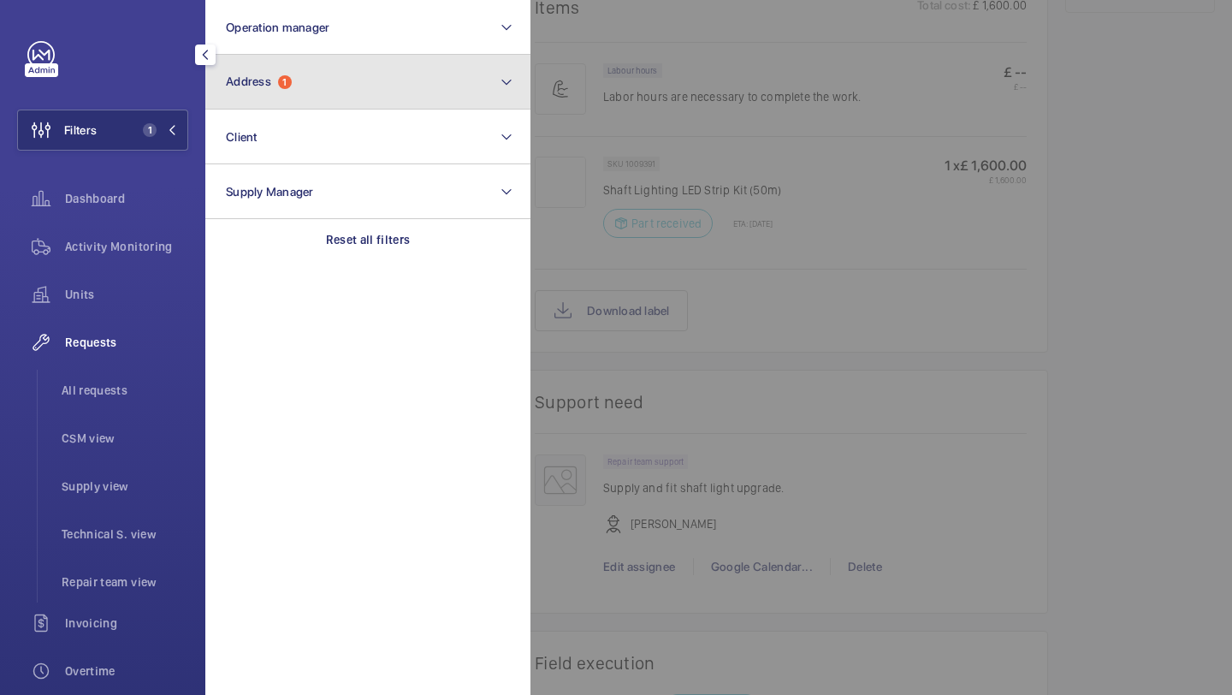
click at [281, 70] on button "Address 1" at bounding box center [367, 82] width 325 height 55
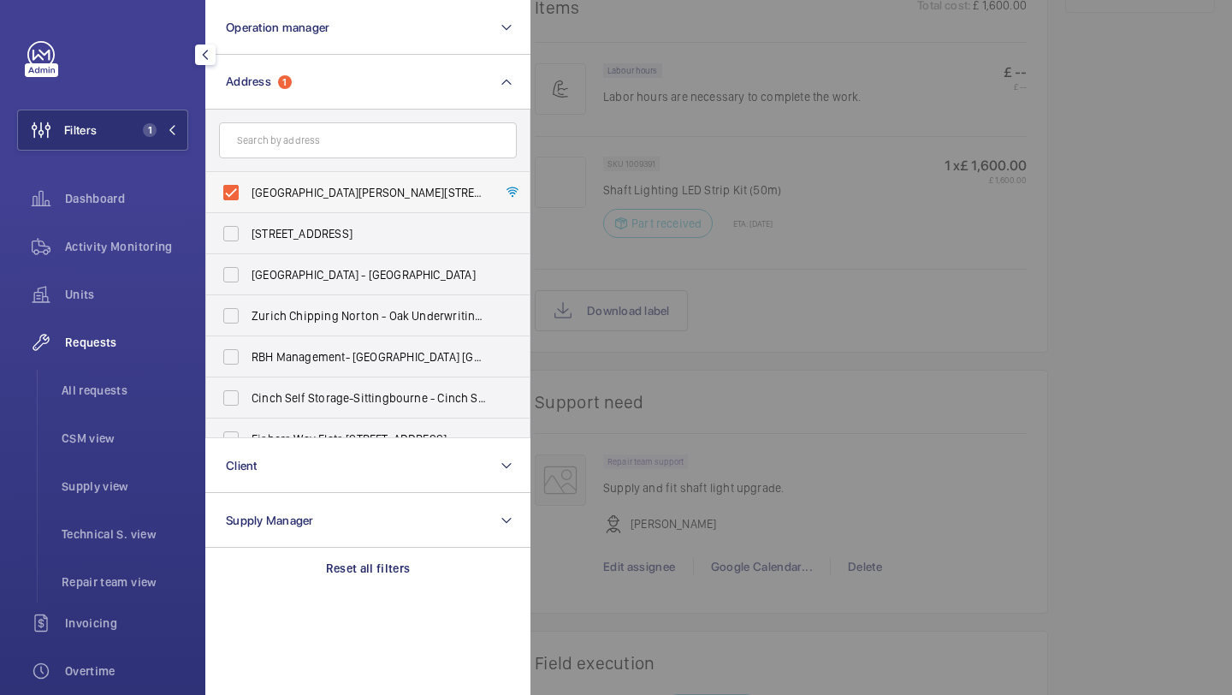
click at [272, 197] on span "[GEOGRAPHIC_DATA][PERSON_NAME][STREET_ADDRESS]" at bounding box center [369, 192] width 235 height 17
click at [248, 197] on input "[GEOGRAPHIC_DATA][PERSON_NAME][STREET_ADDRESS]" at bounding box center [231, 192] width 34 height 34
checkbox input "false"
click at [285, 142] on input "text" at bounding box center [368, 140] width 298 height 36
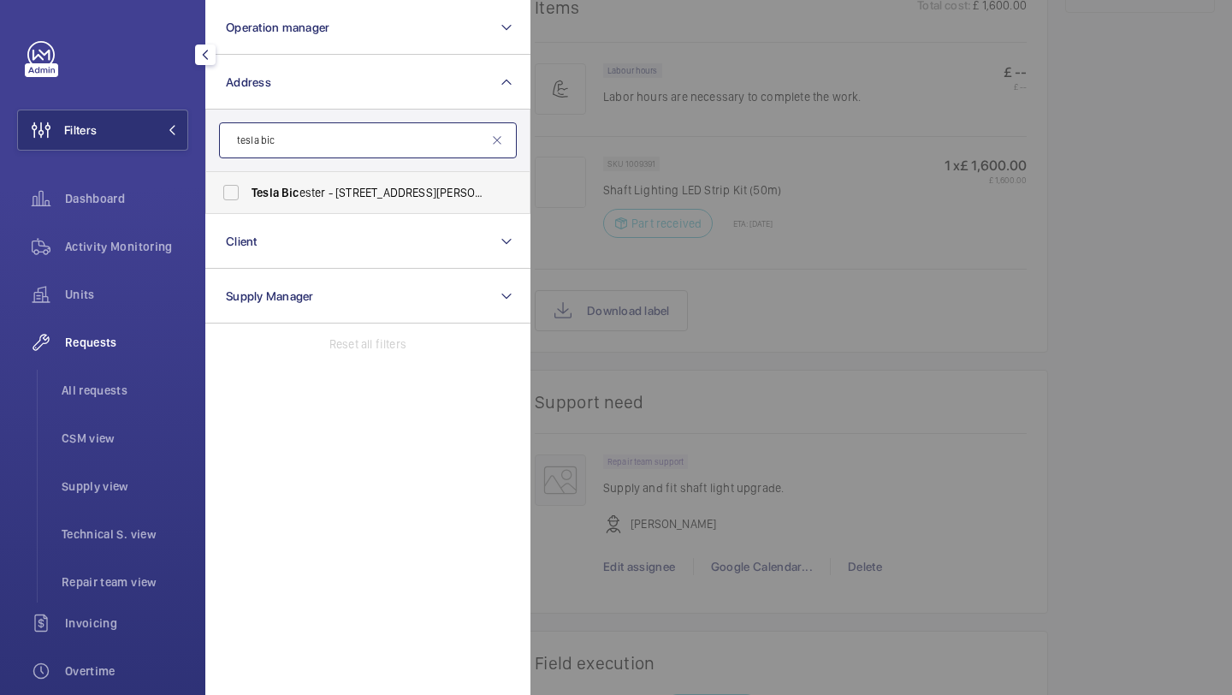
type input "tesla bic"
click at [306, 190] on span "Tesla Bic ester - [STREET_ADDRESS][PERSON_NAME]" at bounding box center [369, 192] width 235 height 17
click at [248, 190] on input "Tesla Bic ester - [STREET_ADDRESS][PERSON_NAME]" at bounding box center [231, 192] width 34 height 34
checkbox input "true"
click at [548, 133] on div at bounding box center [1146, 347] width 1232 height 695
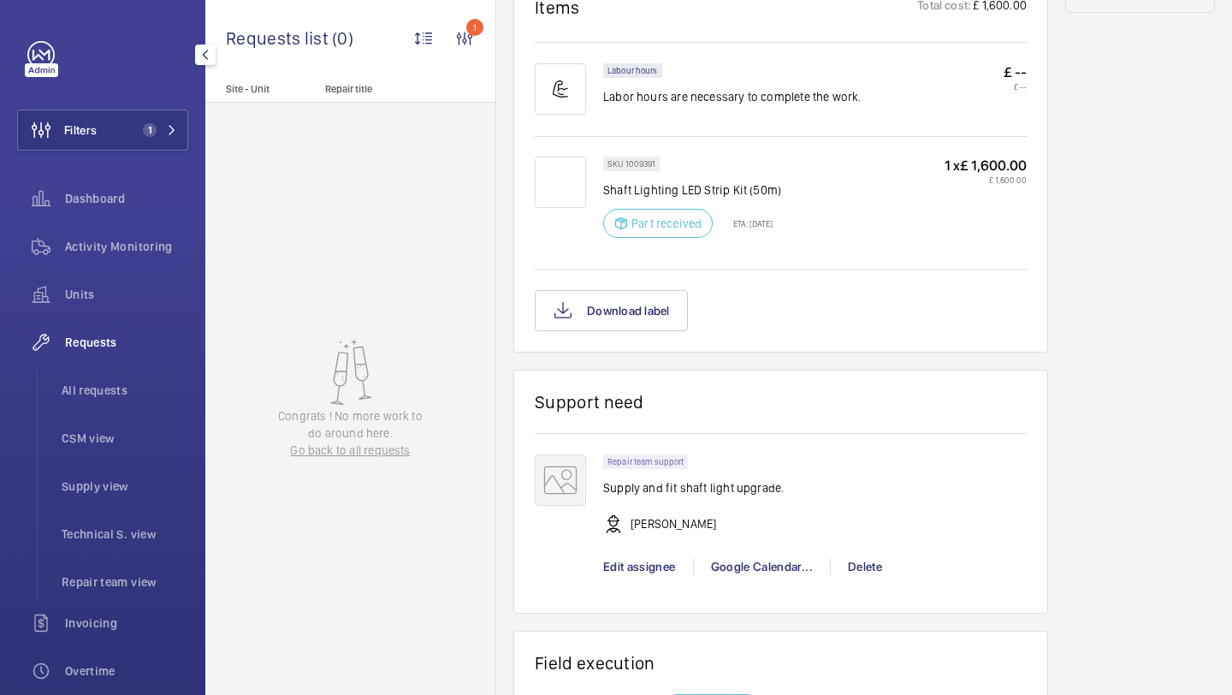
click at [155, 364] on div "Requests All requests CSM view Supply view Technical S. view Repair team view" at bounding box center [102, 462] width 171 height 281
click at [135, 389] on span "All requests" at bounding box center [125, 390] width 127 height 17
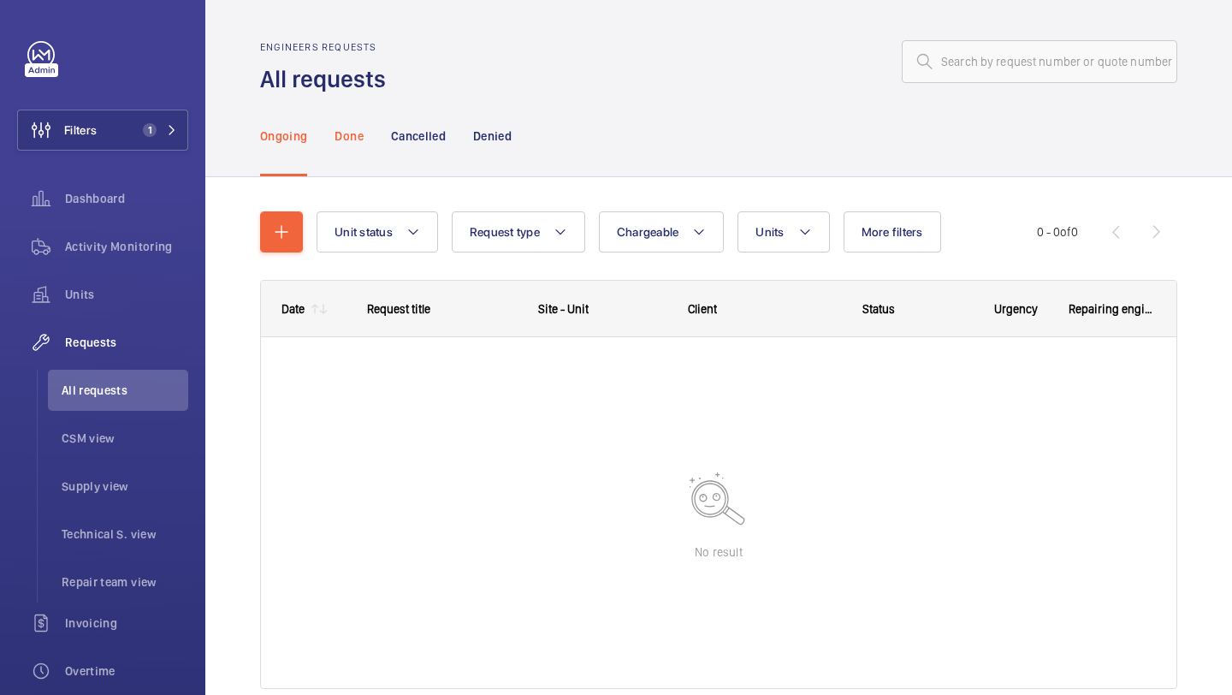
click at [347, 141] on p "Done" at bounding box center [349, 135] width 28 height 17
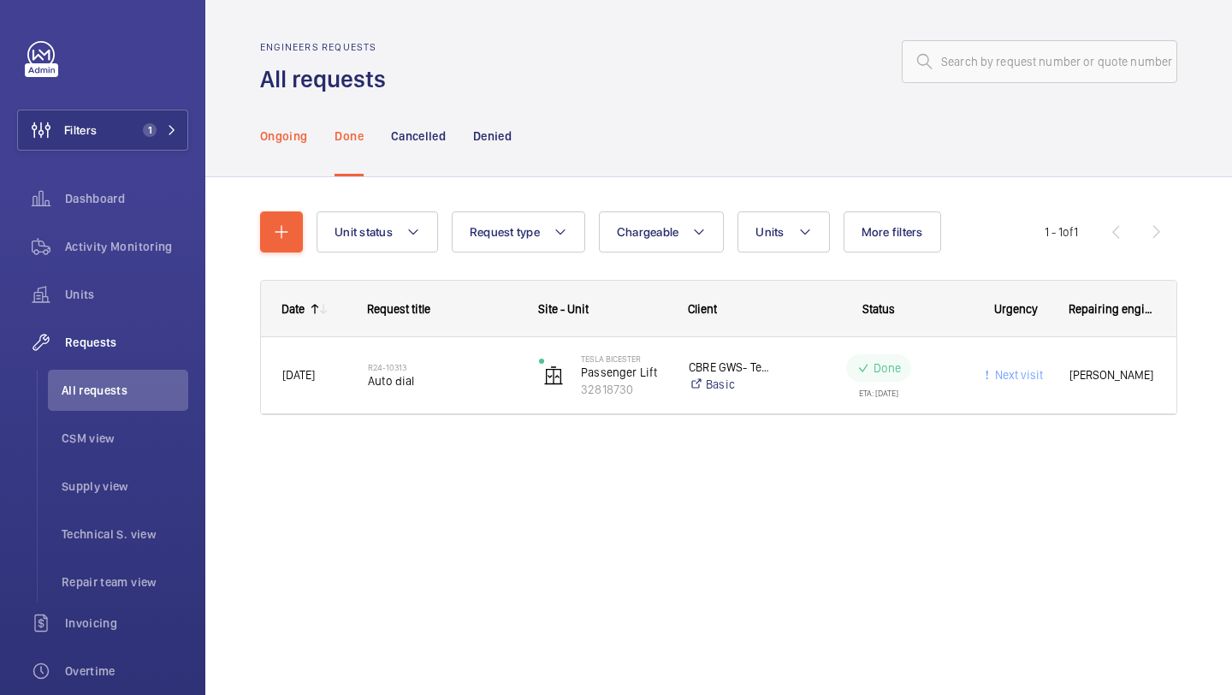
click at [296, 142] on p "Ongoing" at bounding box center [283, 135] width 47 height 17
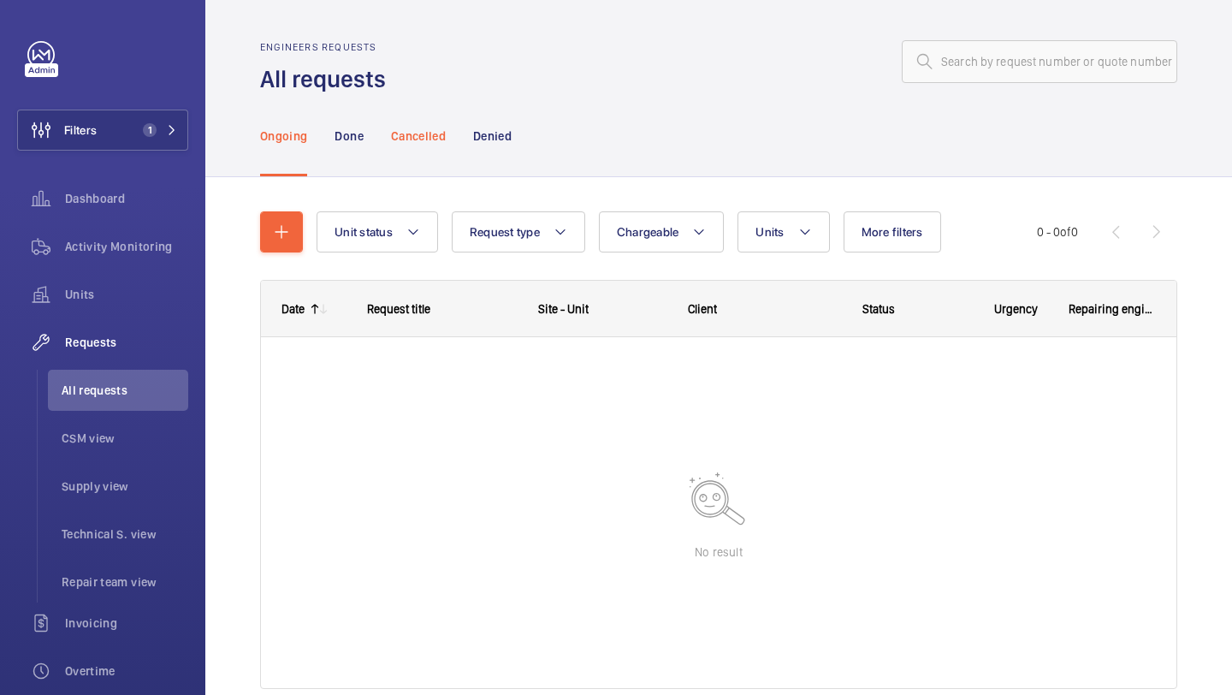
click at [445, 120] on div "Cancelled" at bounding box center [418, 135] width 55 height 81
